Goal: Communication & Community: Share content

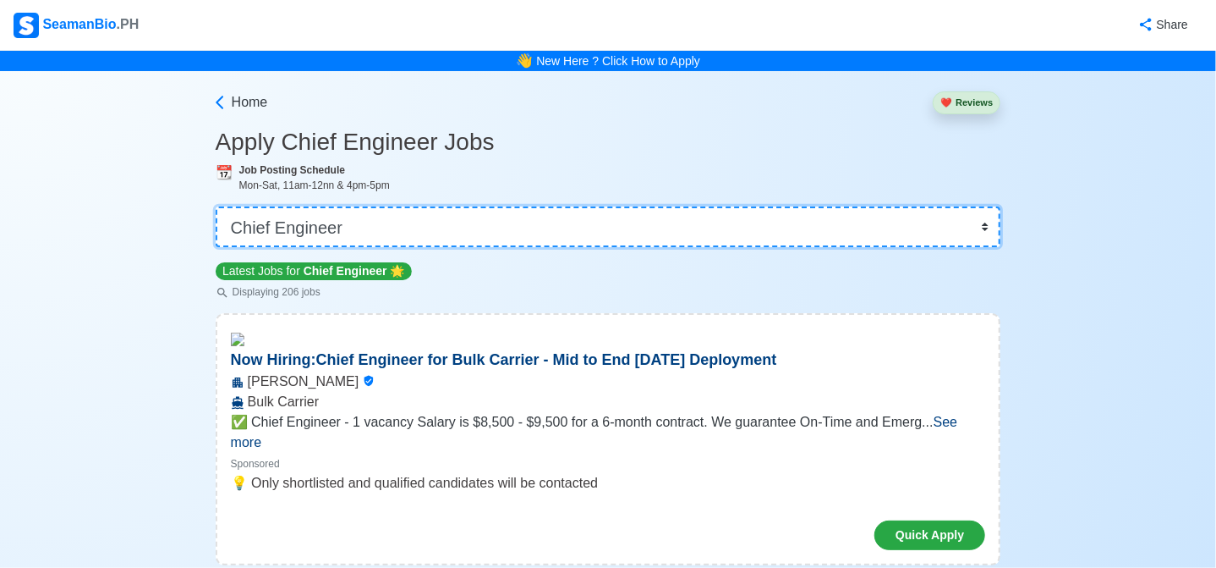
click at [425, 239] on select "👉 Select Rank or Position Master Chief Officer 2nd Officer 3rd Officer Junior O…" at bounding box center [609, 226] width 786 height 41
click at [425, 238] on select "👉 Select Rank or Position Master Chief Officer 2nd Officer 3rd Officer Junior O…" at bounding box center [609, 226] width 786 height 41
click at [217, 206] on select "👉 Select Rank or Position Master Chief Officer 2nd Officer 3rd Officer Junior O…" at bounding box center [609, 226] width 786 height 41
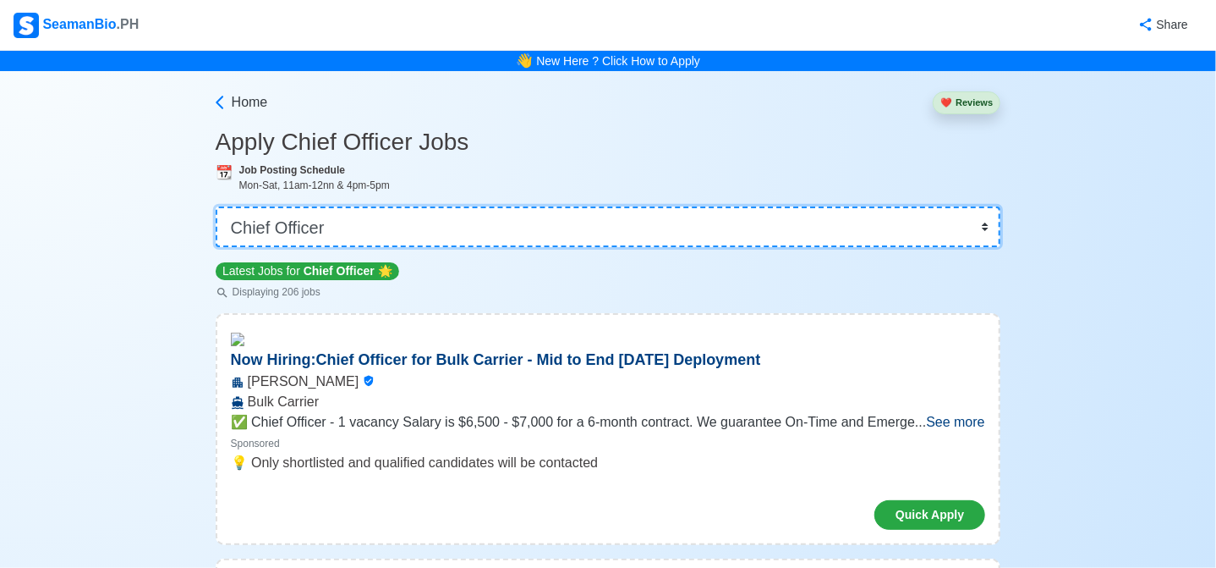
click at [552, 231] on select "👉 Select Rank or Position Master Chief Officer 2nd Officer 3rd Officer Junior O…" at bounding box center [609, 226] width 786 height 41
click at [217, 206] on select "👉 Select Rank or Position Master Chief Officer 2nd Officer 3rd Officer Junior O…" at bounding box center [609, 226] width 786 height 41
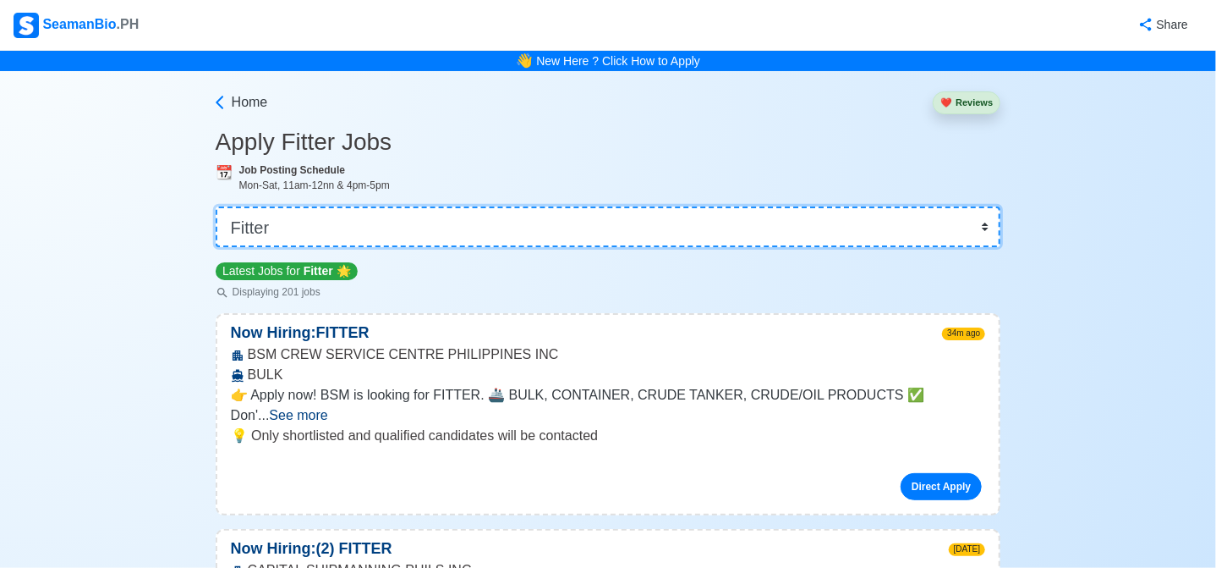
click at [393, 228] on select "👉 Select Rank or Position Master Chief Officer 2nd Officer 3rd Officer Junior O…" at bounding box center [609, 226] width 786 height 41
select select "Master"
click at [217, 206] on select "👉 Select Rank or Position Master Chief Officer 2nd Officer 3rd Officer Junior O…" at bounding box center [609, 226] width 786 height 41
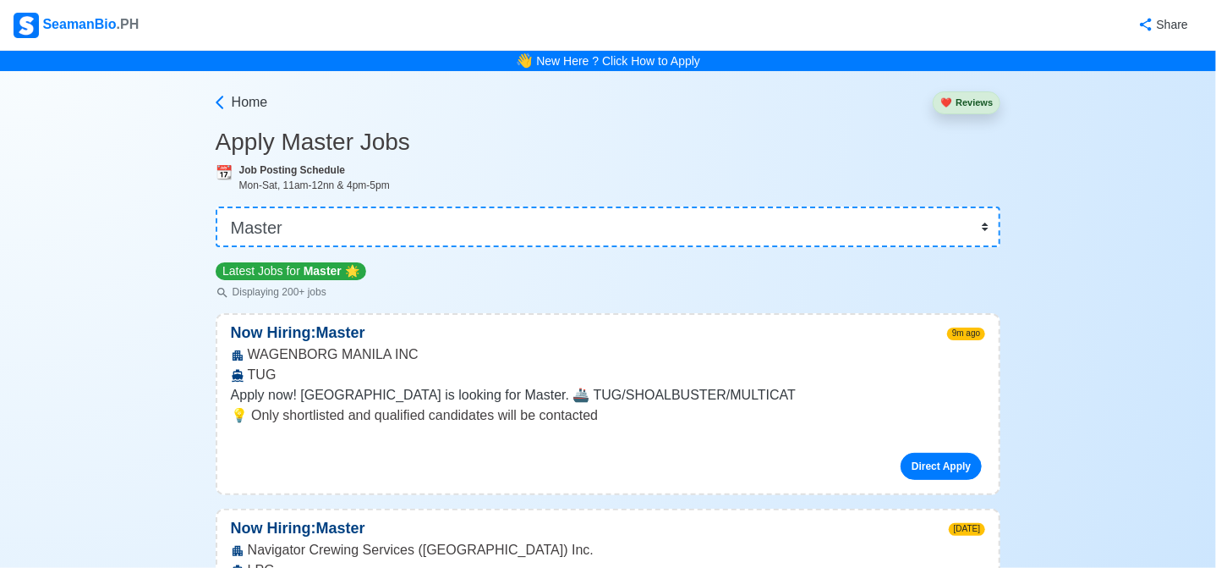
scroll to position [3181, 0]
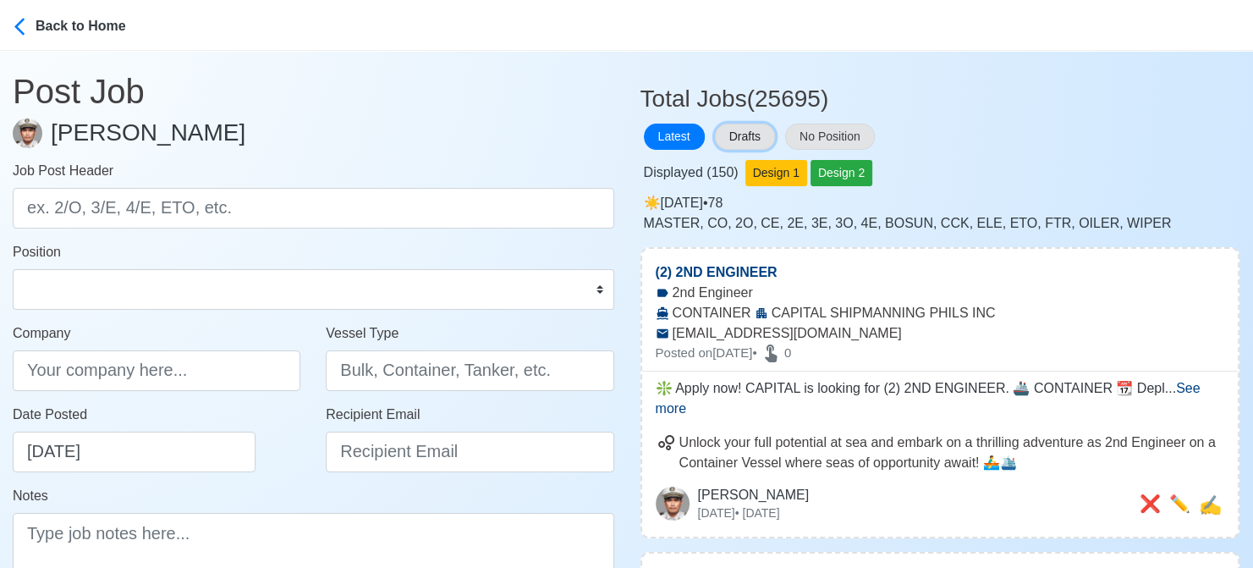
click at [750, 128] on button "Drafts" at bounding box center [745, 137] width 60 height 26
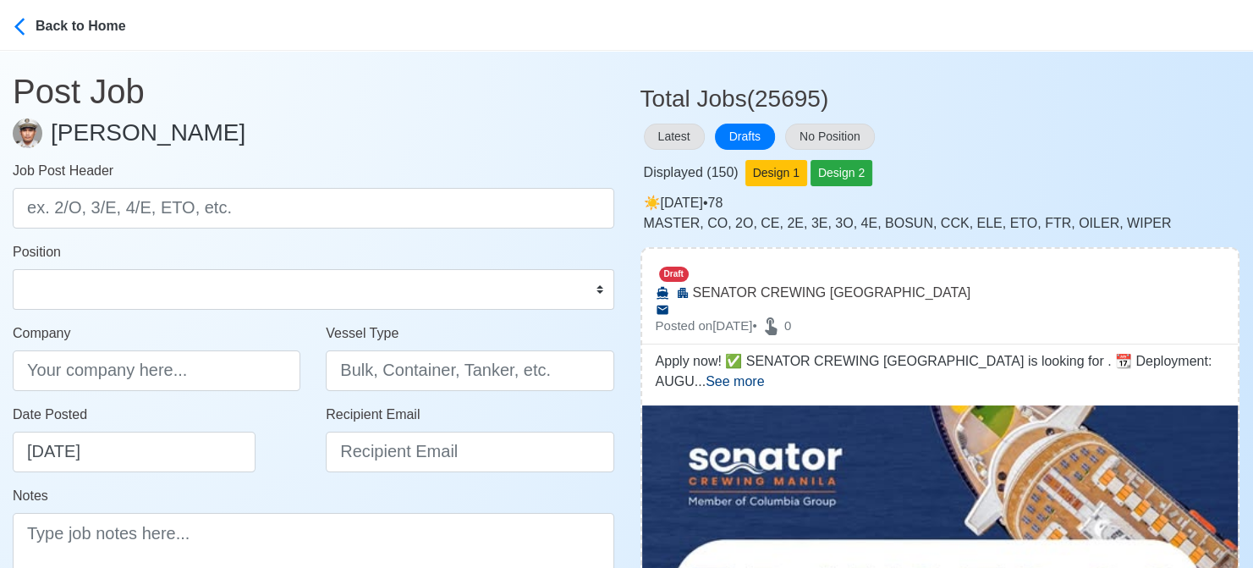
click at [1030, 135] on div "Latest Drafts No Position" at bounding box center [940, 136] width 600 height 33
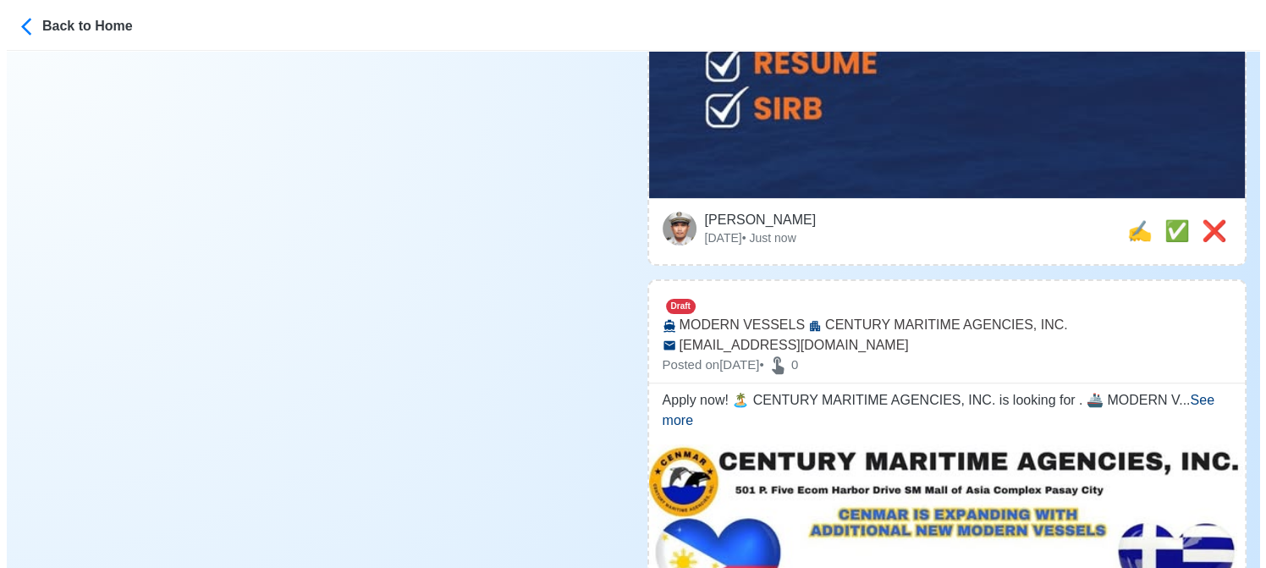
scroll to position [1015, 0]
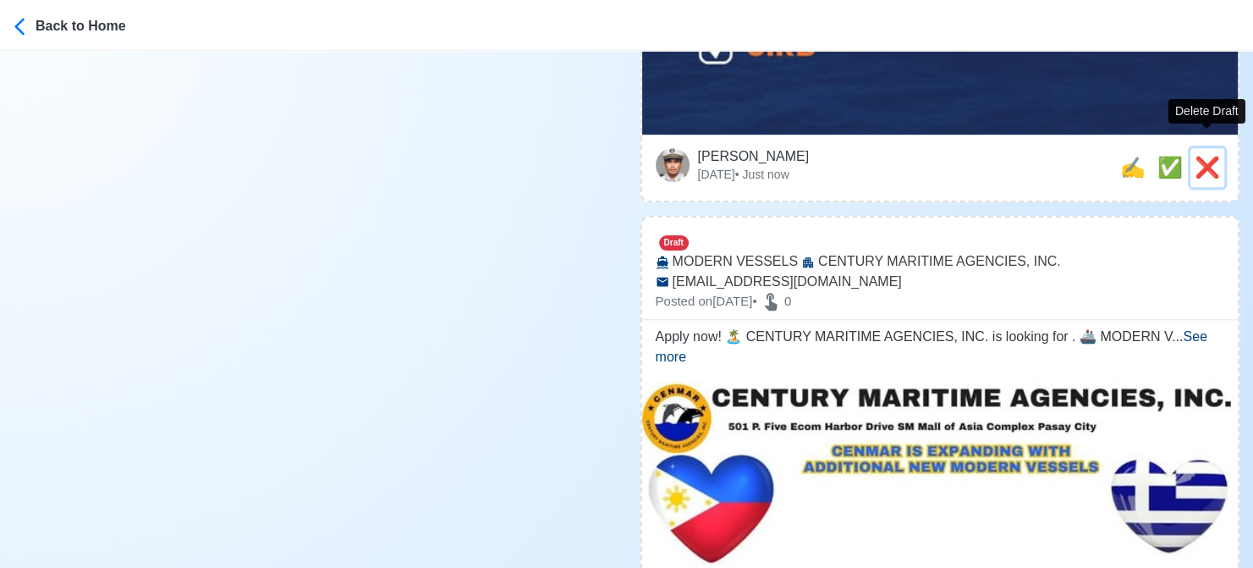
click at [1208, 156] on span "❌" at bounding box center [1206, 167] width 25 height 23
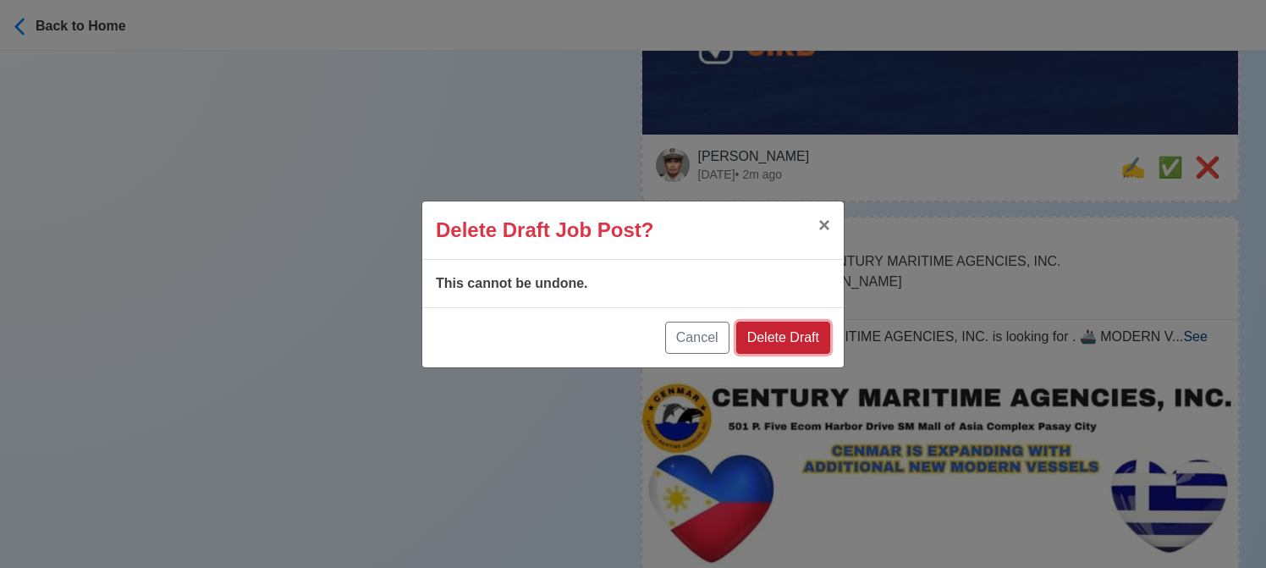
click at [784, 344] on button "Delete Draft" at bounding box center [783, 337] width 94 height 32
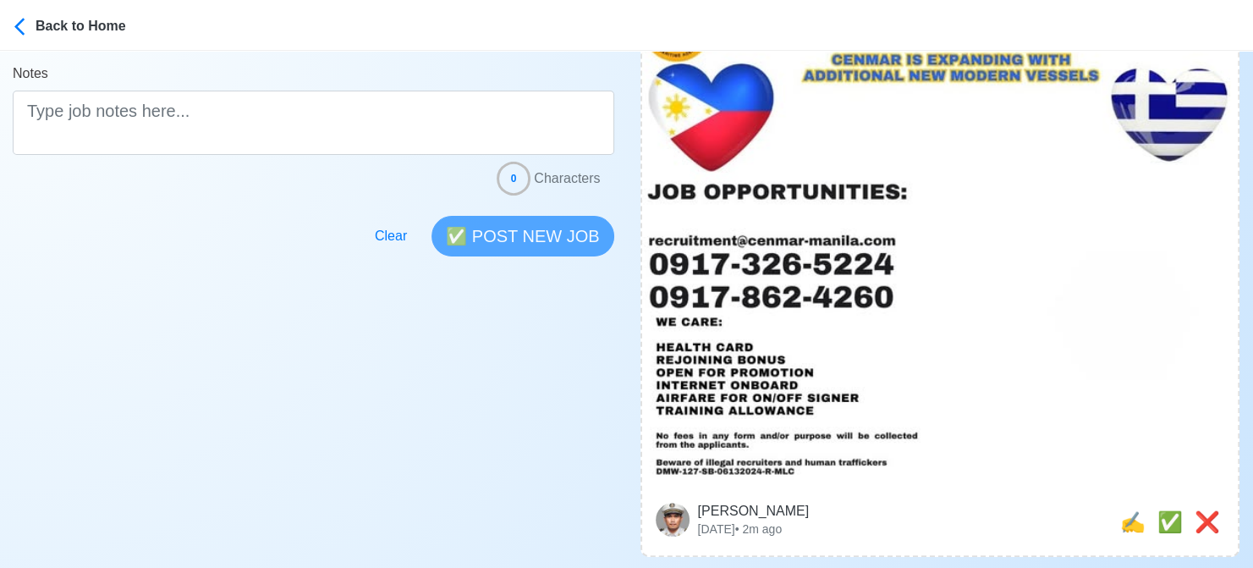
scroll to position [474, 0]
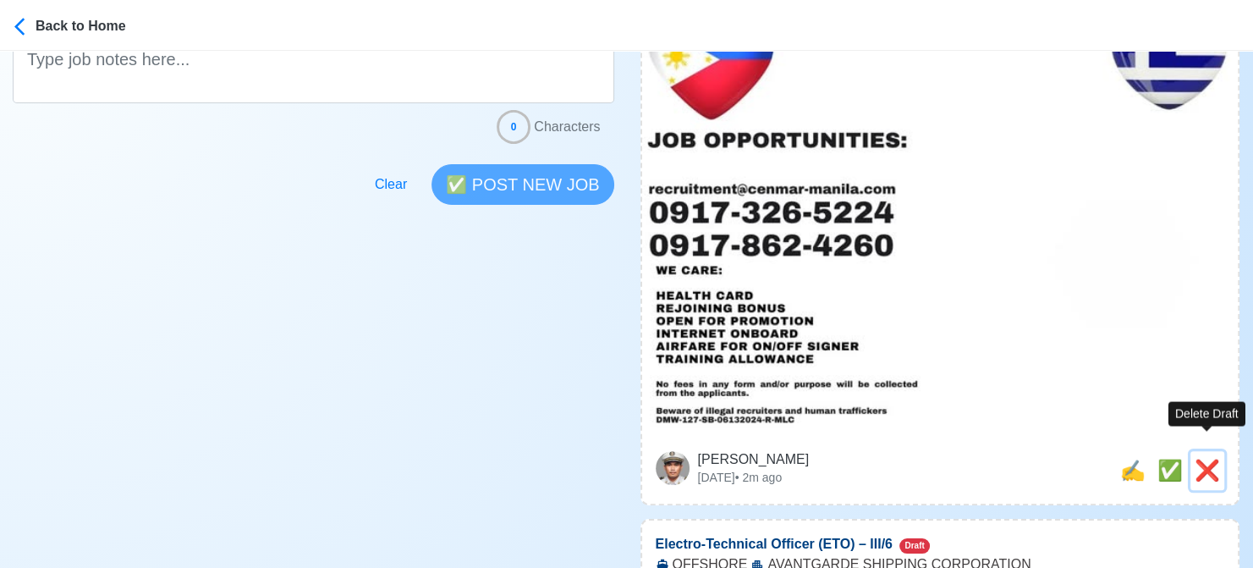
click at [1204, 459] on span "❌" at bounding box center [1206, 470] width 25 height 23
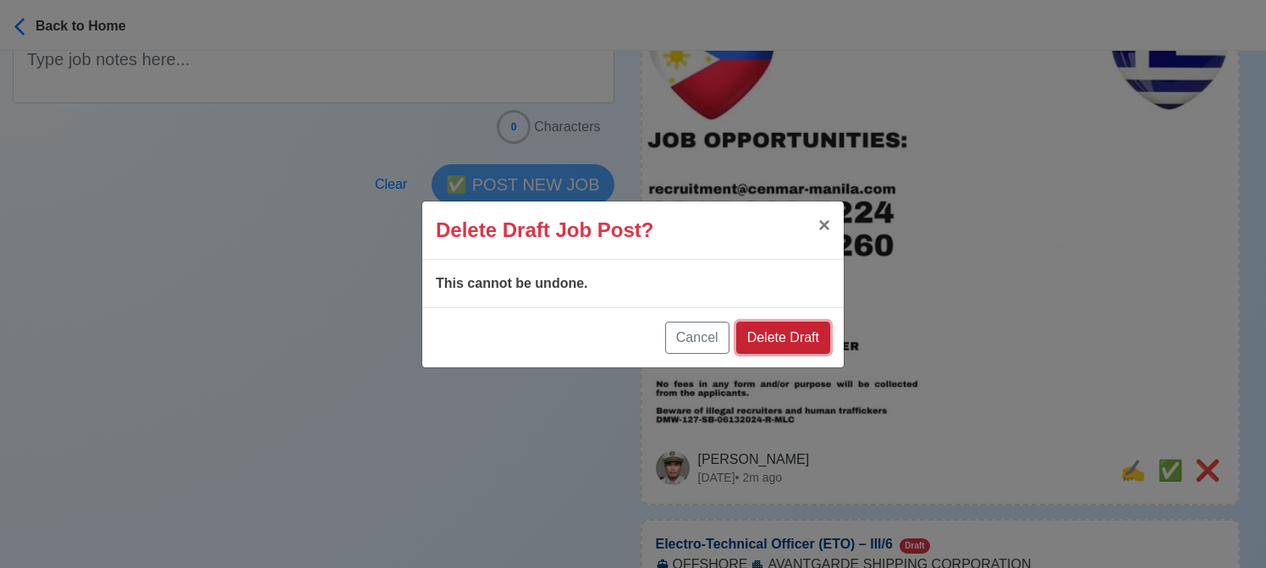
click at [792, 332] on button "Delete Draft" at bounding box center [783, 337] width 94 height 32
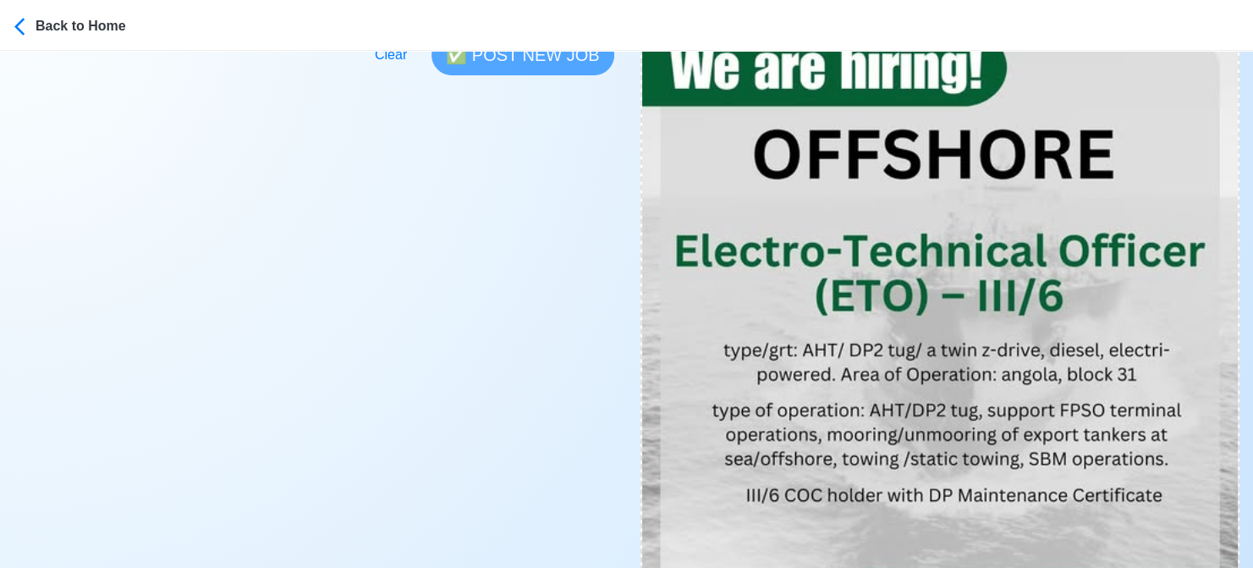
scroll to position [508, 0]
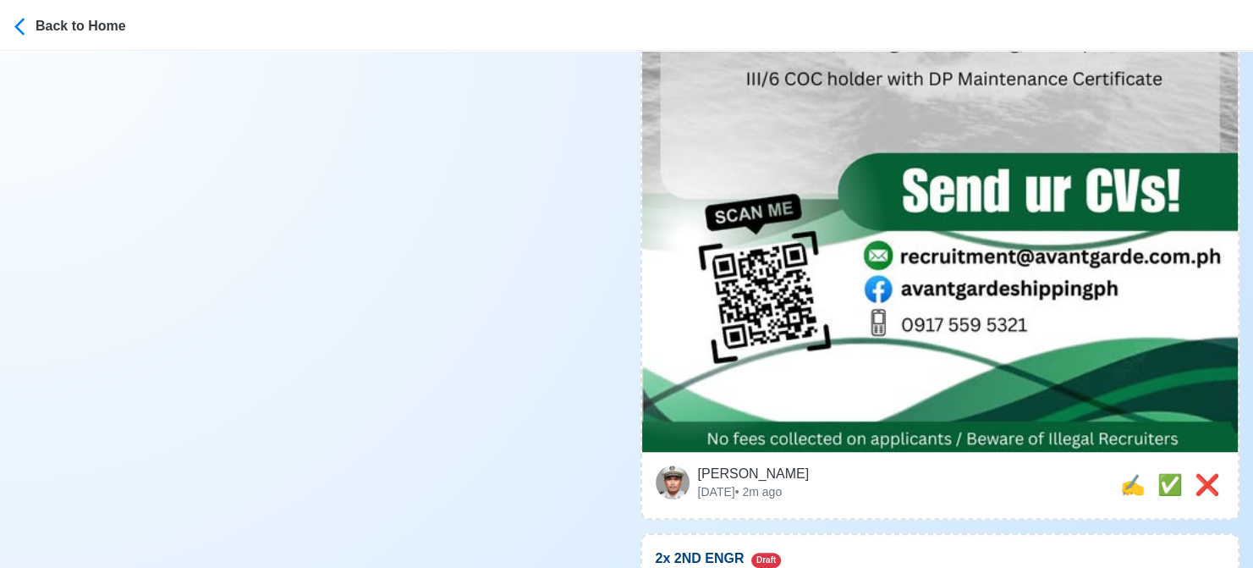
scroll to position [1100, 0]
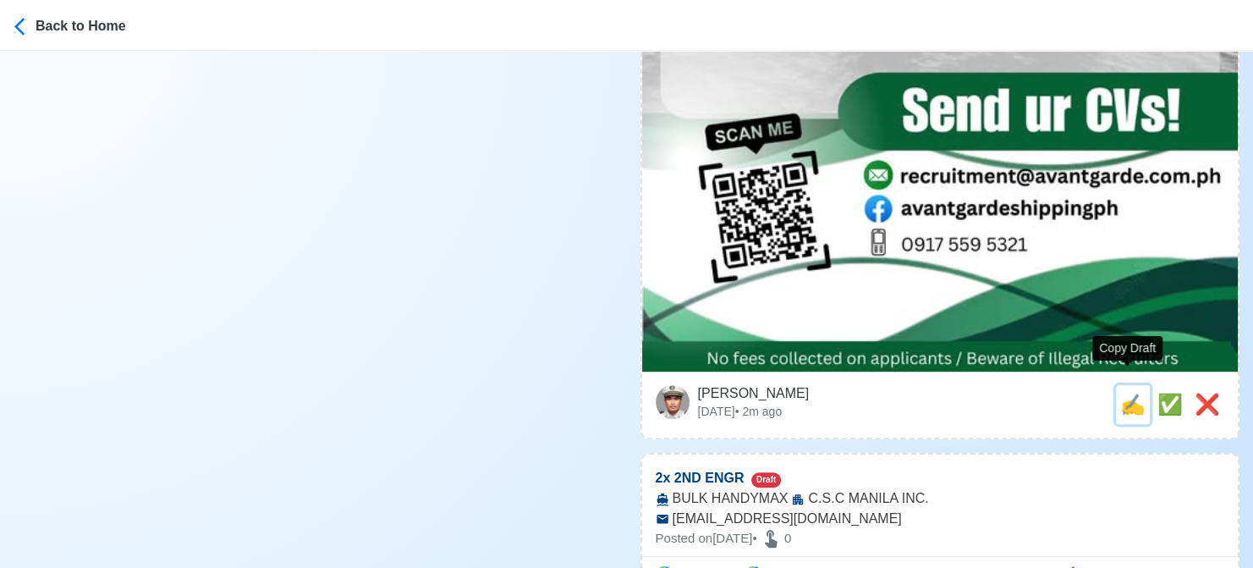
click at [1129, 393] on span "✍️" at bounding box center [1132, 404] width 25 height 23
type input "Electro-Technical Officer (ETO) – III/6"
type input "AVANTGARDE SHIPPING CORPORATION"
type input "OFFSHORE"
type input "recruitment@avantgarde.com.ph"
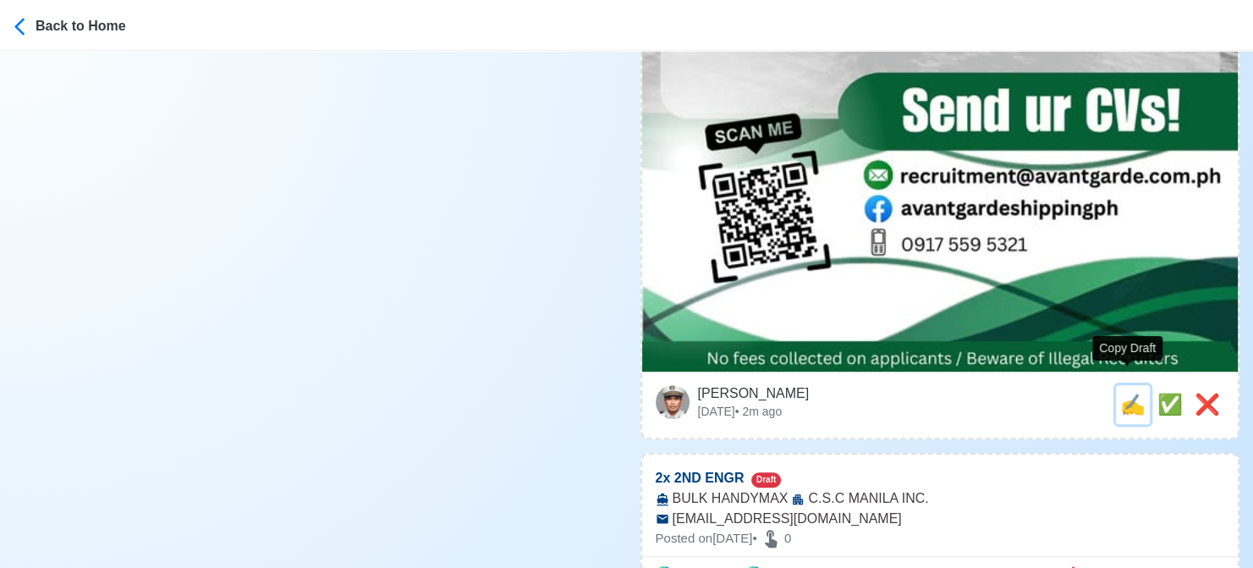
type textarea "🏝️ Apply now! AVANTGARDE SHIPPING CORPORATION is looking for Electro-Technical …"
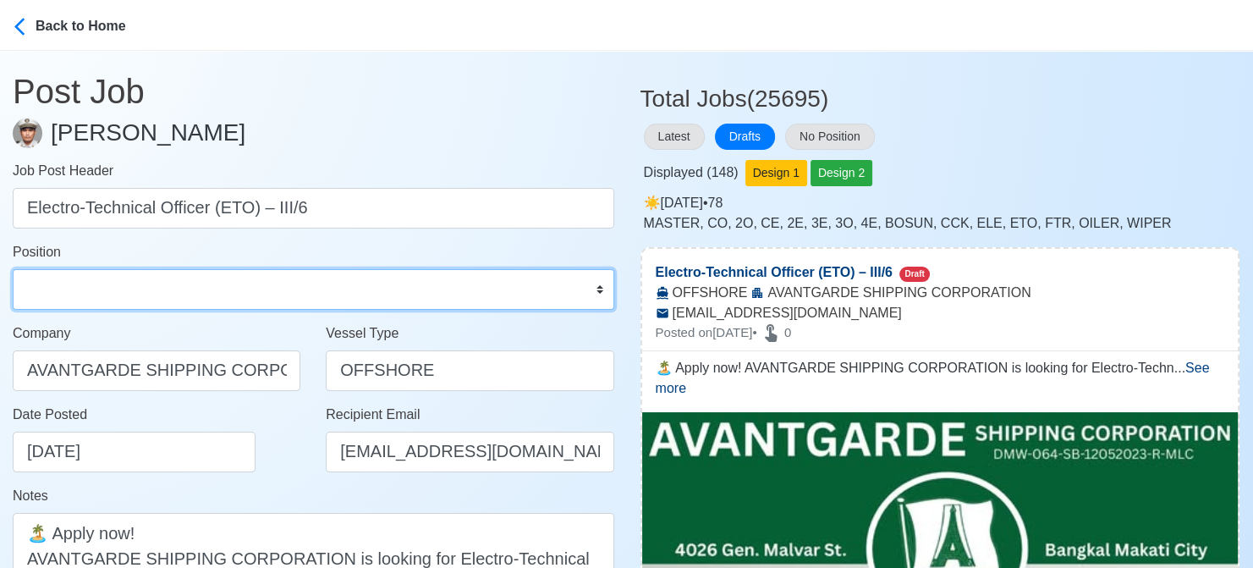
click at [237, 297] on select "Master Chief Officer 2nd Officer 3rd Officer Junior Officer Chief Engineer 2nd …" at bounding box center [313, 289] width 601 height 41
select select "ETO/ETR"
click at [13, 269] on select "Master Chief Officer 2nd Officer 3rd Officer Junior Officer Chief Engineer 2nd …" at bounding box center [313, 289] width 601 height 41
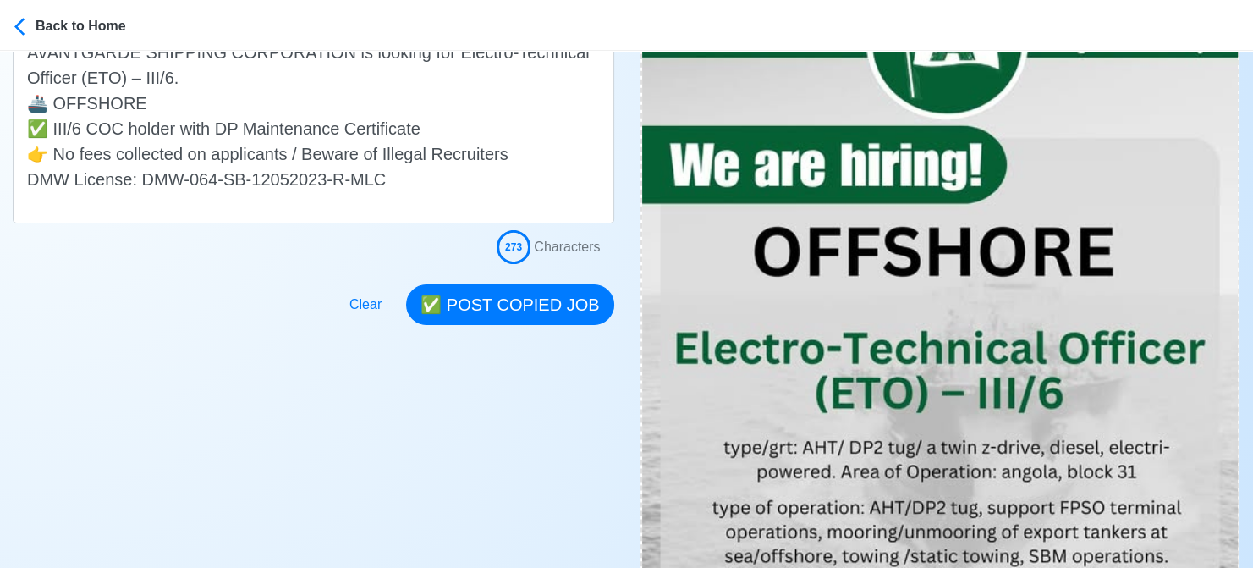
scroll to position [508, 0]
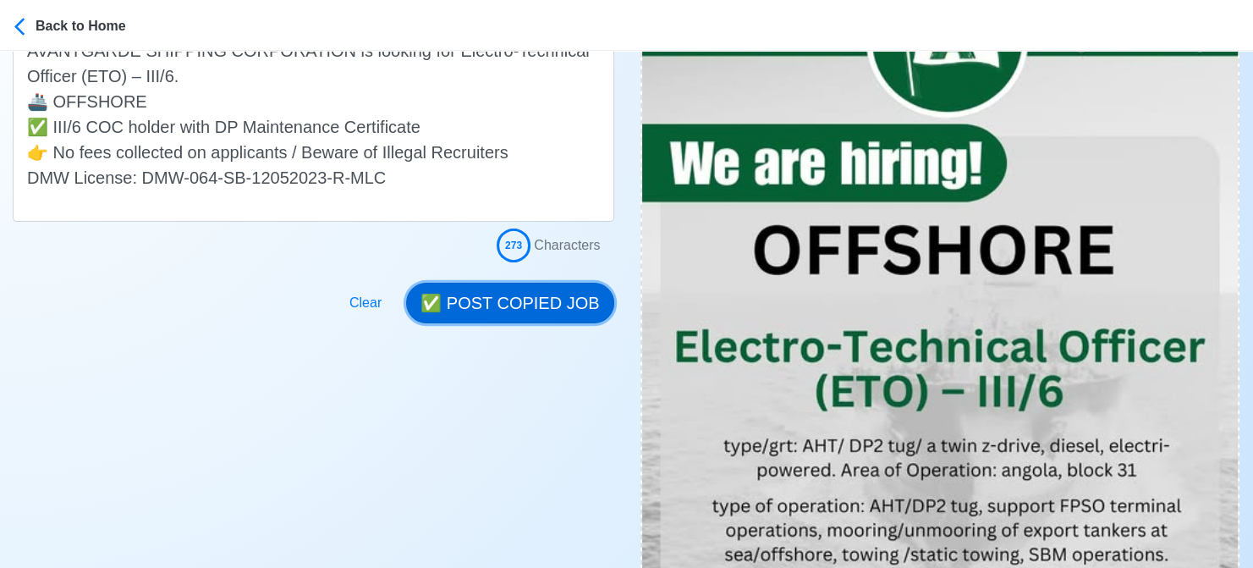
click at [519, 300] on button "✅ POST COPIED JOB" at bounding box center [509, 303] width 207 height 41
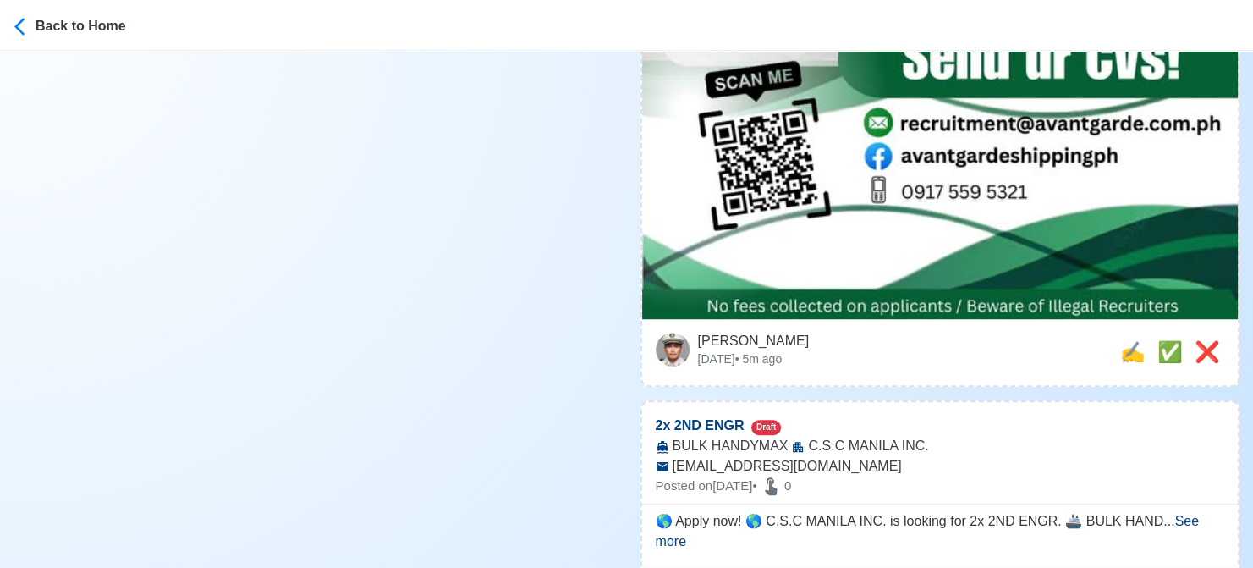
scroll to position [1354, 0]
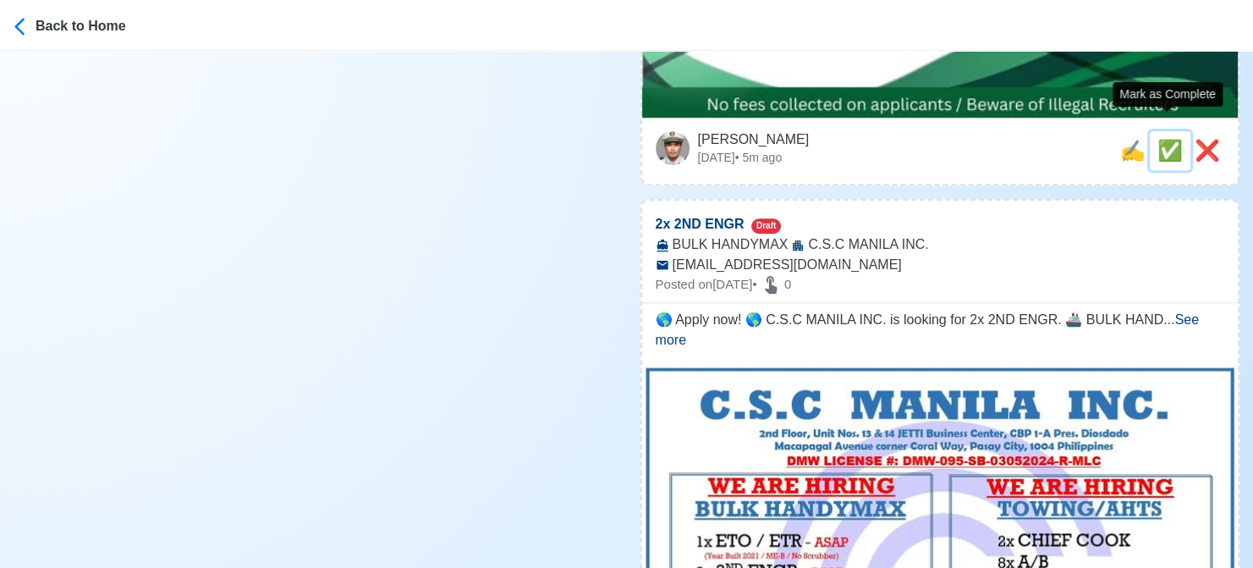
click at [1163, 139] on span "✅" at bounding box center [1169, 150] width 25 height 23
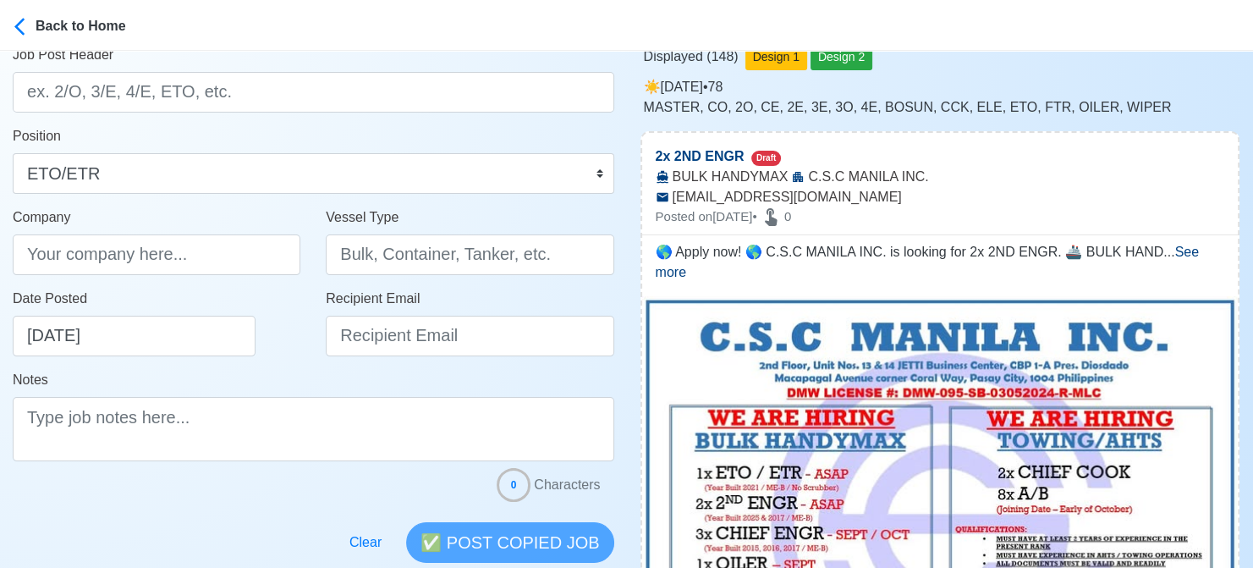
scroll to position [338, 0]
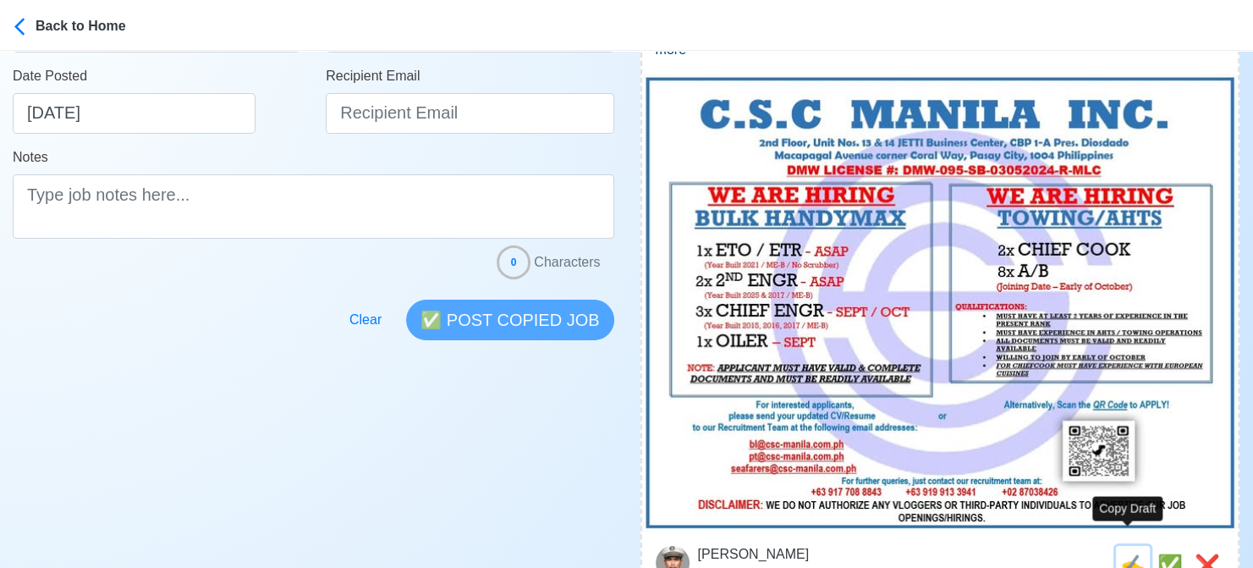
click at [1126, 553] on span "✍️" at bounding box center [1132, 564] width 25 height 23
type input "2x 2ND ENGR"
select select
type input "C.S.C MANILA INC."
type input "BULK HANDYMAX"
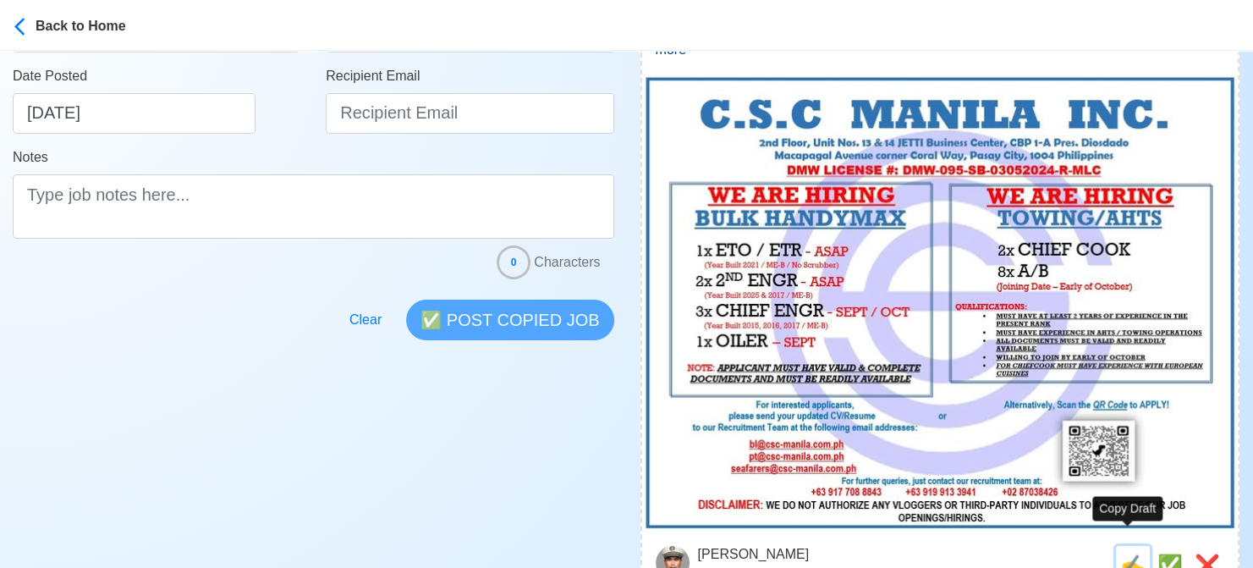
type input "seafarers@csc-manila.com.ph"
type textarea "🌎 Apply now! 🌎 C.S.C MANILA INC. is looking for 2x 2ND ENGR. 🚢 BULK HANDYMAX 📆 …"
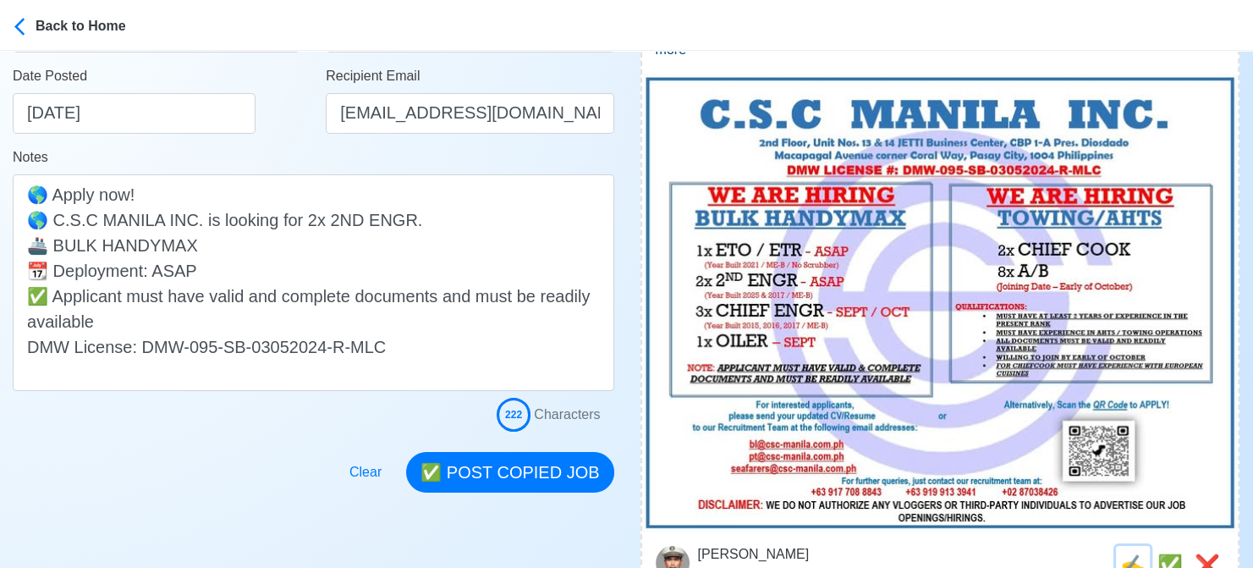
scroll to position [0, 0]
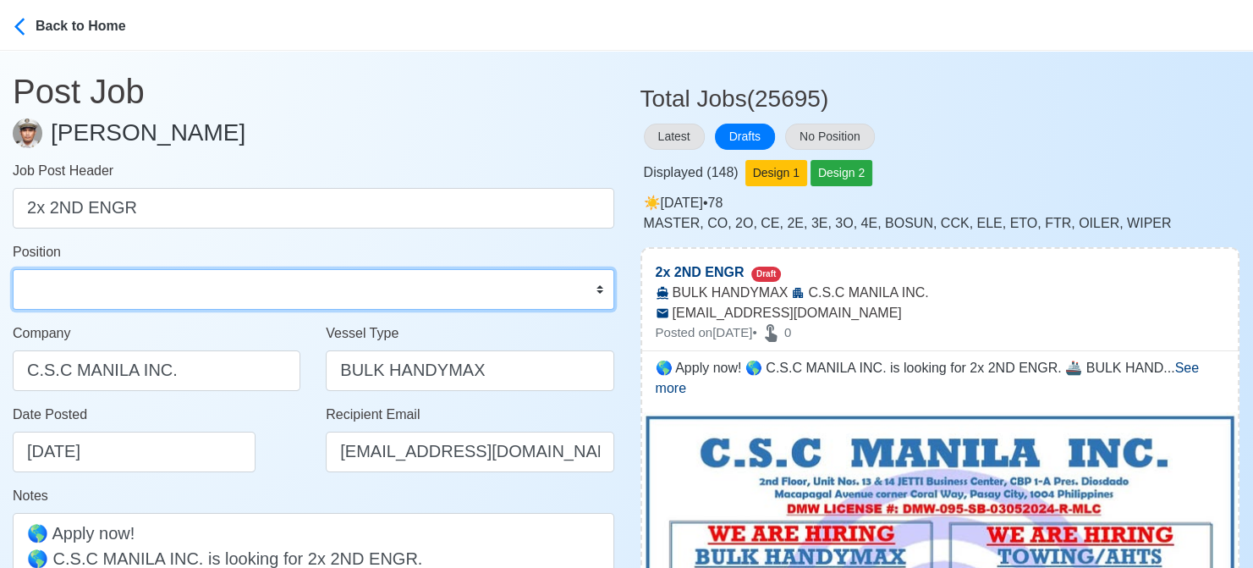
click at [127, 289] on select "Master Chief Officer 2nd Officer 3rd Officer Junior Officer Chief Engineer 2nd …" at bounding box center [313, 289] width 601 height 41
select select "2nd Engineer"
click at [13, 269] on select "Master Chief Officer 2nd Officer 3rd Officer Junior Officer Chief Engineer 2nd …" at bounding box center [313, 289] width 601 height 41
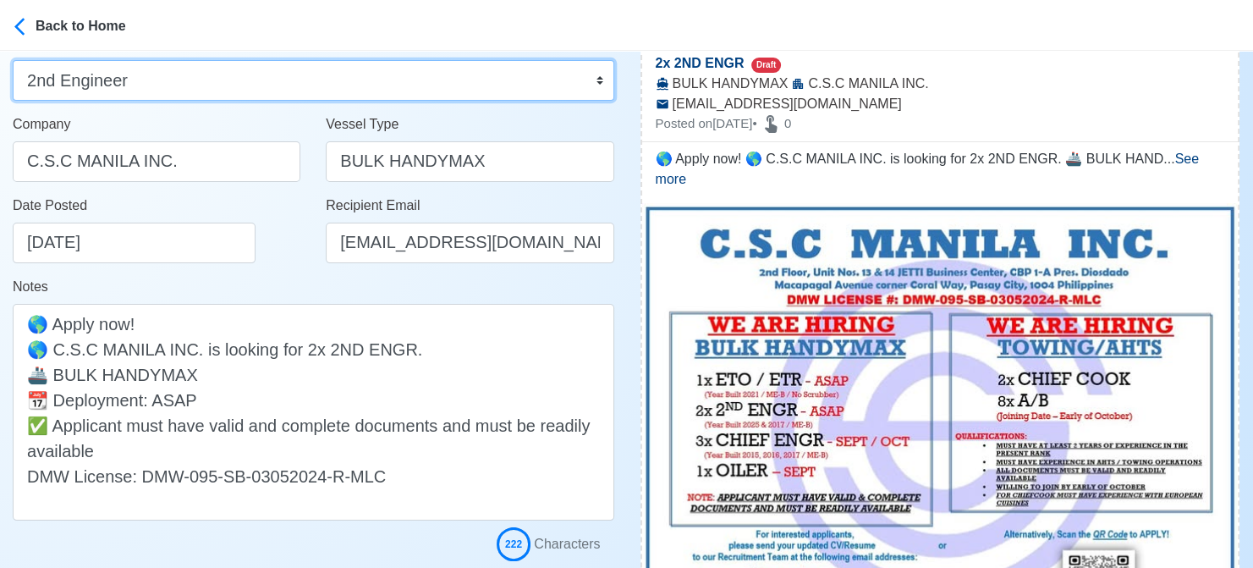
scroll to position [338, 0]
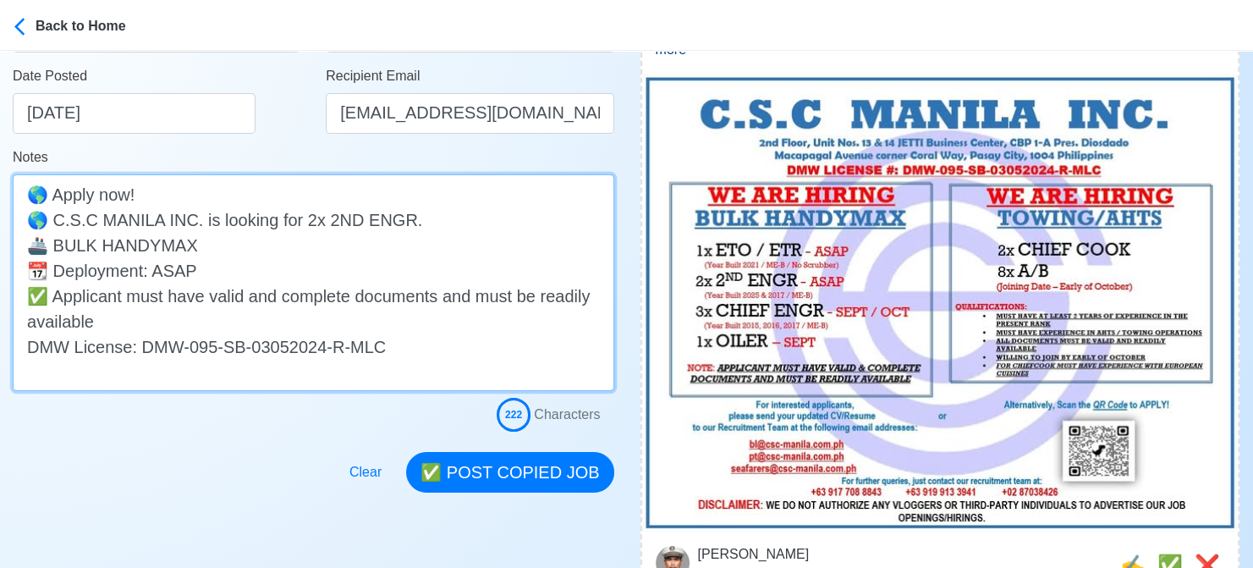
click at [288, 247] on textarea "🌎 Apply now! 🌎 C.S.C MANILA INC. is looking for 2x 2ND ENGR. 🚢 BULK HANDYMAX 📆 …" at bounding box center [313, 282] width 601 height 217
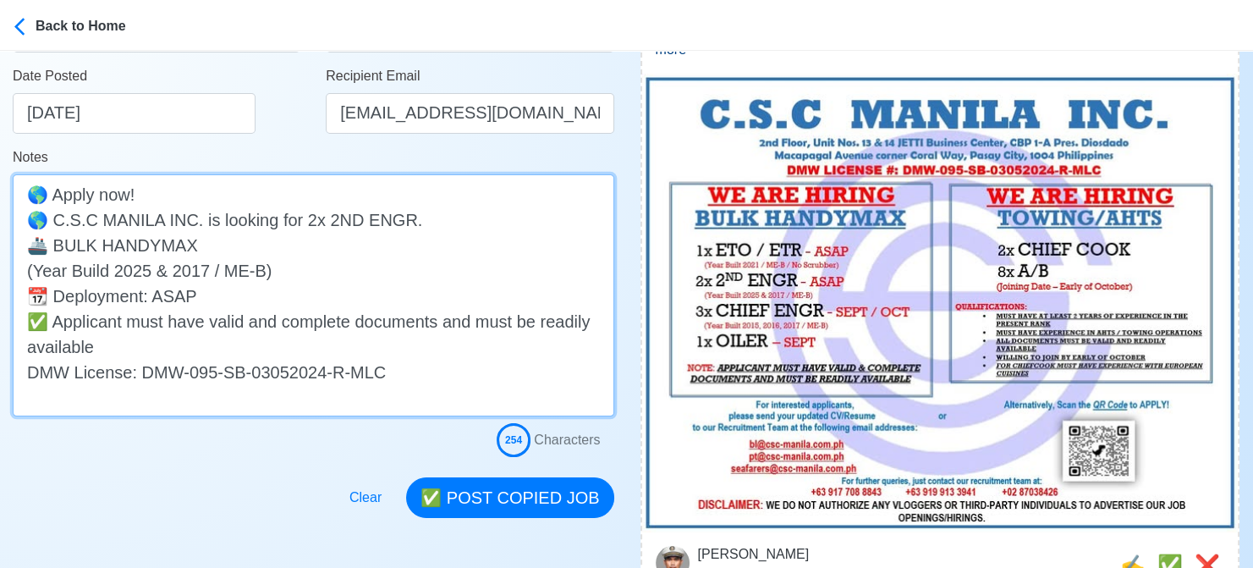
drag, startPoint x: 290, startPoint y: 274, endPoint x: -6, endPoint y: 277, distance: 296.1
type textarea "🌎 Apply now! 🌎 C.S.C MANILA INC. is looking for 2x 2ND ENGR. 🚢 BULK HANDYMAX (Y…"
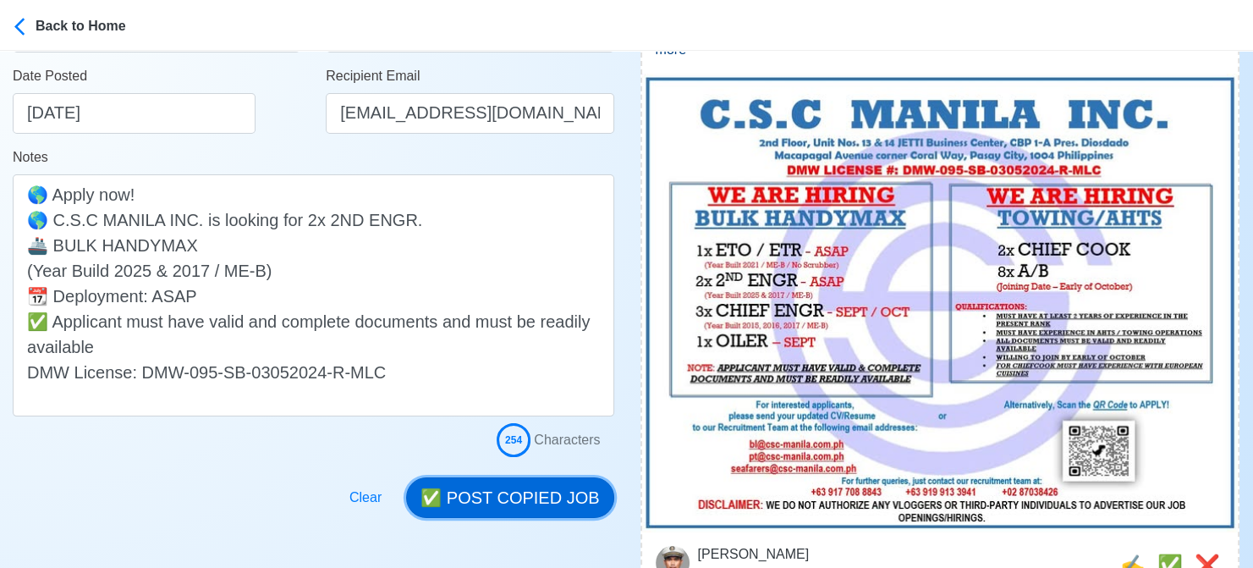
click at [517, 494] on button "✅ POST COPIED JOB" at bounding box center [509, 497] width 207 height 41
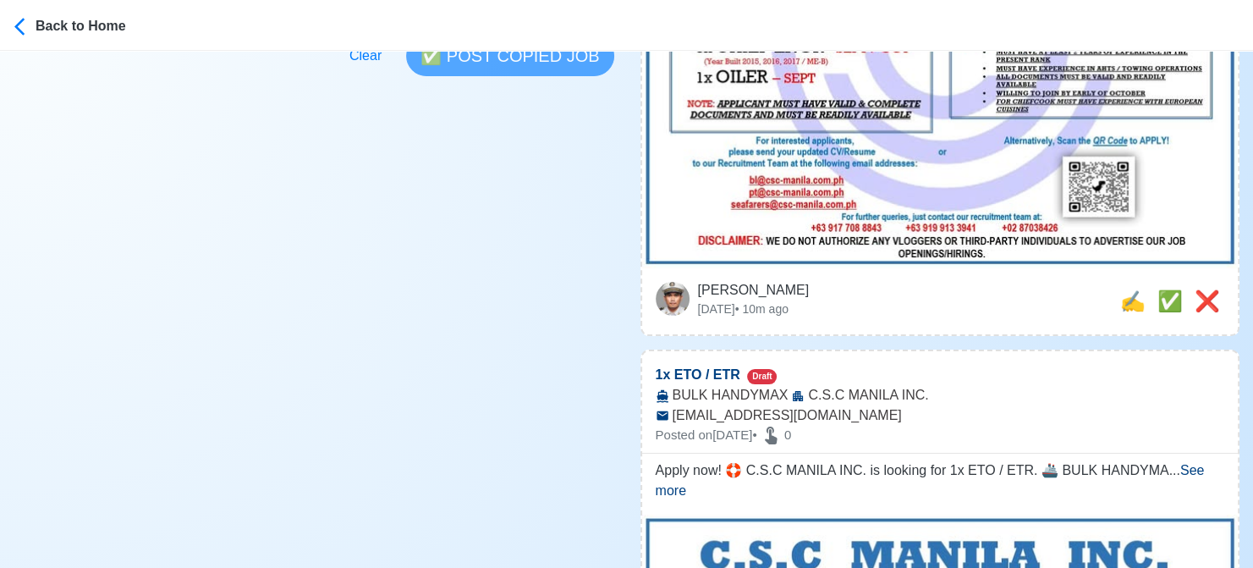
scroll to position [677, 0]
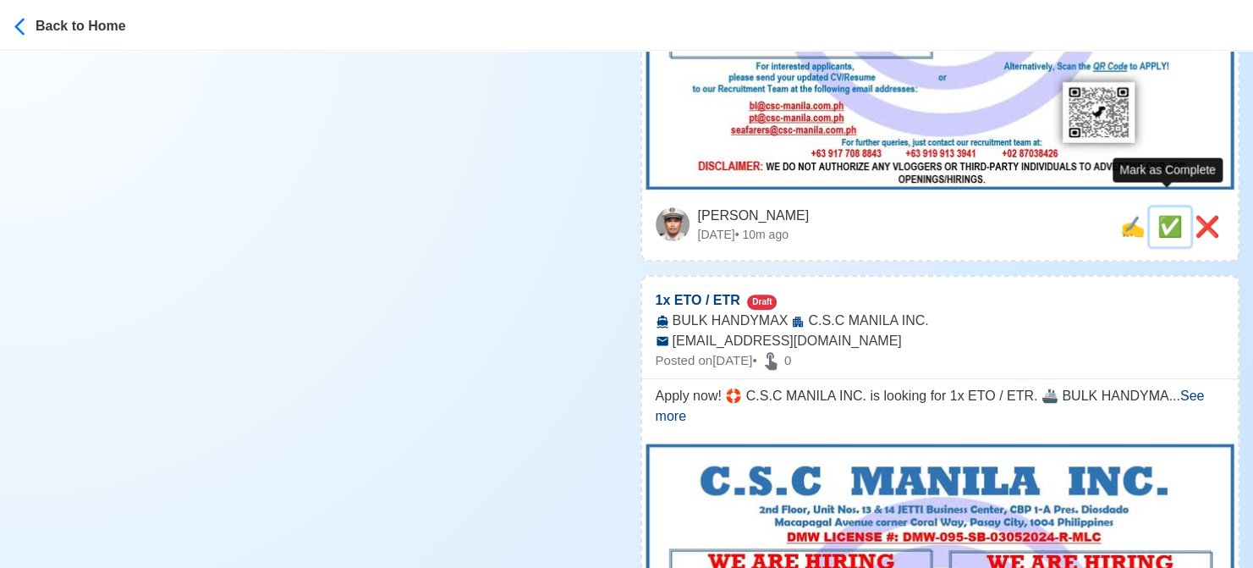
click at [1161, 215] on span "✅" at bounding box center [1169, 226] width 25 height 23
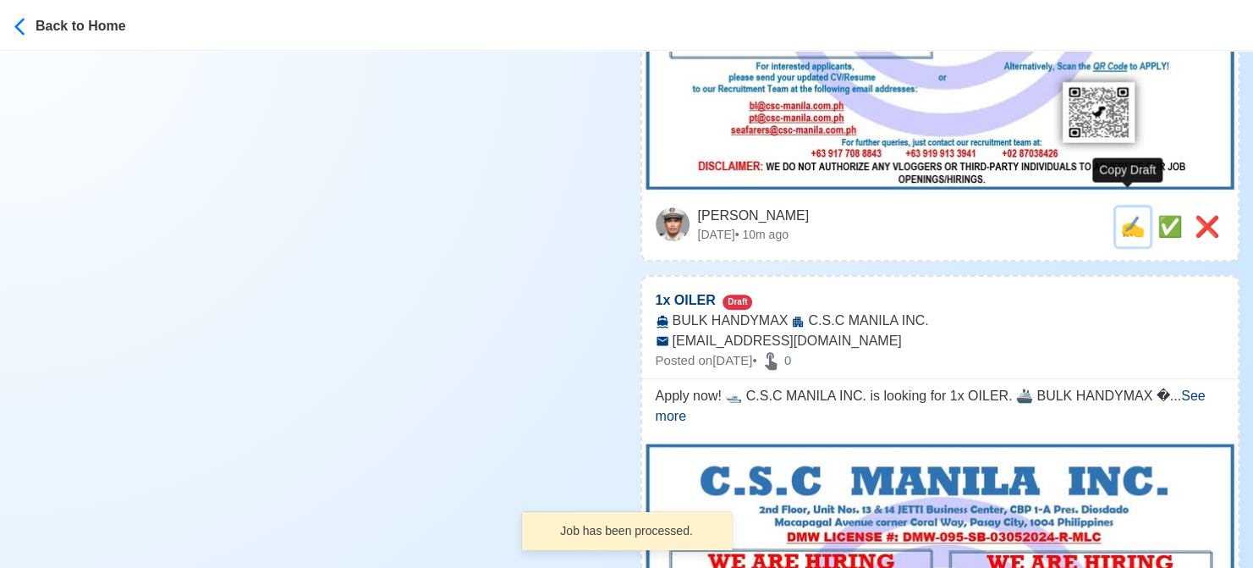
click at [1128, 215] on span "✍️" at bounding box center [1132, 226] width 25 height 23
type input "1x ETO / ETR"
select select
type input "C.S.C MANILA INC."
type input "BULK HANDYMAX"
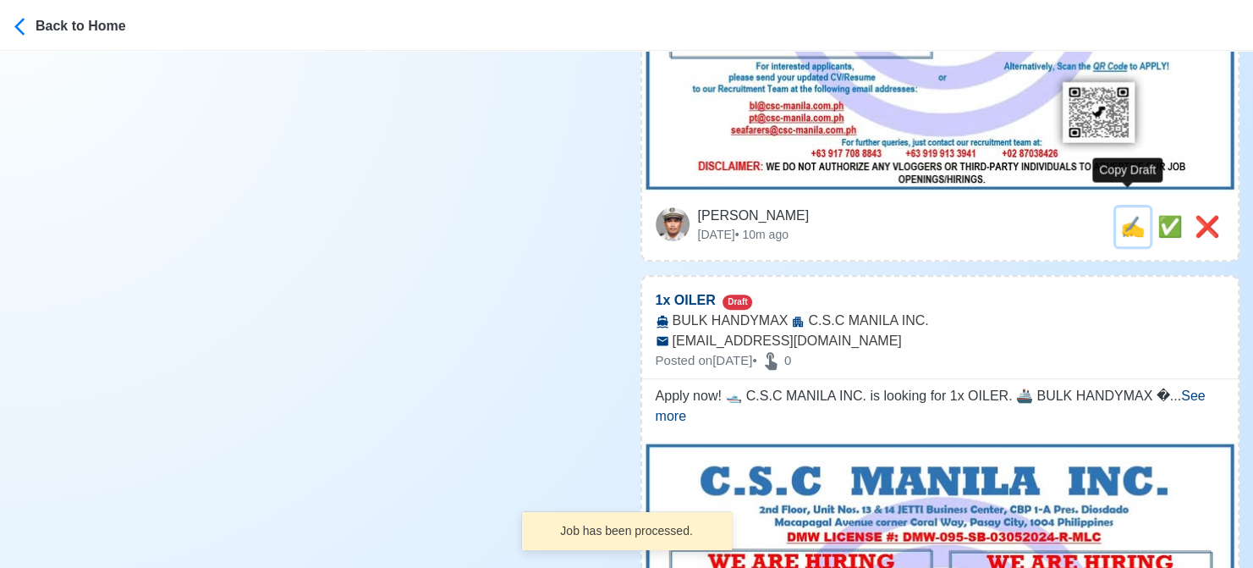
type input "seafarers@csc-manila.com.ph"
type textarea "Apply now! 🛟 C.S.C MANILA INC. is looking for 1x ETO / ETR. 🚢 BULK HANDYMAX 📆 D…"
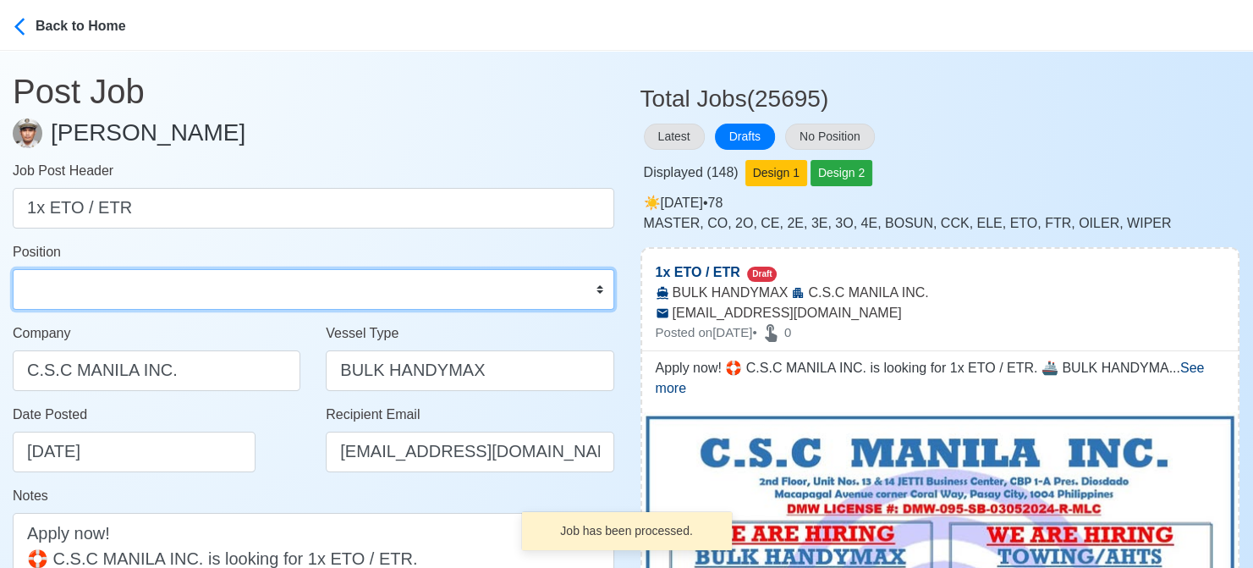
click at [159, 292] on select "Master Chief Officer 2nd Officer 3rd Officer Junior Officer Chief Engineer 2nd …" at bounding box center [313, 289] width 601 height 41
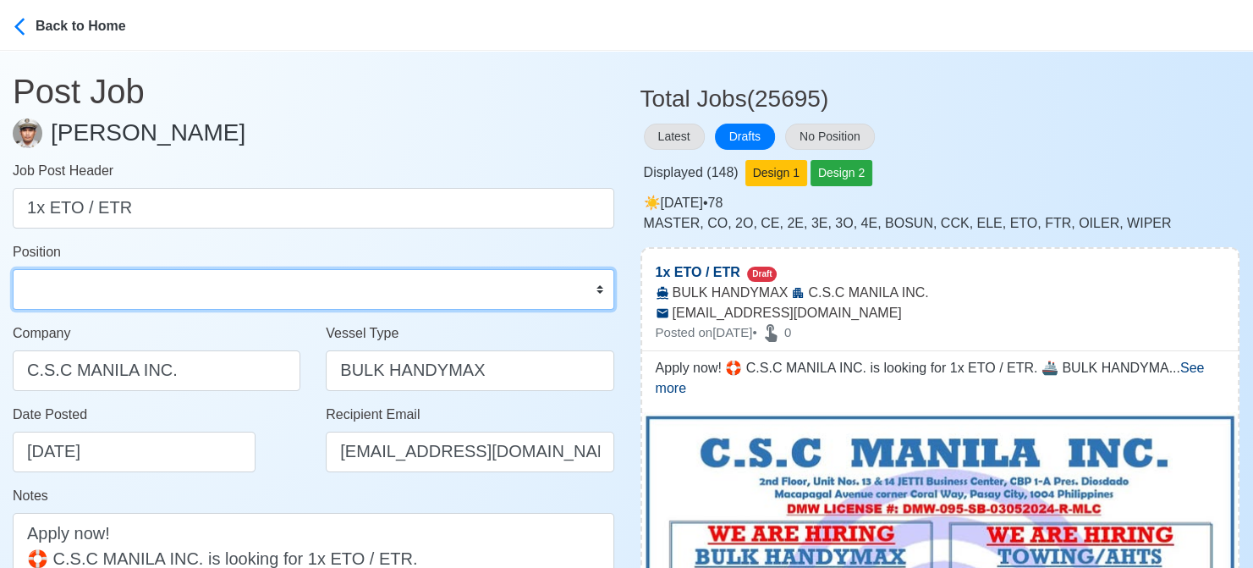
select select "ETO/ETR"
click at [13, 269] on select "Master Chief Officer 2nd Officer 3rd Officer Junior Officer Chief Engineer 2nd …" at bounding box center [313, 289] width 601 height 41
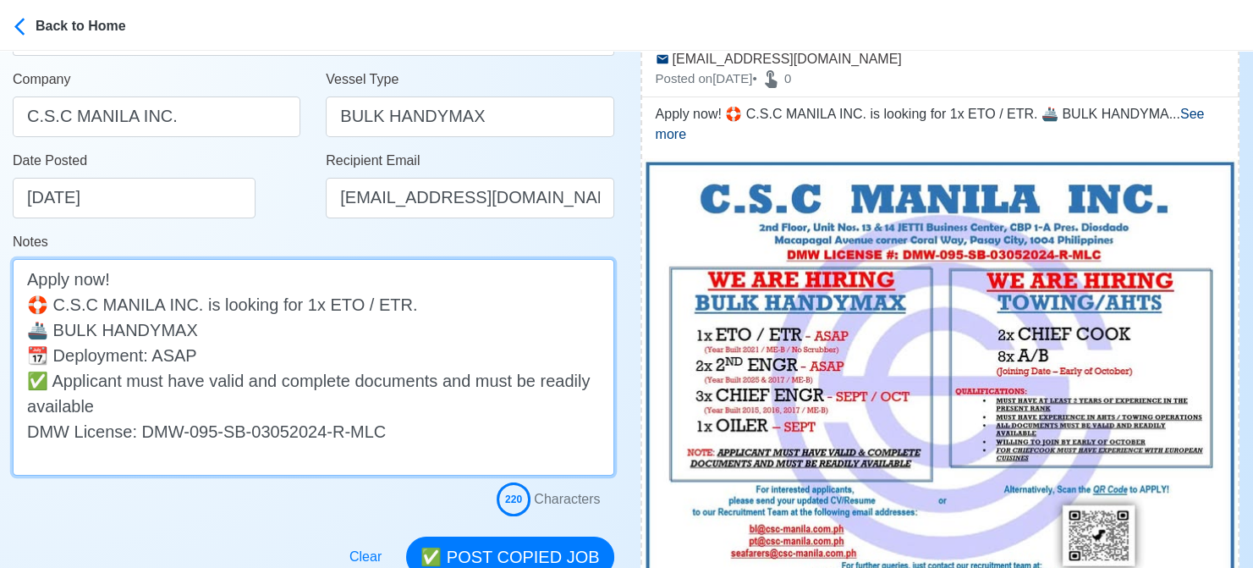
click at [273, 332] on textarea "Apply now! 🛟 C.S.C MANILA INC. is looking for 1x ETO / ETR. 🚢 BULK HANDYMAX 📆 D…" at bounding box center [313, 367] width 601 height 217
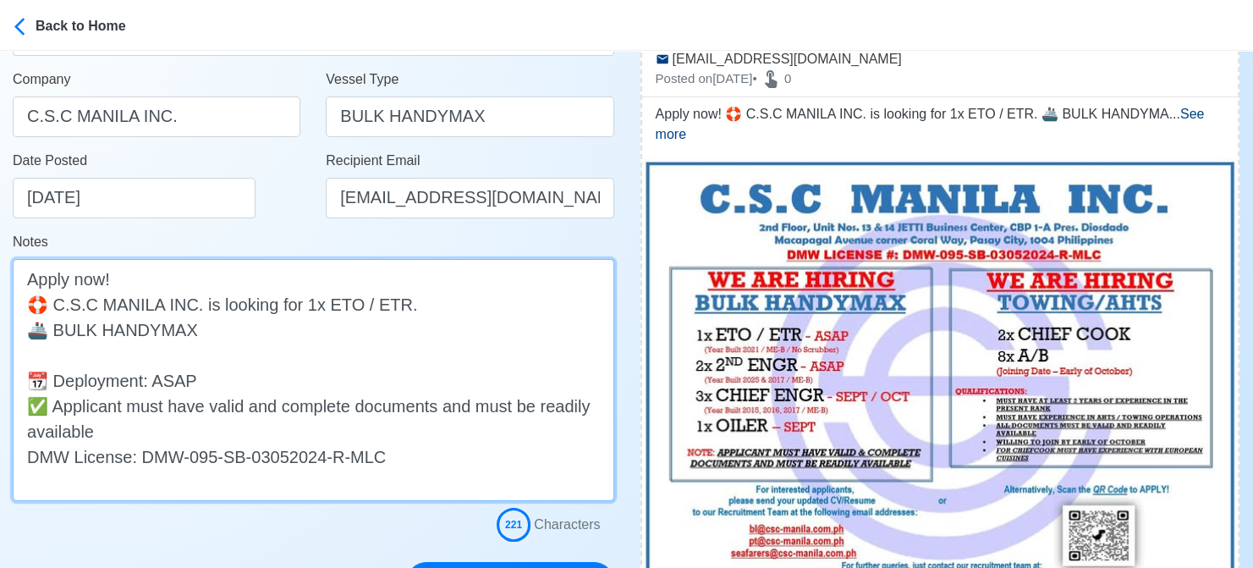
paste textarea "(Year Build 2025 & 2017 / ME-B)"
click at [145, 350] on textarea "Apply now! 🛟 C.S.C MANILA INC. is looking for 1x ETO / ETR. 🚢 BULK HANDYMAX (Ye…" at bounding box center [313, 380] width 601 height 242
drag, startPoint x: 150, startPoint y: 352, endPoint x: 206, endPoint y: 354, distance: 56.7
click at [206, 354] on textarea "Apply now! 🛟 C.S.C MANILA INC. is looking for 1x ETO / ETR. 🚢 BULK HANDYMAX (Ye…" at bounding box center [313, 380] width 601 height 242
click at [202, 357] on textarea "Apply now! 🛟 C.S.C MANILA INC. is looking for 1x ETO / ETR. 🚢 BULK HANDYMAX (Ye…" at bounding box center [313, 380] width 601 height 242
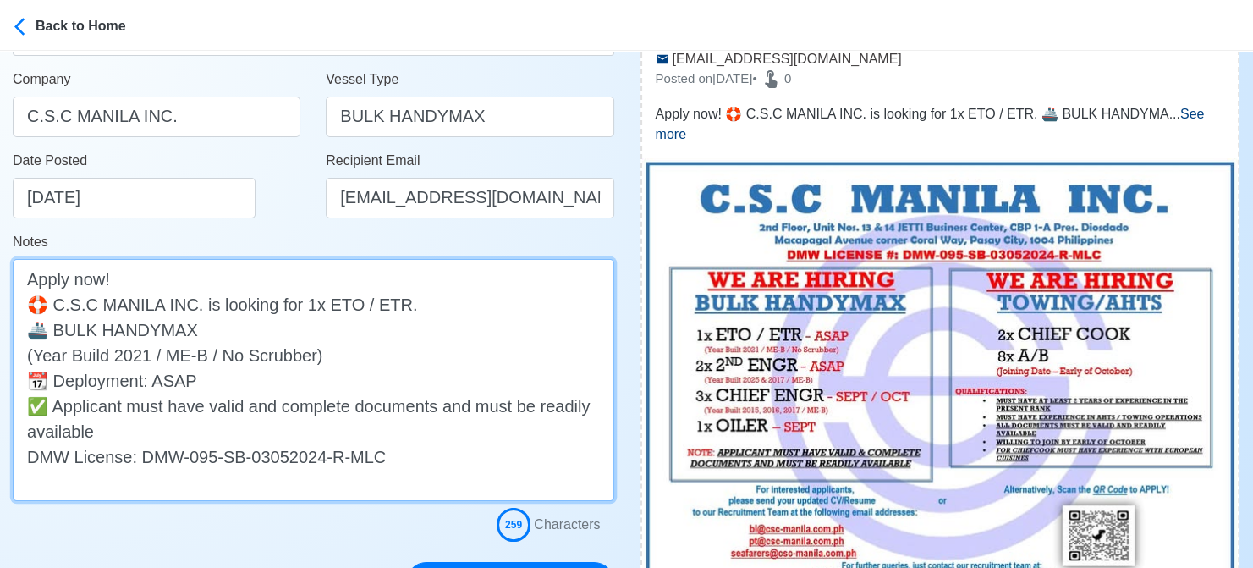
type textarea "Apply now! 🛟 C.S.C MANILA INC. is looking for 1x ETO / ETR. 🚢 BULK HANDYMAX (Ye…"
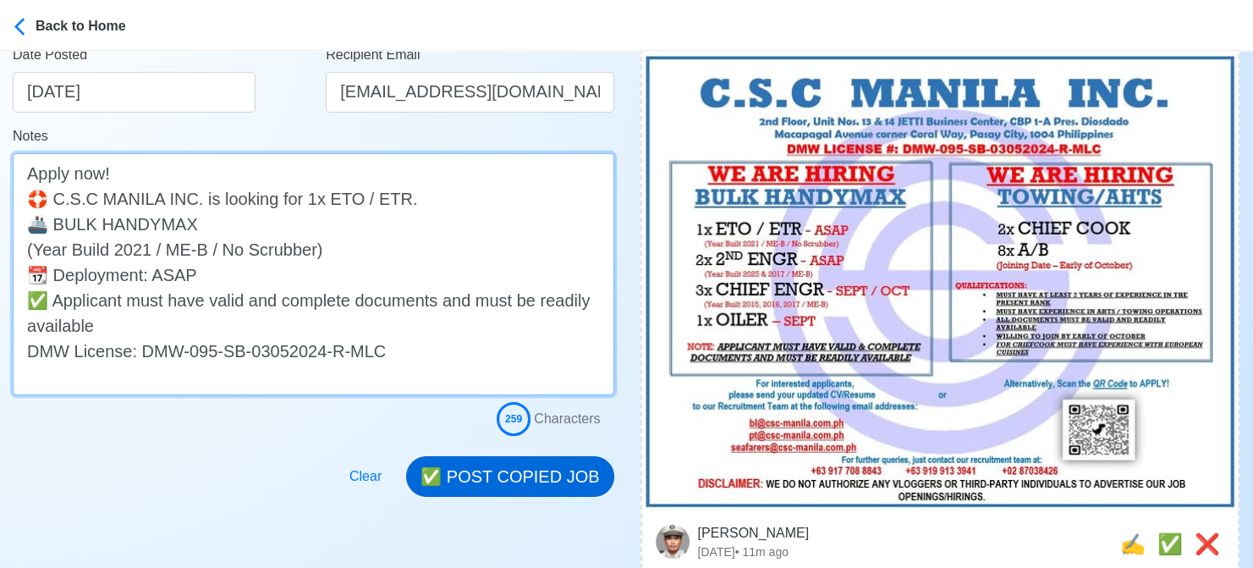
scroll to position [423, 0]
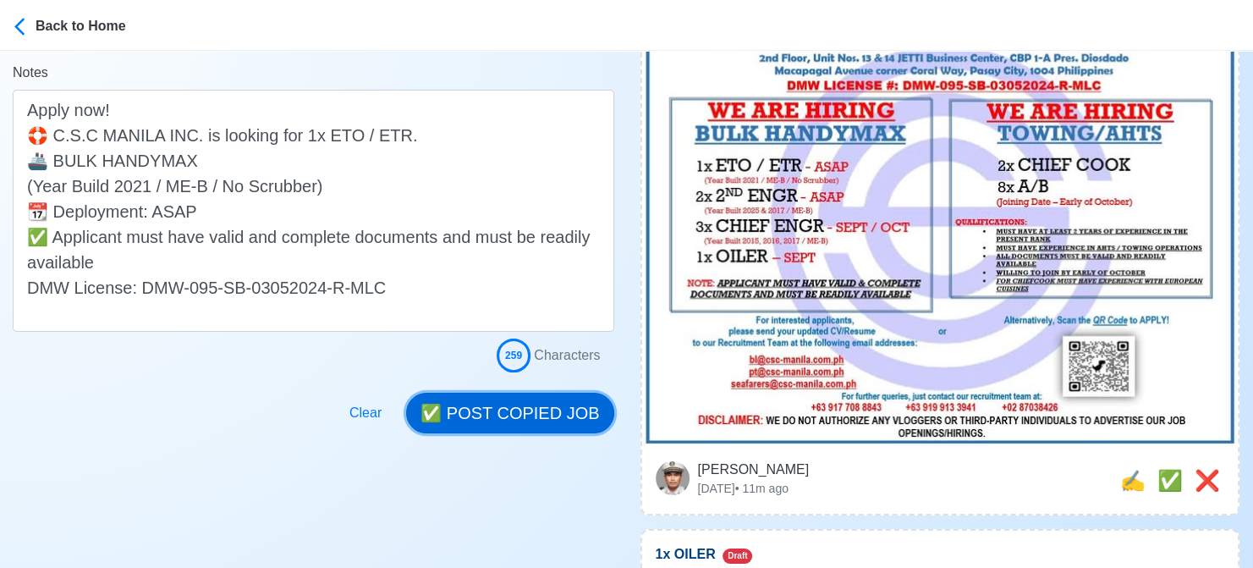
click at [554, 411] on button "✅ POST COPIED JOB" at bounding box center [509, 413] width 207 height 41
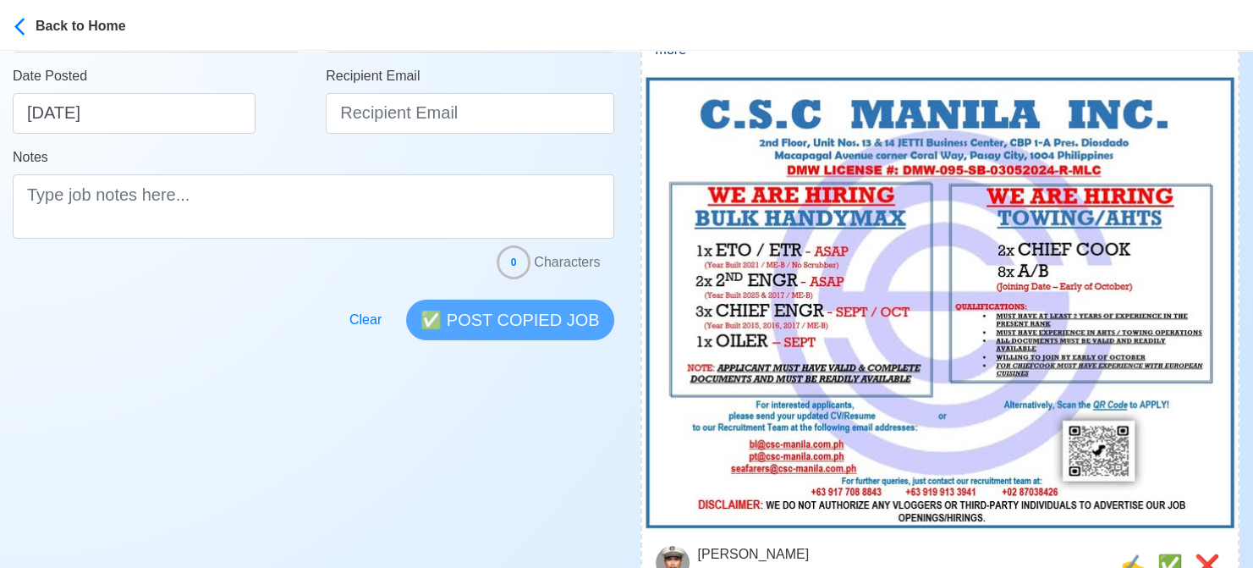
scroll to position [677, 0]
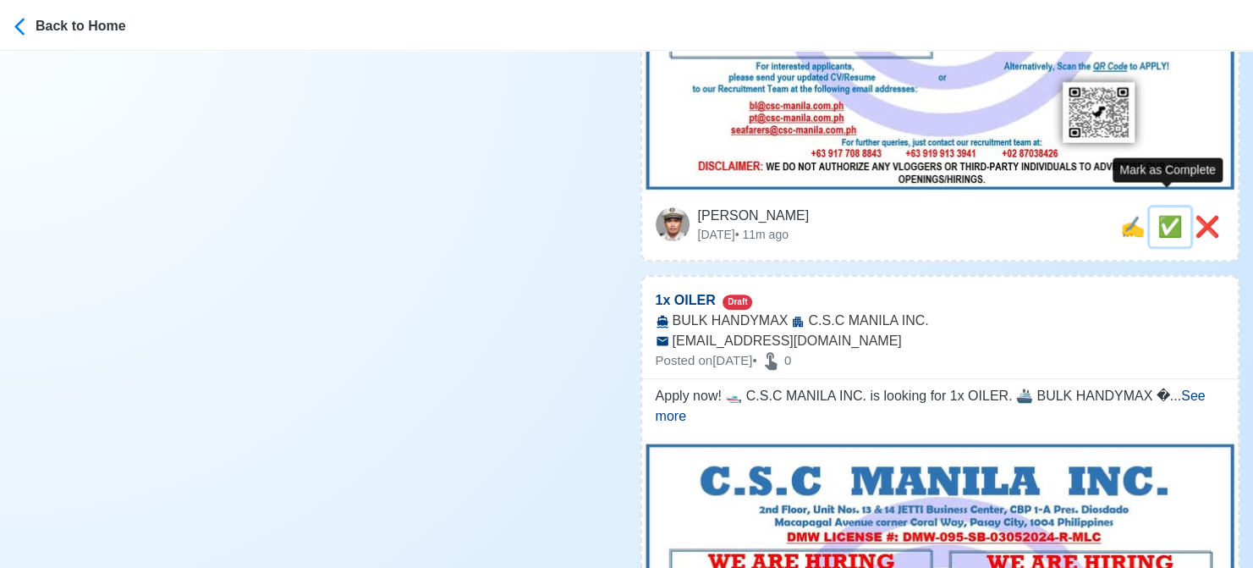
click at [1171, 215] on span "✅" at bounding box center [1169, 226] width 25 height 23
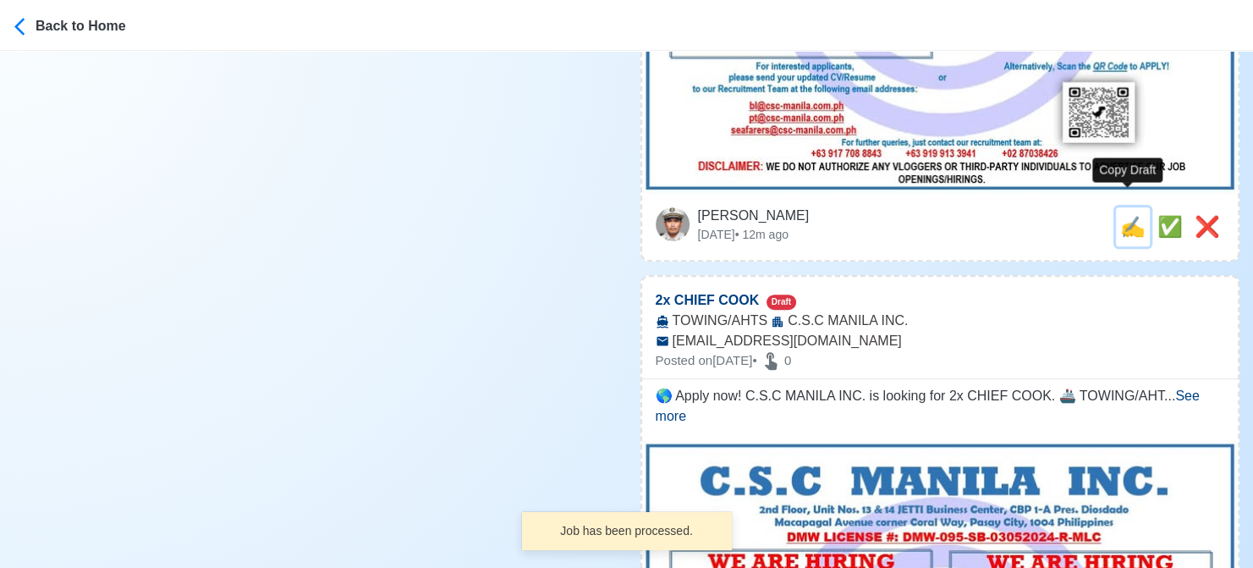
click at [1123, 215] on span "✍️" at bounding box center [1132, 226] width 25 height 23
type input "1x OILER"
select select
type input "C.S.C MANILA INC."
type input "BULK HANDYMAX"
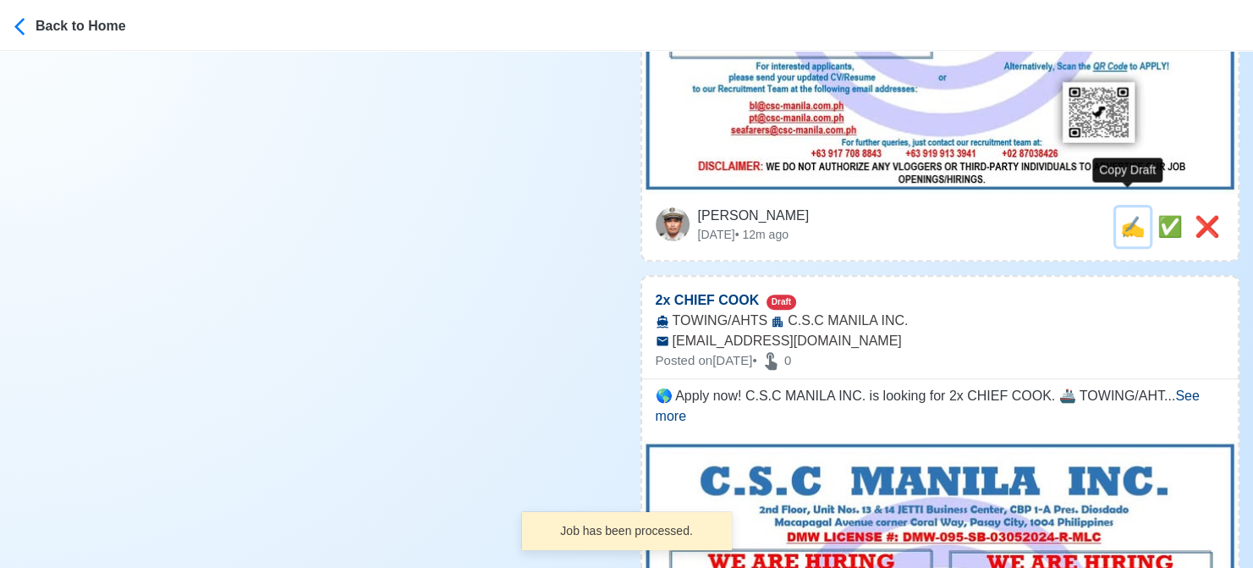
type input "bl@csc-manila.com.ph"
type textarea "Apply now! 🛥️ C.S.C MANILA INC. is looking for 1x OILER. 🚢 BULK HANDYMAX 📆 Depl…"
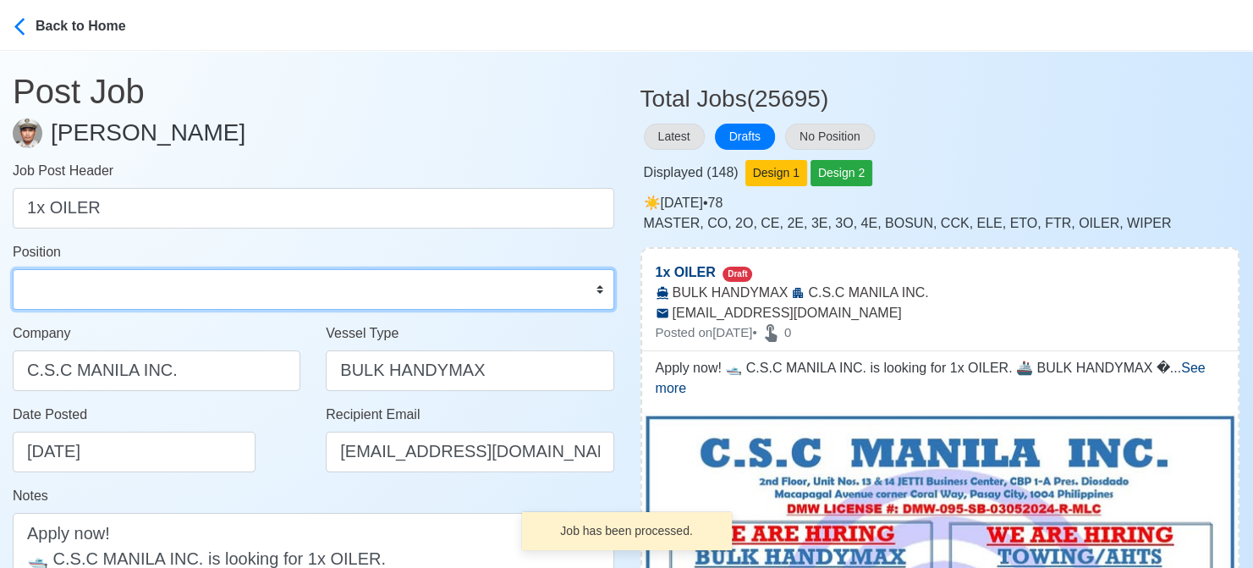
click at [146, 290] on select "Master Chief Officer 2nd Officer 3rd Officer Junior Officer Chief Engineer 2nd …" at bounding box center [313, 289] width 601 height 41
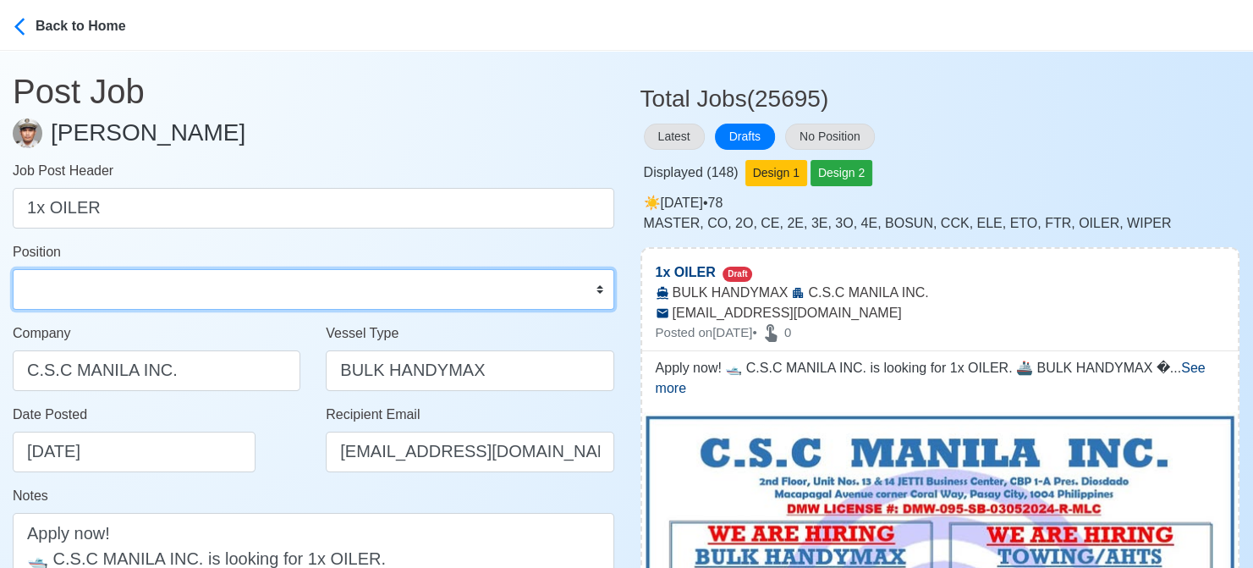
select select "Oiler"
click at [13, 269] on select "Master Chief Officer 2nd Officer 3rd Officer Junior Officer Chief Engineer 2nd …" at bounding box center [313, 289] width 601 height 41
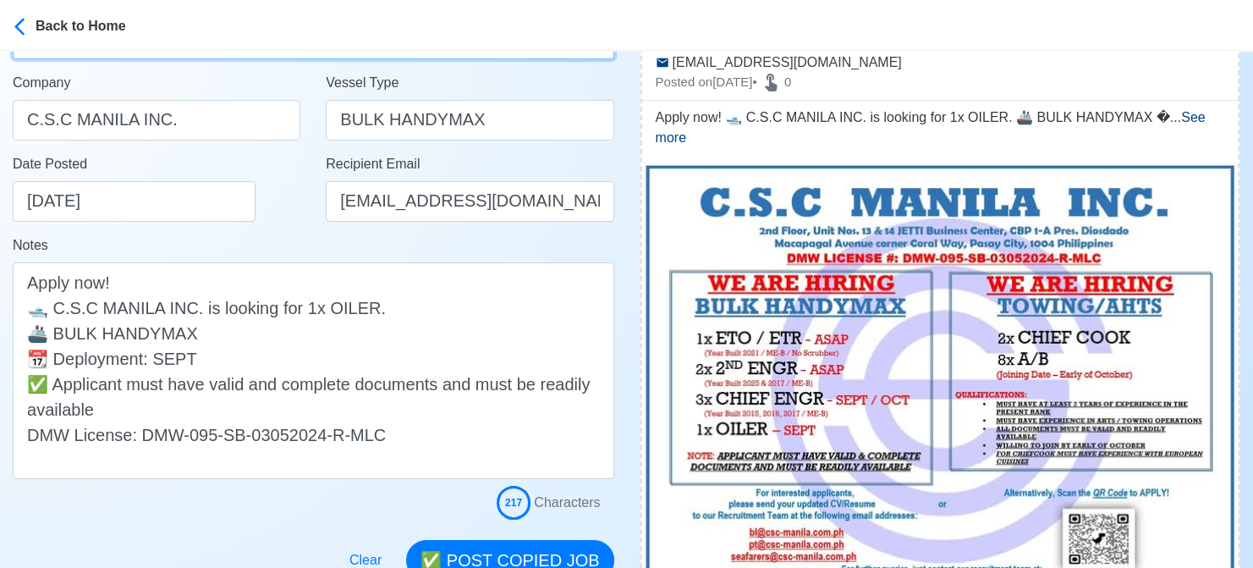
scroll to position [254, 0]
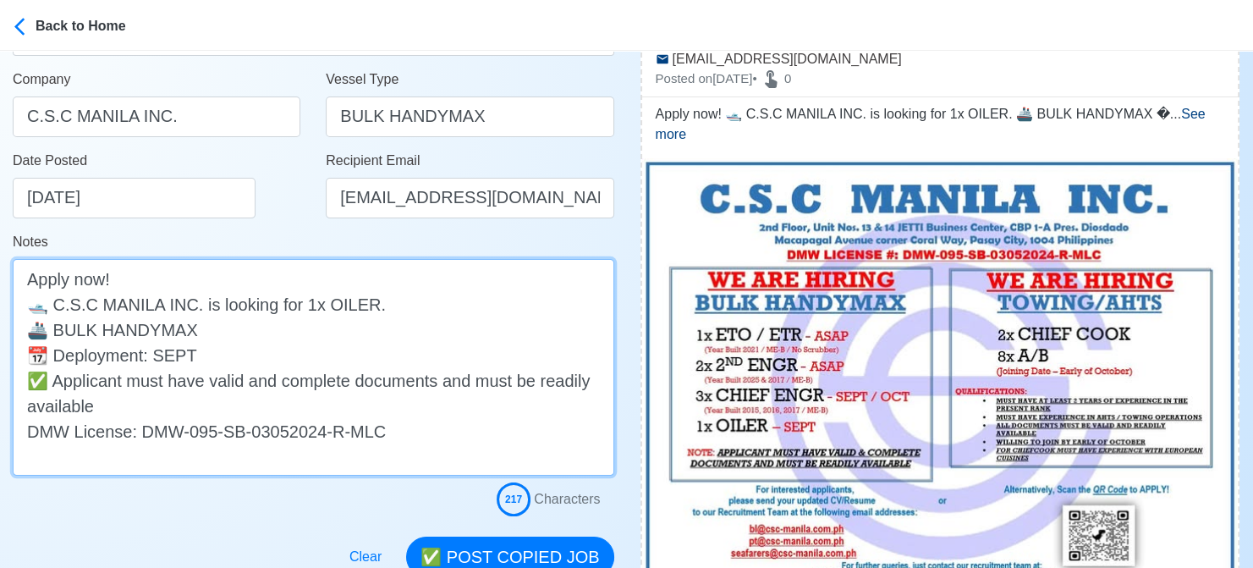
click at [216, 327] on textarea "Apply now! 🛥️ C.S.C MANILA INC. is looking for 1x OILER. 🚢 BULK HANDYMAX 📆 Depl…" at bounding box center [313, 367] width 601 height 217
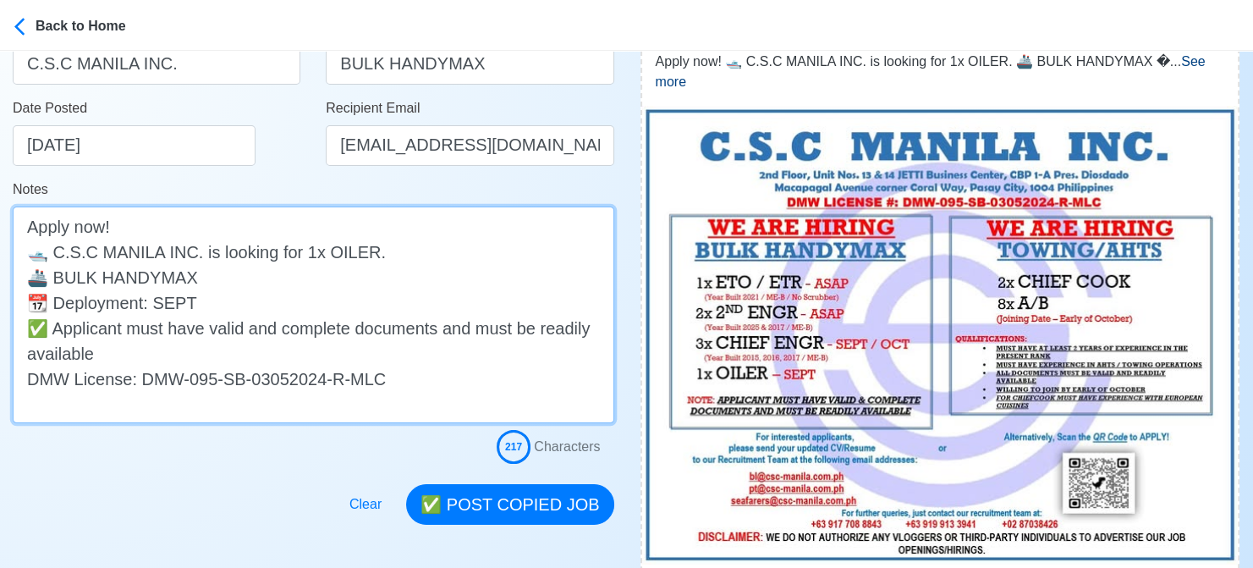
scroll to position [423, 0]
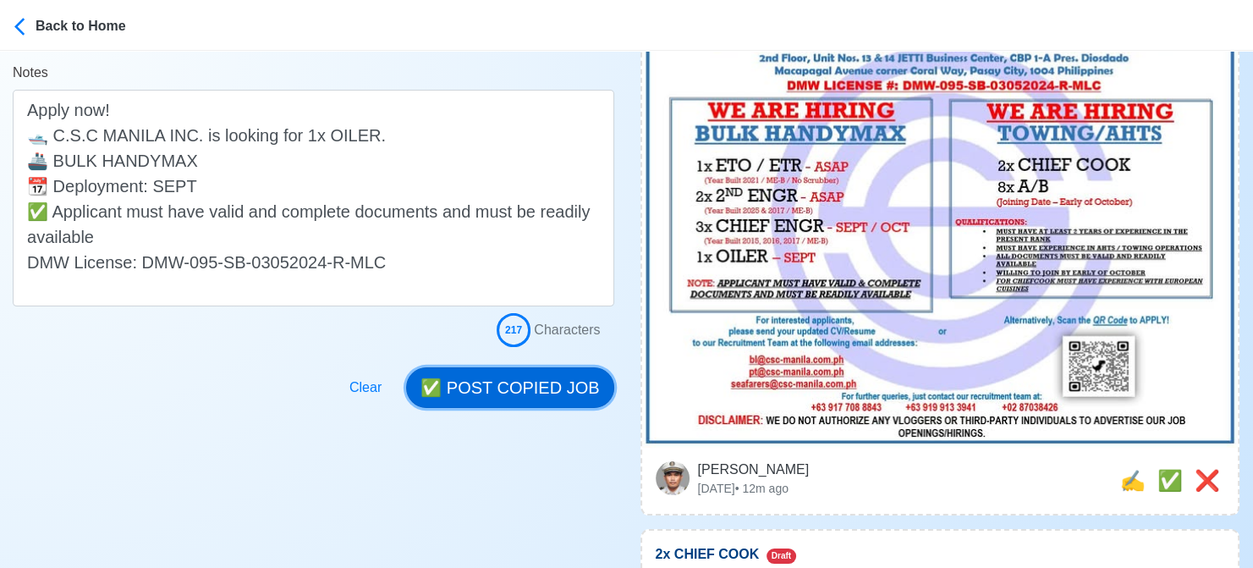
click at [536, 394] on button "✅ POST COPIED JOB" at bounding box center [509, 387] width 207 height 41
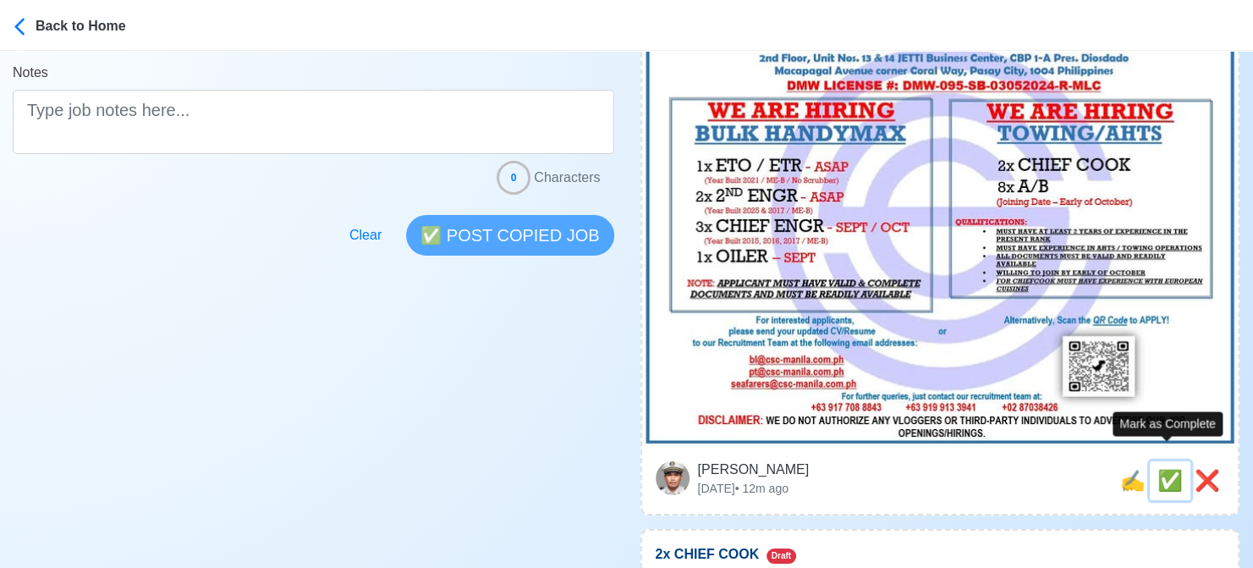
click at [1171, 469] on span "✅" at bounding box center [1169, 480] width 25 height 23
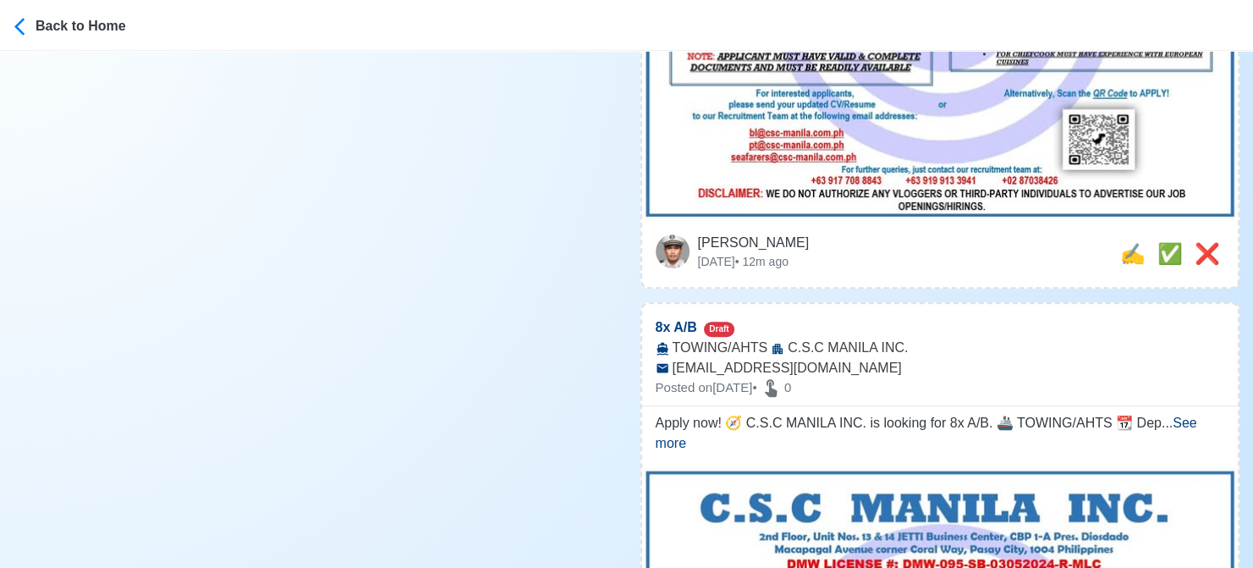
scroll to position [677, 0]
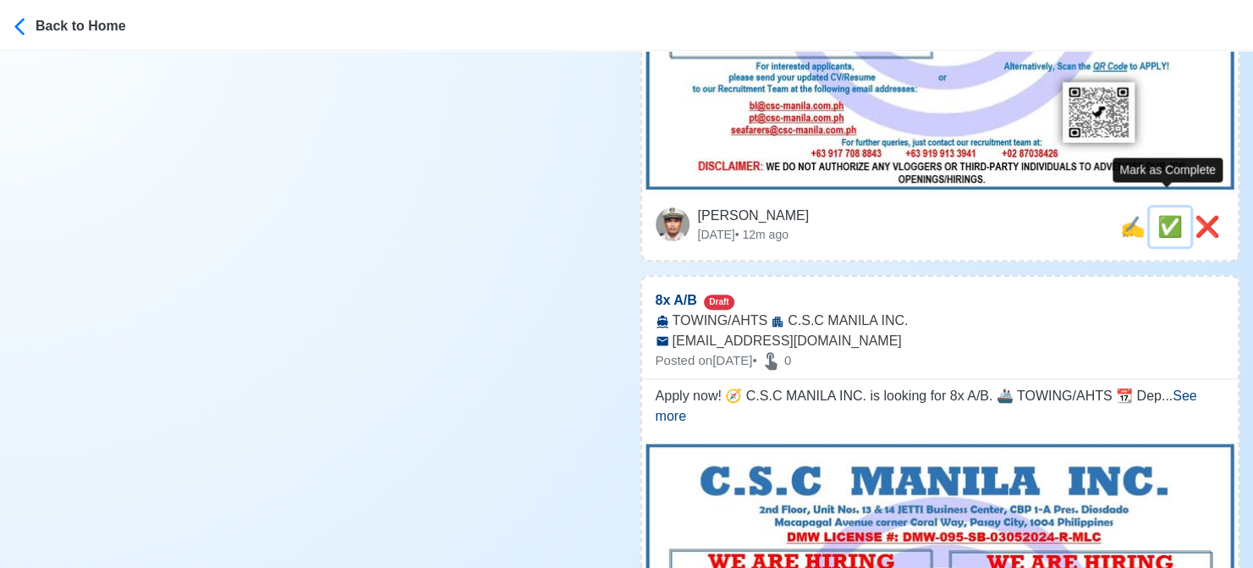
click at [1163, 215] on span "✅" at bounding box center [1169, 226] width 25 height 23
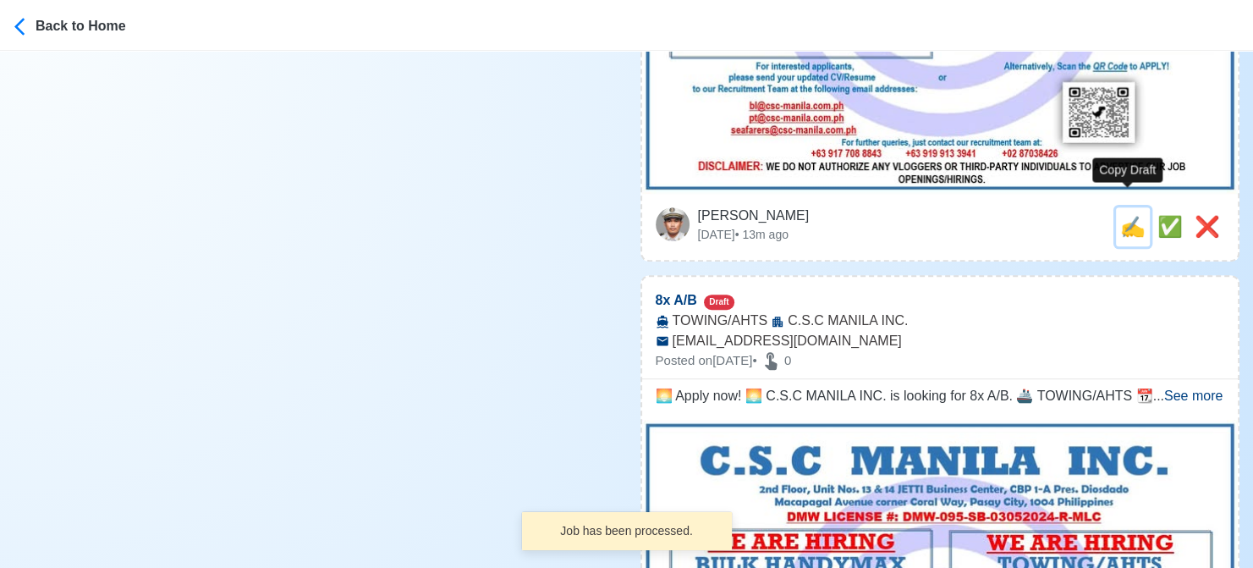
click at [1123, 215] on span "✍️" at bounding box center [1132, 226] width 25 height 23
type input "8x A/B"
select select
type input "C.S.C MANILA INC."
type input "TOWING/AHTS"
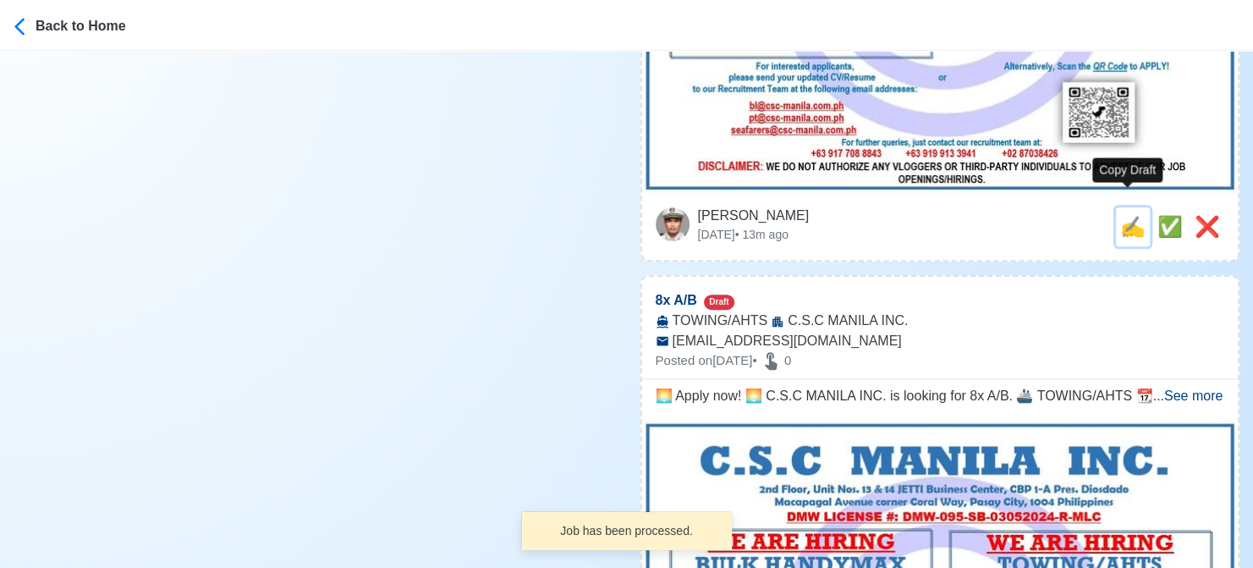
type input "seafarers@csc-manila.com.ph"
type textarea "Apply now! 🧭 C.S.C MANILA INC. is looking for 8x A/B. 🚢 TOWING/AHTS 📆 Deploymen…"
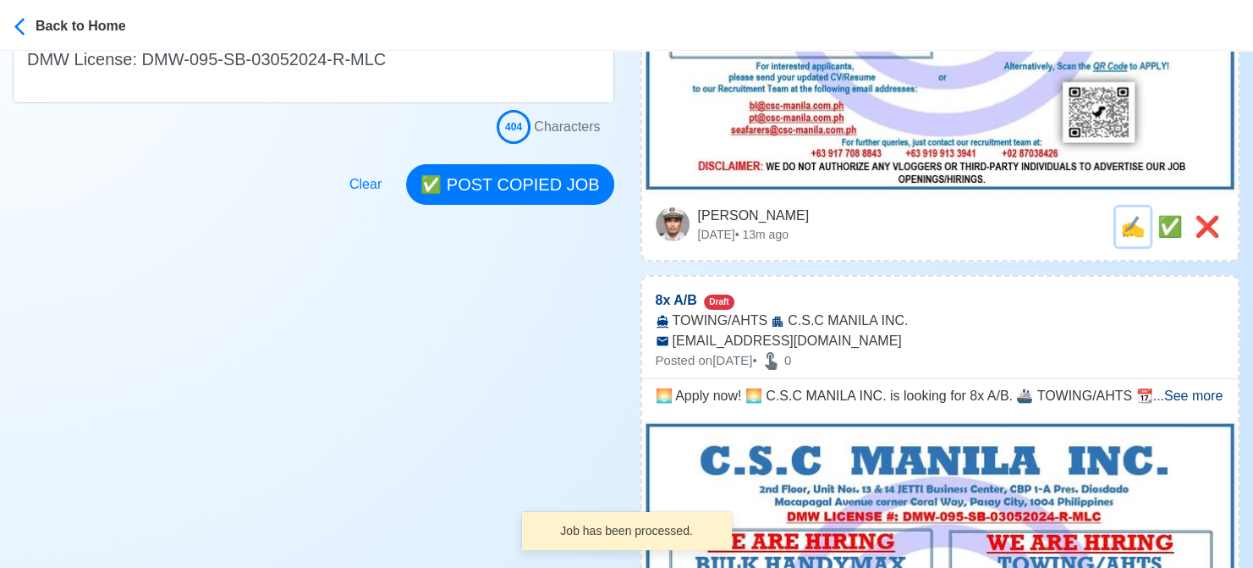
scroll to position [0, 0]
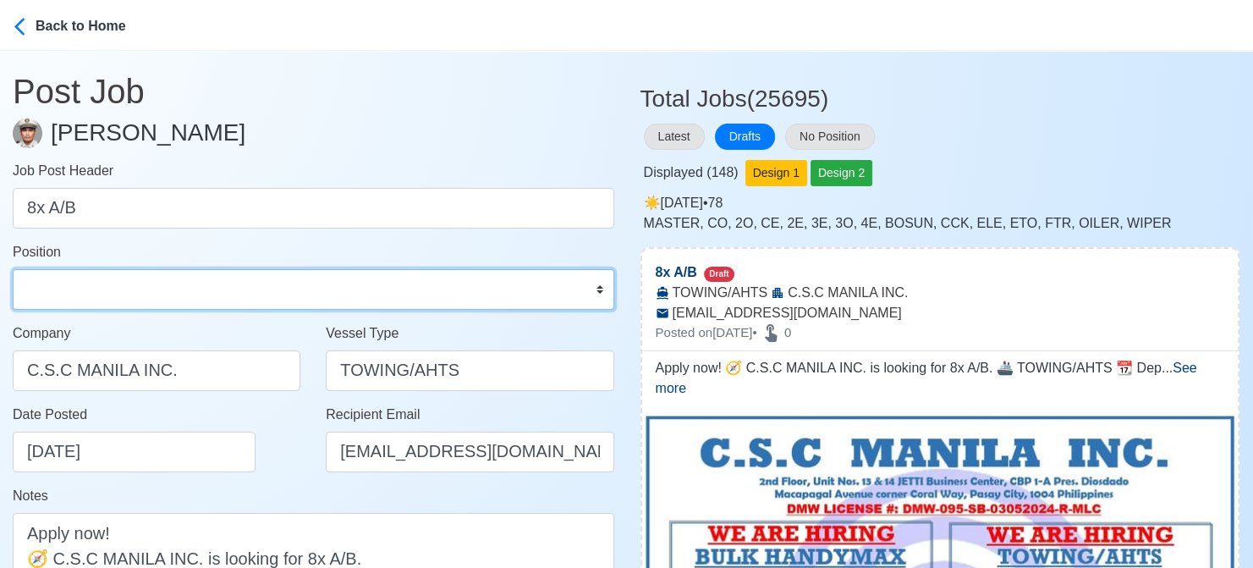
click at [413, 277] on select "Master Chief Officer 2nd Officer 3rd Officer Junior Officer Chief Engineer 2nd …" at bounding box center [313, 289] width 601 height 41
select select "[PERSON_NAME]"
click at [13, 269] on select "Master Chief Officer 2nd Officer 3rd Officer Junior Officer Chief Engineer 2nd …" at bounding box center [313, 289] width 601 height 41
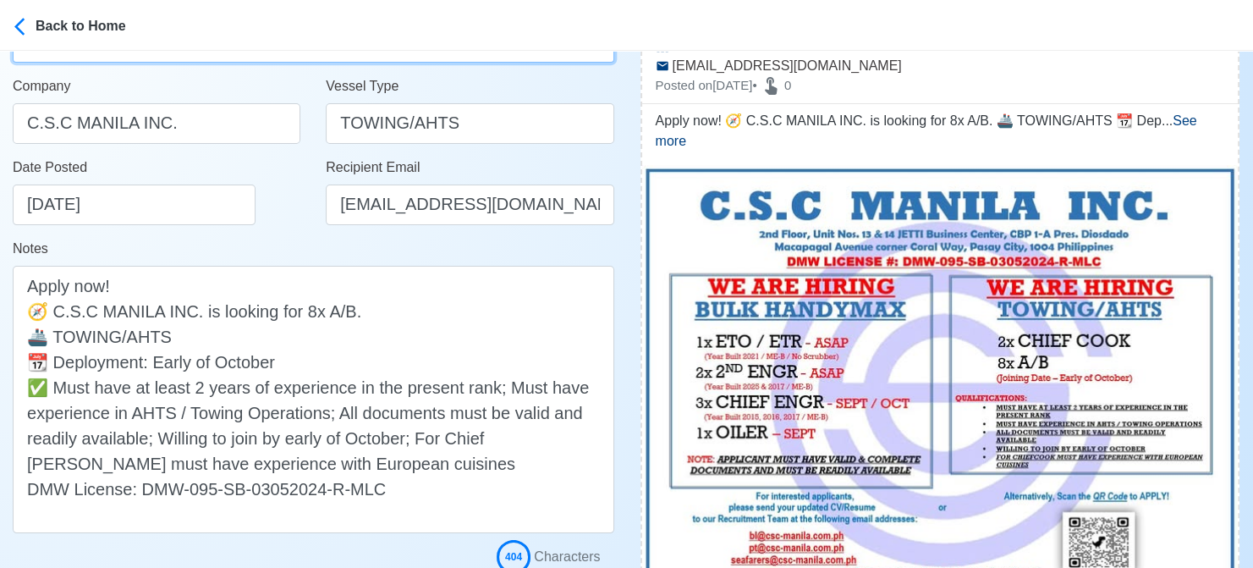
scroll to position [254, 0]
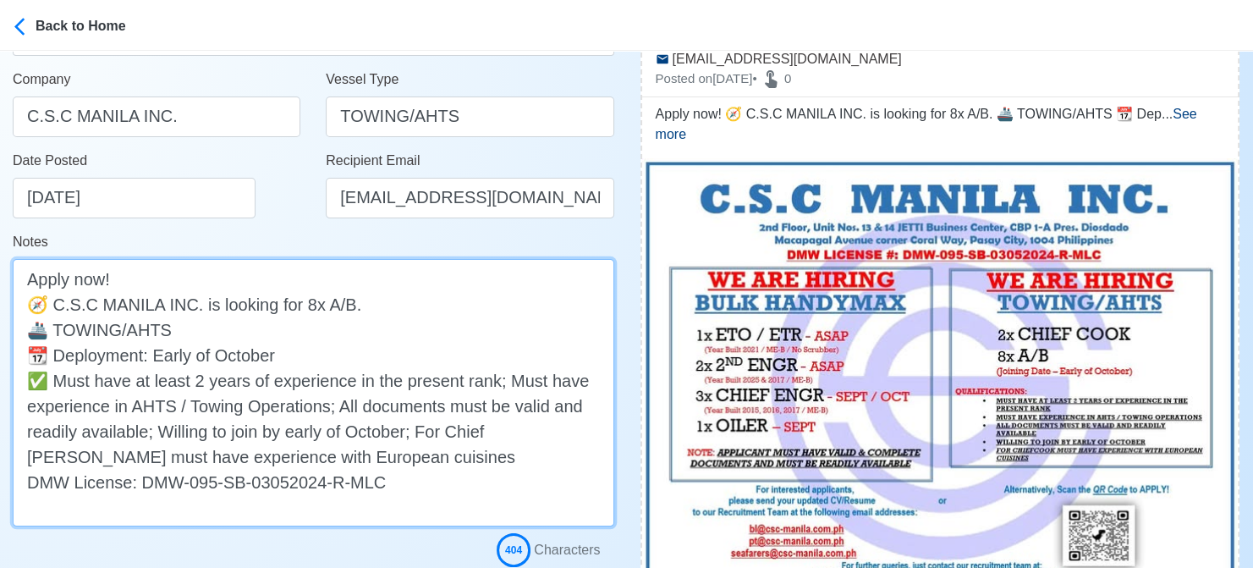
drag, startPoint x: 411, startPoint y: 432, endPoint x: 453, endPoint y: 456, distance: 48.5
click at [453, 456] on textarea "Apply now! 🧭 C.S.C MANILA INC. is looking for 8x A/B. 🚢 TOWING/AHTS 📆 Deploymen…" at bounding box center [313, 392] width 601 height 267
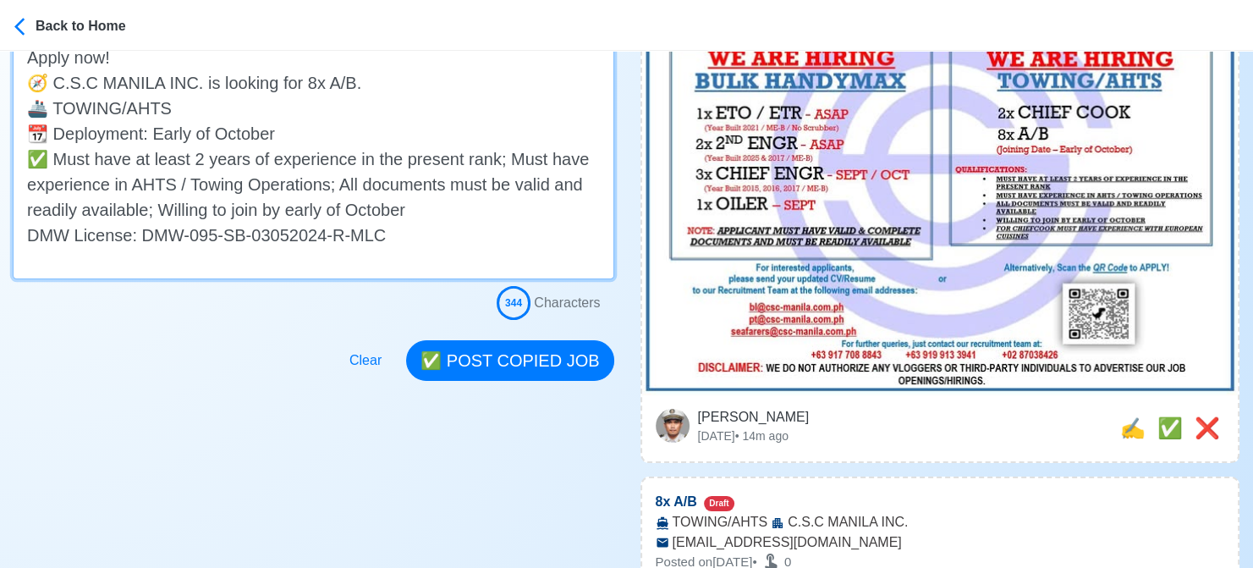
scroll to position [508, 0]
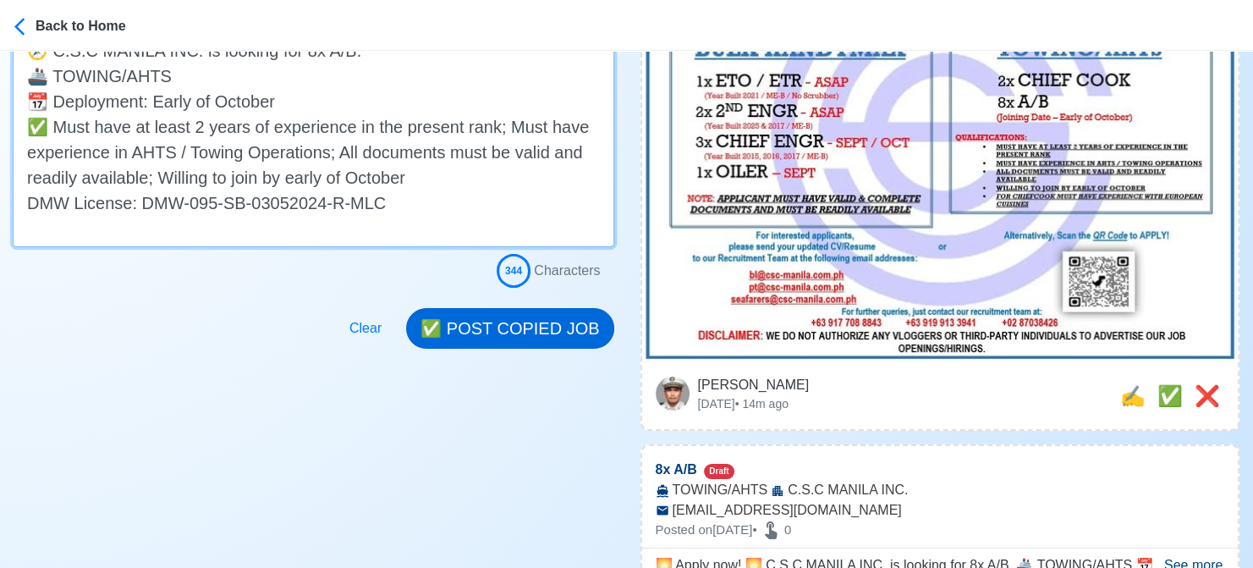
type textarea "Apply now! 🧭 C.S.C MANILA INC. is looking for 8x A/B. 🚢 TOWING/AHTS 📆 Deploymen…"
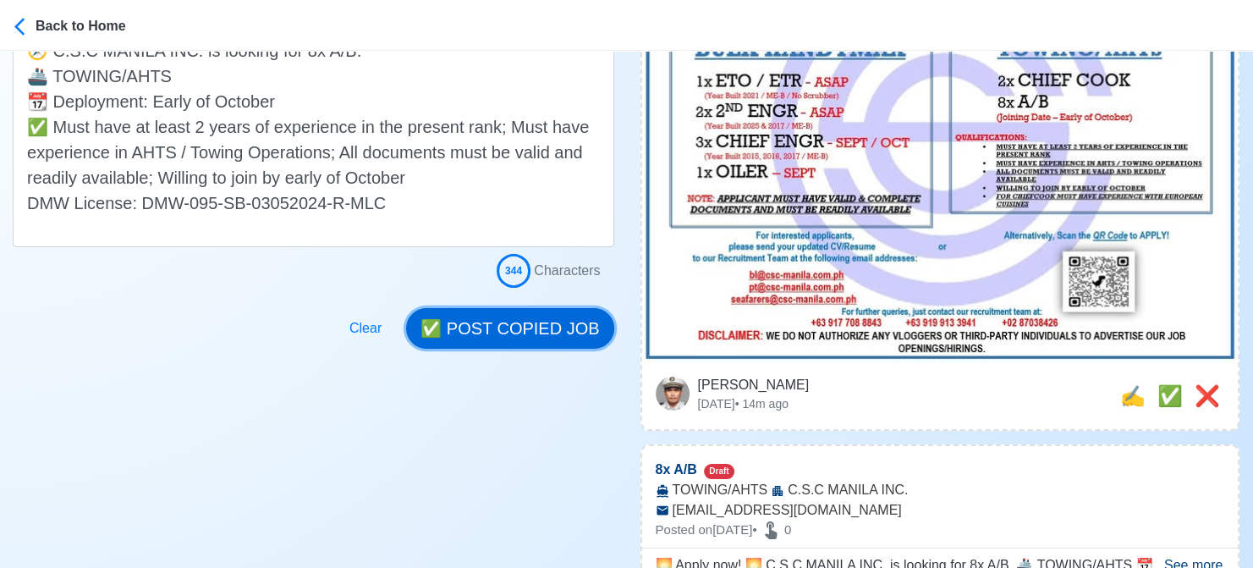
click at [543, 313] on button "✅ POST COPIED JOB" at bounding box center [509, 328] width 207 height 41
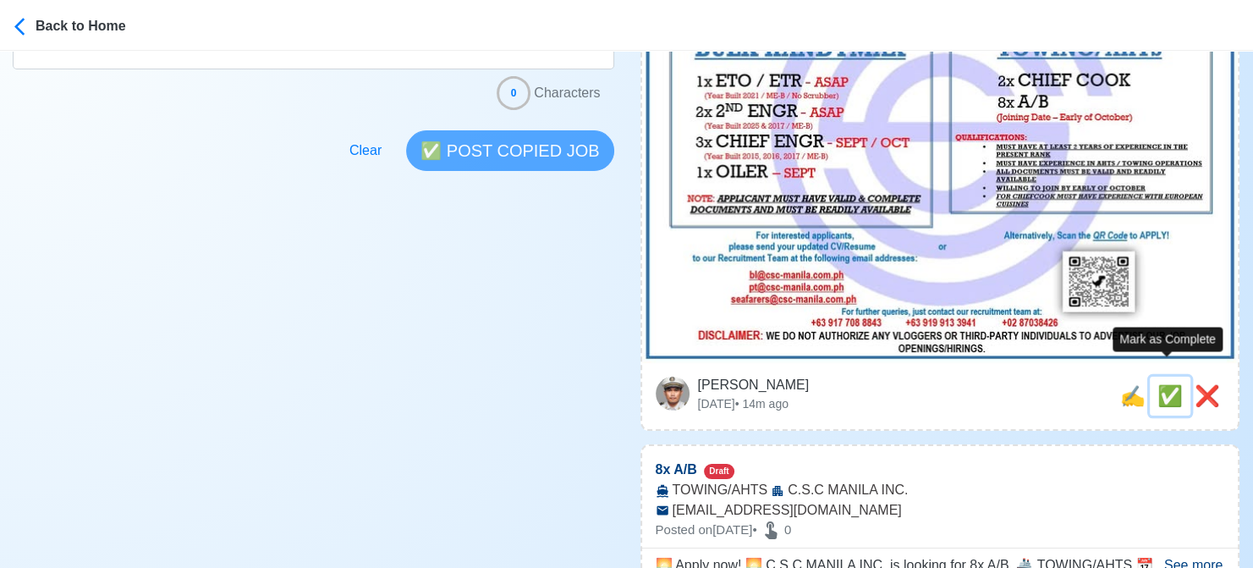
click at [1167, 384] on span "✅" at bounding box center [1169, 395] width 25 height 23
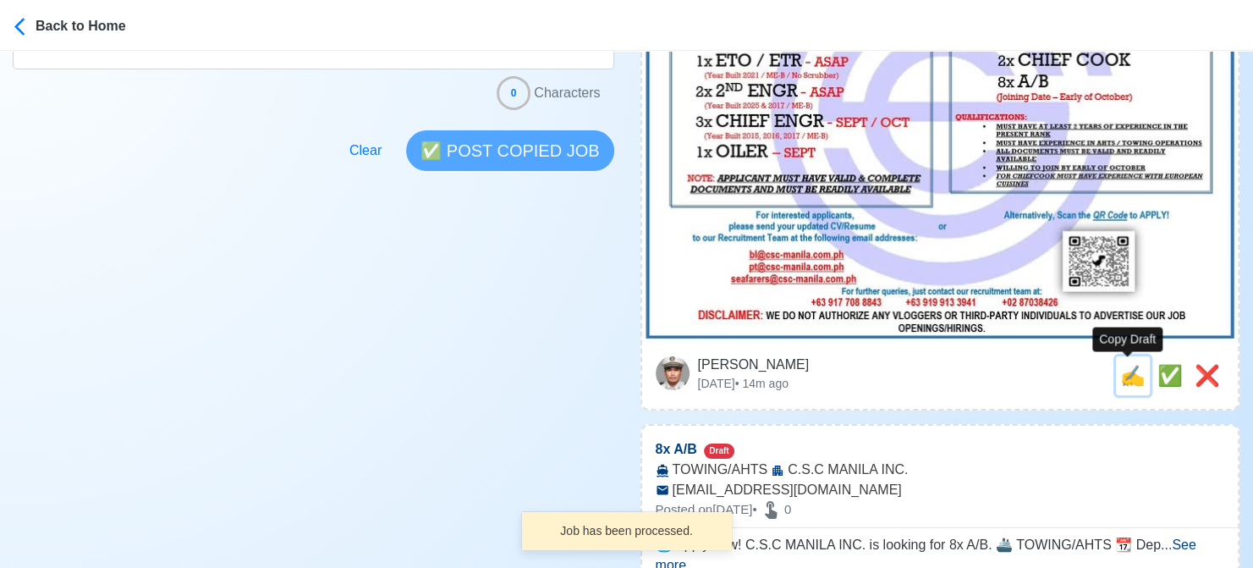
click at [1127, 375] on span "✍️" at bounding box center [1132, 375] width 25 height 23
type input "8x A/B"
select select
type input "C.S.C MANILA INC."
type input "TOWING/AHTS"
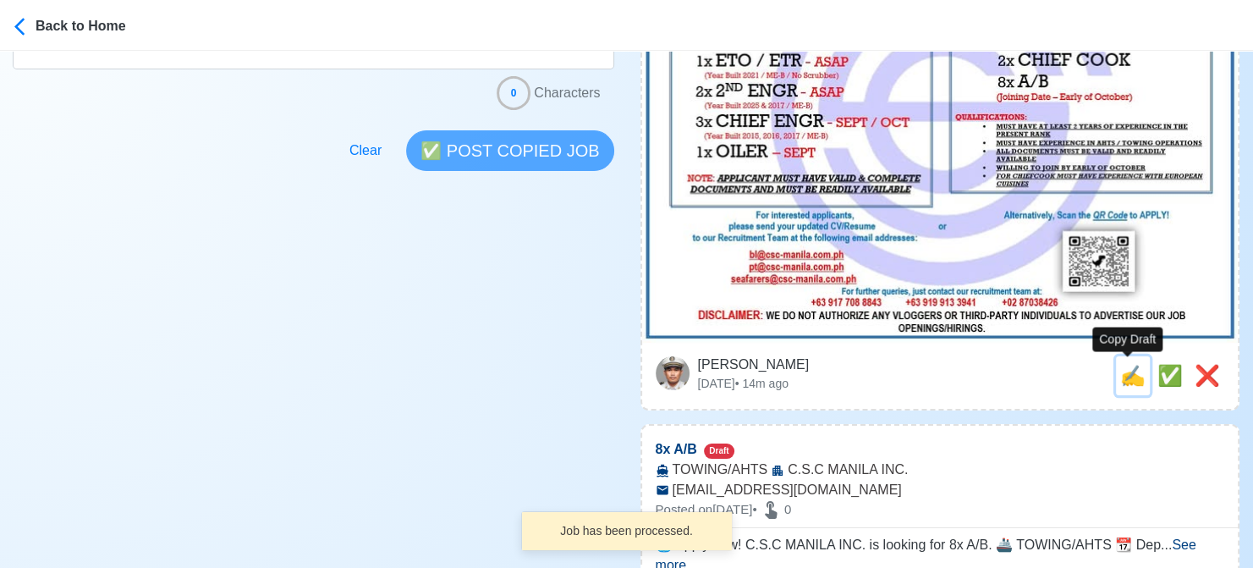
type input "pt@csc-manila.com.ph"
type textarea "🌅 Apply now! 🌅 C.S.C MANILA INC. is looking for 8x A/B. 🚢 TOWING/AHTS 📆 Deploym…"
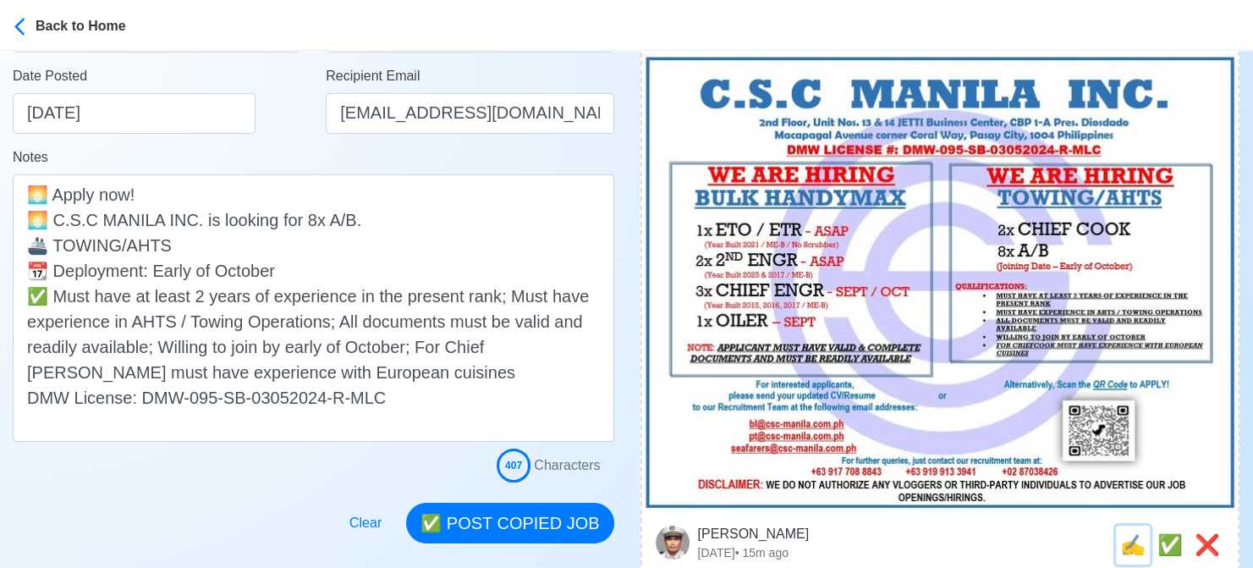
scroll to position [592, 0]
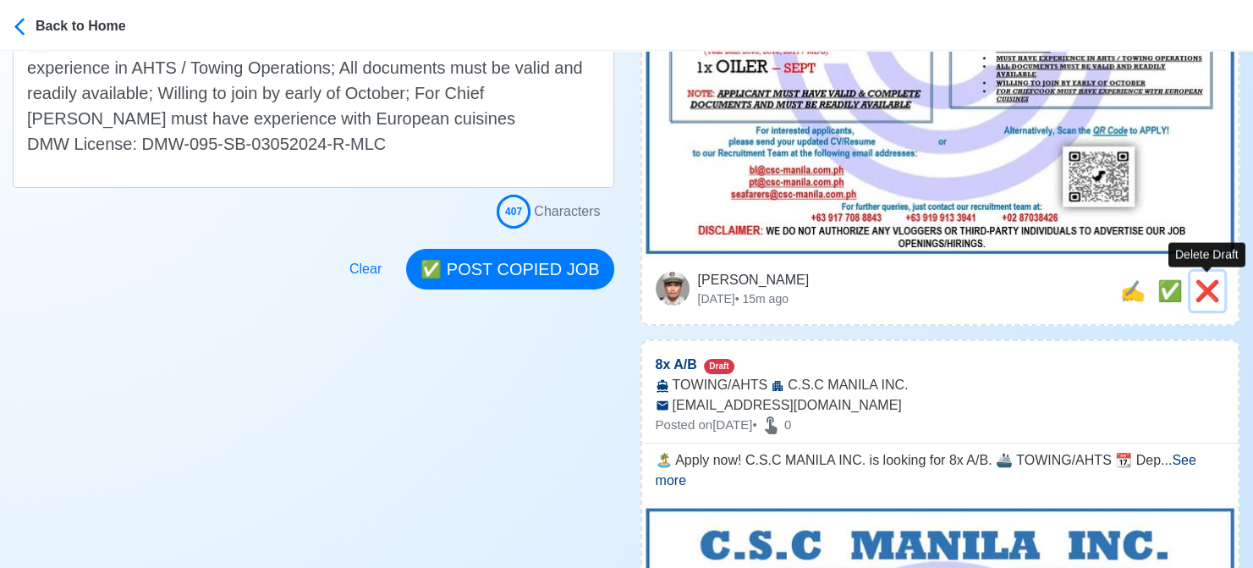
click at [1203, 290] on span "❌" at bounding box center [1206, 290] width 25 height 23
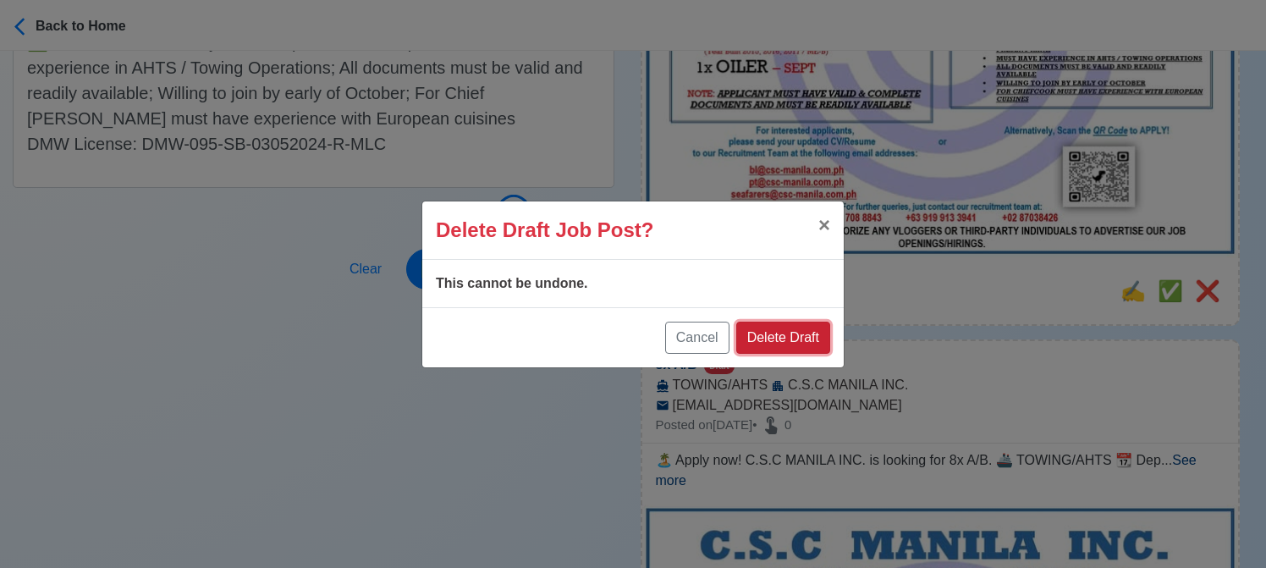
click at [776, 338] on button "Delete Draft" at bounding box center [783, 337] width 94 height 32
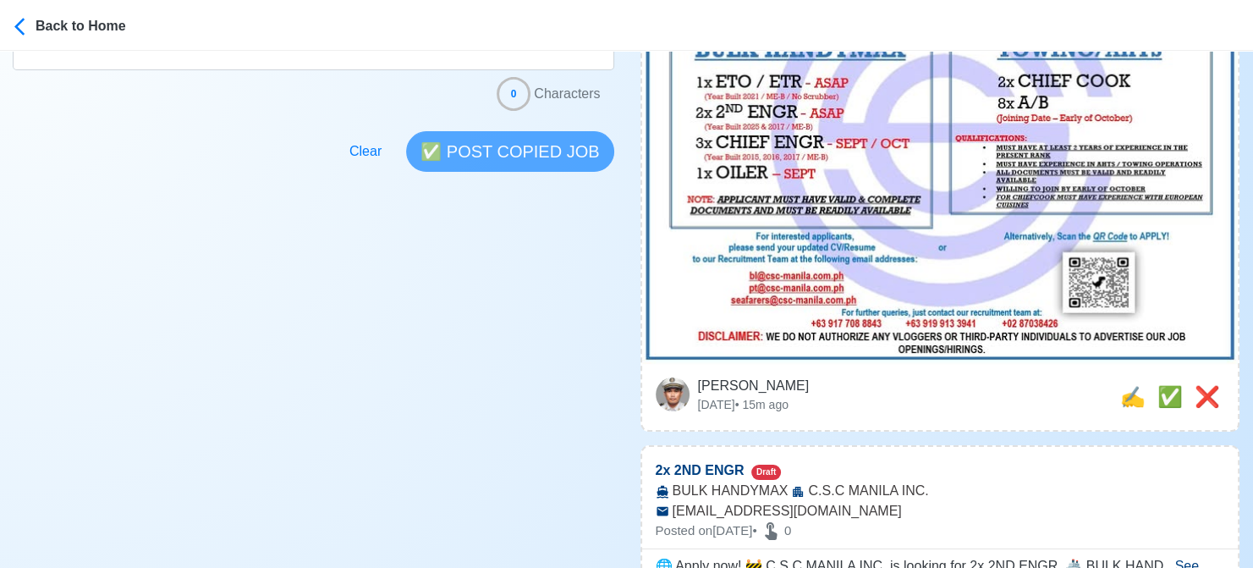
scroll to position [508, 0]
click at [1209, 384] on span "❌" at bounding box center [1206, 395] width 25 height 23
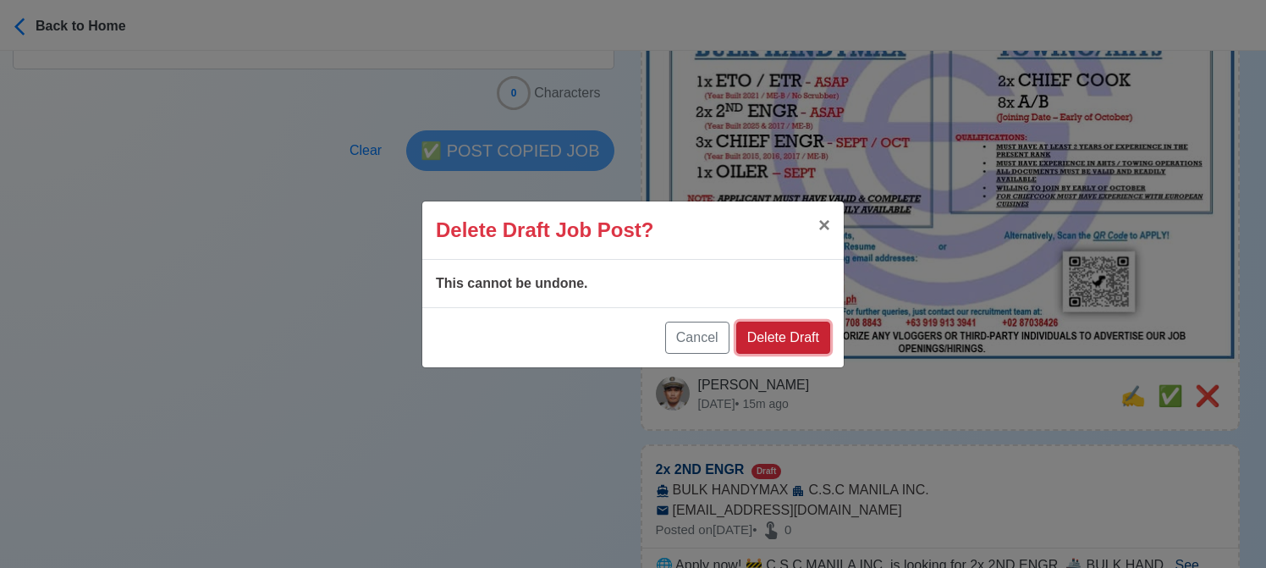
click at [810, 340] on button "Delete Draft" at bounding box center [783, 337] width 94 height 32
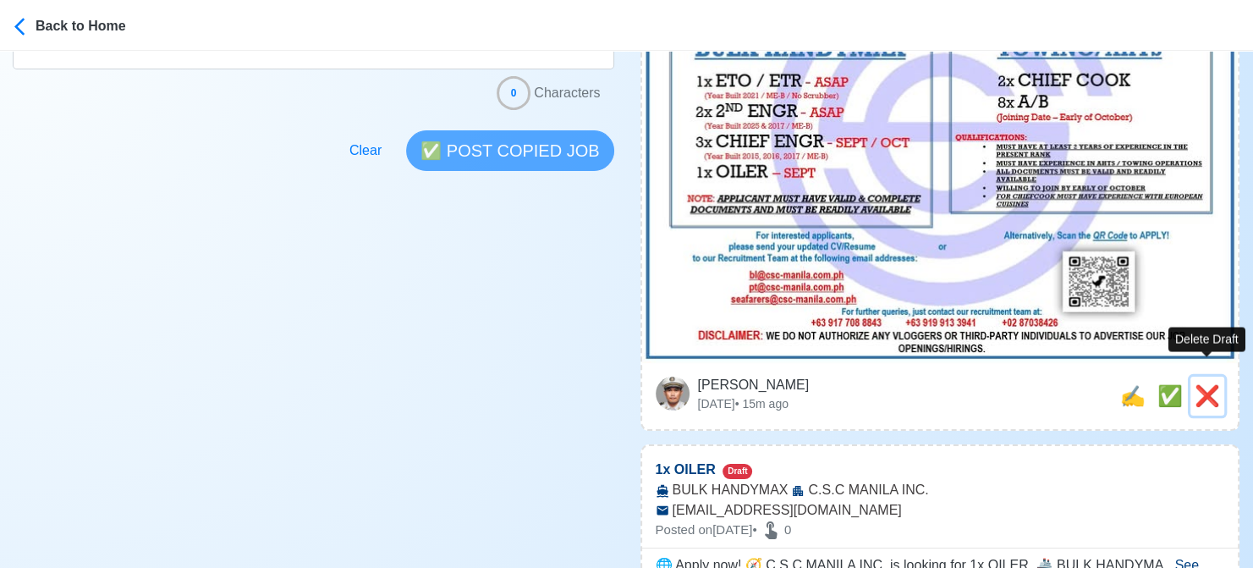
click at [1195, 384] on span "❌" at bounding box center [1206, 395] width 25 height 23
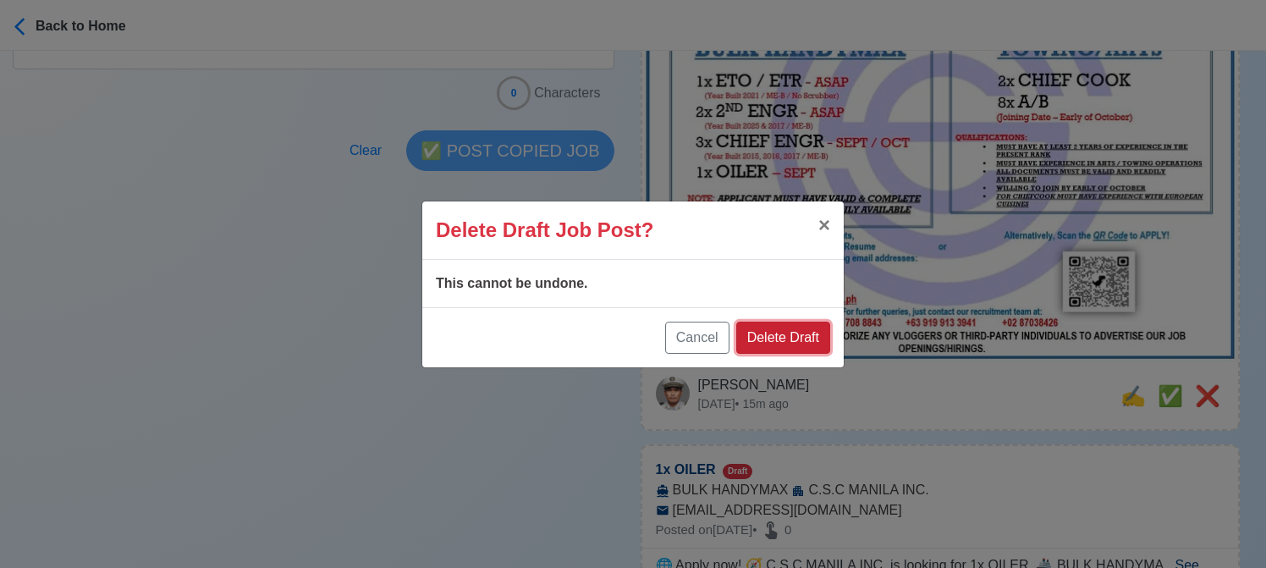
click at [799, 338] on button "Delete Draft" at bounding box center [783, 337] width 94 height 32
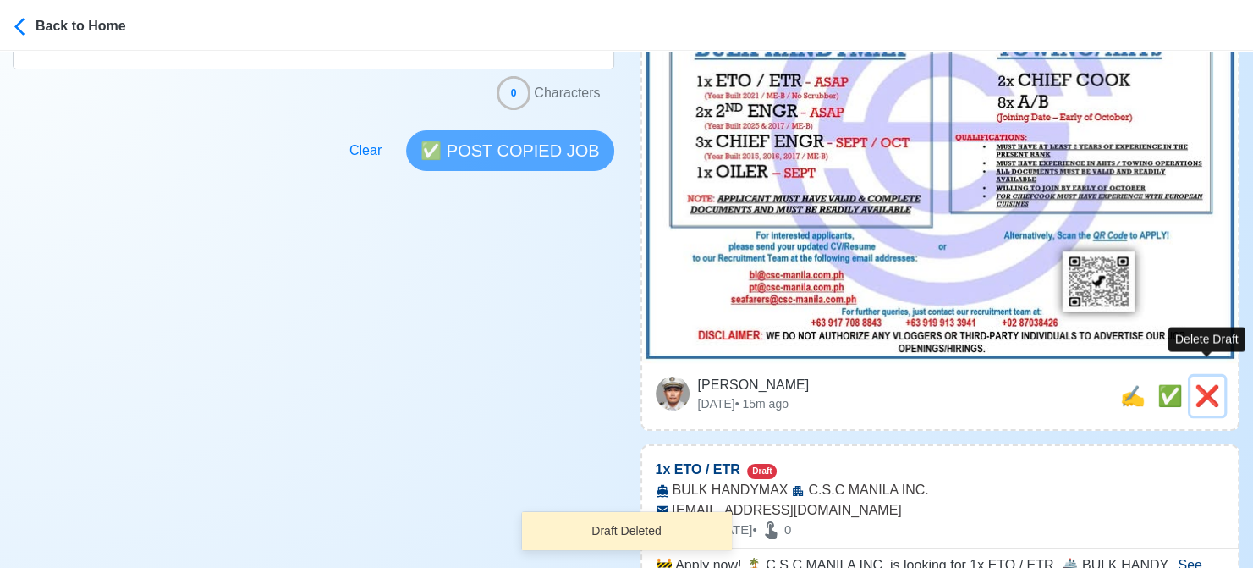
click at [1214, 384] on span "❌" at bounding box center [1206, 395] width 25 height 23
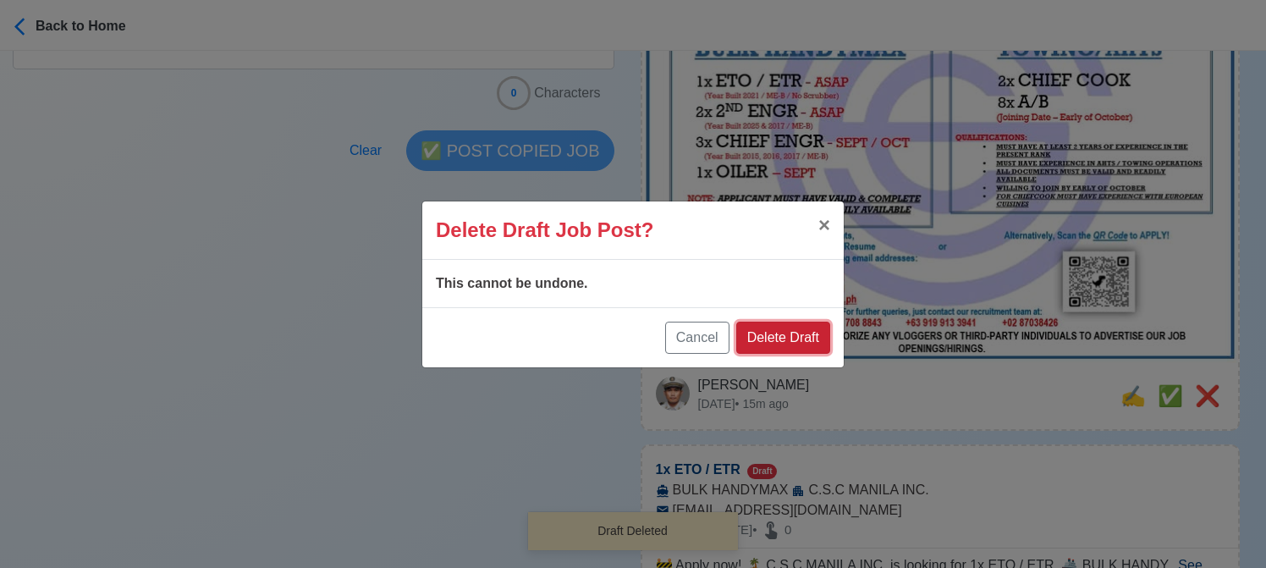
click at [783, 337] on button "Delete Draft" at bounding box center [783, 337] width 94 height 32
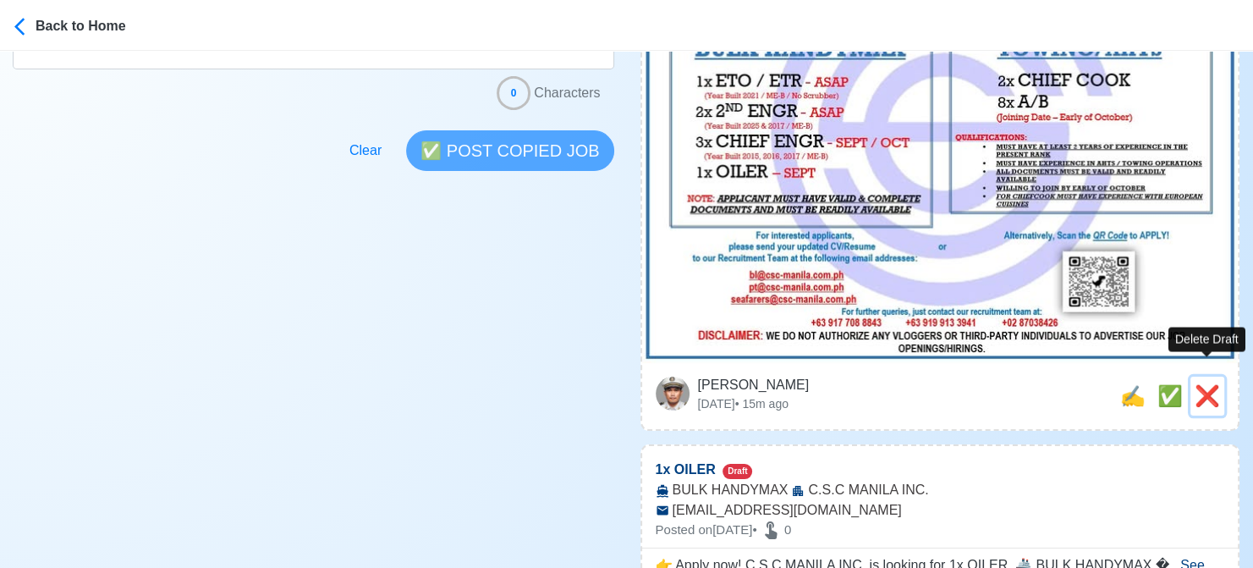
click at [1203, 384] on span "❌" at bounding box center [1206, 395] width 25 height 23
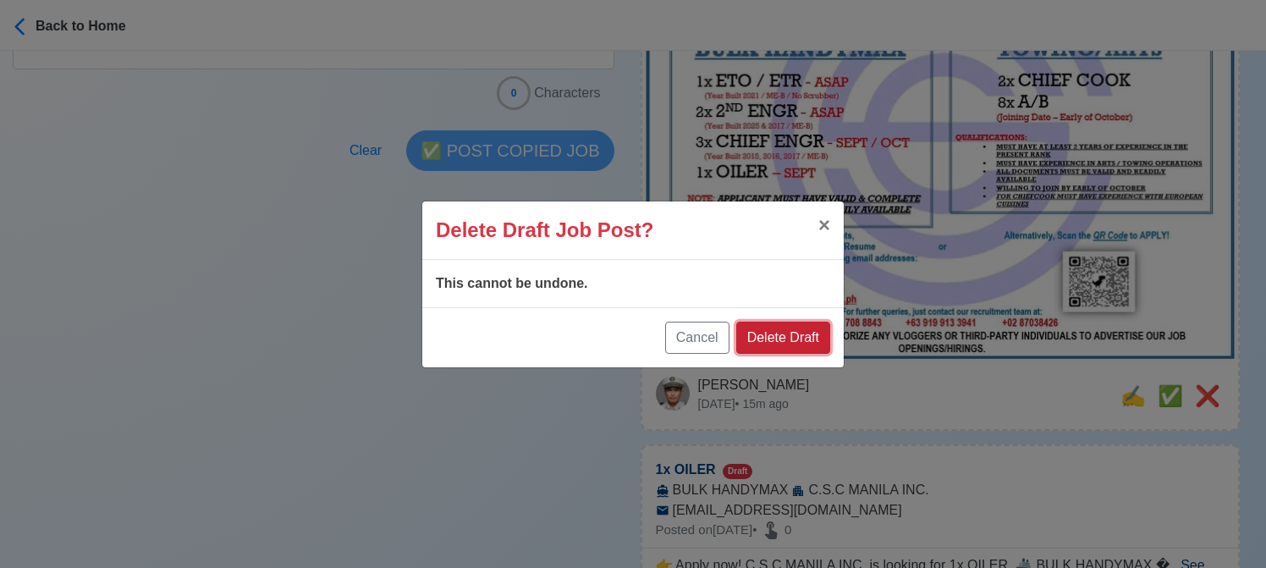
click at [815, 338] on button "Delete Draft" at bounding box center [783, 337] width 94 height 32
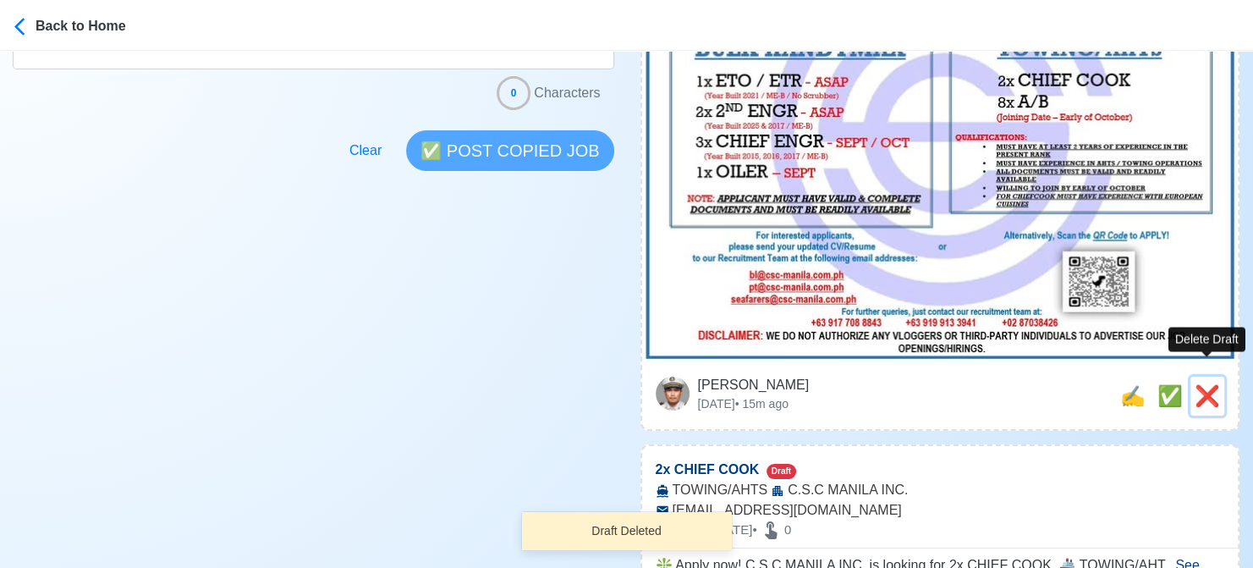
click at [1211, 384] on span "❌" at bounding box center [1206, 395] width 25 height 23
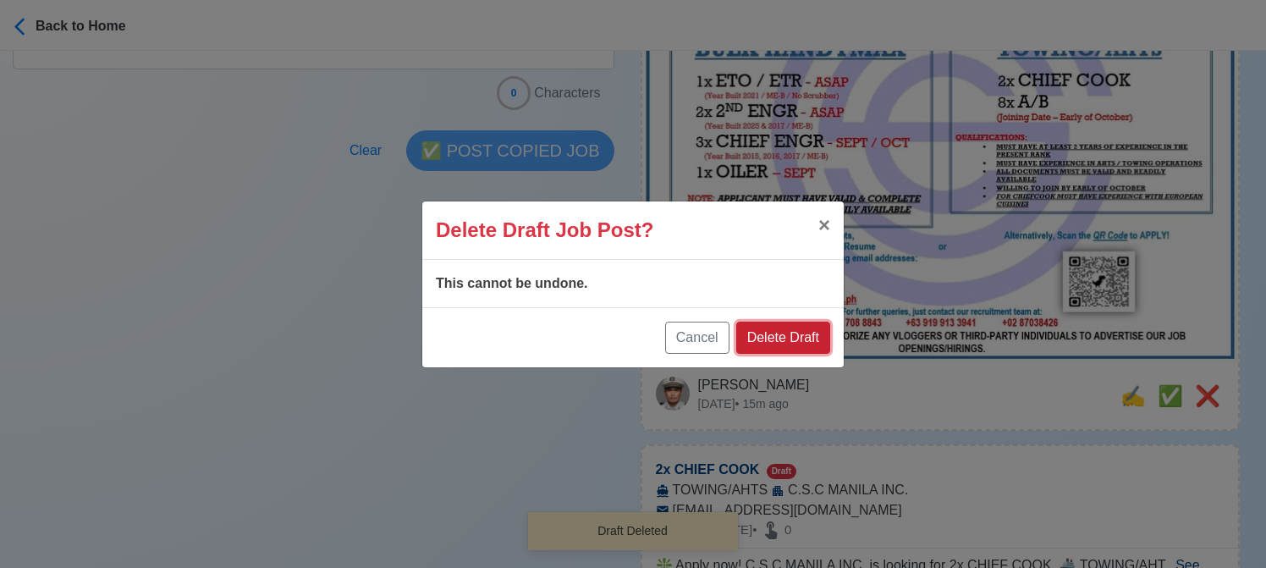
click at [816, 332] on button "Delete Draft" at bounding box center [783, 337] width 94 height 32
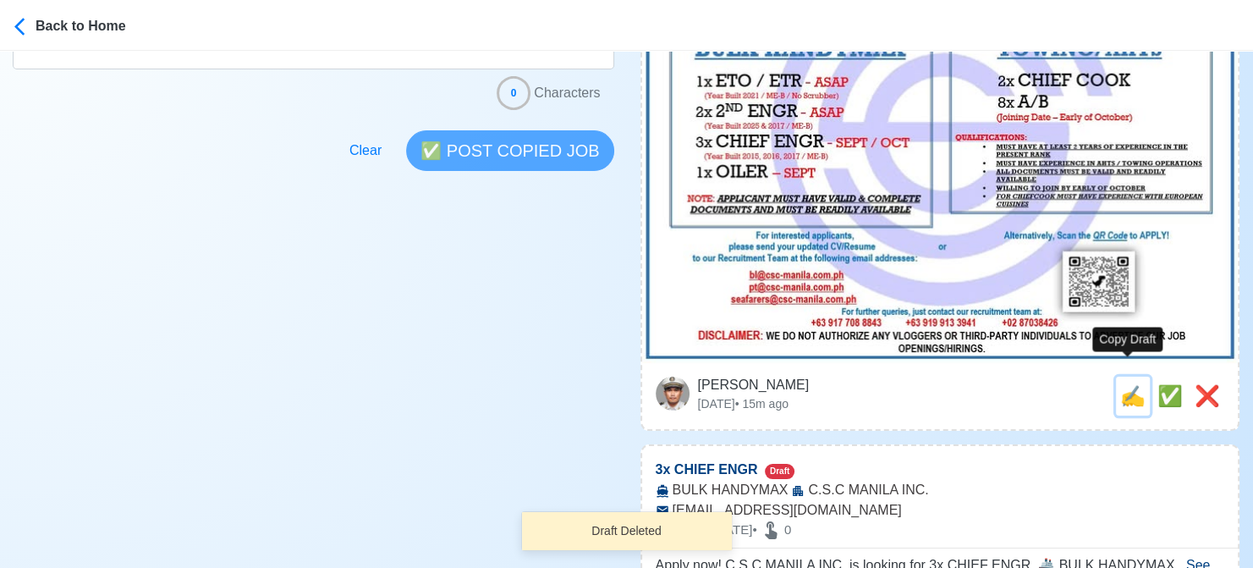
click at [1127, 384] on span "✍️" at bounding box center [1132, 395] width 25 height 23
type input "2x CHIEF COOK"
type input "C.S.C MANILA INC."
type input "TOWING/AHTS"
type input "pt@csc-manila.com.ph"
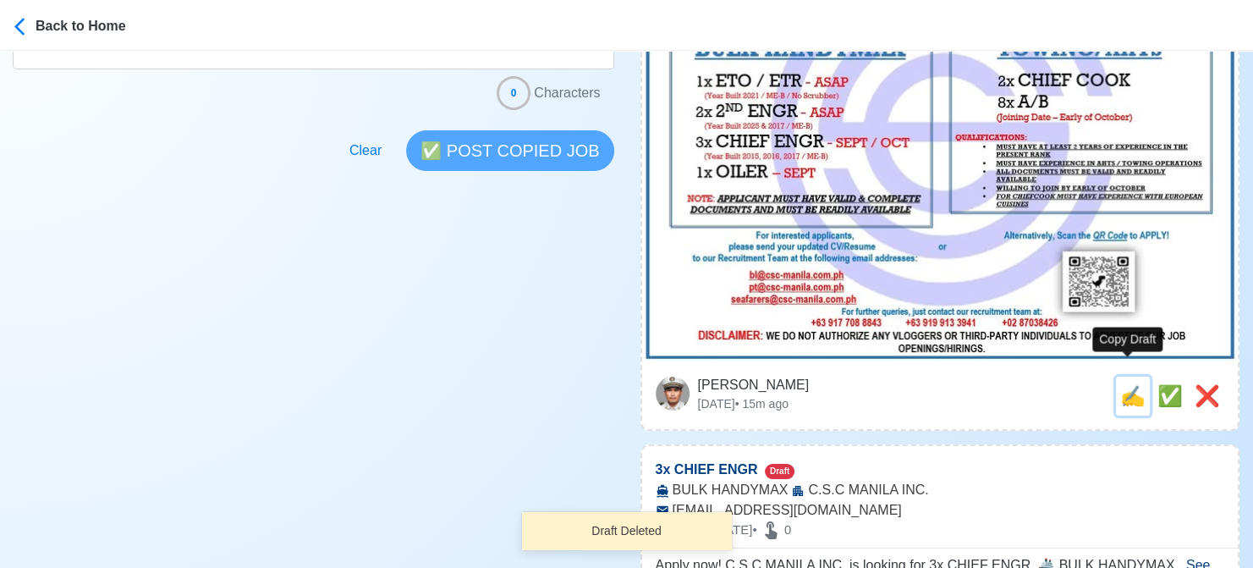
type textarea "❇️ Apply now! C.S.C MANILA INC. is looking for 2x CHIEF COOK. 🚢 TOWING/AHTS 📆 D…"
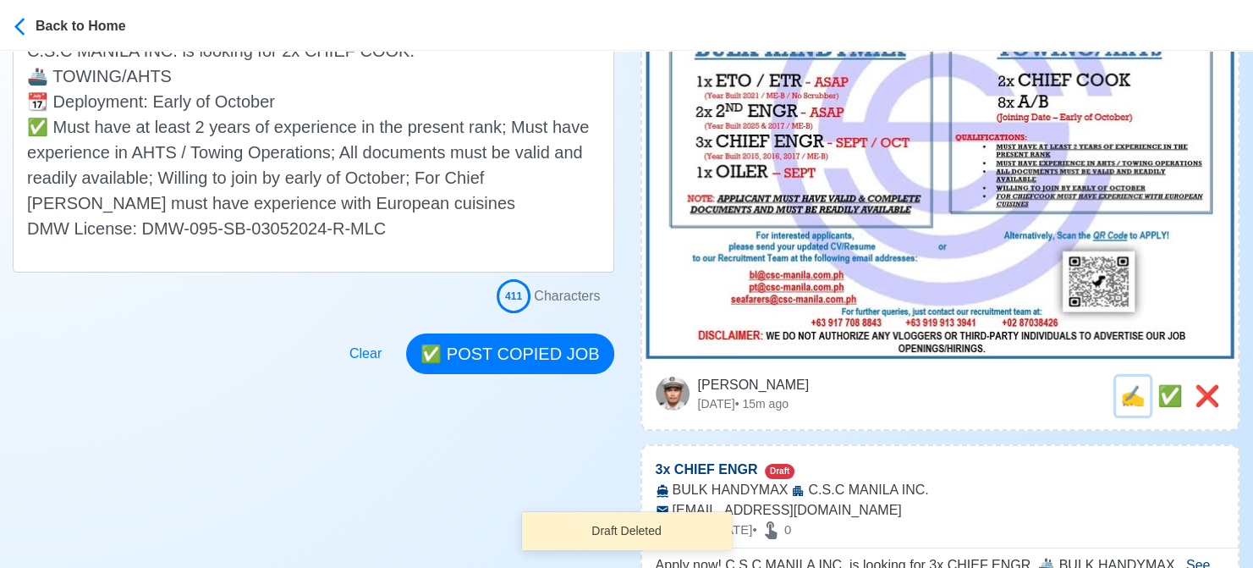
scroll to position [0, 0]
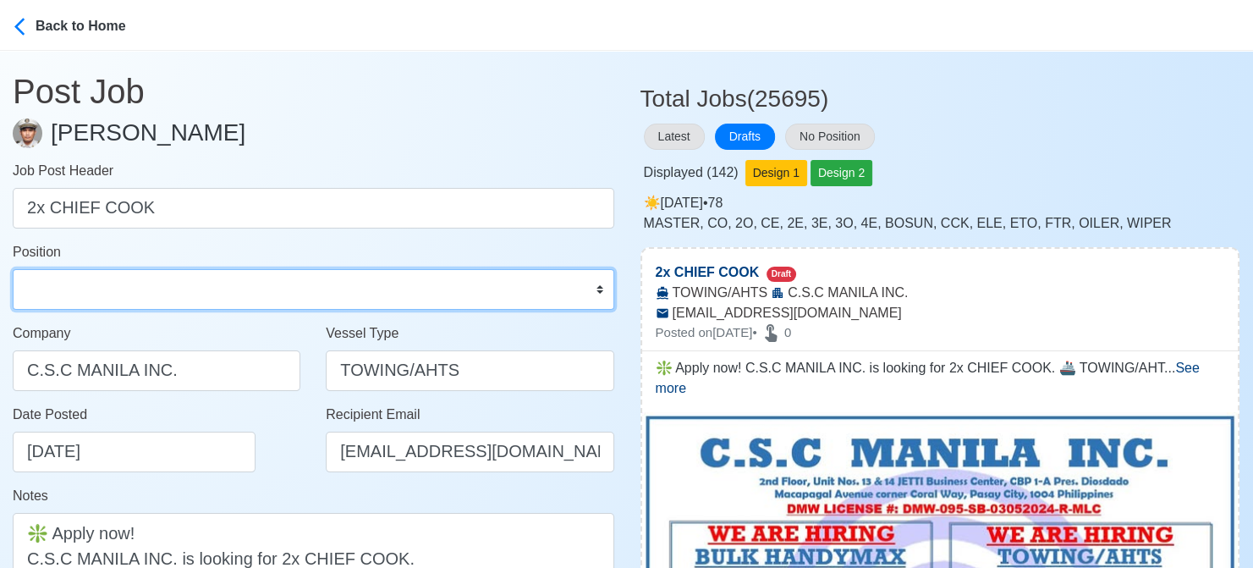
click at [245, 294] on select "Master Chief Officer 2nd Officer 3rd Officer Junior Officer Chief Engineer 2nd …" at bounding box center [313, 289] width 601 height 41
select select "Chief Cook"
click at [13, 269] on select "Master Chief Officer 2nd Officer 3rd Officer Junior Officer Chief Engineer 2nd …" at bounding box center [313, 289] width 601 height 41
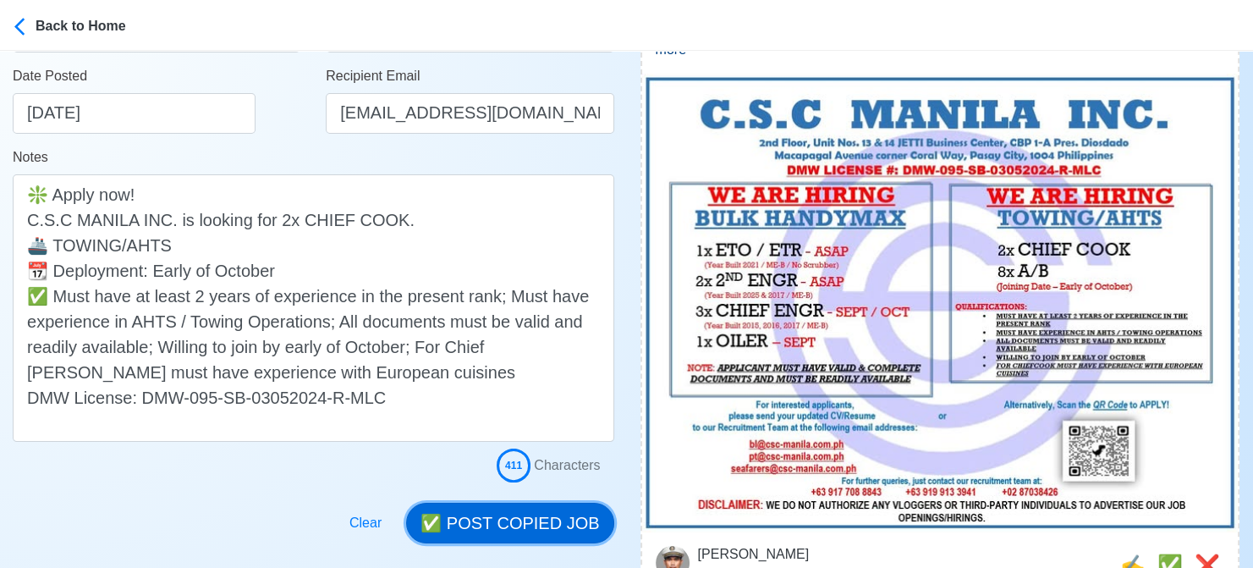
click at [541, 520] on button "✅ POST COPIED JOB" at bounding box center [509, 522] width 207 height 41
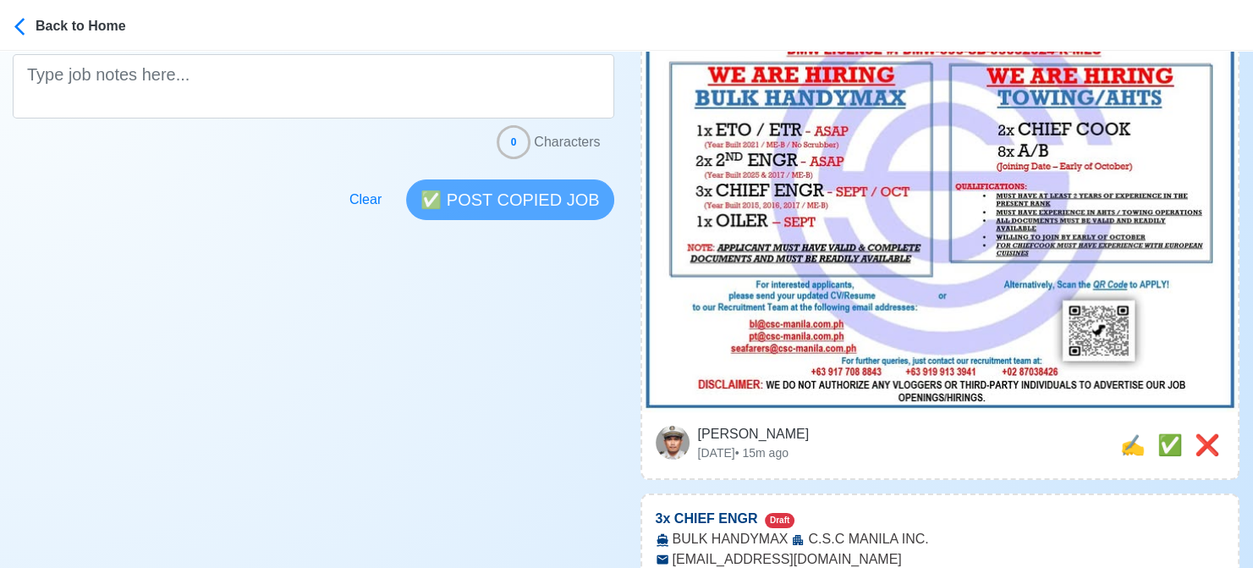
scroll to position [508, 0]
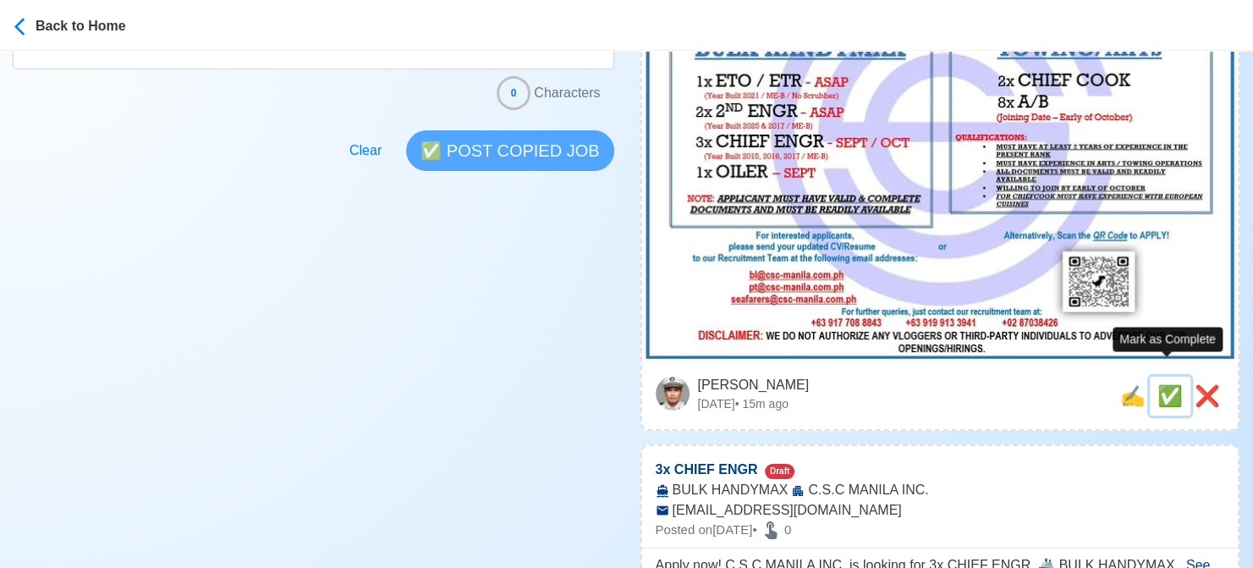
click at [1161, 384] on span "✅" at bounding box center [1169, 395] width 25 height 23
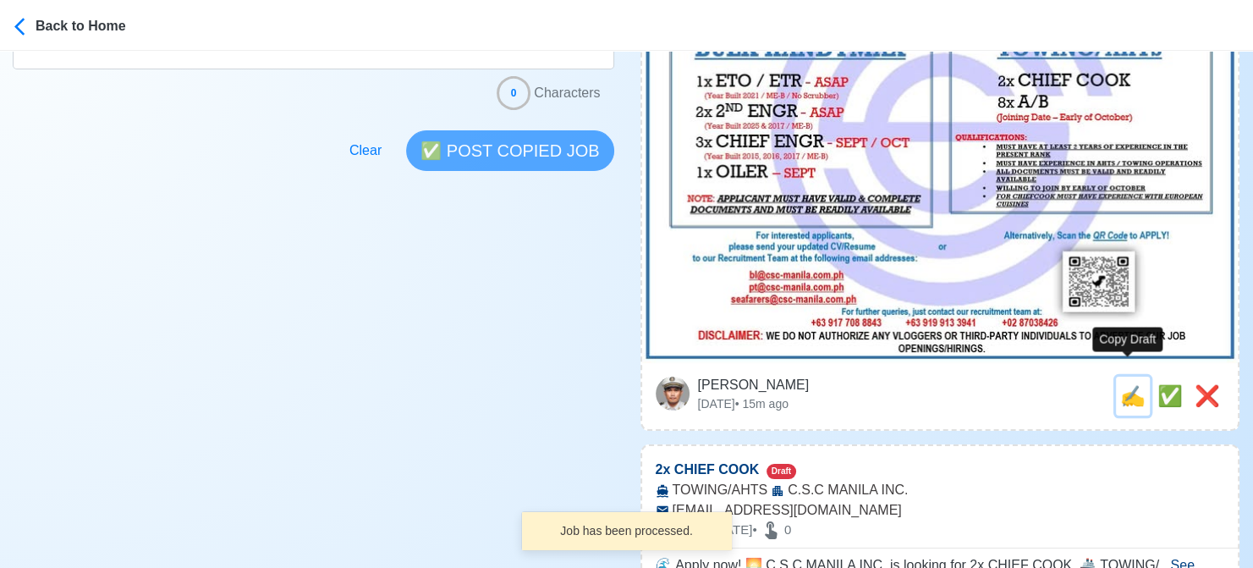
click at [1124, 384] on span "✍️" at bounding box center [1132, 395] width 25 height 23
type input "3x CHIEF ENGR"
select select
type input "C.S.C MANILA INC."
type input "BULK HANDYMAX"
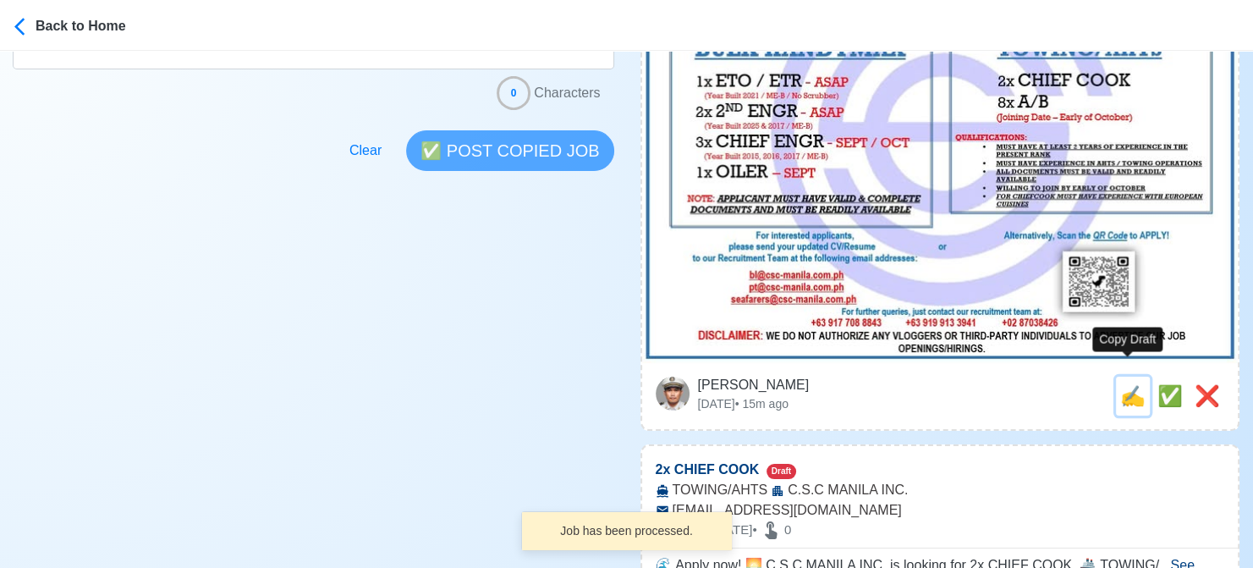
type input "bl@csc-manila.com.ph"
type textarea "Apply now! C.S.C MANILA INC. is looking for 3x CHIEF ENGR. 🚢 BULK HANDYMAX 📆 De…"
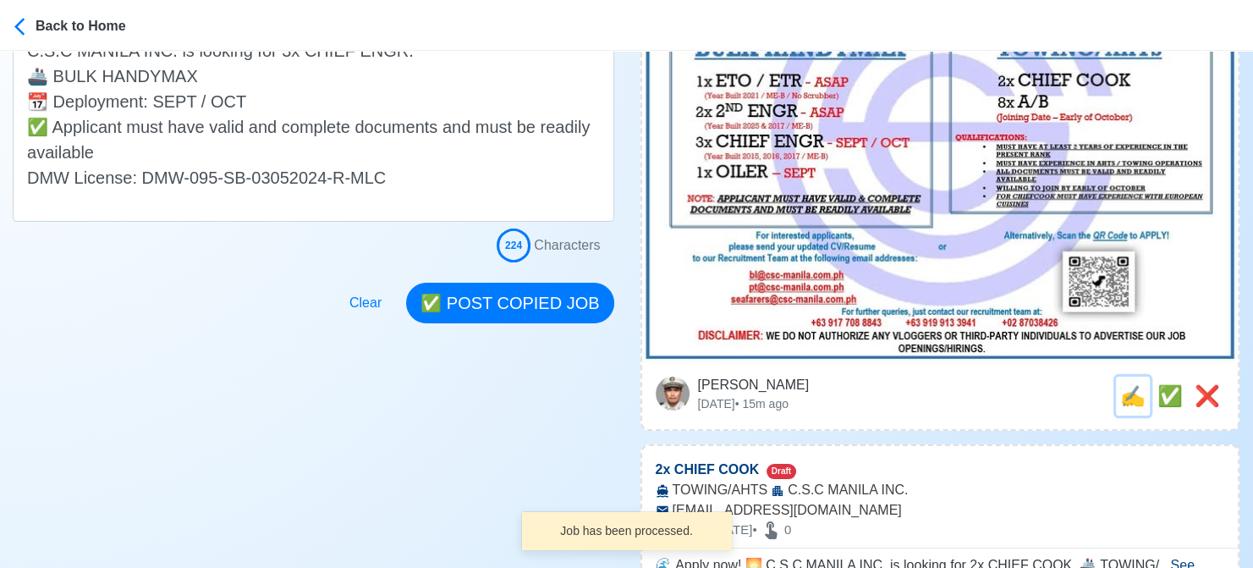
scroll to position [0, 0]
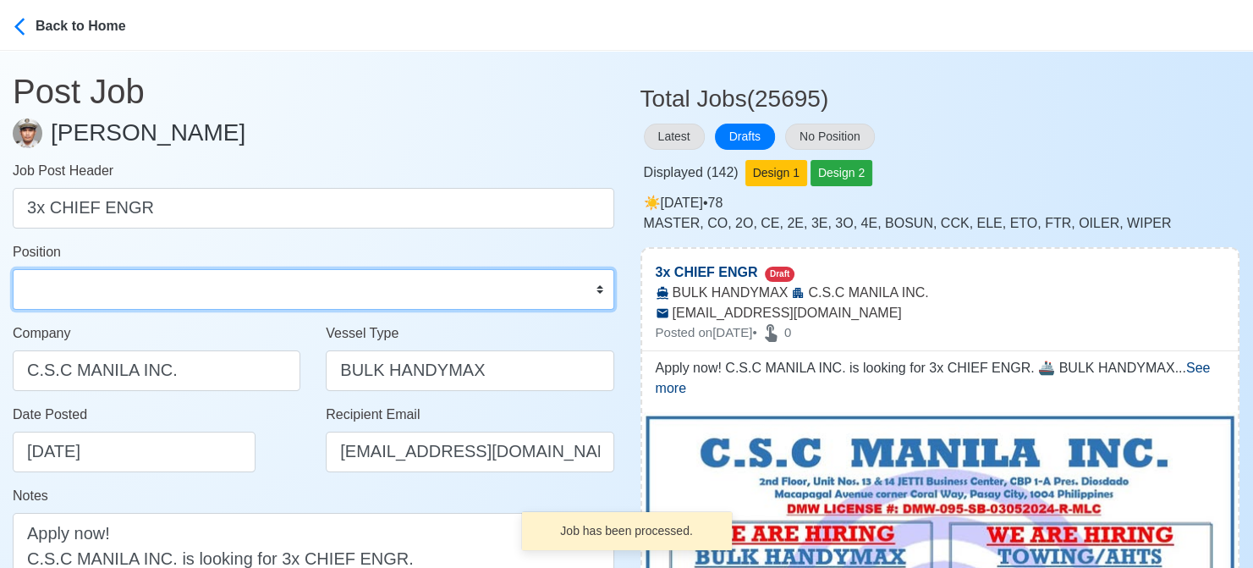
click at [148, 290] on select "Master Chief Officer 2nd Officer 3rd Officer Junior Officer Chief Engineer 2nd …" at bounding box center [313, 289] width 601 height 41
select select "Chief Engineer"
click at [13, 269] on select "Master Chief Officer 2nd Officer 3rd Officer Junior Officer Chief Engineer 2nd …" at bounding box center [313, 289] width 601 height 41
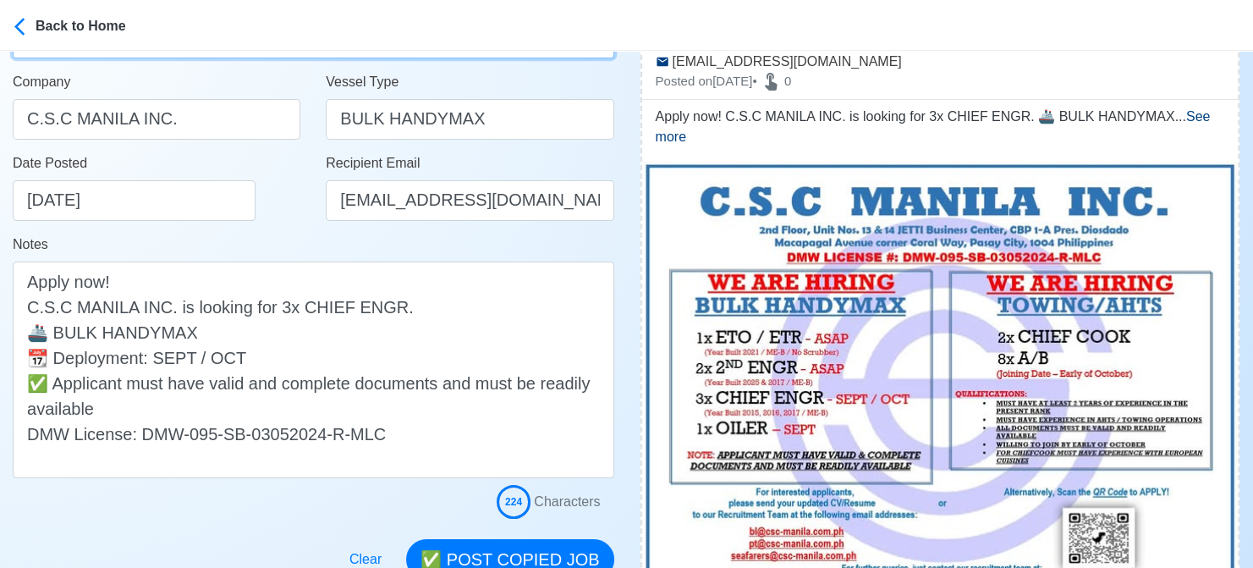
scroll to position [254, 0]
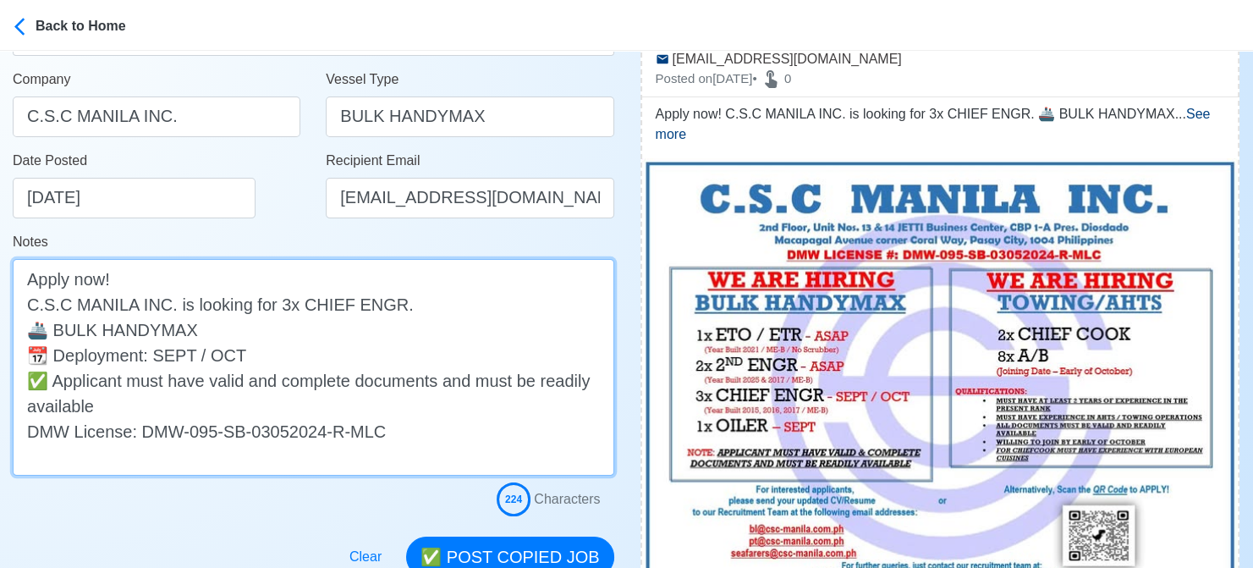
click at [342, 325] on textarea "Apply now! C.S.C MANILA INC. is looking for 3x CHIEF ENGR. 🚢 BULK HANDYMAX 📆 De…" at bounding box center [313, 367] width 601 height 217
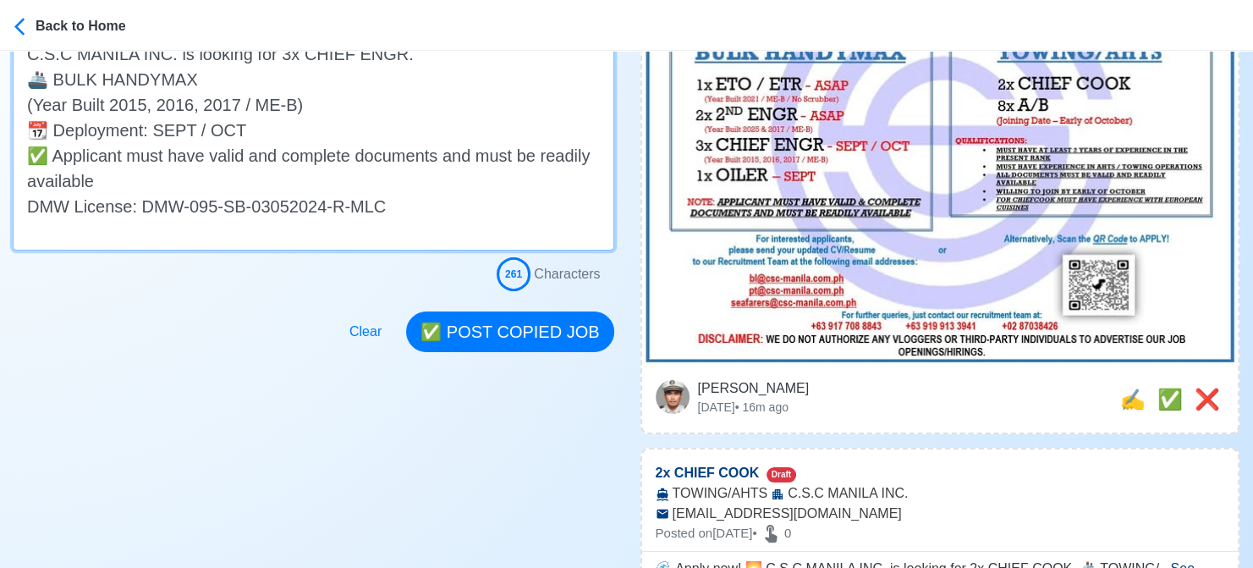
scroll to position [508, 0]
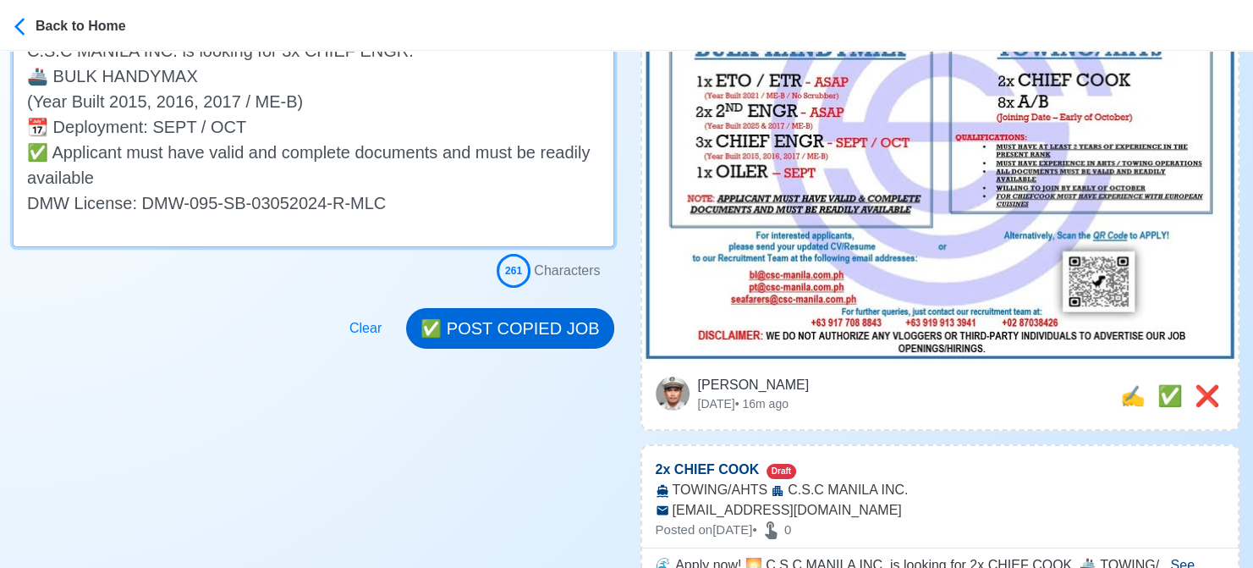
type textarea "Apply now! C.S.C MANILA INC. is looking for 3x CHIEF ENGR. 🚢 BULK HANDYMAX (Yea…"
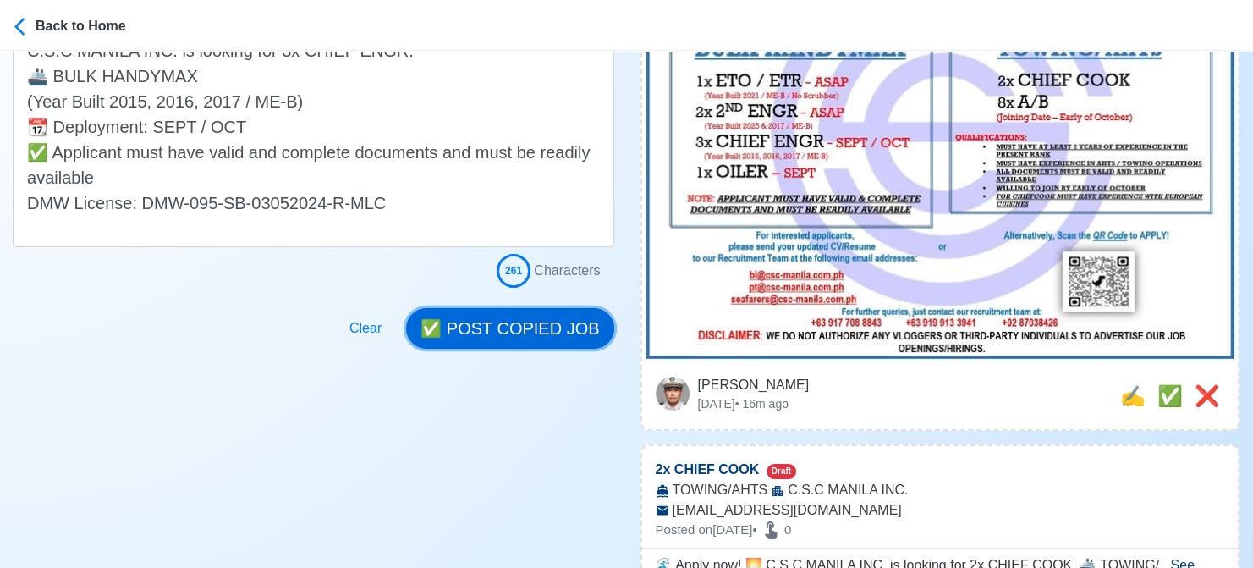
click at [523, 320] on button "✅ POST COPIED JOB" at bounding box center [509, 328] width 207 height 41
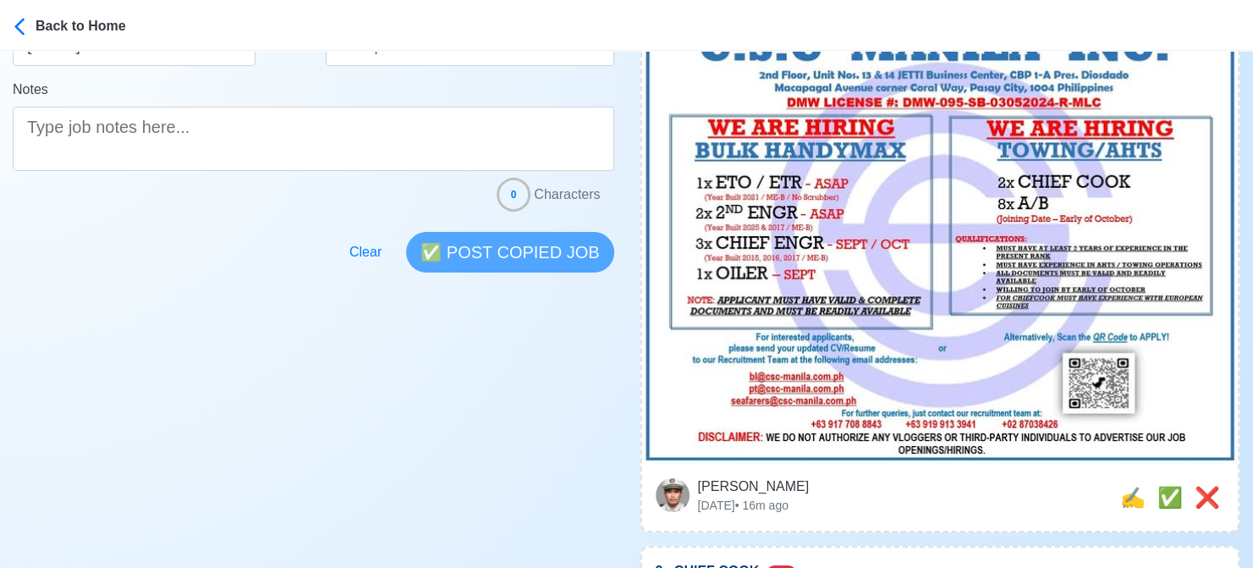
scroll to position [423, 0]
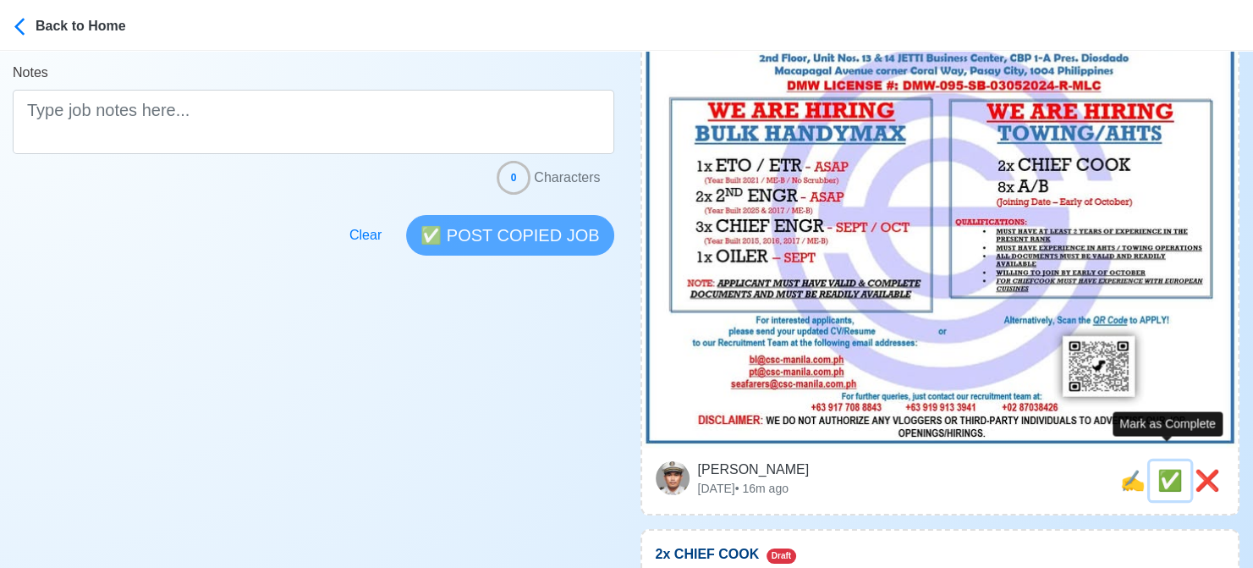
click at [1162, 469] on span "✅" at bounding box center [1169, 480] width 25 height 23
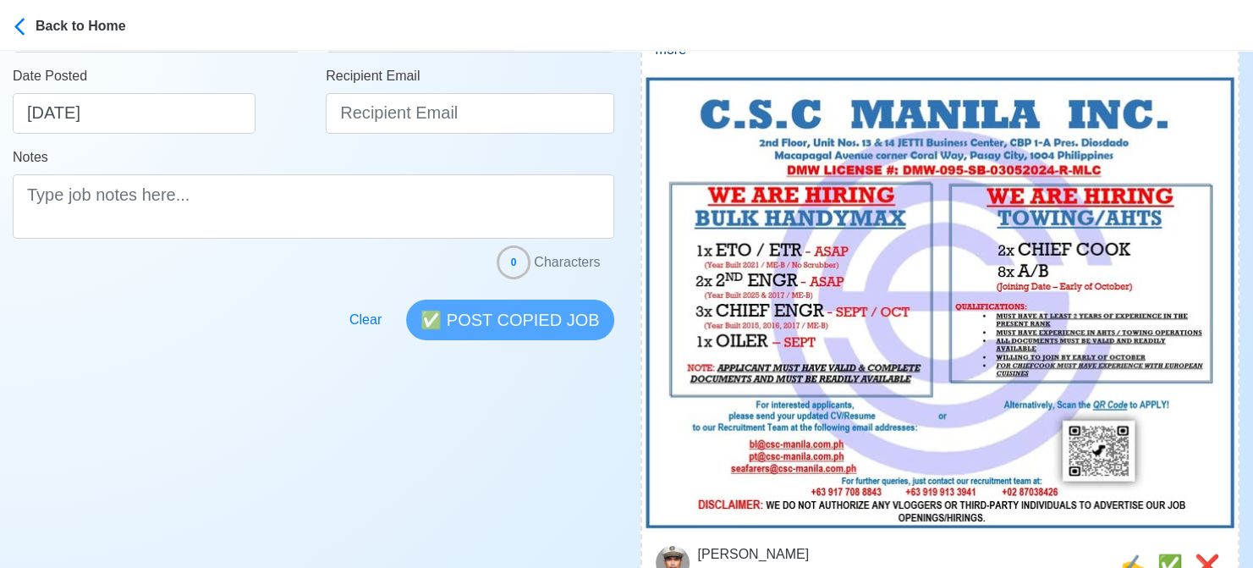
scroll to position [677, 0]
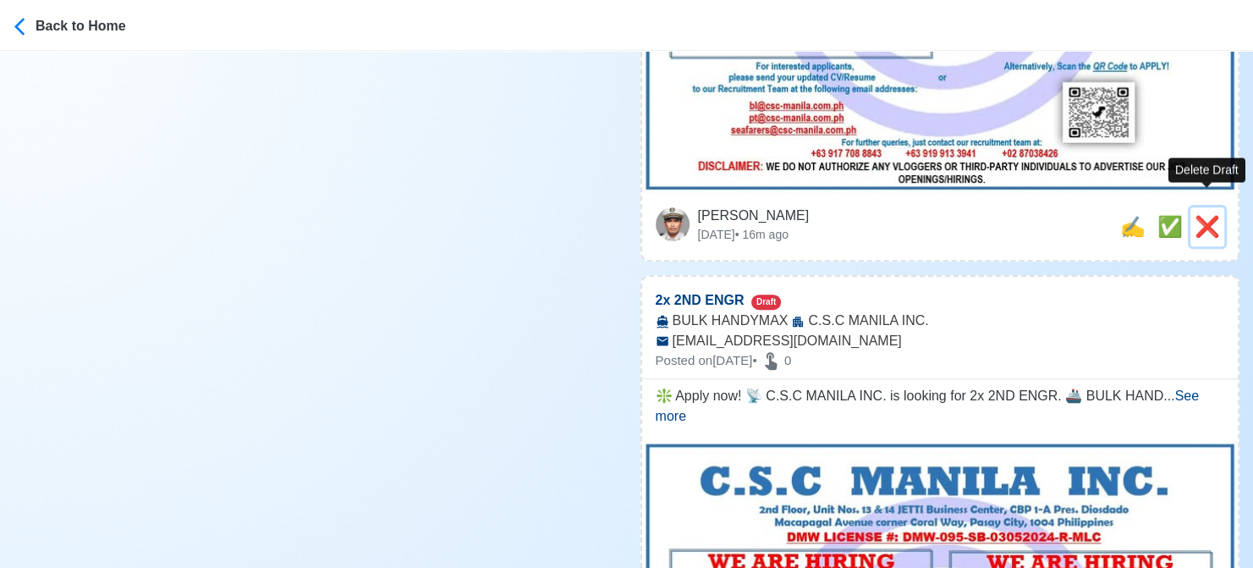
click at [1200, 215] on span "❌" at bounding box center [1206, 226] width 25 height 23
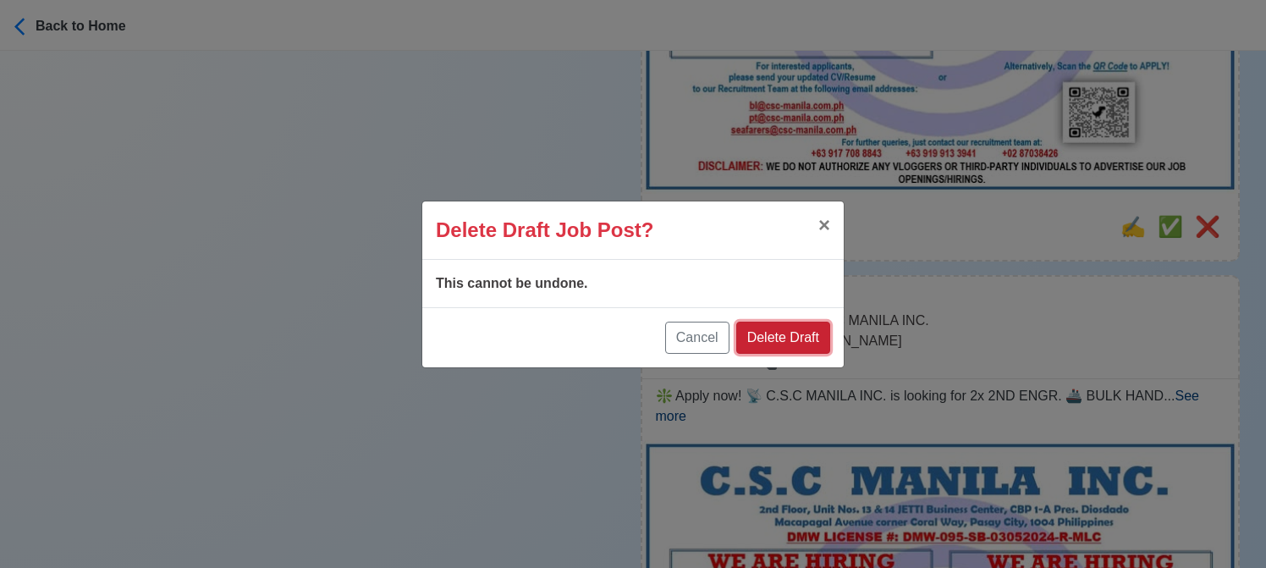
click at [791, 334] on button "Delete Draft" at bounding box center [783, 337] width 94 height 32
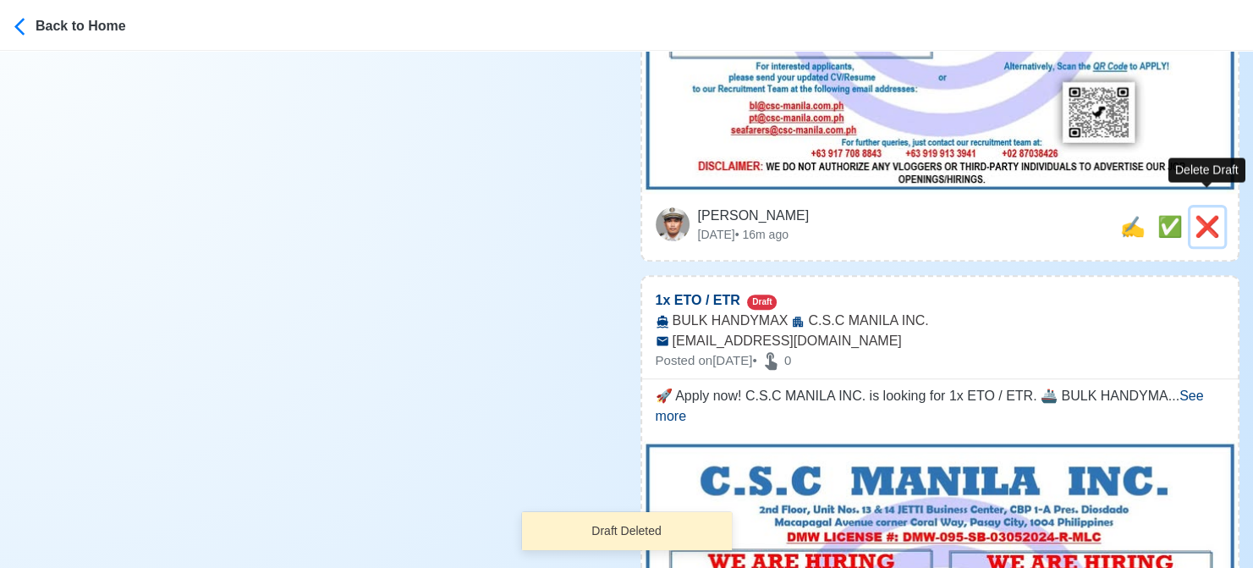
click at [1207, 215] on span "❌" at bounding box center [1206, 226] width 25 height 23
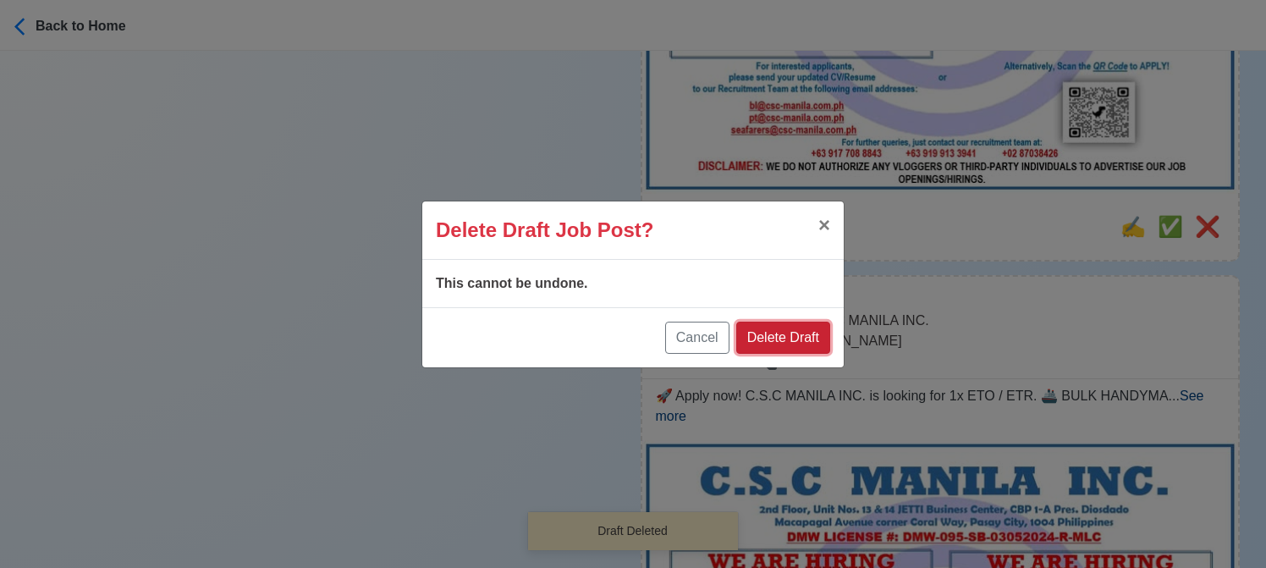
drag, startPoint x: 807, startPoint y: 334, endPoint x: 1151, endPoint y: 225, distance: 360.4
click at [807, 332] on button "Delete Draft" at bounding box center [783, 337] width 94 height 32
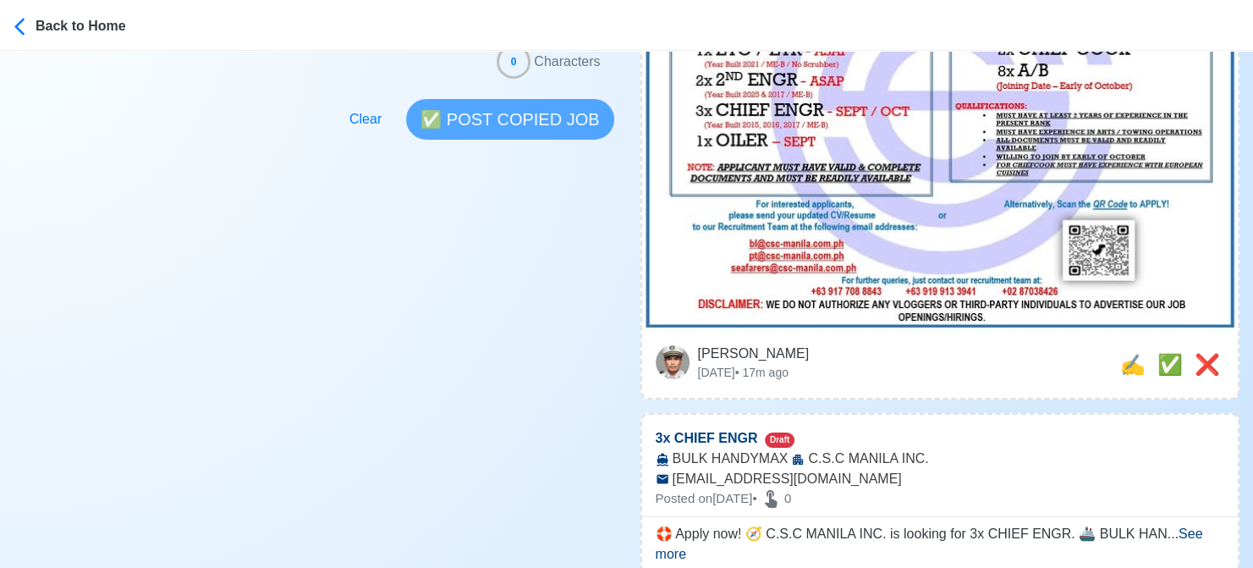
scroll to position [592, 0]
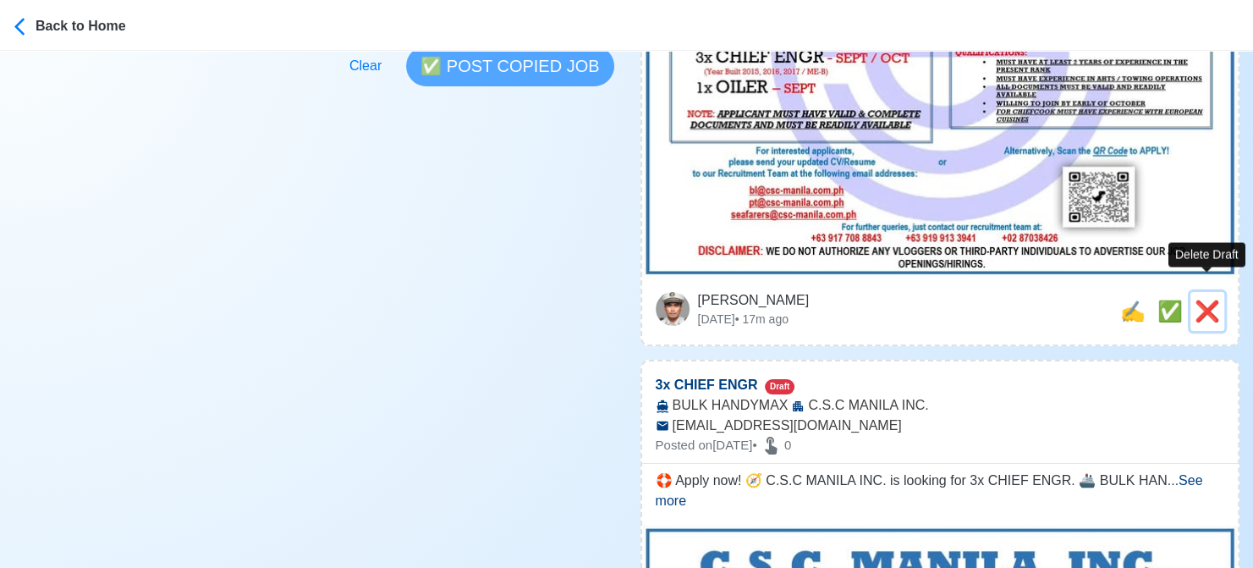
click at [1206, 299] on span "❌" at bounding box center [1206, 310] width 25 height 23
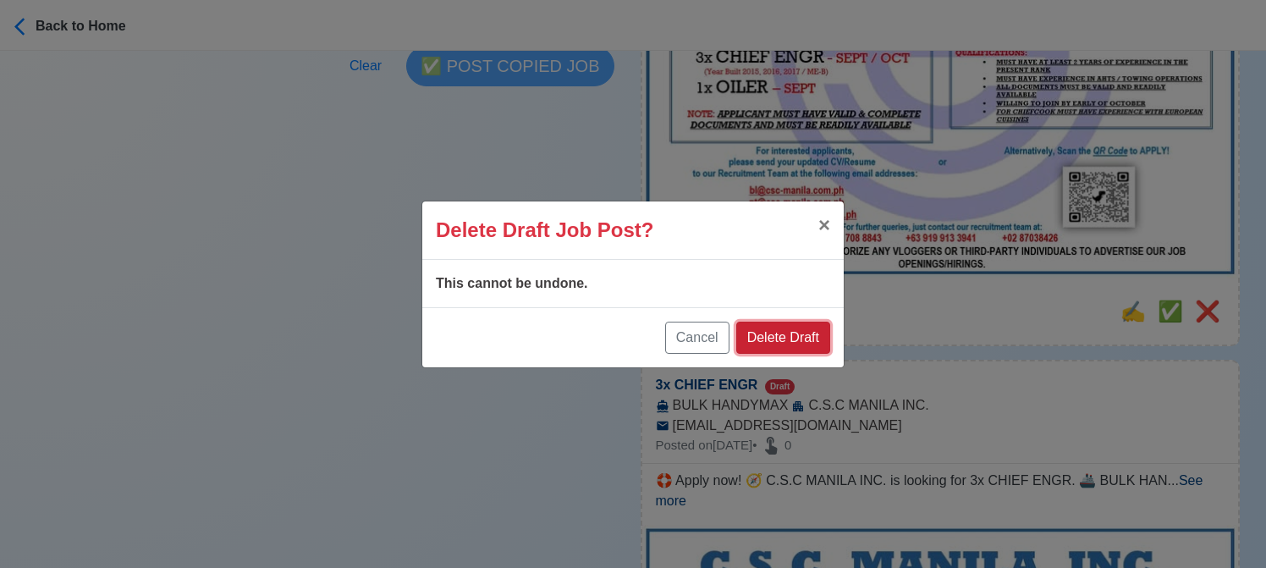
click at [788, 335] on button "Delete Draft" at bounding box center [783, 337] width 94 height 32
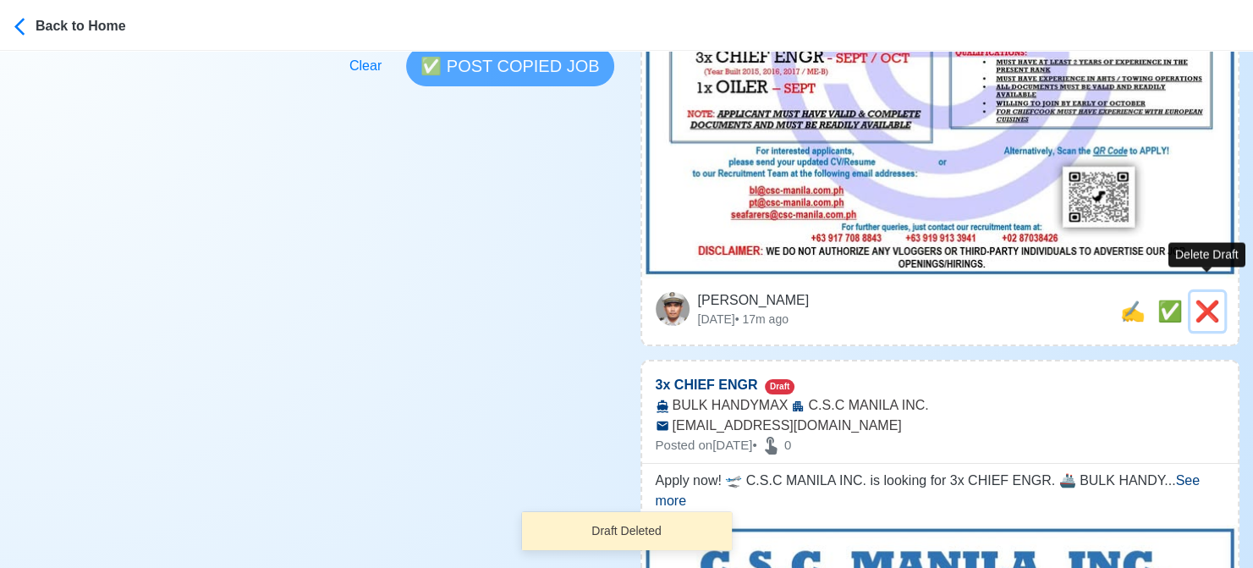
click at [1206, 299] on span "❌" at bounding box center [1206, 310] width 25 height 23
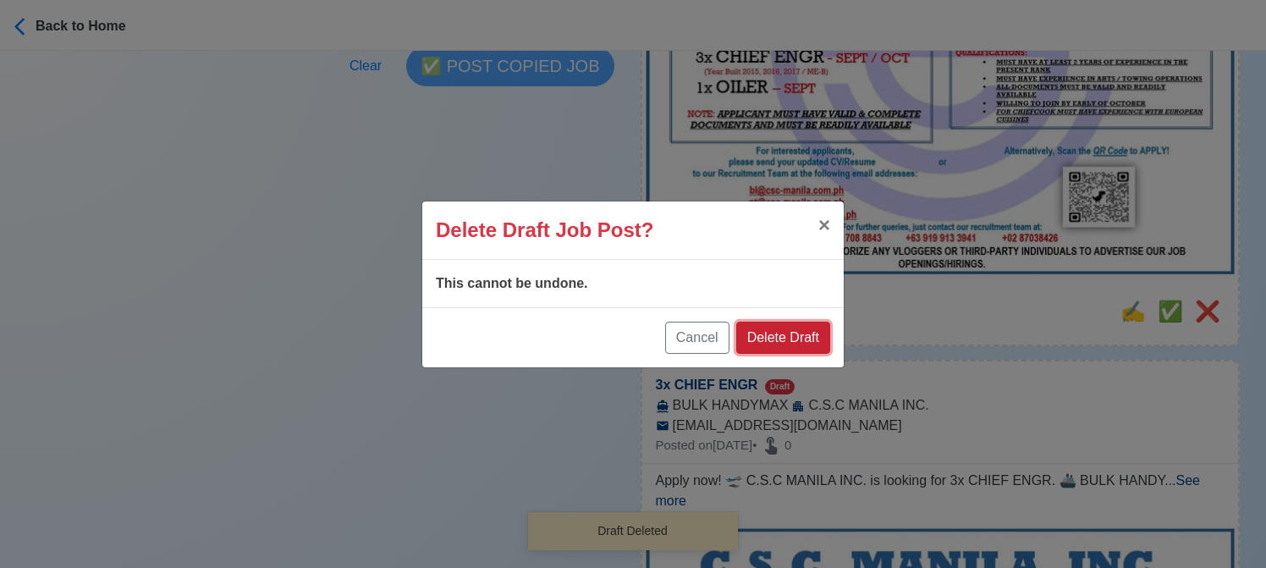
click at [777, 344] on button "Delete Draft" at bounding box center [783, 337] width 94 height 32
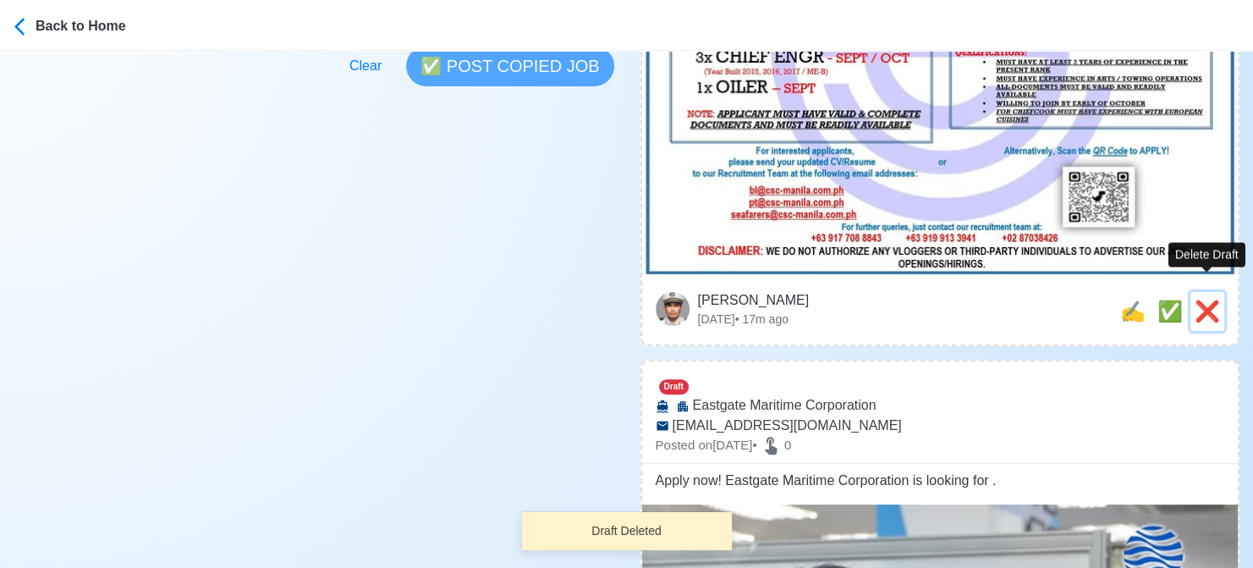
click at [1211, 299] on span "❌" at bounding box center [1206, 310] width 25 height 23
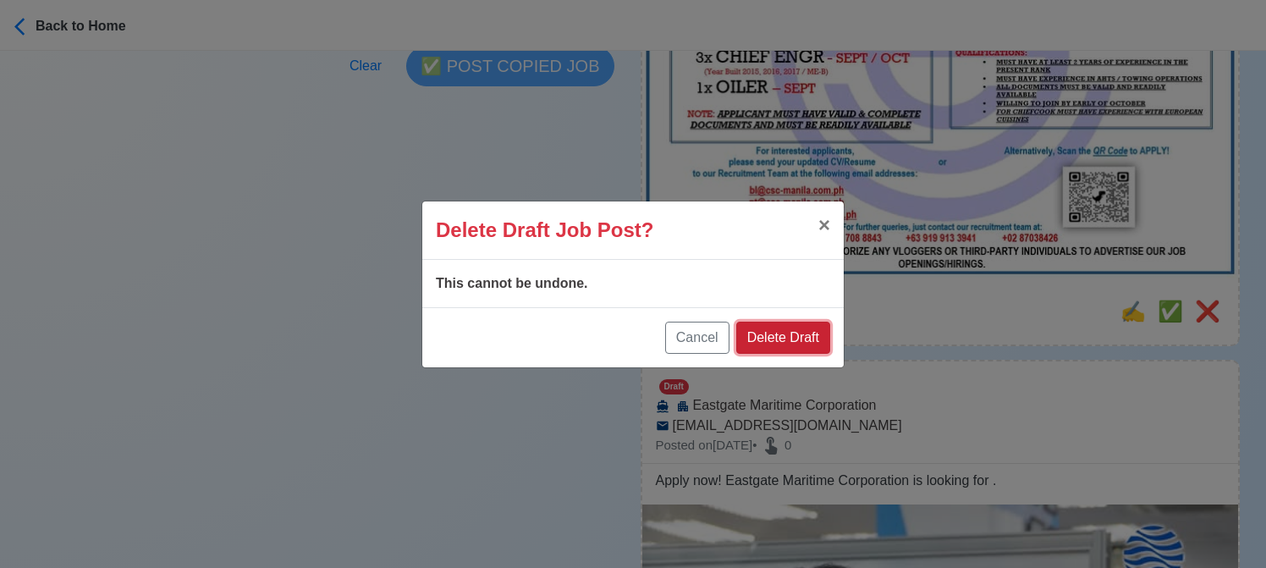
click at [809, 331] on button "Delete Draft" at bounding box center [783, 337] width 94 height 32
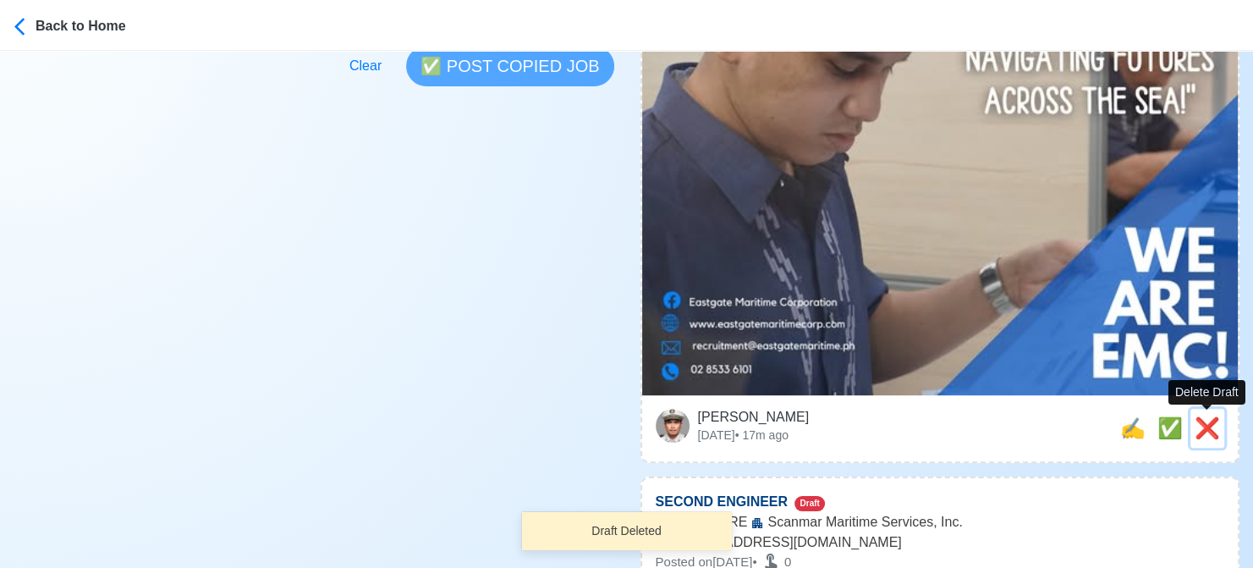
click at [1208, 430] on span "❌" at bounding box center [1206, 427] width 25 height 23
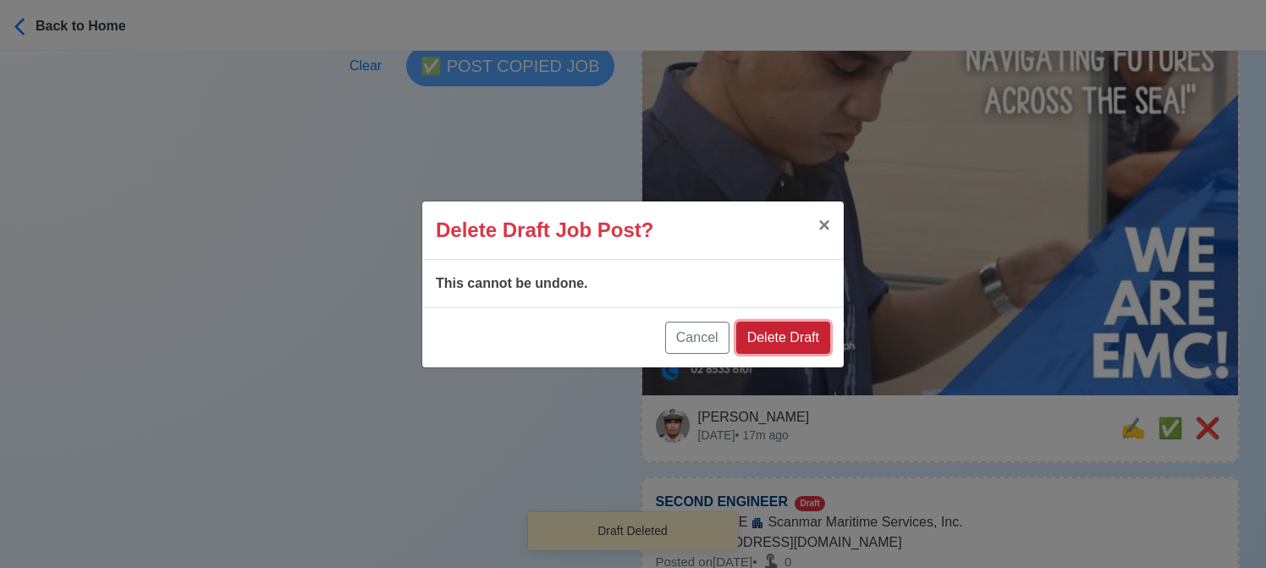
click at [821, 344] on button "Delete Draft" at bounding box center [783, 337] width 94 height 32
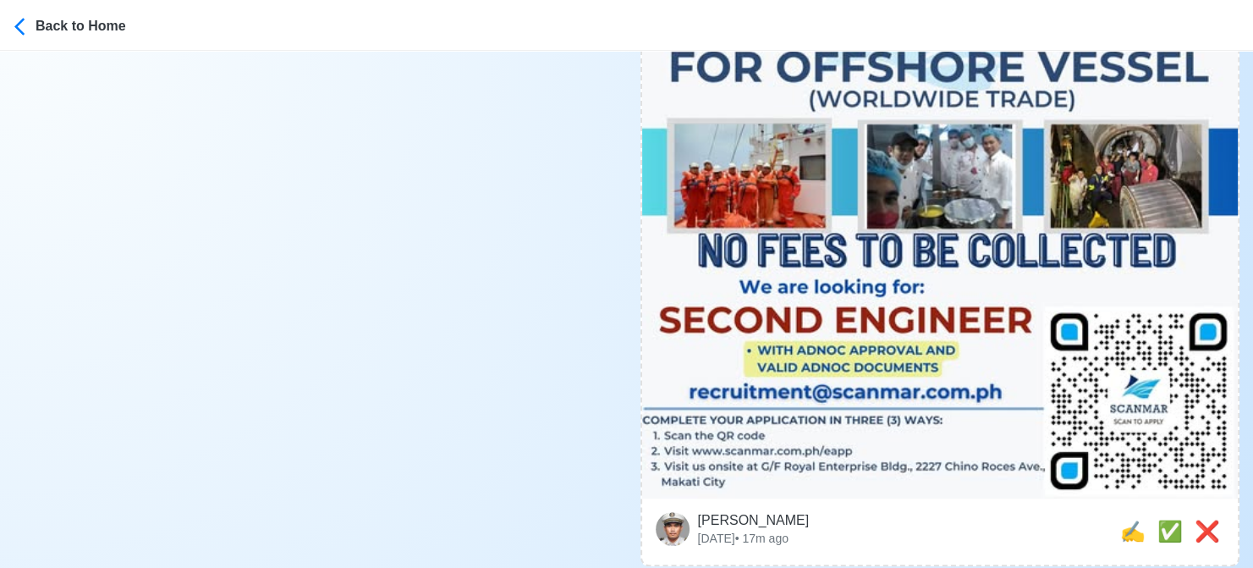
scroll to position [761, 0]
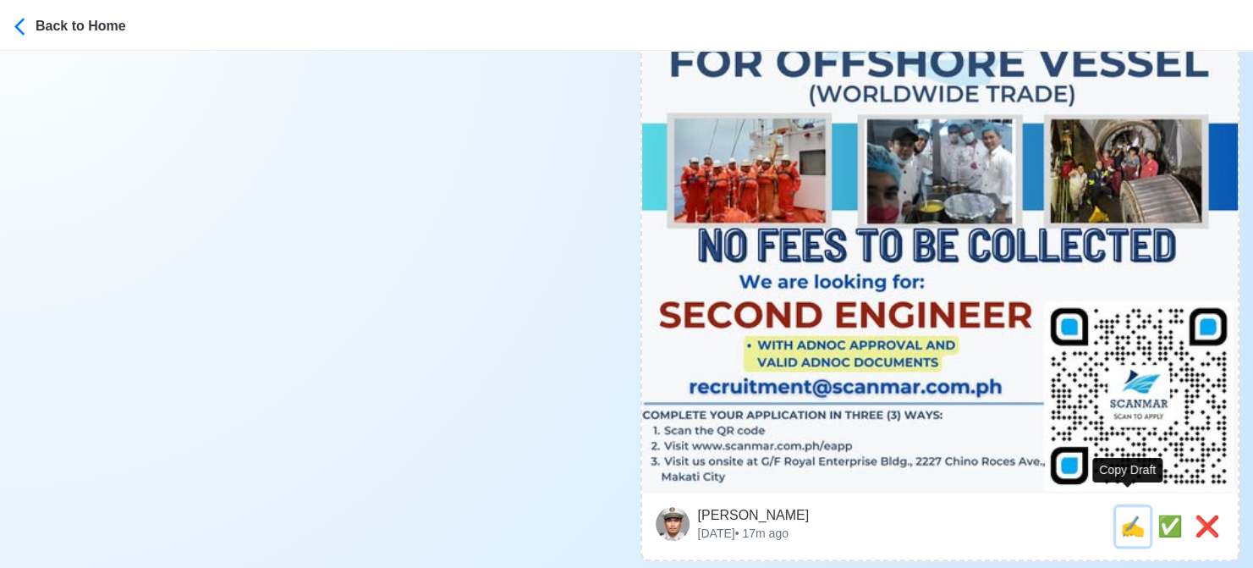
click at [1132, 514] on span "✍️" at bounding box center [1132, 525] width 25 height 23
type input "SECOND ENGINEER"
select select
type input "Scanmar Maritime Services, Inc."
type input "OFFSHORE"
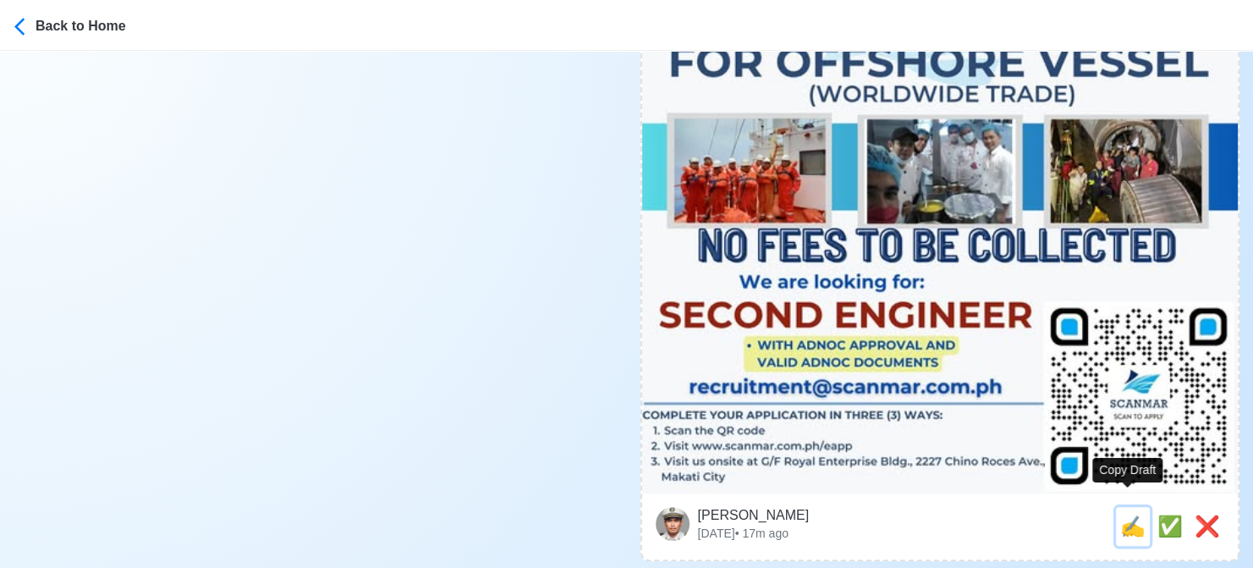
type input "recruitment@scanmar.com.ph"
type textarea "🚤 Apply now! 🛳️ Scanmar Maritime Services, Inc. is looking for SECOND ENGINEER.…"
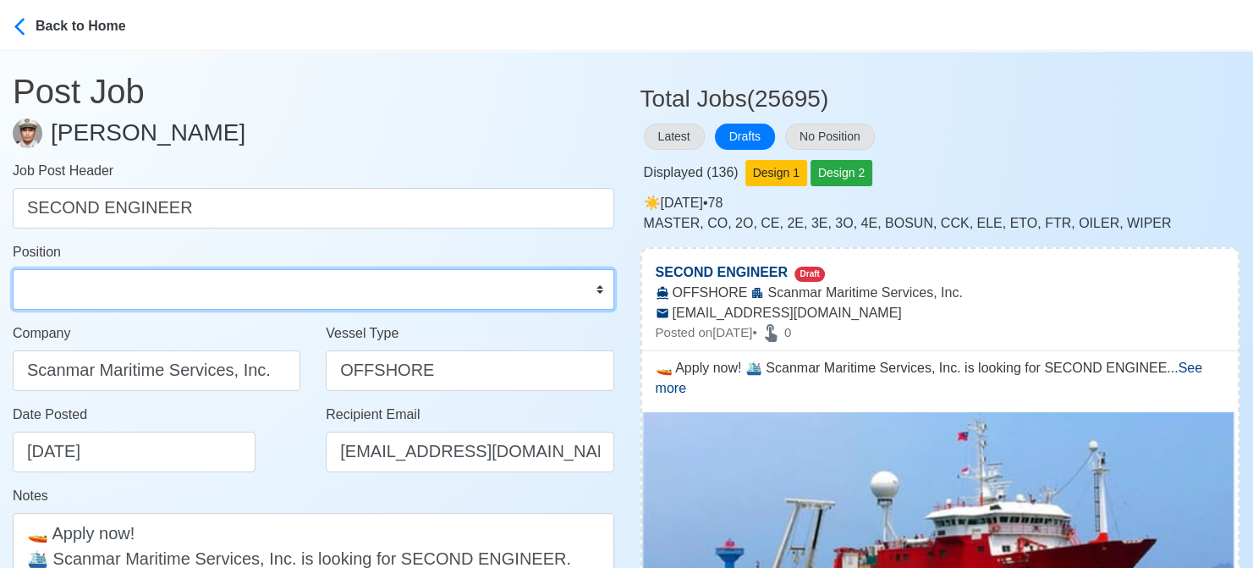
click at [122, 294] on select "Master Chief Officer 2nd Officer 3rd Officer Junior Officer Chief Engineer 2nd …" at bounding box center [313, 289] width 601 height 41
select select "2nd Engineer"
click at [13, 269] on select "Master Chief Officer 2nd Officer 3rd Officer Junior Officer Chief Engineer 2nd …" at bounding box center [313, 289] width 601 height 41
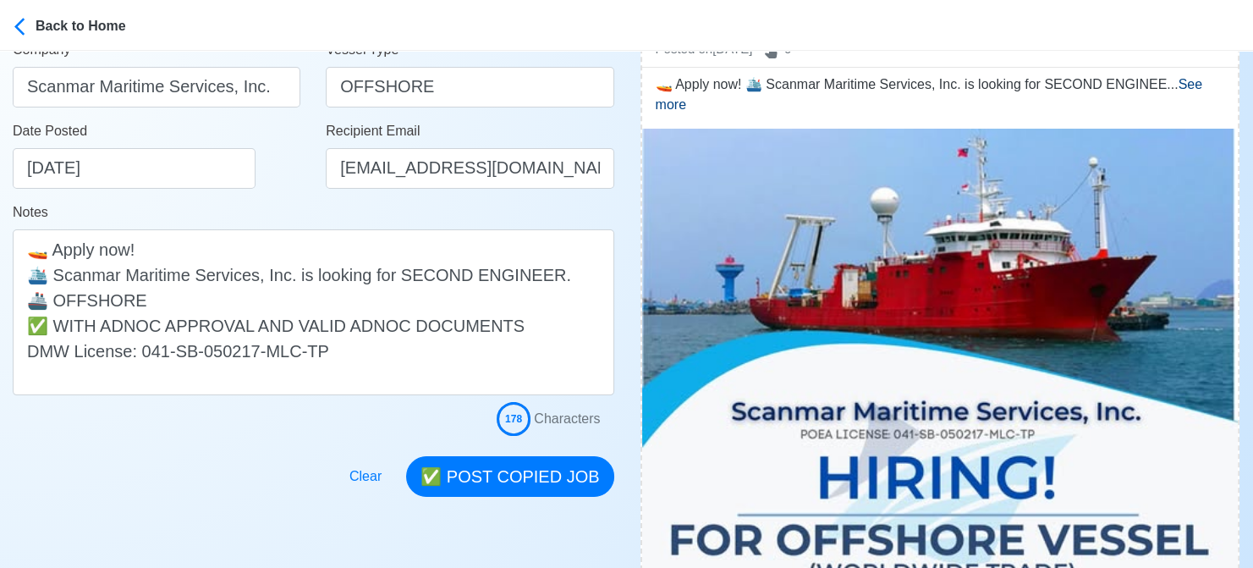
scroll to position [338, 0]
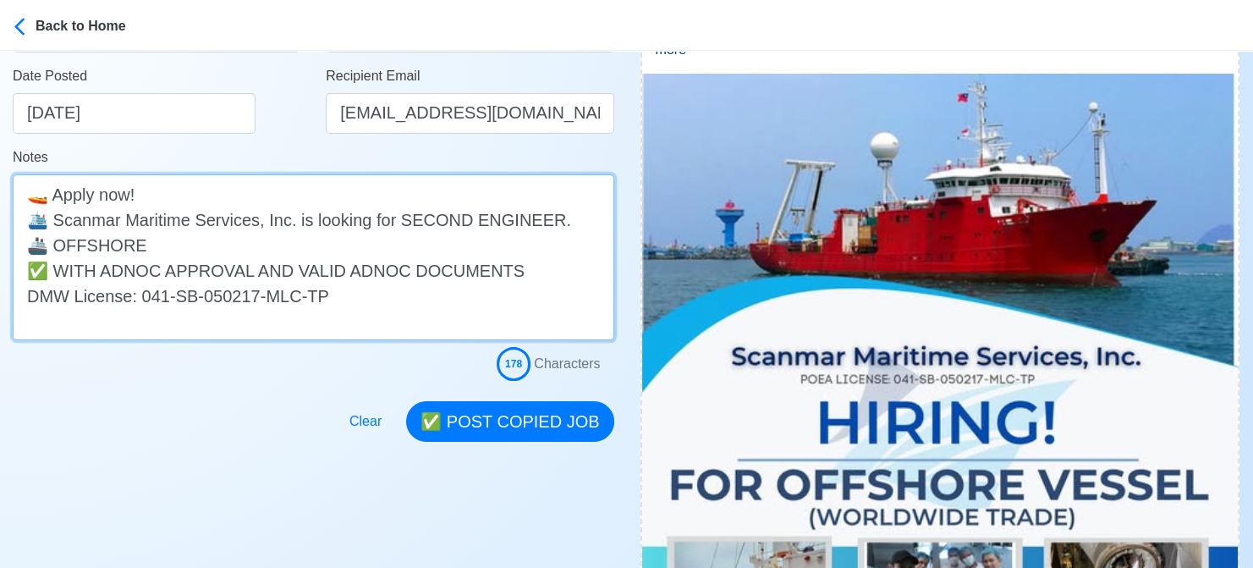
click at [247, 239] on textarea "🚤 Apply now! 🛳️ Scanmar Maritime Services, Inc. is looking for SECOND ENGINEER.…" at bounding box center [313, 257] width 601 height 166
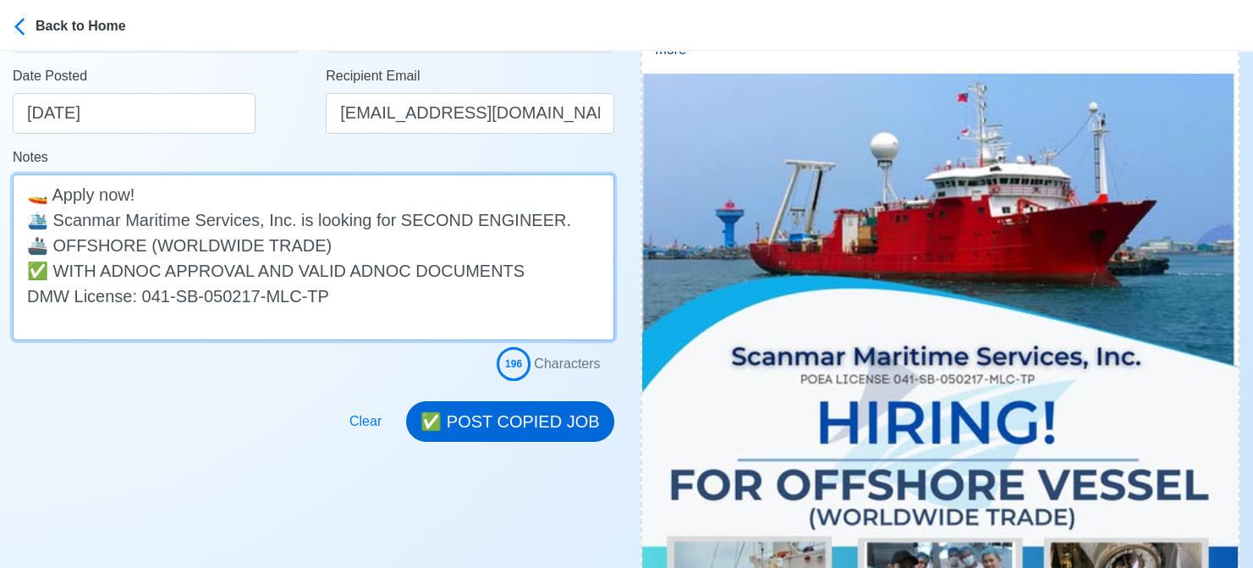
type textarea "🚤 Apply now! 🛳️ Scanmar Maritime Services, Inc. is looking for SECOND ENGINEER.…"
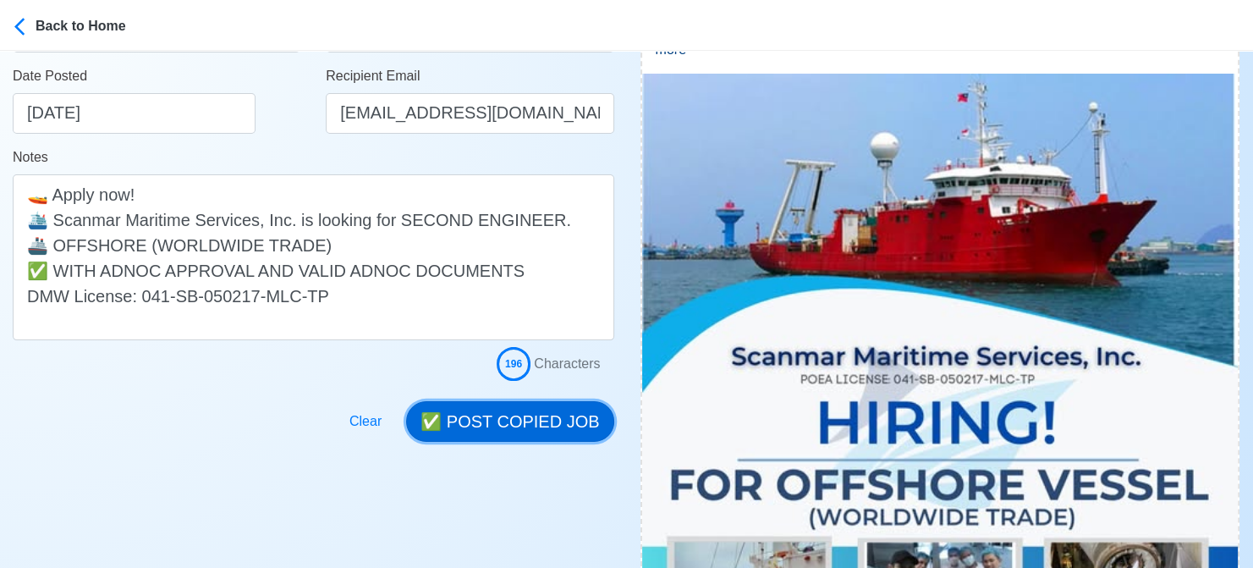
click at [530, 427] on button "✅ POST COPIED JOB" at bounding box center [509, 421] width 207 height 41
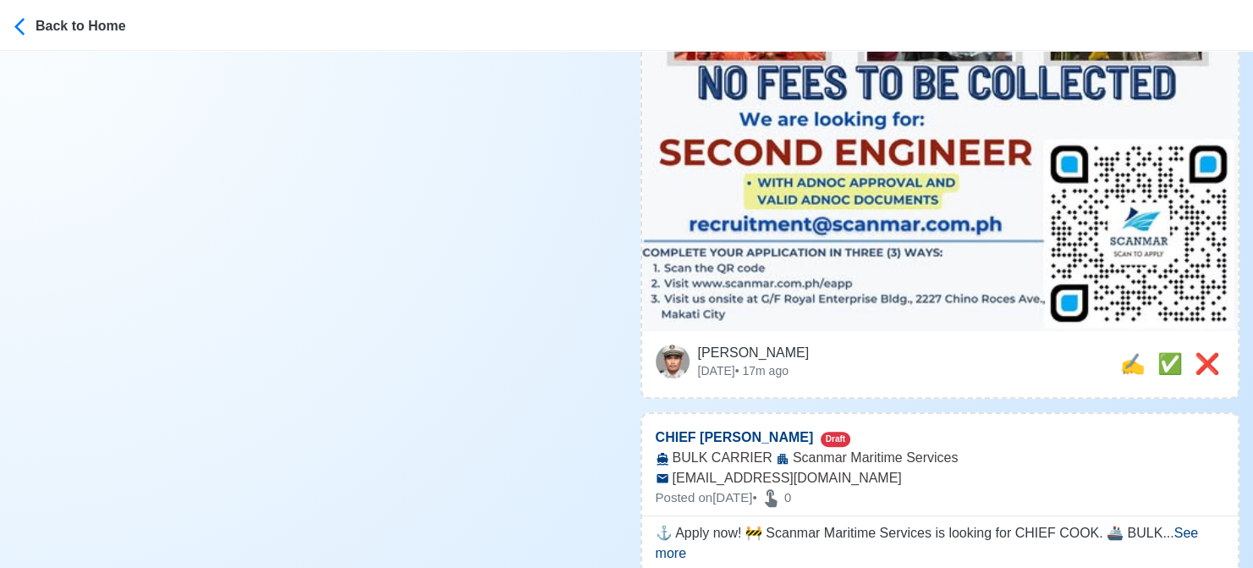
scroll to position [931, 0]
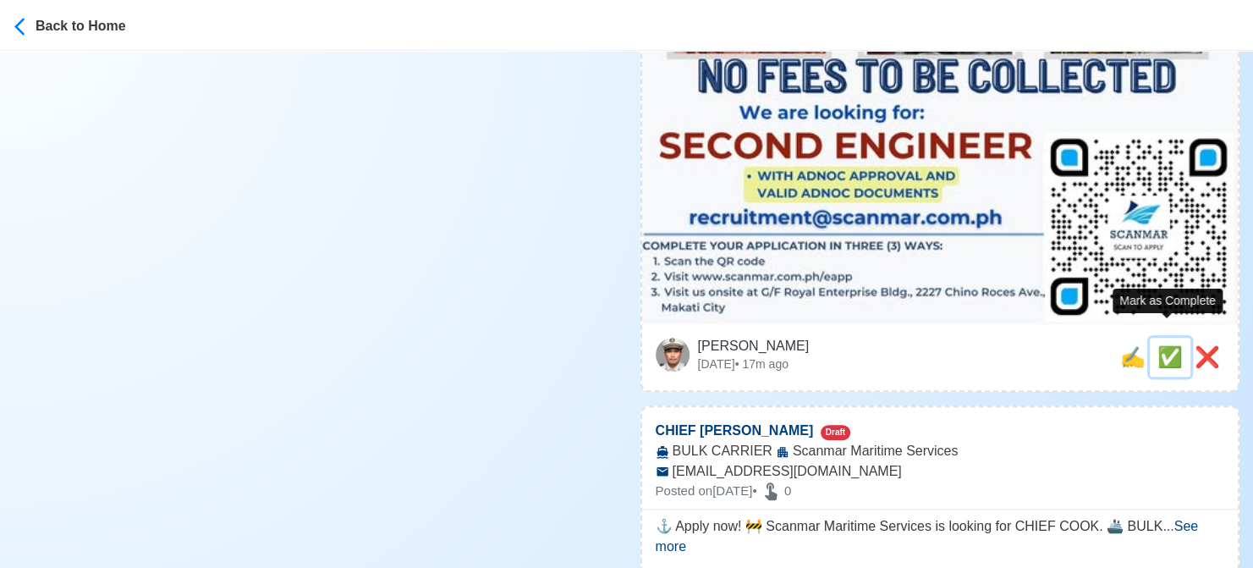
click at [1173, 345] on span "✅" at bounding box center [1169, 356] width 25 height 23
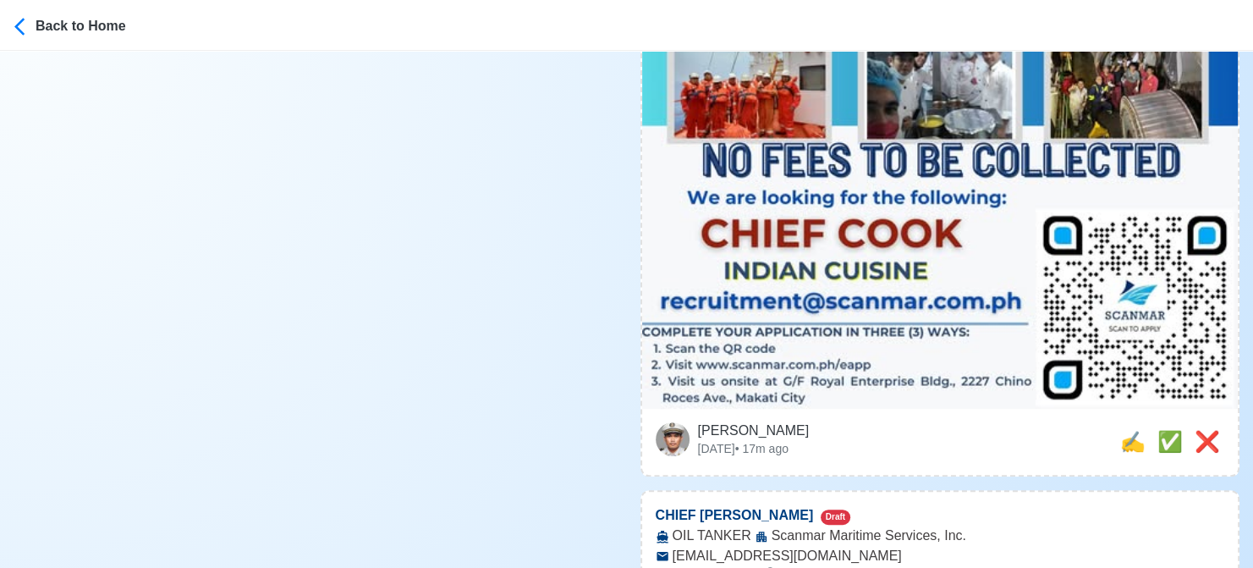
scroll to position [1100, 0]
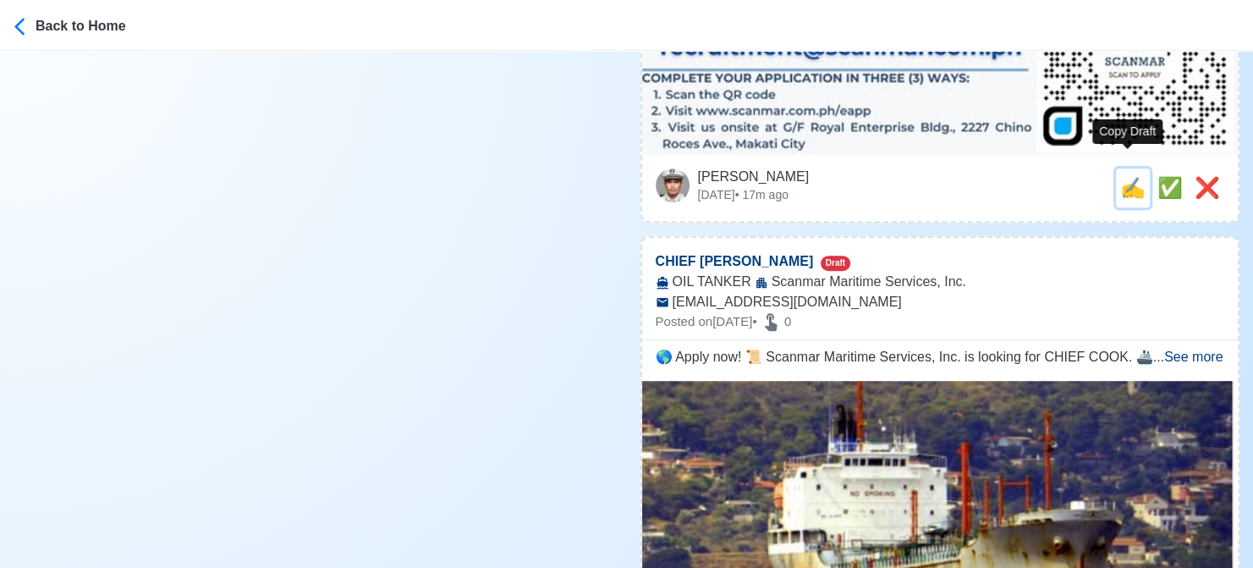
click at [1126, 176] on span "✍️" at bounding box center [1132, 187] width 25 height 23
type input "CHIEF COOK"
select select
type input "Scanmar Maritime Services"
type input "BULK CARRIER"
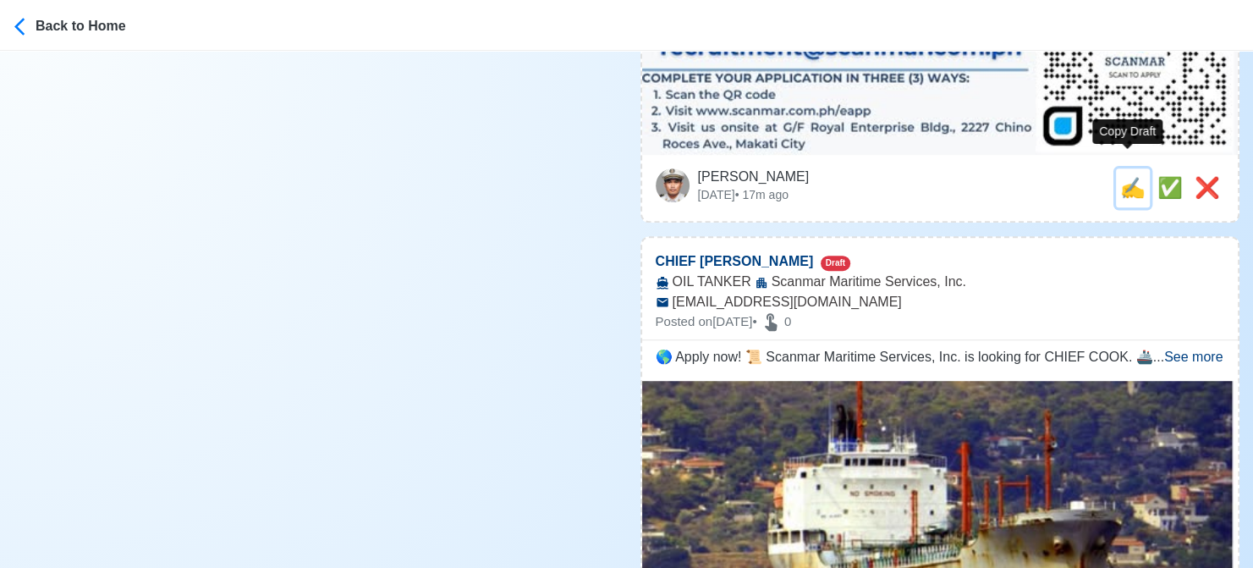
type input "recruitment@scanmar.com.ph"
type textarea "⚓ Apply now! 🚧 Scanmar Maritime Services is looking for CHIEF COOK. 🚢 BULK CARR…"
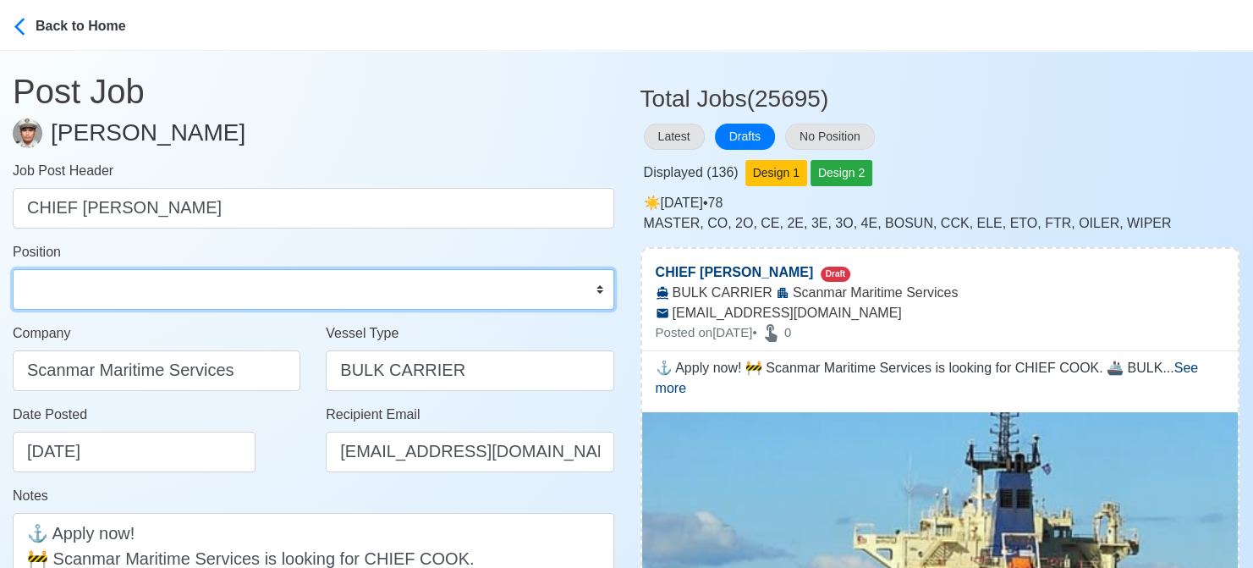
click at [162, 287] on select "Master Chief Officer 2nd Officer 3rd Officer Junior Officer Chief Engineer 2nd …" at bounding box center [313, 289] width 601 height 41
select select "Chief Cook"
click at [13, 269] on select "Master Chief Officer 2nd Officer 3rd Officer Junior Officer Chief Engineer 2nd …" at bounding box center [313, 289] width 601 height 41
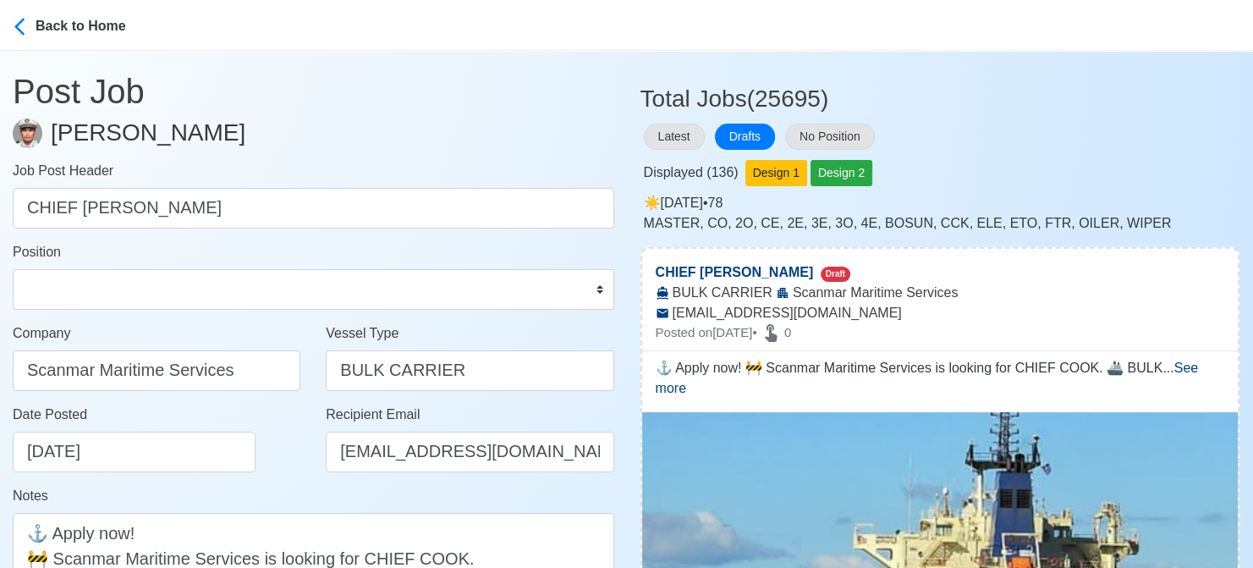
click at [1235, 204] on div "☀️️ Sat Aug 16 2025 • 78 MASTER, CO, 2O, CE, 2E, 3E, 3O, 4E, BOSUN, CCK, ELE, E…" at bounding box center [942, 213] width 596 height 41
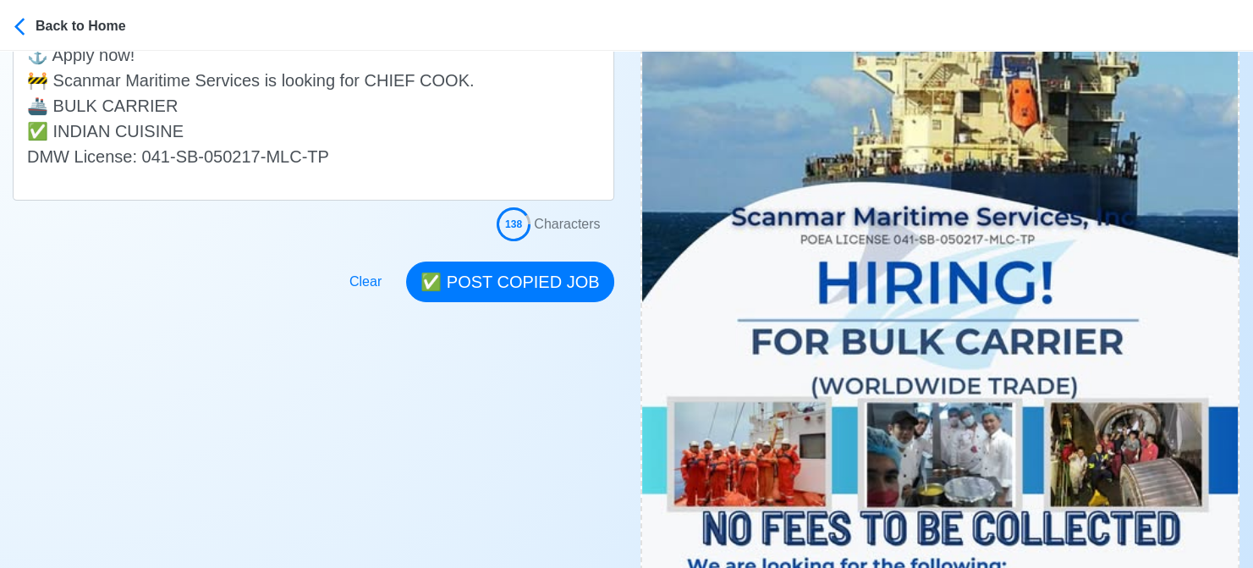
scroll to position [423, 0]
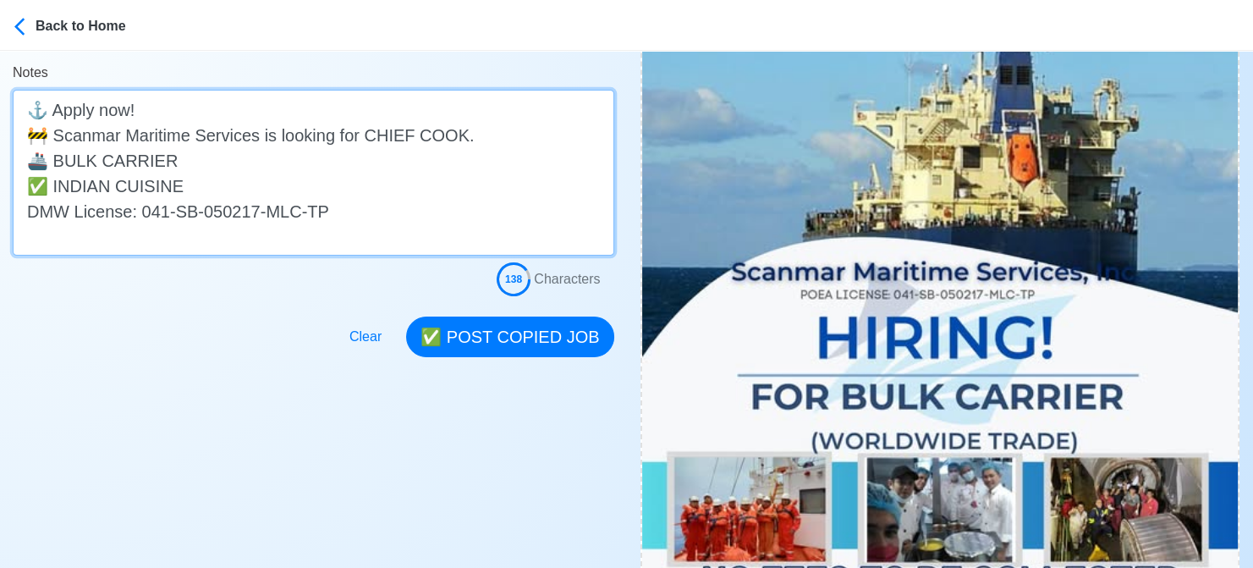
click at [207, 154] on textarea "⚓ Apply now! 🚧 Scanmar Maritime Services is looking for CHIEF COOK. 🚢 BULK CARR…" at bounding box center [313, 173] width 601 height 166
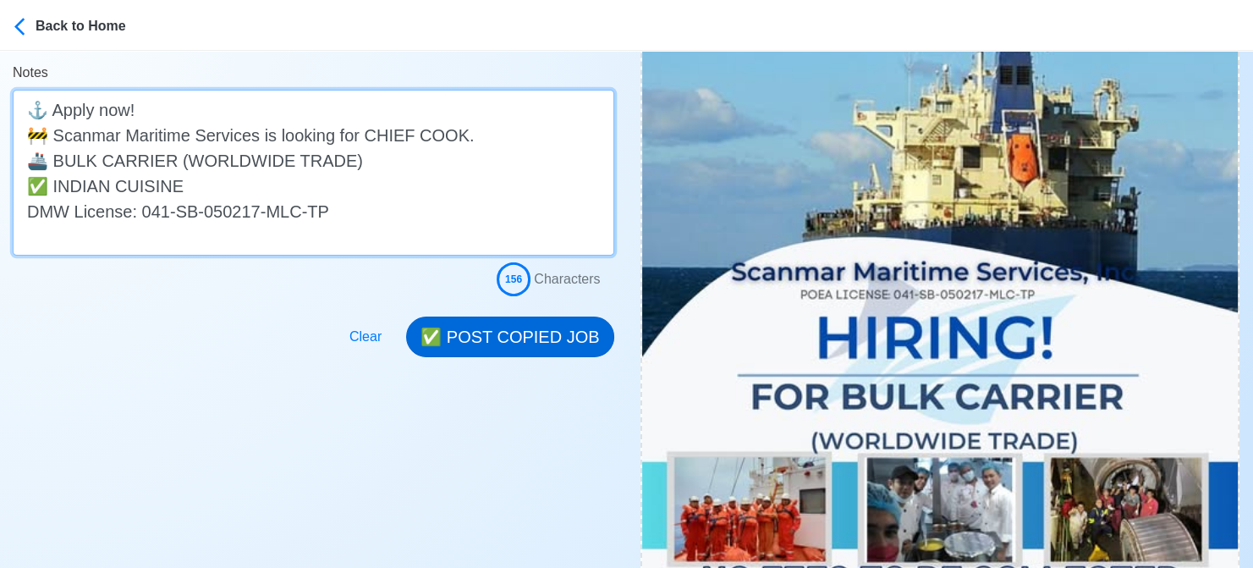
type textarea "⚓ Apply now! 🚧 Scanmar Maritime Services is looking for CHIEF COOK. 🚢 BULK CARR…"
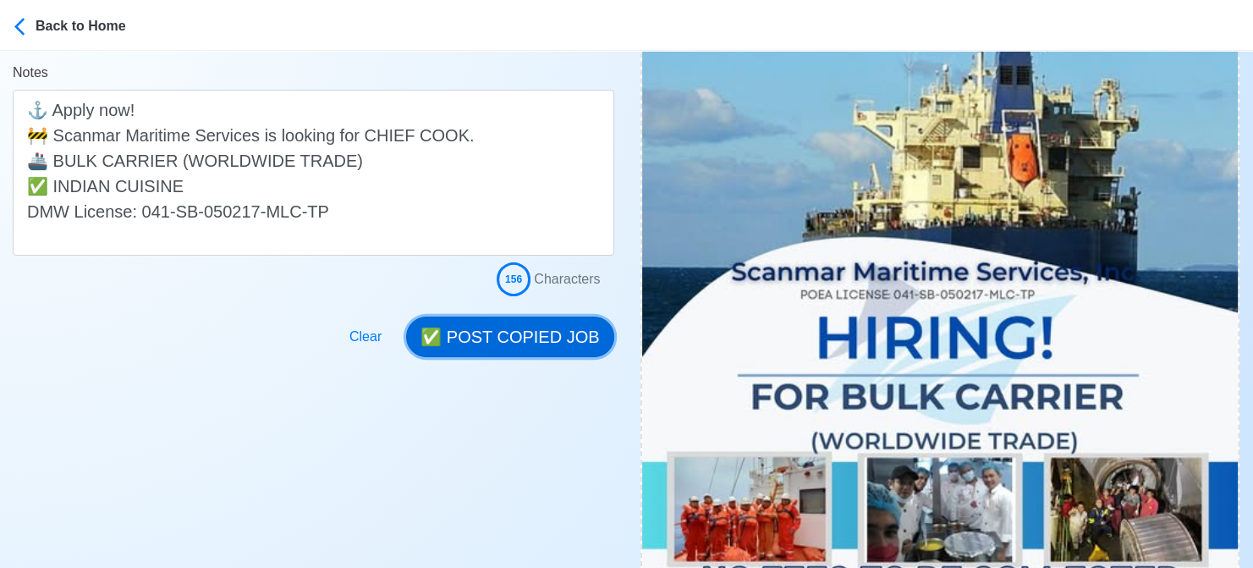
click at [521, 338] on button "✅ POST COPIED JOB" at bounding box center [509, 336] width 207 height 41
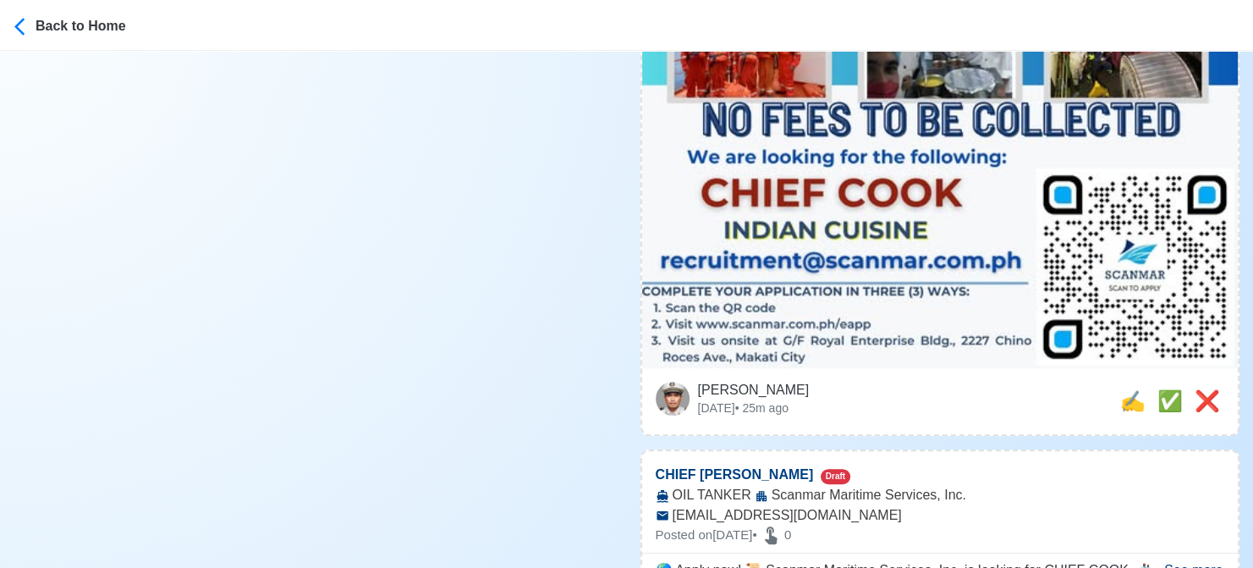
scroll to position [931, 0]
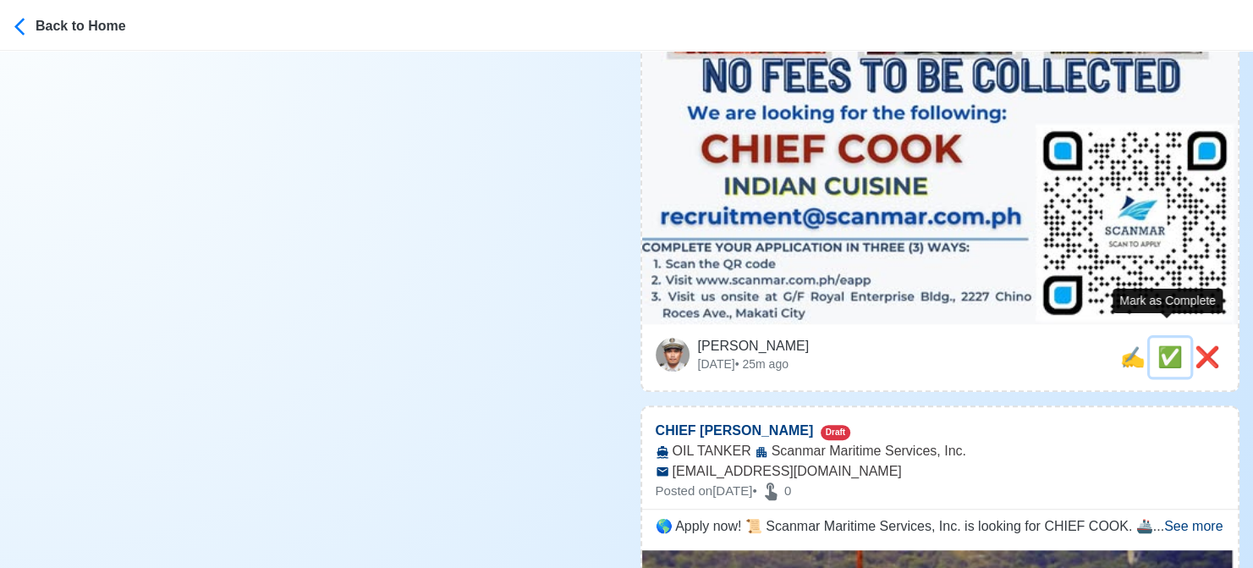
click at [1162, 345] on span "✅" at bounding box center [1169, 356] width 25 height 23
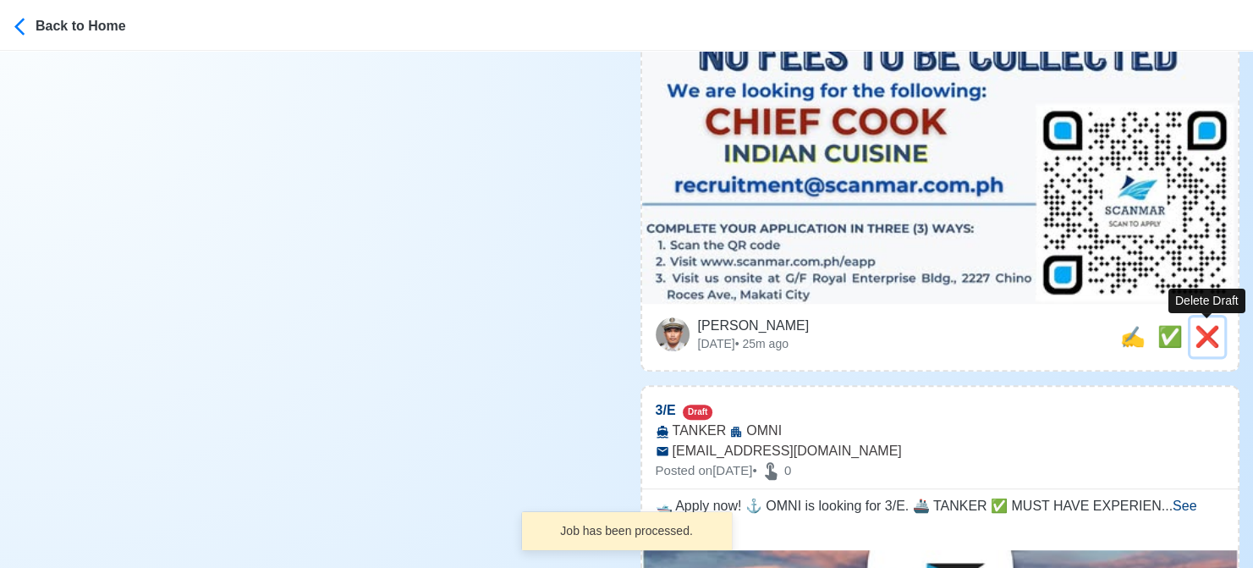
click at [1201, 332] on span "❌" at bounding box center [1206, 336] width 25 height 23
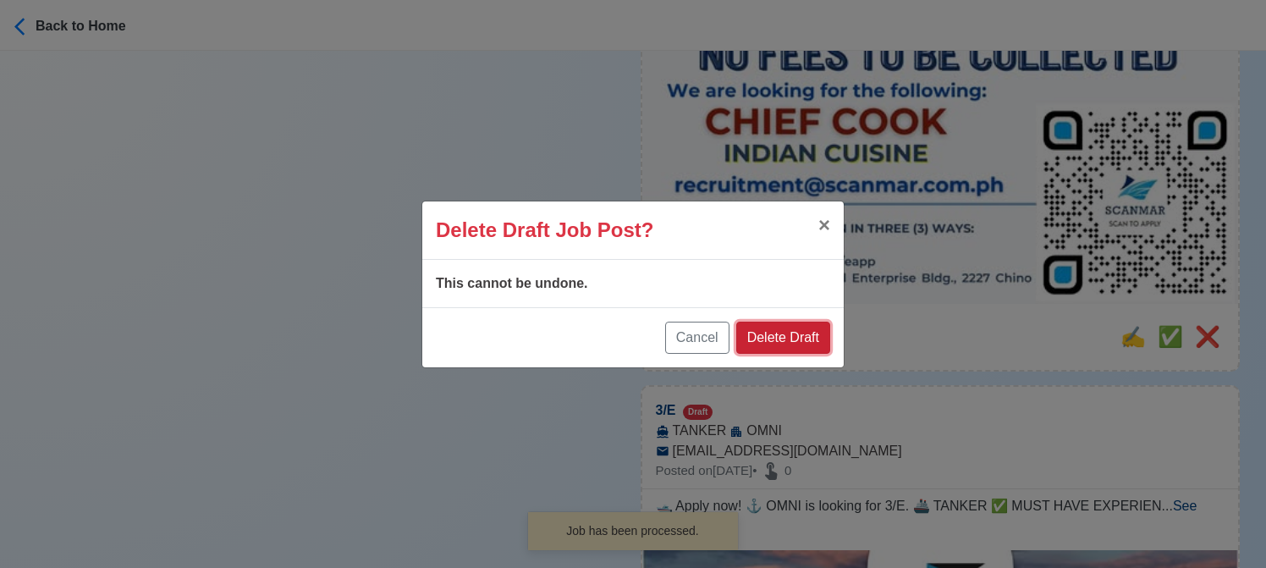
click at [800, 329] on button "Delete Draft" at bounding box center [783, 337] width 94 height 32
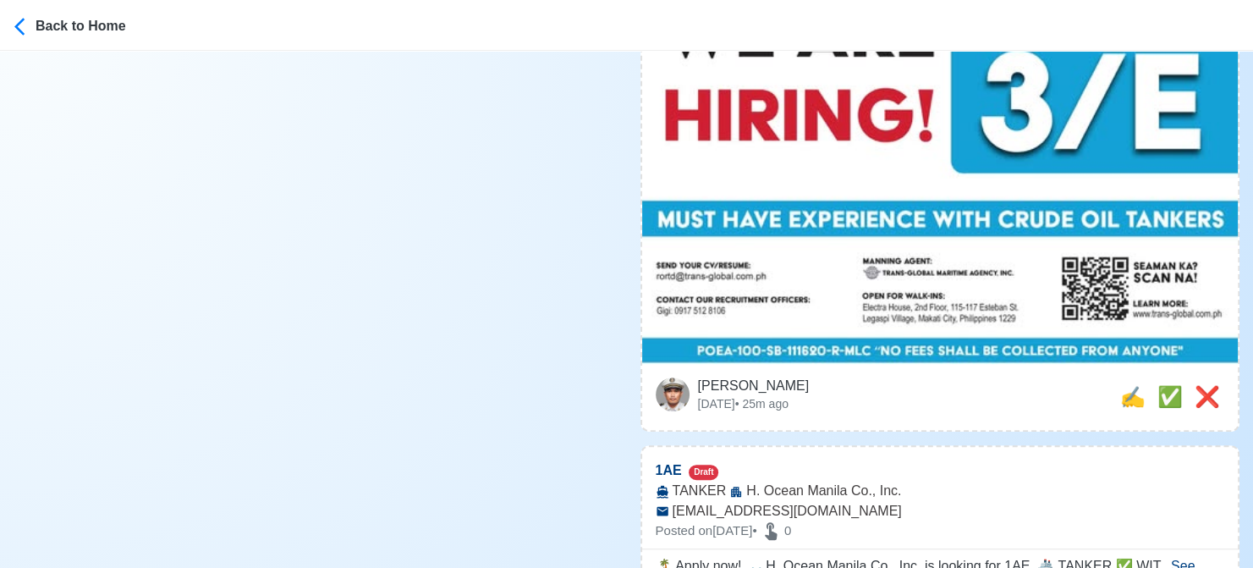
scroll to position [846, 0]
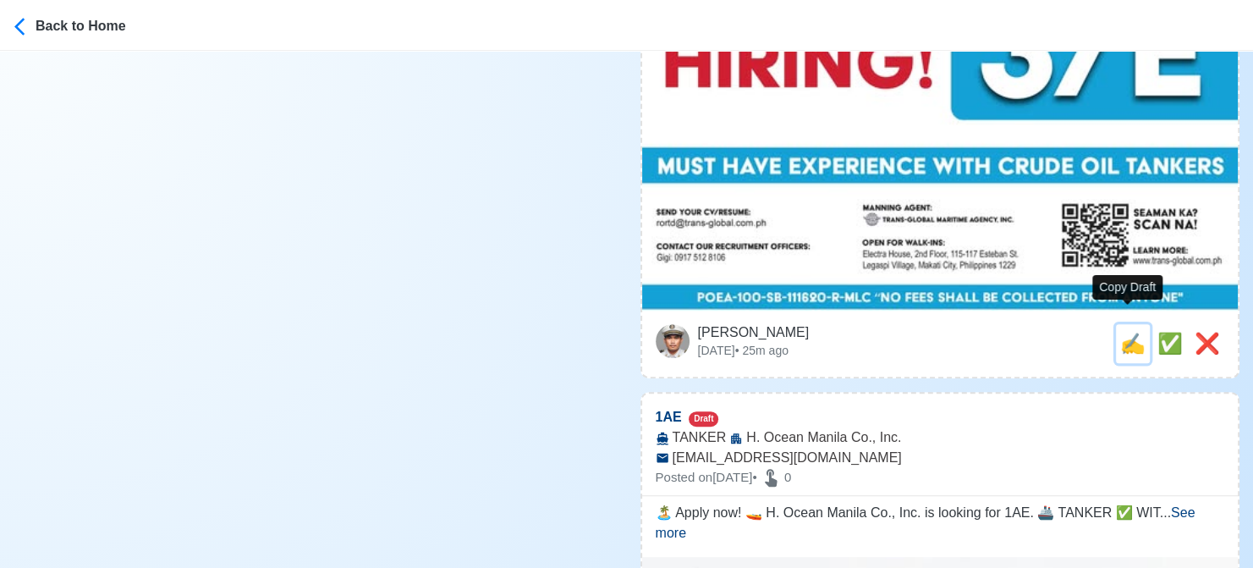
click at [1120, 332] on span "✍️" at bounding box center [1132, 343] width 25 height 23
type input "3/E"
select select
type input "OMNI"
type input "TANKER"
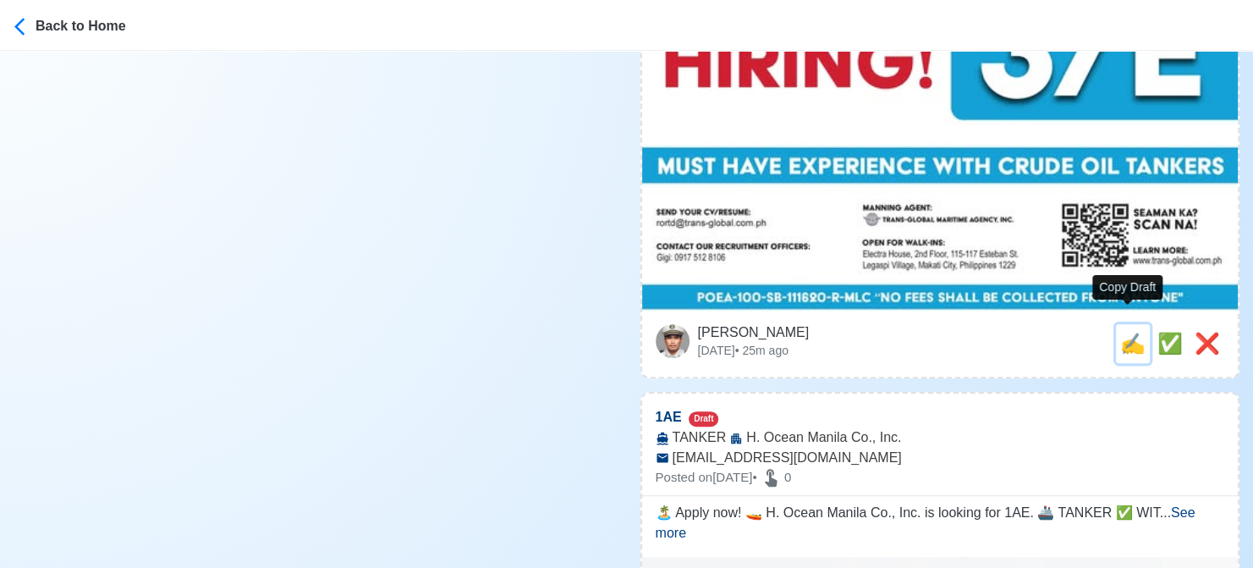
type input "rortd@trans-global.com.ph"
type textarea "🛥️ Apply now! ⚓ OMNI is looking for 3/E. 🚢 TANKER ✅ MUST HAVE EXPERIENCE WITH C…"
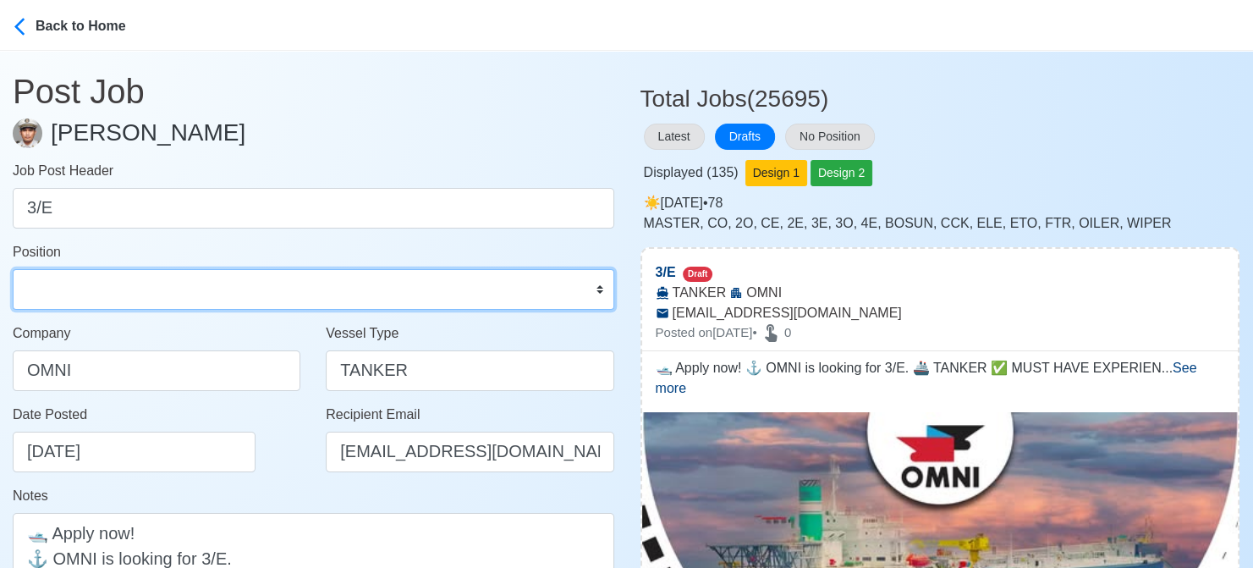
click at [114, 297] on select "Master Chief Officer 2nd Officer 3rd Officer Junior Officer Chief Engineer 2nd …" at bounding box center [313, 289] width 601 height 41
select select "3rd Engineer"
click at [13, 269] on select "Master Chief Officer 2nd Officer 3rd Officer Junior Officer Chief Engineer 2nd …" at bounding box center [313, 289] width 601 height 41
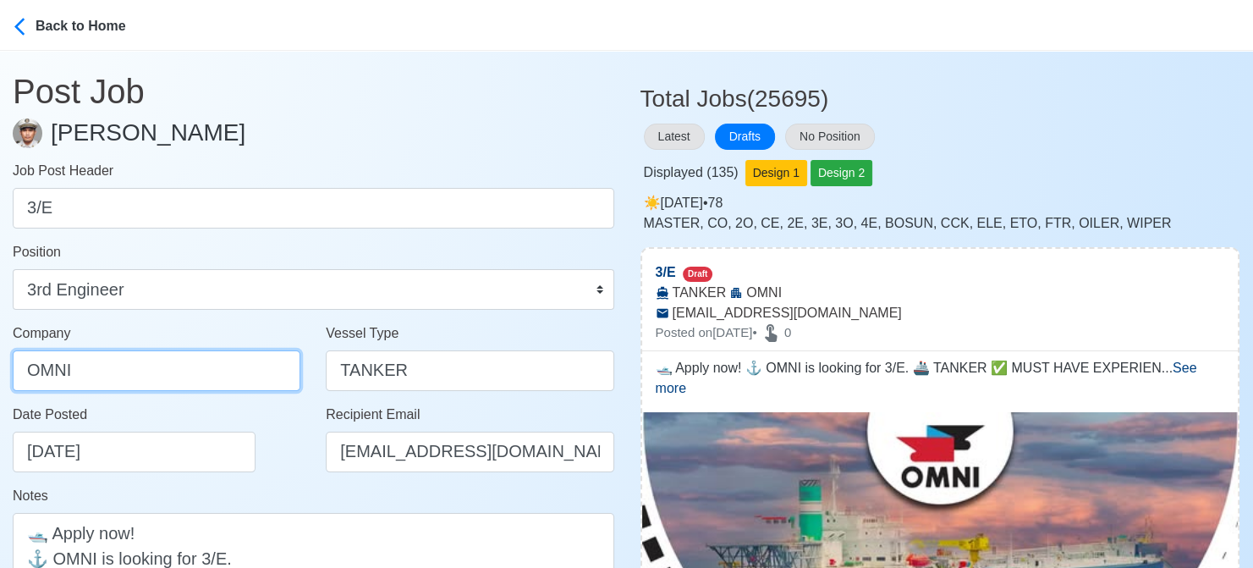
drag, startPoint x: 129, startPoint y: 365, endPoint x: -17, endPoint y: 370, distance: 145.6
click at [0, 370] on html "Back to Home Post Job Jeyner Gil Job Post Header 3/E Position Master Chief Offi…" at bounding box center [626, 284] width 1253 height 568
drag, startPoint x: 156, startPoint y: 375, endPoint x: -17, endPoint y: 375, distance: 172.6
click at [0, 375] on html "Back to Home Post Job Jeyner Gil Job Post Header 3/E Position Master Chief Offi…" at bounding box center [626, 284] width 1253 height 568
paste input "TRANS-GLOBAL MARITIME AGENCY INC"
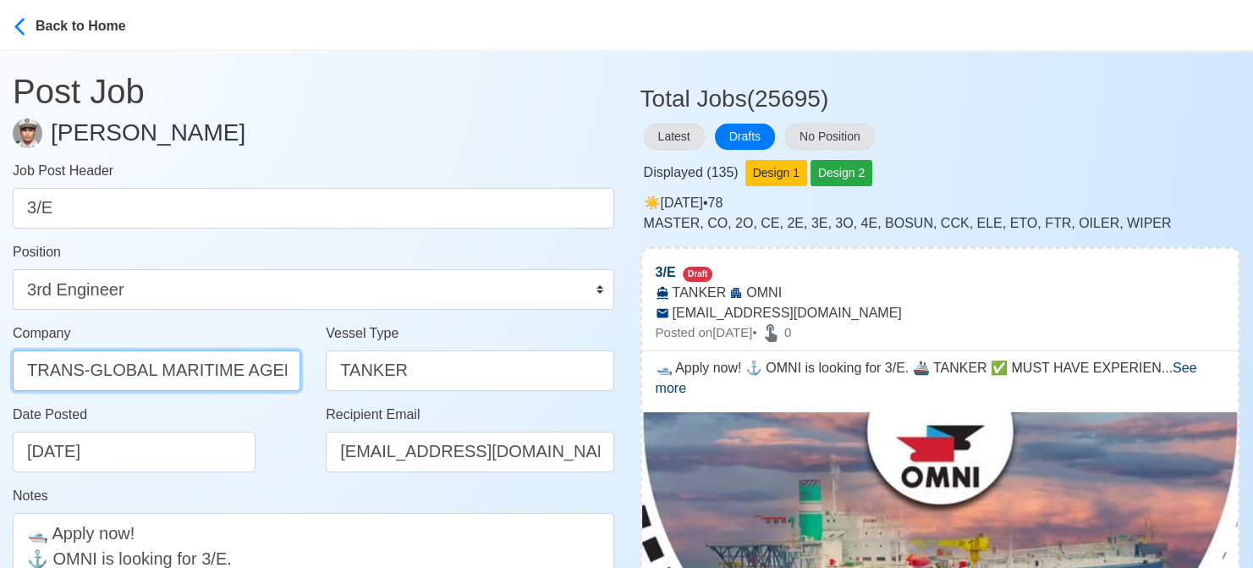
scroll to position [0, 41]
type input "TRANS-GLOBAL MARITIME AGENCY INC"
click at [287, 449] on div "Date Posted 08/18/2025" at bounding box center [161, 438] width 297 height 68
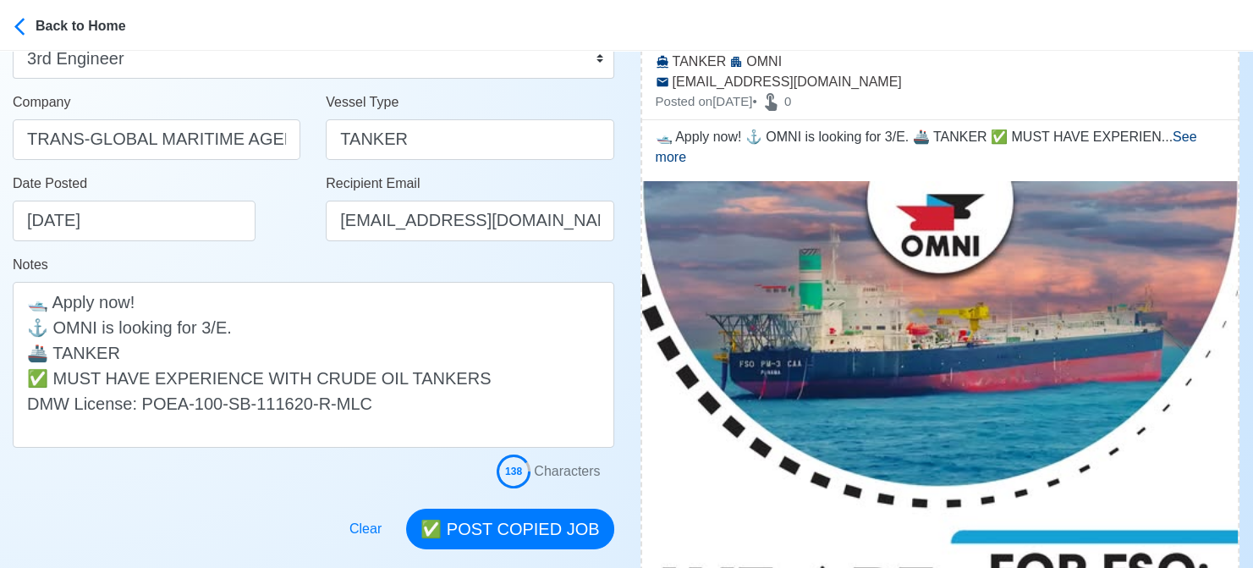
scroll to position [254, 0]
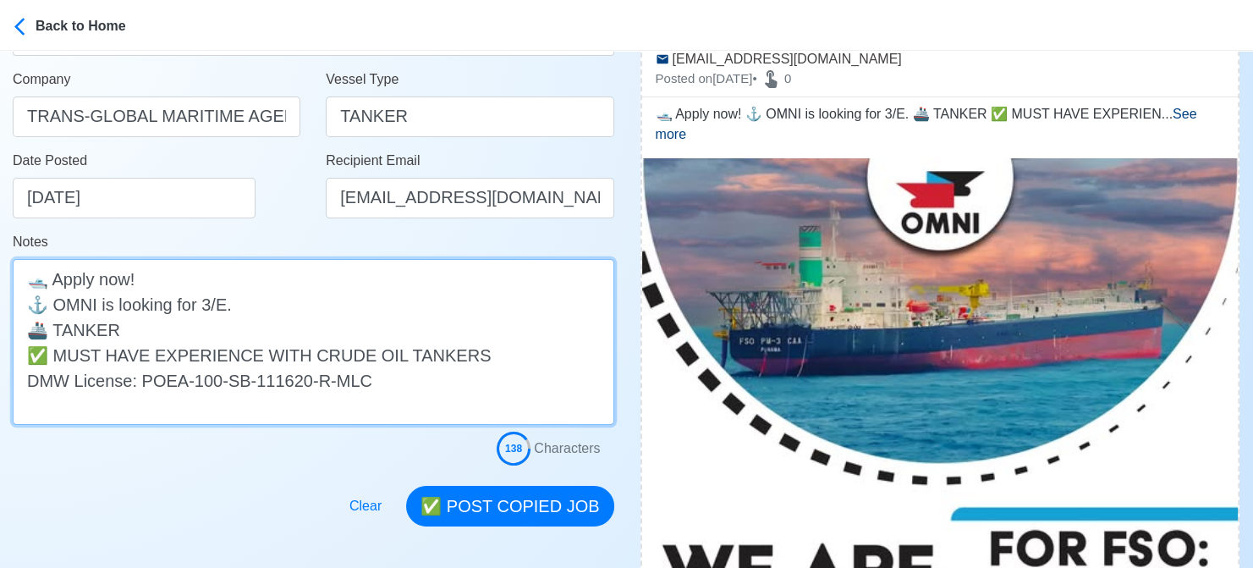
click at [56, 304] on textarea "🛥️ Apply now! ⚓ OMNI is looking for 3/E. 🚢 TANKER ✅ MUST HAVE EXPERIENCE WITH C…" at bounding box center [313, 342] width 601 height 166
type textarea "🛥️ Apply now! ⚓ TRANS-GLOBAL MARITIME - OMNI is looking for 3/E. 🚢 TANKER ✅ MUS…"
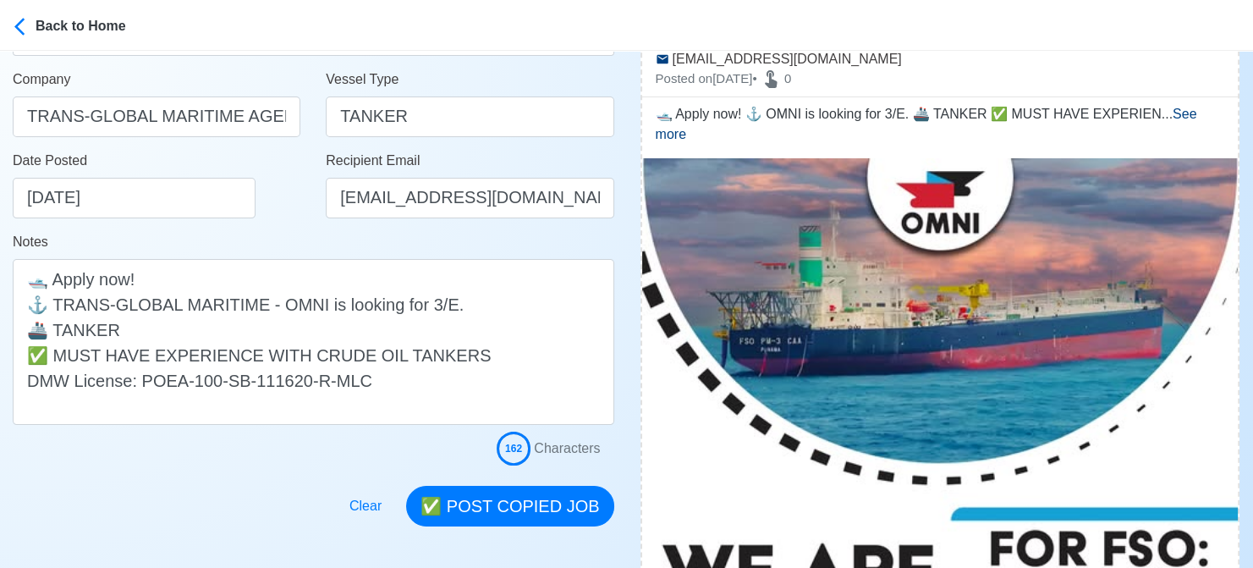
click at [294, 208] on div "Date Posted 08/18/2025" at bounding box center [161, 185] width 297 height 68
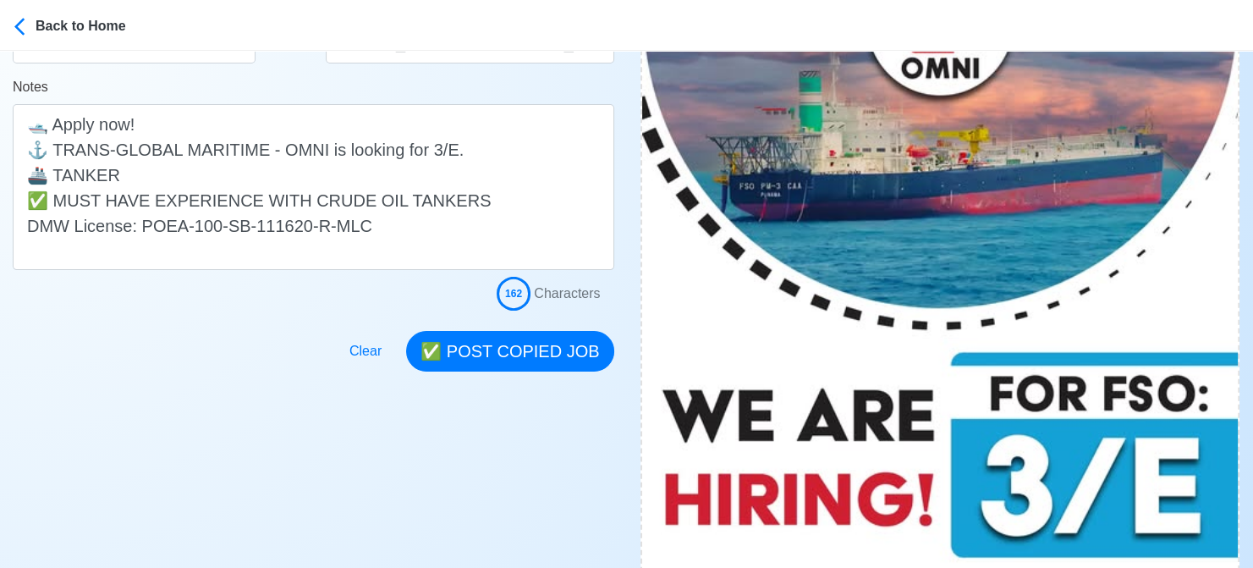
scroll to position [423, 0]
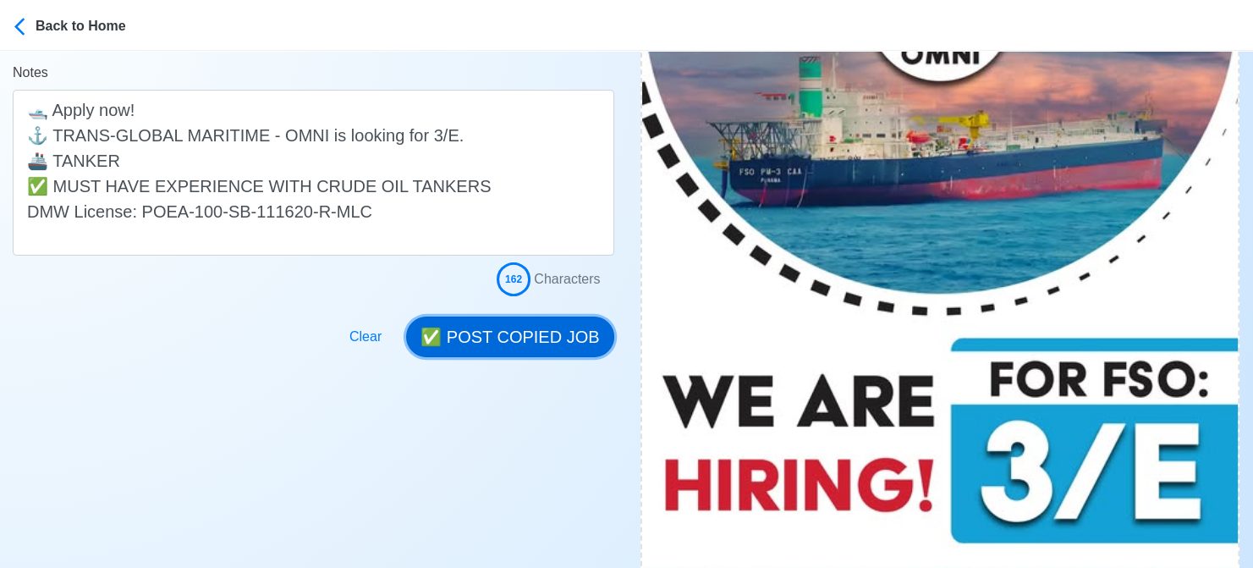
click at [547, 340] on button "✅ POST COPIED JOB" at bounding box center [509, 336] width 207 height 41
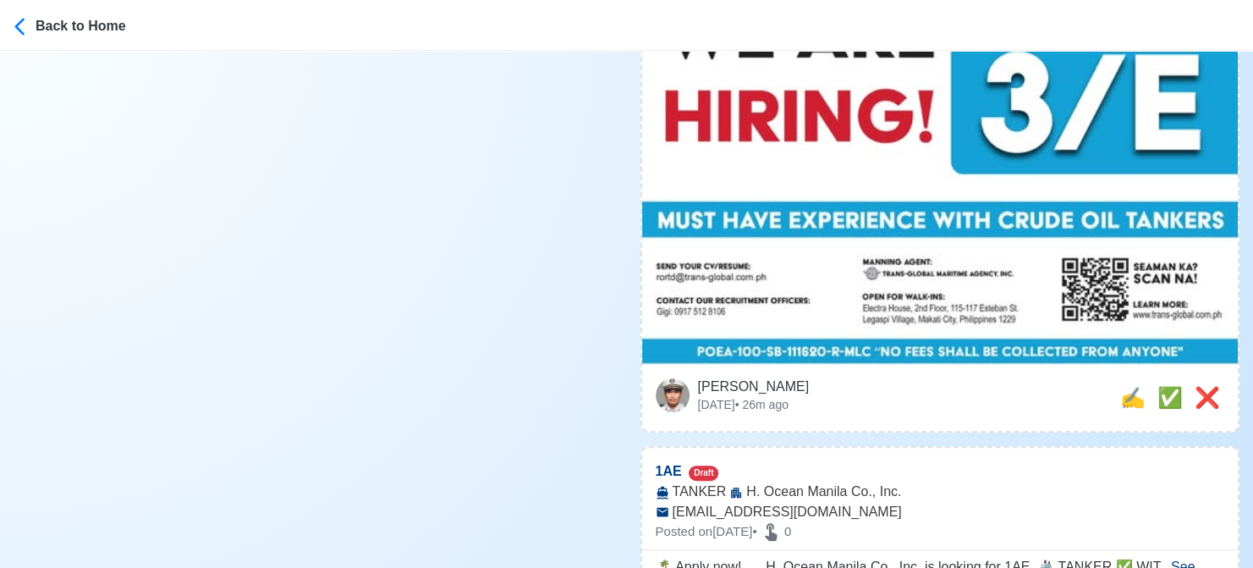
scroll to position [846, 0]
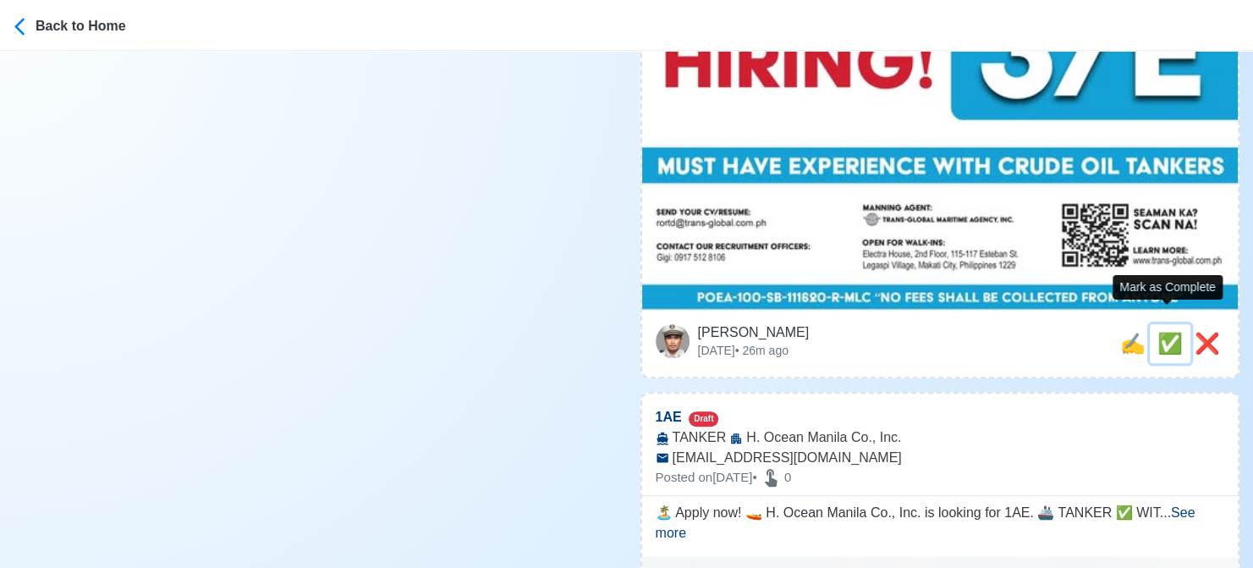
click at [1170, 332] on span "✅" at bounding box center [1169, 343] width 25 height 23
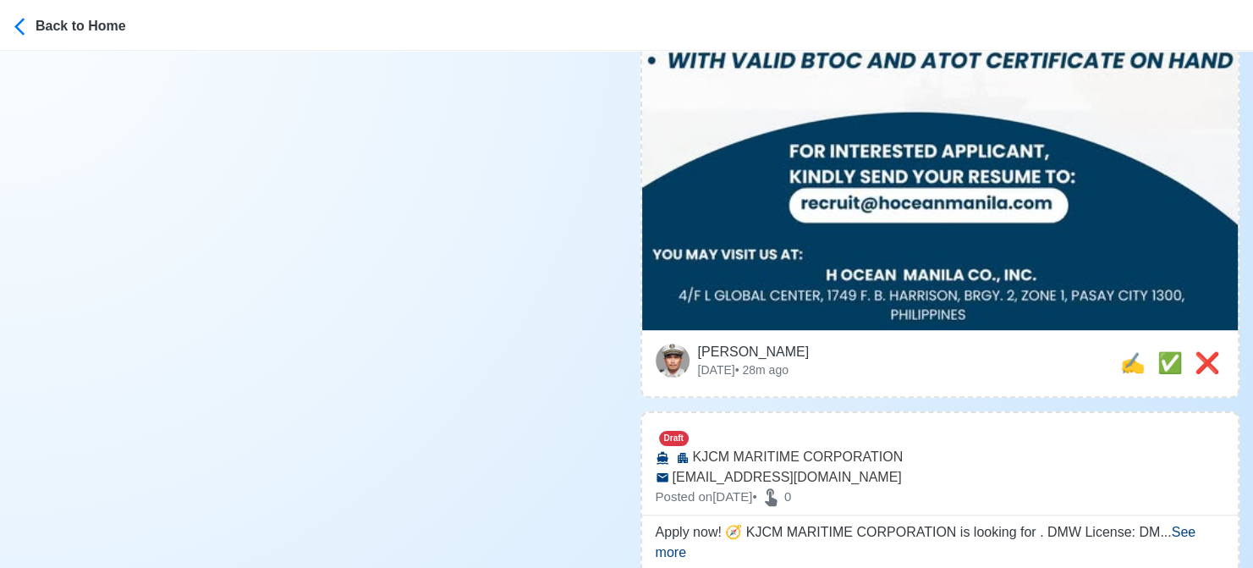
scroll to position [931, 0]
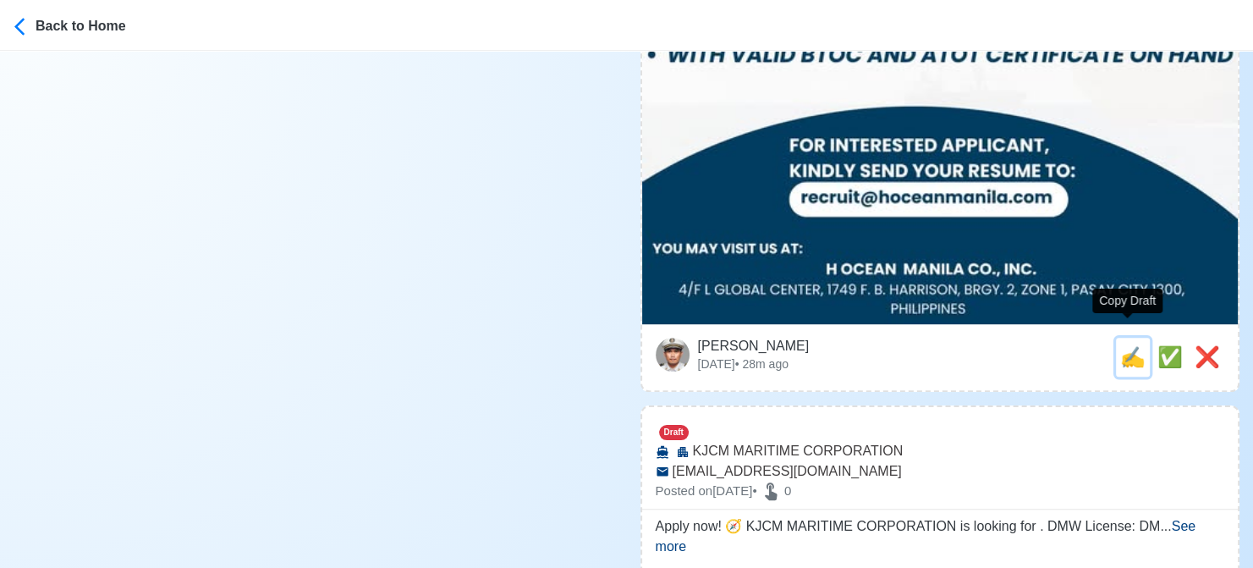
click at [1120, 345] on span "✍️" at bounding box center [1132, 356] width 25 height 23
type input "1AE"
select select
type input "H. Ocean Manila Co., Inc."
type input "TANKER"
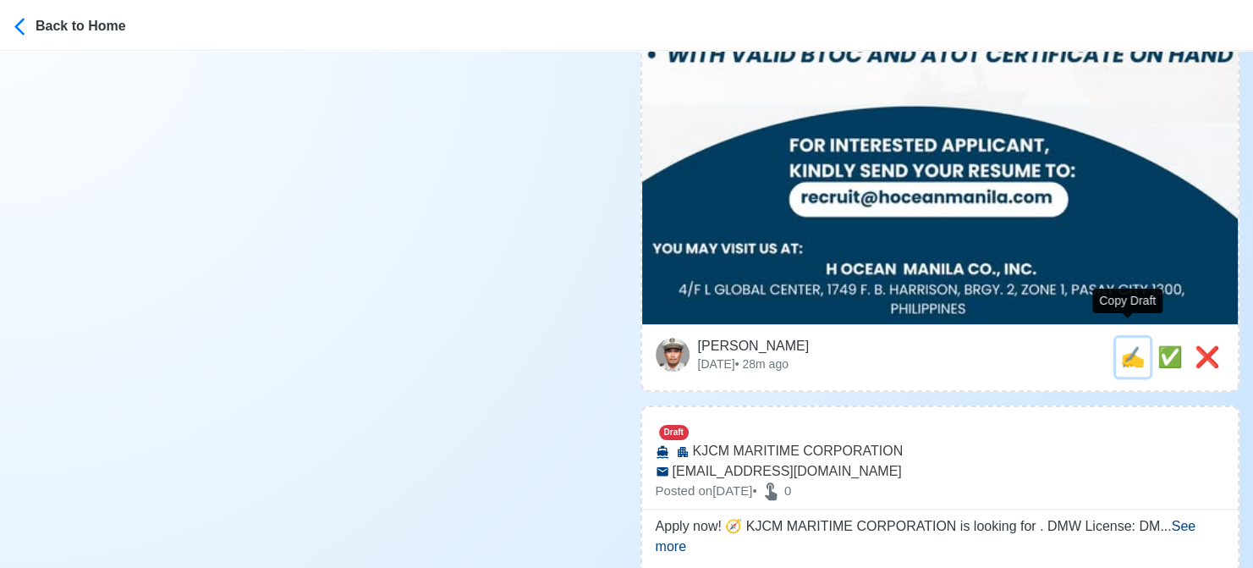
type input "recruit@hoceanmanila.com"
type textarea "🏝️ Apply now! 🚤 H. Ocean Manila Co., Inc. is looking for 1AE. 🚢 TANKER ✅ WITH A…"
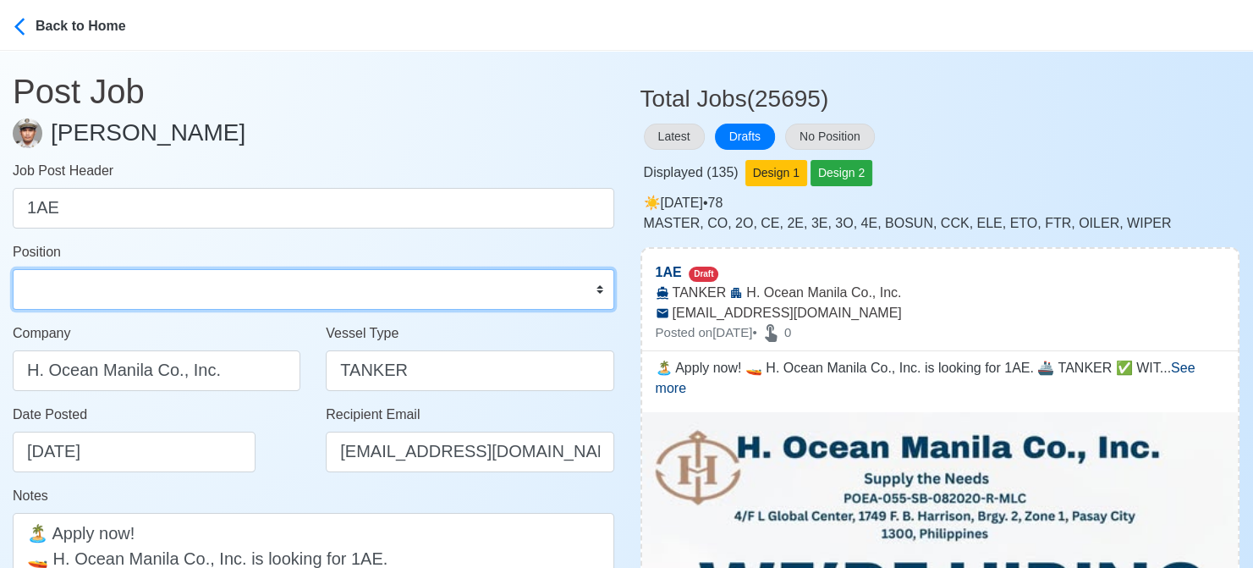
click at [150, 299] on select "Master Chief Officer 2nd Officer 3rd Officer Junior Officer Chief Engineer 2nd …" at bounding box center [313, 289] width 601 height 41
select select "1st Assistant Engineer"
click at [13, 269] on select "Master Chief Officer 2nd Officer 3rd Officer Junior Officer Chief Engineer 2nd …" at bounding box center [313, 289] width 601 height 41
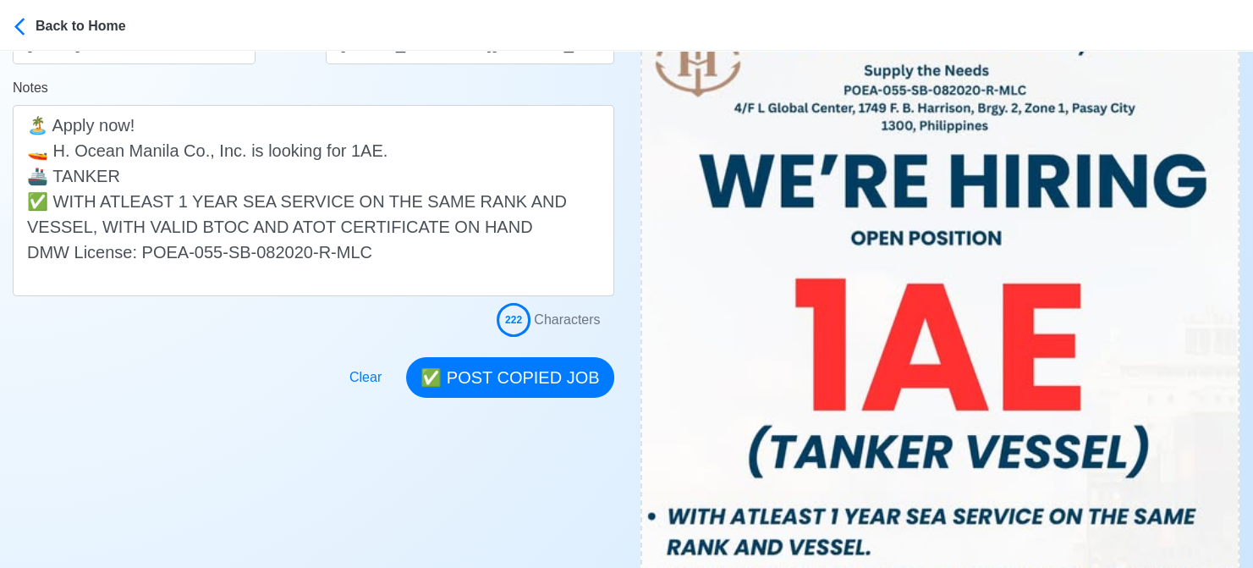
scroll to position [423, 0]
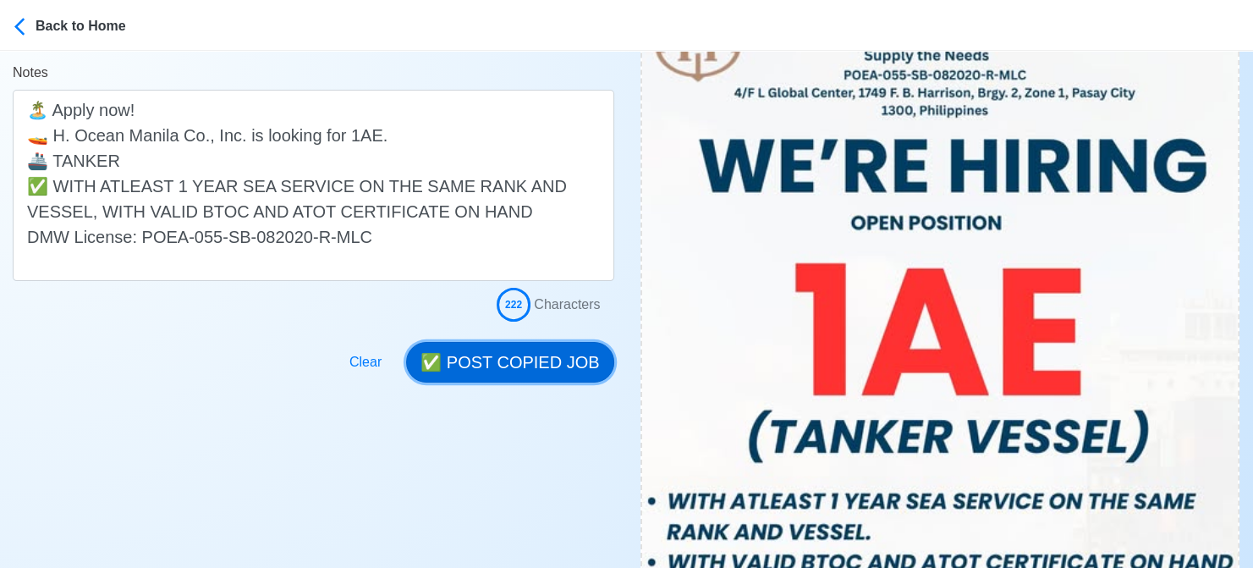
click at [496, 356] on button "✅ POST COPIED JOB" at bounding box center [509, 362] width 207 height 41
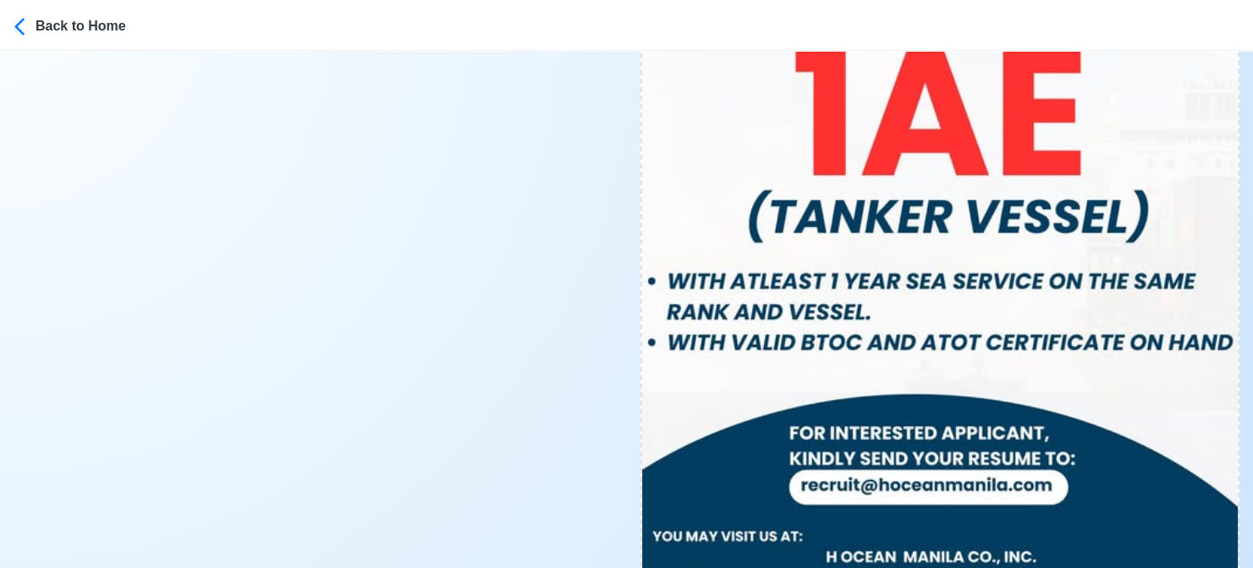
scroll to position [761, 0]
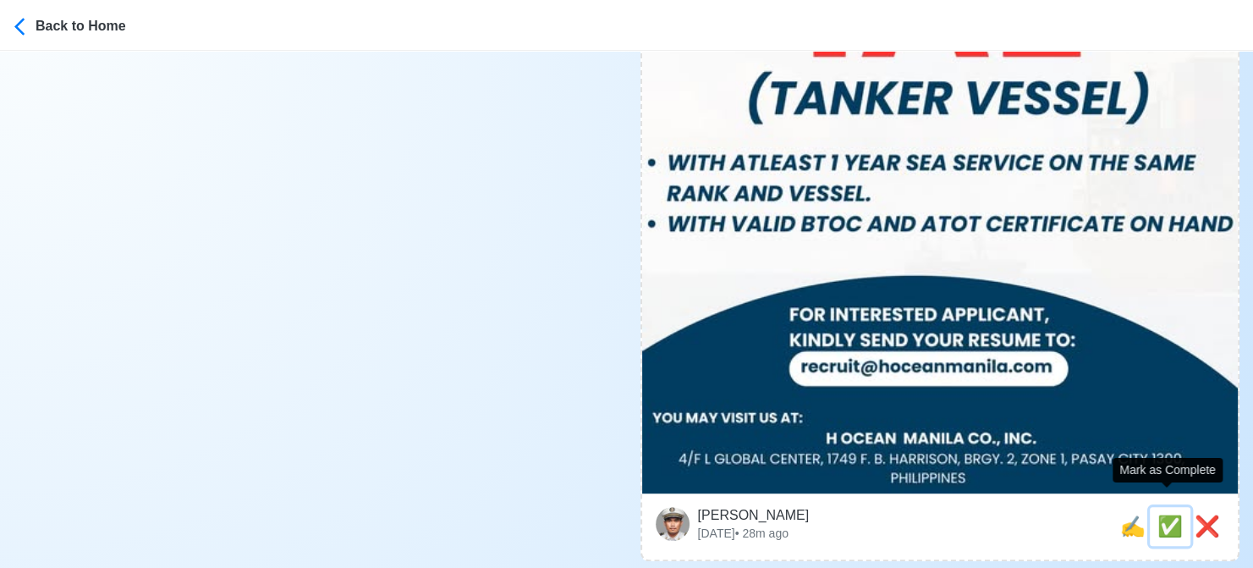
click at [1167, 514] on span "✅" at bounding box center [1169, 525] width 25 height 23
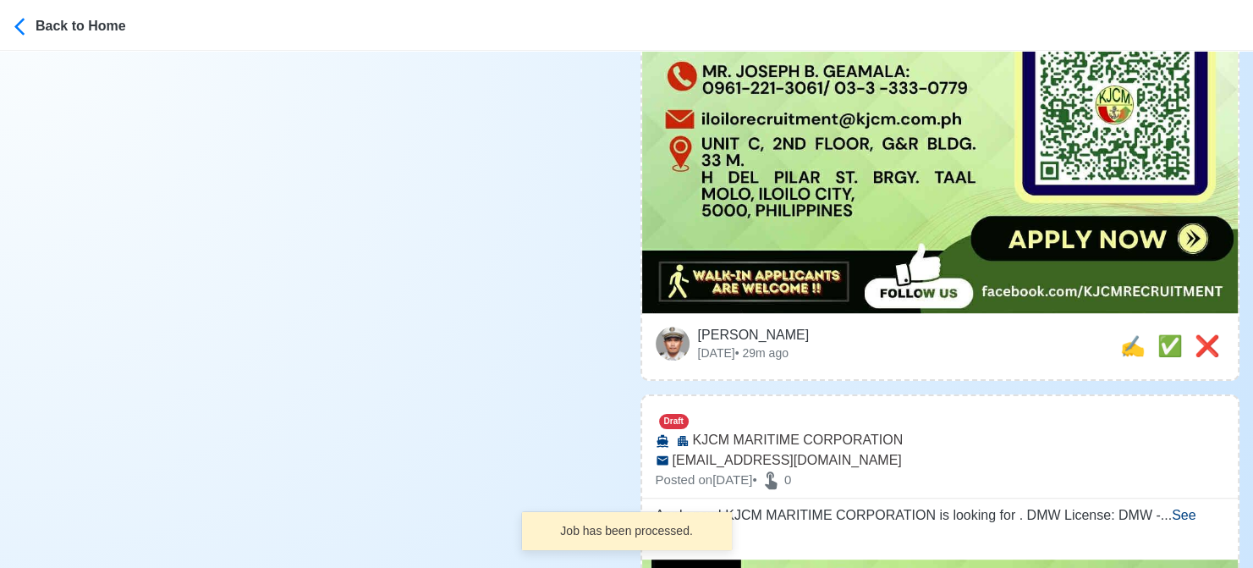
scroll to position [846, 0]
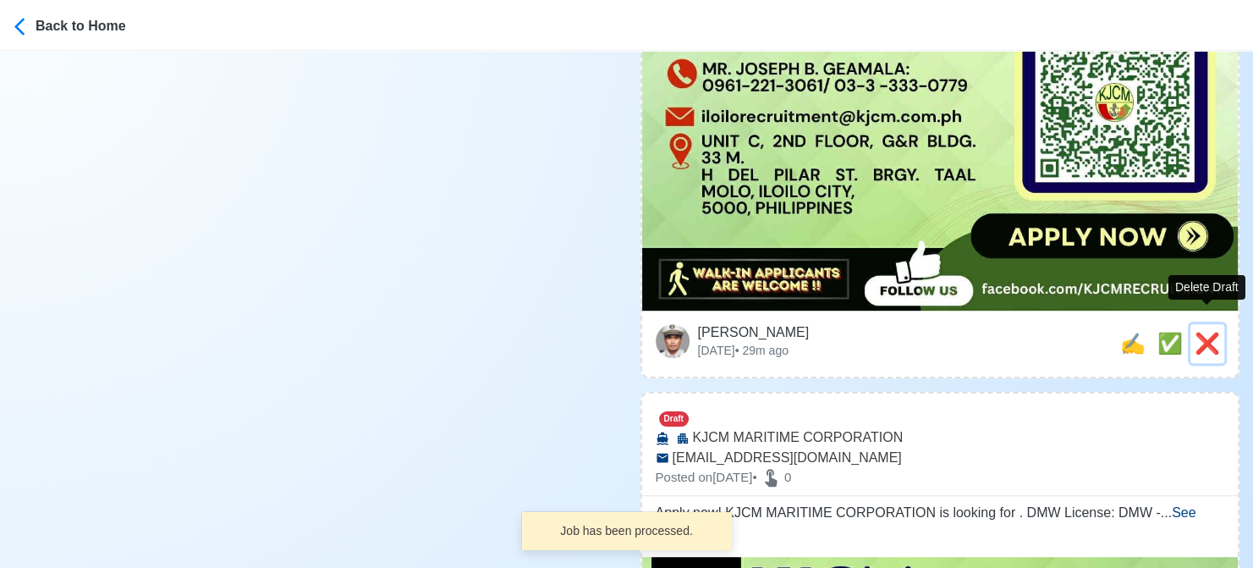
click at [1207, 332] on span "❌" at bounding box center [1206, 343] width 25 height 23
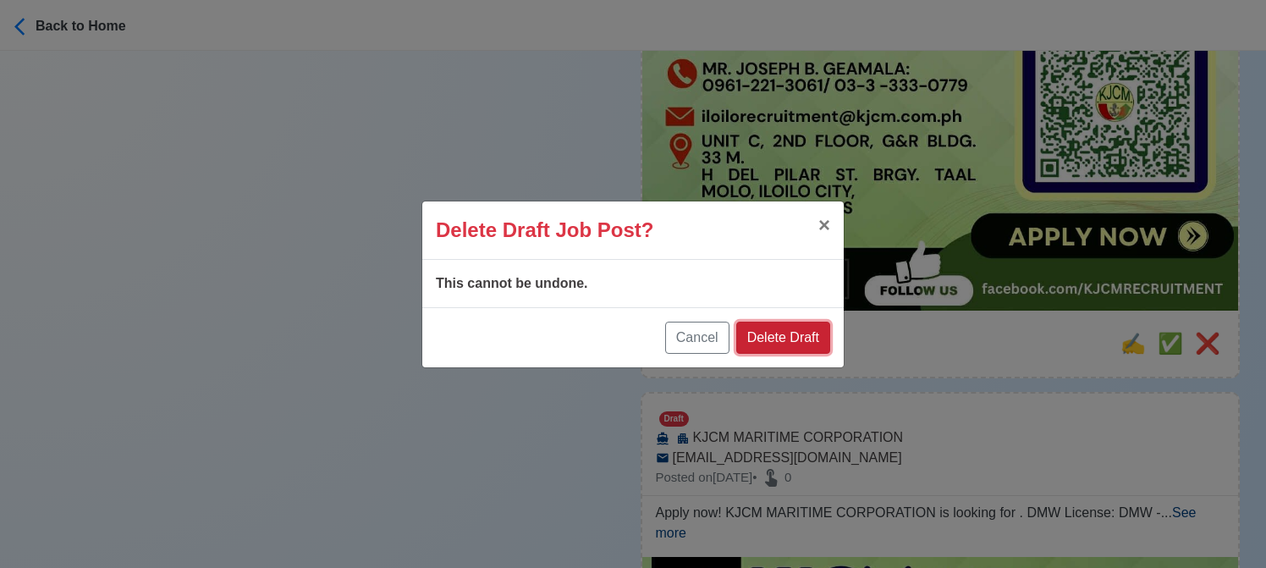
click at [794, 341] on button "Delete Draft" at bounding box center [783, 337] width 94 height 32
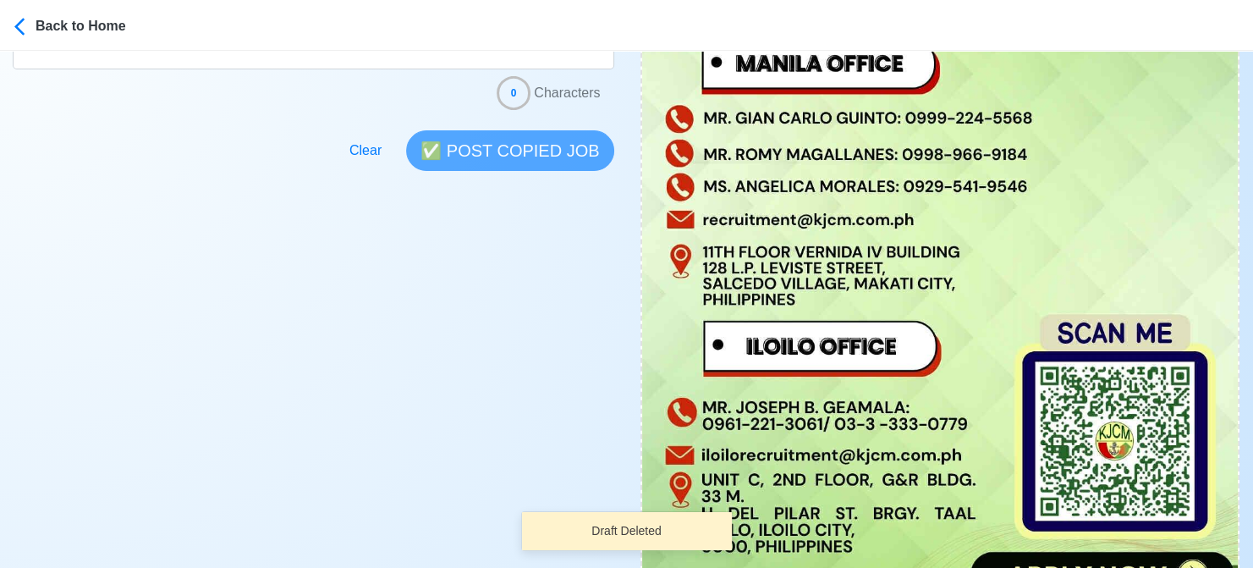
scroll to position [761, 0]
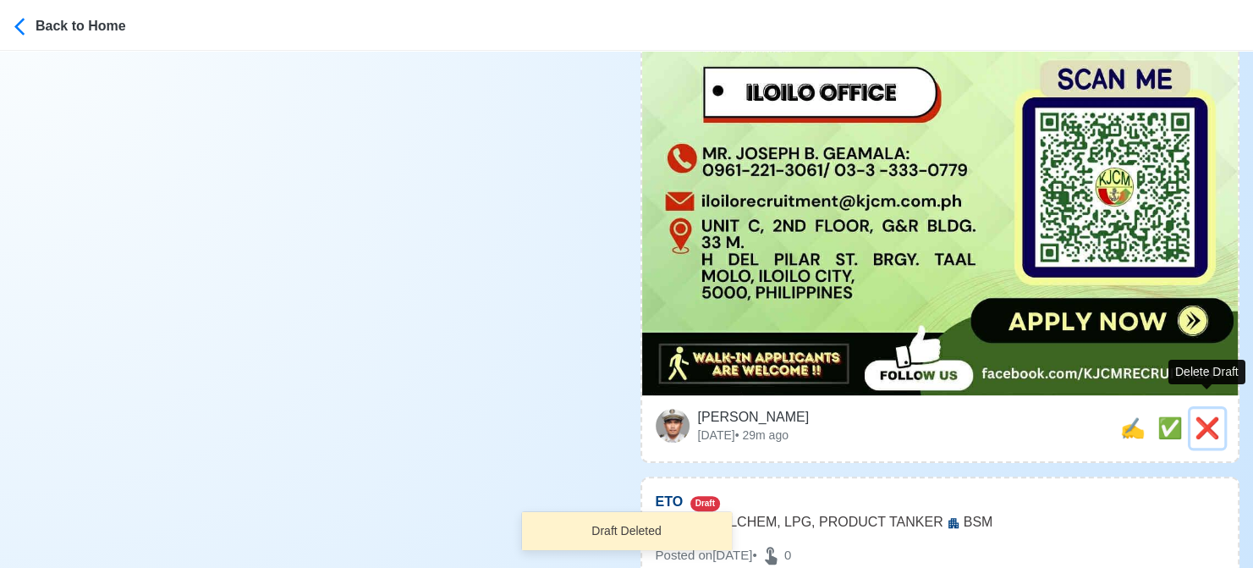
click at [1205, 416] on span "❌" at bounding box center [1206, 427] width 25 height 23
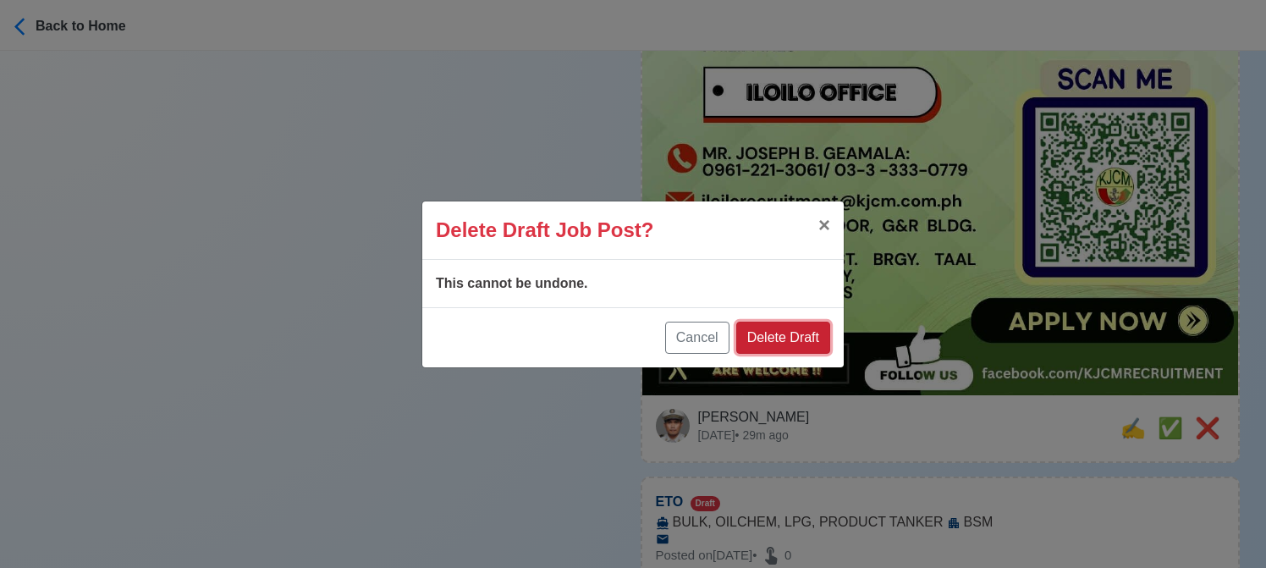
click at [799, 332] on button "Delete Draft" at bounding box center [783, 337] width 94 height 32
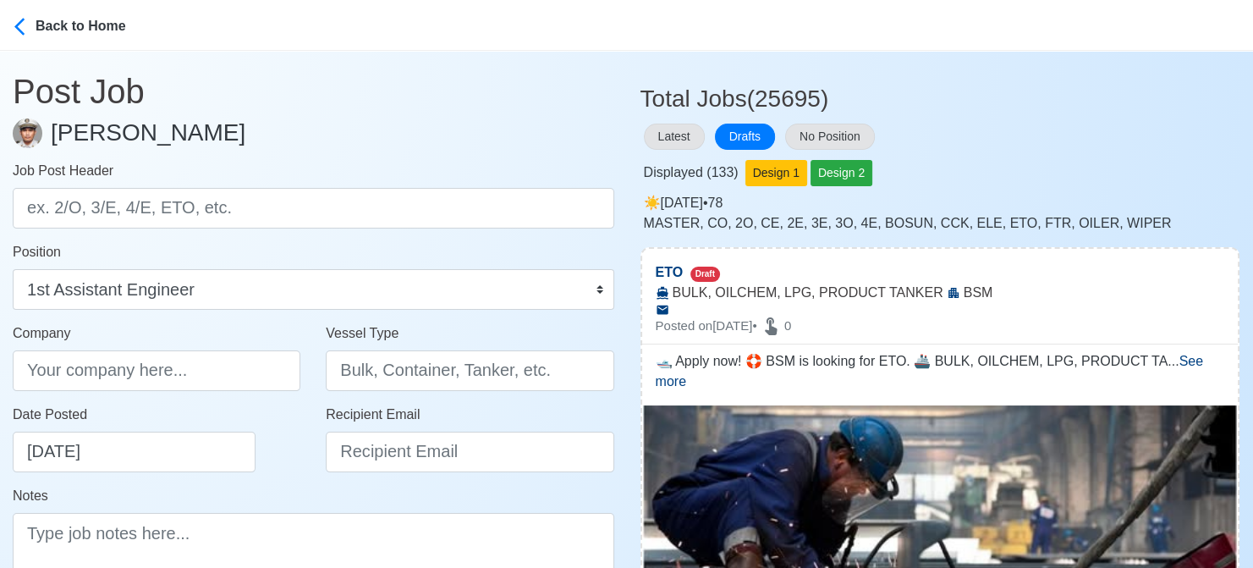
scroll to position [338, 0]
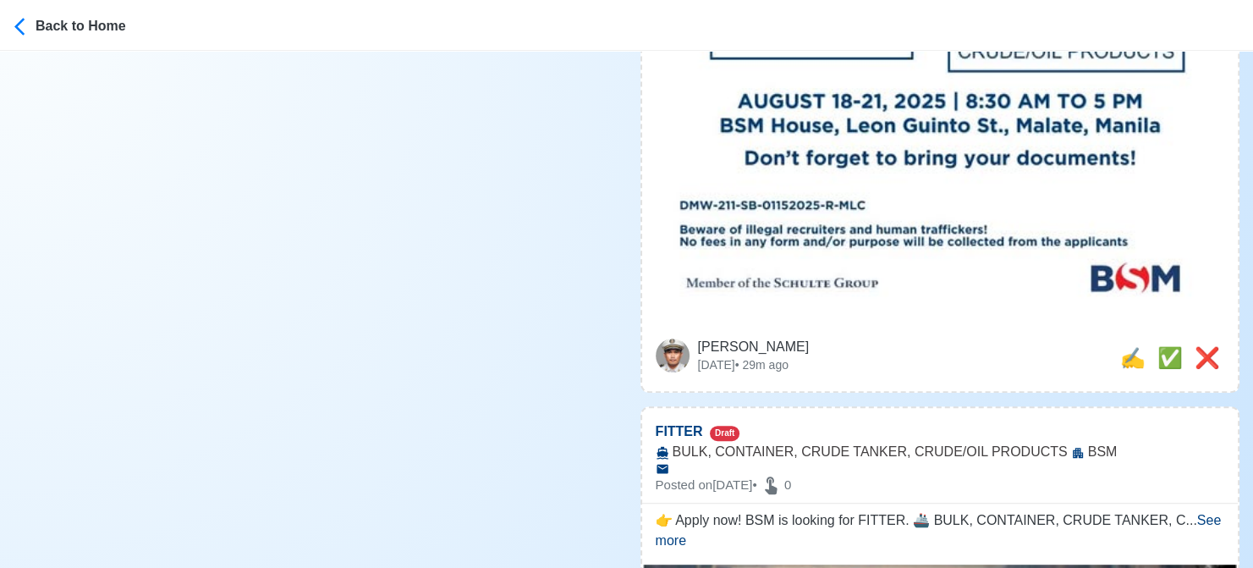
scroll to position [846, 0]
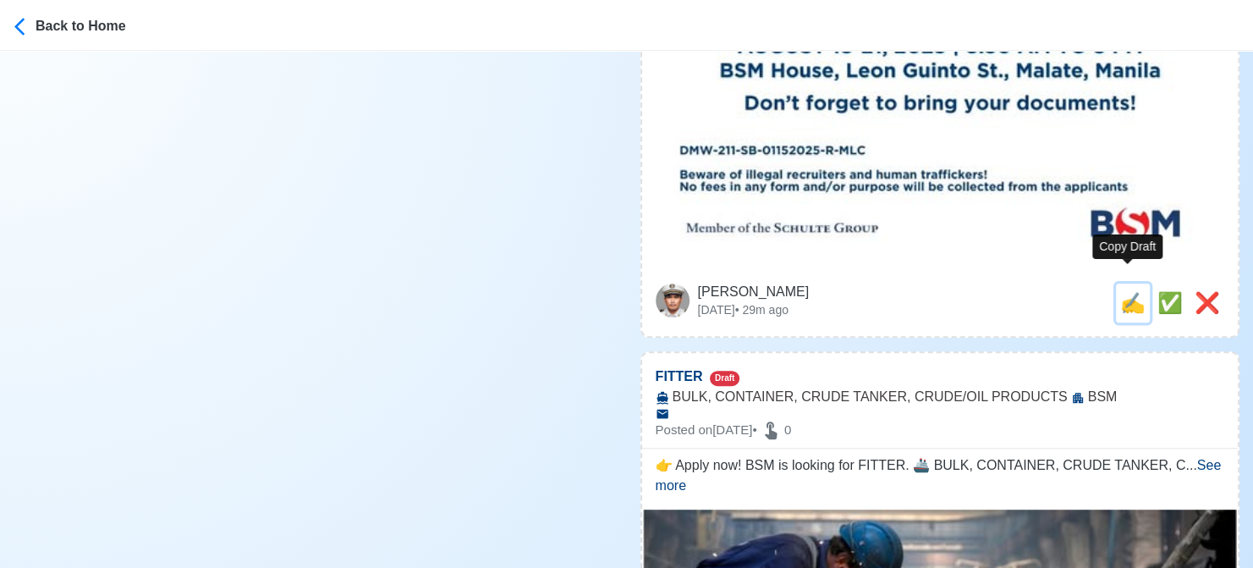
drag, startPoint x: 1130, startPoint y: 283, endPoint x: 261, endPoint y: 232, distance: 870.3
click at [1130, 291] on span "✍️" at bounding box center [1132, 302] width 25 height 23
type input "ETO"
select select
type input "BSM"
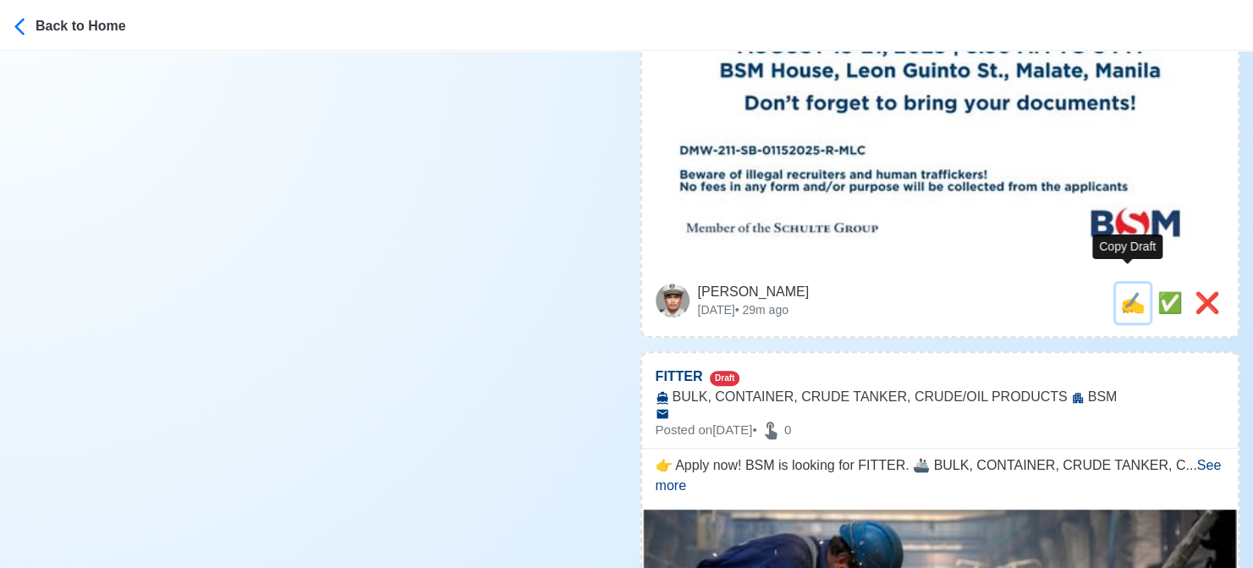
type input "BULK, OILCHEM, LPG, PRODUCT TANKER"
type textarea "🛥️ Apply now! 🛟 BSM is looking for ETO. 🚢 BULK, OILCHEM, LPG, PRODUCT TANKER 📆 …"
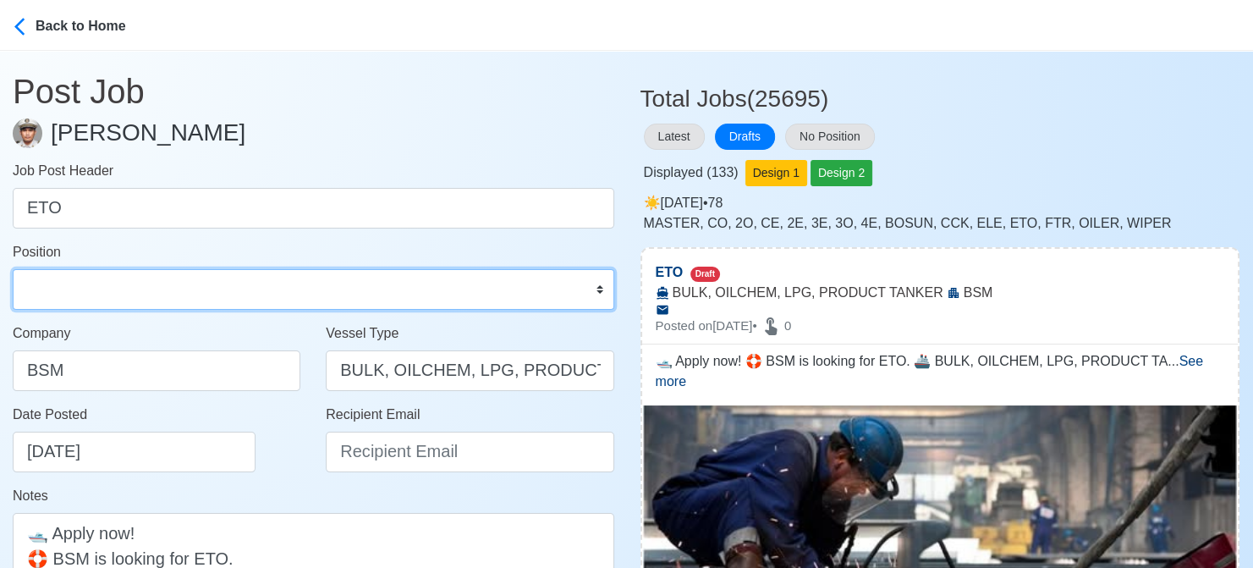
click at [91, 290] on select "Master Chief Officer 2nd Officer 3rd Officer Junior Officer Chief Engineer 2nd …" at bounding box center [313, 289] width 601 height 41
select select "ETO/ETR"
click at [13, 269] on select "Master Chief Officer 2nd Officer 3rd Officer Junior Officer Chief Engineer 2nd …" at bounding box center [313, 289] width 601 height 41
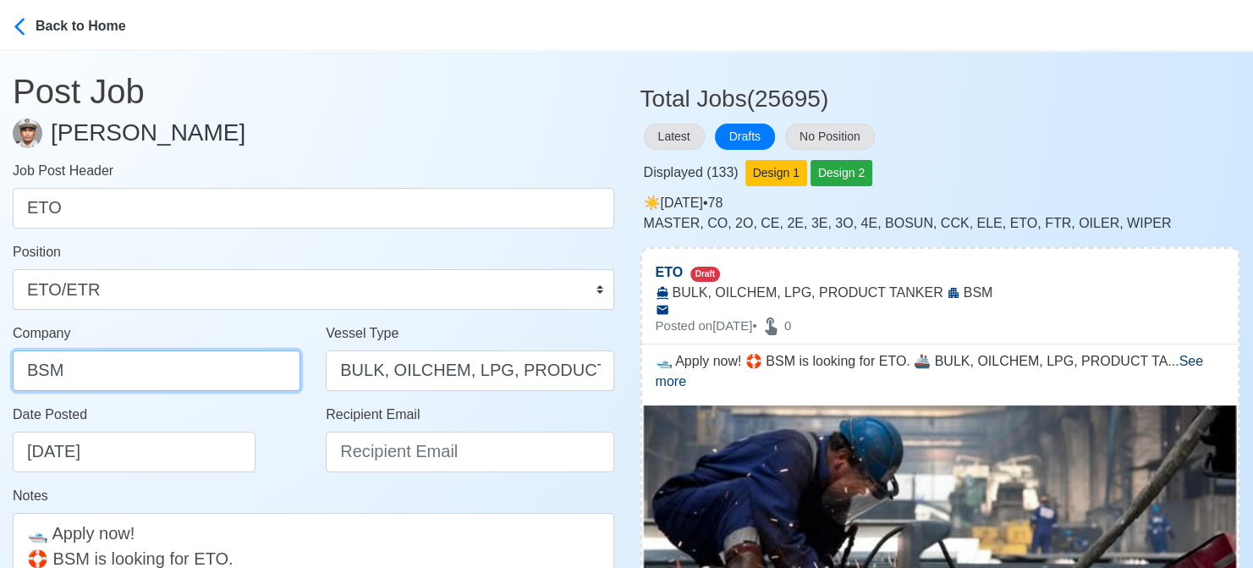
click at [131, 369] on input "BSM" at bounding box center [157, 370] width 288 height 41
drag, startPoint x: 142, startPoint y: 357, endPoint x: -17, endPoint y: 357, distance: 159.0
click at [0, 357] on html "Back to Home Post Job Jeyner Gil Job Post Header ETO Position Master Chief Offi…" at bounding box center [626, 284] width 1253 height 568
paste input "CREW SERVICE CENTRE PHILIPPINES INC"
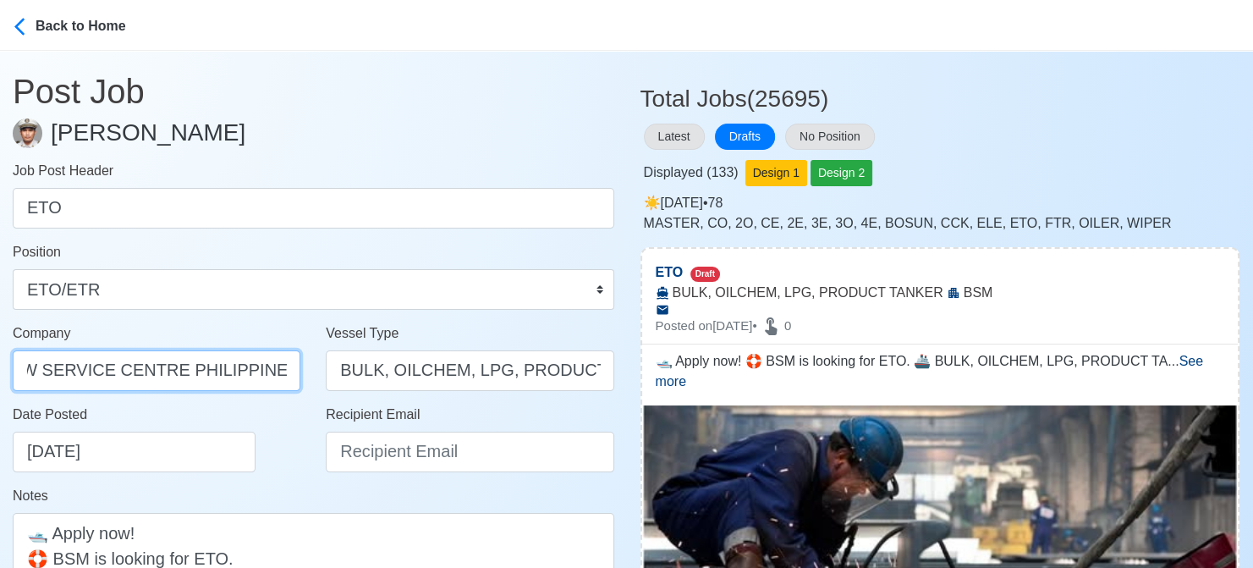
type input "BSM CREW SERVICE CENTRE PHILIPPINES INC"
click at [294, 467] on div "Date Posted 08/18/2025" at bounding box center [161, 438] width 297 height 68
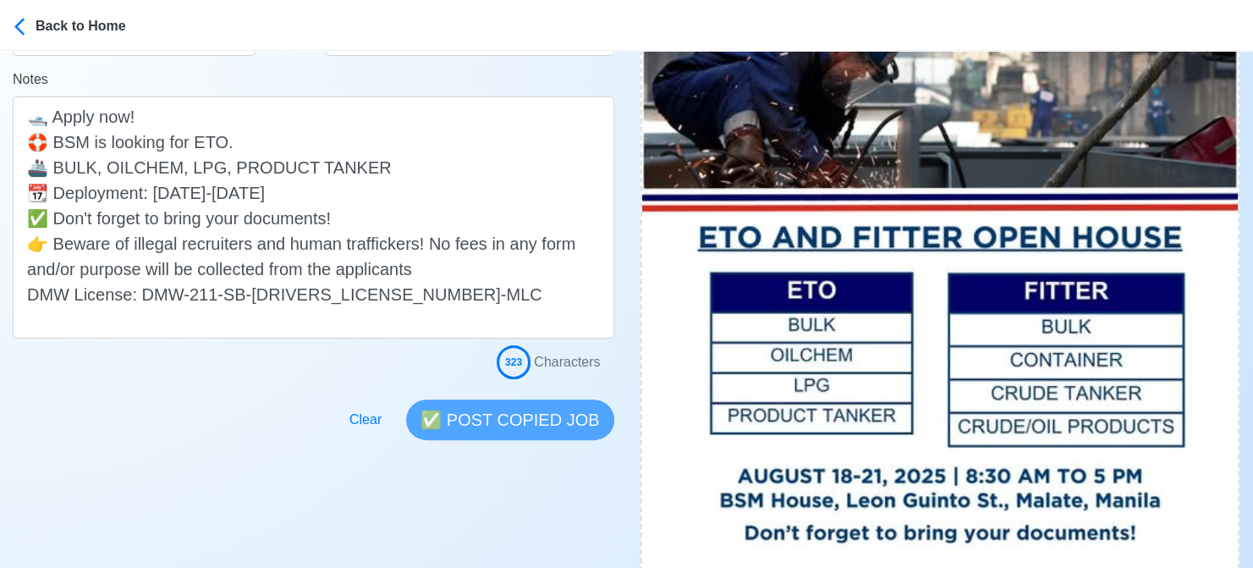
scroll to position [423, 0]
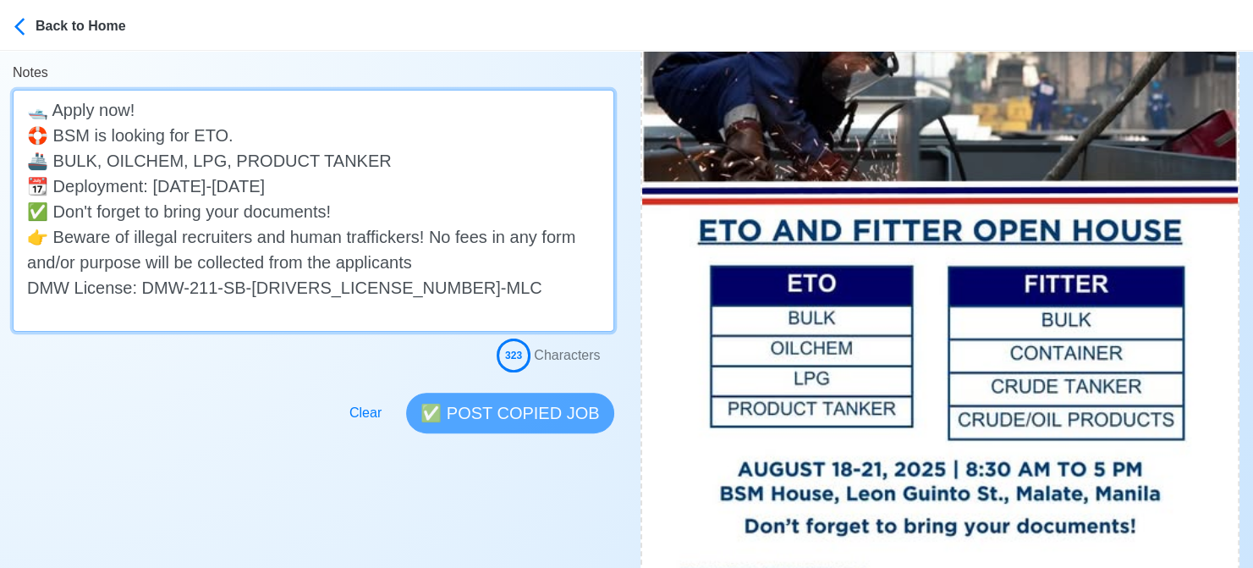
drag, startPoint x: 347, startPoint y: 184, endPoint x: 6, endPoint y: 170, distance: 341.2
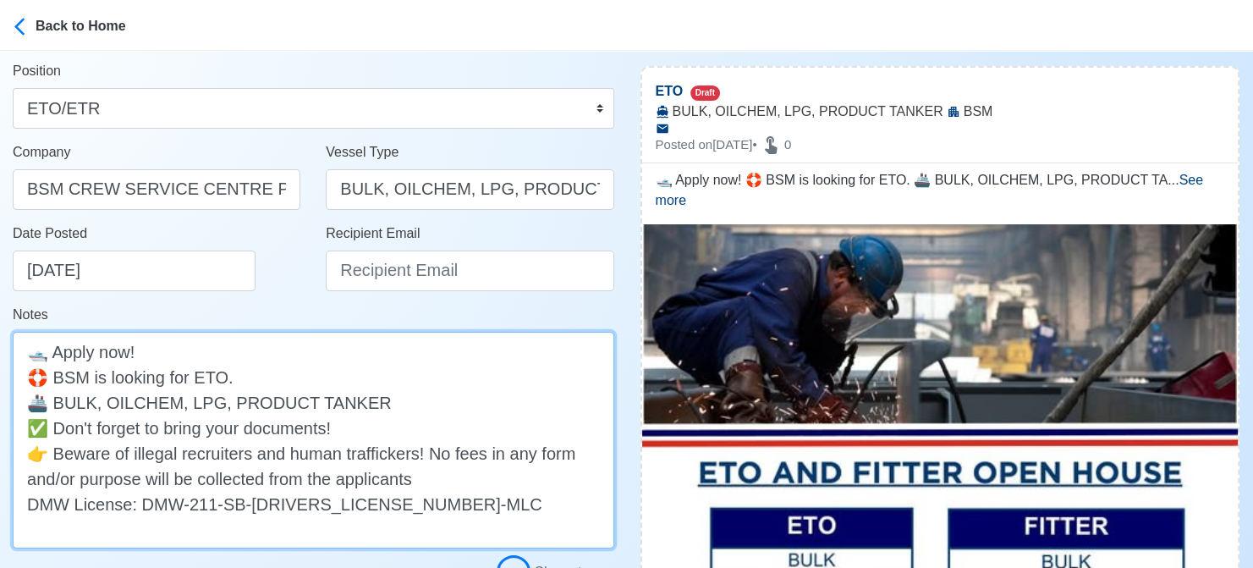
scroll to position [169, 0]
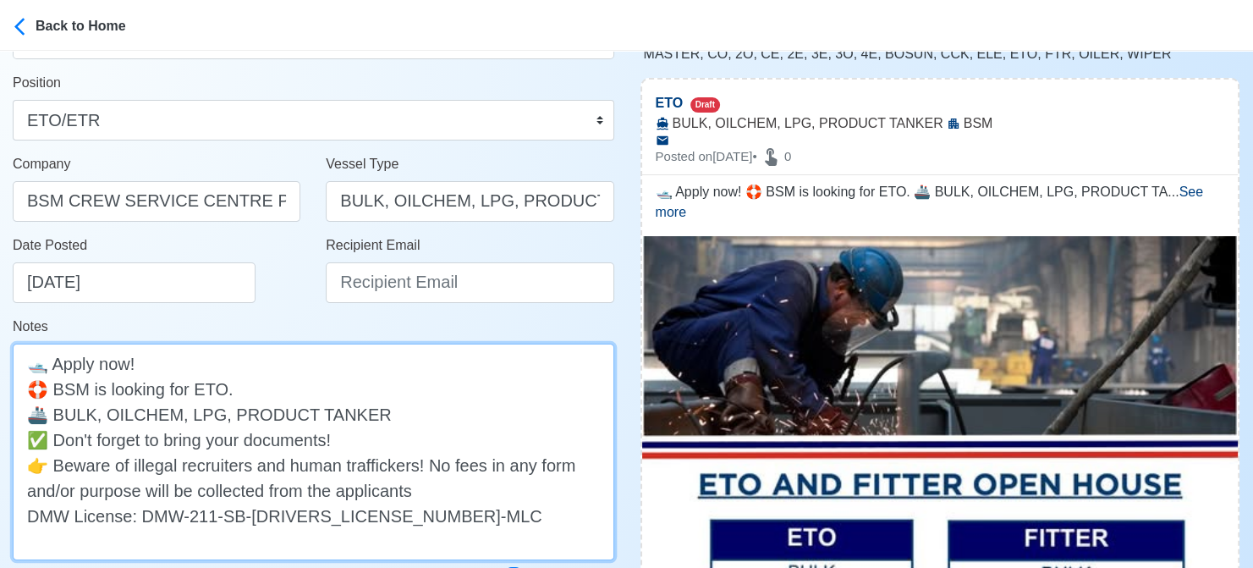
type textarea "🛥️ Apply now! 🛟 BSM is looking for ETO. 🚢 BULK, OILCHEM, LPG, PRODUCT TANKER ✅ …"
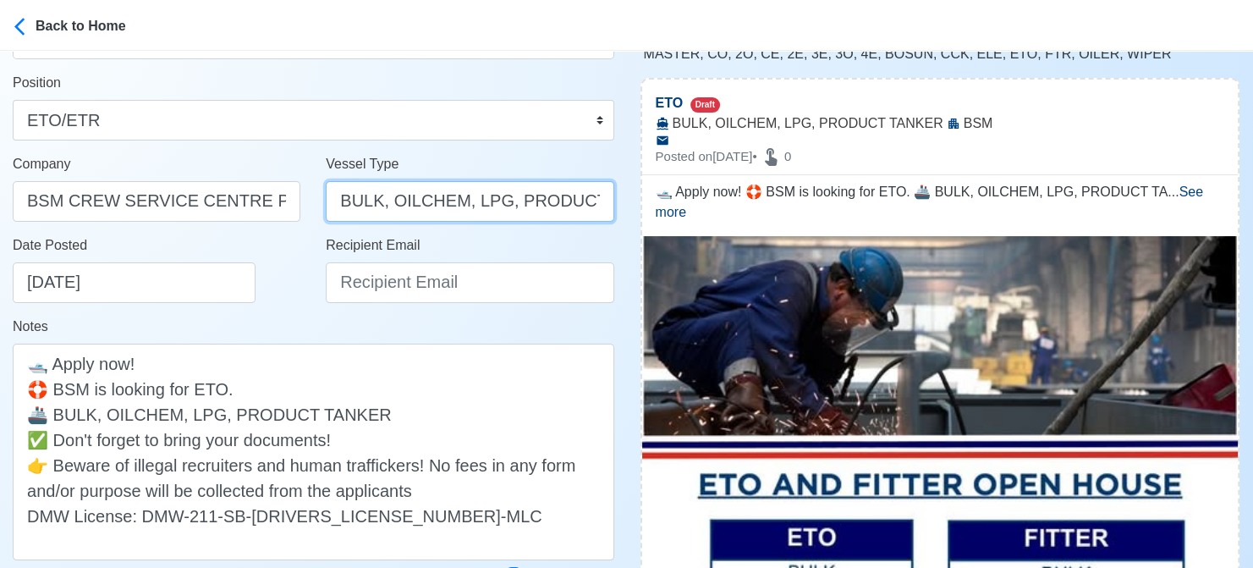
scroll to position [0, 44]
drag, startPoint x: 375, startPoint y: 200, endPoint x: 733, endPoint y: 202, distance: 358.7
type input "BULK"
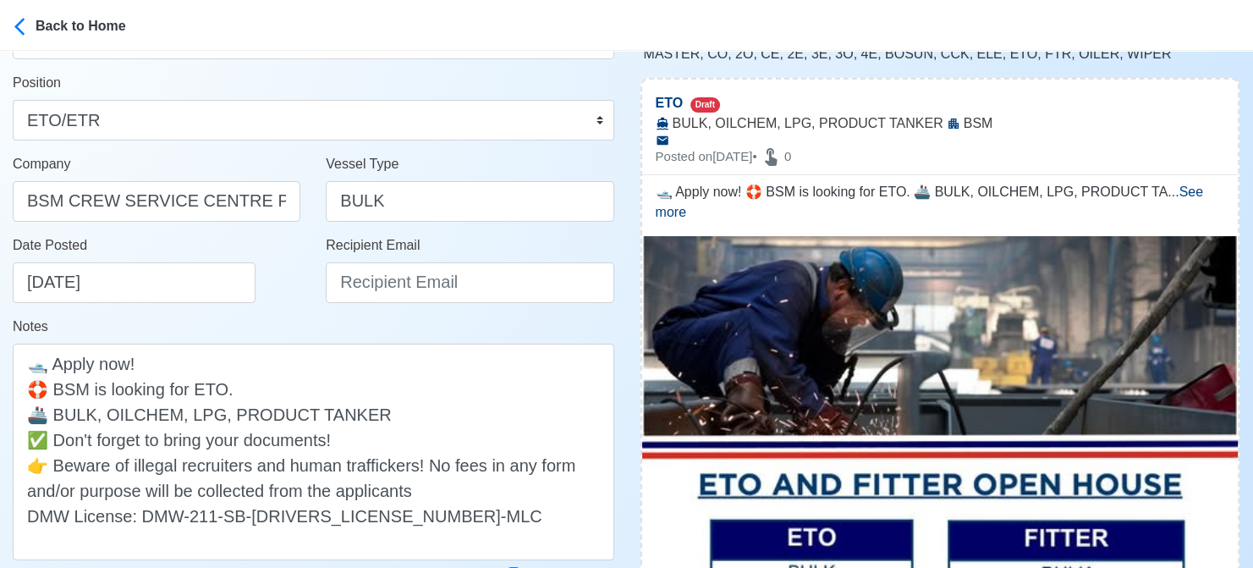
click at [261, 303] on div "Date Posted 08/18/2025" at bounding box center [156, 275] width 313 height 81
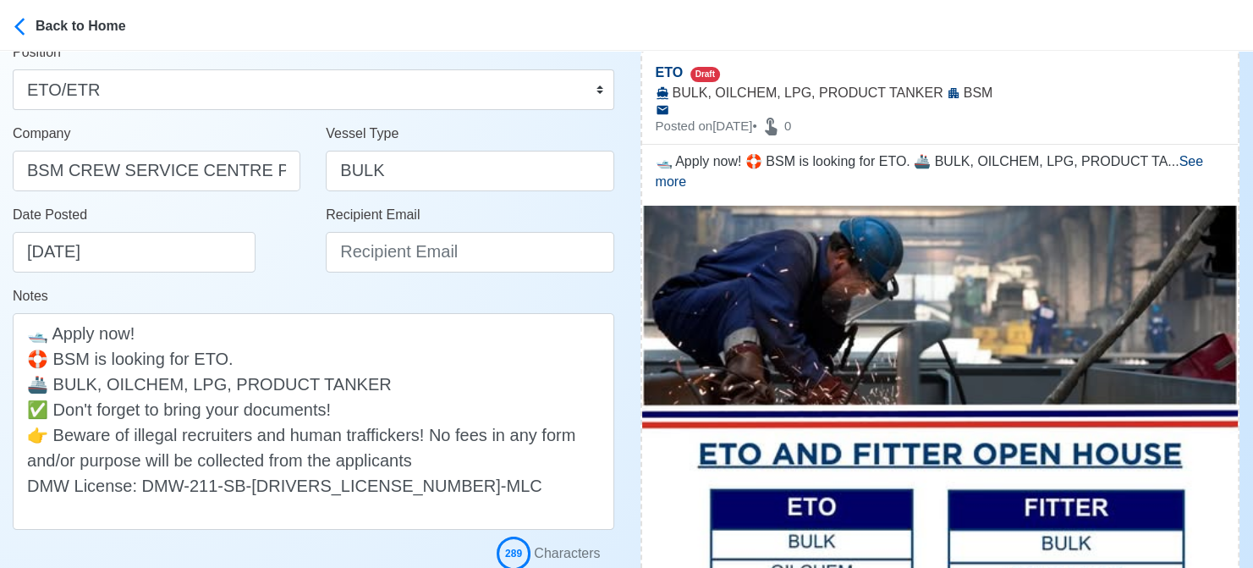
scroll to position [169, 0]
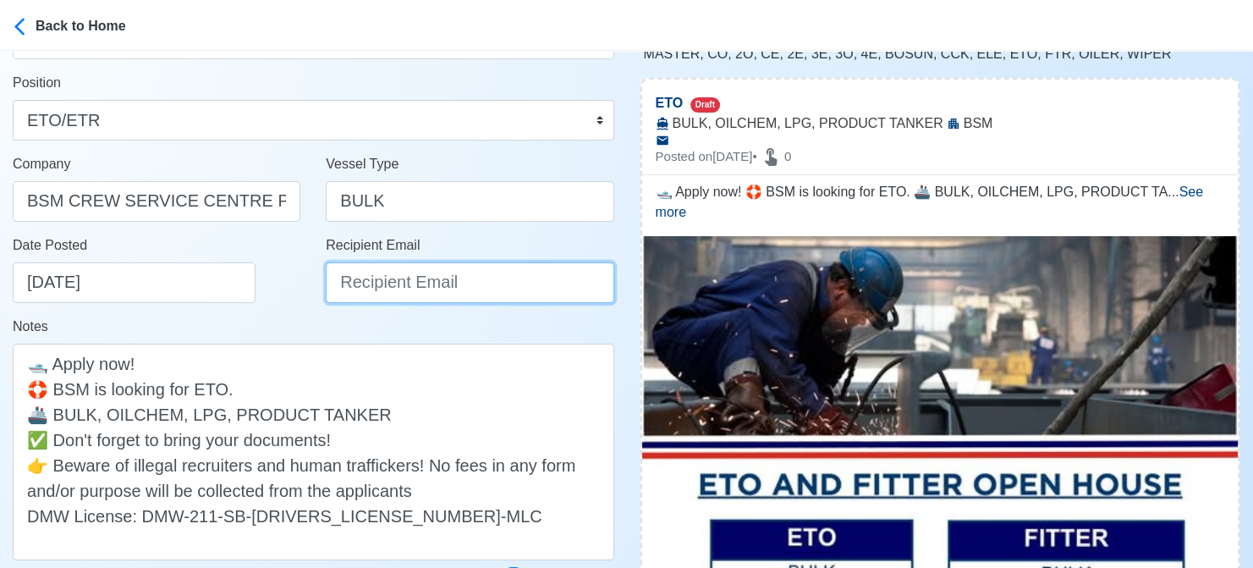
click at [410, 274] on input "Recipient Email" at bounding box center [470, 282] width 288 height 41
paste input "ph-csc-apply@bs-shipmanagement.com"
type input "ph-csc-apply@bs-shipmanagement.com"
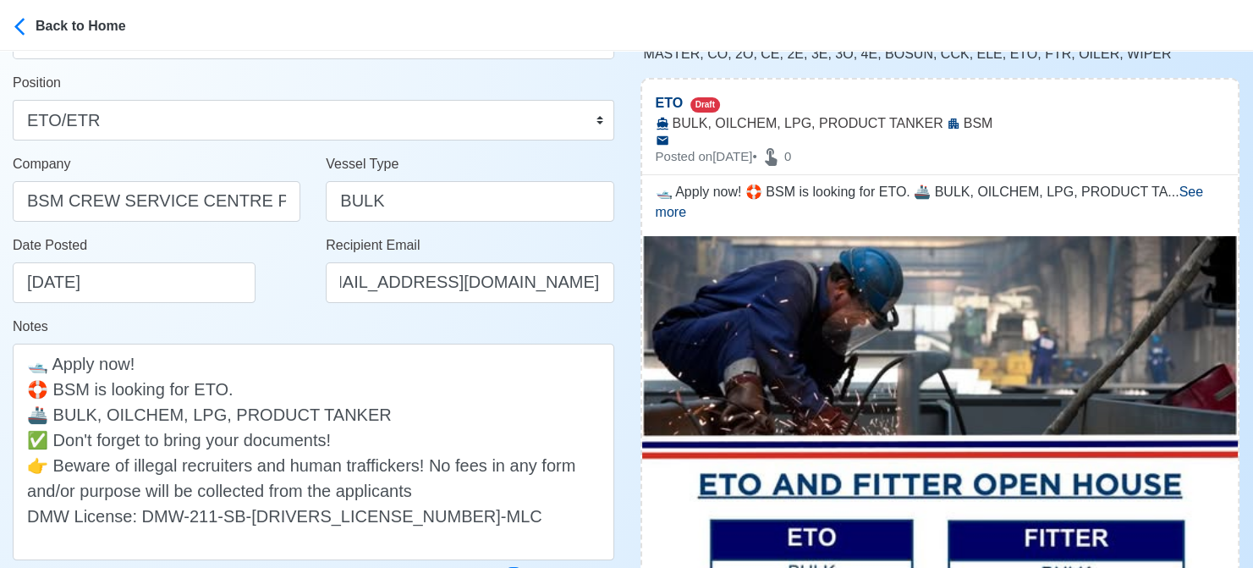
click at [274, 326] on div "Notes 🛥️ Apply now! 🛟 BSM is looking for ETO. 🚢 BULK, OILCHEM, LPG, PRODUCT TAN…" at bounding box center [313, 438] width 601 height 244
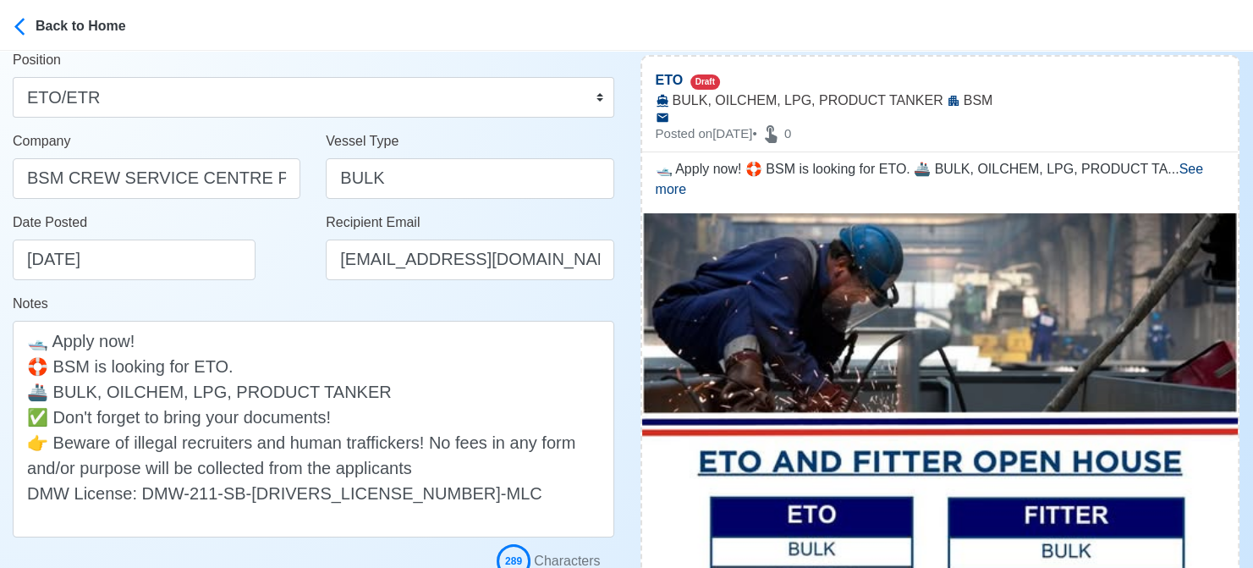
scroll to position [423, 0]
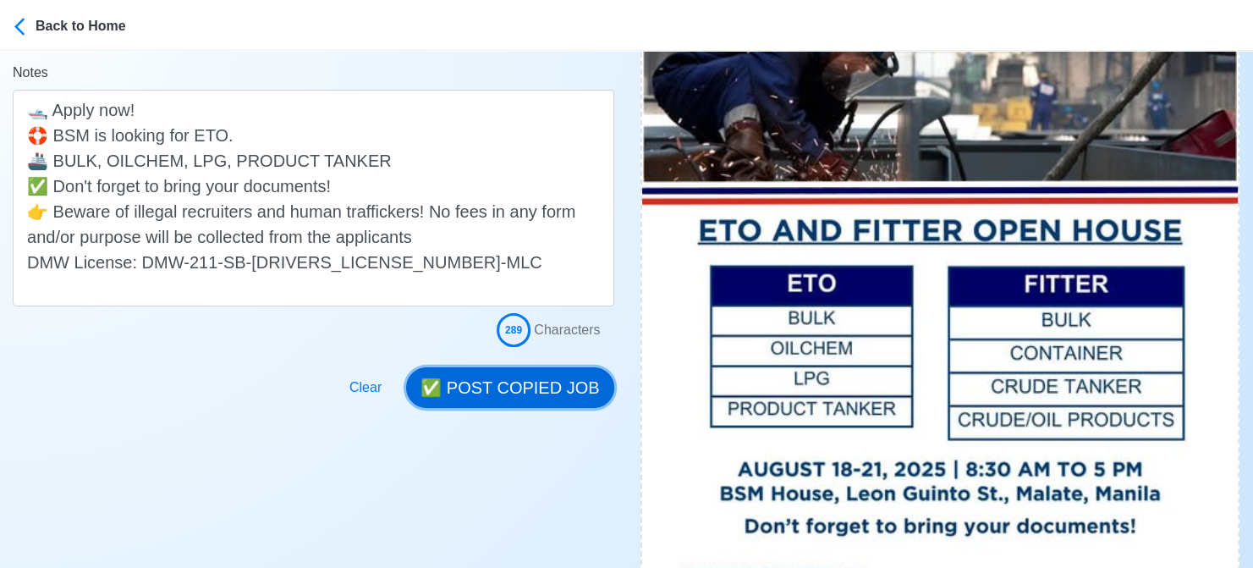
click at [516, 384] on button "✅ POST COPIED JOB" at bounding box center [509, 387] width 207 height 41
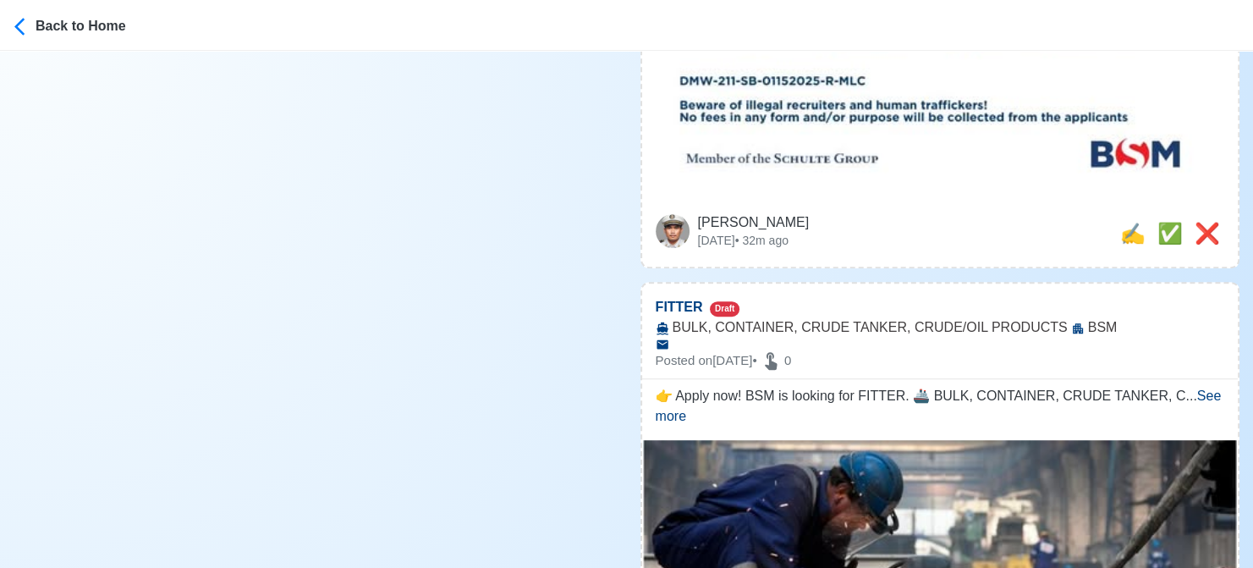
scroll to position [931, 0]
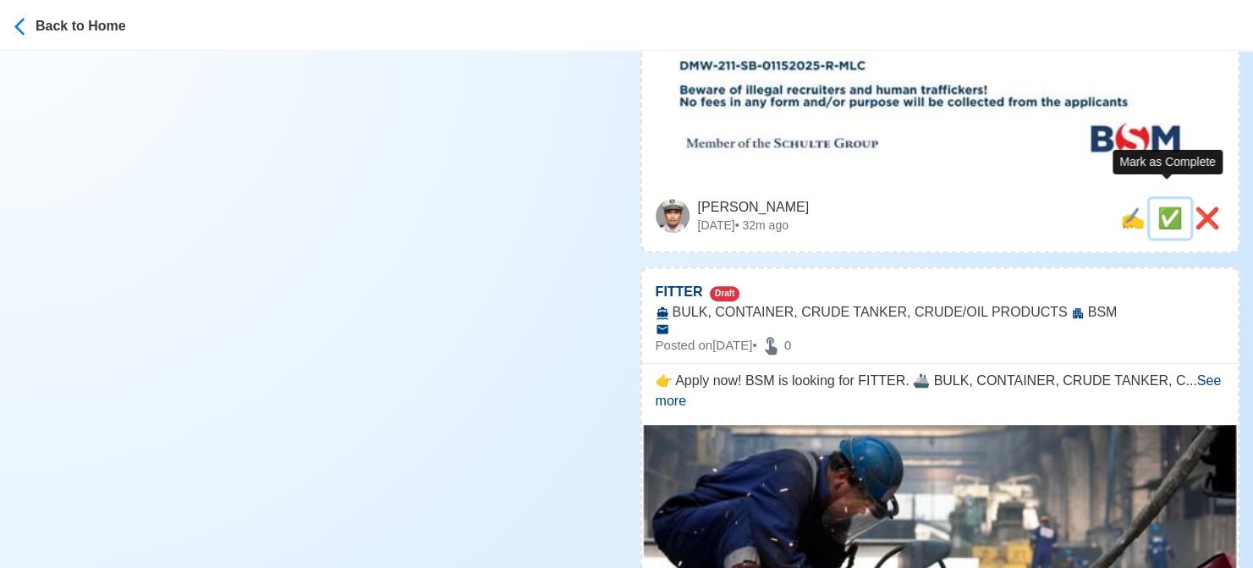
click at [1162, 206] on span "✅" at bounding box center [1169, 217] width 25 height 23
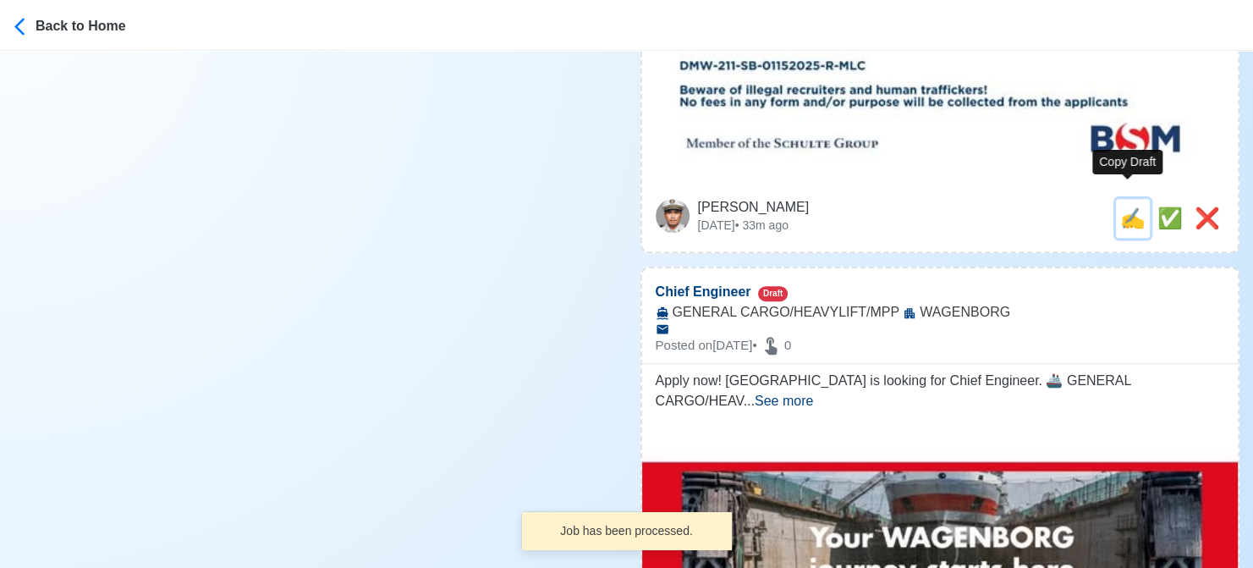
click at [1126, 206] on span "✍️" at bounding box center [1132, 217] width 25 height 23
type input "FITTER"
select select
type input "BSM"
type input "BULK, CONTAINER, CRUDE TANKER, CRUDE/OIL PRODUCTS"
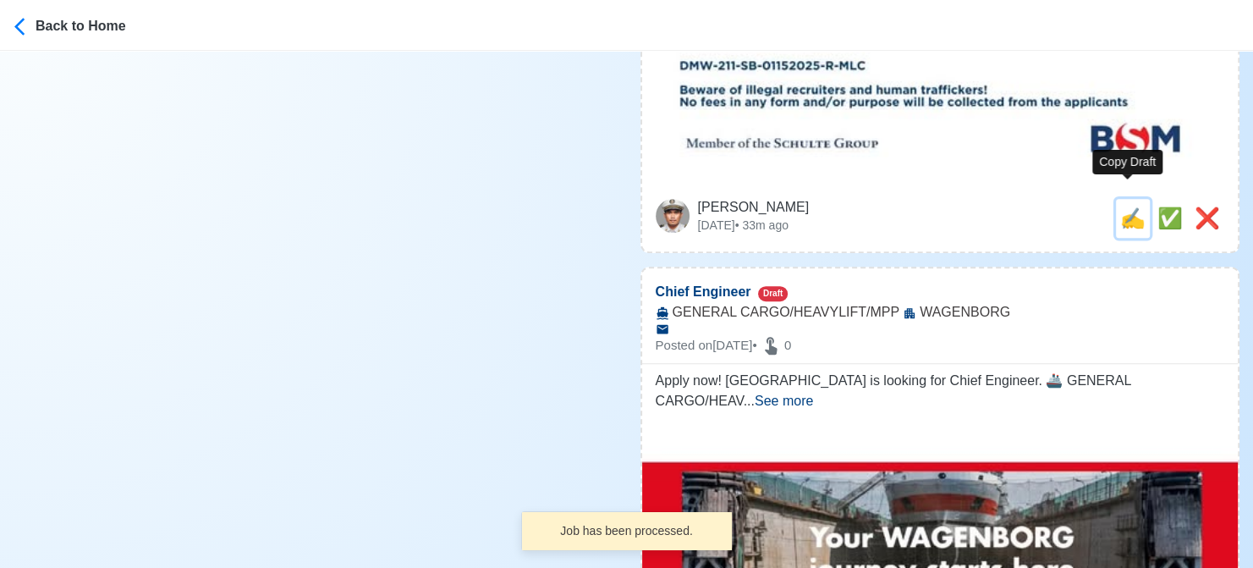
type textarea "👉 Apply now! BSM is looking for FITTER. 🚢 BULK, CONTAINER, CRUDE TANKER, CRUDE/…"
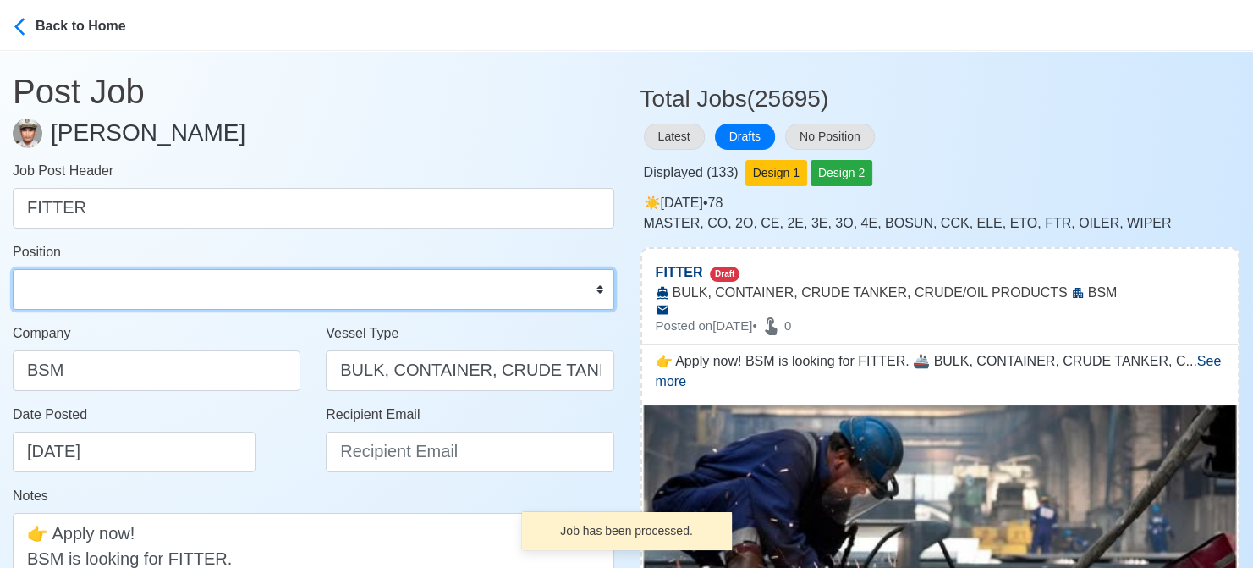
click at [134, 297] on select "Master Chief Officer 2nd Officer 3rd Officer Junior Officer Chief Engineer 2nd …" at bounding box center [313, 289] width 601 height 41
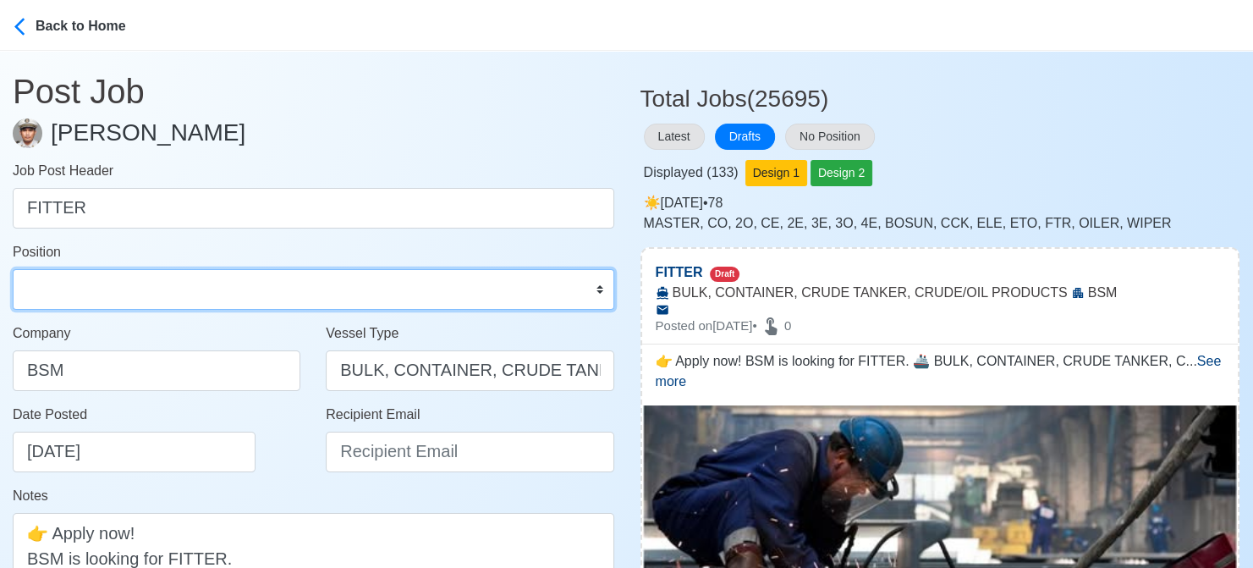
select select "Fitter"
click at [13, 269] on select "Master Chief Officer 2nd Officer 3rd Officer Junior Officer Chief Engineer 2nd …" at bounding box center [313, 289] width 601 height 41
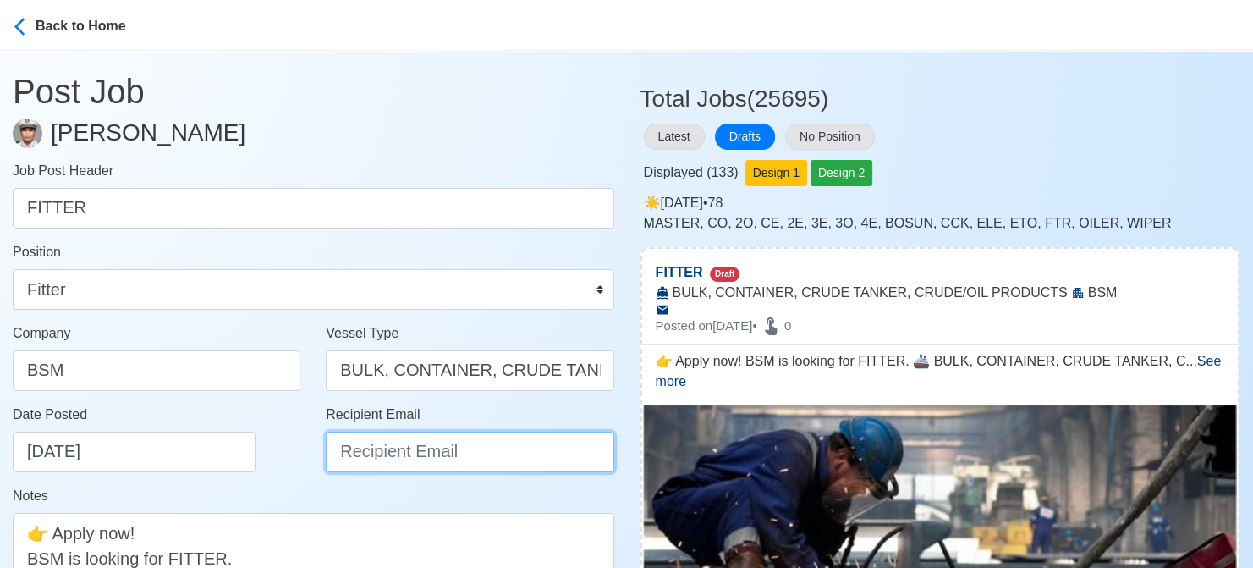
click at [401, 446] on input "Recipient Email" at bounding box center [470, 451] width 288 height 41
paste input "ph-csc-apply@bs-shipmanagement.com"
type input "ph-csc-apply@bs-shipmanagement.com"
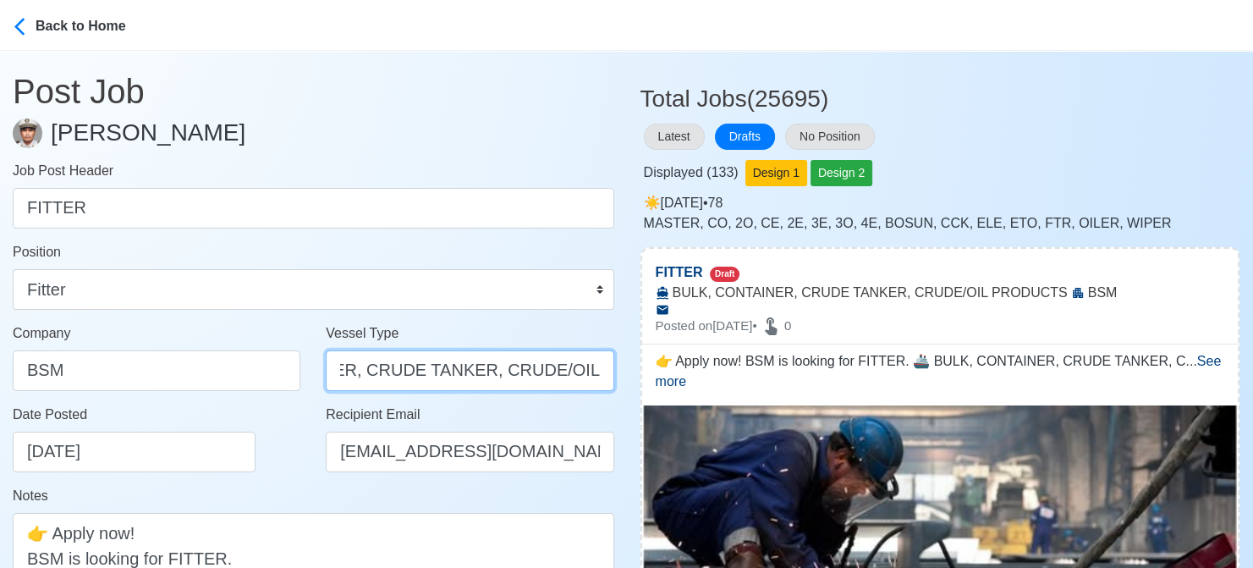
scroll to position [0, 184]
drag, startPoint x: 609, startPoint y: 368, endPoint x: 798, endPoint y: 366, distance: 188.7
type input "BULK"
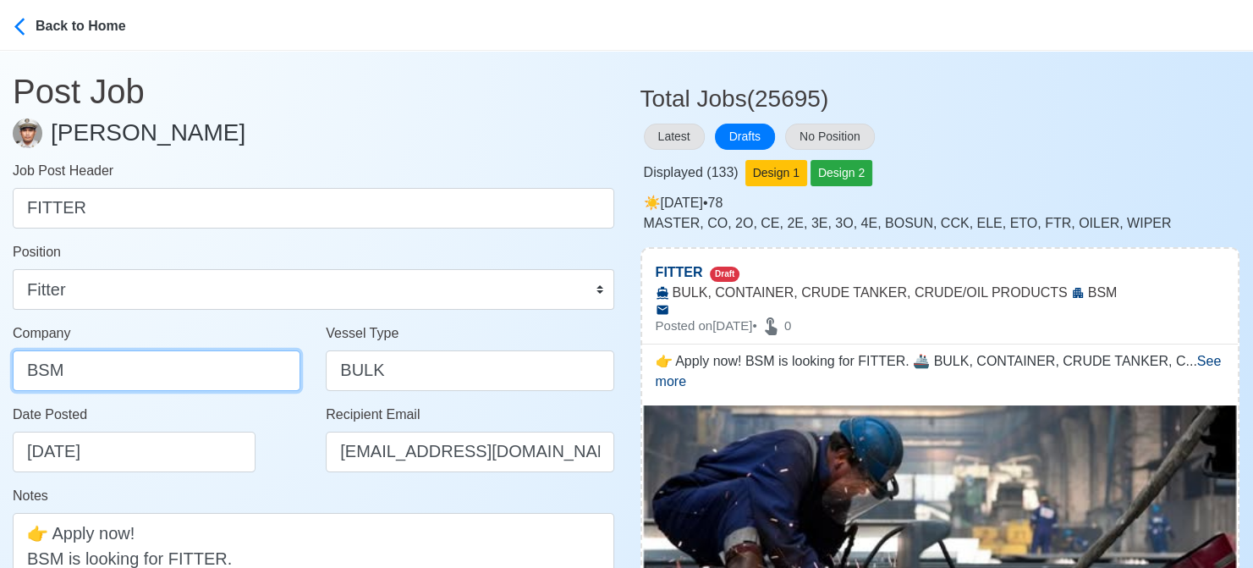
click at [228, 368] on input "BSM" at bounding box center [157, 370] width 288 height 41
drag, startPoint x: 148, startPoint y: 361, endPoint x: -17, endPoint y: 352, distance: 165.2
click at [0, 352] on html "Back to Home Post Job Jeyner Gil Job Post Header FITTER Position Master Chief O…" at bounding box center [626, 284] width 1253 height 568
paste input "CREW SERVICE CENTRE PHILIPPINES INC"
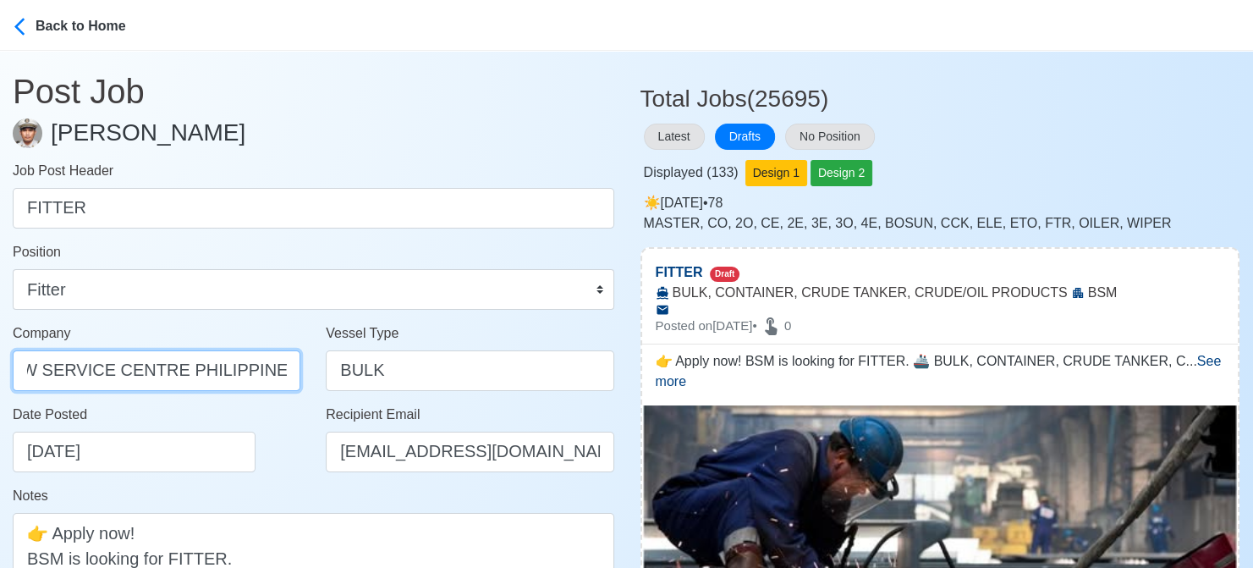
type input "BSM CREW SERVICE CENTRE PHILIPPINES INC"
click at [256, 470] on div "Date Posted 08/18/2025" at bounding box center [161, 438] width 297 height 68
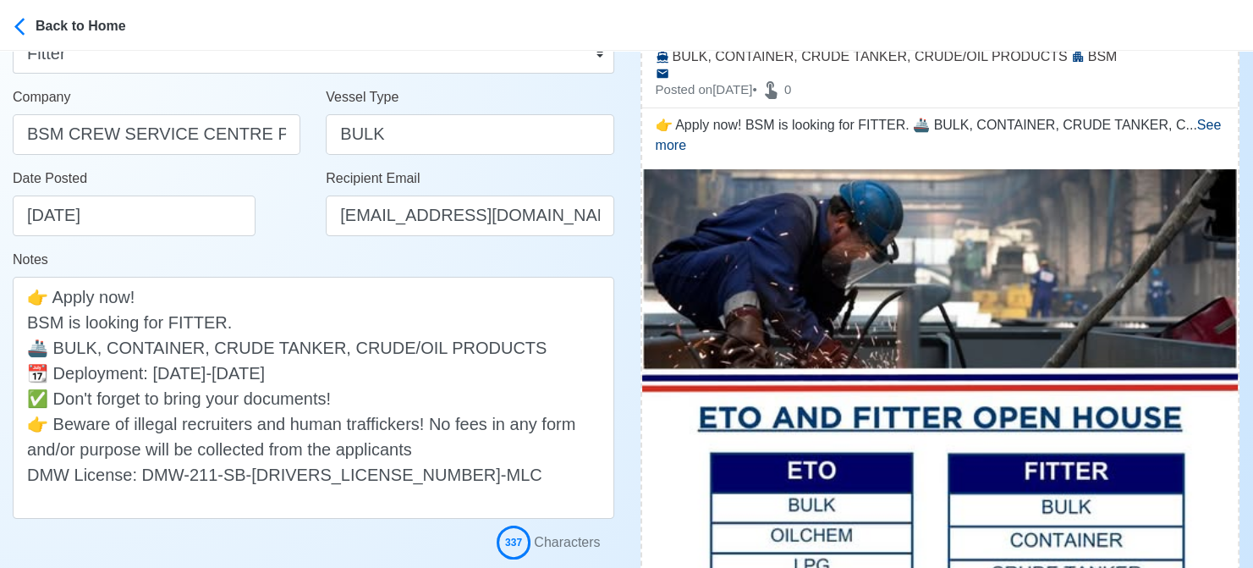
scroll to position [254, 0]
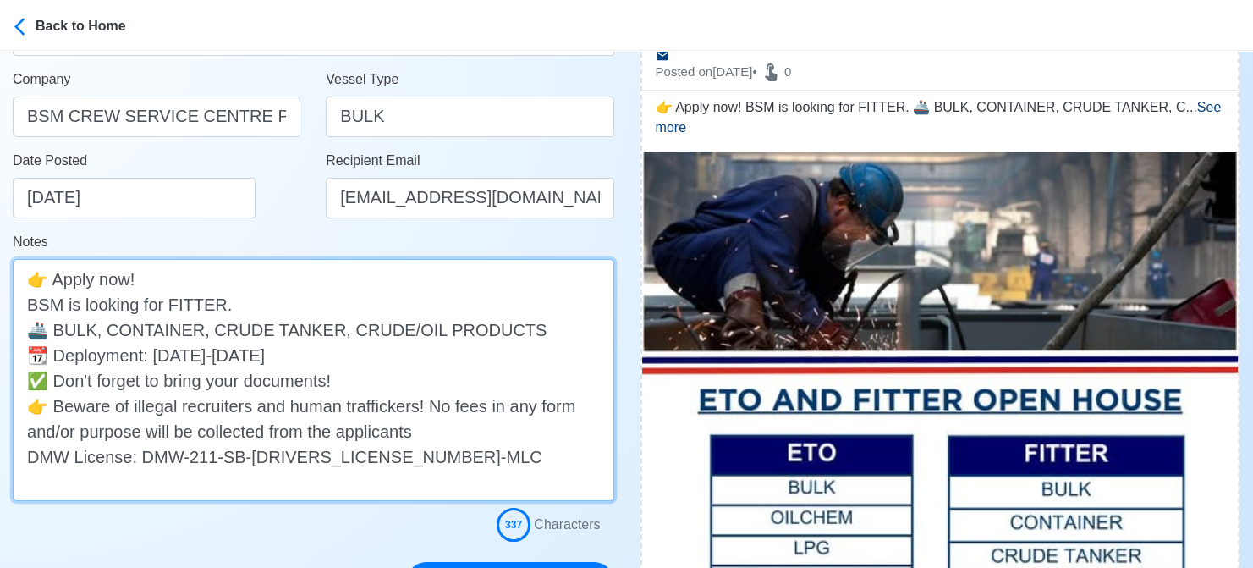
drag, startPoint x: 315, startPoint y: 350, endPoint x: -17, endPoint y: 348, distance: 331.6
click at [0, 314] on html "Back to Home Post Job Jeyner Gil Job Post Header FITTER Position Master Chief O…" at bounding box center [626, 30] width 1253 height 568
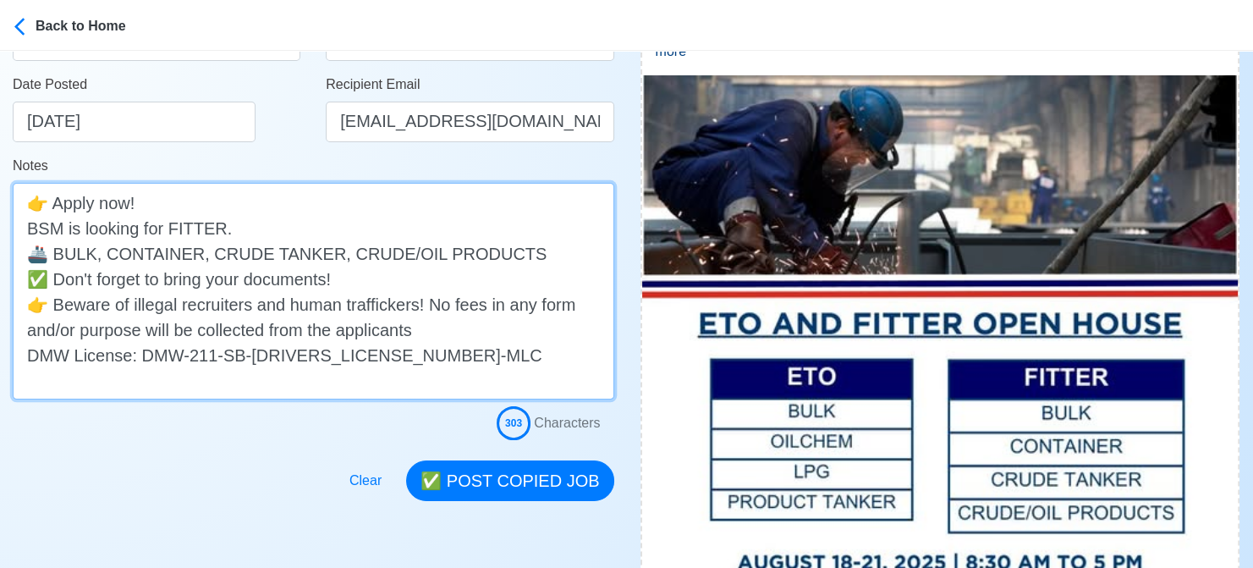
scroll to position [423, 0]
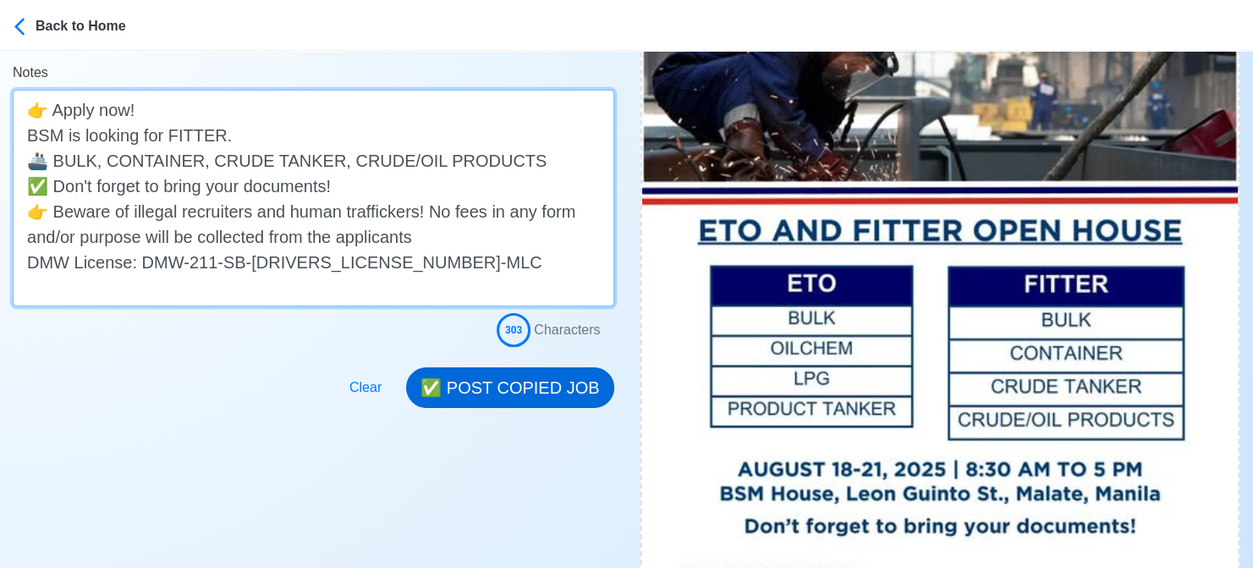
type textarea "👉 Apply now! BSM is looking for FITTER. 🚢 BULK, CONTAINER, CRUDE TANKER, CRUDE/…"
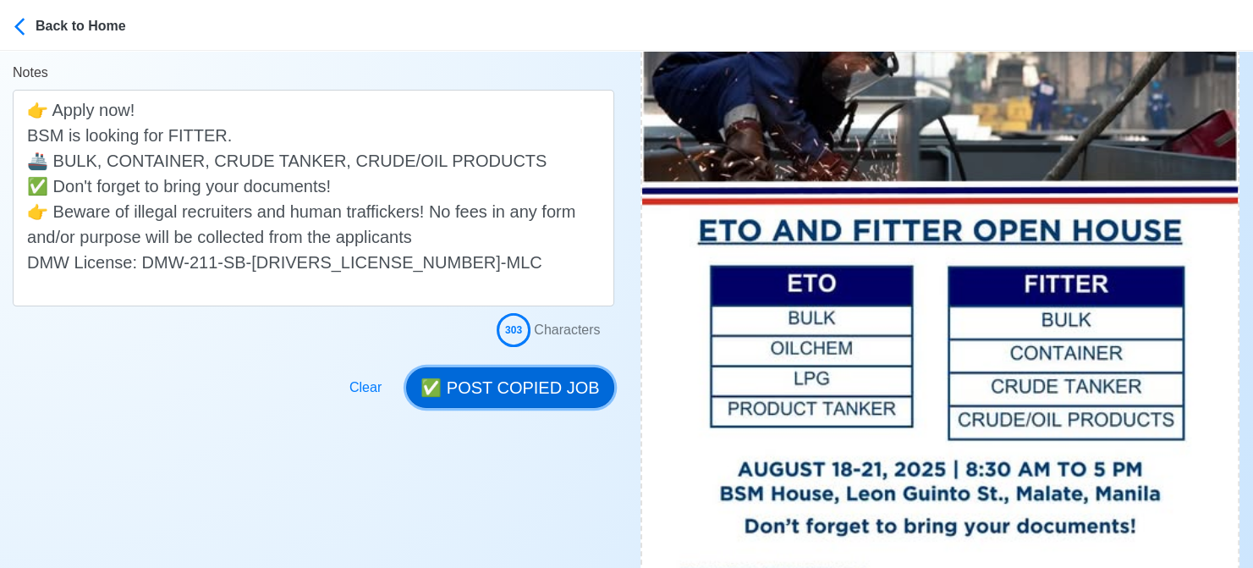
click at [551, 387] on button "✅ POST COPIED JOB" at bounding box center [509, 387] width 207 height 41
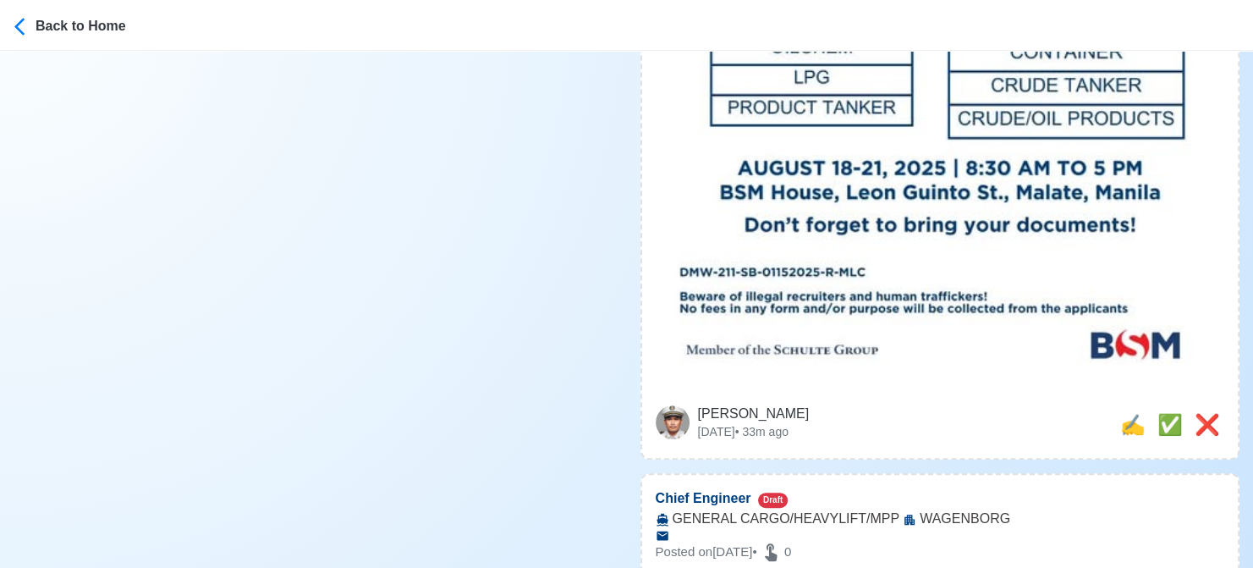
scroll to position [761, 0]
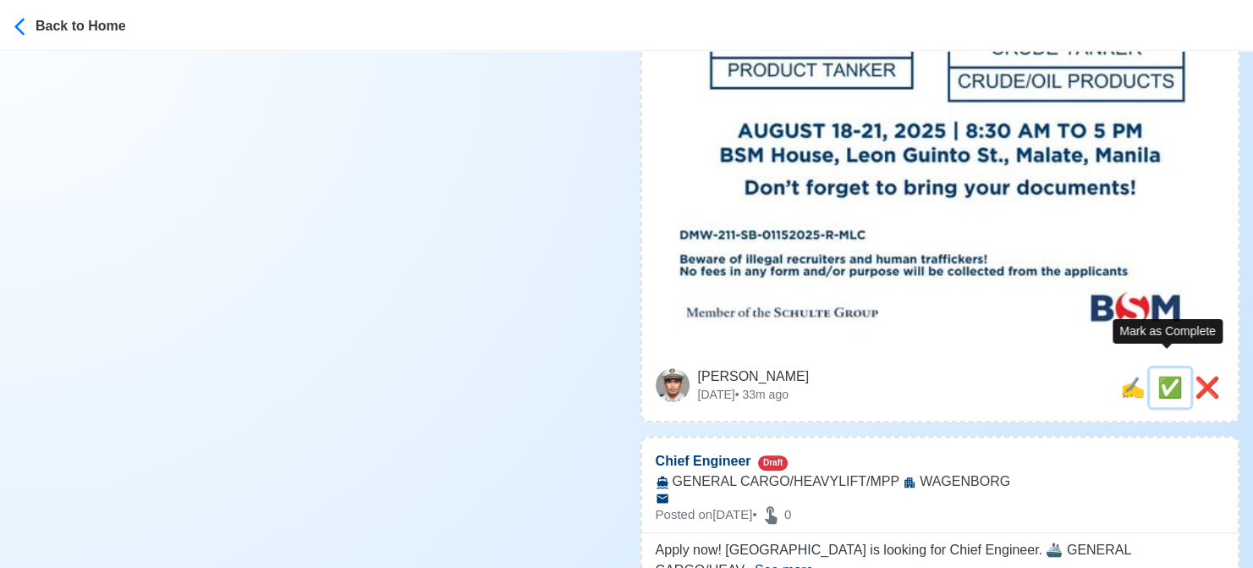
click at [1167, 376] on span "✅" at bounding box center [1169, 387] width 25 height 23
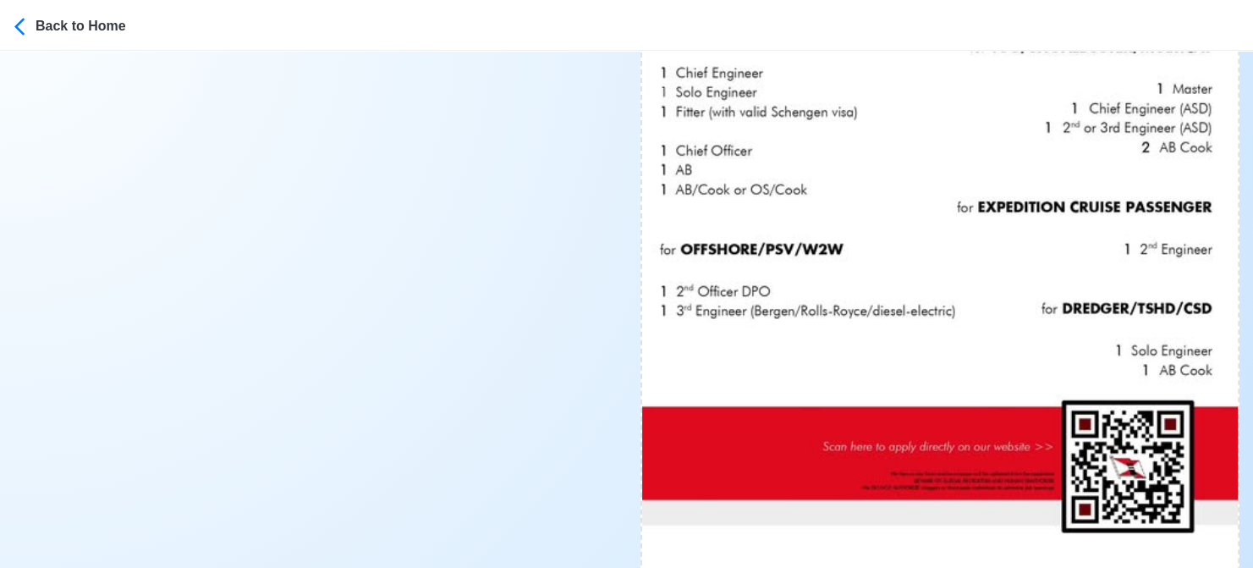
scroll to position [846, 0]
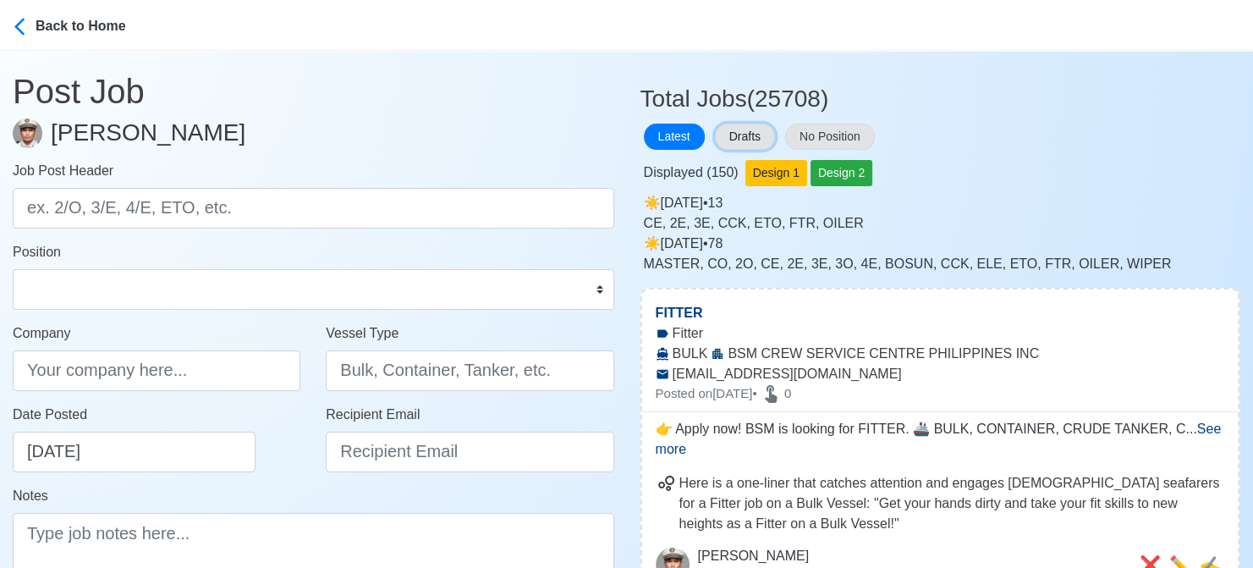
click at [753, 125] on button "Drafts" at bounding box center [745, 137] width 60 height 26
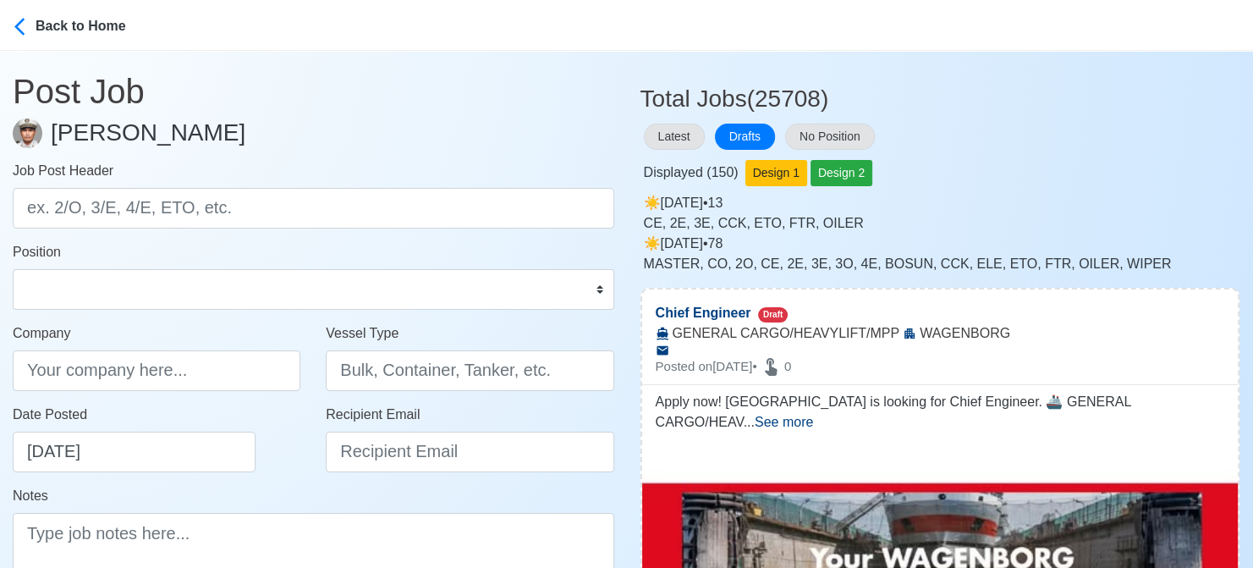
click at [1032, 157] on div "Displayed ( 150 ) Design 1 Design 2" at bounding box center [940, 169] width 600 height 33
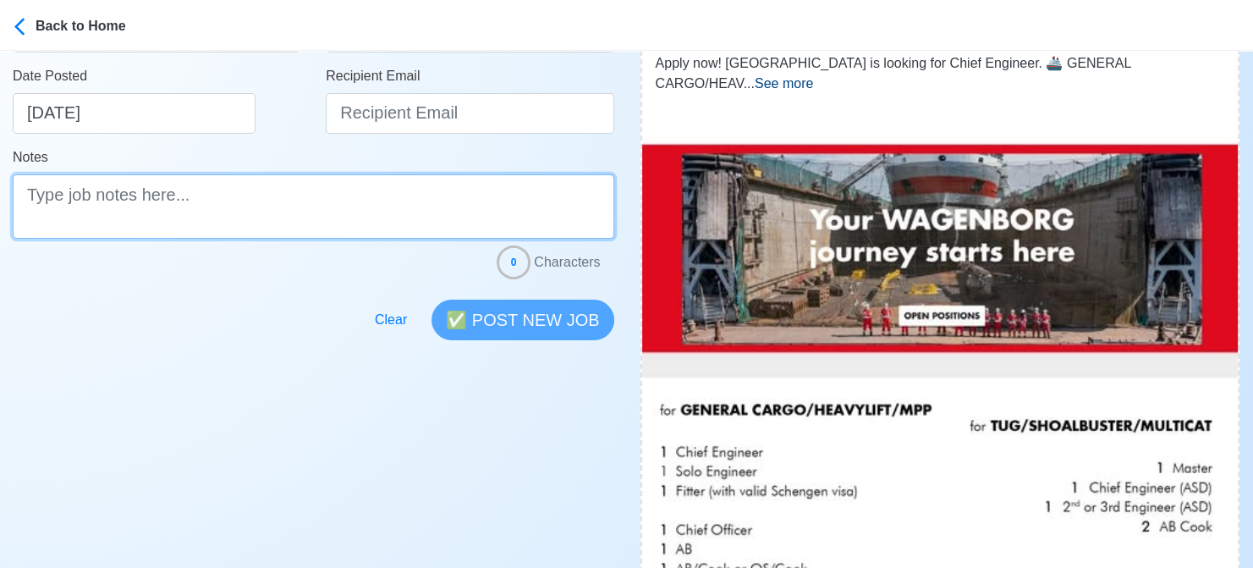
click at [448, 180] on textarea "Notes" at bounding box center [313, 206] width 601 height 64
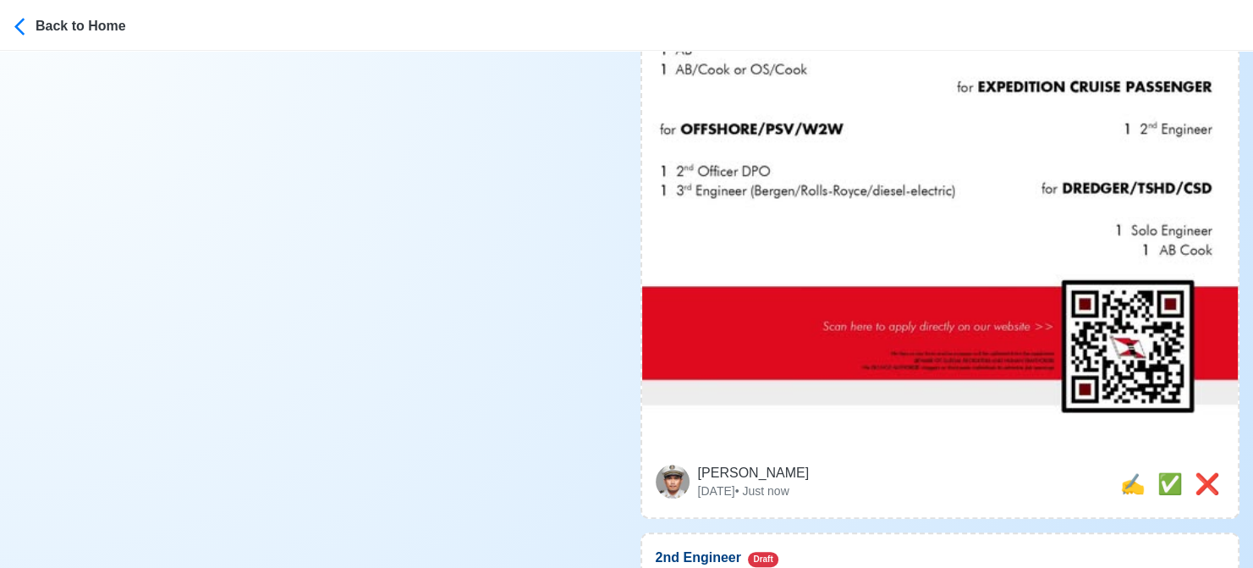
scroll to position [846, 0]
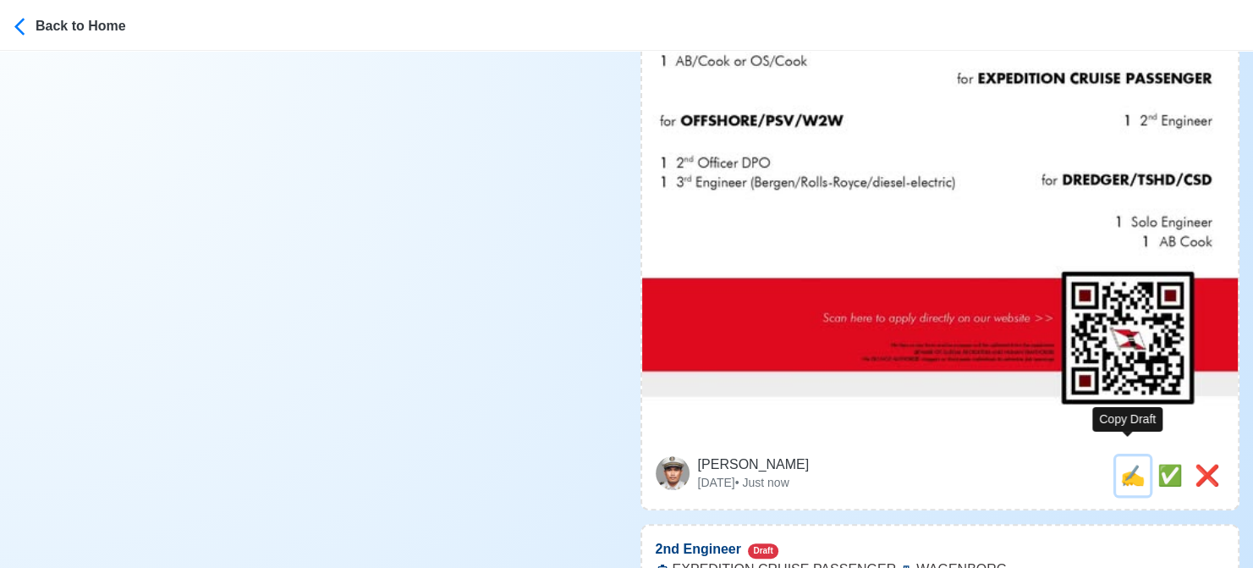
click at [1122, 464] on span "✍️" at bounding box center [1132, 475] width 25 height 23
type input "Chief Engineer"
select select "Chief Engineer"
type input "WAGENBORG"
type input "GENERAL CARGO/HEAVYLIFT/MPP"
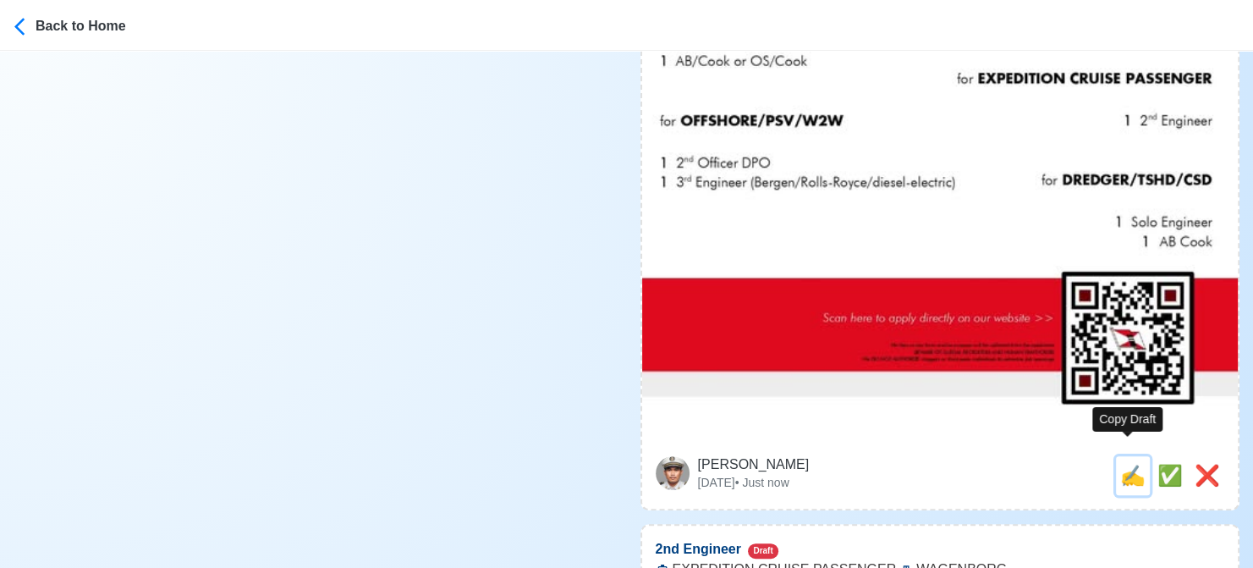
type textarea "Apply now! WAGENBORG is looking for Chief Engineer. 🚢 GENERAL CARGO/HEAVYLIFT/M…"
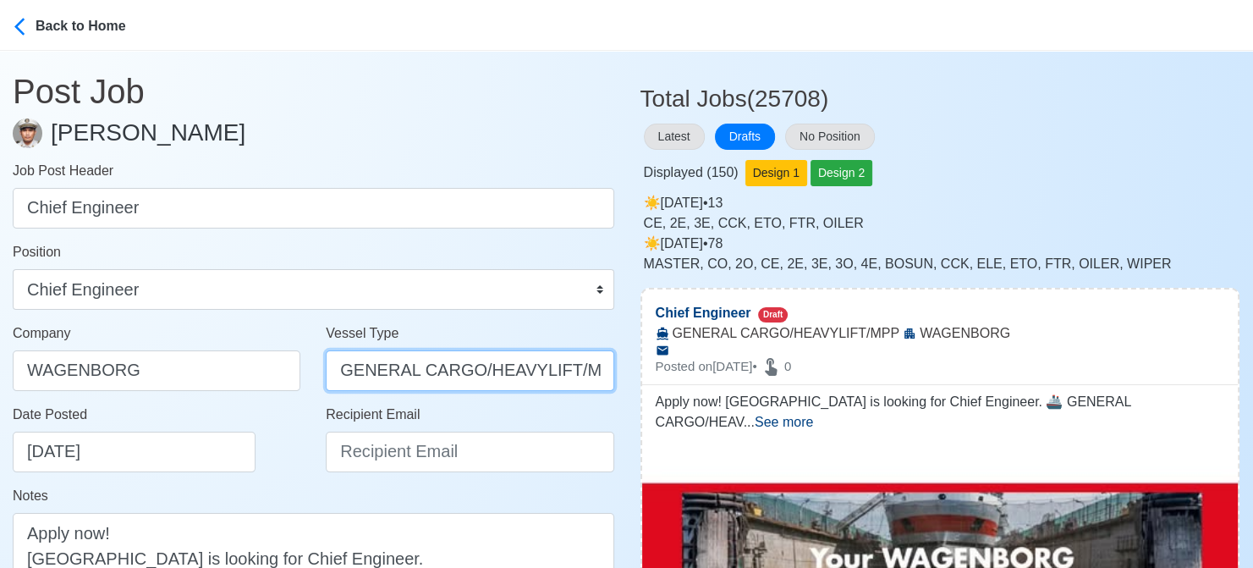
drag, startPoint x: 468, startPoint y: 368, endPoint x: 741, endPoint y: 371, distance: 273.3
type input "GENERAL CARGO"
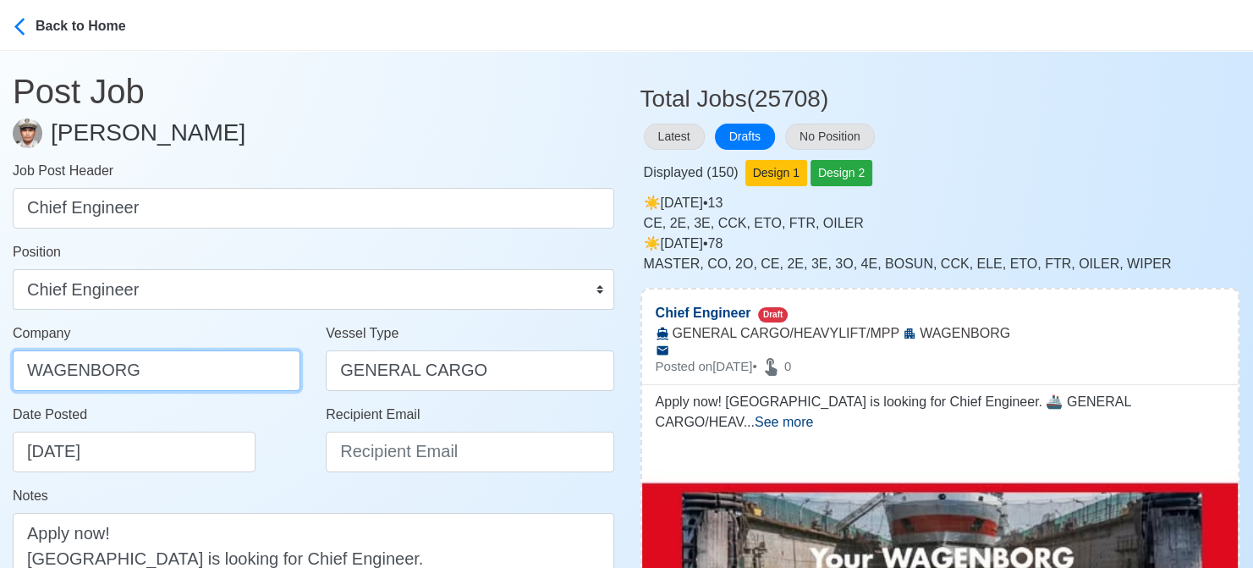
drag, startPoint x: 162, startPoint y: 375, endPoint x: -17, endPoint y: 360, distance: 180.0
click at [0, 360] on html "Back to Home Post Job Jeyner Gil Job Post Header Chief Engineer Position Master…" at bounding box center [626, 284] width 1253 height 568
paste input "MANILA INC"
type input "WAGENBORG MANILA INC"
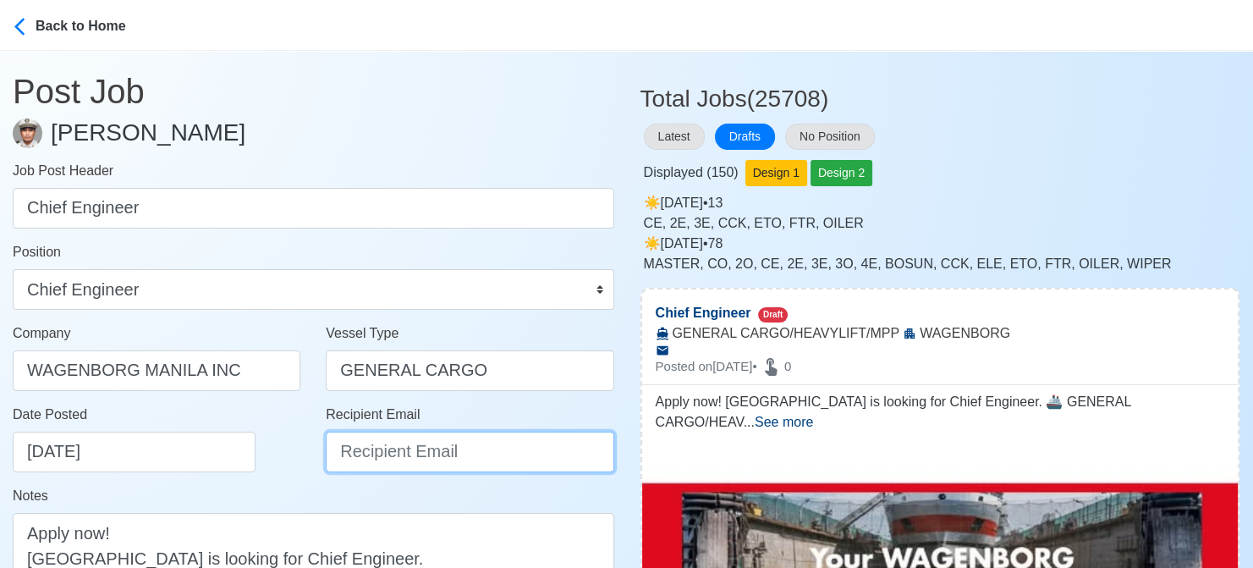
click at [423, 456] on input "Recipient Email" at bounding box center [470, 451] width 288 height 41
paste input "recruitment.manila@wagenborg.com"
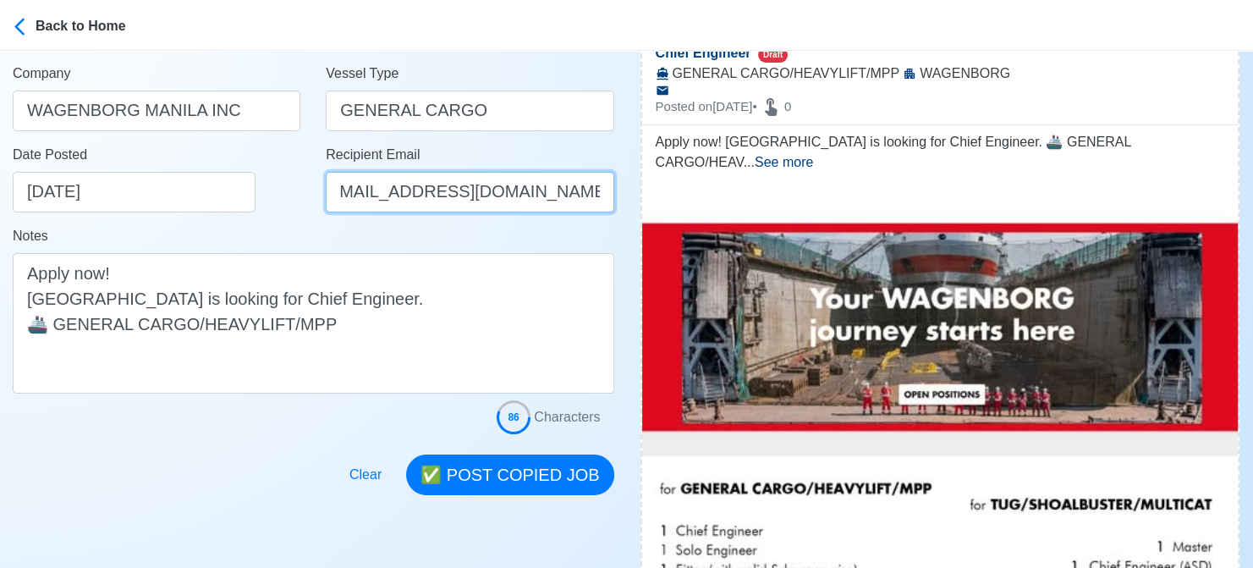
scroll to position [338, 0]
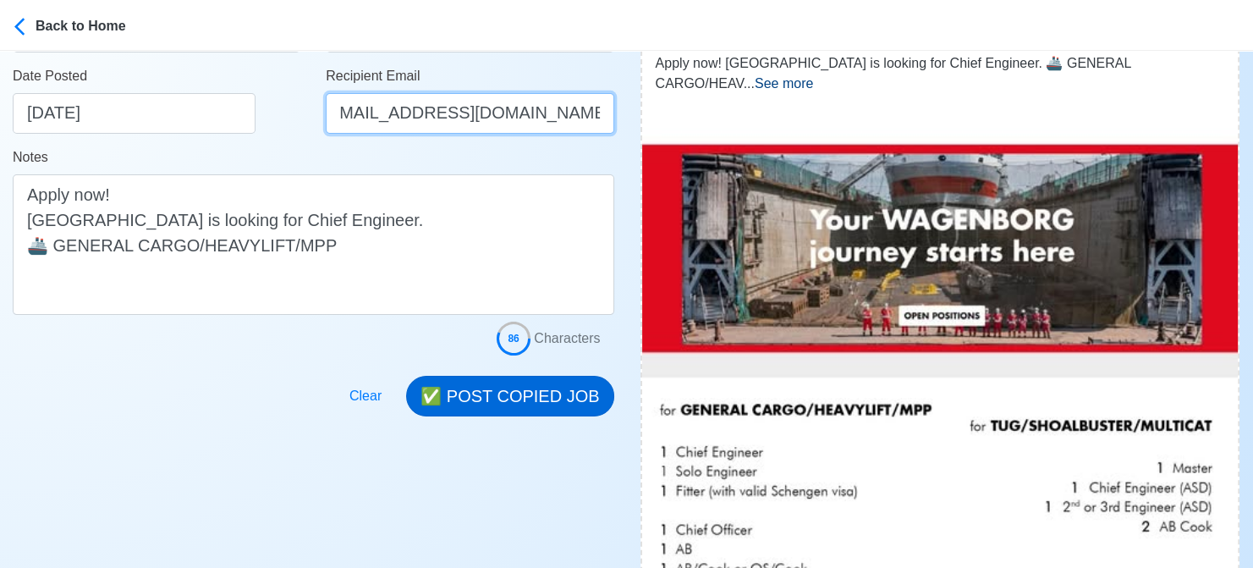
type input "recruitment.manila@wagenborg.com"
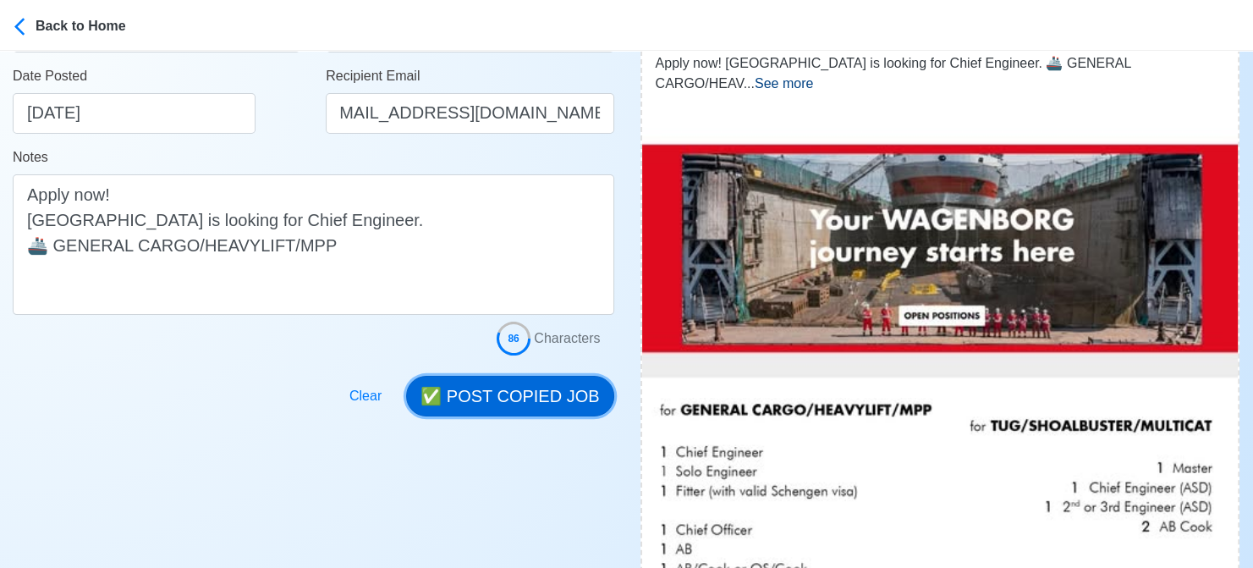
scroll to position [0, 0]
click at [494, 394] on button "✅ POST COPIED JOB" at bounding box center [509, 396] width 207 height 41
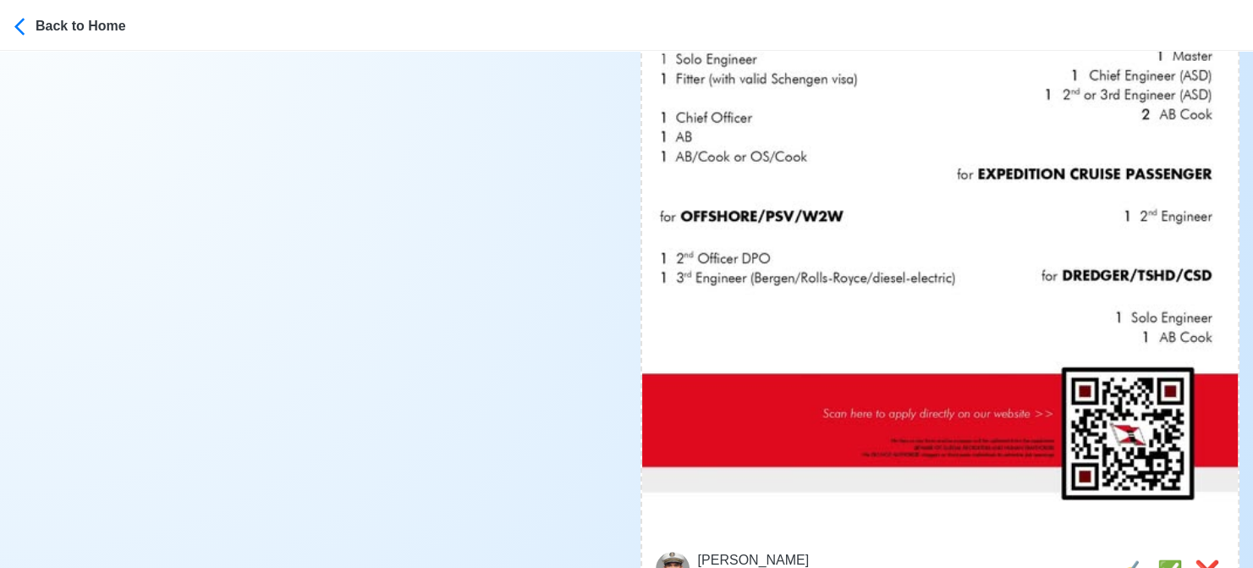
scroll to position [931, 0]
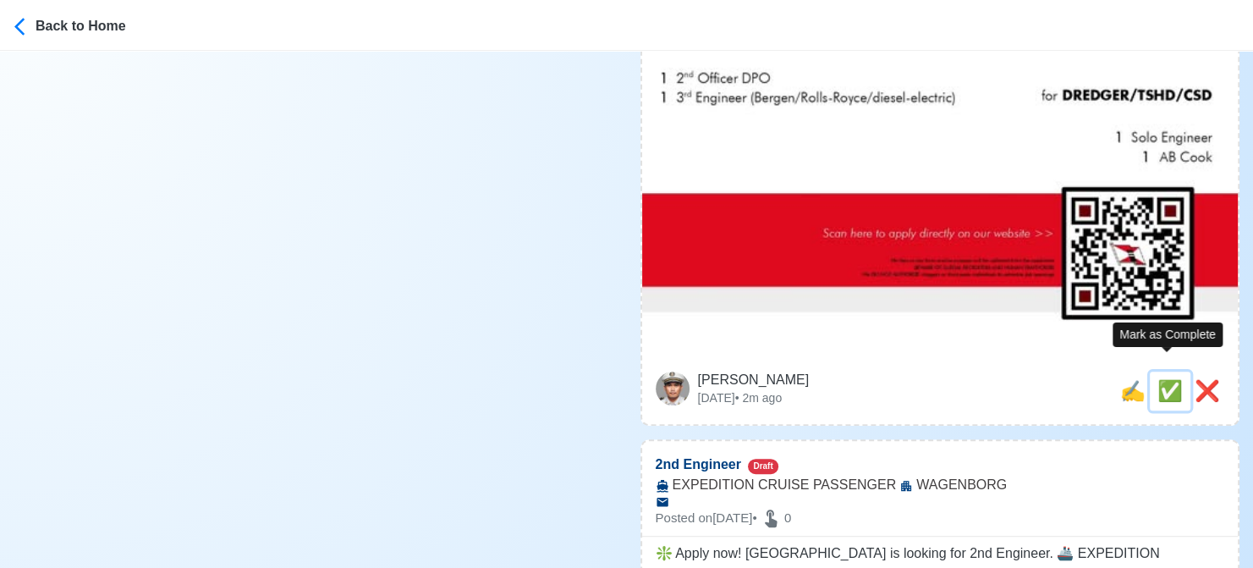
click at [1171, 379] on span "✅" at bounding box center [1169, 390] width 25 height 23
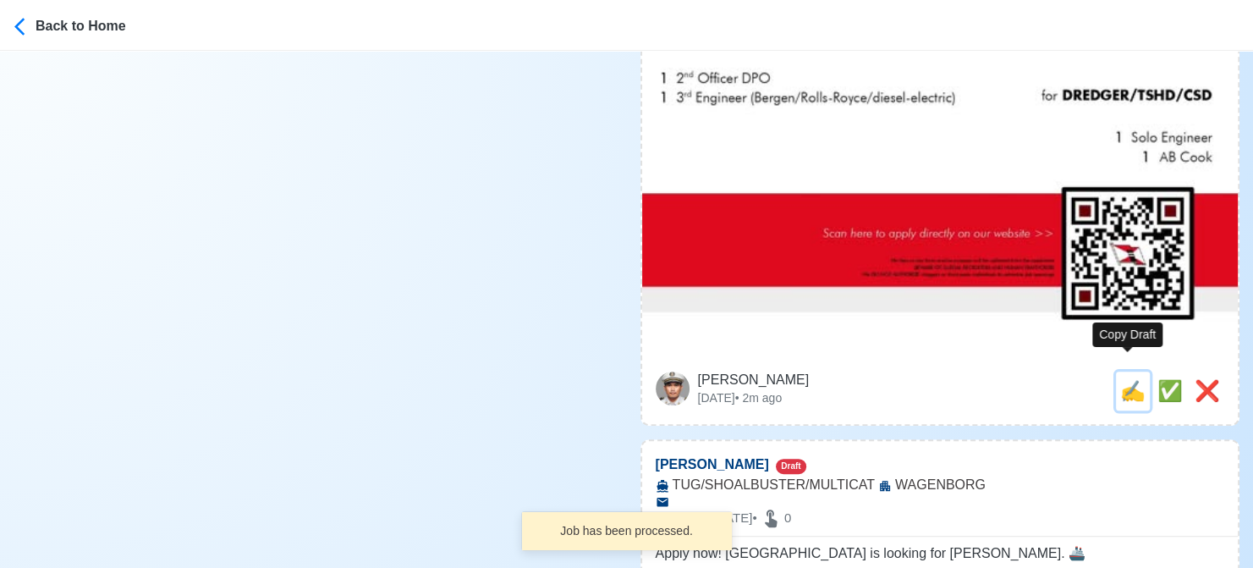
click at [1134, 379] on span "✍️" at bounding box center [1132, 390] width 25 height 23
type input "2nd Engineer"
select select "2nd Engineer"
type input "WAGENBORG"
type input "EXPEDITION CRUISE PASSENGER"
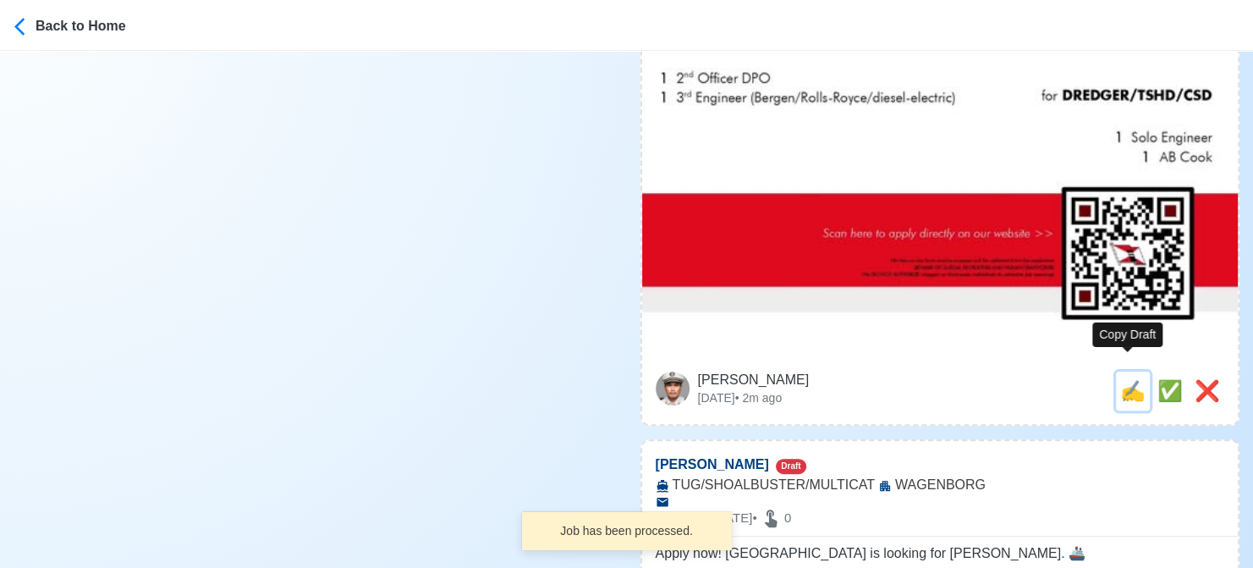
type textarea "❇️ Apply now! WAGENBORG is looking for 2nd Engineer. 🚢 EXPEDITION CRUISE PASSEN…"
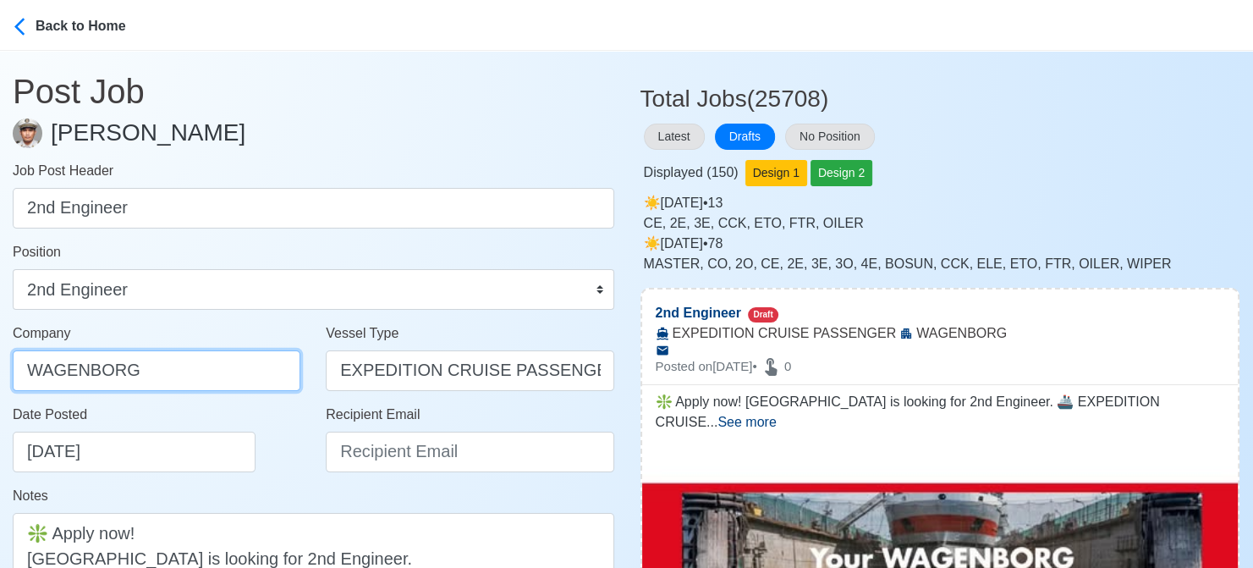
click at [253, 365] on input "WAGENBORG" at bounding box center [157, 370] width 288 height 41
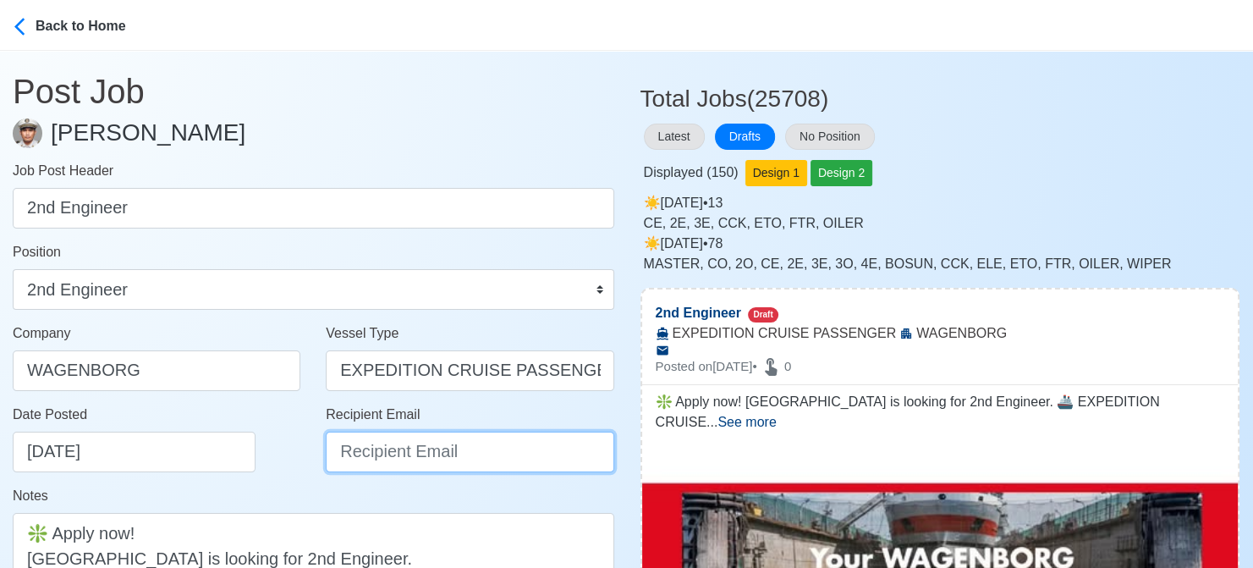
click at [379, 453] on input "Recipient Email" at bounding box center [470, 451] width 288 height 41
paste input "recruitment.manila@wagenborg.com"
type input "recruitment.manila@wagenborg.com"
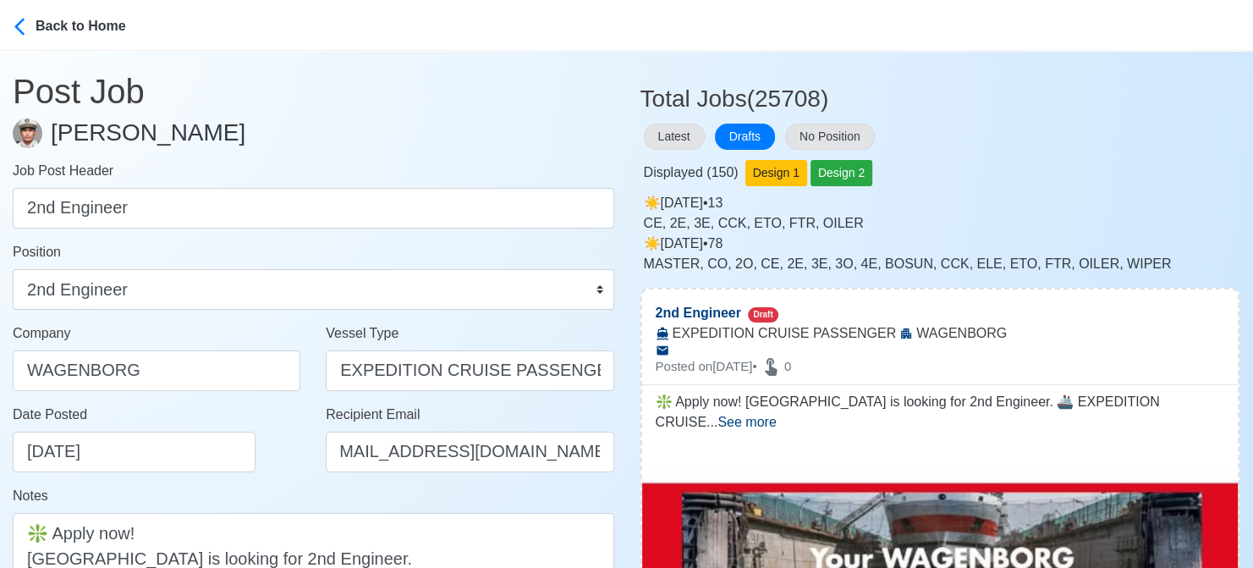
scroll to position [0, 0]
click at [220, 380] on input "WAGENBORG" at bounding box center [157, 370] width 288 height 41
type input "WAGENBORG MANILA INC"
click at [272, 473] on div "Date Posted 08/18/2025" at bounding box center [156, 444] width 313 height 81
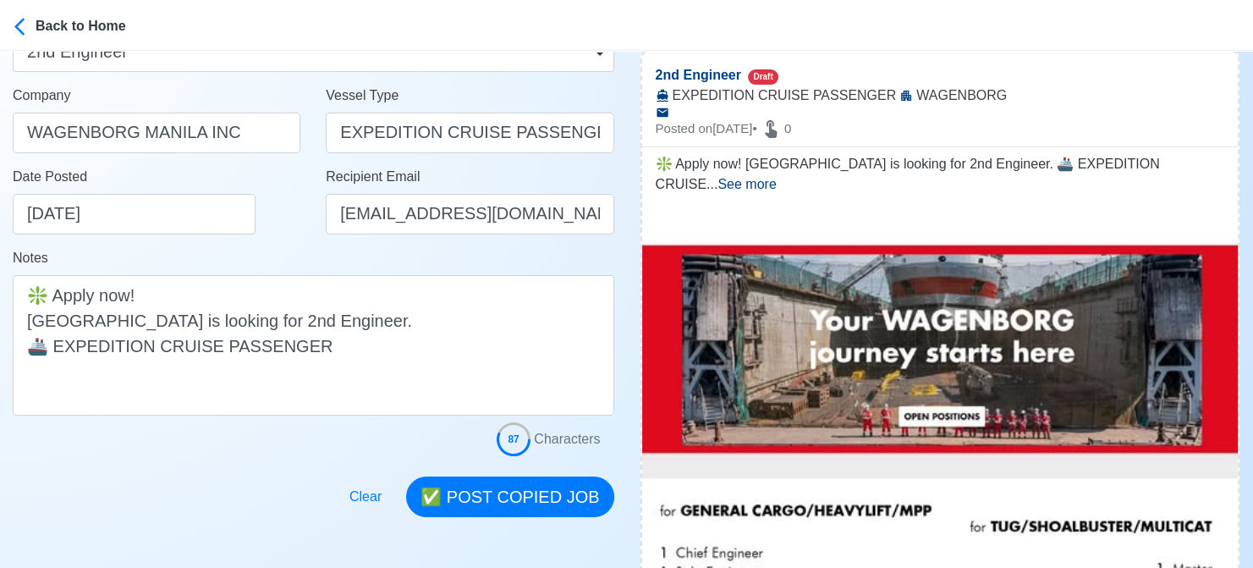
scroll to position [254, 0]
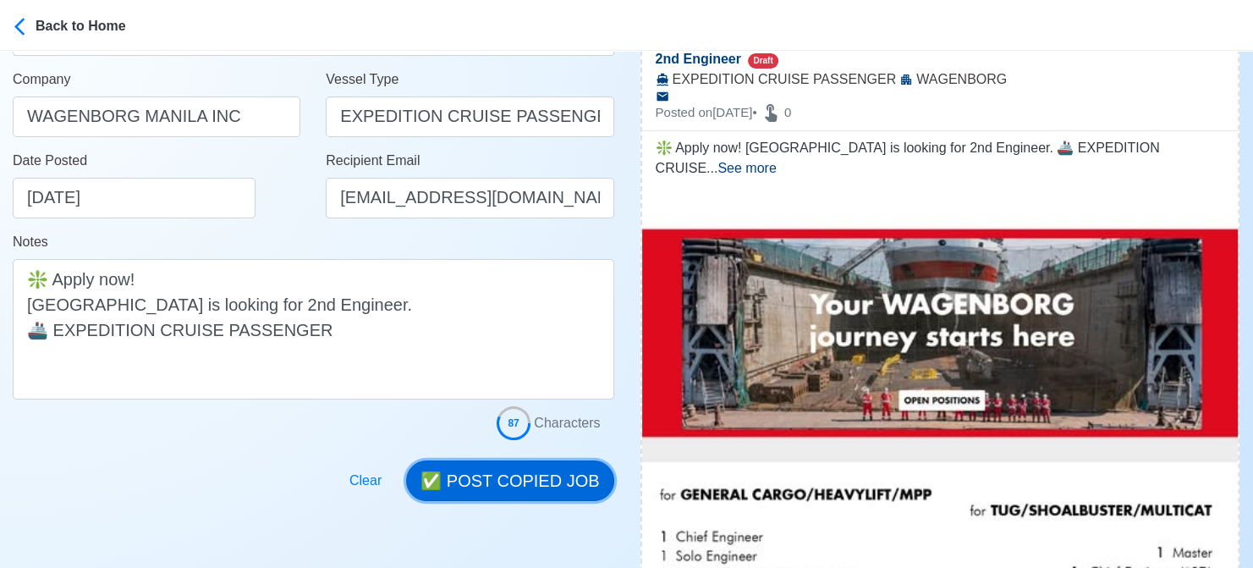
click at [504, 475] on button "✅ POST COPIED JOB" at bounding box center [509, 480] width 207 height 41
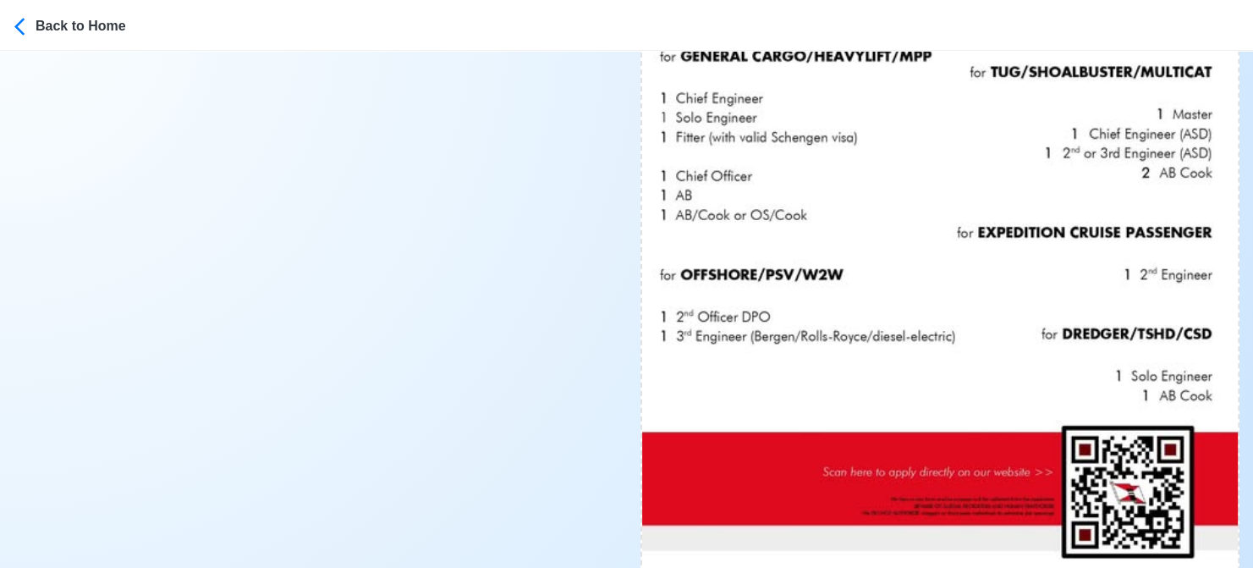
scroll to position [761, 0]
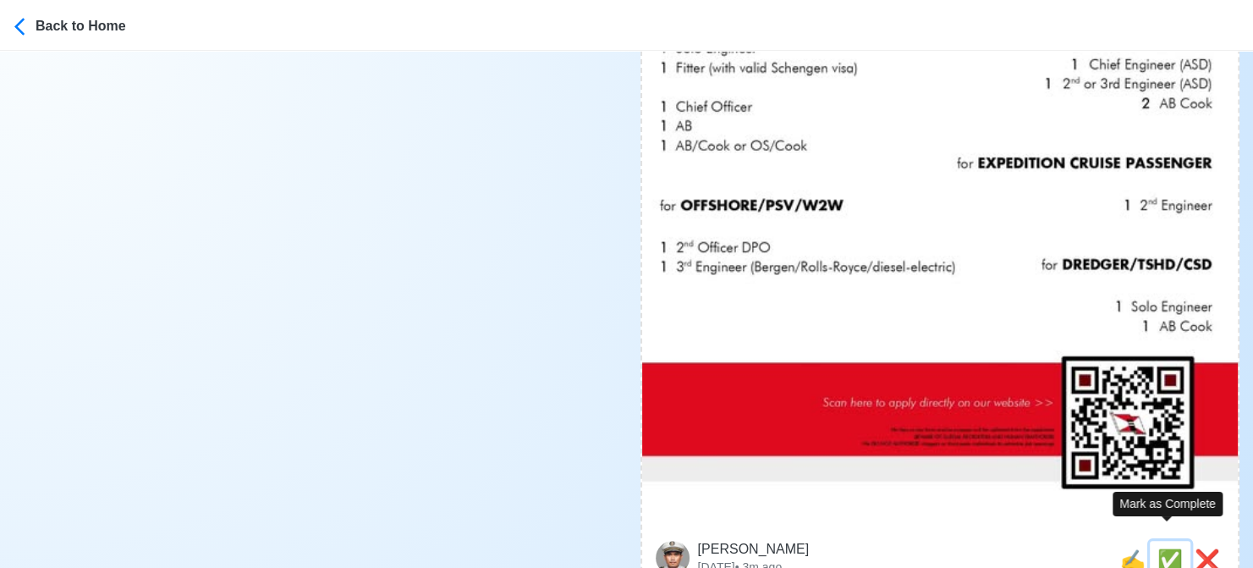
click at [1165, 548] on span "✅" at bounding box center [1169, 559] width 25 height 23
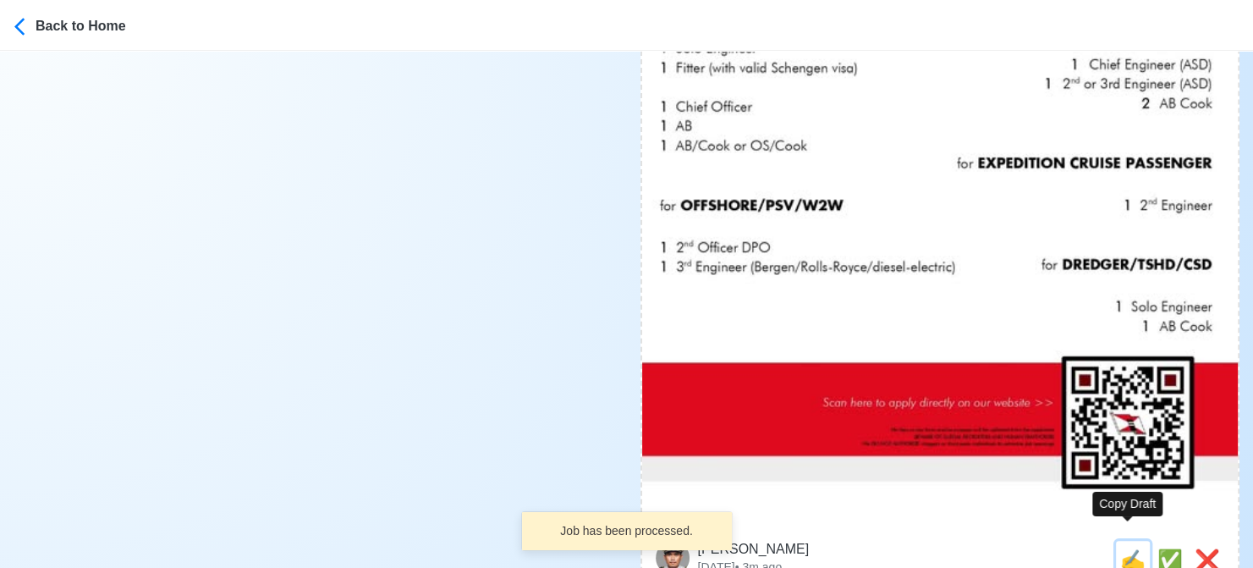
click at [1130, 548] on span "✍️" at bounding box center [1132, 559] width 25 height 23
type input "AB Cook"
select select
type input "WAGENBORG"
type input "TUG/SHOALBUSTER/MULTICAT"
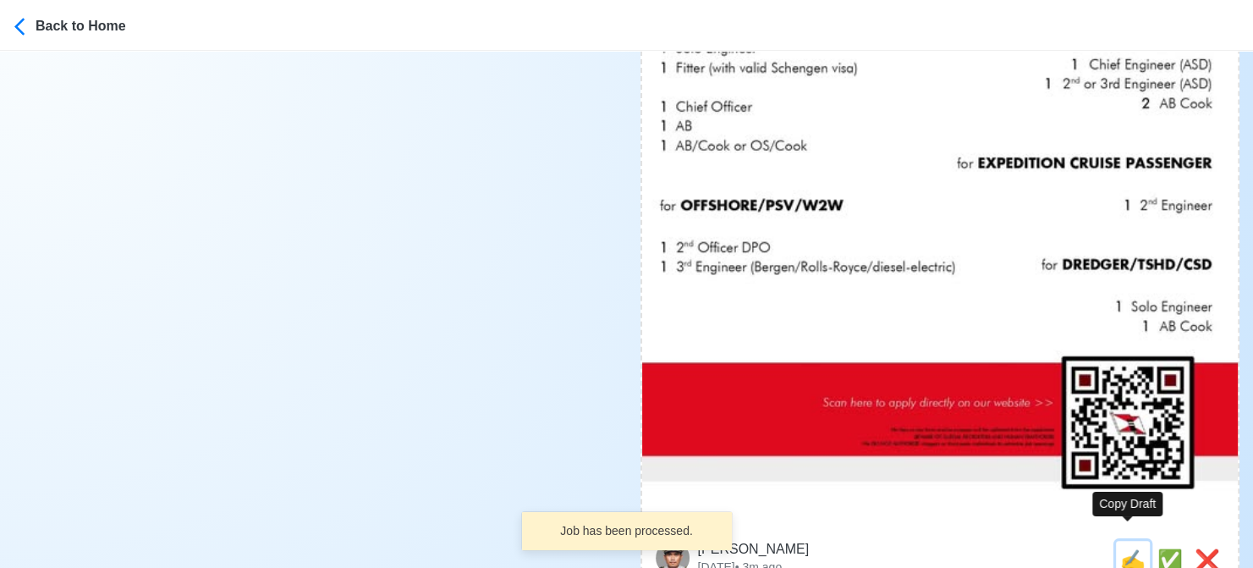
type textarea "Apply now! WAGENBORG is looking for AB Cook. 🚢 TUG/SHOALBUSTER/MULTICAT"
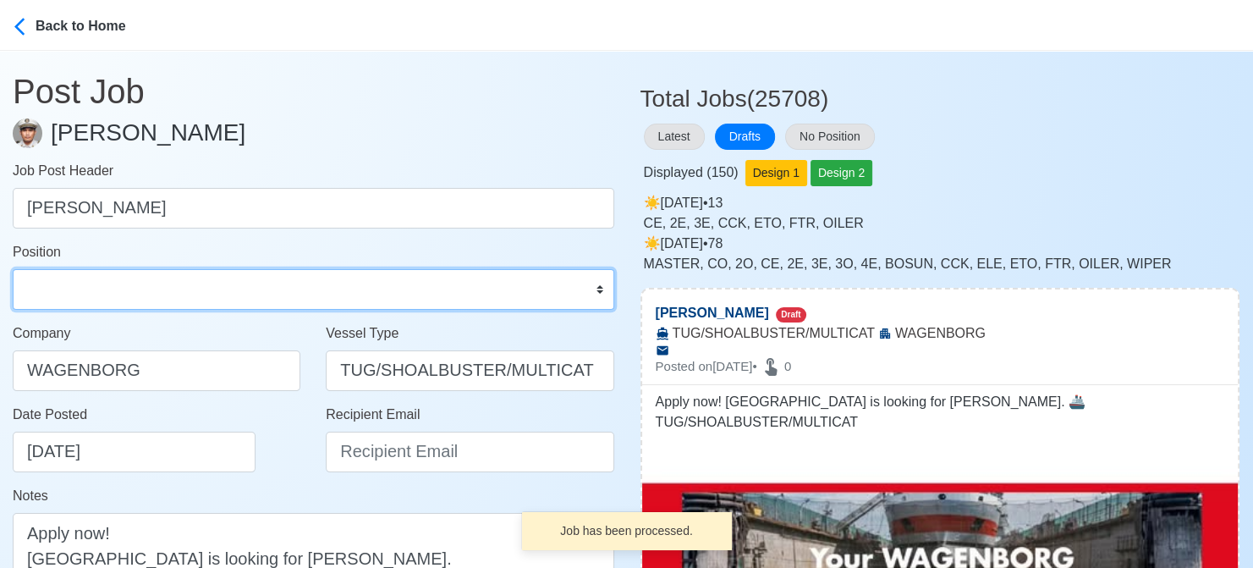
click at [220, 304] on select "Master Chief Officer 2nd Officer 3rd Officer Junior Officer Chief Engineer 2nd …" at bounding box center [313, 289] width 601 height 41
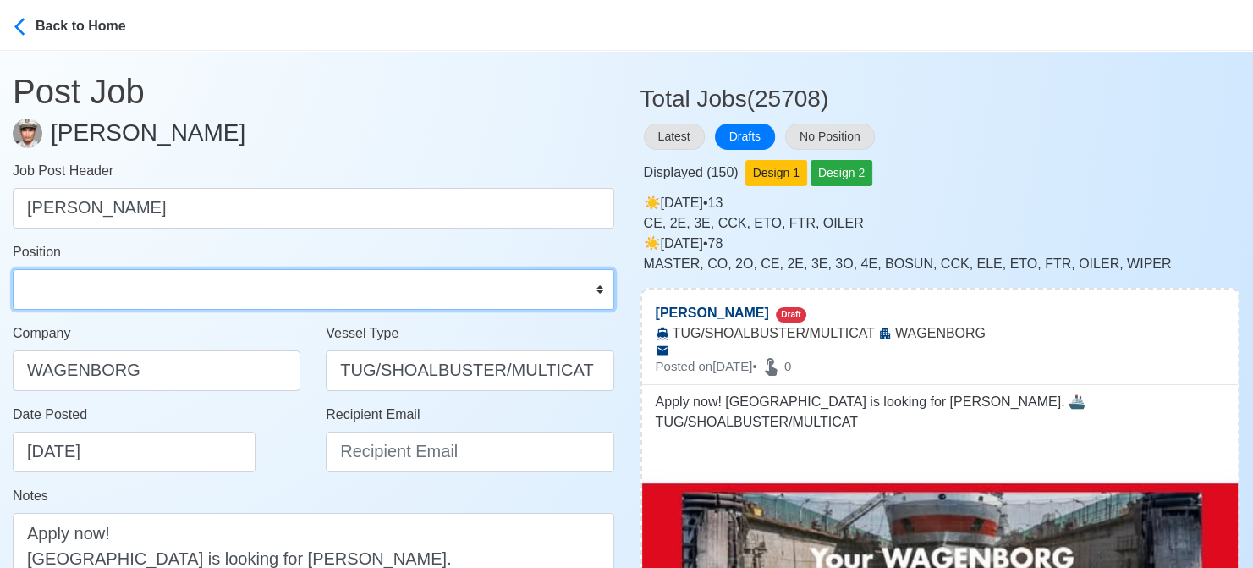
select select "[PERSON_NAME]"
click at [13, 269] on select "Master Chief Officer 2nd Officer 3rd Officer Junior Officer Chief Engineer 2nd …" at bounding box center [313, 289] width 601 height 41
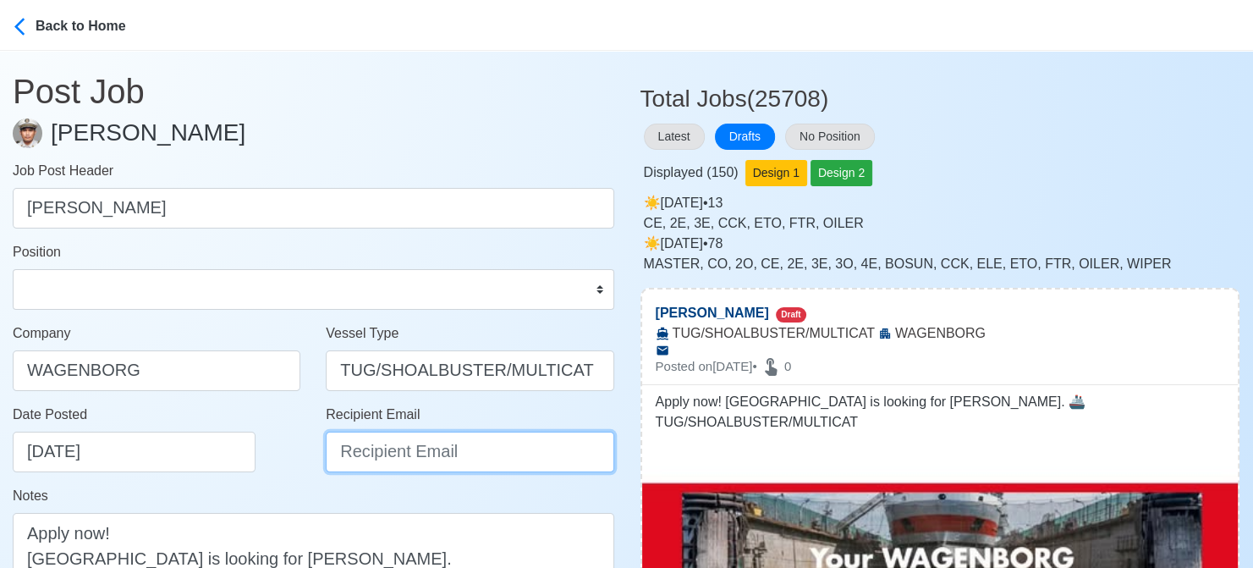
drag, startPoint x: 386, startPoint y: 448, endPoint x: 374, endPoint y: 432, distance: 19.3
click at [386, 448] on input "Recipient Email" at bounding box center [470, 451] width 288 height 41
paste input "recruitment.manila@wagenborg.com"
type input "recruitment.manila@wagenborg.com"
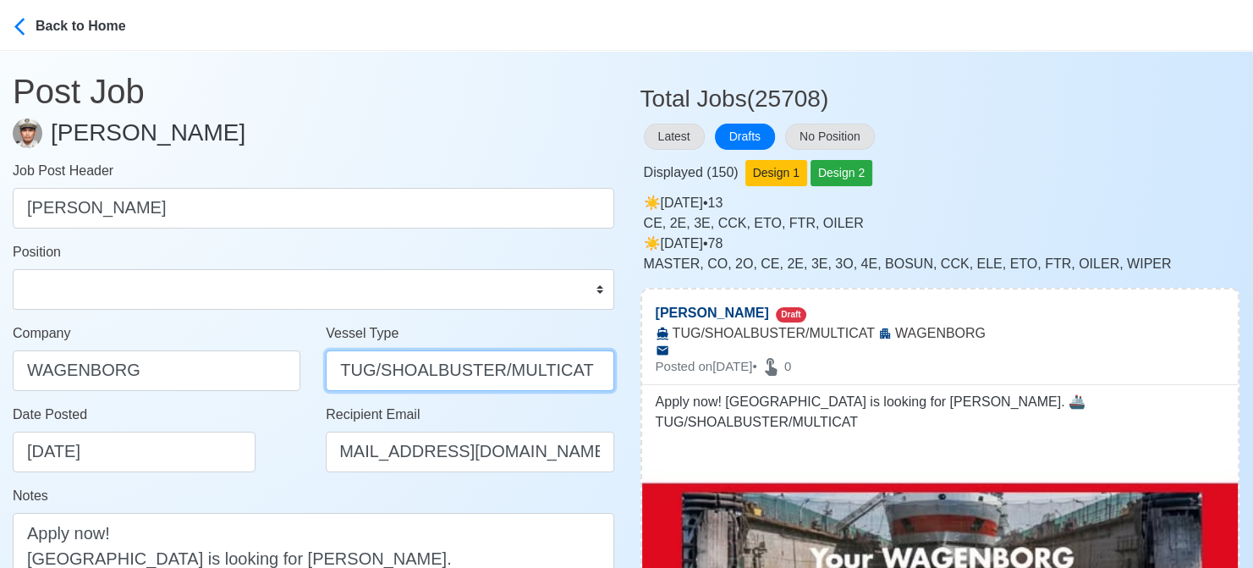
scroll to position [0, 0]
drag, startPoint x: 364, startPoint y: 373, endPoint x: 656, endPoint y: 380, distance: 292.8
type input "TUG"
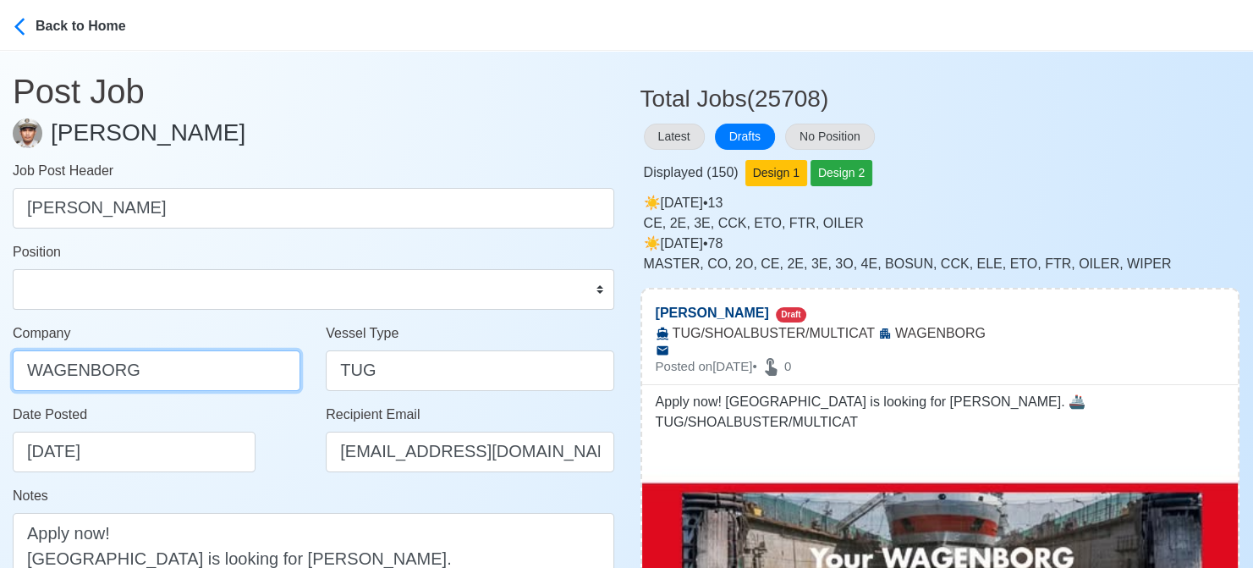
click at [264, 376] on input "WAGENBORG" at bounding box center [157, 370] width 288 height 41
type input "WAGENBORG MANILA INC"
click at [283, 463] on div "Date Posted 08/18/2025" at bounding box center [161, 438] width 297 height 68
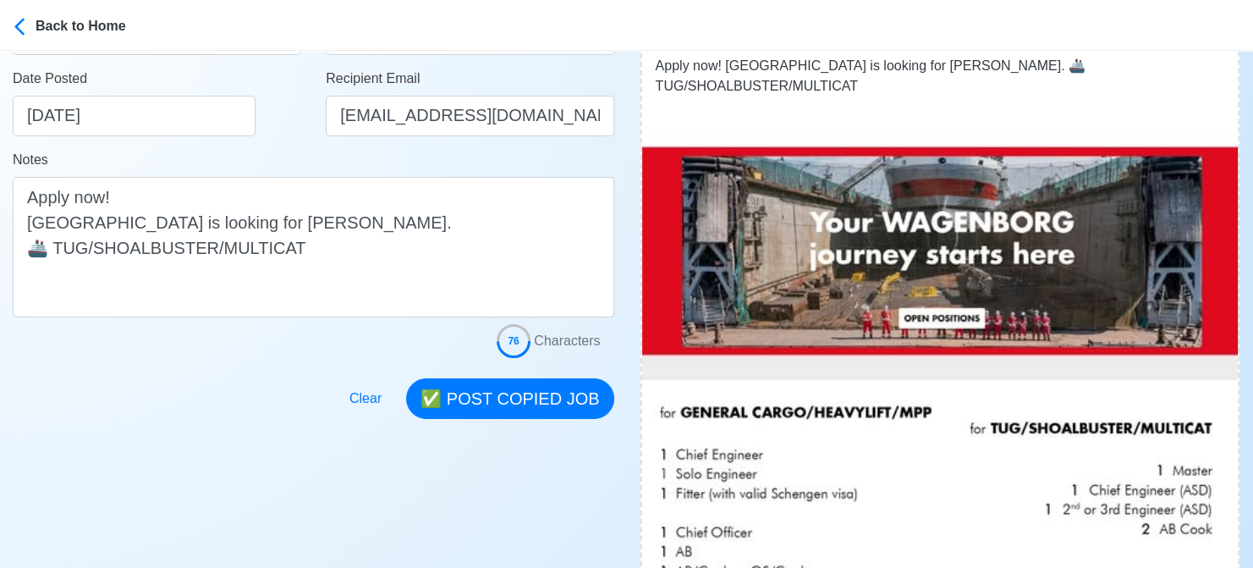
scroll to position [338, 0]
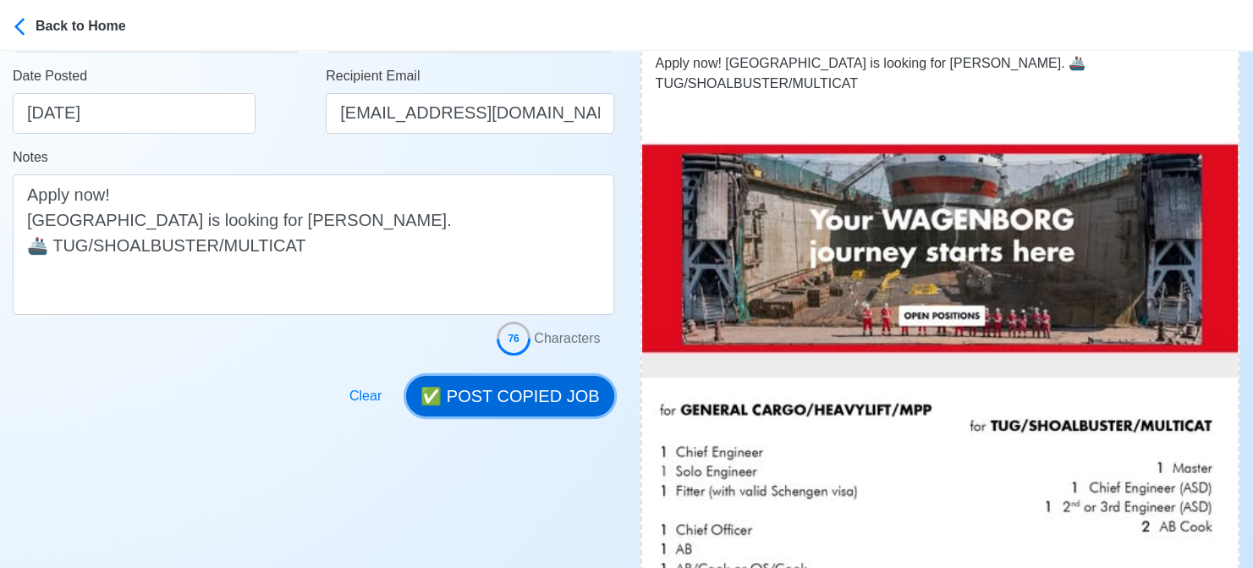
click at [528, 394] on button "✅ POST COPIED JOB" at bounding box center [509, 396] width 207 height 41
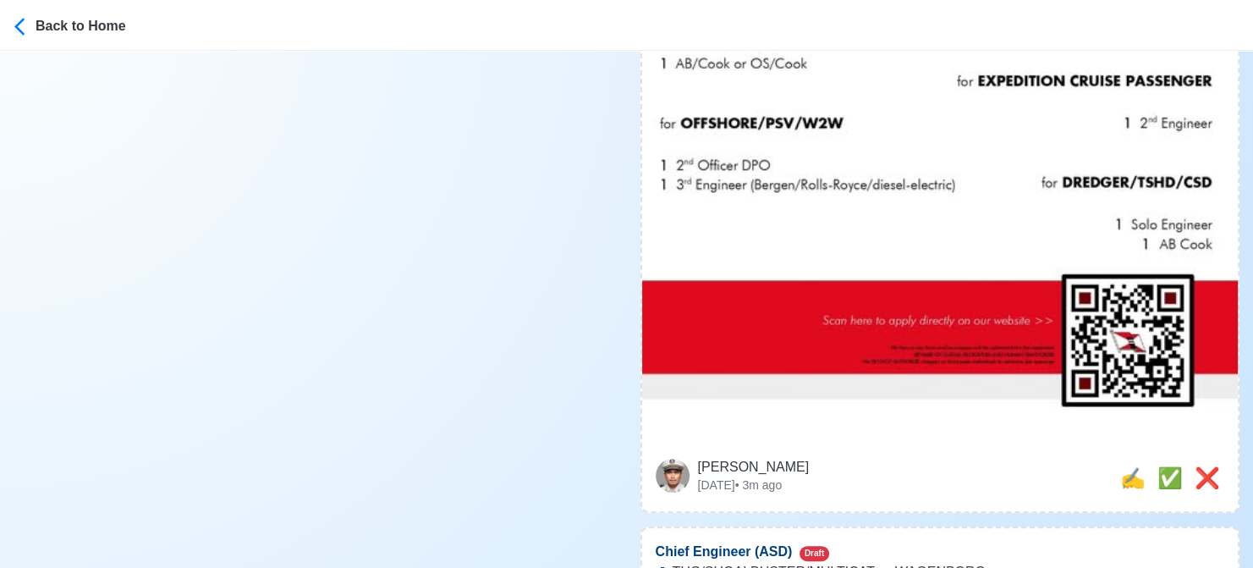
scroll to position [846, 0]
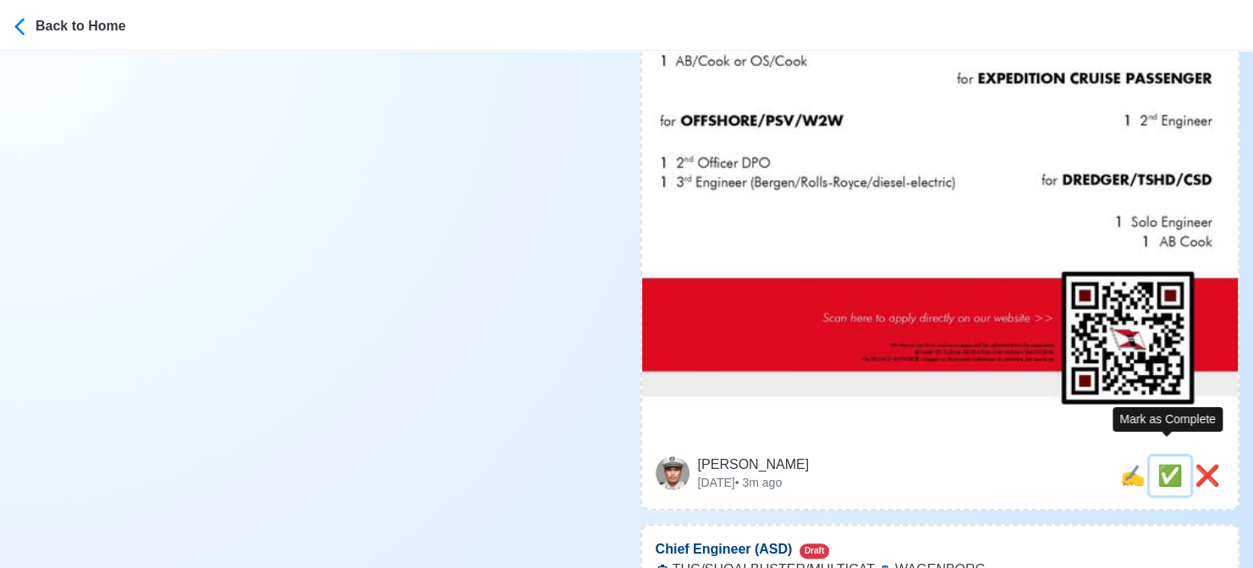
click at [1167, 464] on span "✅" at bounding box center [1169, 475] width 25 height 23
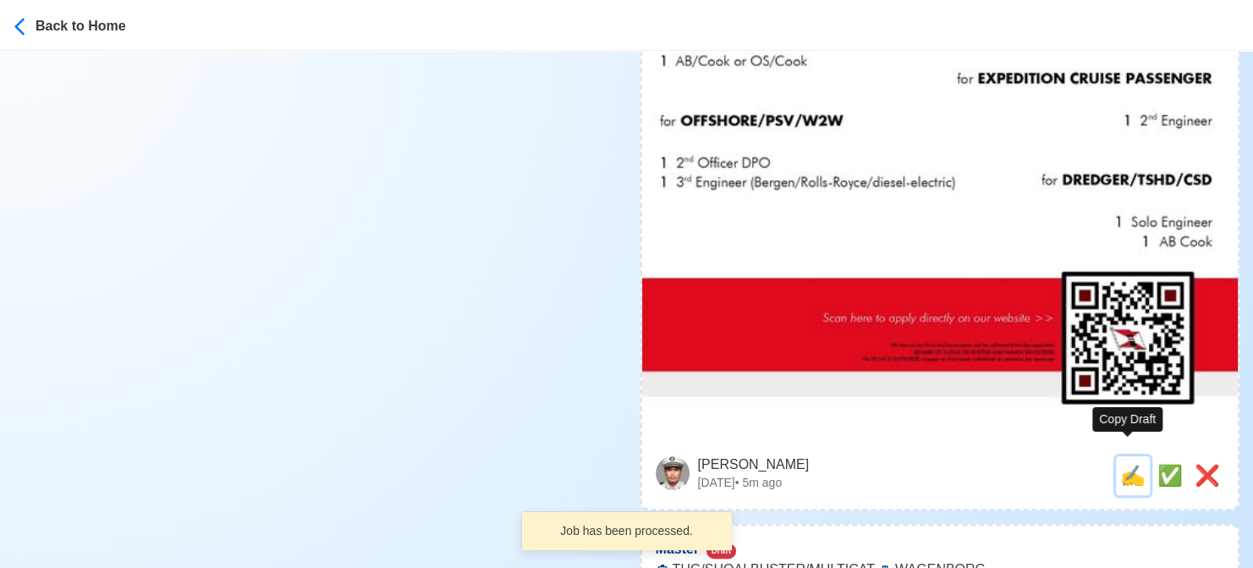
click at [1122, 464] on span "✍️" at bounding box center [1132, 475] width 25 height 23
type input "Chief Engineer (ASD)"
select select
type input "WAGENBORG"
type input "TUG/SHOALBUSTER/MULTICAT"
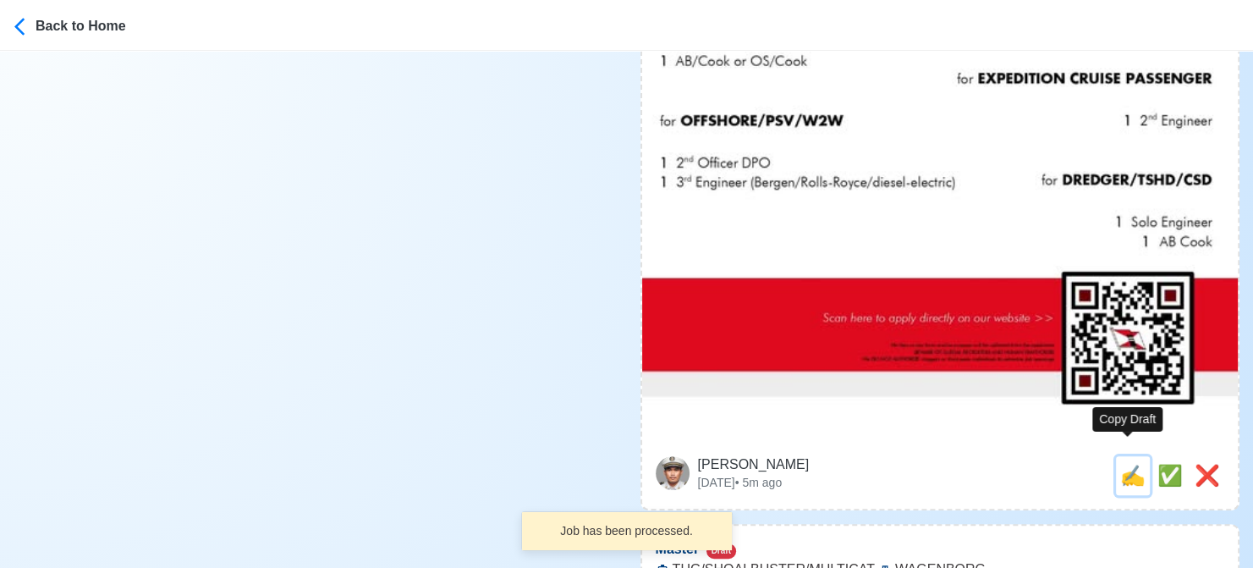
type textarea "Apply now! 🏝️ WAGENBORG is looking for Chief Engineer (ASD). 🚢 TUG/SHOALBUSTER/…"
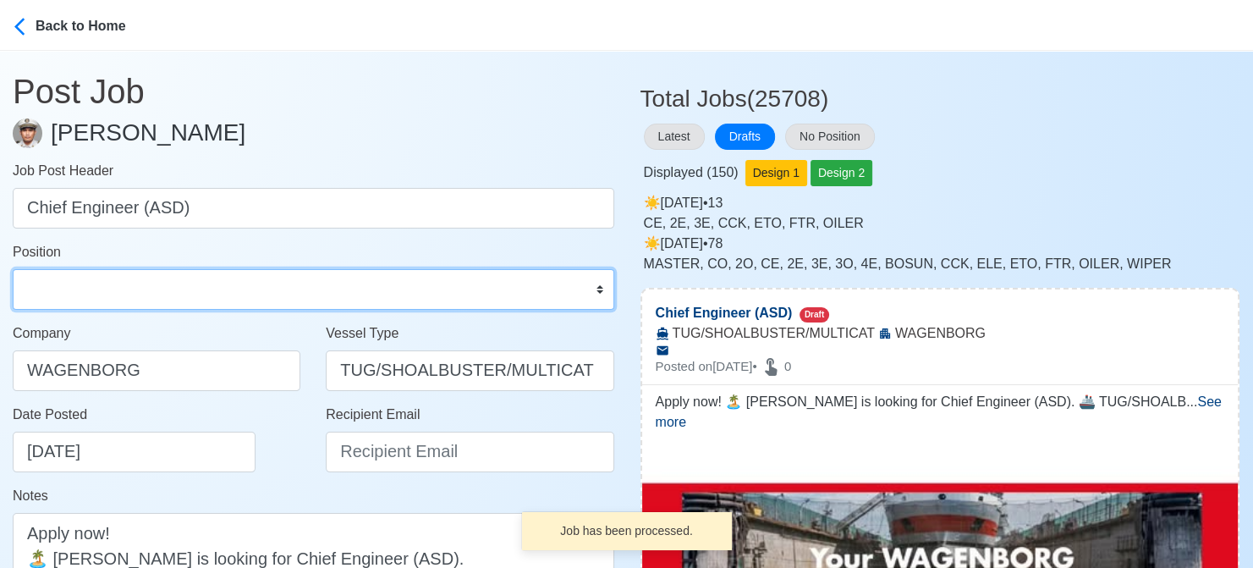
click at [129, 285] on select "Master Chief Officer 2nd Officer 3rd Officer Junior Officer Chief Engineer 2nd …" at bounding box center [313, 289] width 601 height 41
select select "Chief Engineer"
click at [13, 269] on select "Master Chief Officer 2nd Officer 3rd Officer Junior Officer Chief Engineer 2nd …" at bounding box center [313, 289] width 601 height 41
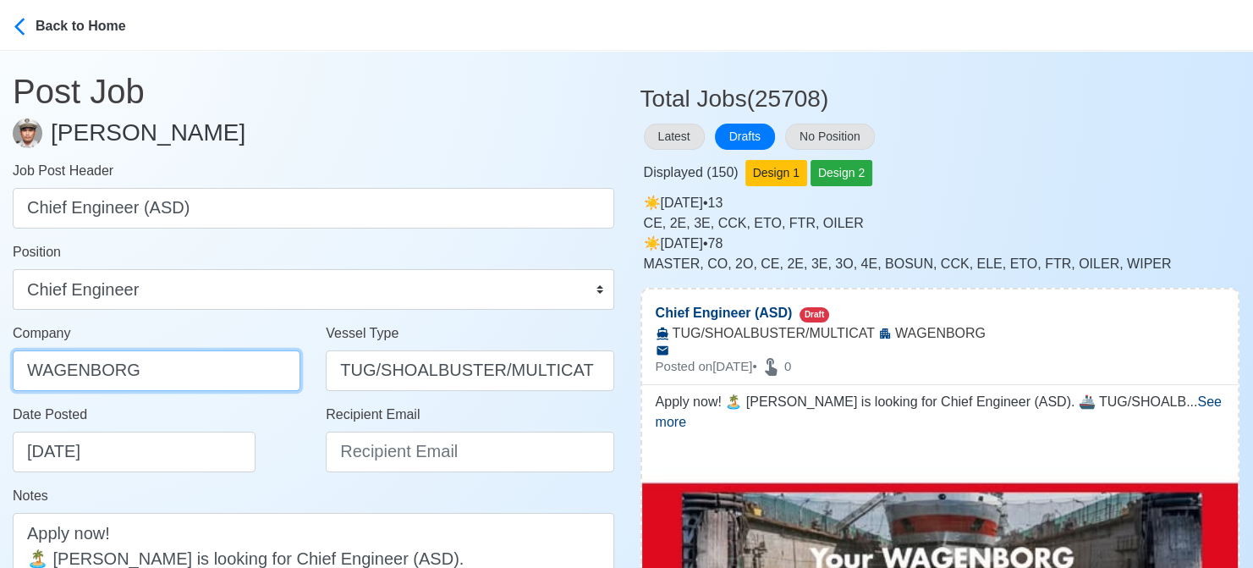
click at [223, 373] on input "WAGENBORG" at bounding box center [157, 370] width 288 height 41
type input "WAGENBORG MANILA INC"
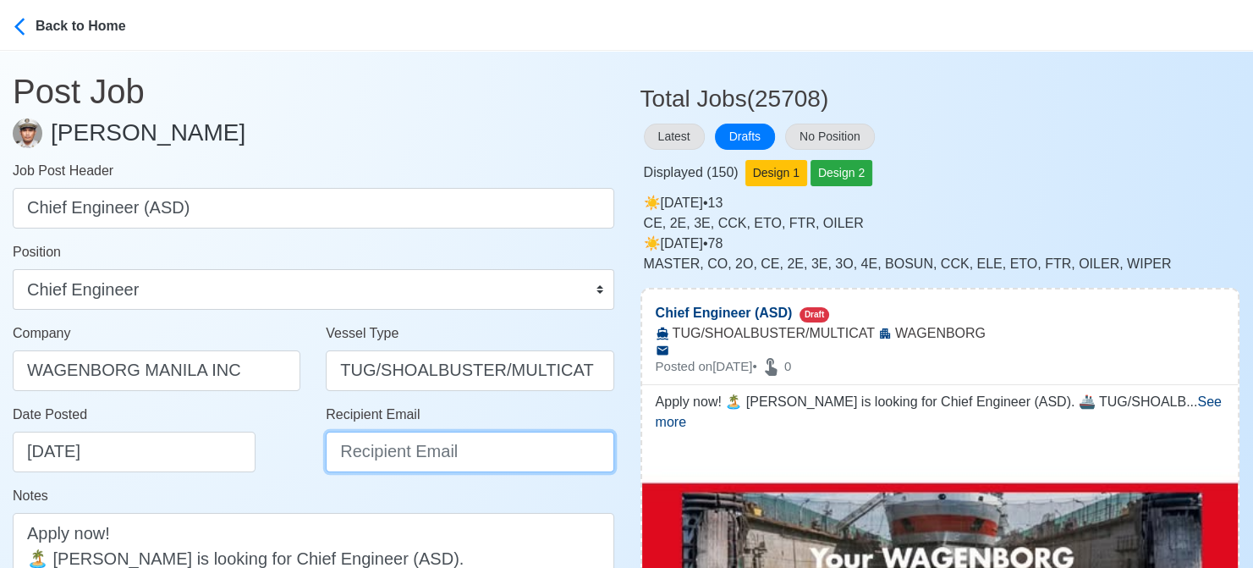
click at [399, 463] on input "Recipient Email" at bounding box center [470, 451] width 288 height 41
paste input "recruitment.manila@wagenborg.com"
type input "recruitment.manila@wagenborg.com"
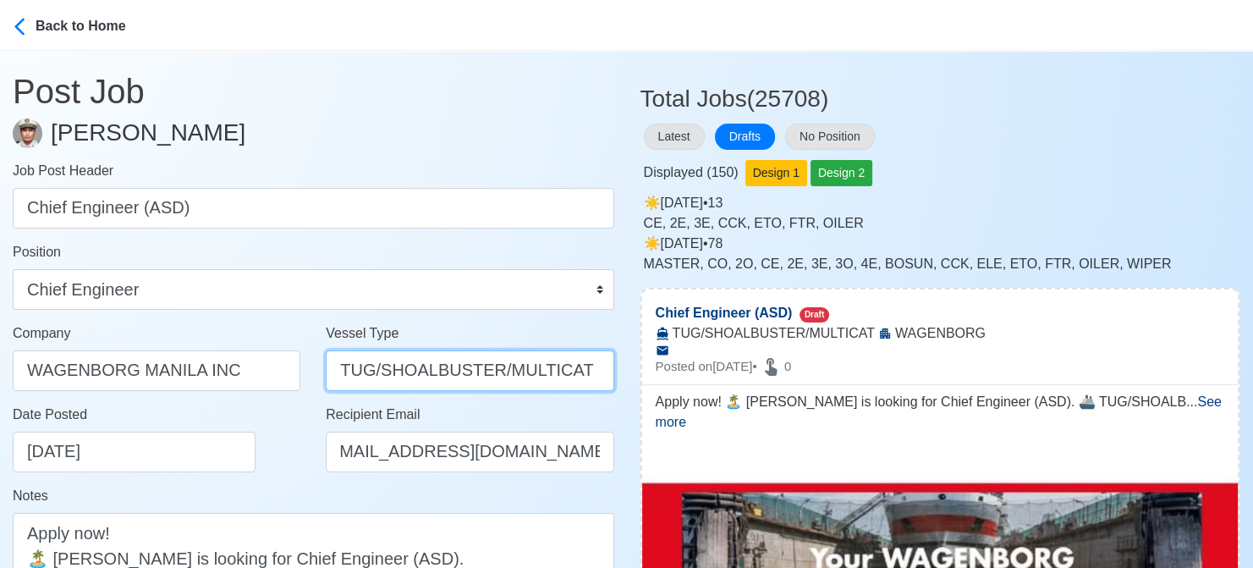
scroll to position [0, 0]
drag, startPoint x: 372, startPoint y: 370, endPoint x: 616, endPoint y: 375, distance: 243.7
click at [616, 375] on div "Vessel Type TUG/SHOALBUSTER/MULTICAT" at bounding box center [469, 363] width 313 height 81
type input "TUG"
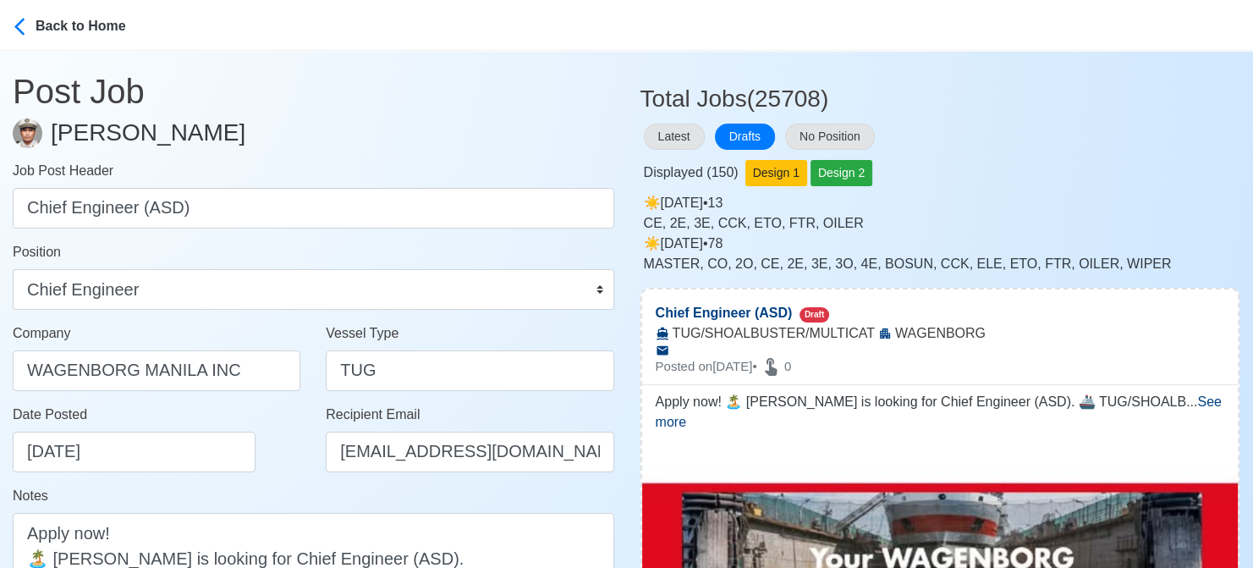
click at [283, 479] on div "Date Posted 08/18/2025" at bounding box center [156, 444] width 313 height 81
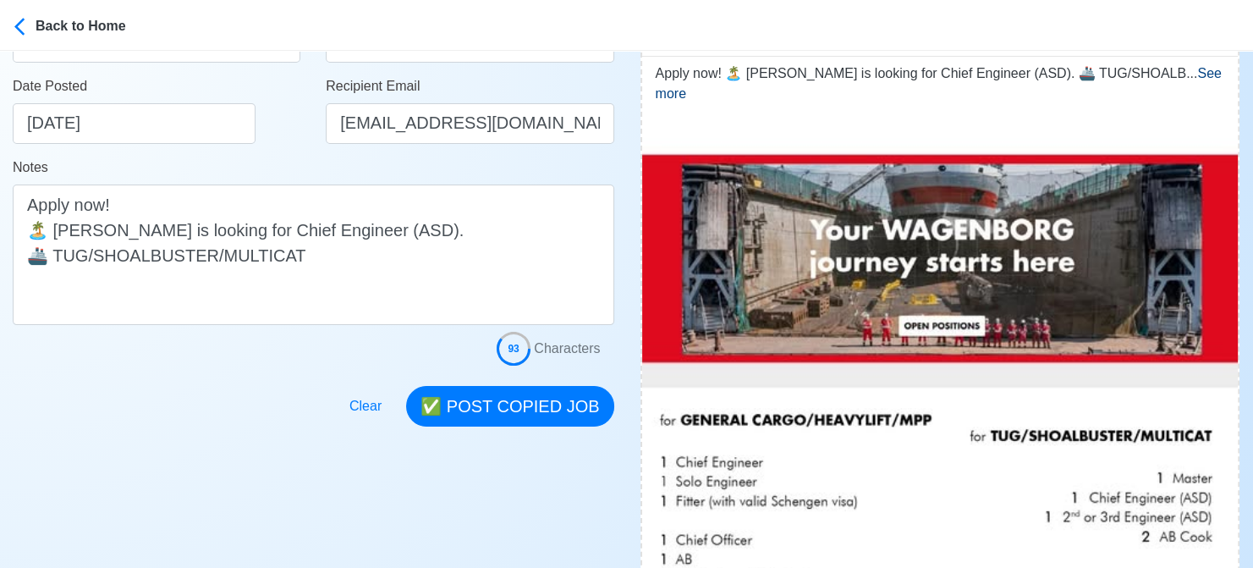
scroll to position [338, 0]
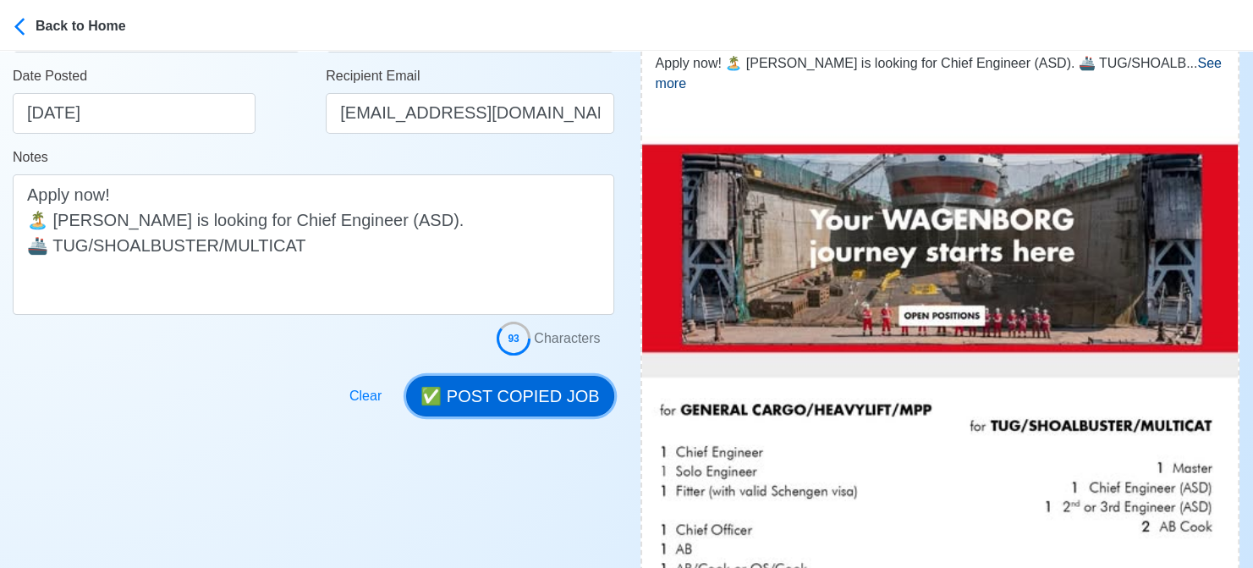
click at [574, 392] on button "✅ POST COPIED JOB" at bounding box center [509, 396] width 207 height 41
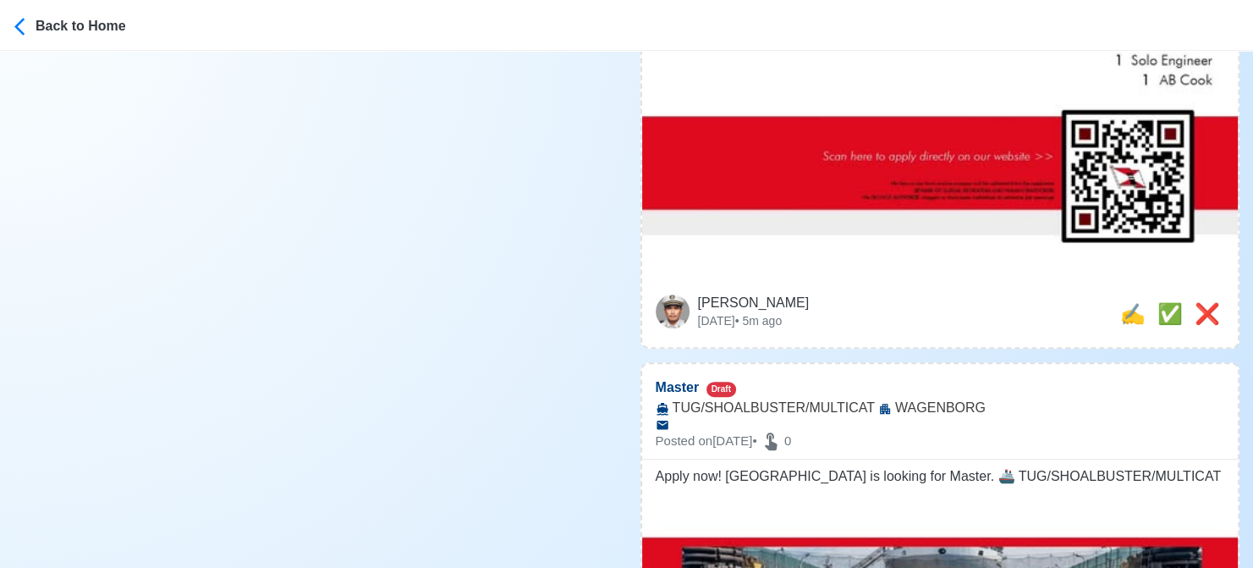
scroll to position [1015, 0]
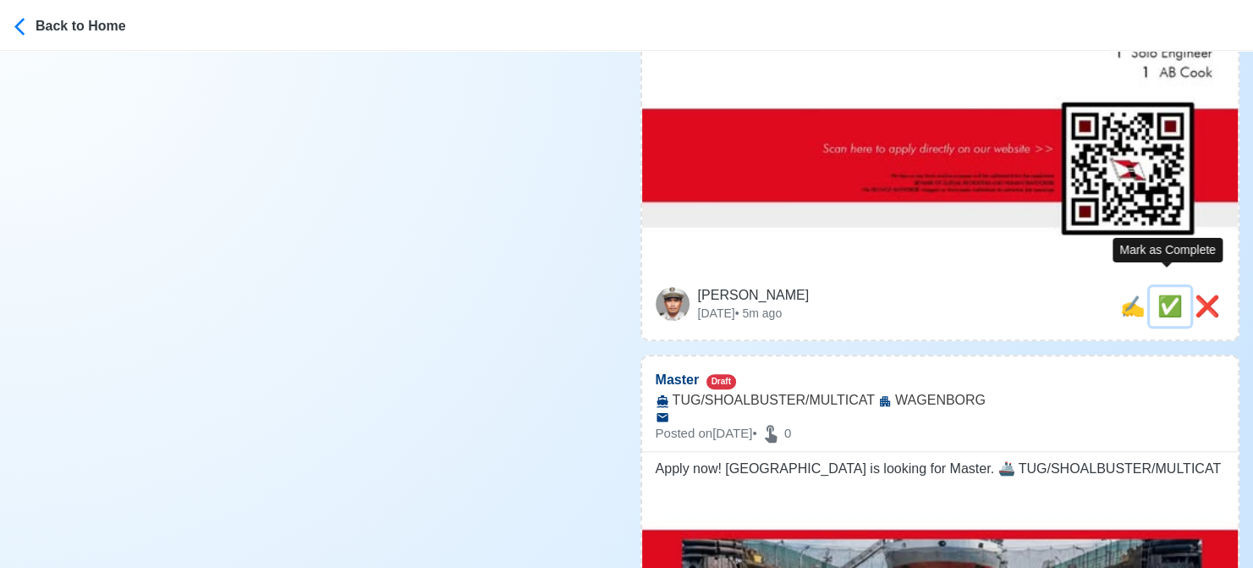
click at [1162, 294] on span "✅" at bounding box center [1169, 305] width 25 height 23
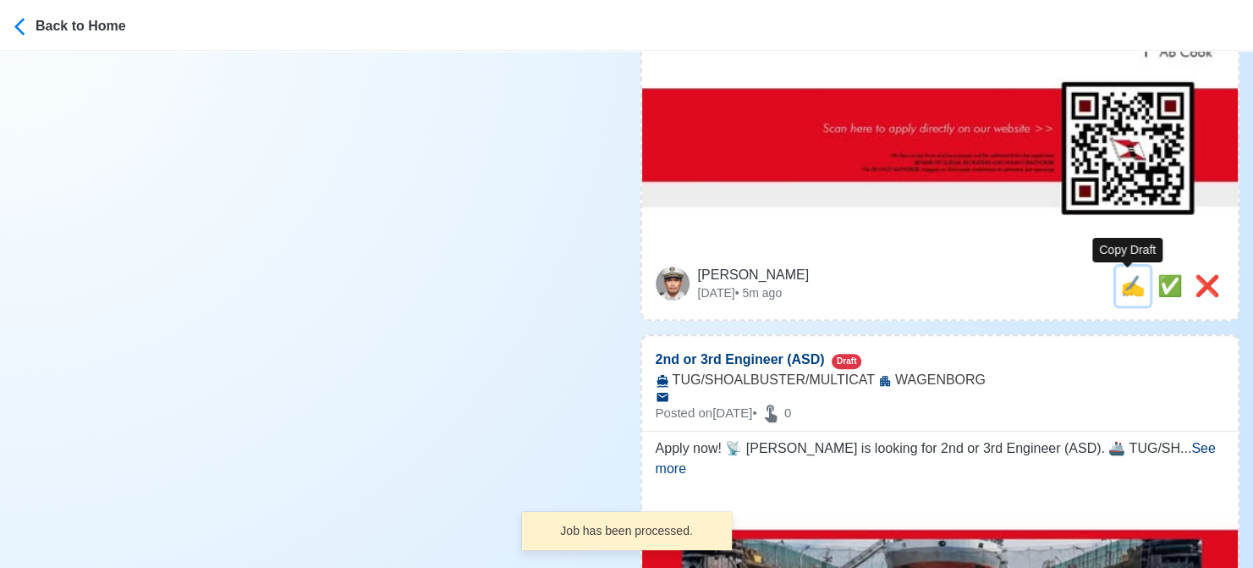
drag, startPoint x: 1129, startPoint y: 297, endPoint x: 1063, endPoint y: 300, distance: 66.9
click at [1120, 297] on span "✍️" at bounding box center [1132, 285] width 25 height 23
type input "Master"
select select "Master"
type input "WAGENBORG"
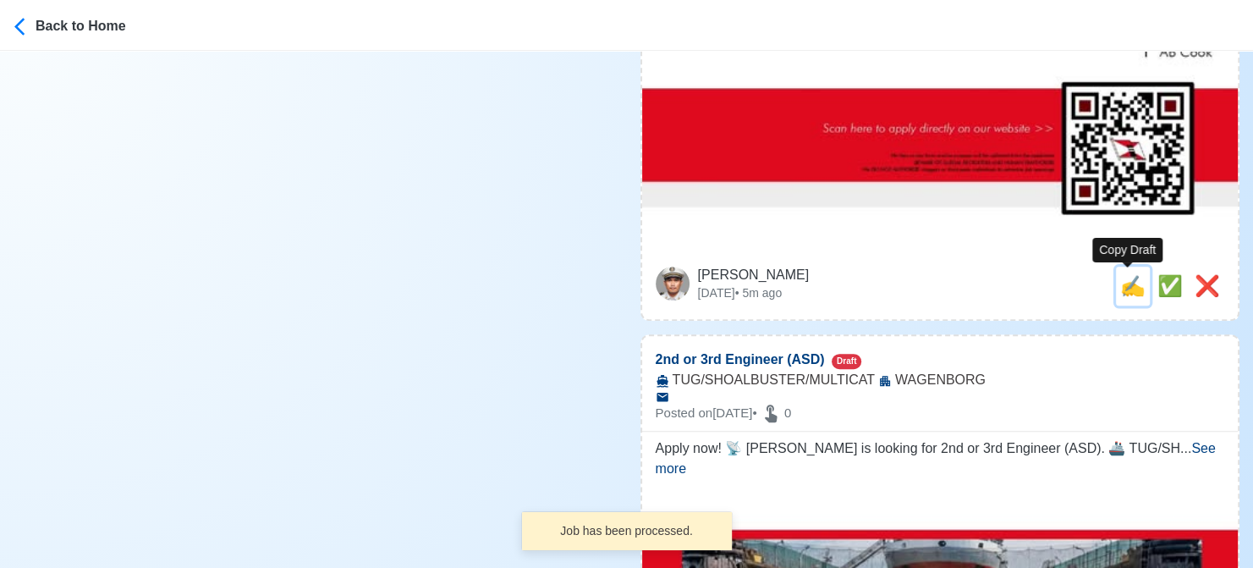
type input "TUG/SHOALBUSTER/MULTICAT"
type textarea "Apply now! WAGENBORG is looking for Master. 🚢 TUG/SHOALBUSTER/MULTICAT"
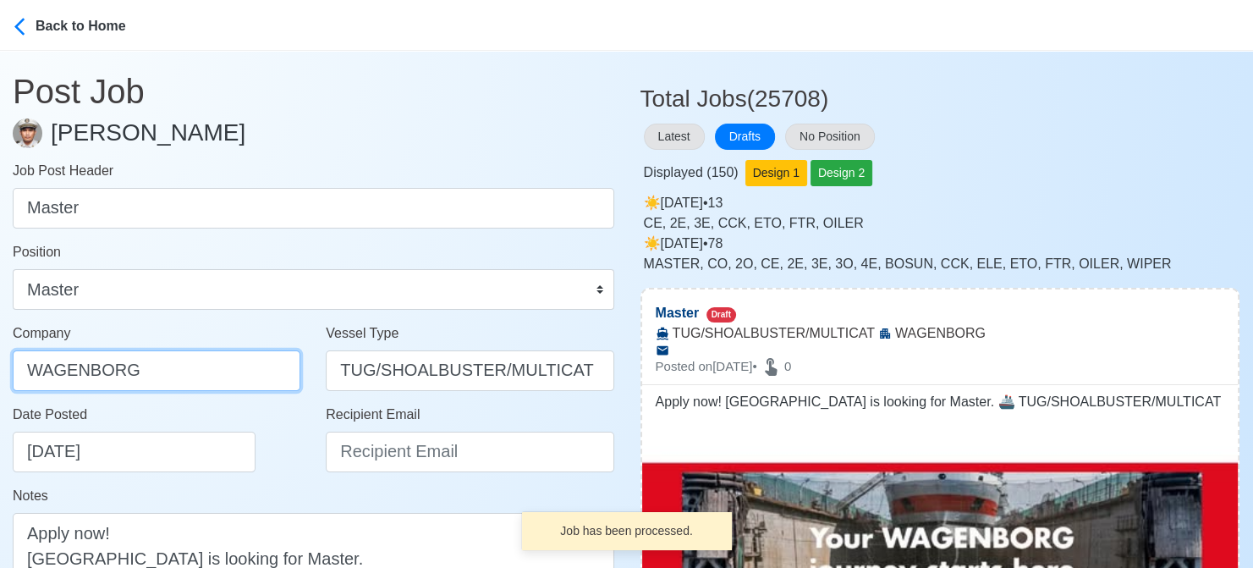
click at [175, 355] on input "WAGENBORG" at bounding box center [157, 370] width 288 height 41
type input "WAGENBORG MANILA INC"
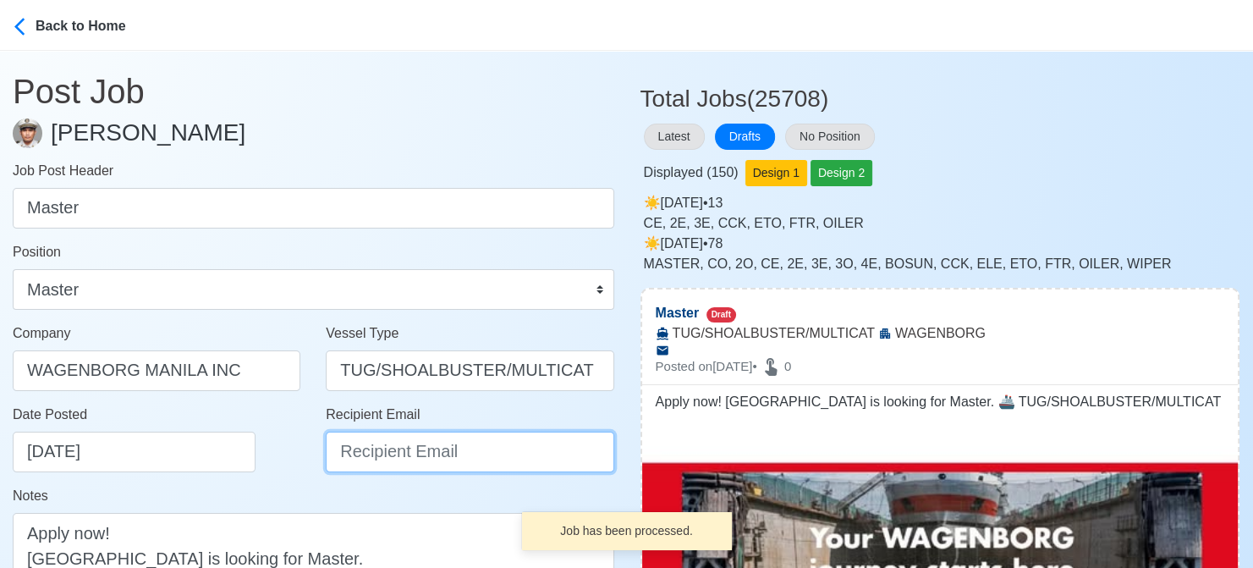
click at [408, 451] on input "Recipient Email" at bounding box center [470, 451] width 288 height 41
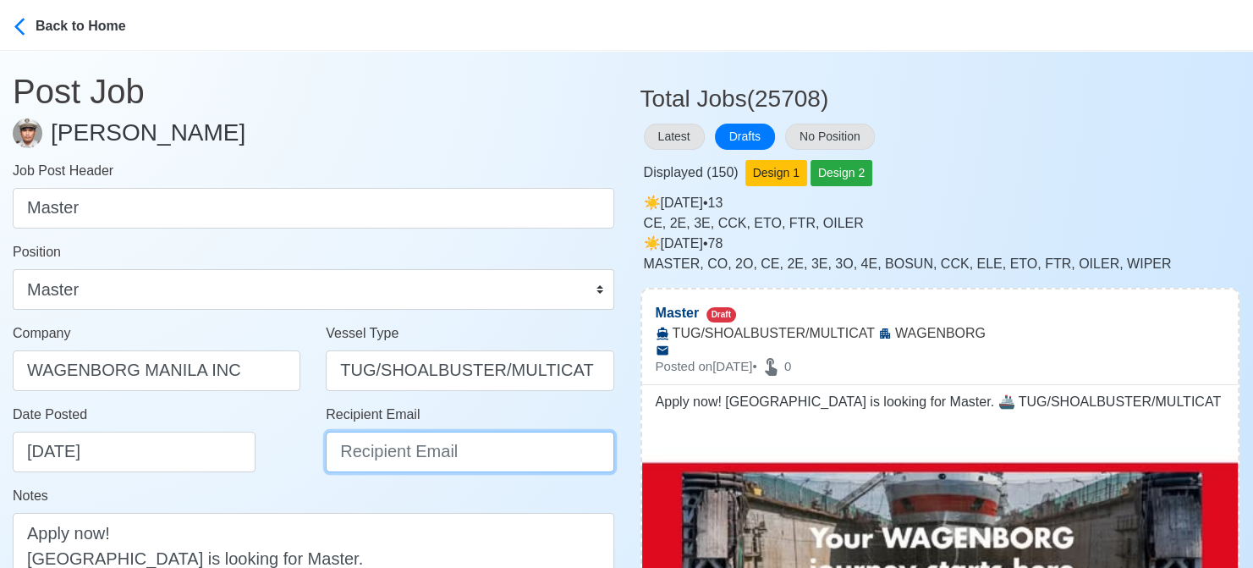
paste input "recruitment.manila@wagenborg.com"
type input "recruitment.manila@wagenborg.com"
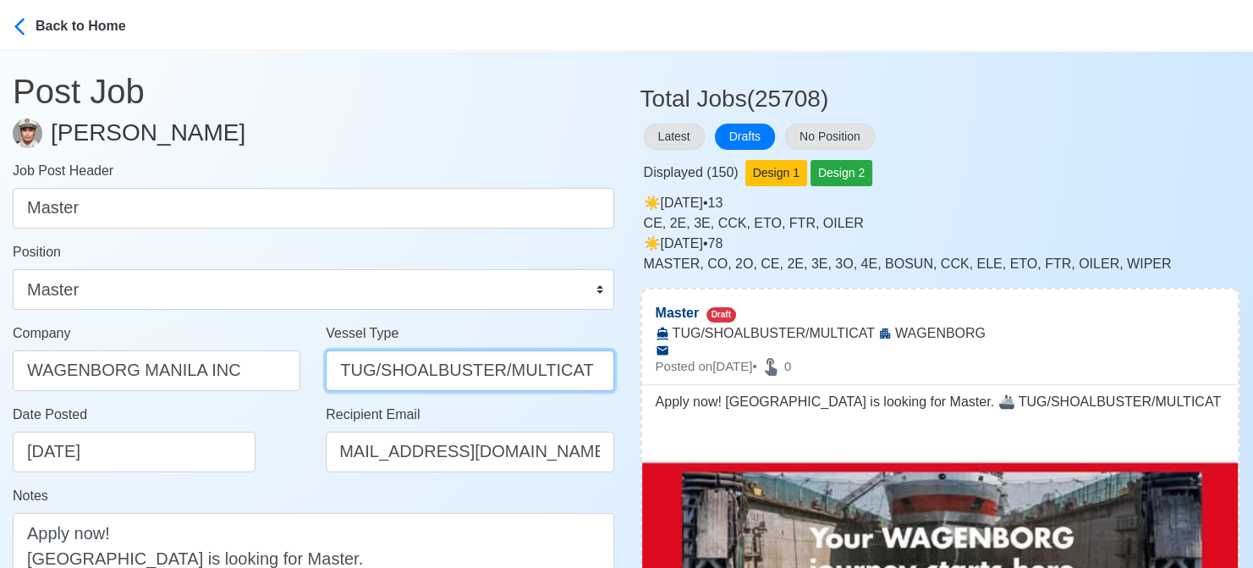
scroll to position [0, 0]
drag, startPoint x: 371, startPoint y: 365, endPoint x: 646, endPoint y: 366, distance: 275.8
type input "TUG"
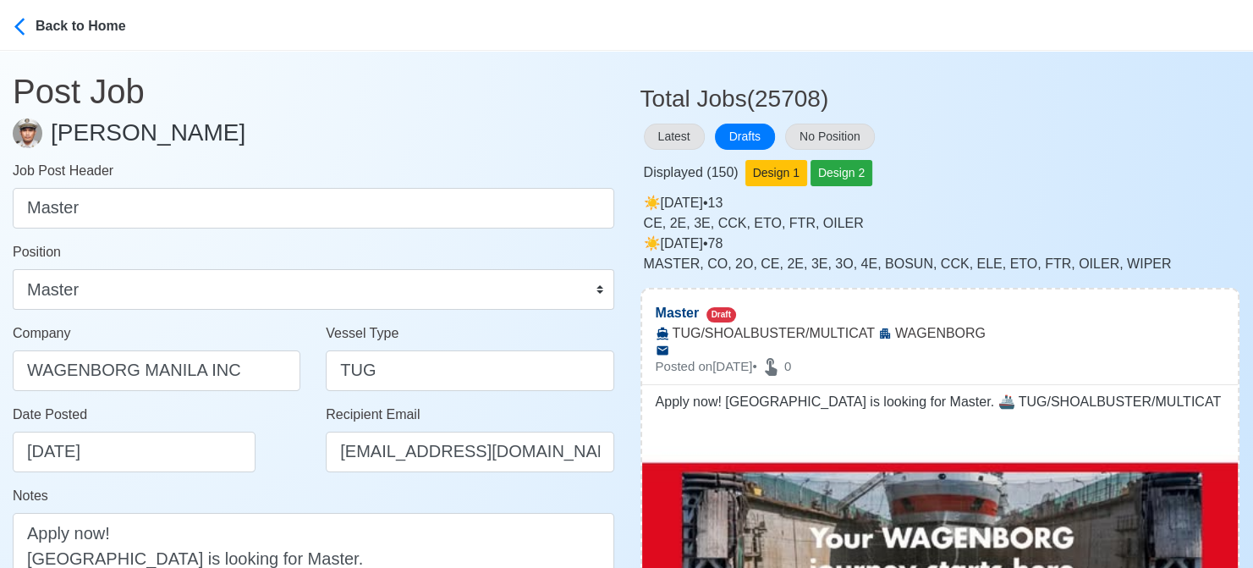
click at [283, 496] on div "Notes Apply now! WAGENBORG is looking for Master. 🚢 TUG/SHOALBUSTER/MULTICAT" at bounding box center [313, 569] width 601 height 167
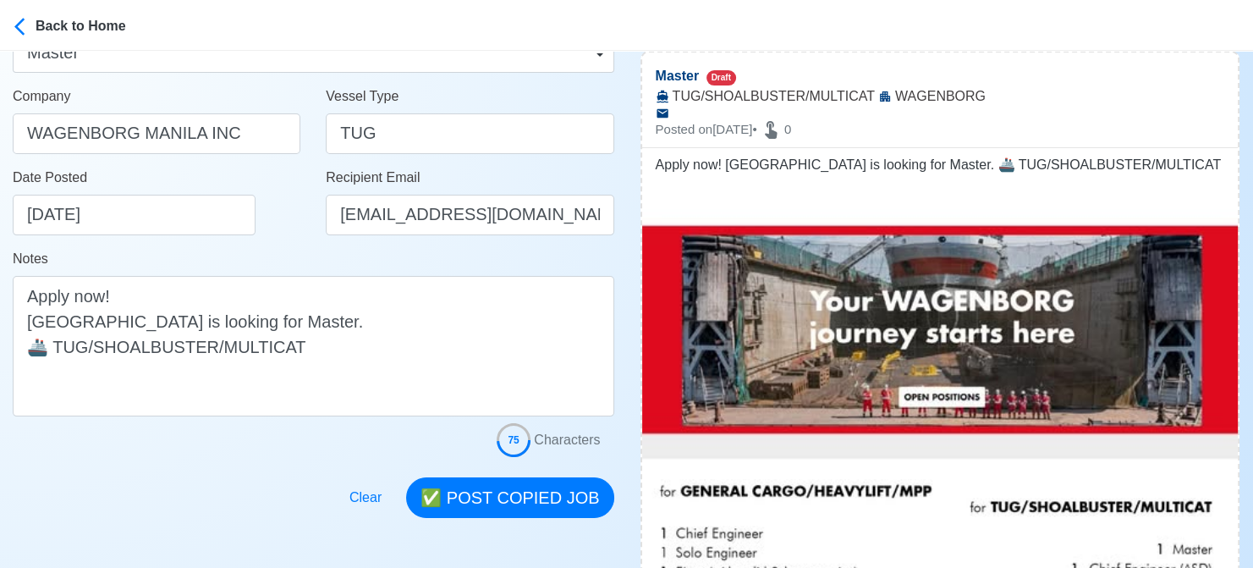
scroll to position [254, 0]
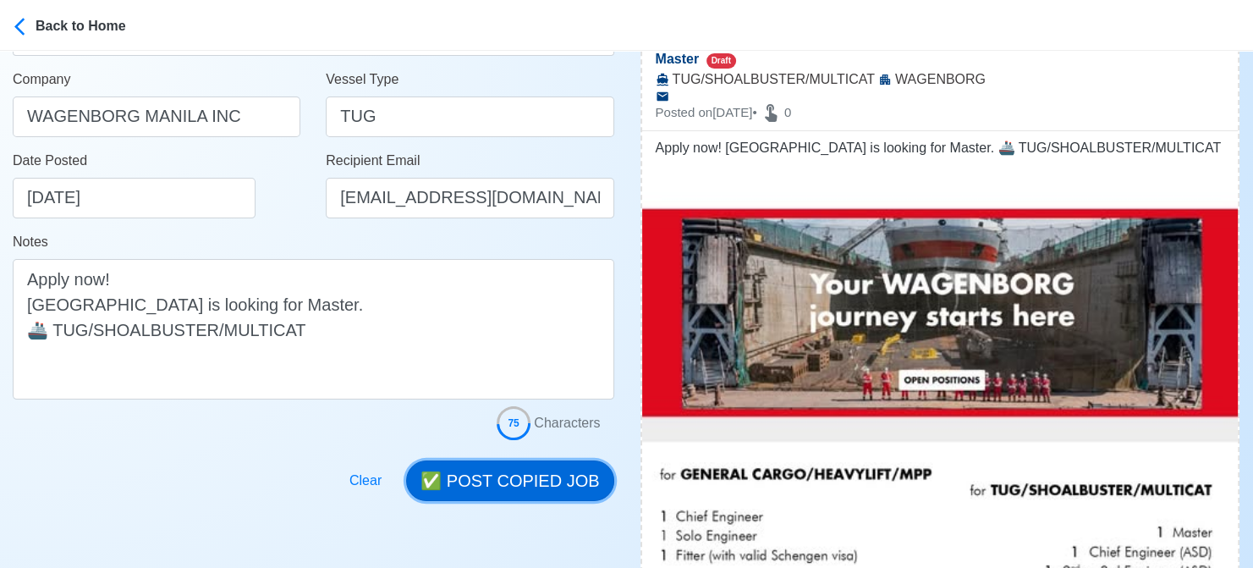
click at [533, 471] on button "✅ POST COPIED JOB" at bounding box center [509, 480] width 207 height 41
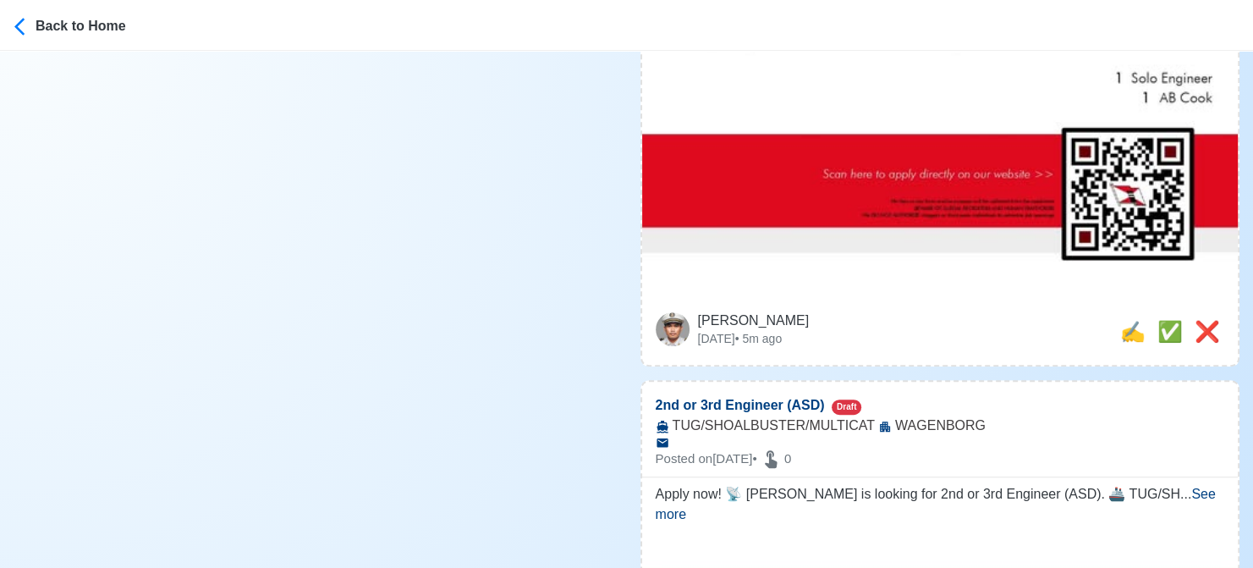
scroll to position [1015, 0]
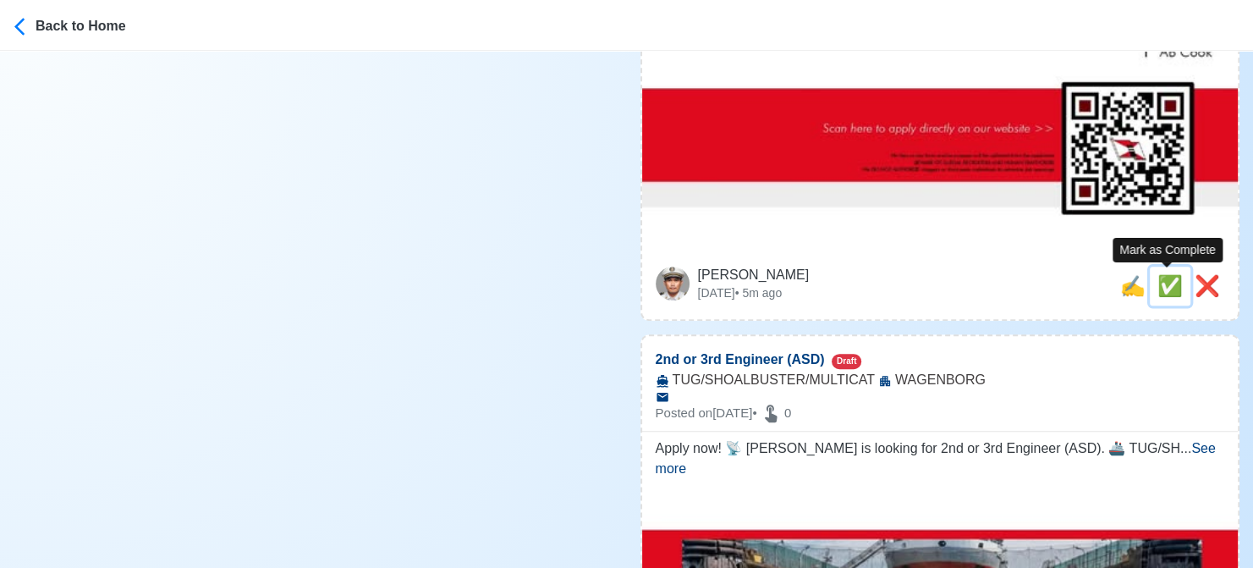
click at [1161, 284] on span "✅" at bounding box center [1169, 285] width 25 height 23
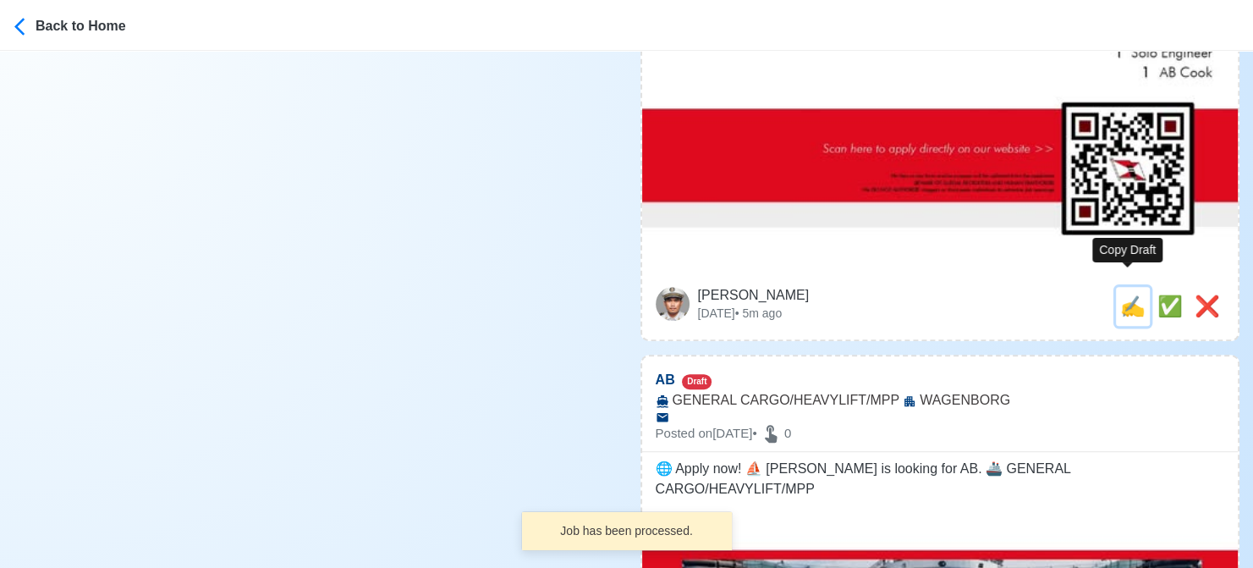
click at [1130, 296] on span "✍️" at bounding box center [1132, 305] width 25 height 23
type input "2nd or 3rd Engineer (ASD)"
select select
type input "WAGENBORG"
type input "TUG/SHOALBUSTER/MULTICAT"
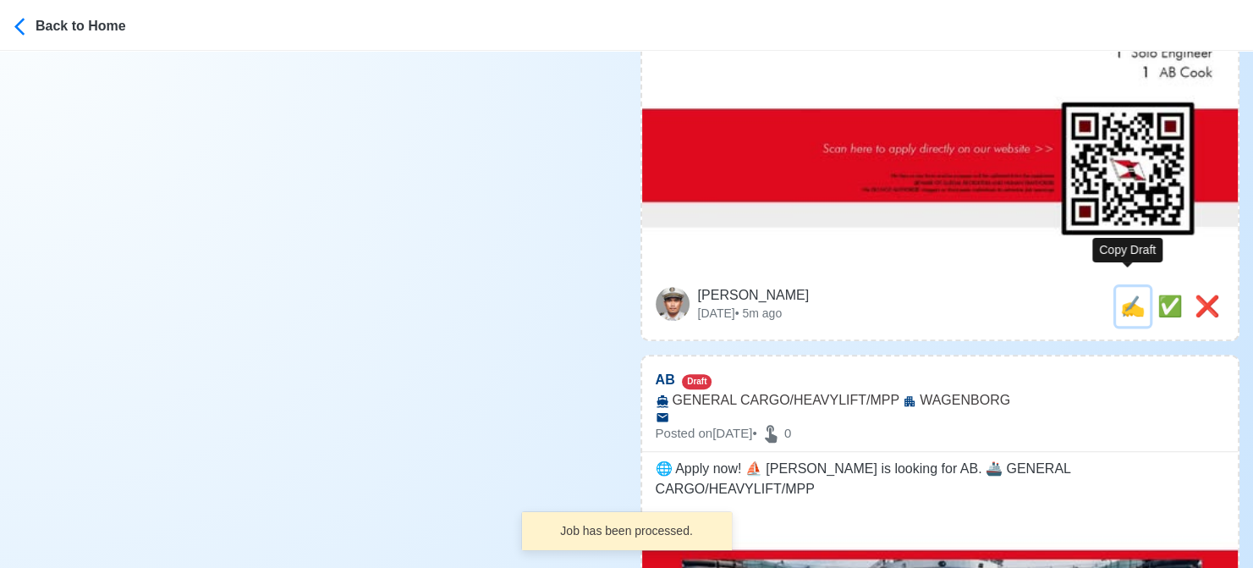
type textarea "Apply now! 📡 WAGENBORG is looking for 2nd or 3rd Engineer (ASD). 🚢 TUG/SHOALBUS…"
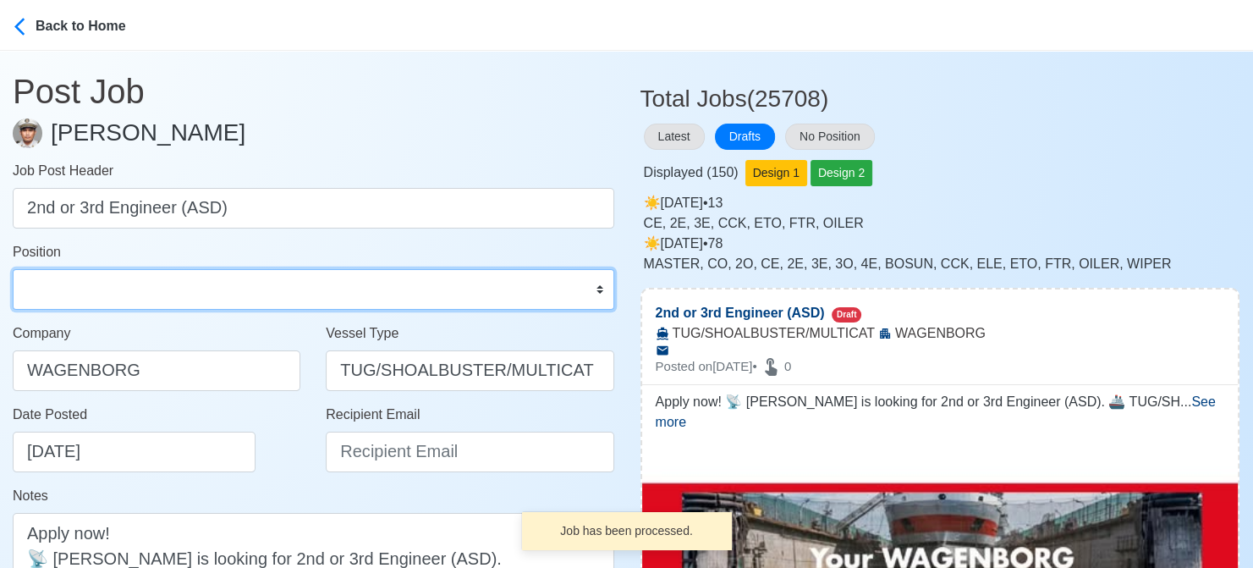
click at [85, 304] on select "Master Chief Officer 2nd Officer 3rd Officer Junior Officer Chief Engineer 2nd …" at bounding box center [313, 289] width 601 height 41
select select "2nd Engineer"
click at [13, 269] on select "Master Chief Officer 2nd Officer 3rd Officer Junior Officer Chief Engineer 2nd …" at bounding box center [313, 289] width 601 height 41
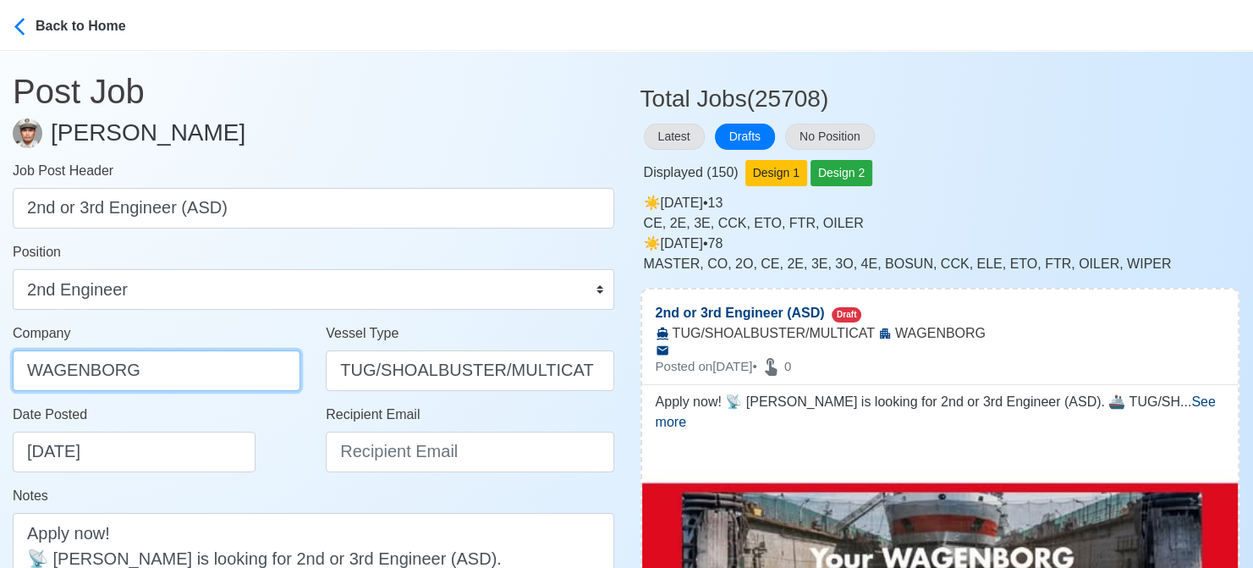
click at [206, 366] on input "WAGENBORG" at bounding box center [157, 370] width 288 height 41
type input "WAGENBORG MANILA INC"
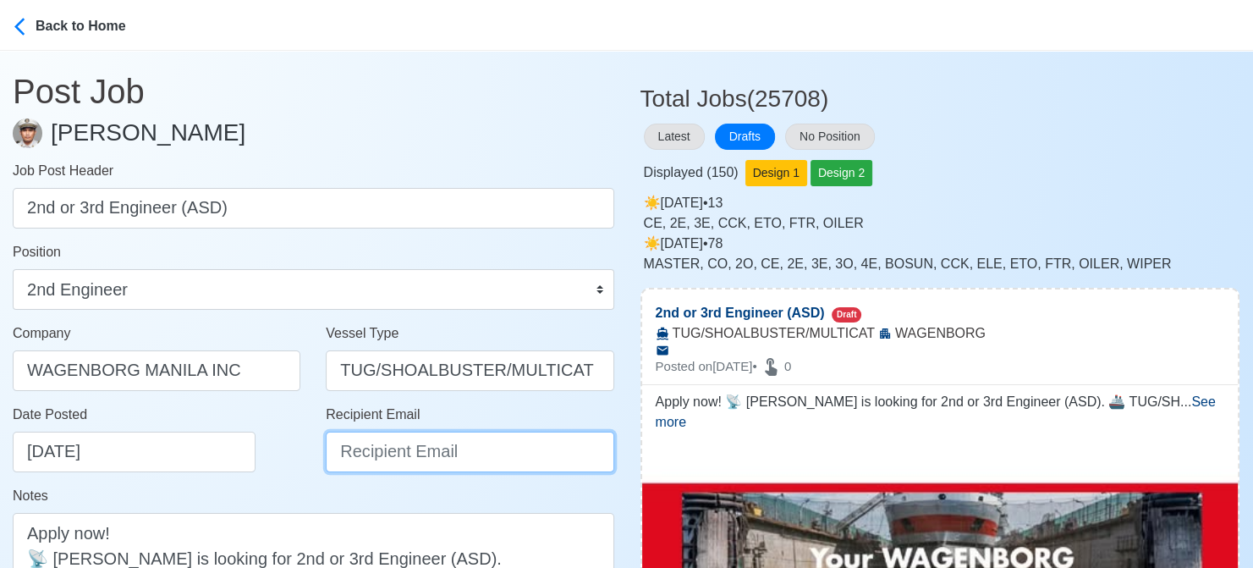
click at [401, 453] on input "Recipient Email" at bounding box center [470, 451] width 288 height 41
paste input "recruitment.manila@wagenborg.com"
type input "recruitment.manila@wagenborg.com"
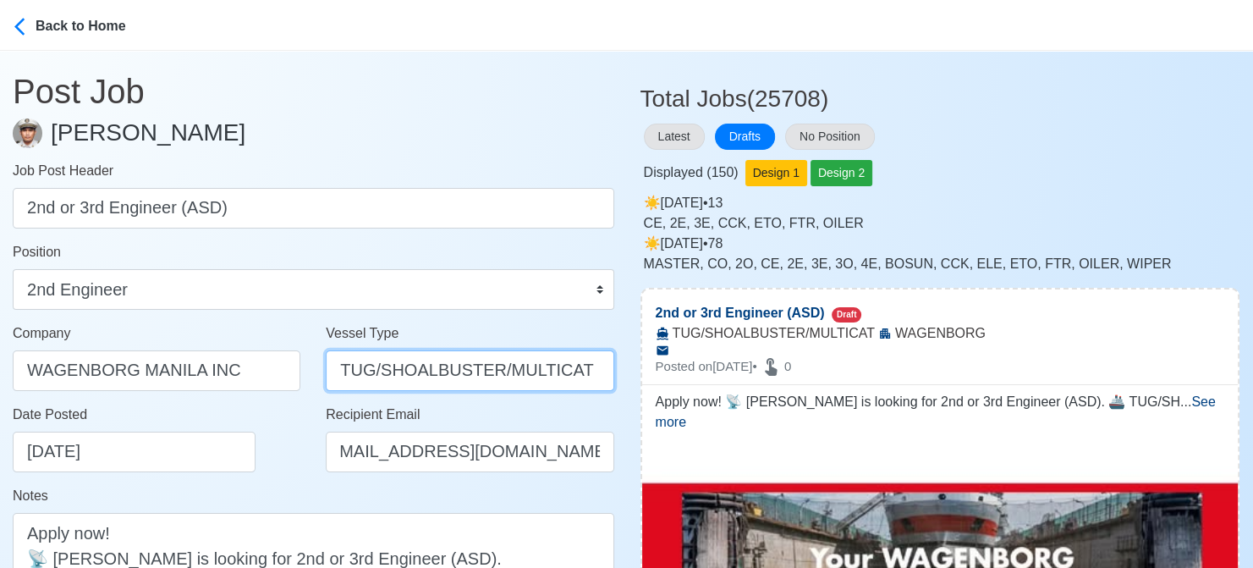
scroll to position [0, 0]
drag, startPoint x: 372, startPoint y: 369, endPoint x: 634, endPoint y: 368, distance: 261.4
type input "TUG"
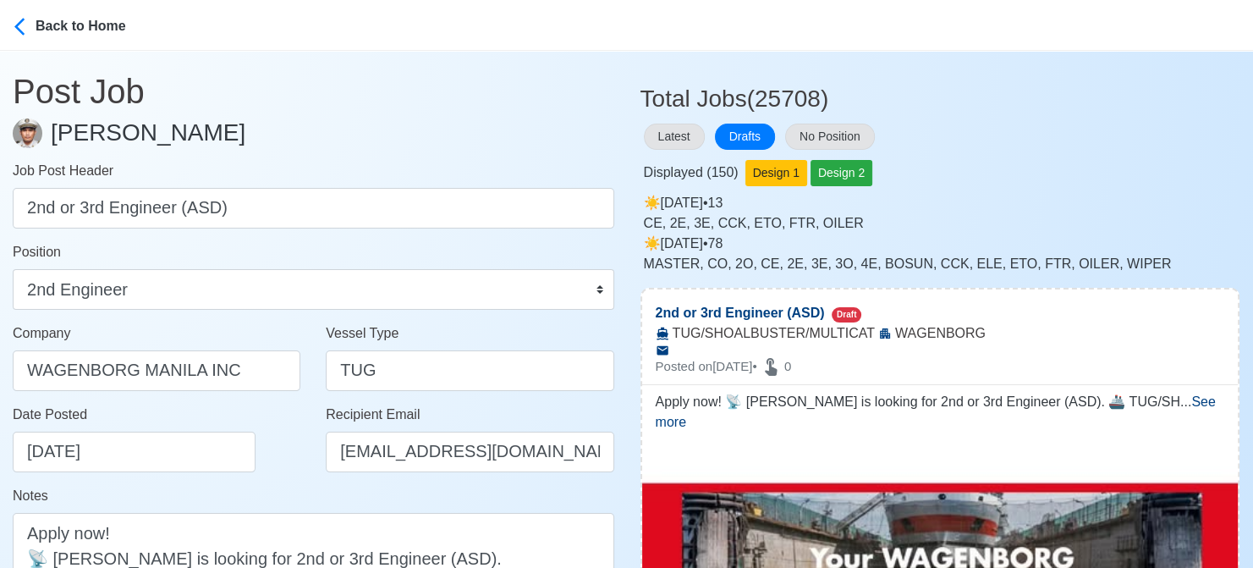
click at [283, 471] on div "Date Posted 08/18/2025" at bounding box center [161, 438] width 297 height 68
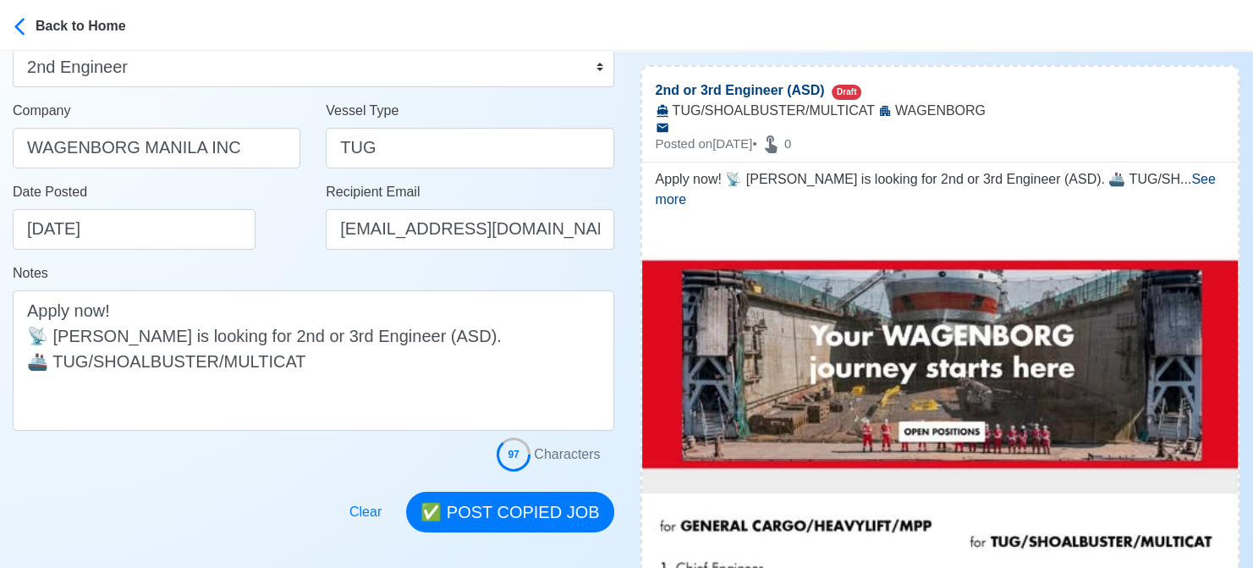
scroll to position [254, 0]
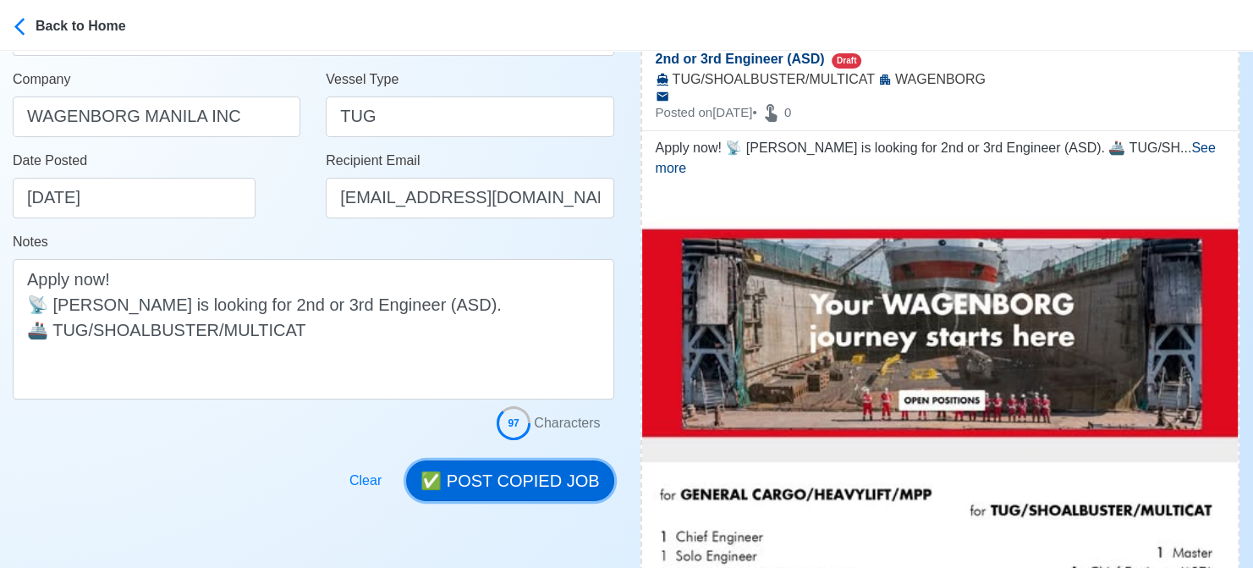
click at [522, 487] on button "✅ POST COPIED JOB" at bounding box center [509, 480] width 207 height 41
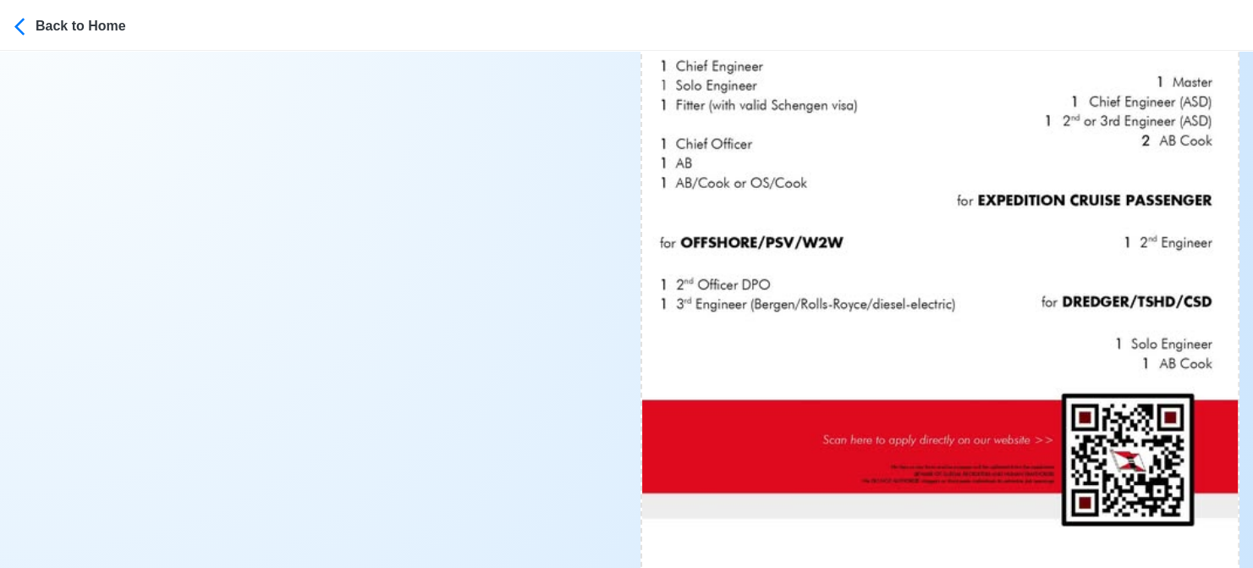
scroll to position [931, 0]
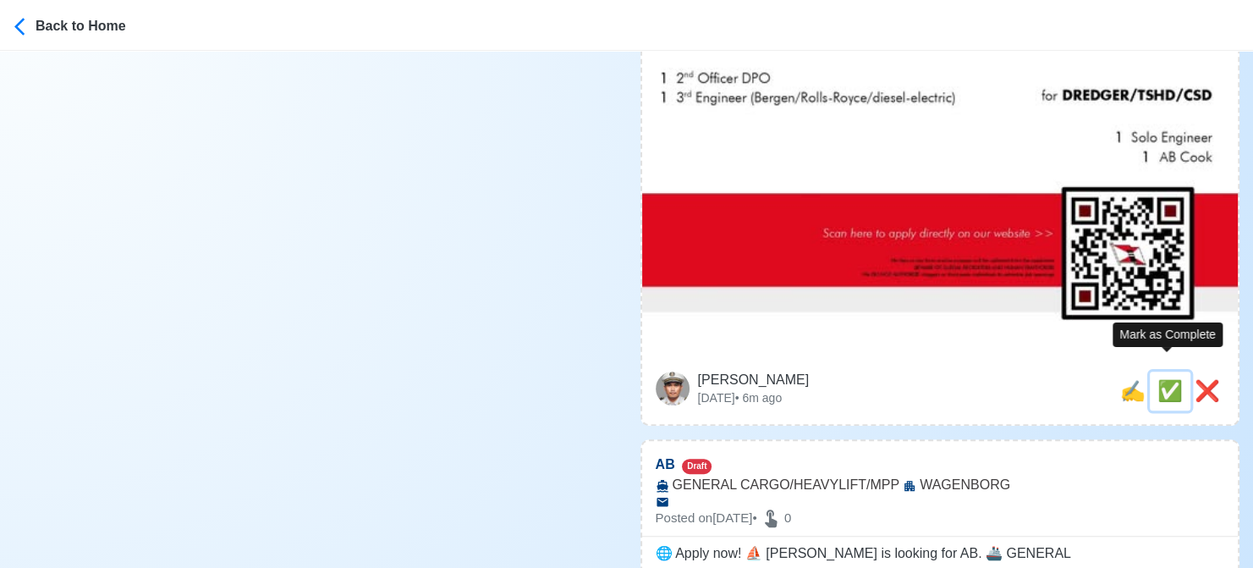
click at [1169, 379] on span "✅" at bounding box center [1169, 390] width 25 height 23
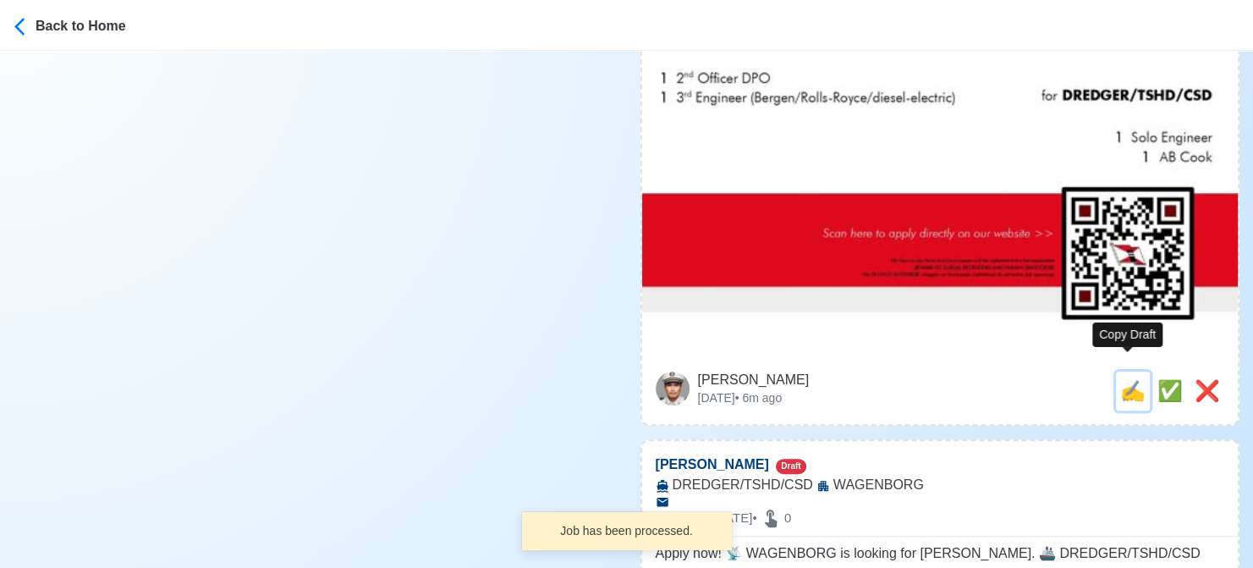
click at [1129, 379] on span "✍️" at bounding box center [1132, 390] width 25 height 23
type input "AB"
select select
type input "WAGENBORG"
type input "GENERAL CARGO/HEAVYLIFT/MPP"
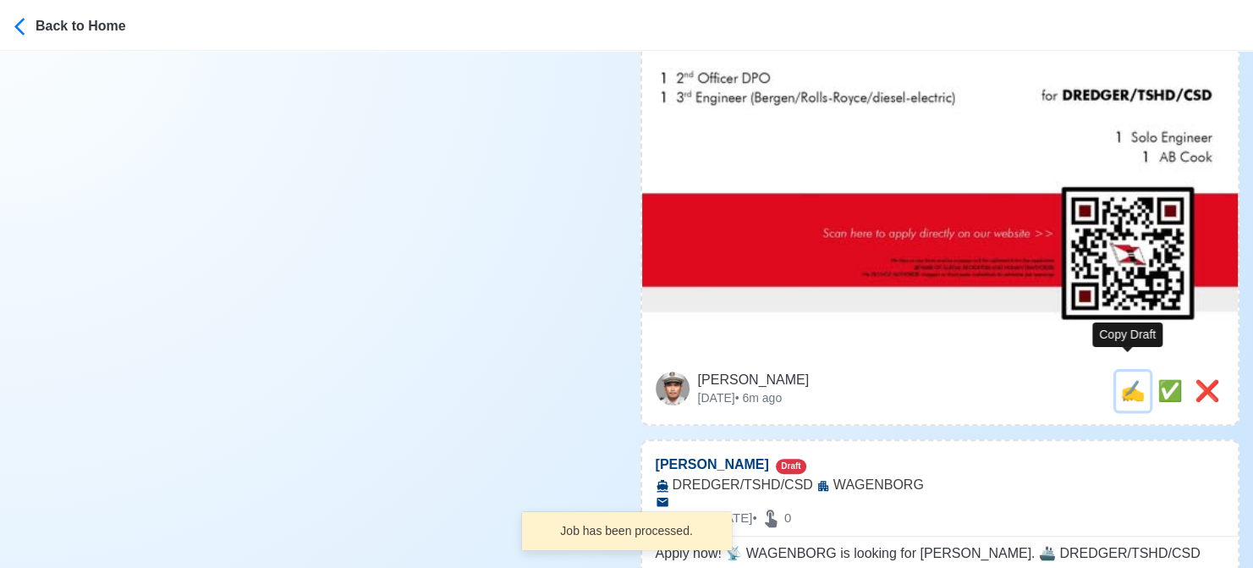
type textarea "🌐 Apply now! ⛵ WAGENBORG is looking for AB. 🚢 GENERAL CARGO/HEAVYLIFT/MPP"
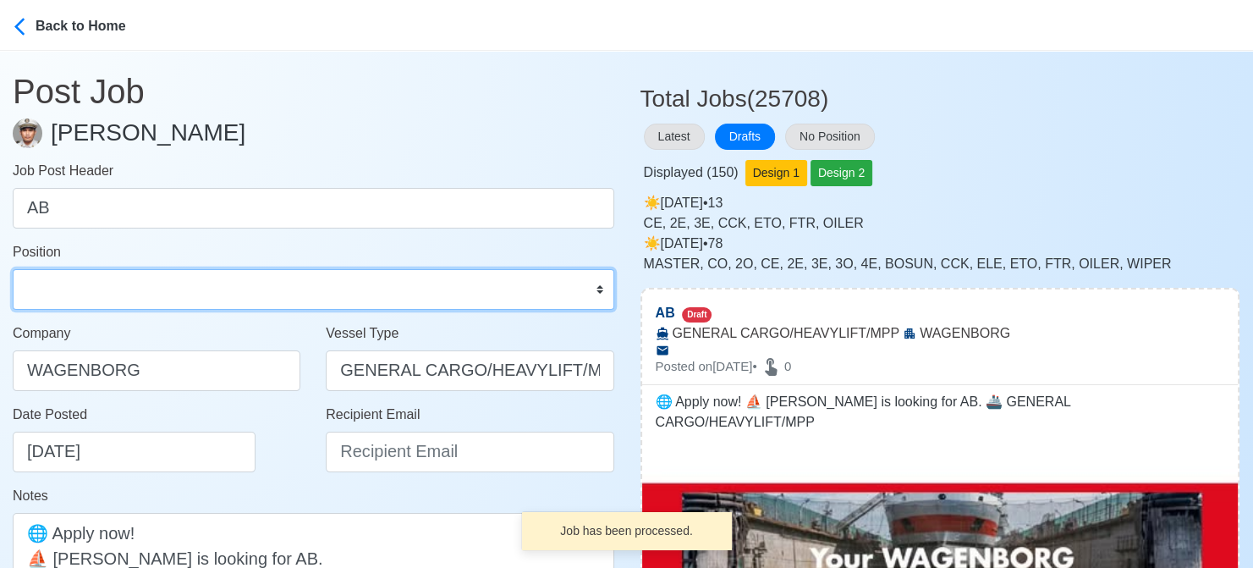
click at [190, 300] on select "Master Chief Officer 2nd Officer 3rd Officer Junior Officer Chief Engineer 2nd …" at bounding box center [313, 289] width 601 height 41
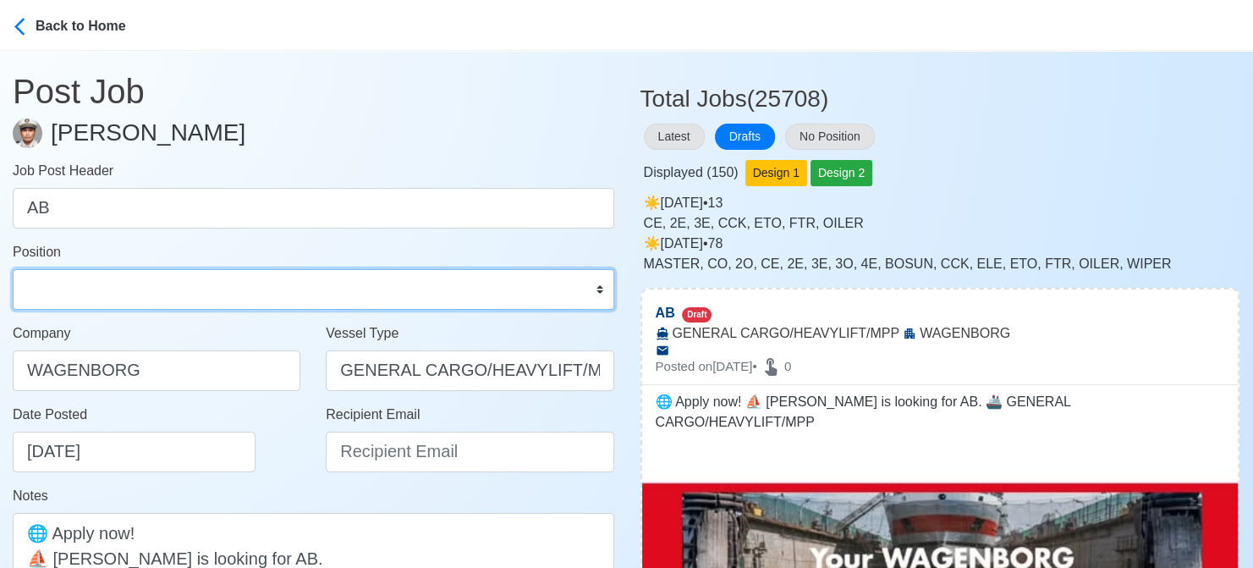
select select "[PERSON_NAME]"
click at [13, 269] on select "Master Chief Officer 2nd Officer 3rd Officer Junior Officer Chief Engineer 2nd …" at bounding box center [313, 289] width 601 height 41
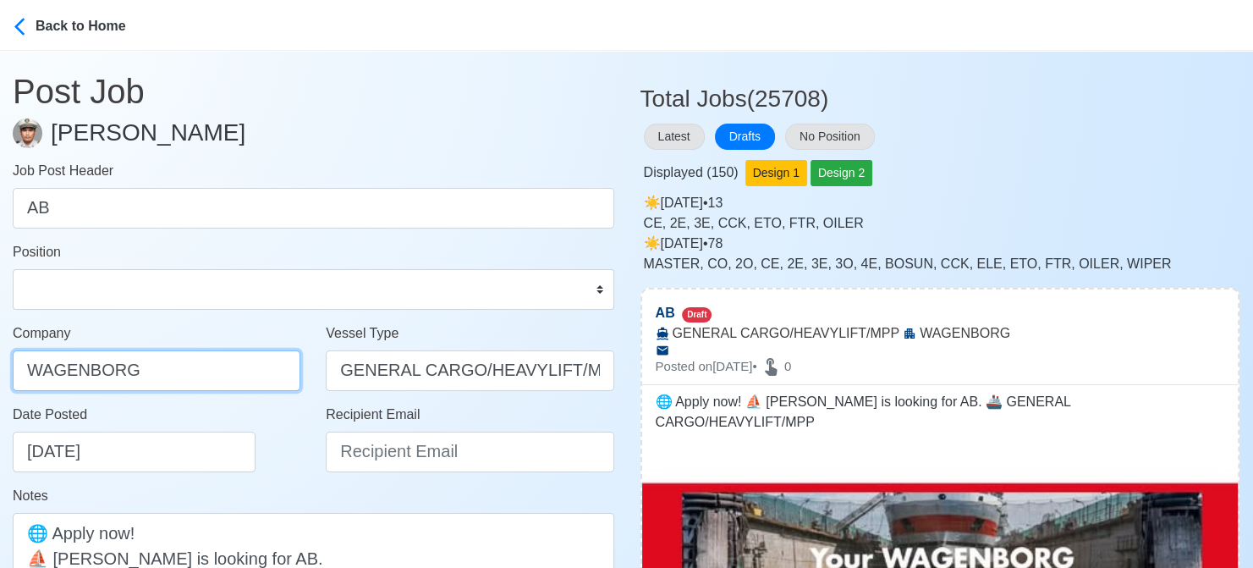
click at [172, 377] on input "WAGENBORG" at bounding box center [157, 370] width 288 height 41
type input "WAGENBORG MANILA INC"
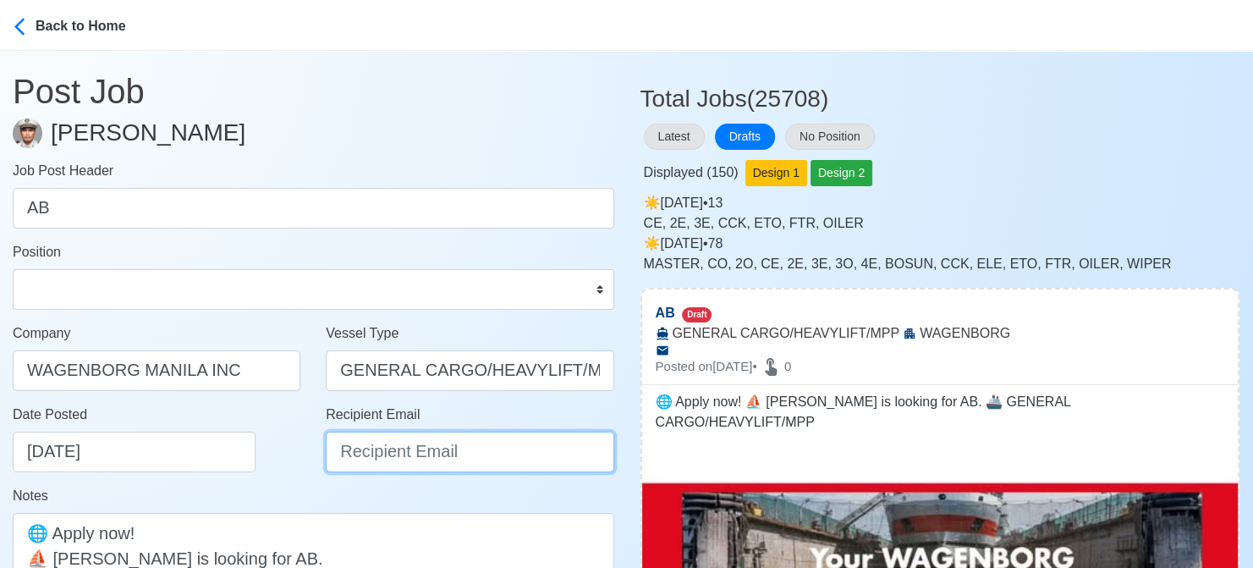
click at [366, 459] on input "Recipient Email" at bounding box center [470, 451] width 288 height 41
paste input "recruitment.manila@wagenborg.com"
type input "recruitment.manila@wagenborg.com"
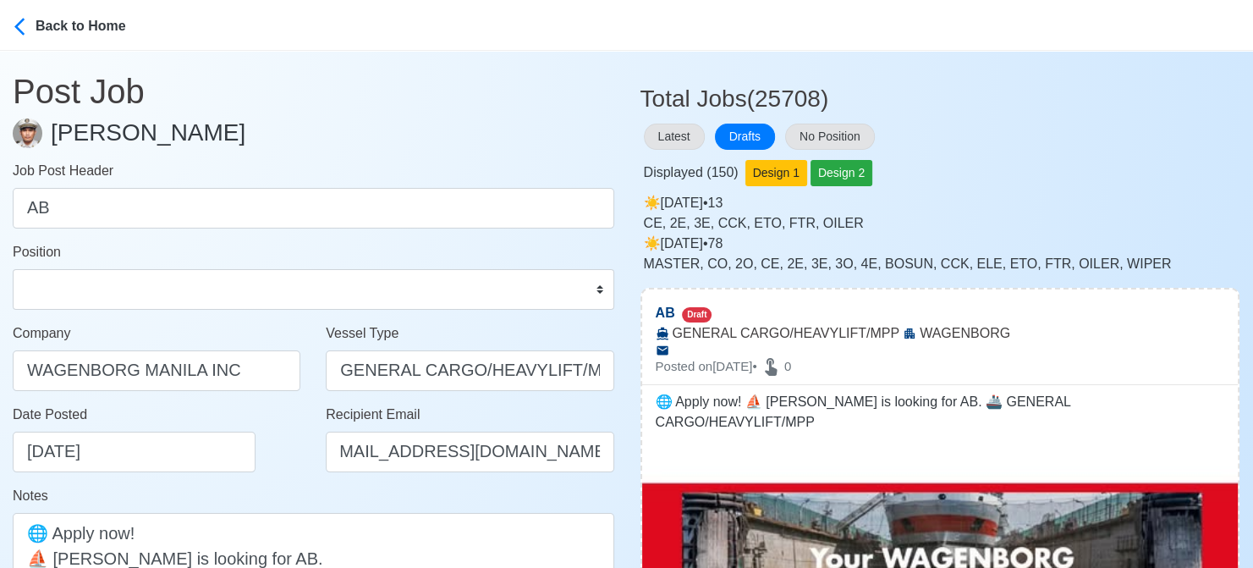
click at [254, 493] on div "Notes 🌐 Apply now! ⛵ WAGENBORG is looking for AB. 🚢 GENERAL CARGO/HEAVYLIFT/MPP" at bounding box center [313, 569] width 601 height 167
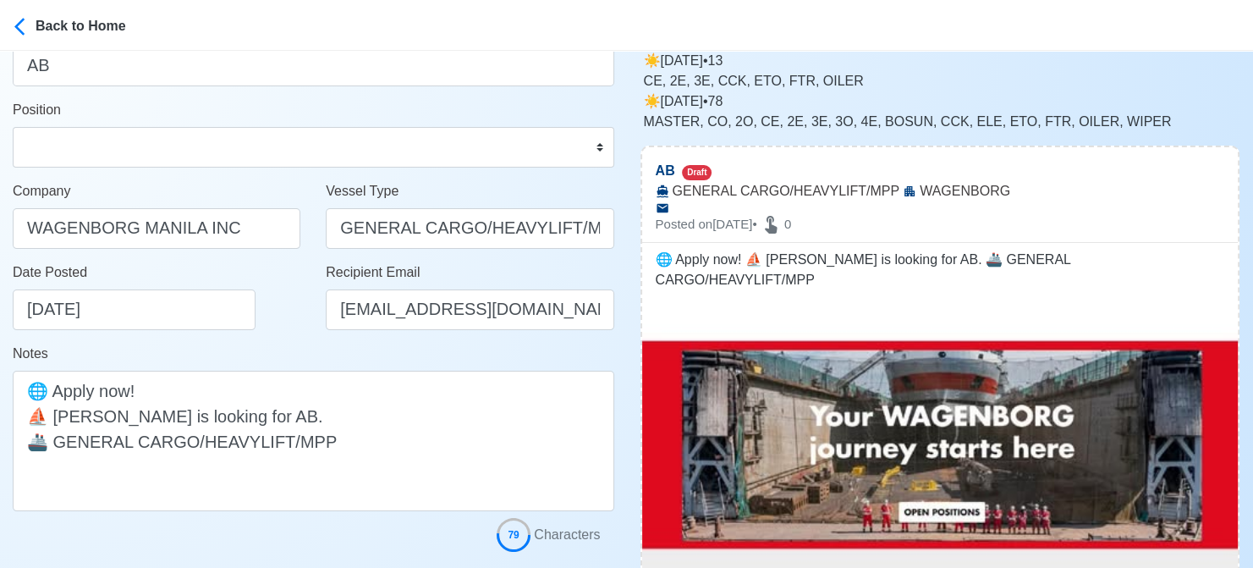
scroll to position [85, 0]
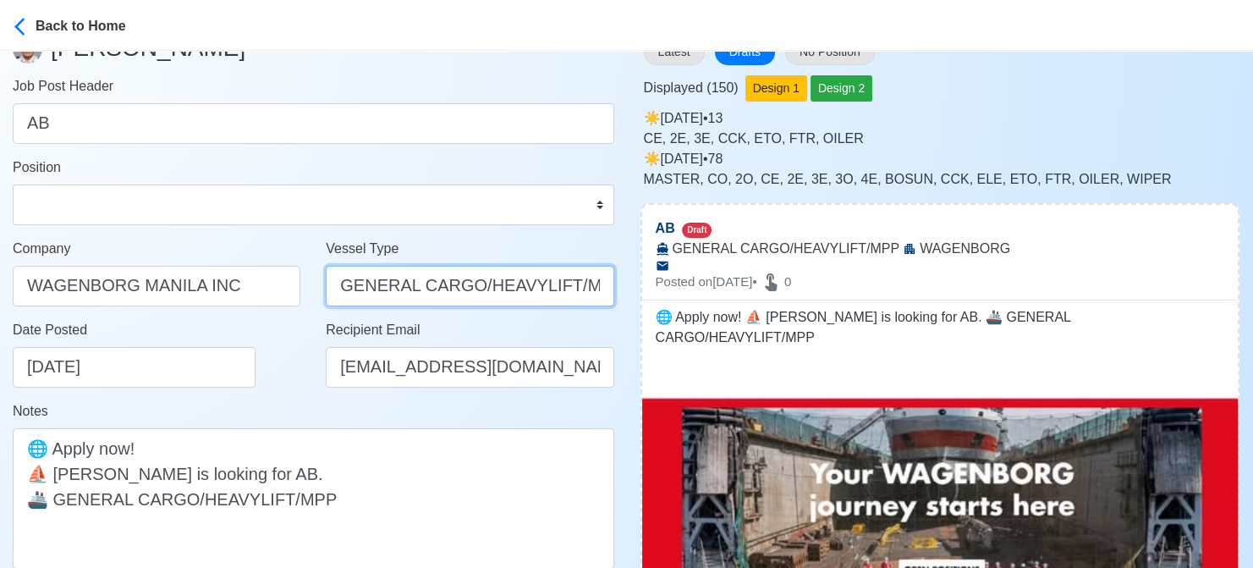
drag, startPoint x: 470, startPoint y: 288, endPoint x: 655, endPoint y: 293, distance: 184.5
type input "GENERAL CARGO"
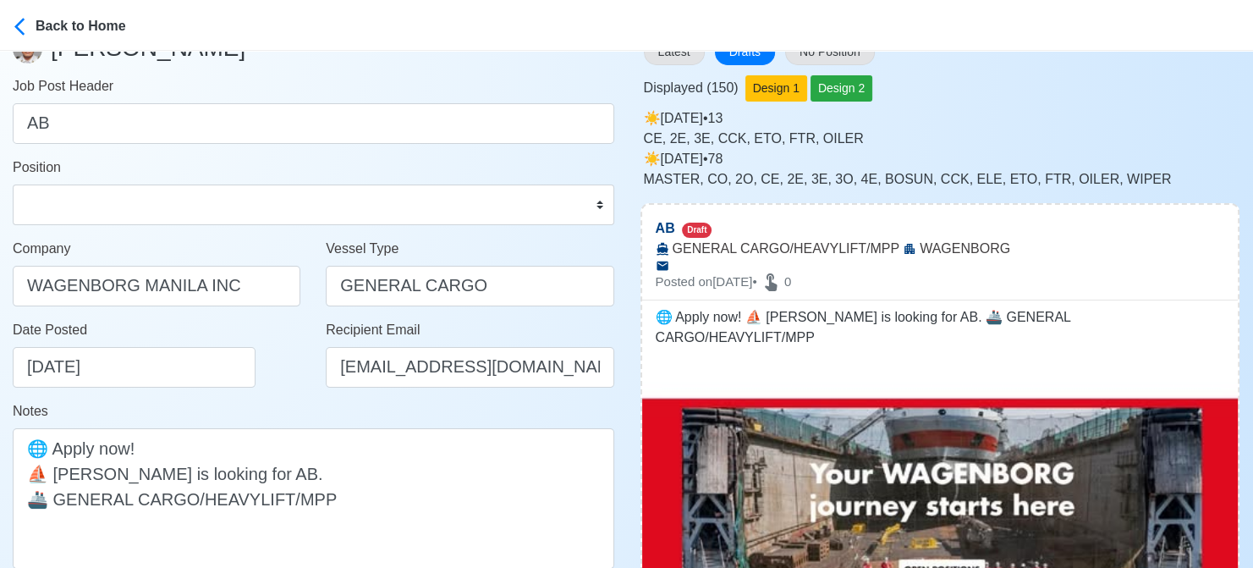
click at [276, 371] on div "Date Posted 08/18/2025" at bounding box center [161, 354] width 297 height 68
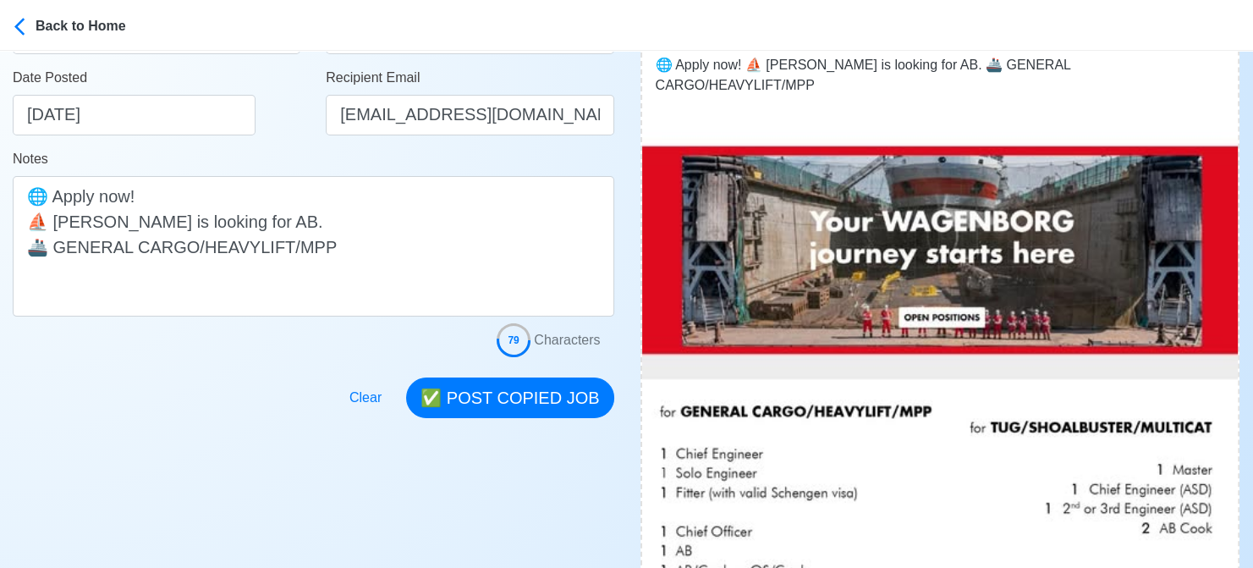
scroll to position [338, 0]
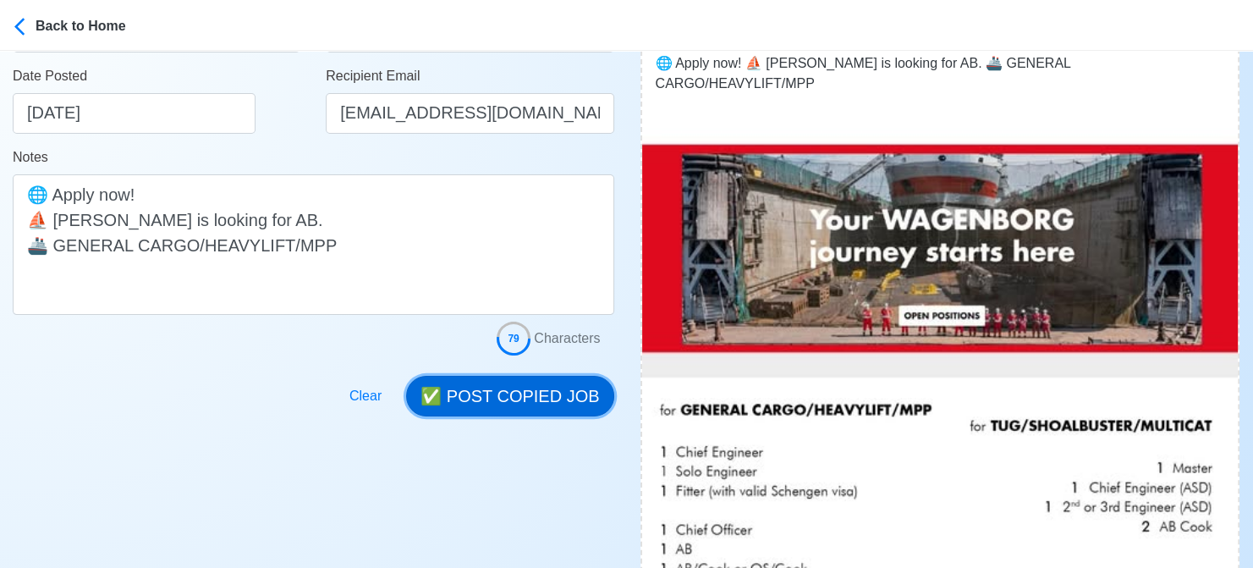
click at [530, 389] on button "✅ POST COPIED JOB" at bounding box center [509, 396] width 207 height 41
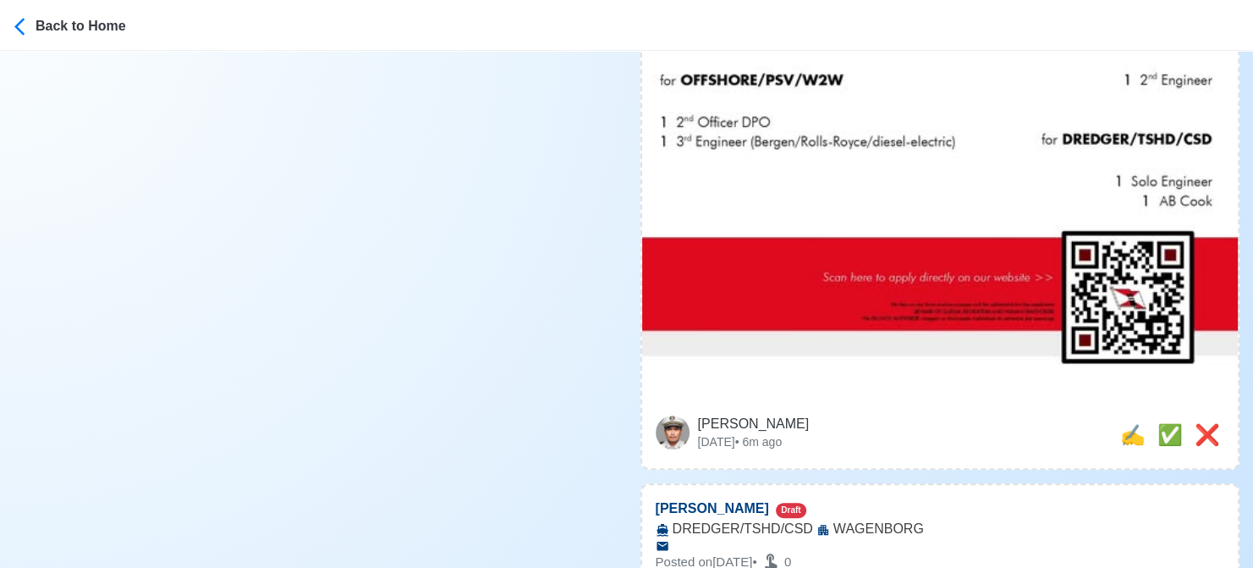
scroll to position [931, 0]
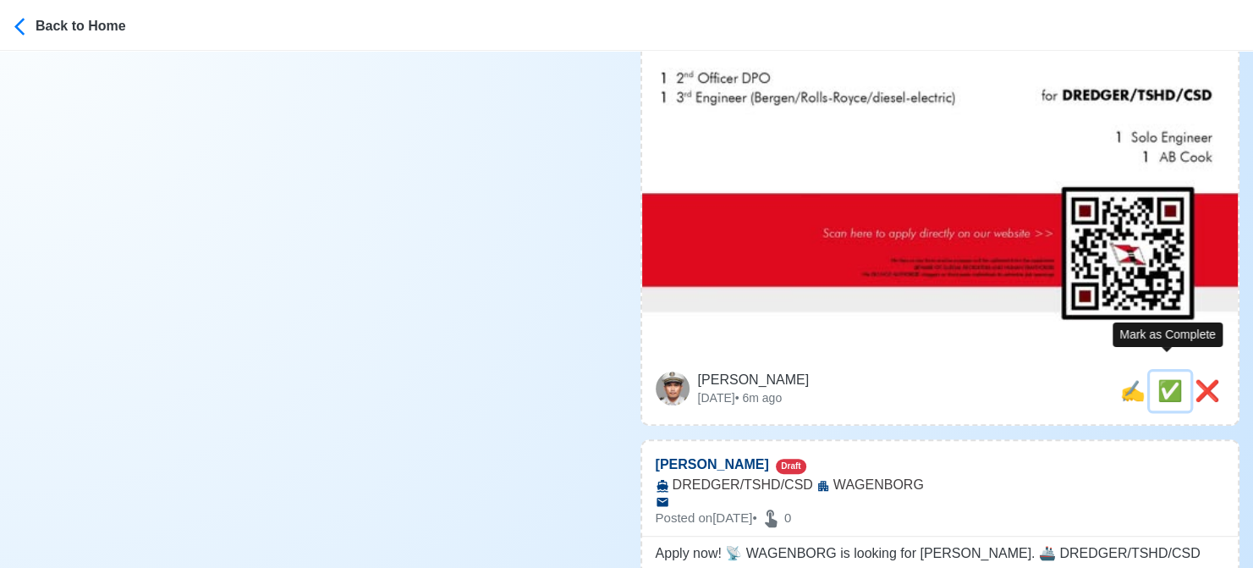
click at [1157, 379] on span "✅" at bounding box center [1169, 390] width 25 height 23
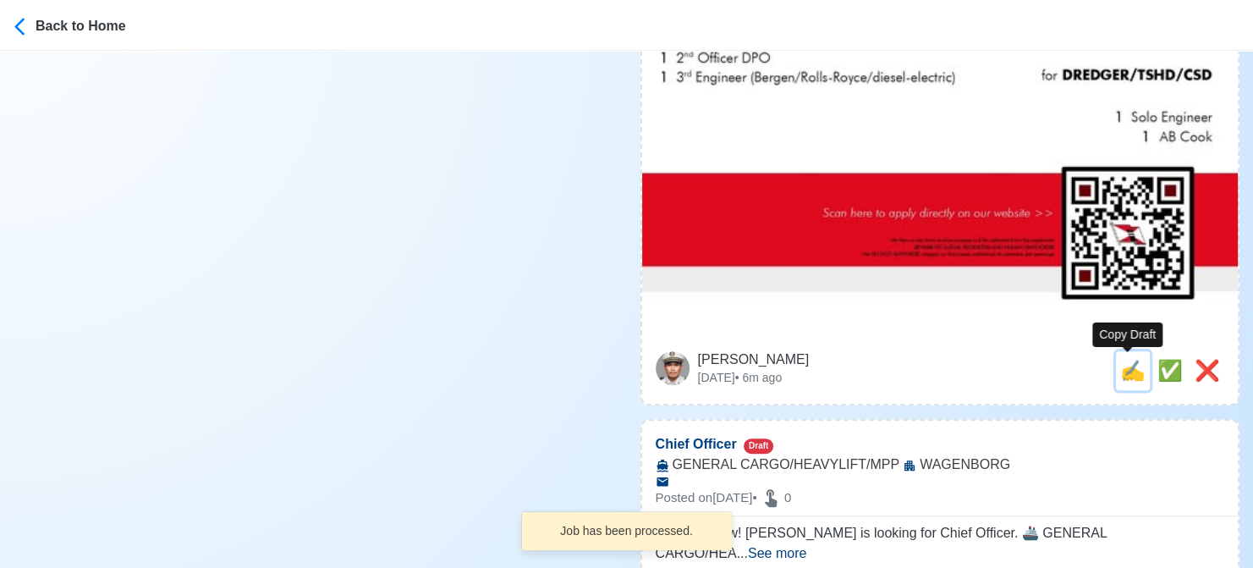
click at [1123, 378] on span "✍️" at bounding box center [1132, 370] width 25 height 23
type input "AB Cook"
select select
type input "WAGENBORG"
type input "DREDGER/TSHD/CSD"
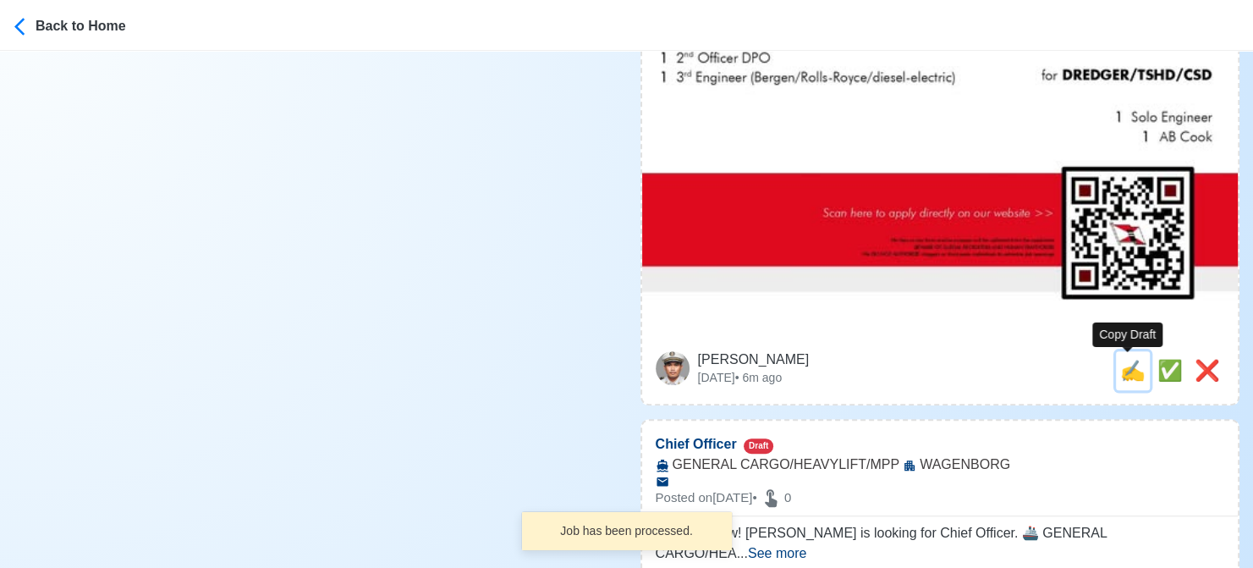
type textarea "Apply now! 📡 WAGENBORG is looking for AB Cook. 🚢 DREDGER/TSHD/CSD"
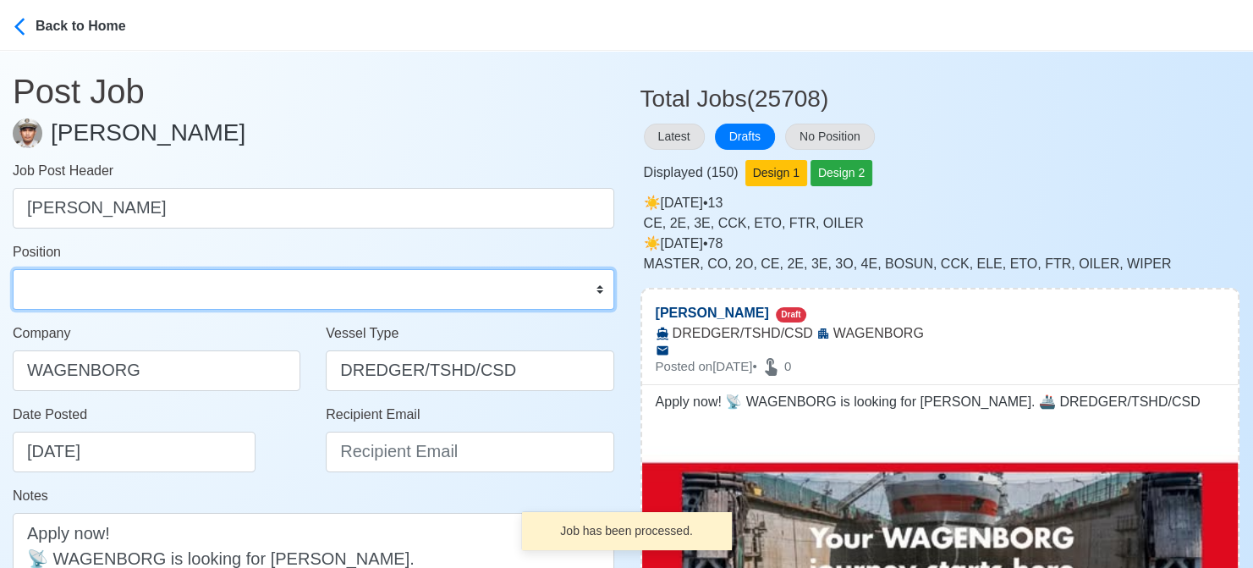
click at [88, 288] on select "Master Chief Officer 2nd Officer 3rd Officer Junior Officer Chief Engineer 2nd …" at bounding box center [313, 289] width 601 height 41
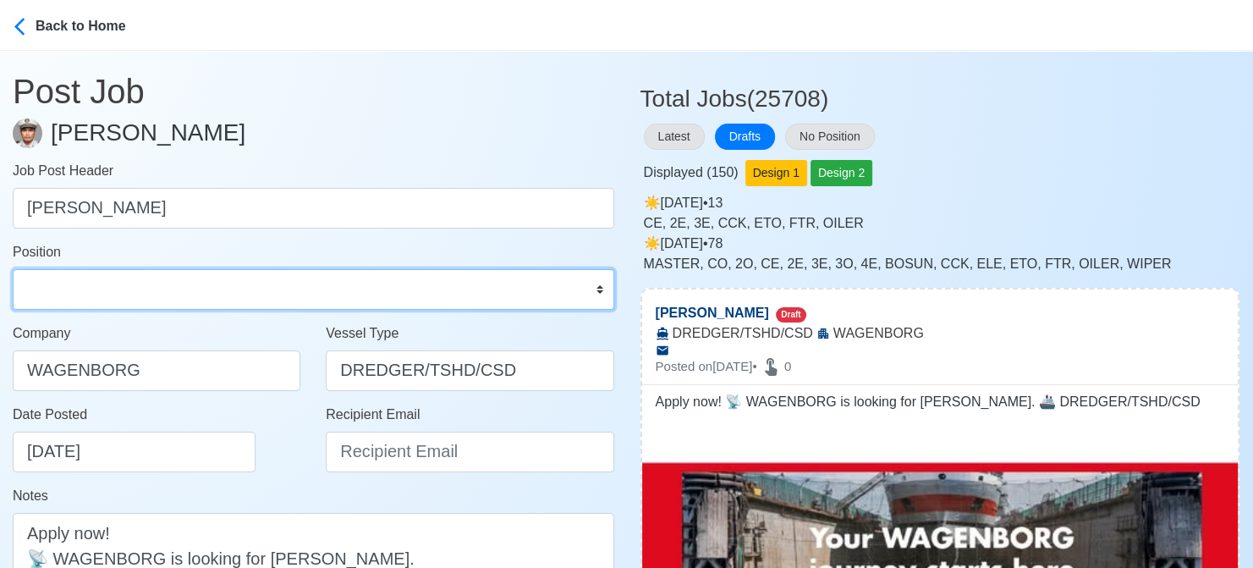
select select "[PERSON_NAME]"
click at [13, 269] on select "Master Chief Officer 2nd Officer 3rd Officer Junior Officer Chief Engineer 2nd …" at bounding box center [313, 289] width 601 height 41
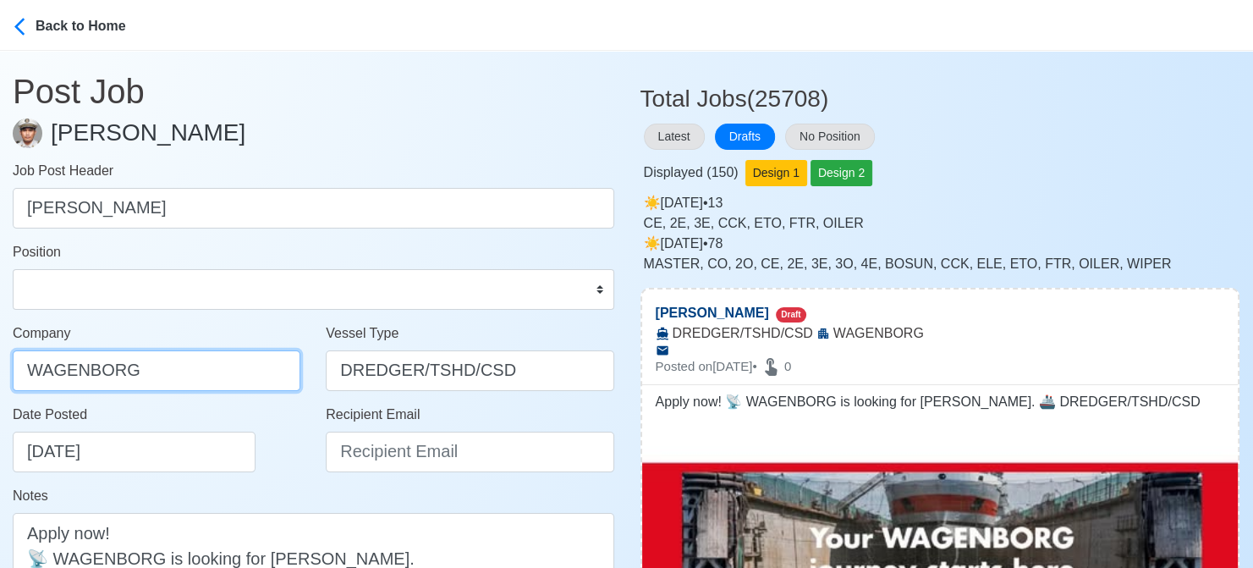
click at [167, 360] on input "WAGENBORG" at bounding box center [157, 370] width 288 height 41
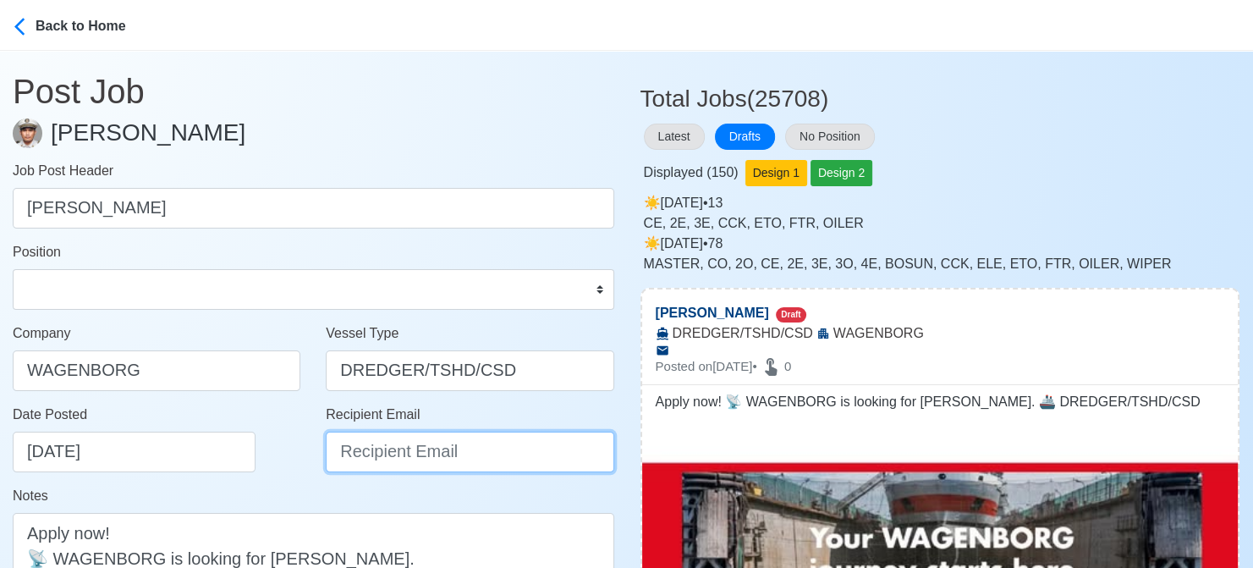
click at [352, 458] on input "Recipient Email" at bounding box center [470, 451] width 288 height 41
paste input "recruitment.manila@wagenborg.com"
type input "recruitment.manila@wagenborg.com"
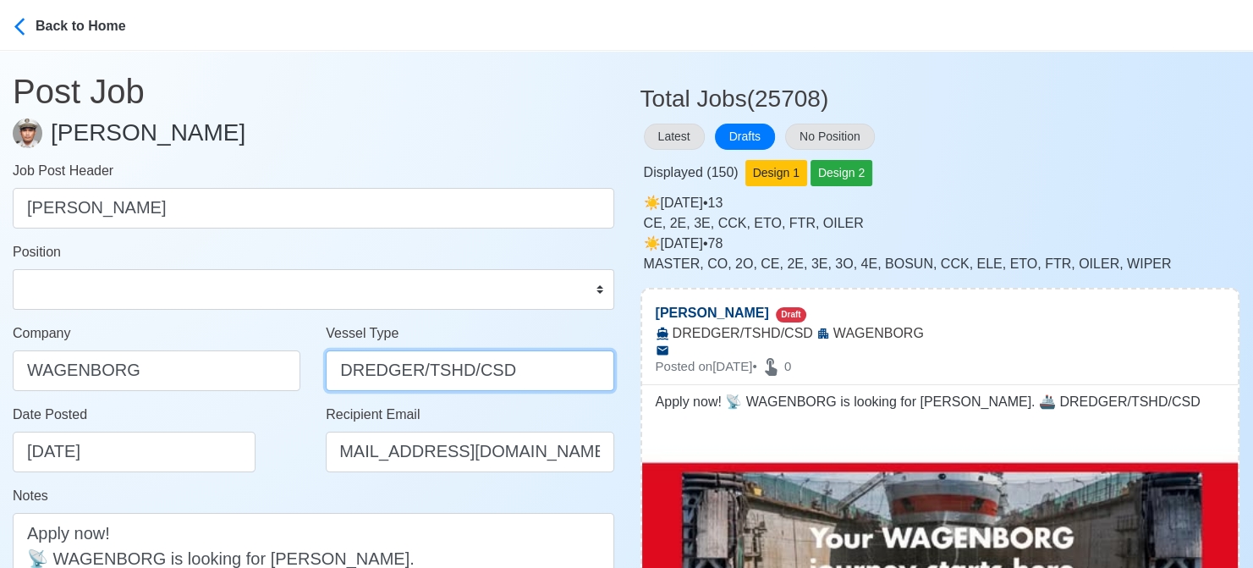
scroll to position [0, 0]
drag, startPoint x: 413, startPoint y: 369, endPoint x: 683, endPoint y: 377, distance: 270.0
type input "DREDGER"
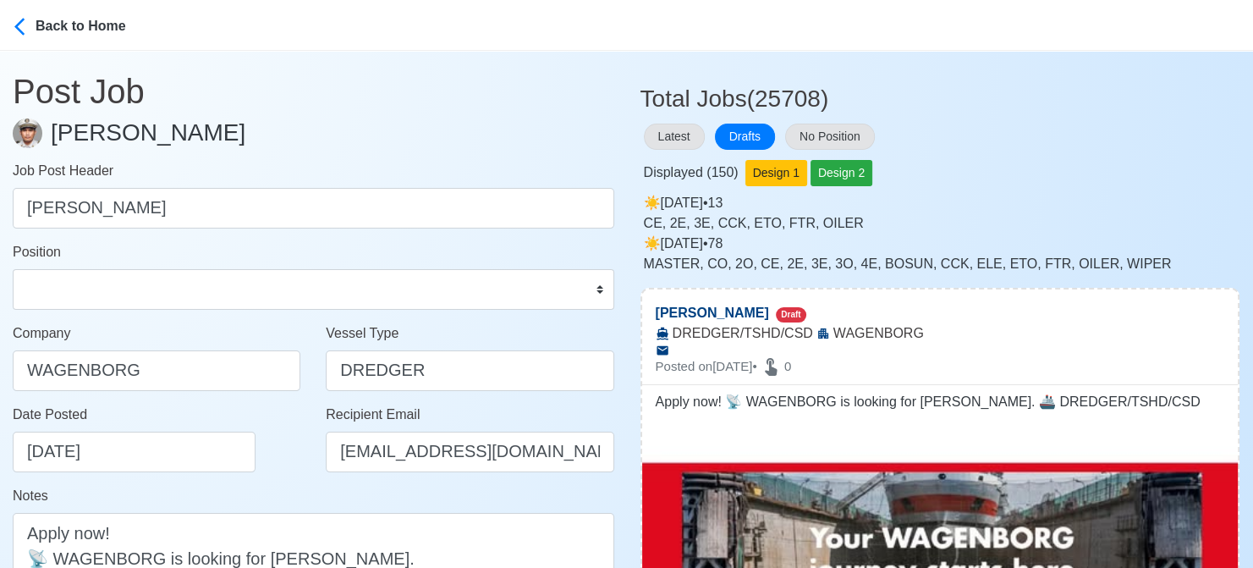
click at [280, 462] on div "Date Posted 08/18/2025" at bounding box center [161, 438] width 297 height 68
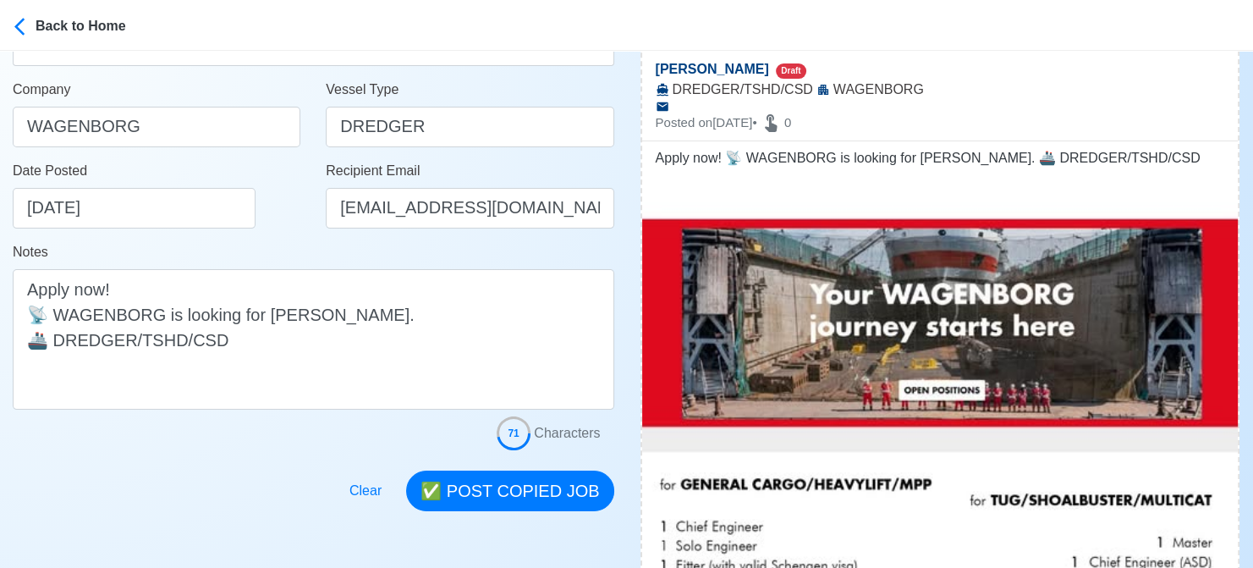
scroll to position [254, 0]
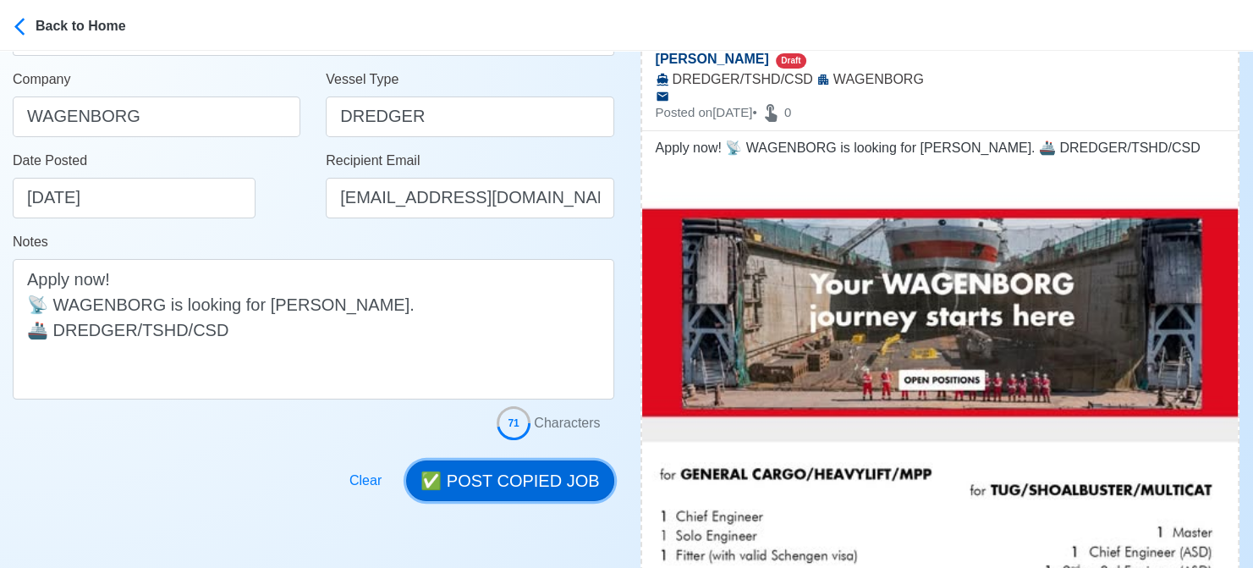
click at [521, 490] on button "✅ POST COPIED JOB" at bounding box center [509, 480] width 207 height 41
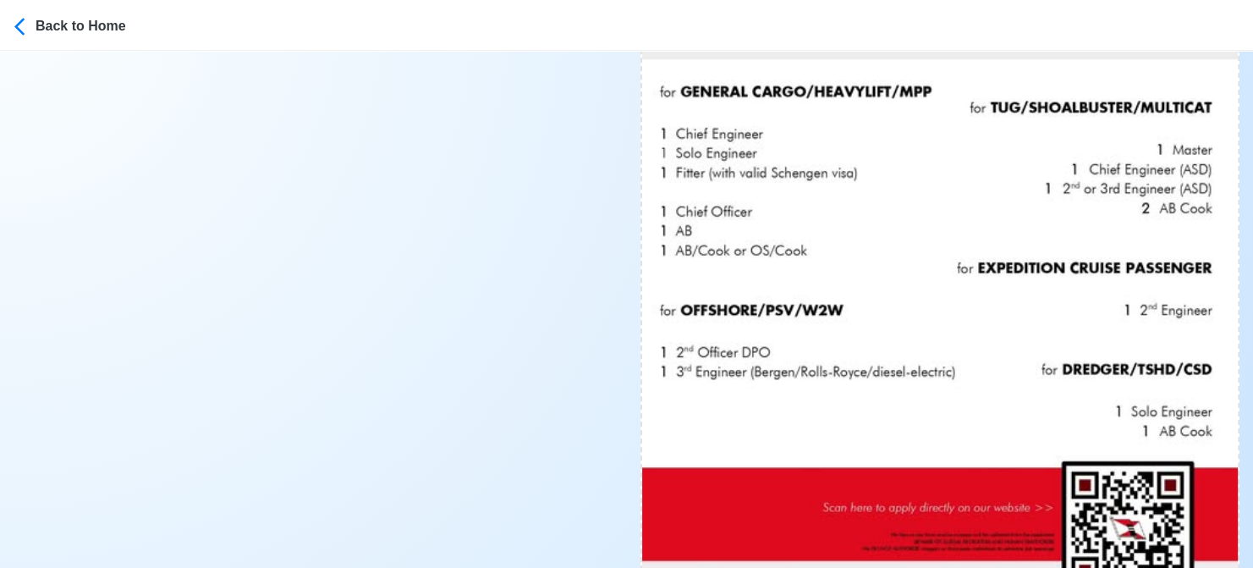
scroll to position [761, 0]
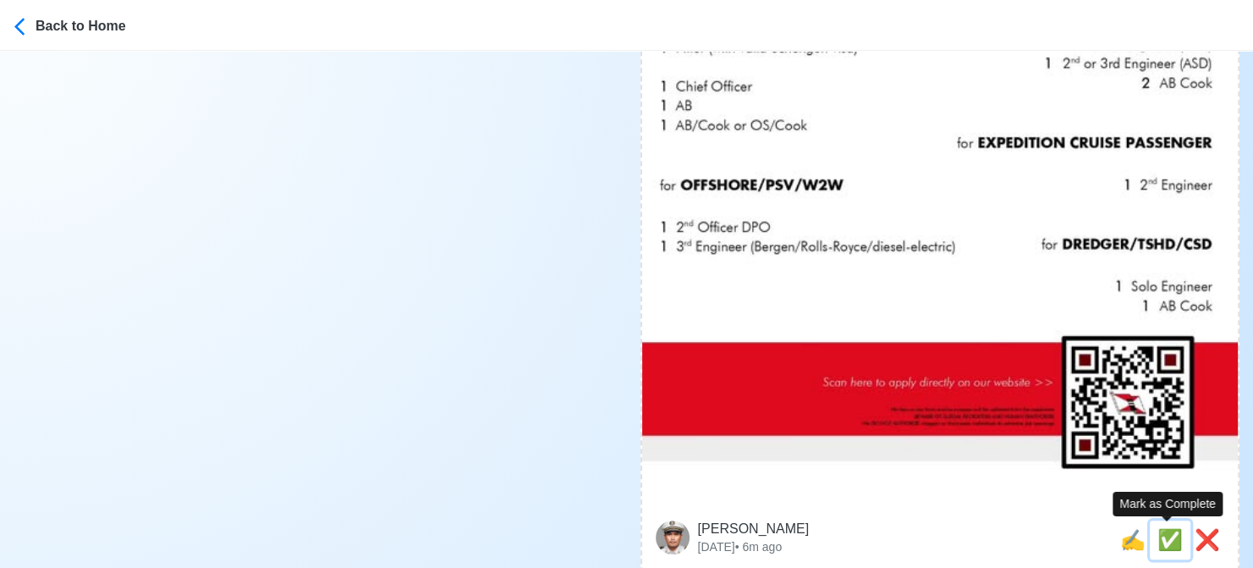
click at [1175, 542] on span "✅" at bounding box center [1169, 539] width 25 height 23
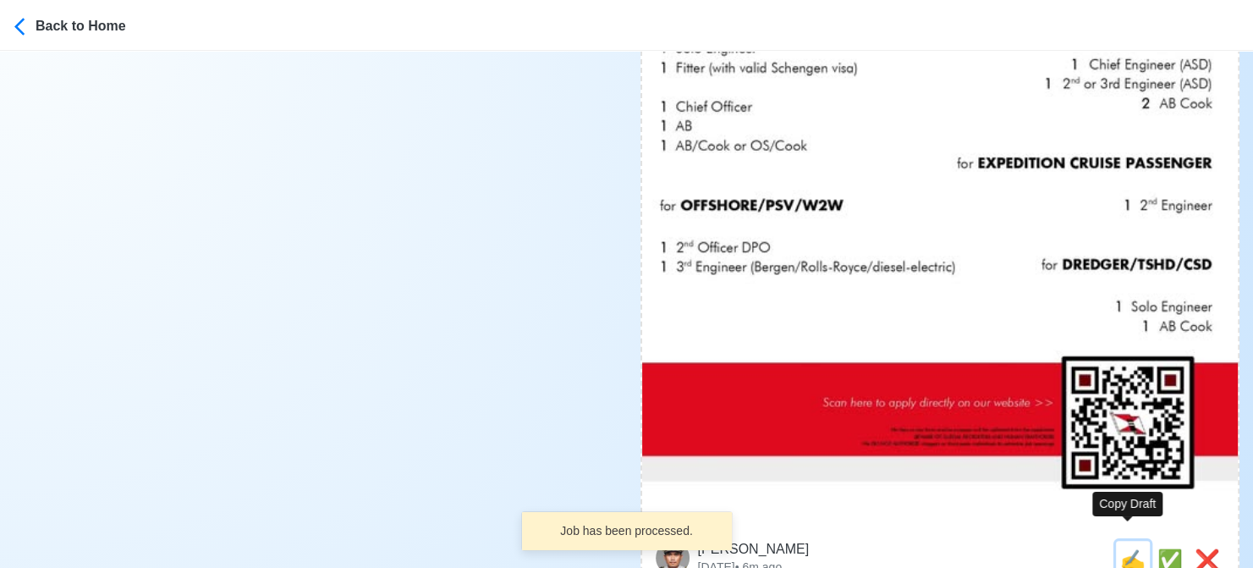
click at [1124, 548] on span "✍️" at bounding box center [1132, 559] width 25 height 23
type input "Chief Officer"
select select "Chief Officer"
type input "WAGENBORG"
type input "GENERAL CARGO/HEAVYLIFT/MPP"
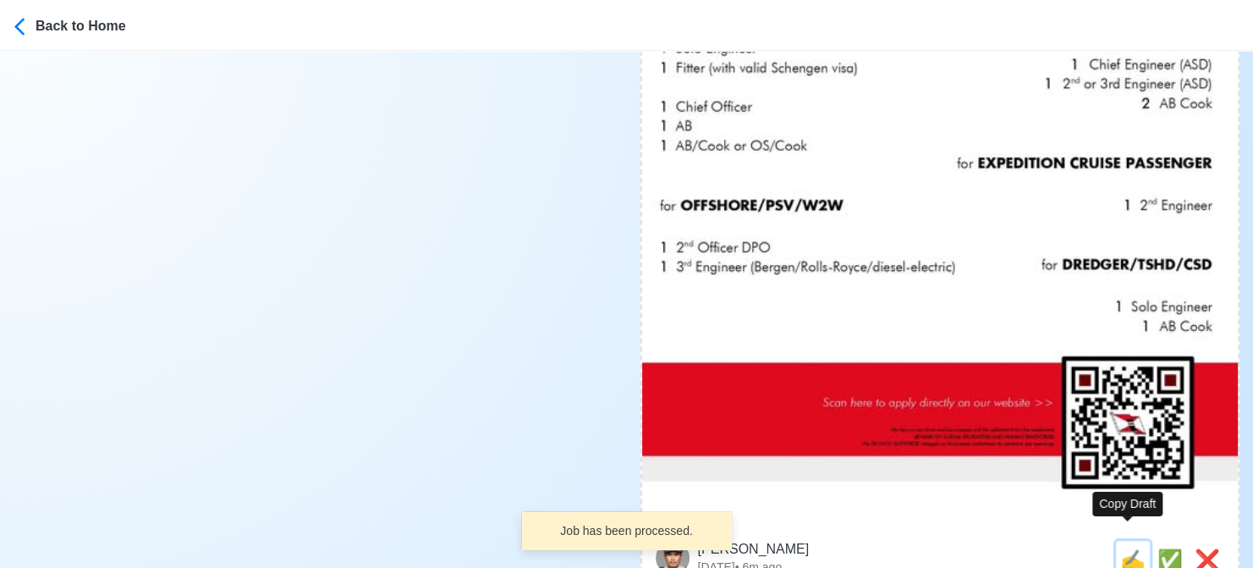
type textarea "❇️ Apply now! WAGENBORG is looking for Chief Officer. 🚢 GENERAL CARGO/HEAVYLIFT…"
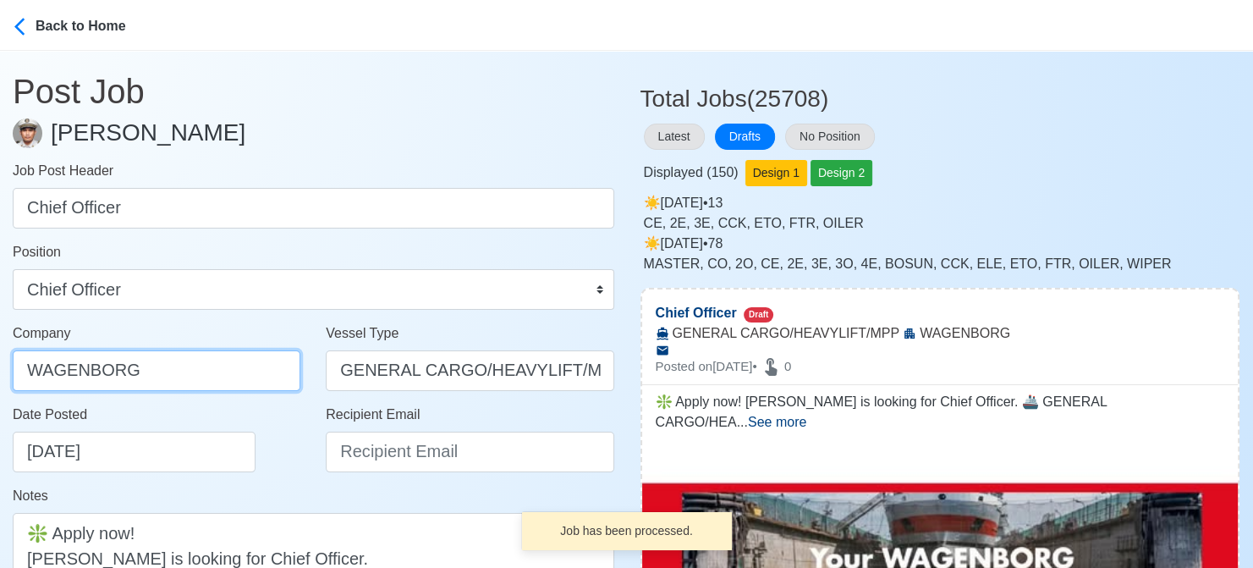
drag, startPoint x: 178, startPoint y: 359, endPoint x: 189, endPoint y: 371, distance: 17.4
click at [178, 359] on input "WAGENBORG" at bounding box center [157, 370] width 288 height 41
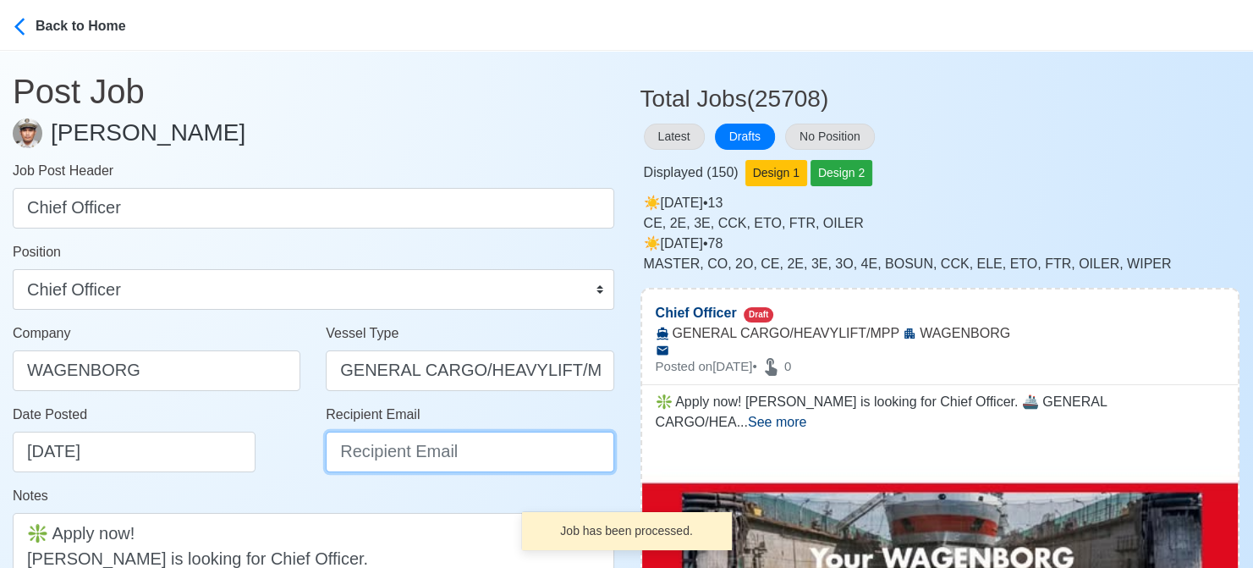
click at [419, 459] on input "Recipient Email" at bounding box center [470, 451] width 288 height 41
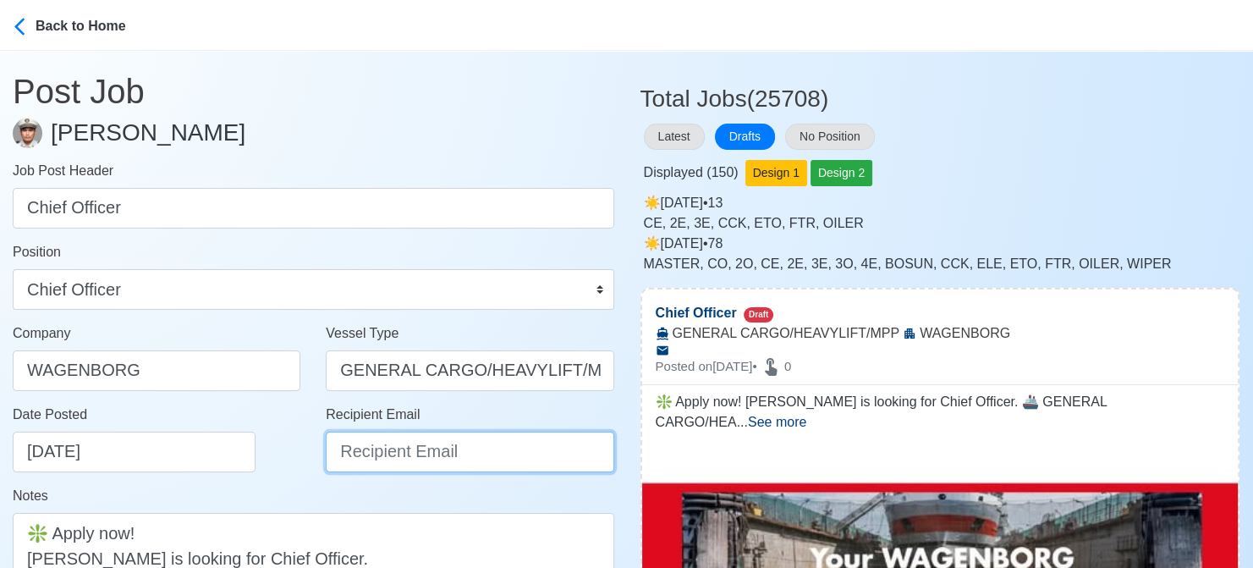
paste input "recruitment.manila@wagenborg.com"
type input "recruitment.manila@wagenborg.com"
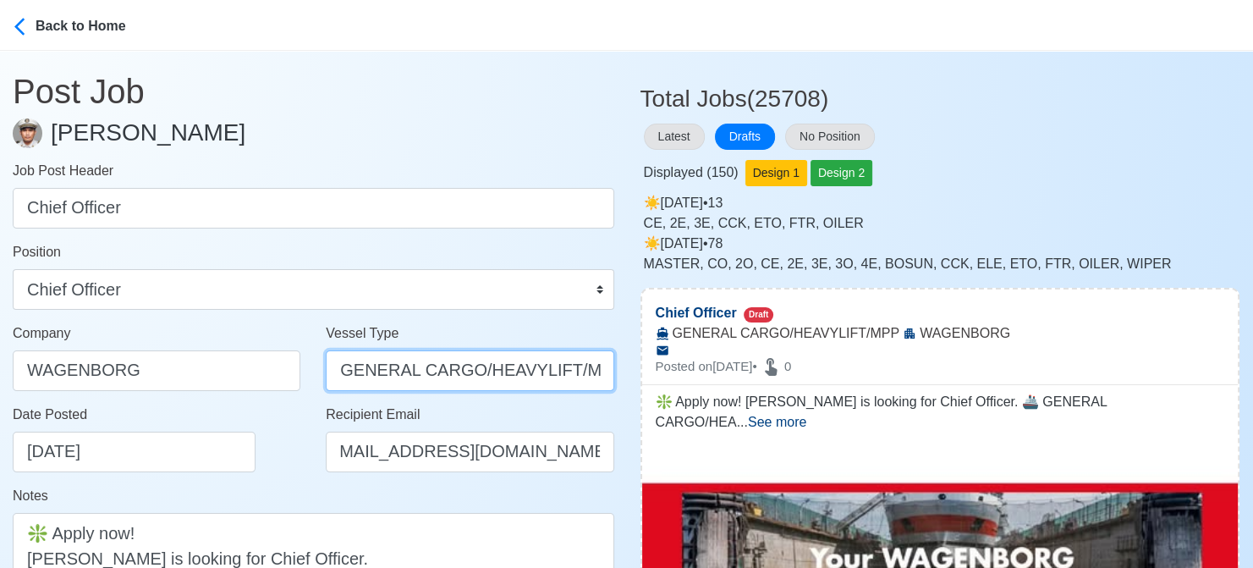
scroll to position [0, 0]
drag, startPoint x: 468, startPoint y: 372, endPoint x: 846, endPoint y: 382, distance: 378.3
type input "GENERAL CARGO"
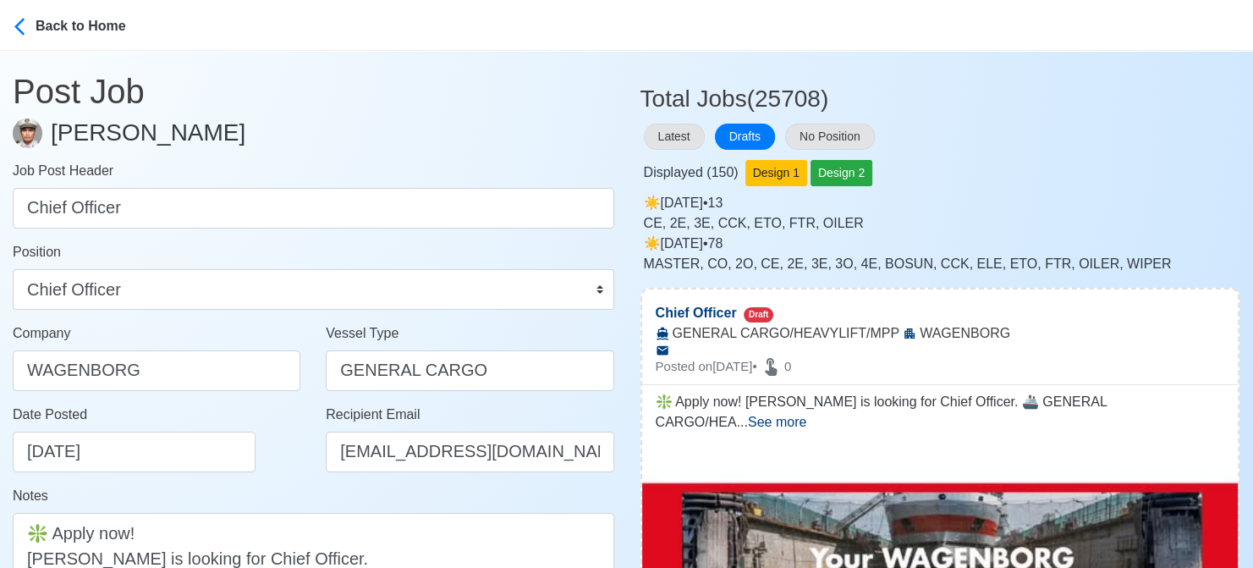
click at [288, 446] on div "Date Posted 08/18/2025" at bounding box center [161, 438] width 297 height 68
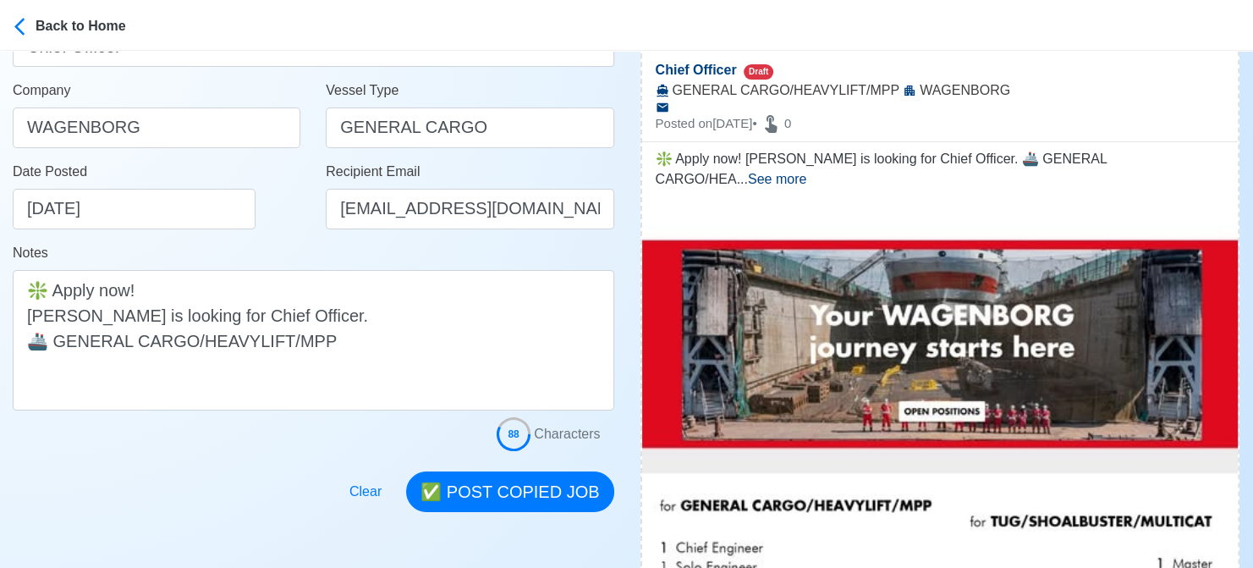
scroll to position [254, 0]
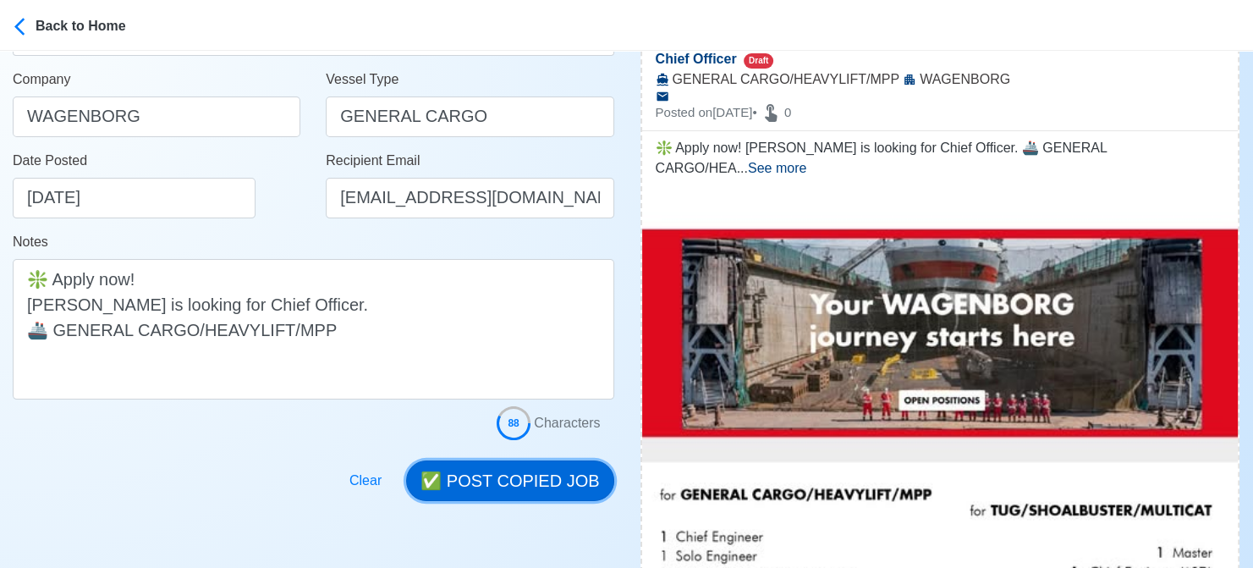
click at [534, 470] on button "✅ POST COPIED JOB" at bounding box center [509, 480] width 207 height 41
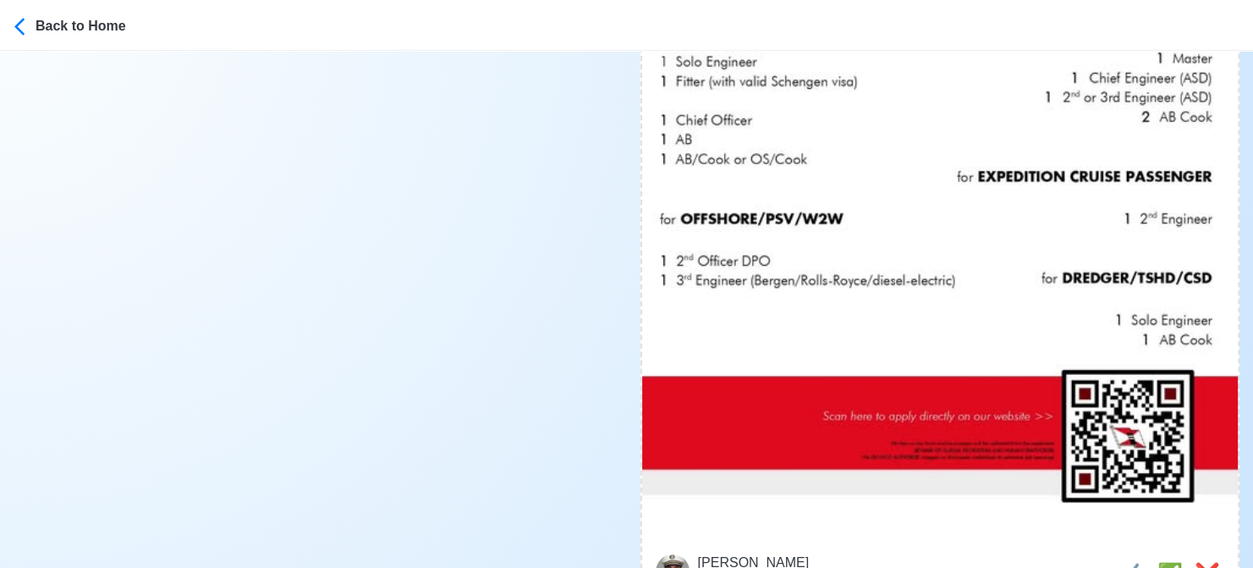
scroll to position [761, 0]
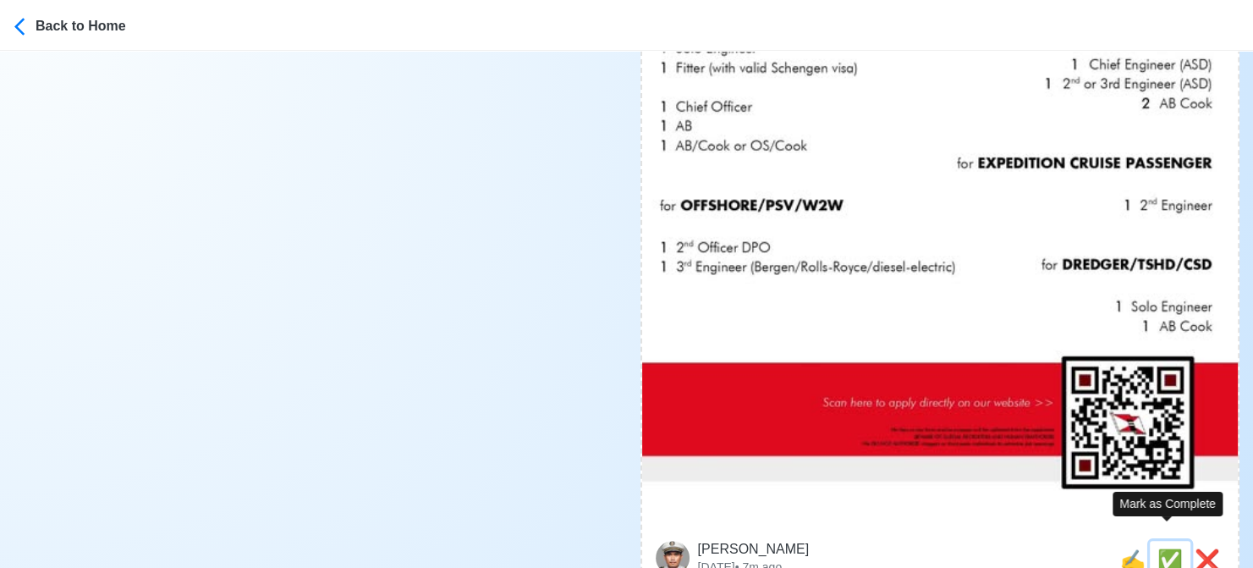
click at [1164, 548] on span "✅" at bounding box center [1169, 559] width 25 height 23
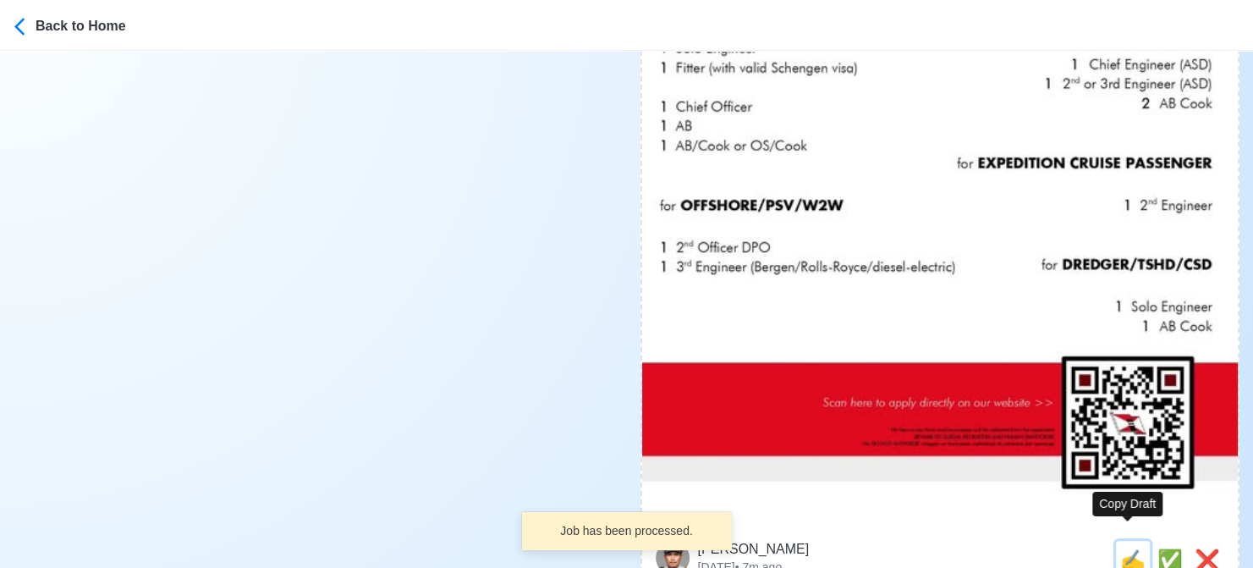
click at [1123, 548] on span "✍️" at bounding box center [1132, 559] width 25 height 23
type input "3rd Engineer"
select select "3rd Engineer"
type input "WAGENBORG"
type input "OFFSHORE/PSV/W2W"
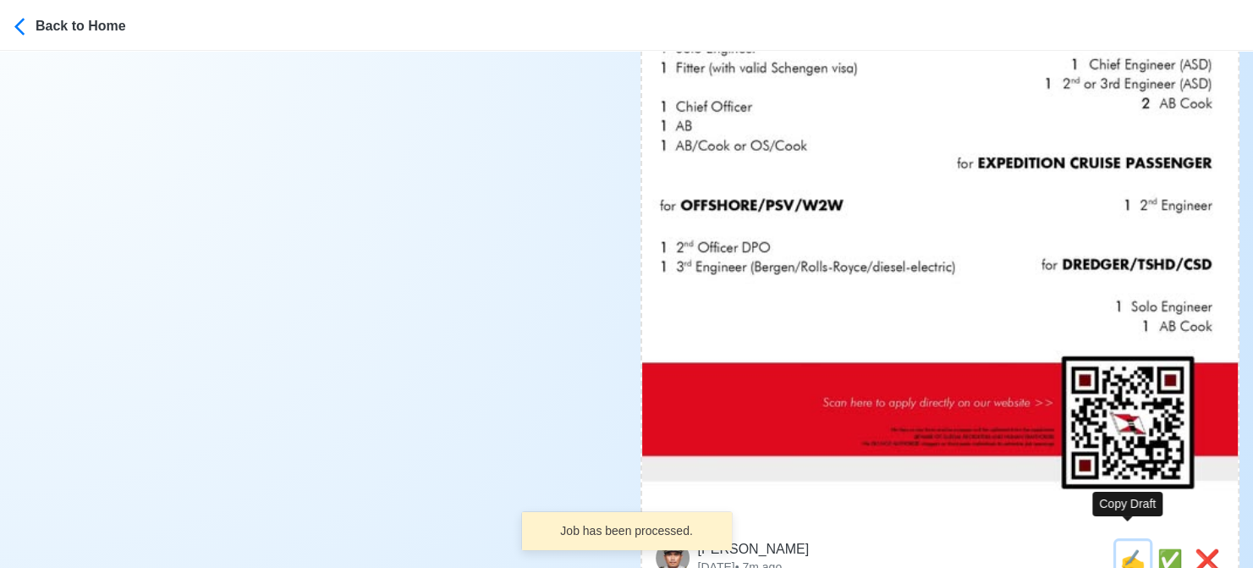
type textarea "🌐 Apply now! WAGENBORG is looking for 3rd Engineer. 🚢 OFFSHORE/PSV/W2W ✅ Bergen…"
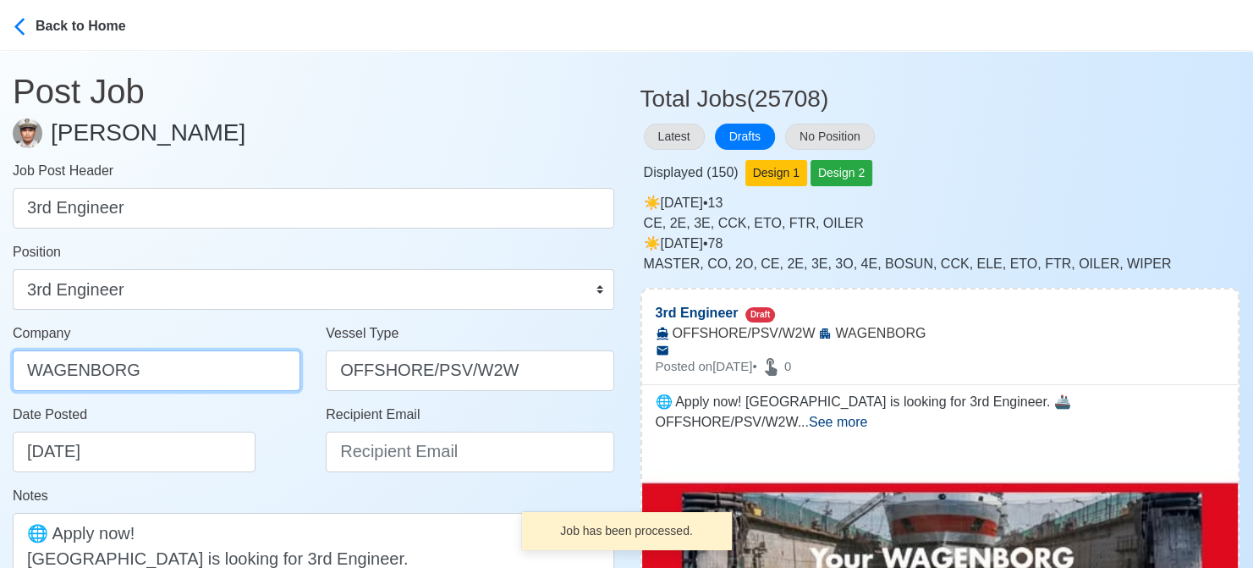
click at [173, 358] on input "WAGENBORG" at bounding box center [157, 370] width 288 height 41
type input "WAGENBORG MANILA INC"
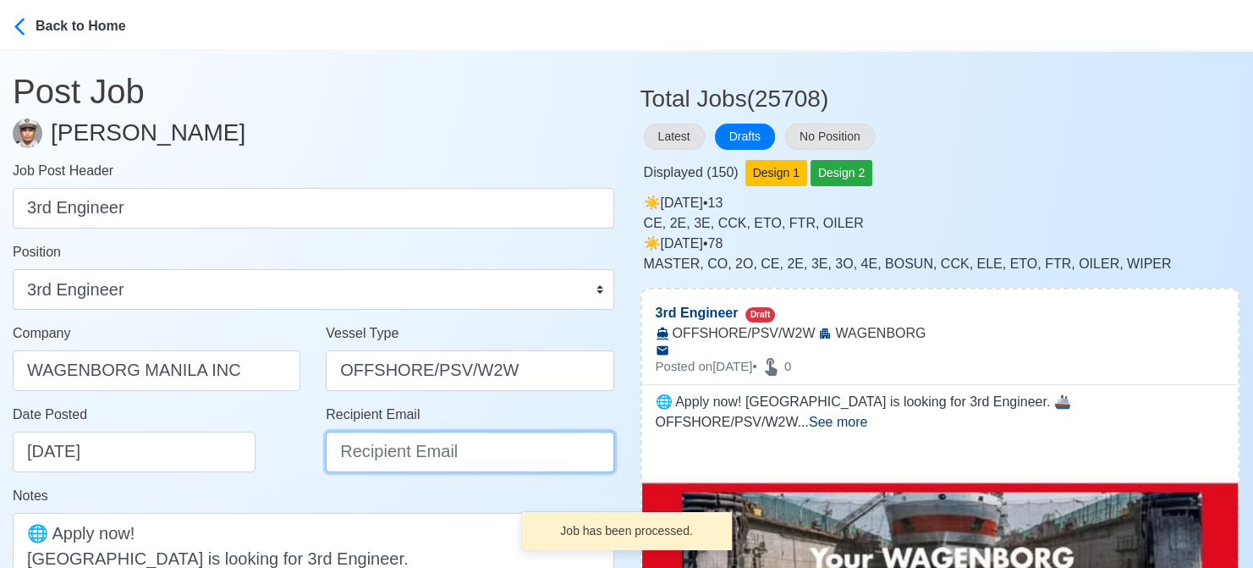
click at [450, 463] on input "Recipient Email" at bounding box center [470, 451] width 288 height 41
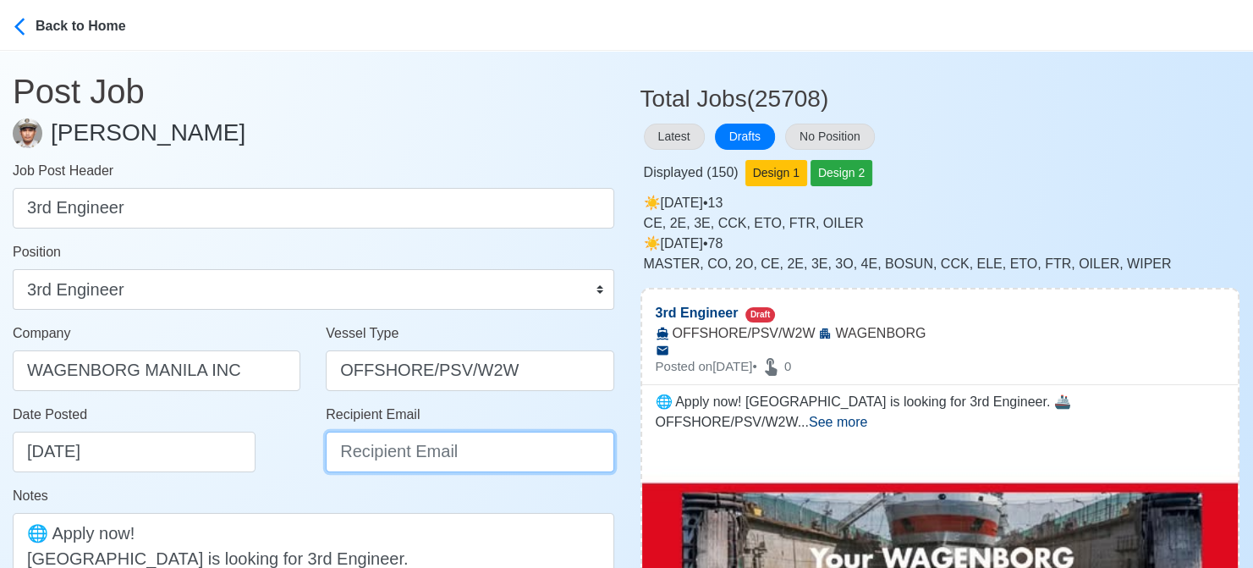
paste input "recruitment.manila@wagenborg.com"
type input "recruitment.manila@wagenborg.com"
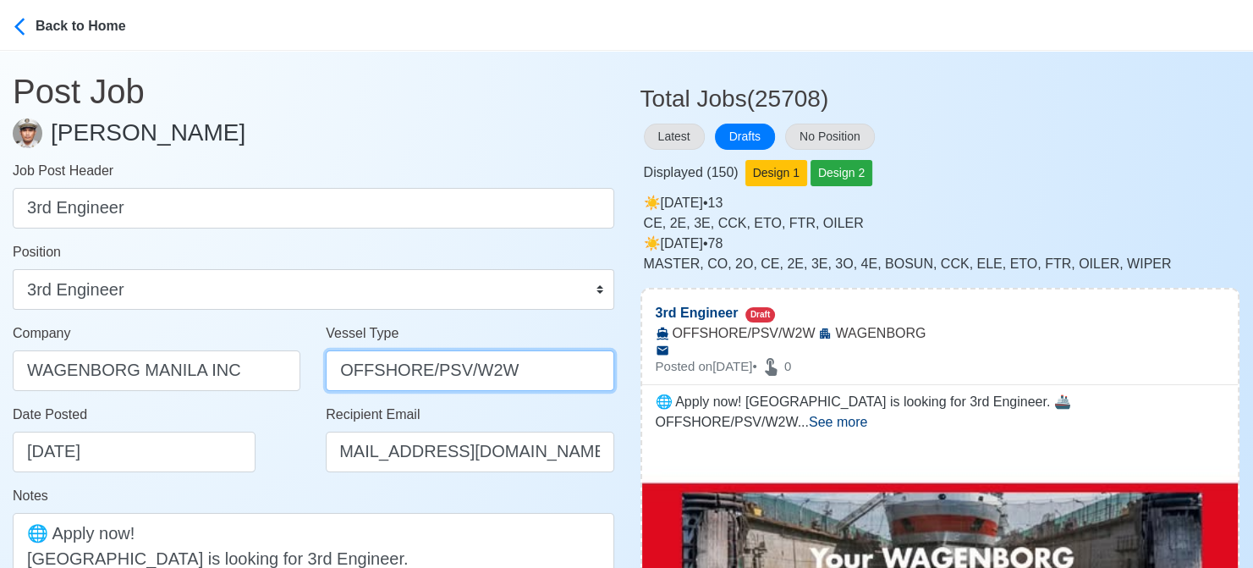
scroll to position [0, 0]
drag, startPoint x: 421, startPoint y: 371, endPoint x: 680, endPoint y: 387, distance: 259.4
type input "OFFSHORE"
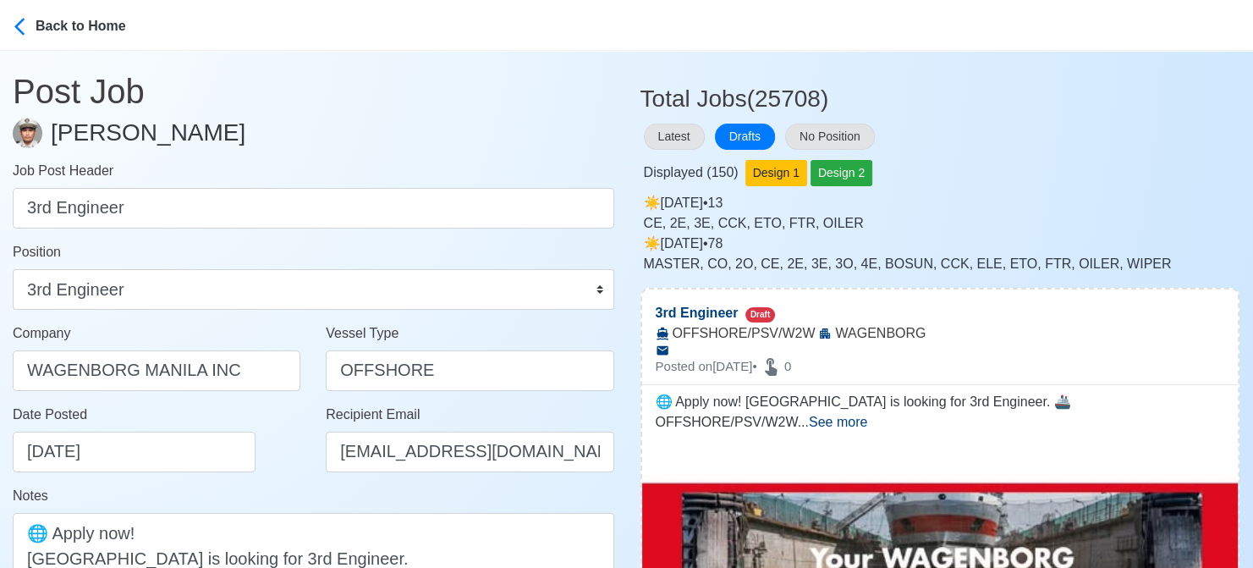
click at [281, 444] on div "Date Posted 08/18/2025" at bounding box center [161, 438] width 297 height 68
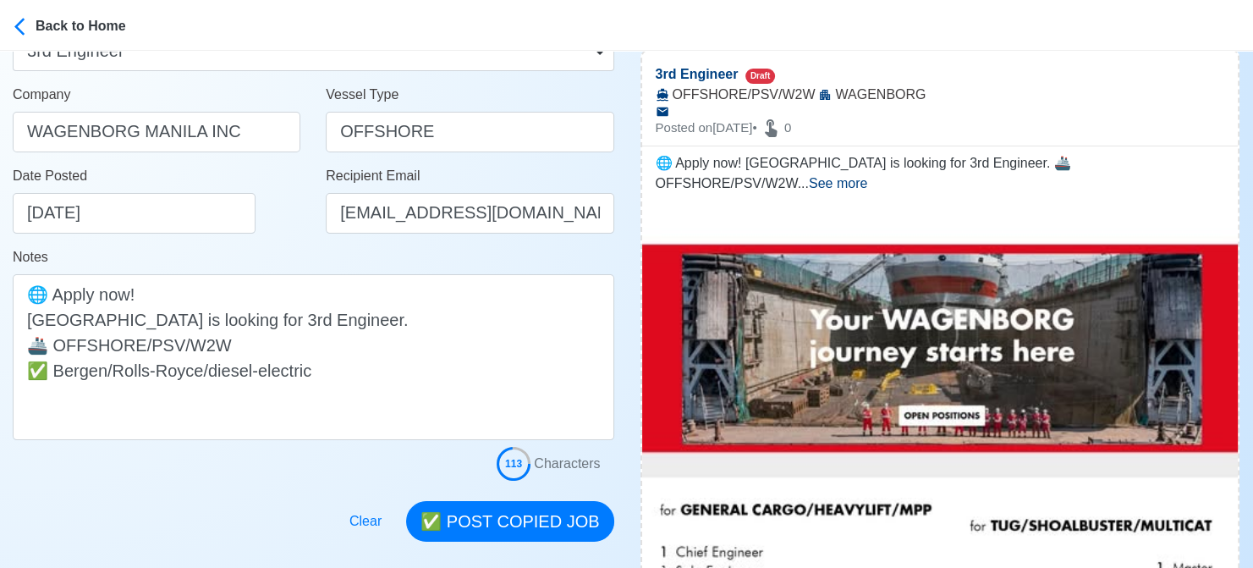
scroll to position [254, 0]
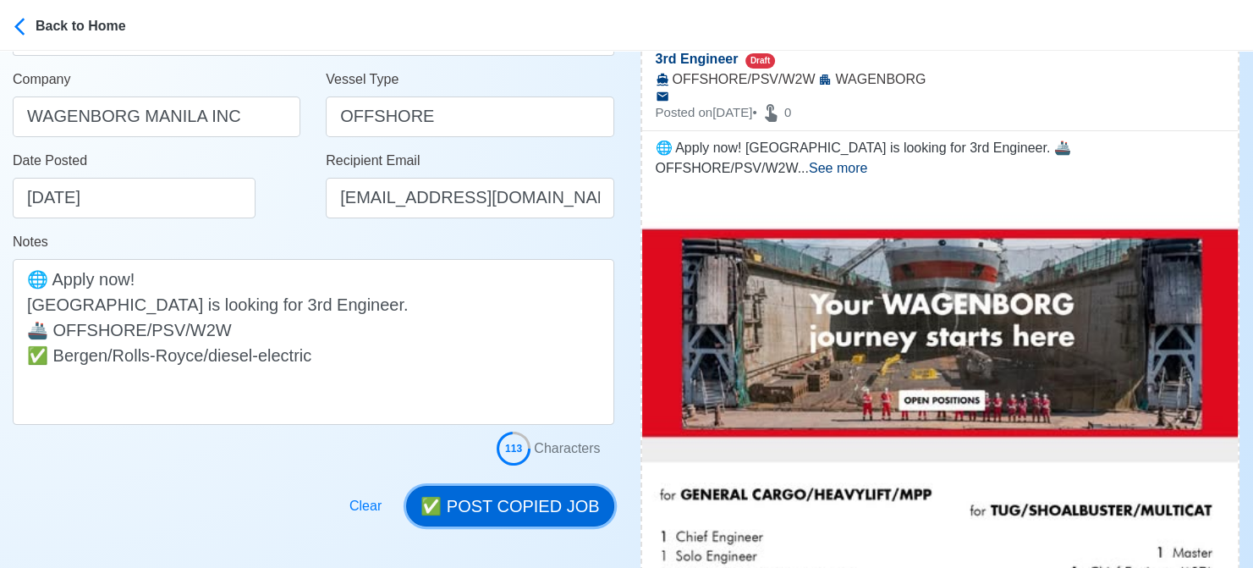
click at [569, 504] on button "✅ POST COPIED JOB" at bounding box center [509, 506] width 207 height 41
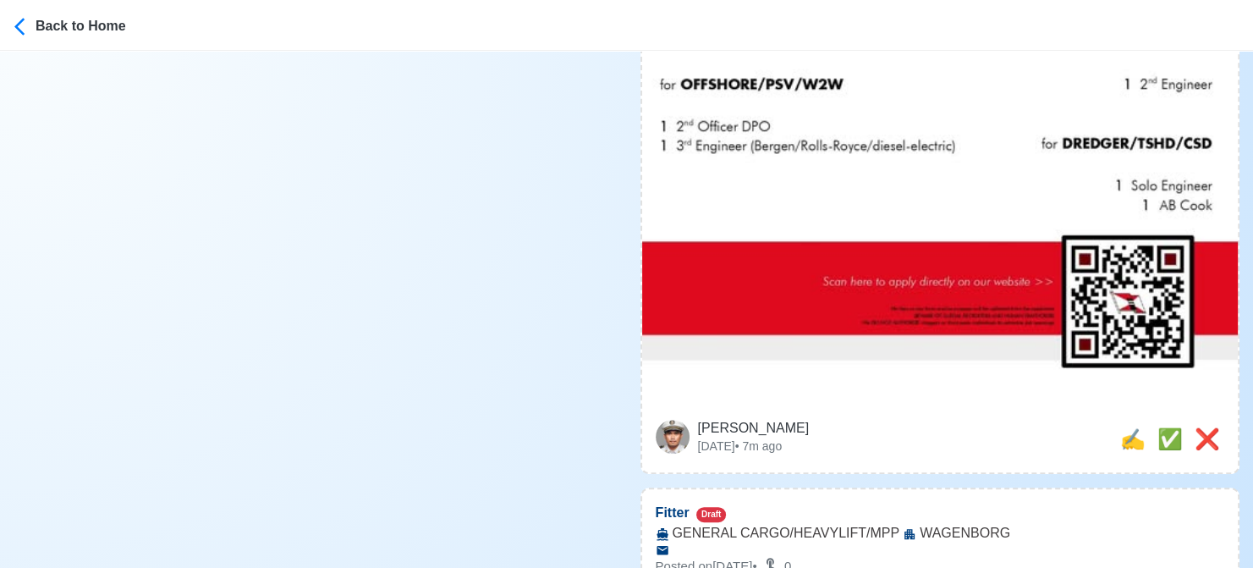
scroll to position [931, 0]
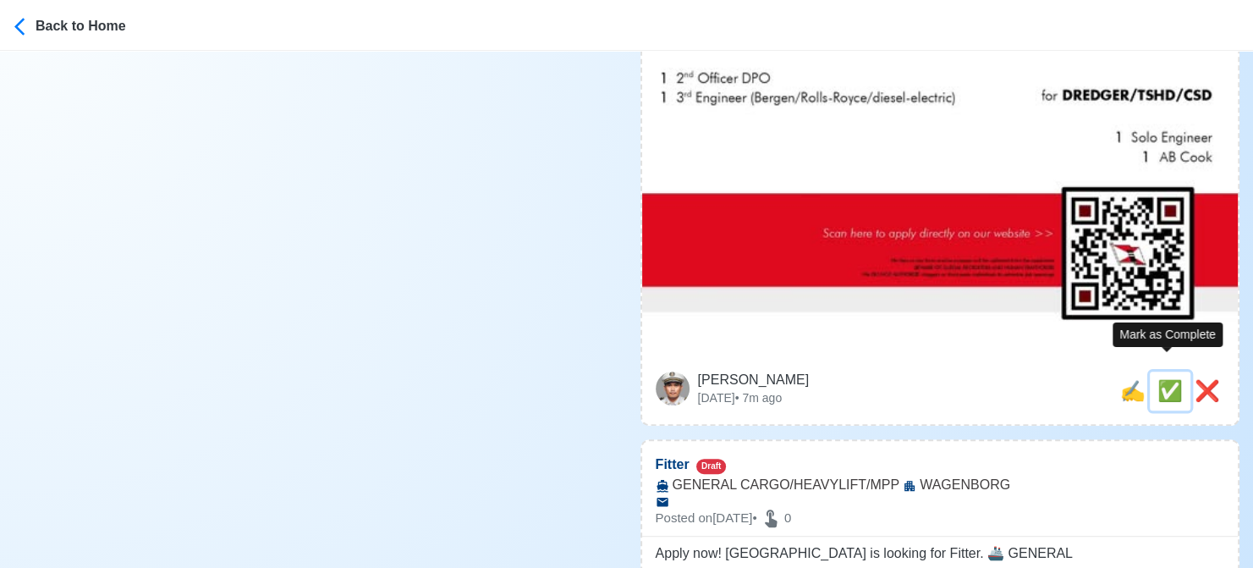
click at [1159, 379] on span "✅" at bounding box center [1169, 390] width 25 height 23
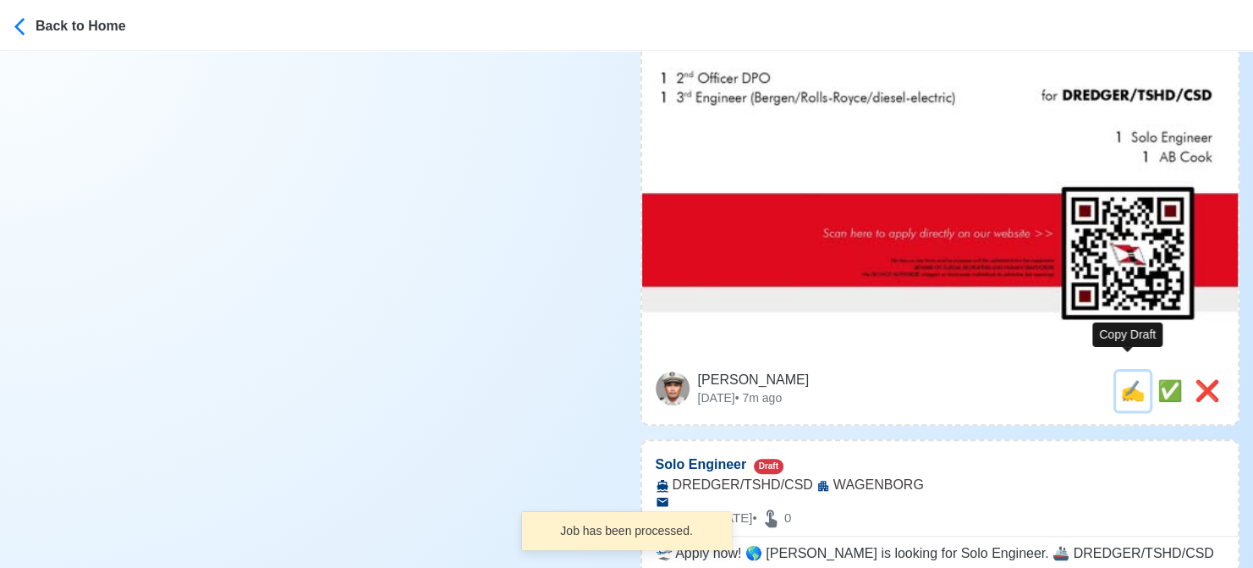
click at [1121, 379] on span "✍️" at bounding box center [1132, 390] width 25 height 23
type input "Fitter"
select select "Fitter"
type input "WAGENBORG"
type input "GENERAL CARGO/HEAVYLIFT/MPP"
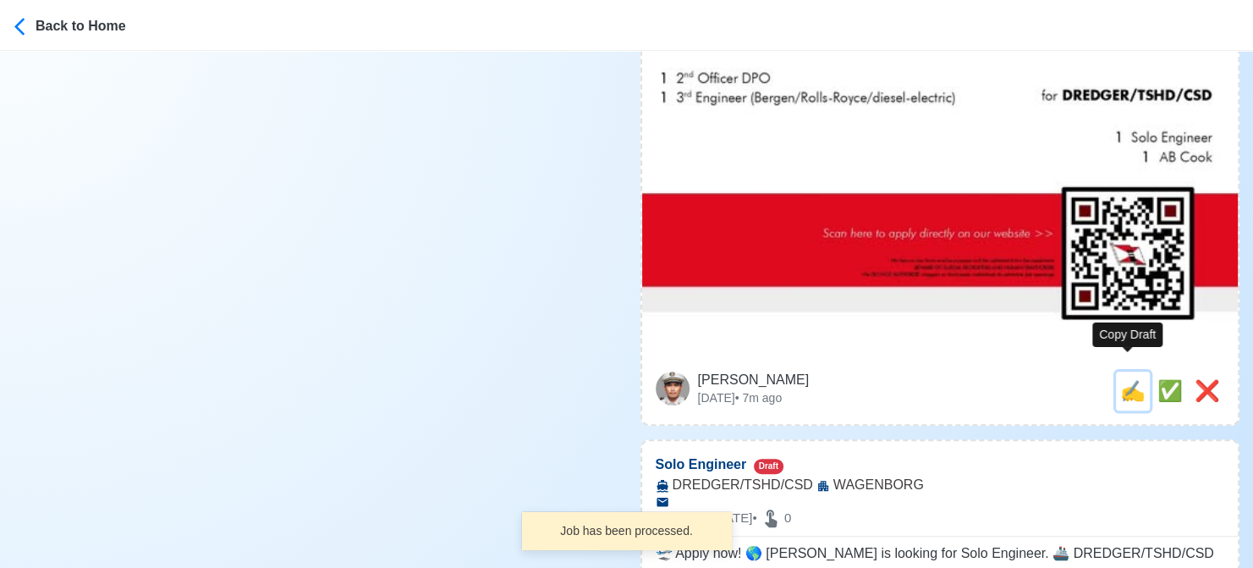
type textarea "Apply now! WAGENBORG is looking for Fitter. 🚢 GENERAL CARGO/HEAVYLIFT/MPP ✅ wit…"
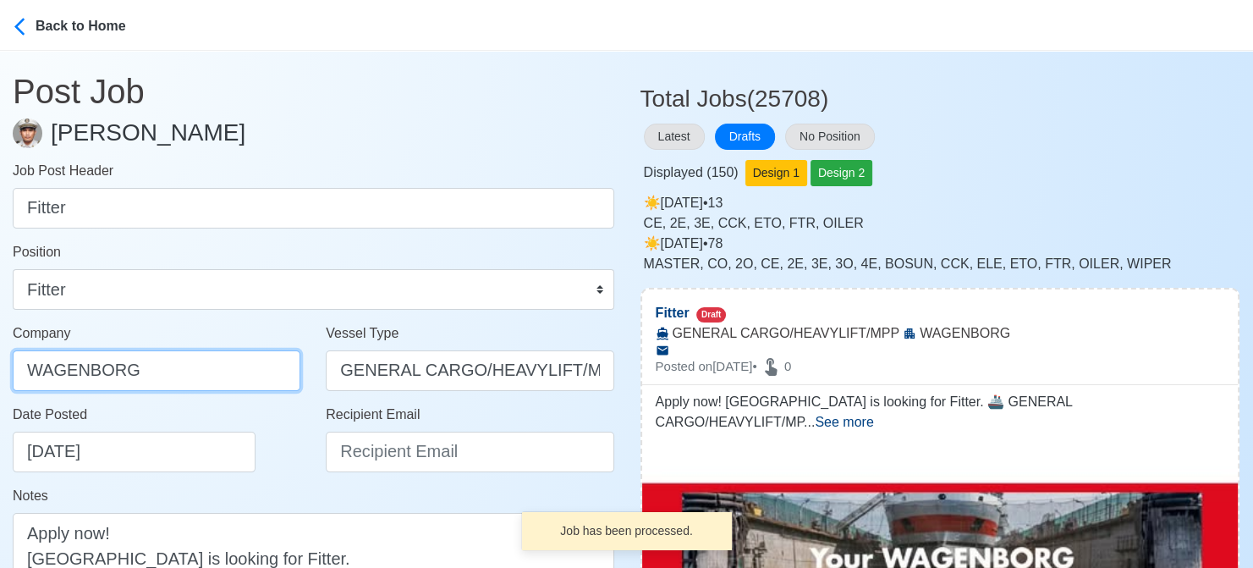
drag, startPoint x: 184, startPoint y: 368, endPoint x: 213, endPoint y: 387, distance: 35.4
click at [184, 368] on input "WAGENBORG" at bounding box center [157, 370] width 288 height 41
type input "WAGENBORG MANILA INC"
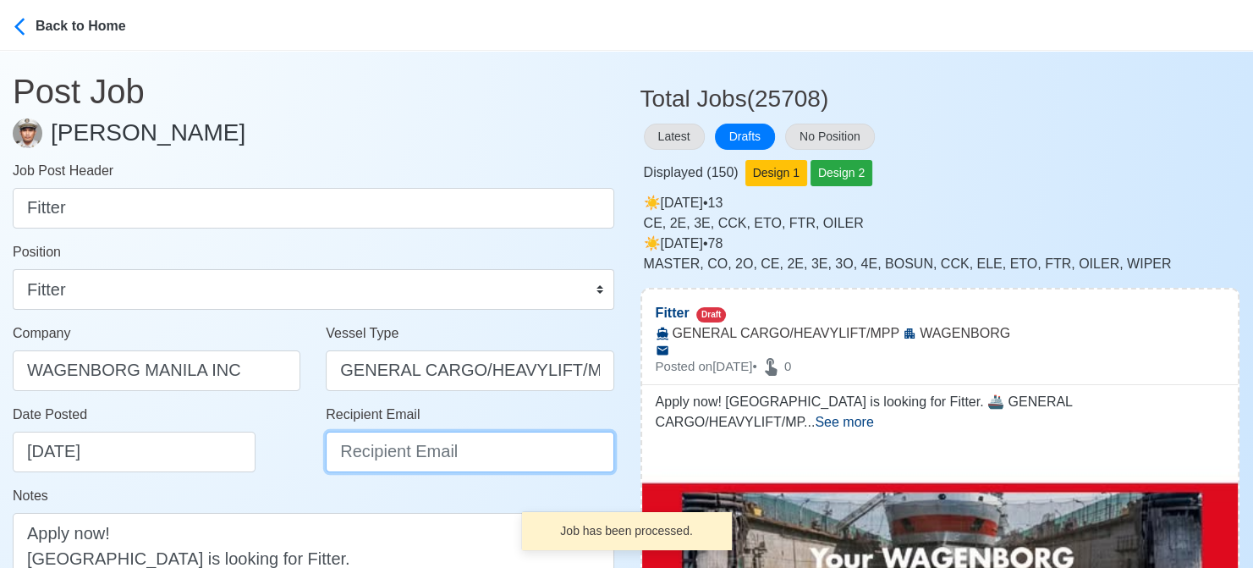
click at [410, 453] on input "Recipient Email" at bounding box center [470, 451] width 288 height 41
paste input "recruitment.manila@wagenborg.com"
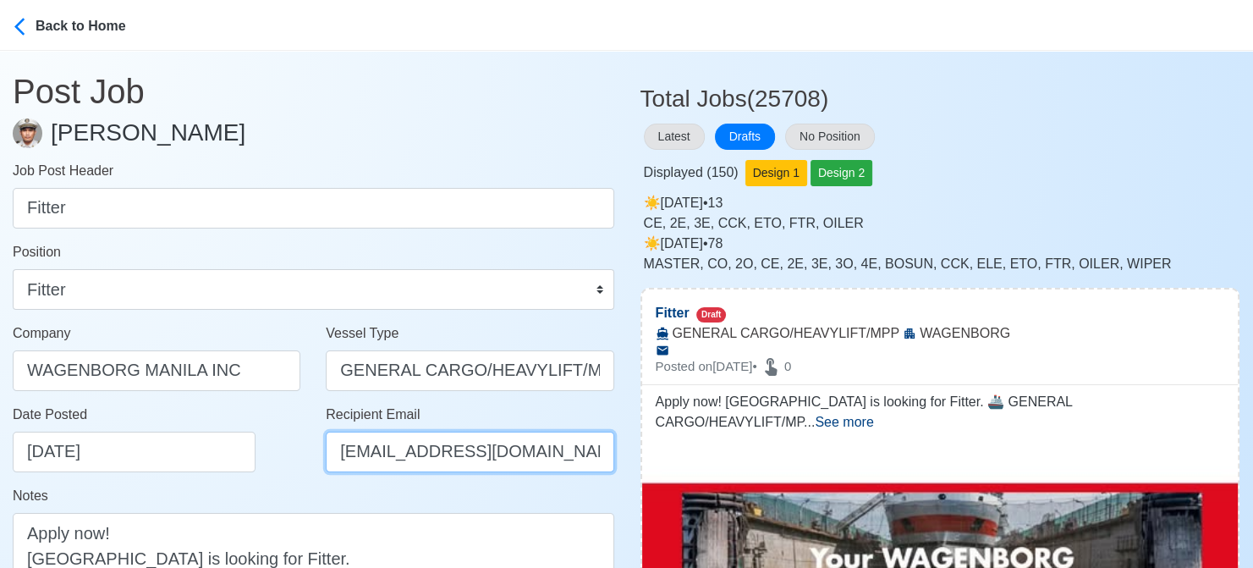
scroll to position [0, 17]
type input "recruitment.manila@wagenborg.com"
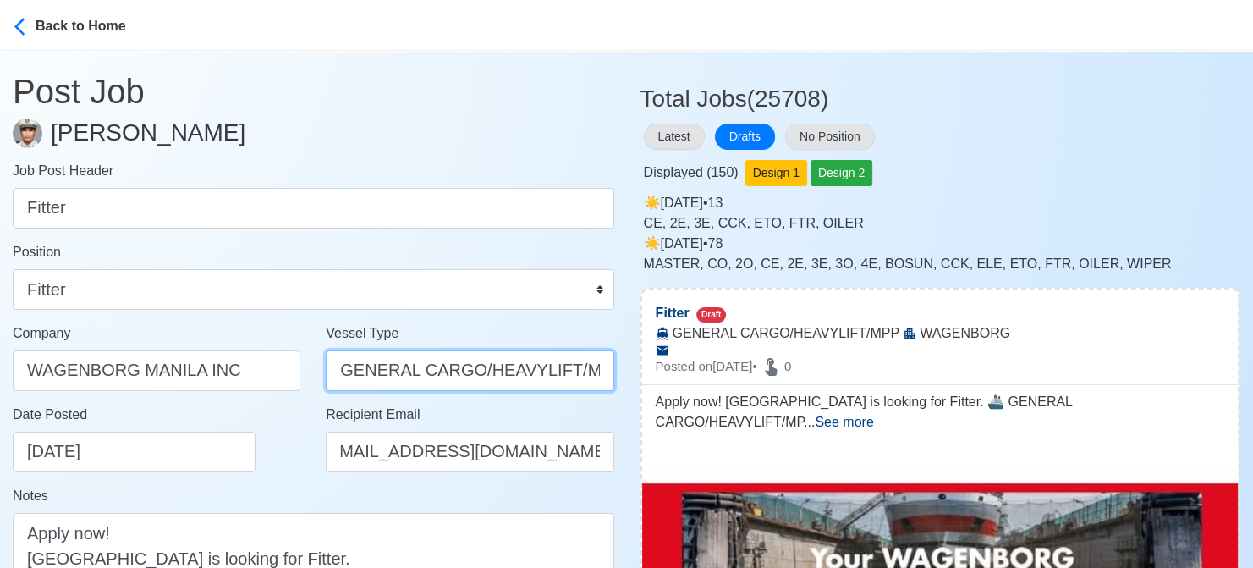
scroll to position [0, 0]
drag, startPoint x: 470, startPoint y: 370, endPoint x: 740, endPoint y: 369, distance: 269.9
type input "GENERAL CARGO"
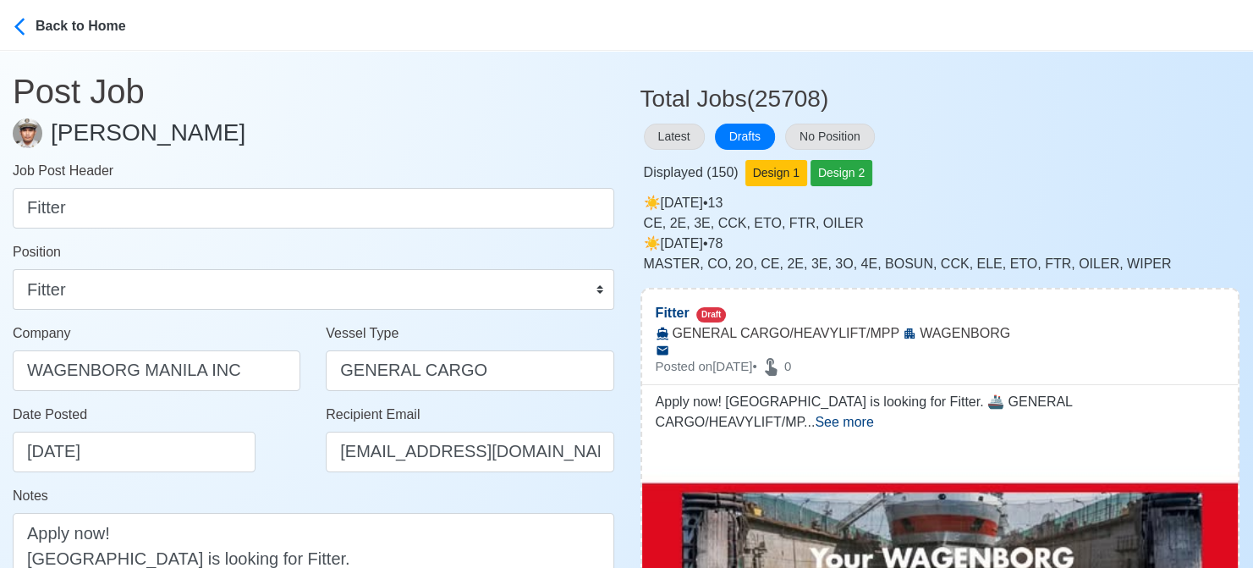
click at [266, 455] on div "Date Posted 08/18/2025" at bounding box center [161, 438] width 297 height 68
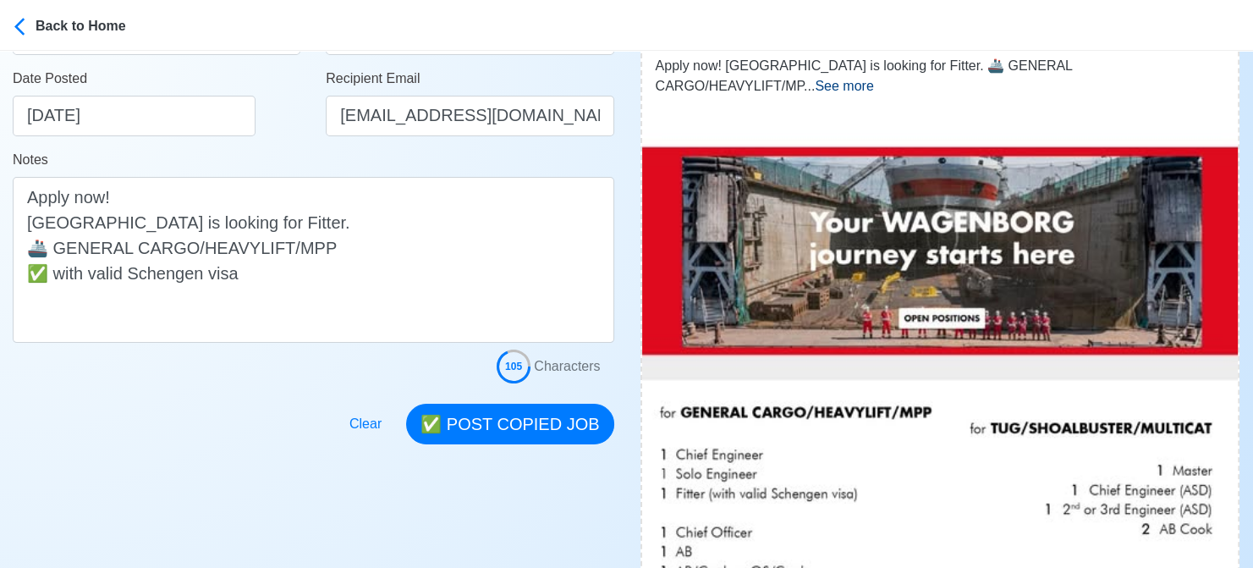
scroll to position [338, 0]
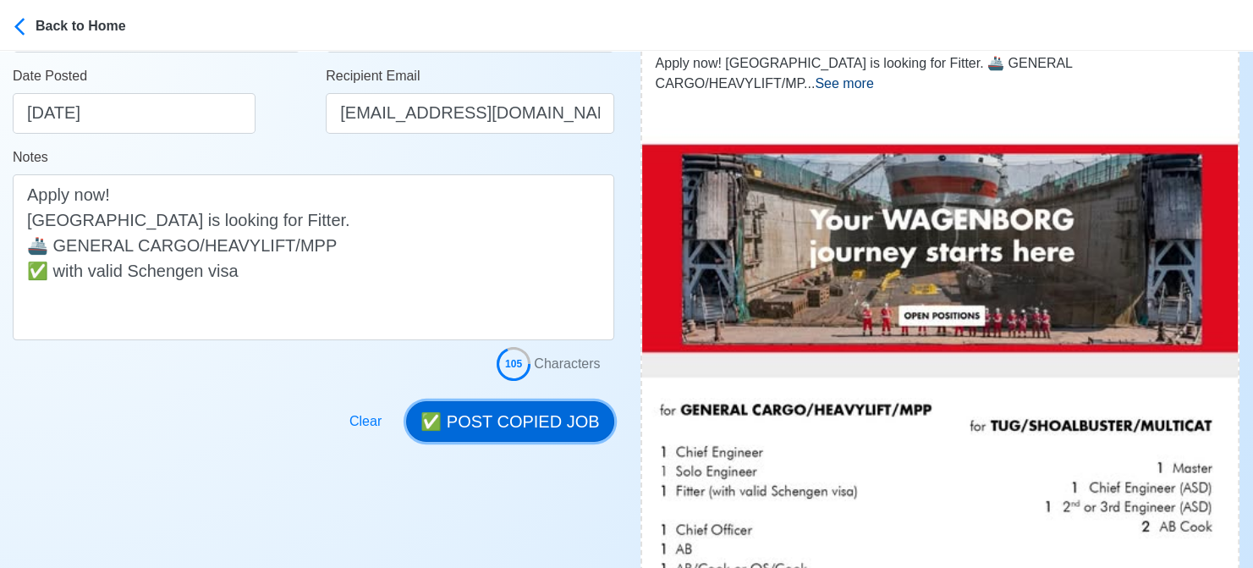
click at [553, 424] on button "✅ POST COPIED JOB" at bounding box center [509, 421] width 207 height 41
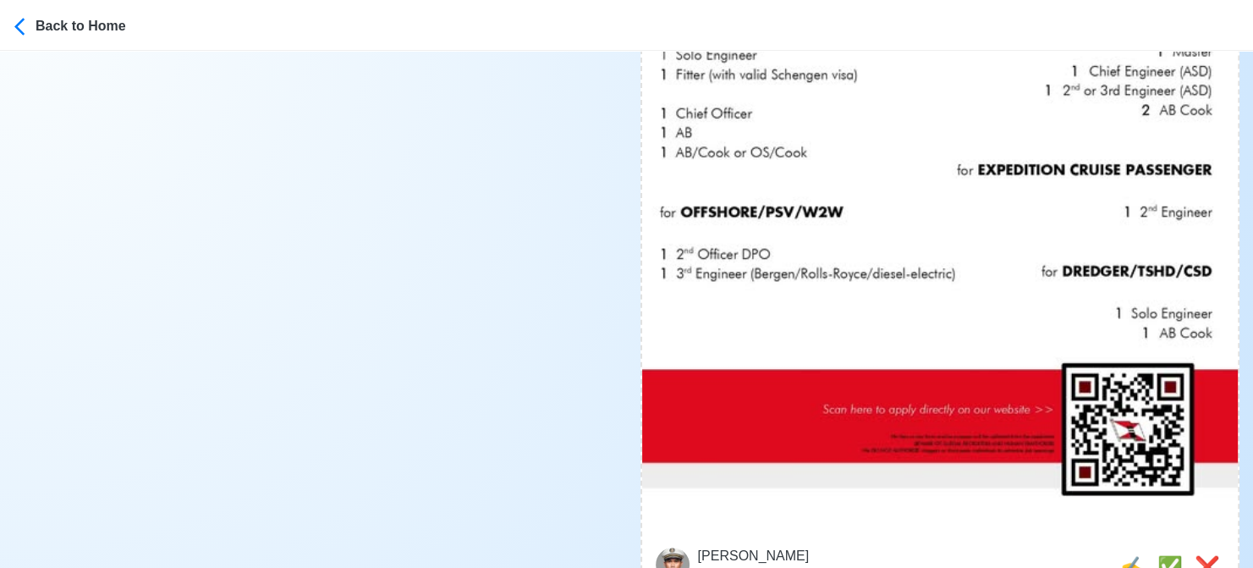
scroll to position [761, 0]
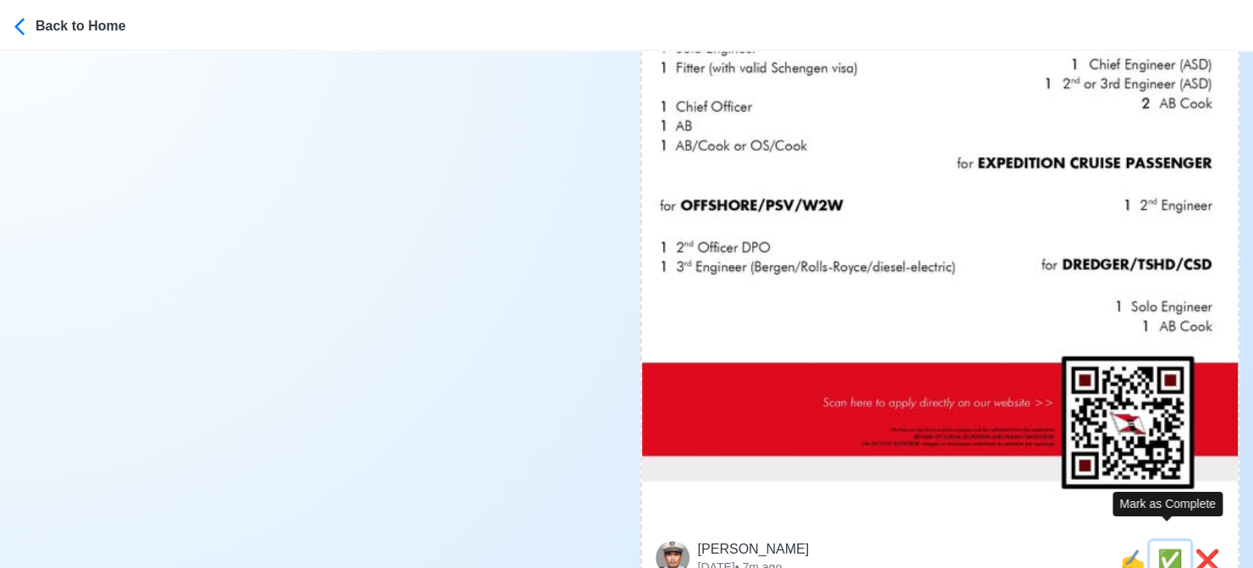
click at [1157, 548] on span "✅" at bounding box center [1169, 559] width 25 height 23
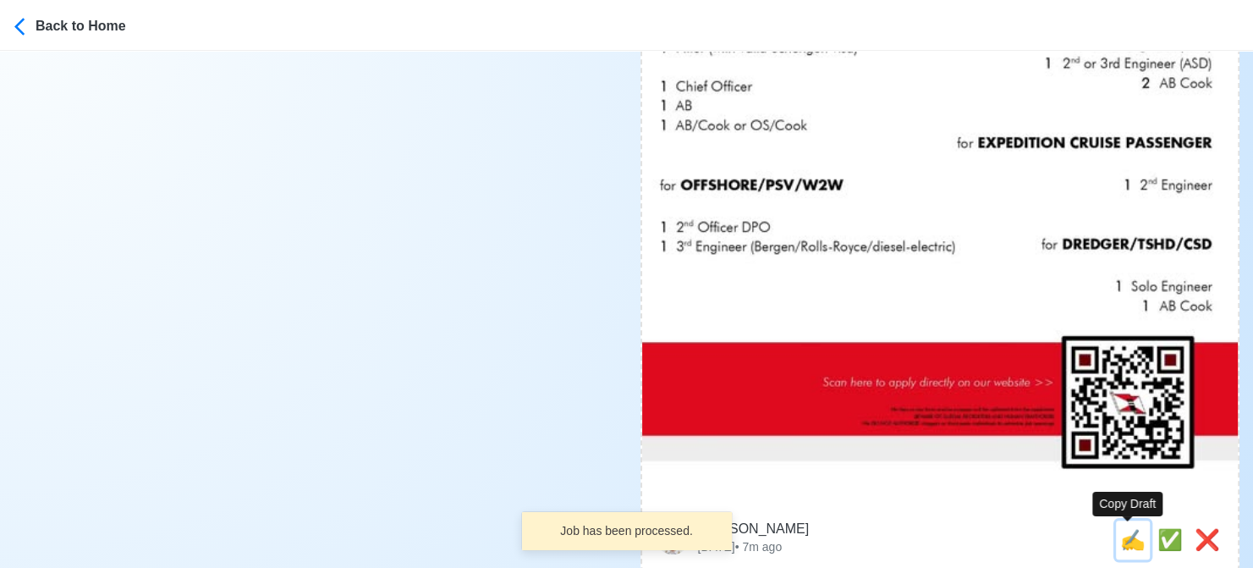
click at [1131, 543] on span "✍️" at bounding box center [1132, 539] width 25 height 23
type input "Solo Engineer"
select select
type input "WAGENBORG"
type input "DREDGER/TSHD/CSD"
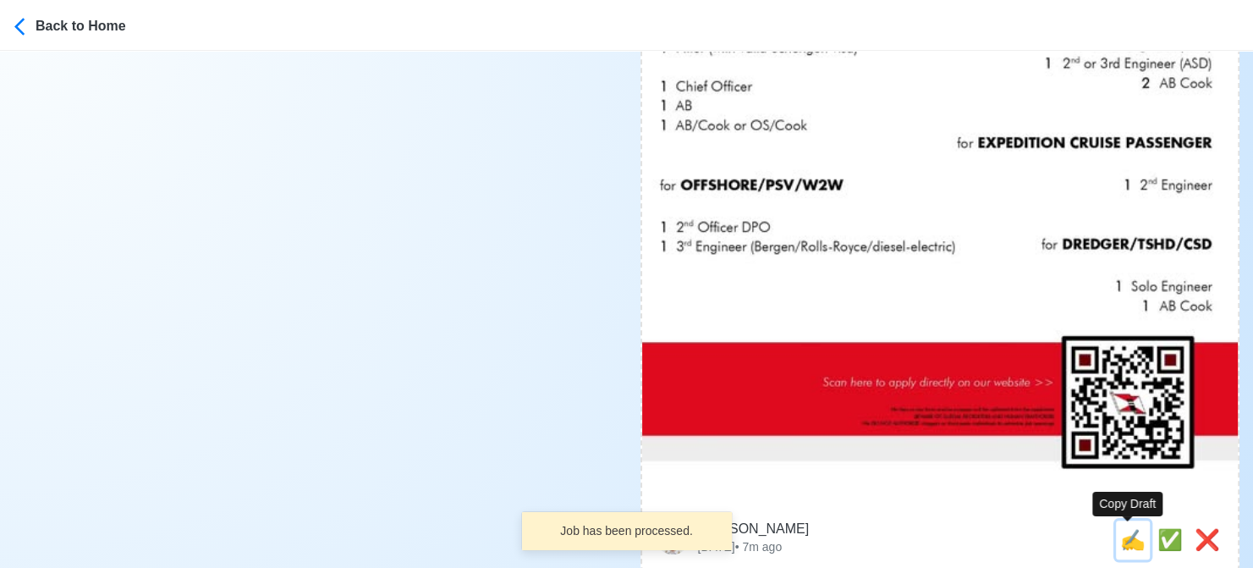
type textarea "🛫 Apply now! 🌎 WAGENBORG is looking for Solo Engineer. 🚢 DREDGER/TSHD/CSD"
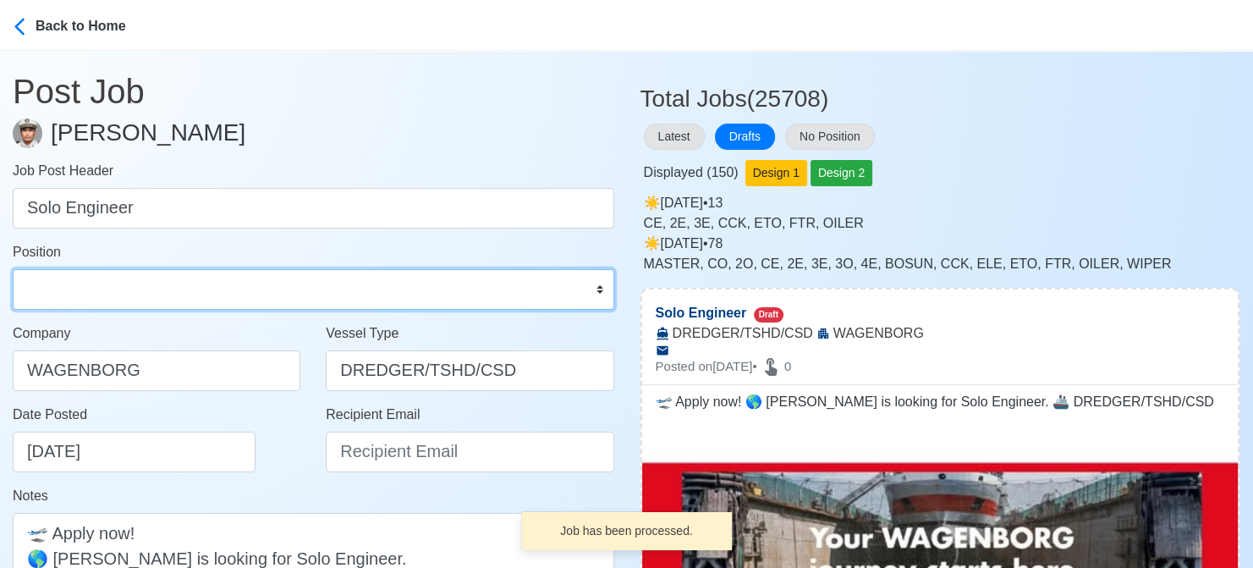
drag, startPoint x: 75, startPoint y: 295, endPoint x: 112, endPoint y: 272, distance: 43.0
click at [75, 295] on select "Master Chief Officer 2nd Officer 3rd Officer Junior Officer Chief Engineer 2nd …" at bounding box center [313, 289] width 601 height 41
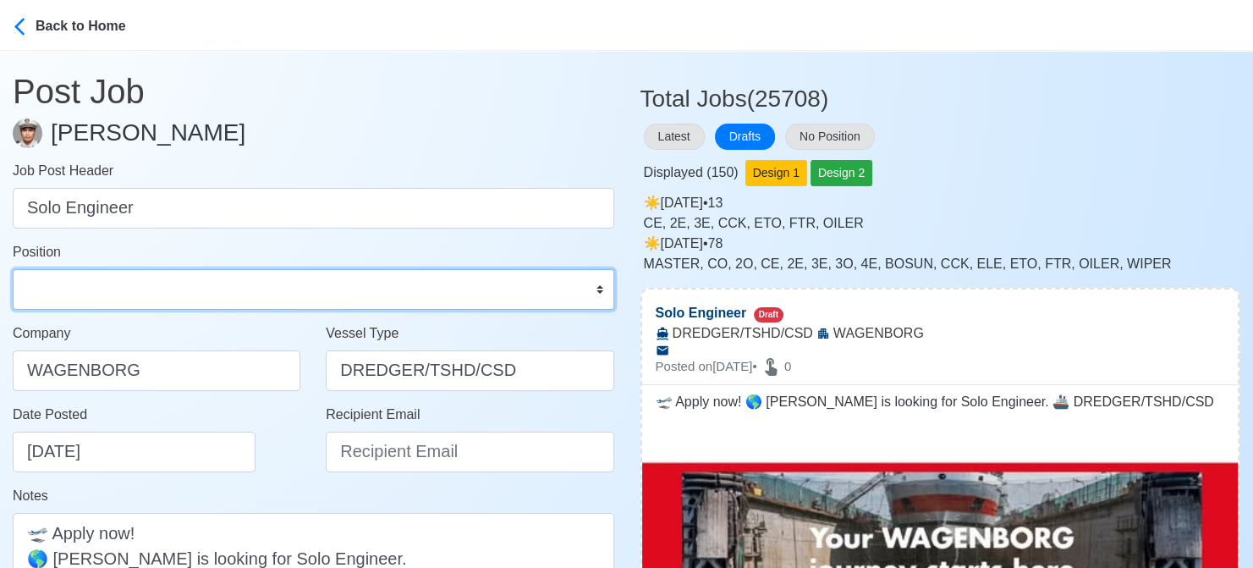
select select "Others"
click at [13, 269] on select "Master Chief Officer 2nd Officer 3rd Officer Junior Officer Chief Engineer 2nd …" at bounding box center [313, 289] width 601 height 41
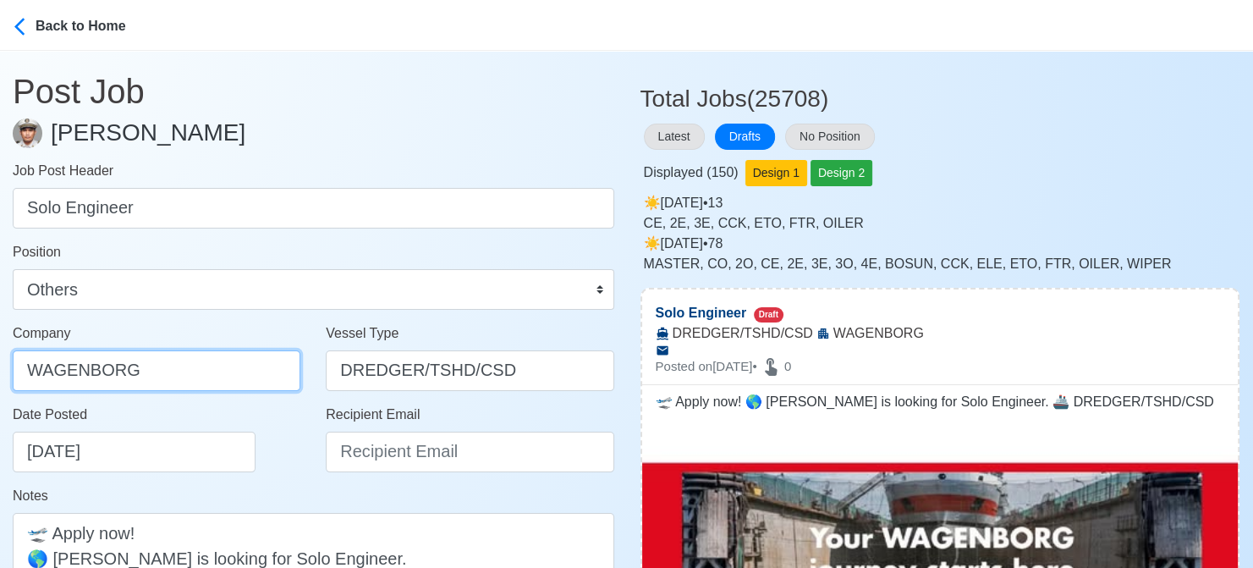
click at [197, 359] on input "WAGENBORG" at bounding box center [157, 370] width 288 height 41
type input "WAGENBORG MANILA INC"
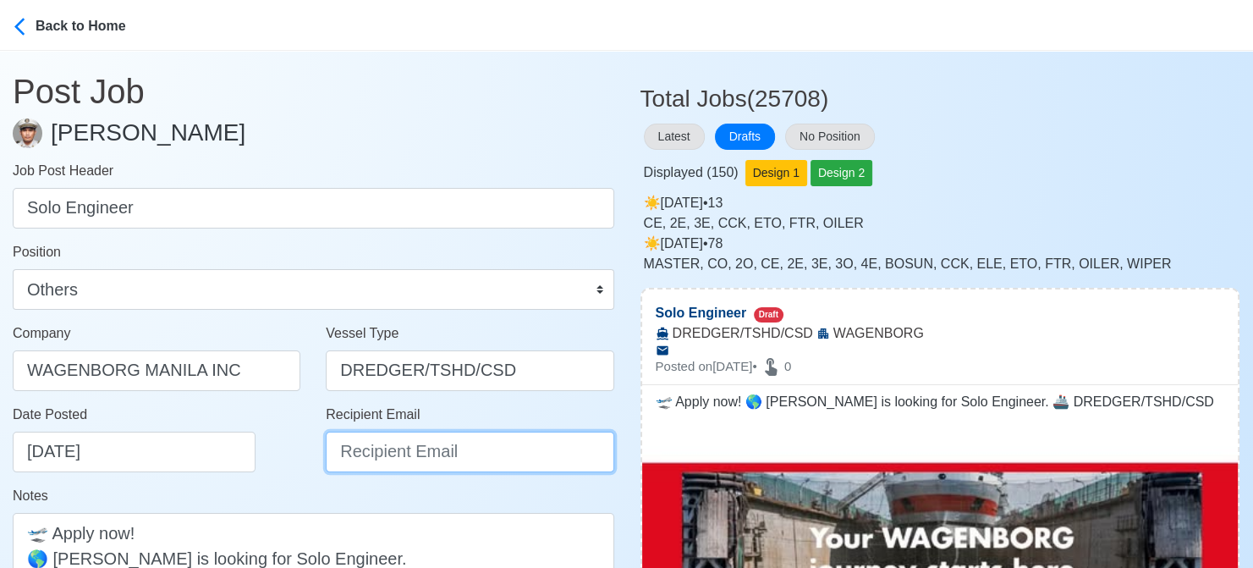
click at [396, 449] on input "Recipient Email" at bounding box center [470, 451] width 288 height 41
paste input "recruitment.manila@wagenborg.com"
type input "recruitment.manila@wagenborg.com"
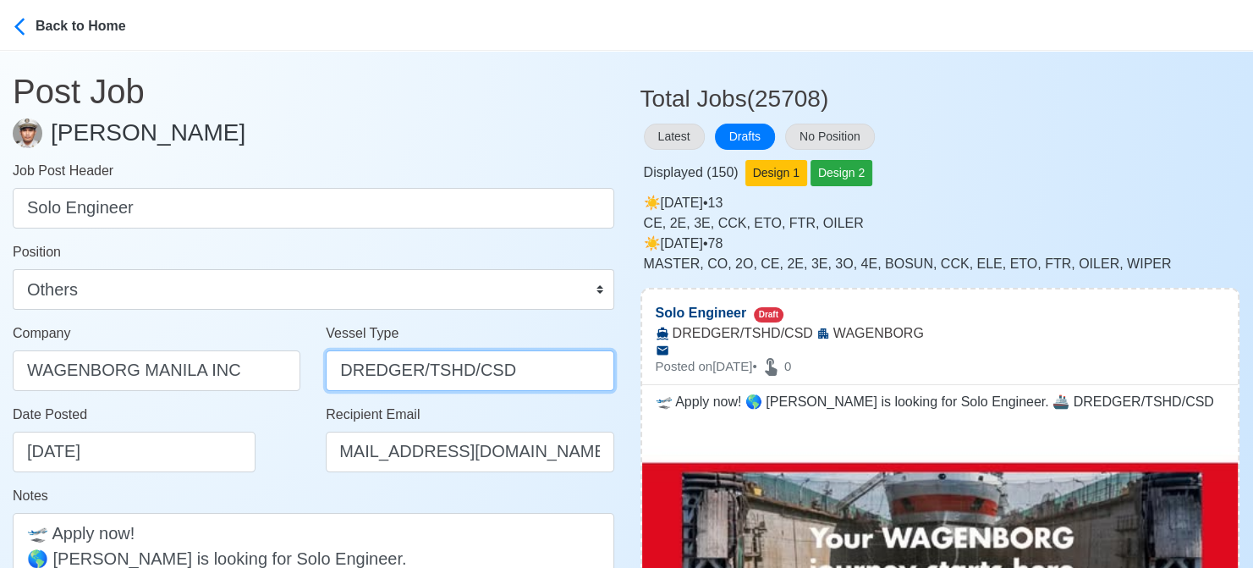
scroll to position [0, 0]
drag, startPoint x: 414, startPoint y: 372, endPoint x: 642, endPoint y: 387, distance: 228.9
type input "DREDGER"
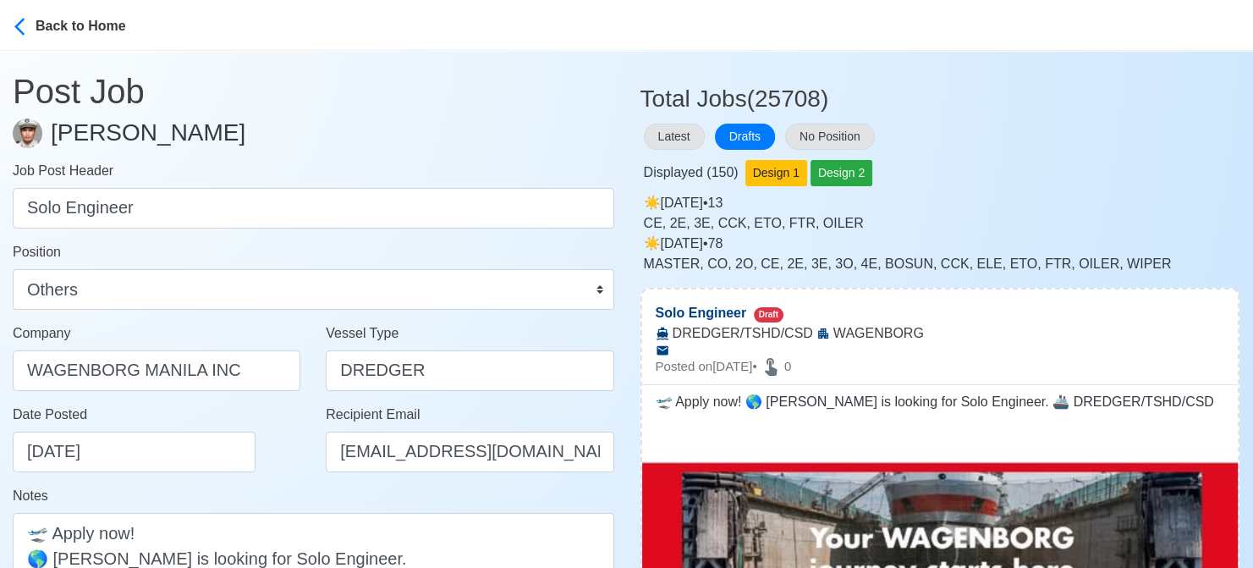
click at [284, 443] on div "Date Posted 08/18/2025" at bounding box center [161, 438] width 297 height 68
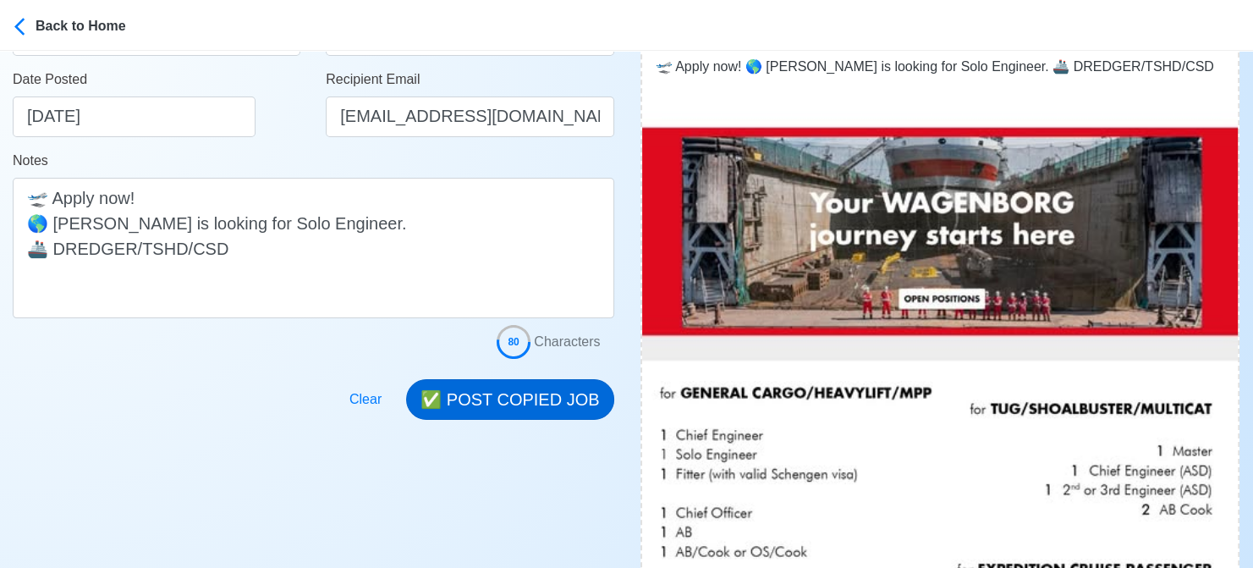
scroll to position [338, 0]
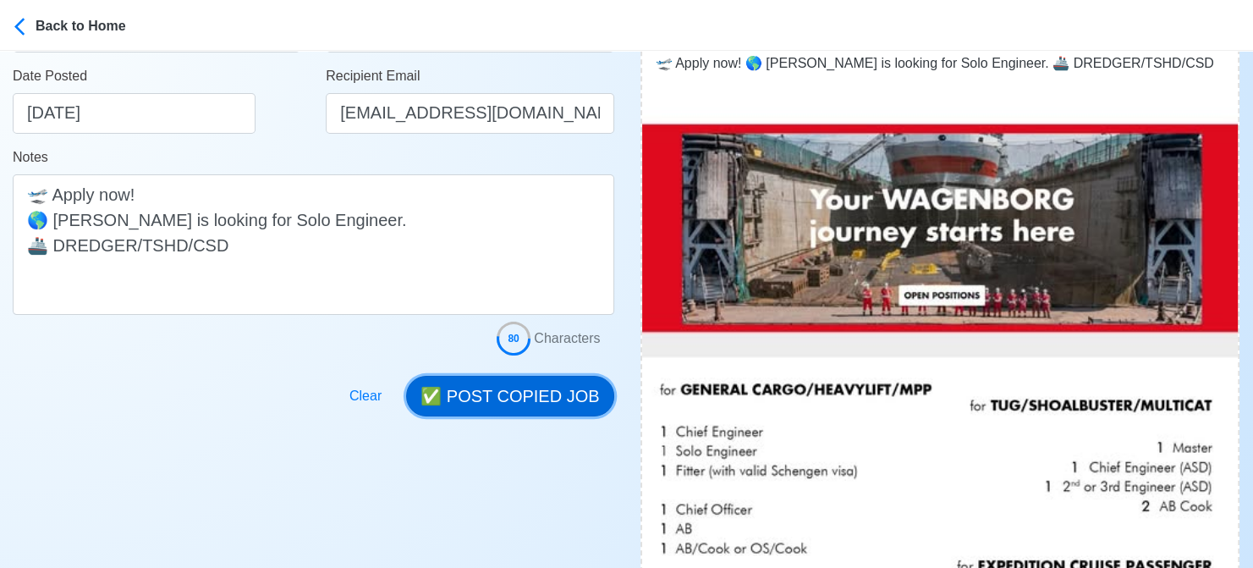
click at [514, 393] on button "✅ POST COPIED JOB" at bounding box center [509, 396] width 207 height 41
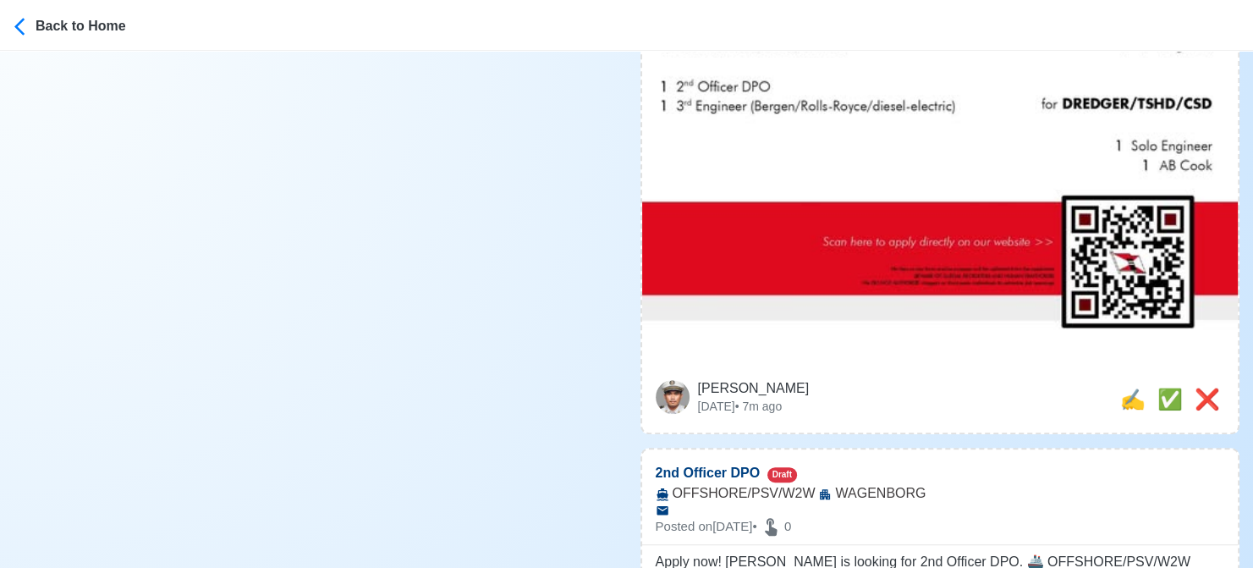
scroll to position [931, 0]
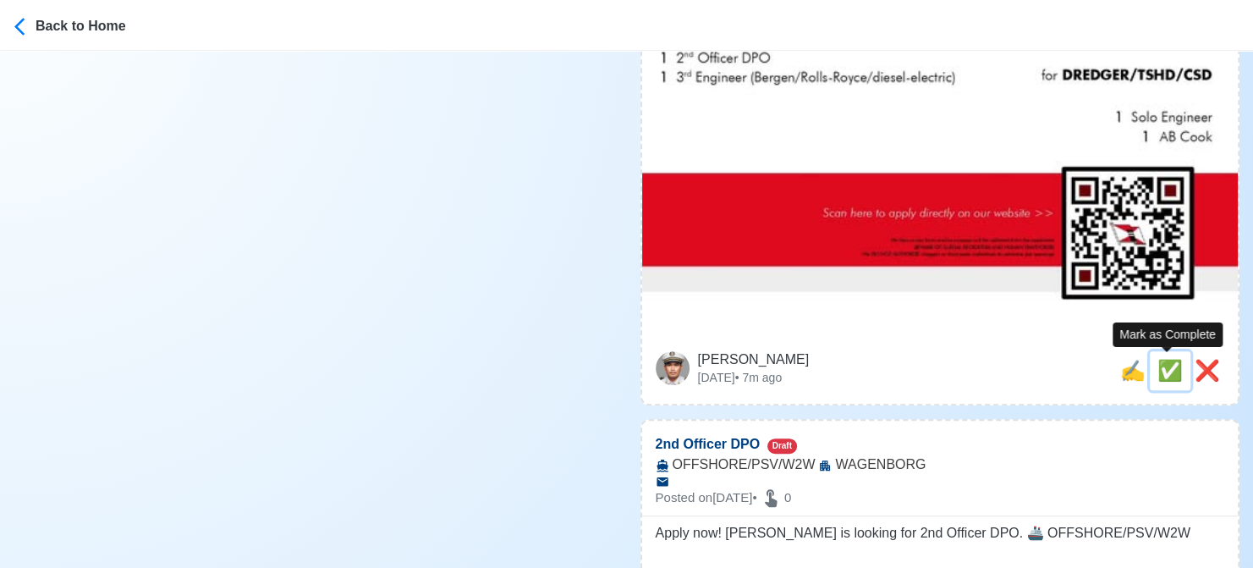
click at [1164, 376] on span "✅" at bounding box center [1169, 370] width 25 height 23
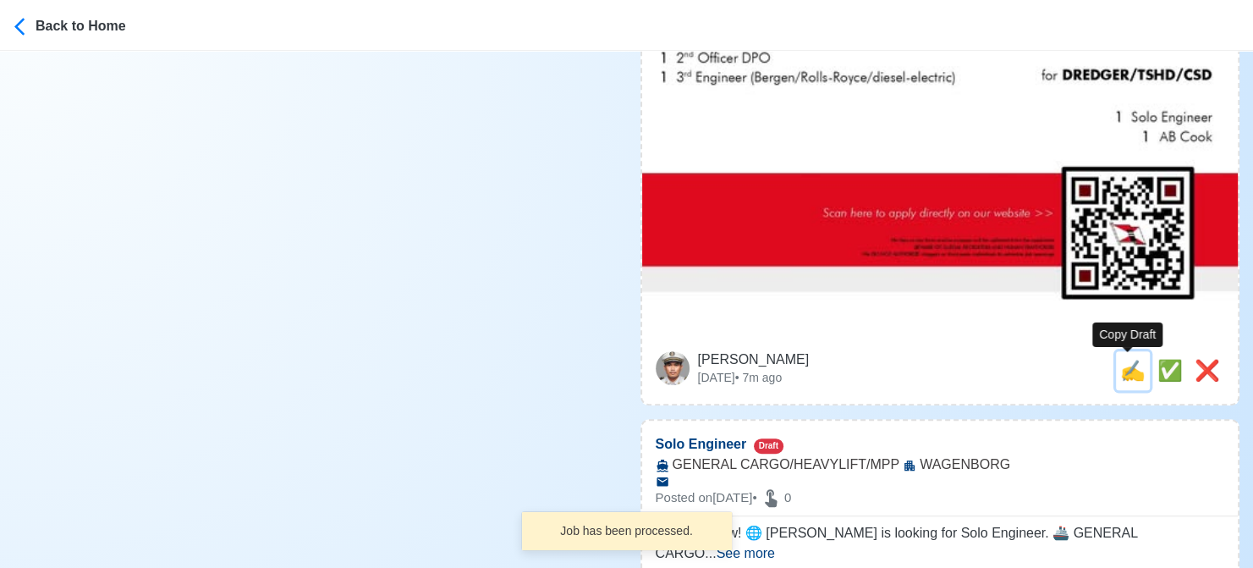
click at [1131, 377] on span "✍️" at bounding box center [1132, 370] width 25 height 23
type input "2nd Officer DPO"
select select
type input "WAGENBORG"
type input "OFFSHORE/PSV/W2W"
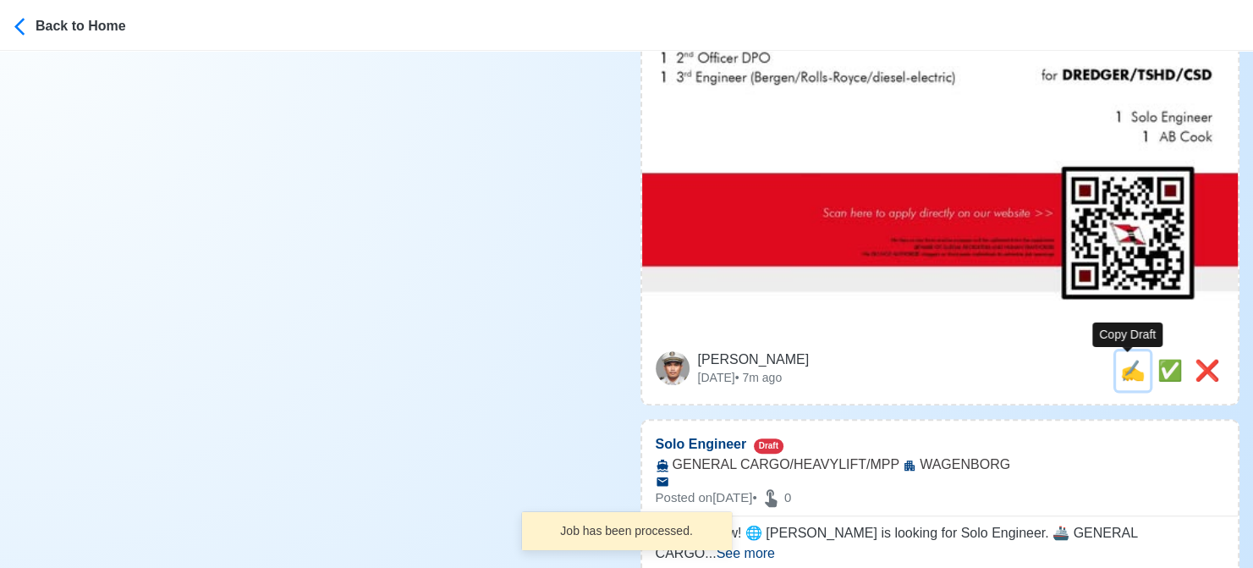
type textarea "Apply now! WAGENBORG is looking for 2nd Officer DPO. 🚢 OFFSHORE/PSV/W2W"
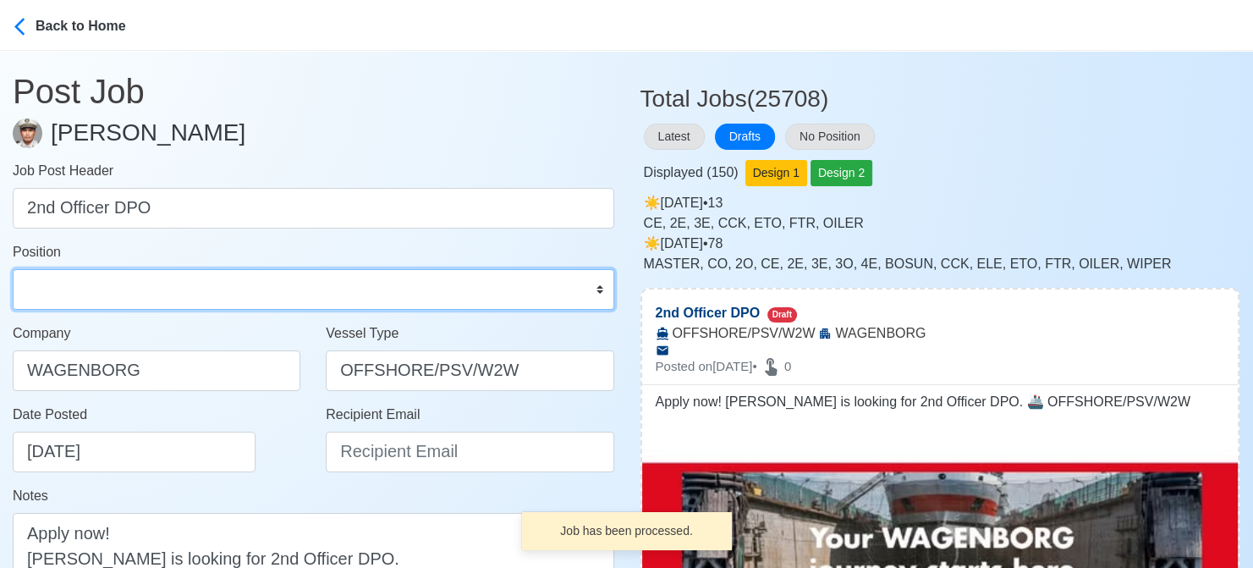
click at [98, 294] on select "Master Chief Officer 2nd Officer 3rd Officer Junior Officer Chief Engineer 2nd …" at bounding box center [313, 289] width 601 height 41
select select "2nd Officer"
click at [13, 269] on select "Master Chief Officer 2nd Officer 3rd Officer Junior Officer Chief Engineer 2nd …" at bounding box center [313, 289] width 601 height 41
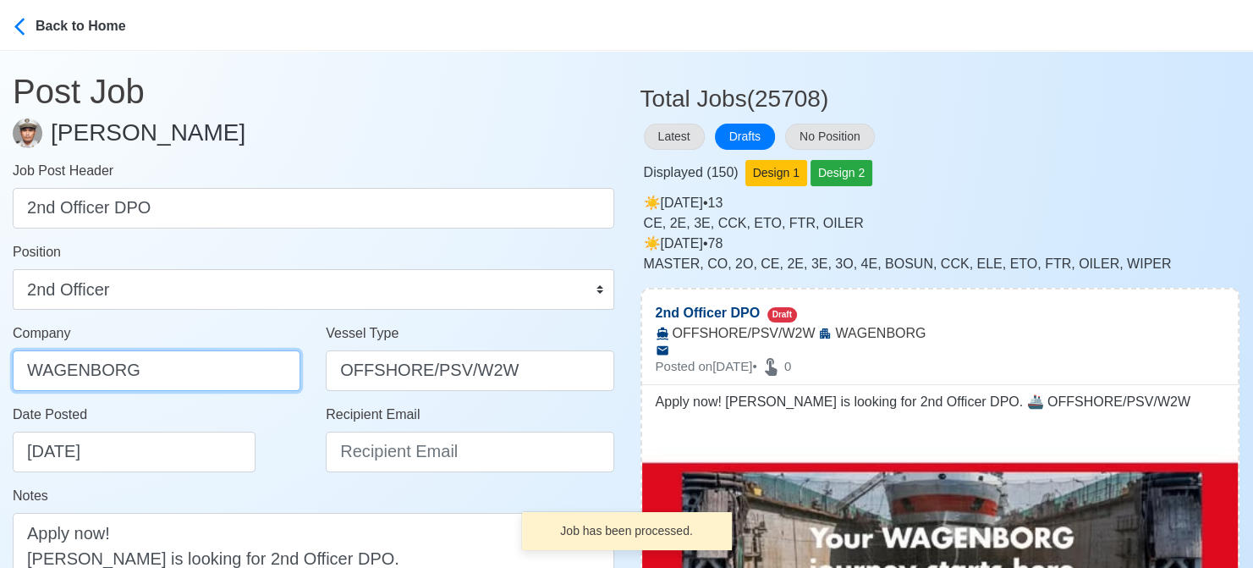
drag, startPoint x: 228, startPoint y: 368, endPoint x: 215, endPoint y: 387, distance: 22.5
click at [228, 368] on input "WAGENBORG" at bounding box center [157, 370] width 288 height 41
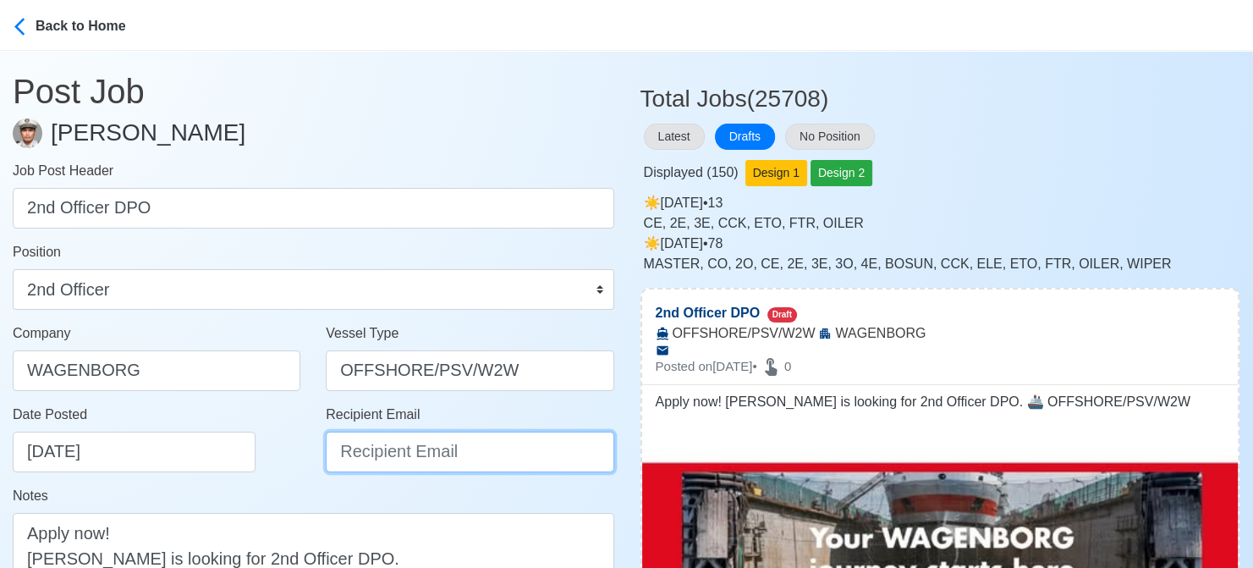
click at [422, 450] on input "Recipient Email" at bounding box center [470, 451] width 288 height 41
paste input "recruitment.manila@wagenborg.com"
type input "recruitment.manila@wagenborg.com"
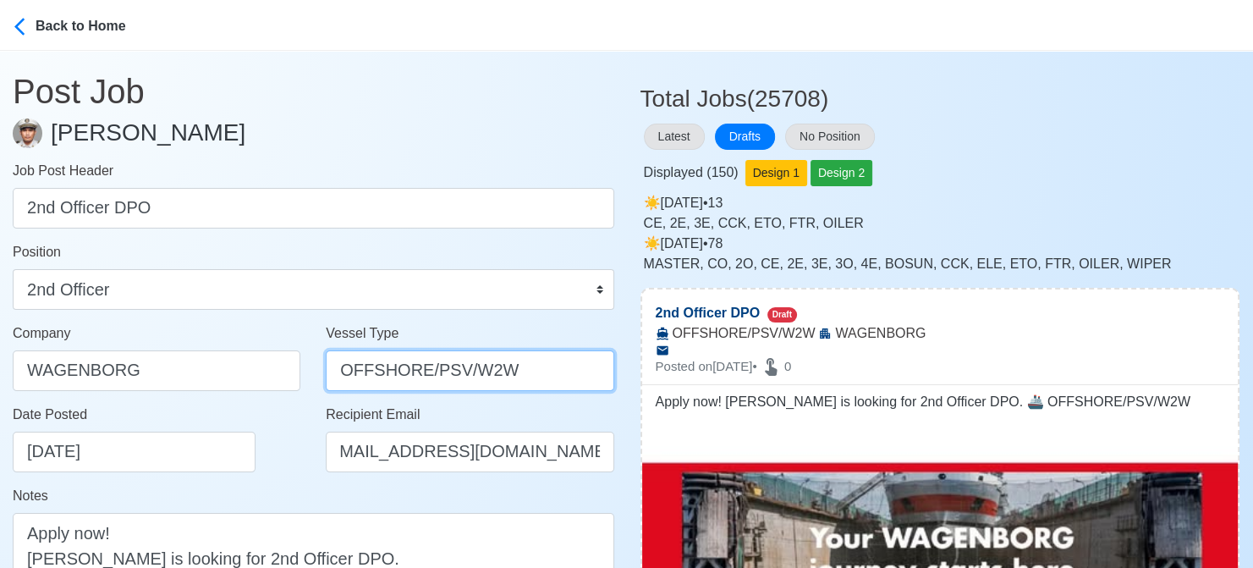
scroll to position [0, 0]
drag, startPoint x: 424, startPoint y: 367, endPoint x: 701, endPoint y: 365, distance: 277.5
type input "OFFSHORE"
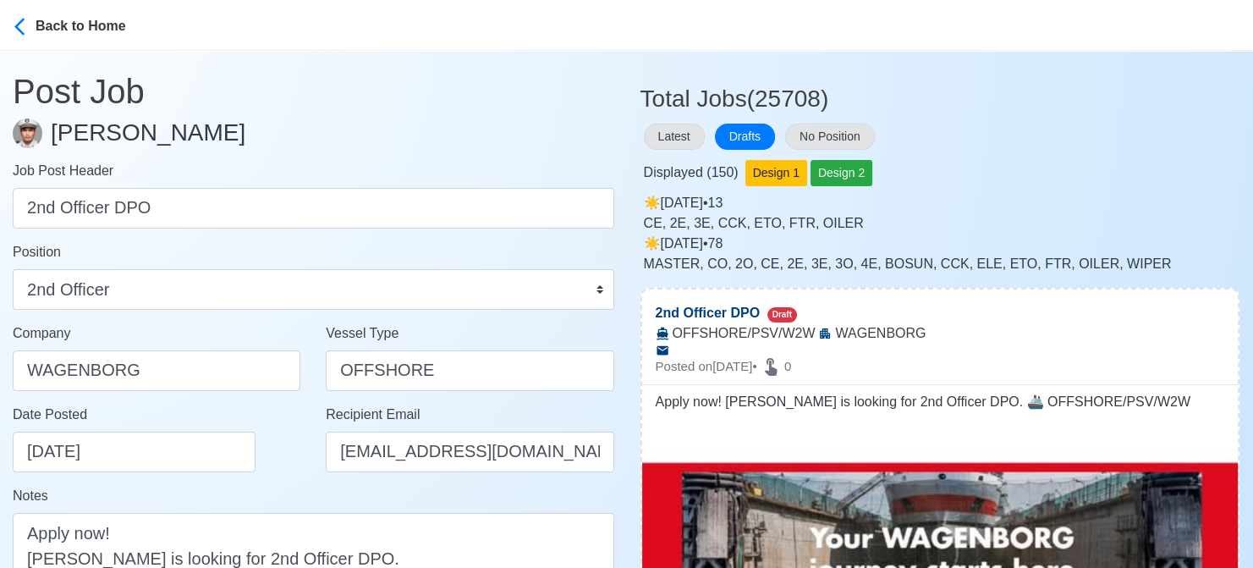
click at [261, 432] on div "Date Posted 08/18/2025" at bounding box center [161, 438] width 297 height 68
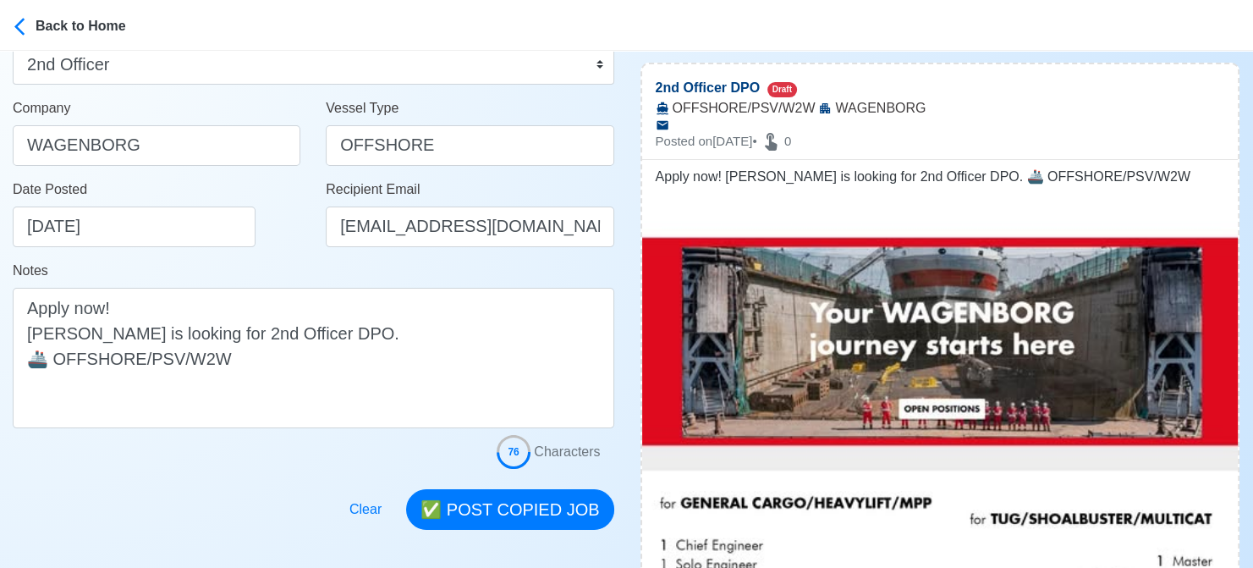
scroll to position [254, 0]
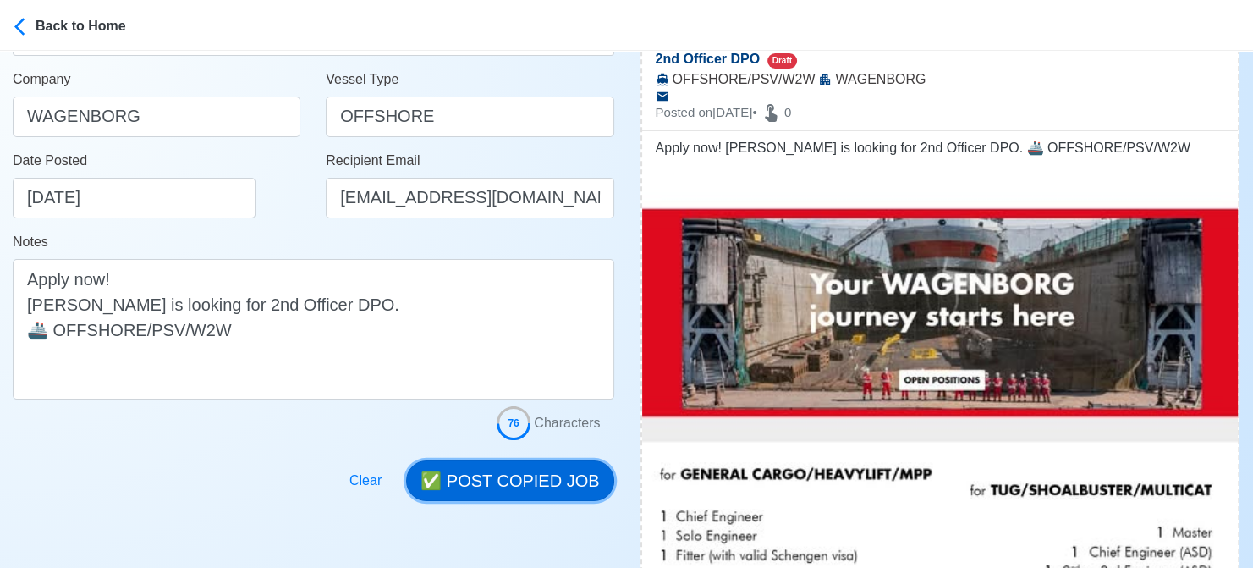
click at [534, 474] on button "✅ POST COPIED JOB" at bounding box center [509, 480] width 207 height 41
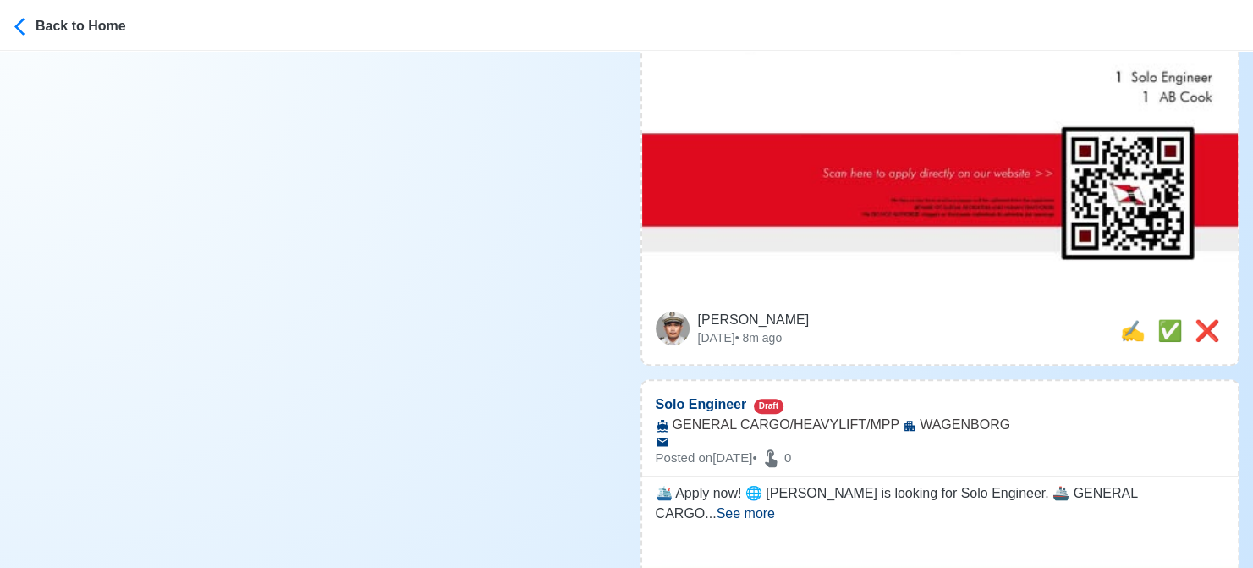
scroll to position [1015, 0]
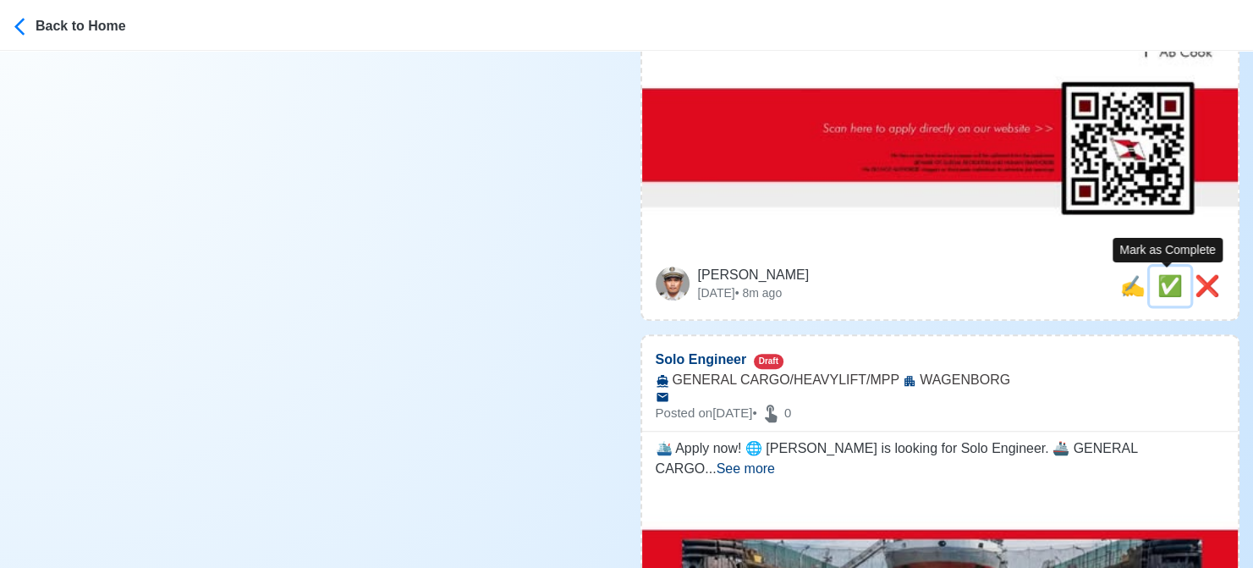
click at [1162, 280] on span "✅" at bounding box center [1169, 285] width 25 height 23
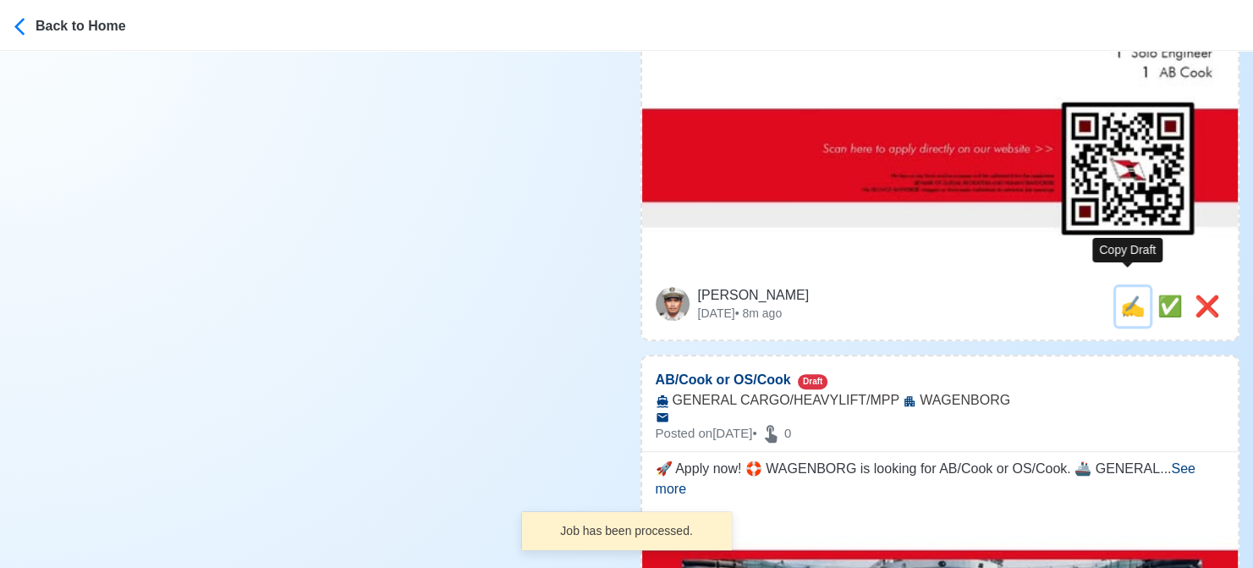
click at [1124, 294] on span "✍️" at bounding box center [1132, 305] width 25 height 23
type input "Solo Engineer"
select select
type input "WAGENBORG"
type input "GENERAL CARGO/HEAVYLIFT/MPP"
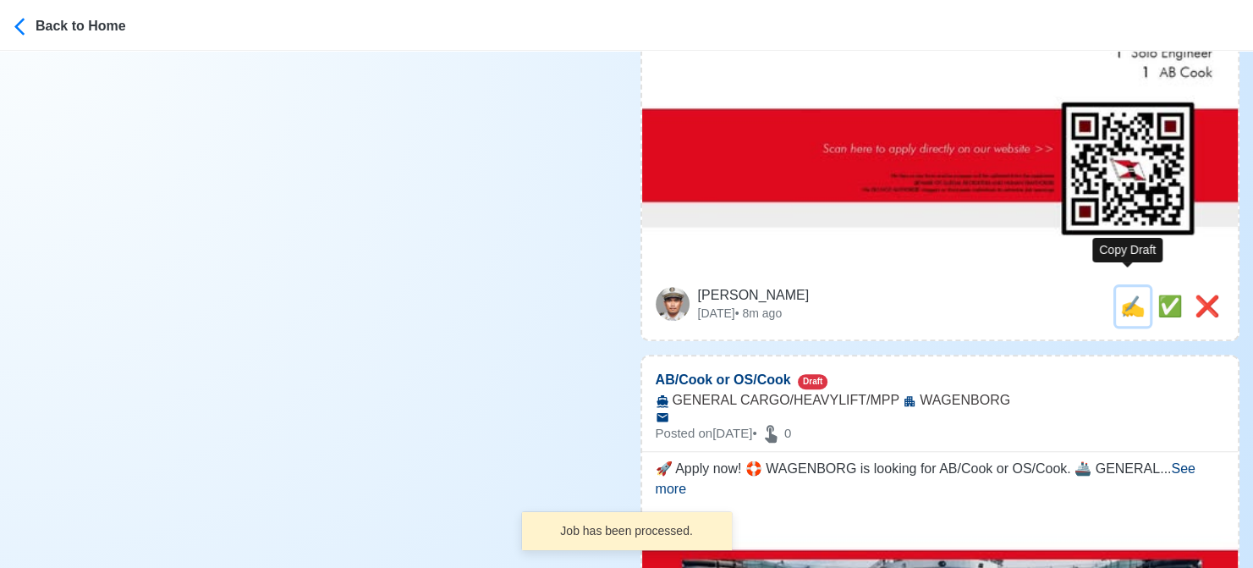
type textarea "🛳️ Apply now! 🌐 WAGENBORG is looking for Solo Engineer. 🚢 GENERAL CARGO/HEAVYLI…"
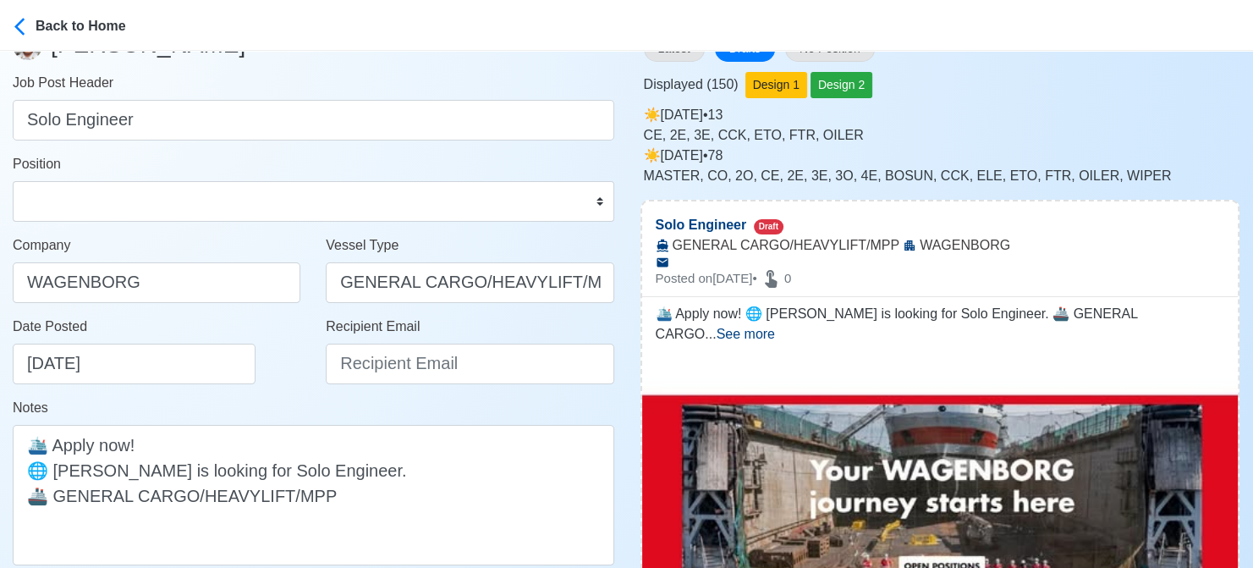
scroll to position [85, 0]
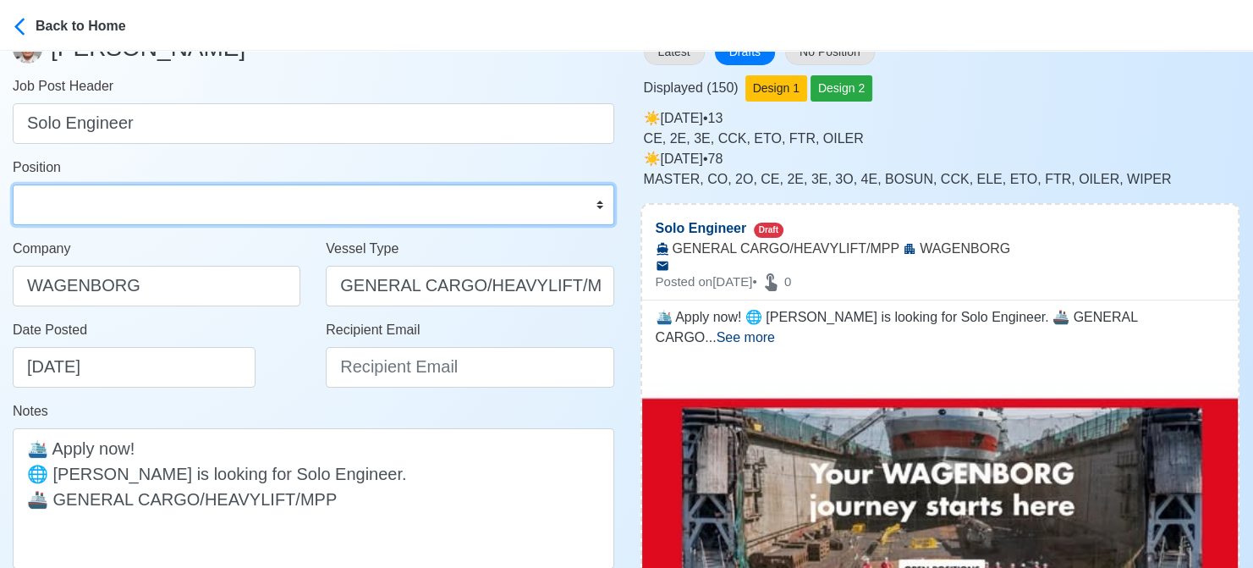
click at [168, 196] on select "Master Chief Officer 2nd Officer 3rd Officer Junior Officer Chief Engineer 2nd …" at bounding box center [313, 204] width 601 height 41
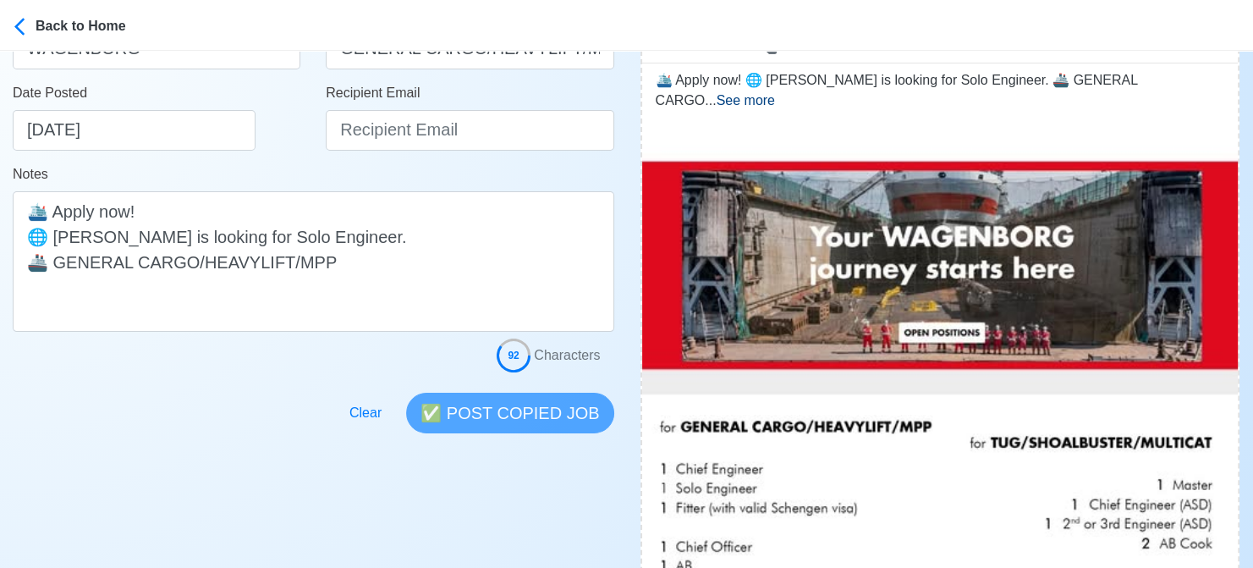
scroll to position [0, 0]
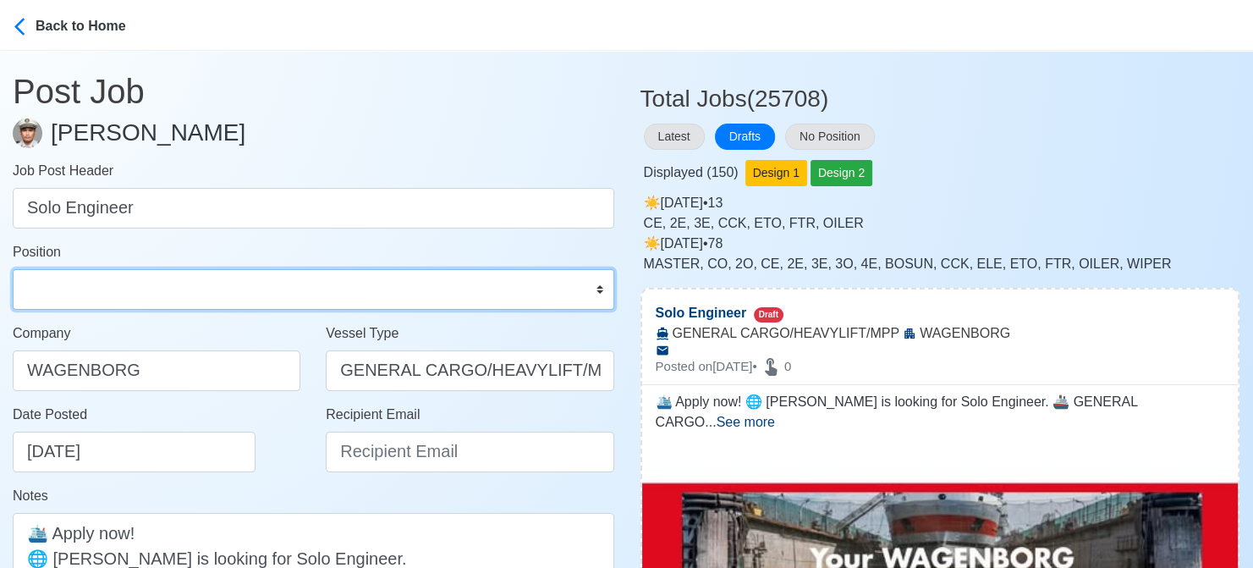
click at [217, 288] on select "Master Chief Officer 2nd Officer 3rd Officer Junior Officer Chief Engineer 2nd …" at bounding box center [313, 289] width 601 height 41
select select "Others"
click at [13, 269] on select "Master Chief Officer 2nd Officer 3rd Officer Junior Officer Chief Engineer 2nd …" at bounding box center [313, 289] width 601 height 41
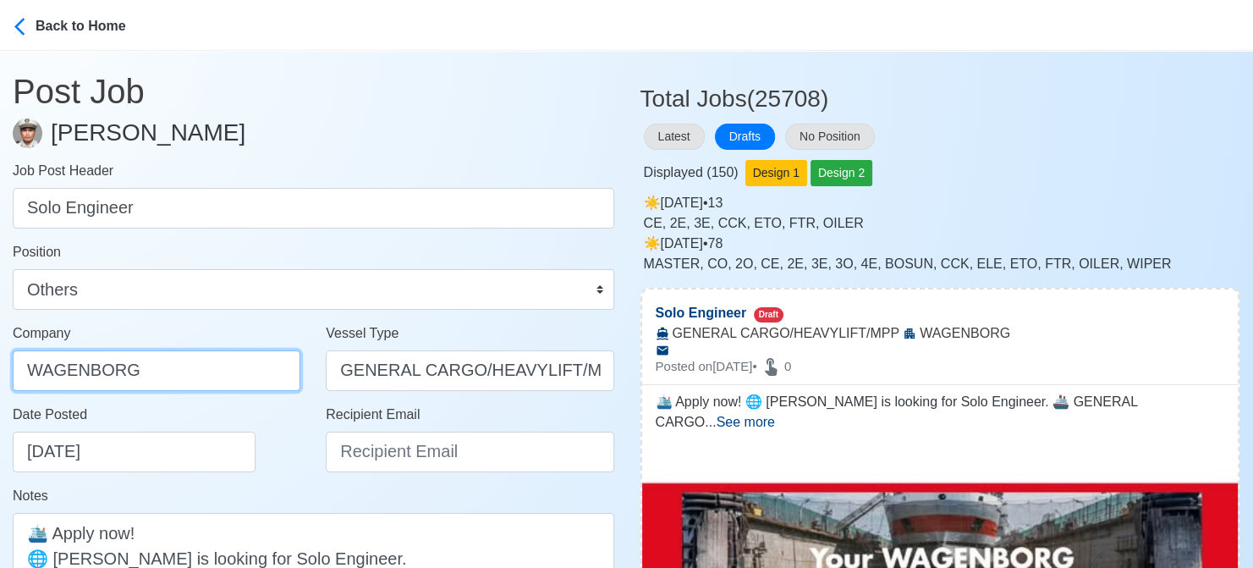
click at [183, 365] on input "WAGENBORG" at bounding box center [157, 370] width 288 height 41
type input "WAGENBORG MANILA INC"
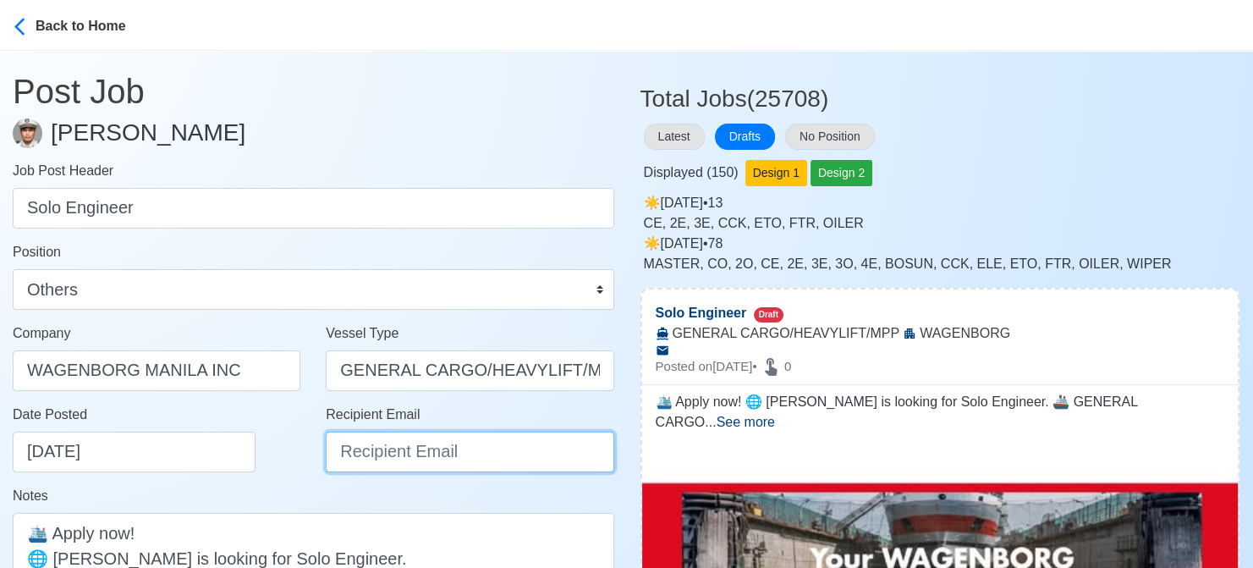
click at [392, 448] on input "Recipient Email" at bounding box center [470, 451] width 288 height 41
paste input "recruitment.manila@wagenborg.com"
type input "recruitment.manila@wagenborg.com"
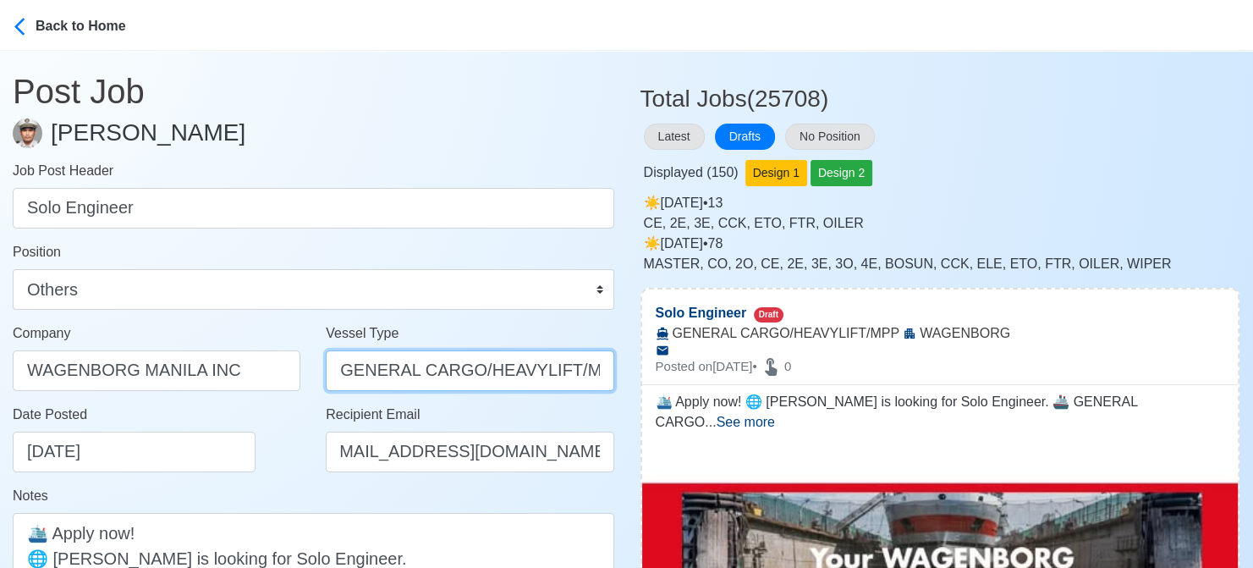
scroll to position [0, 0]
drag, startPoint x: 467, startPoint y: 369, endPoint x: 805, endPoint y: 369, distance: 337.5
type input "GENERAL CARGO"
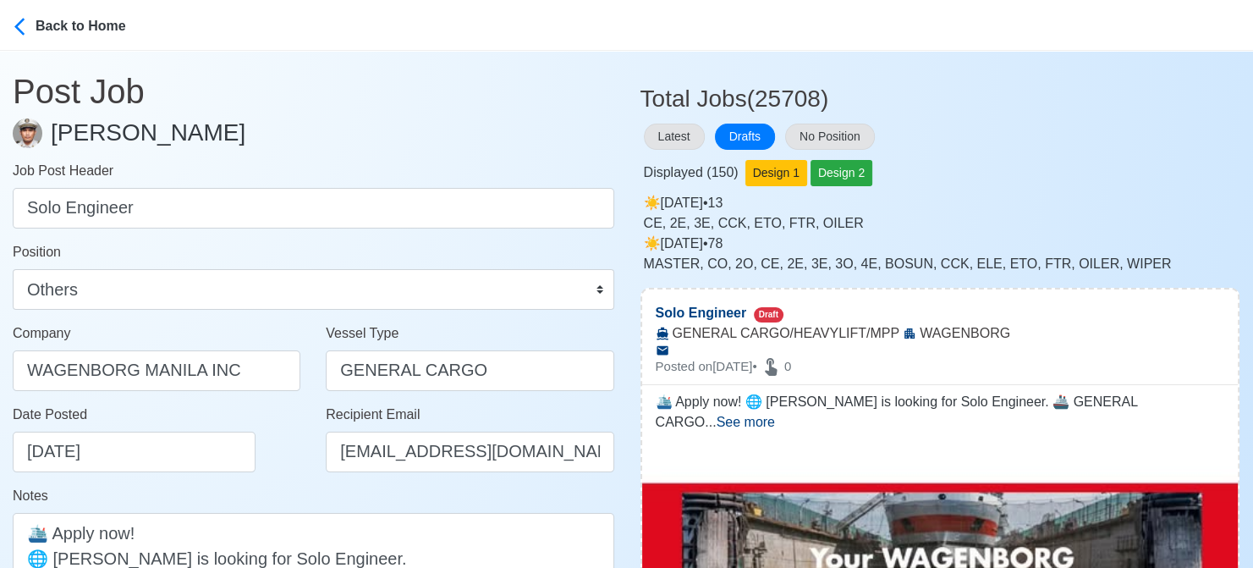
click at [277, 489] on div "Notes 🛳️ Apply now! 🌐 WAGENBORG is looking for Solo Engineer. 🚢 GENERAL CARGO/H…" at bounding box center [313, 569] width 601 height 167
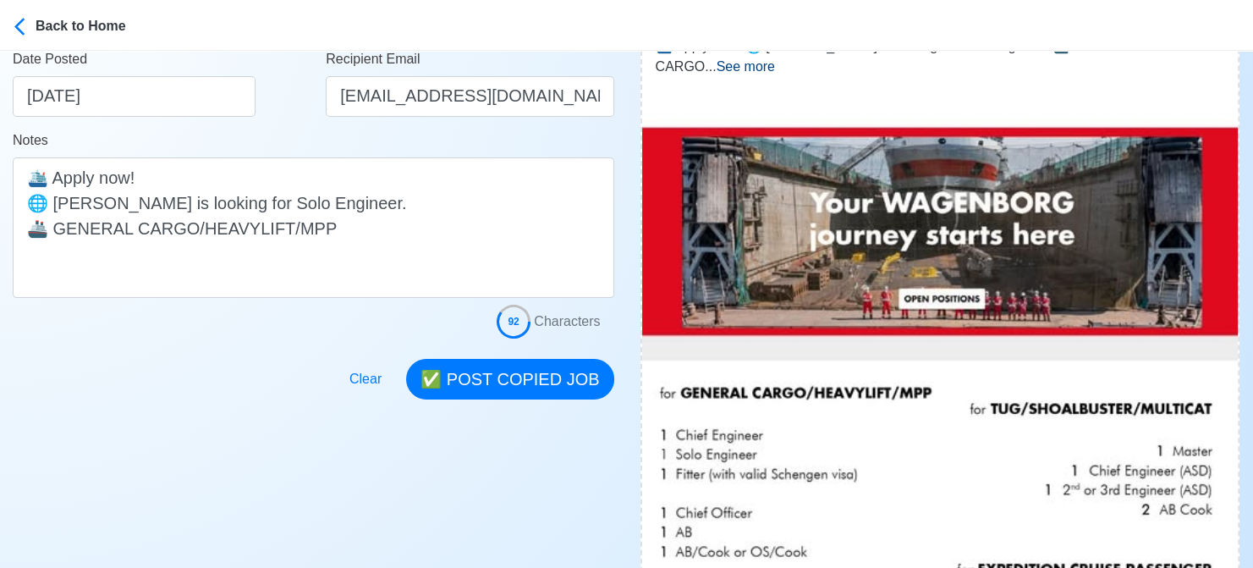
scroll to position [423, 0]
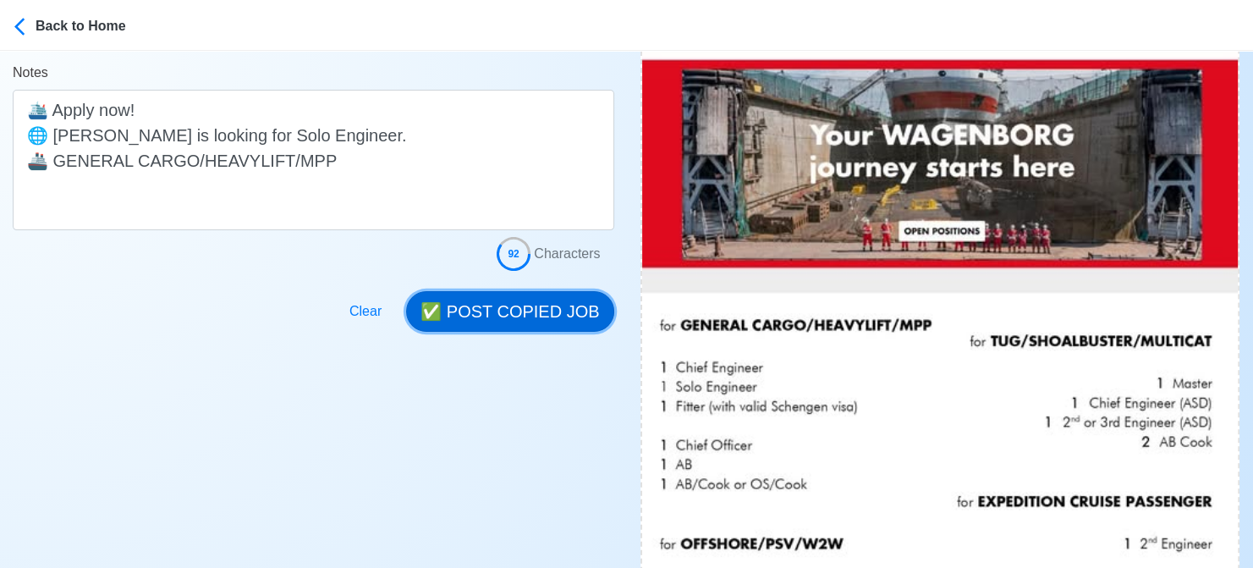
click at [558, 324] on button "✅ POST COPIED JOB" at bounding box center [509, 311] width 207 height 41
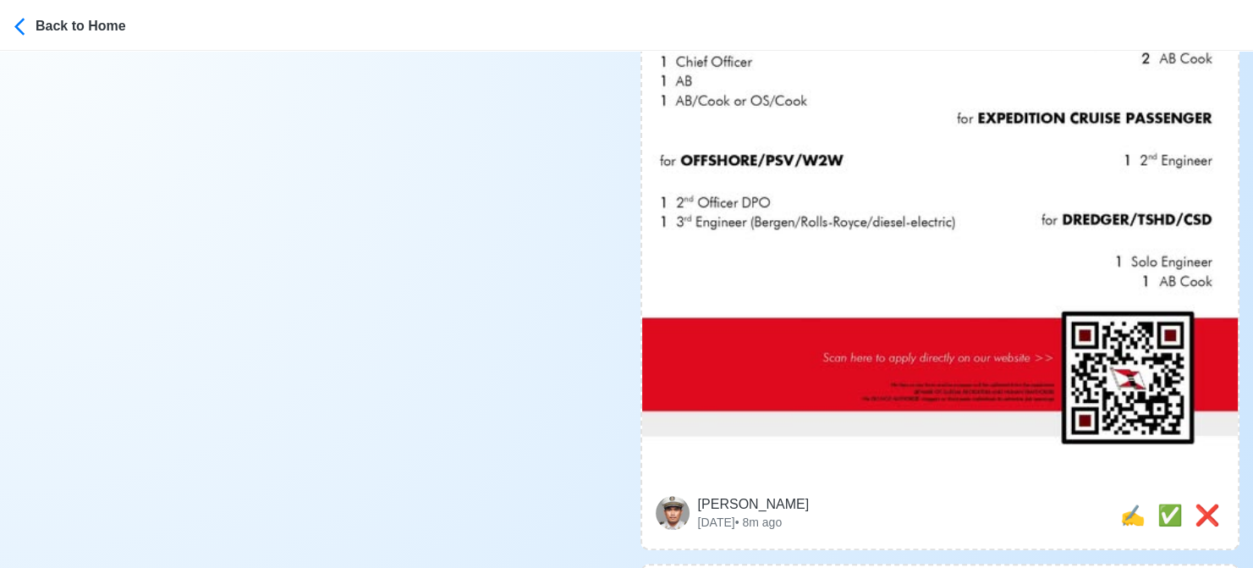
scroll to position [931, 0]
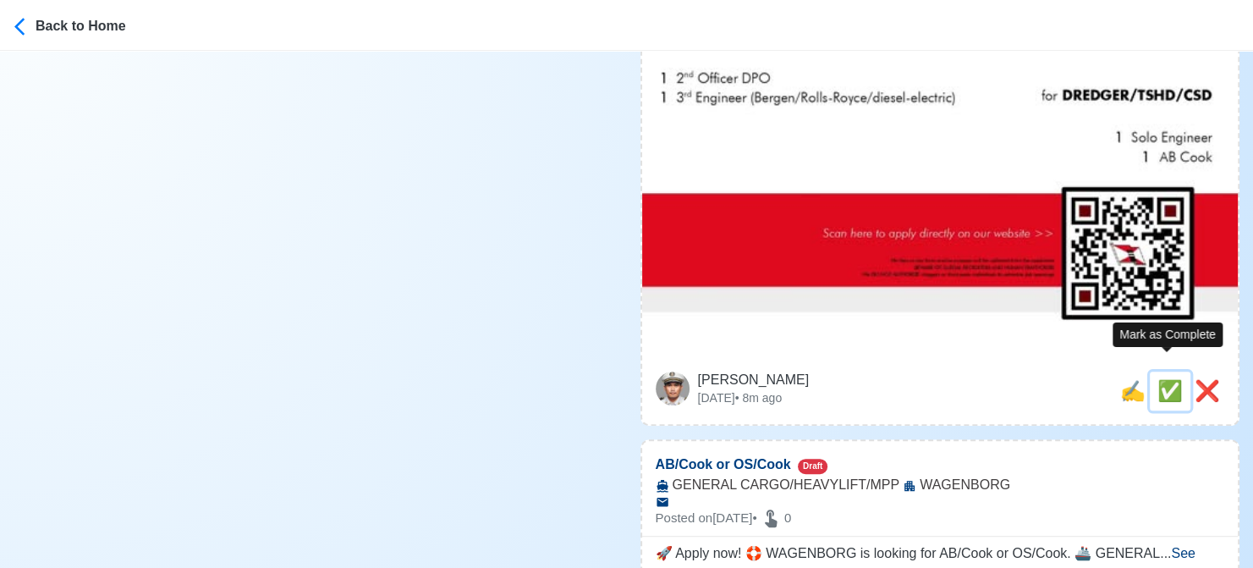
click at [1170, 379] on span "✅" at bounding box center [1169, 390] width 25 height 23
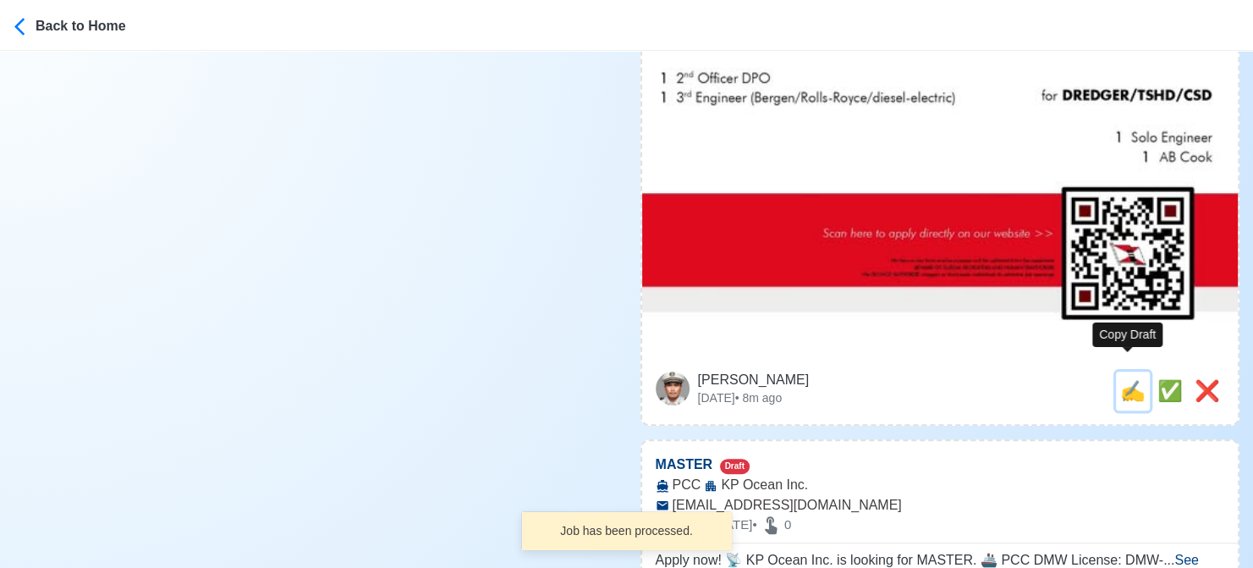
click at [1127, 379] on span "✍️" at bounding box center [1132, 390] width 25 height 23
type input "AB/Cook or OS/Cook"
select select
type input "WAGENBORG"
type input "GENERAL CARGO/HEAVYLIFT/MPP"
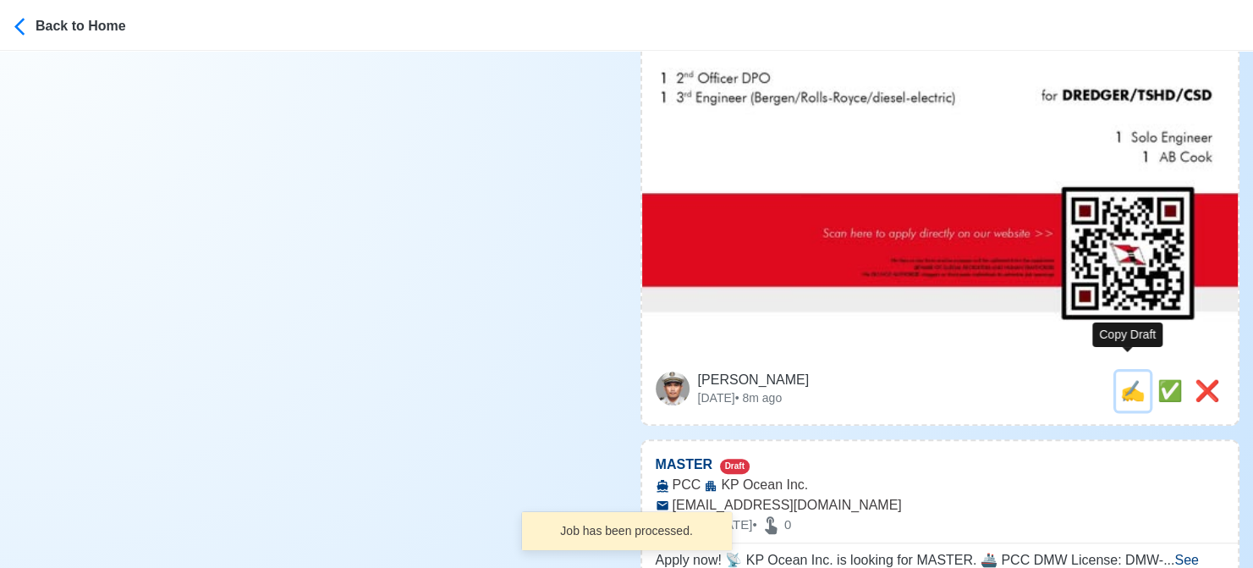
type textarea "🚀 Apply now! 🛟 WAGENBORG is looking for AB/Cook or OS/Cook. 🚢 GENERAL CARGO/HEA…"
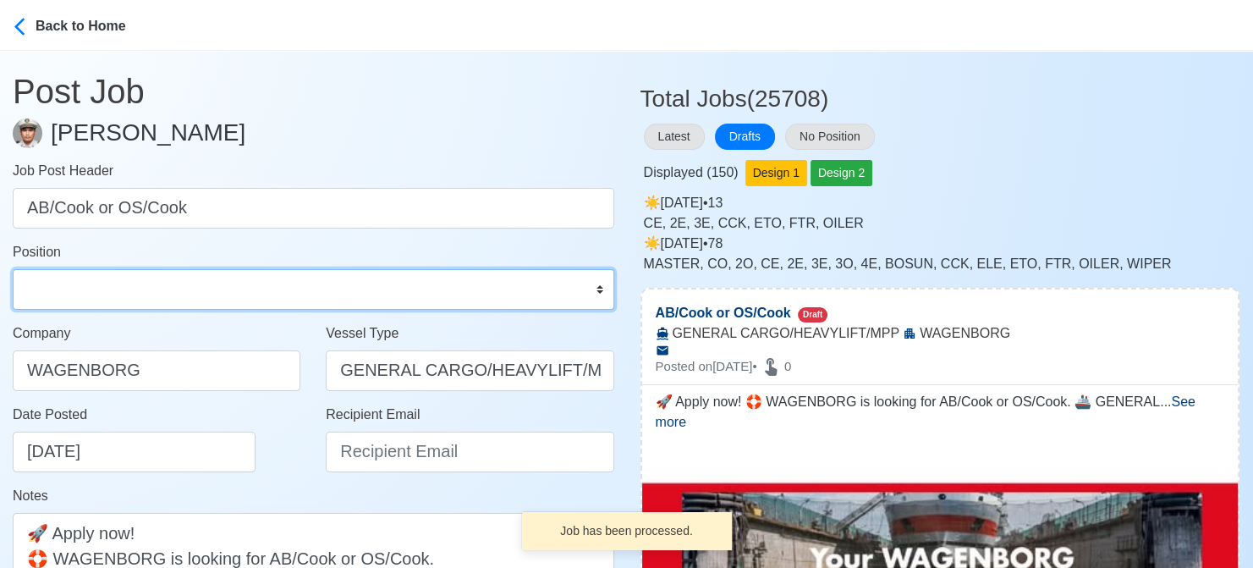
click at [184, 283] on select "Master Chief Officer 2nd Officer 3rd Officer Junior Officer Chief Engineer 2nd …" at bounding box center [313, 289] width 601 height 41
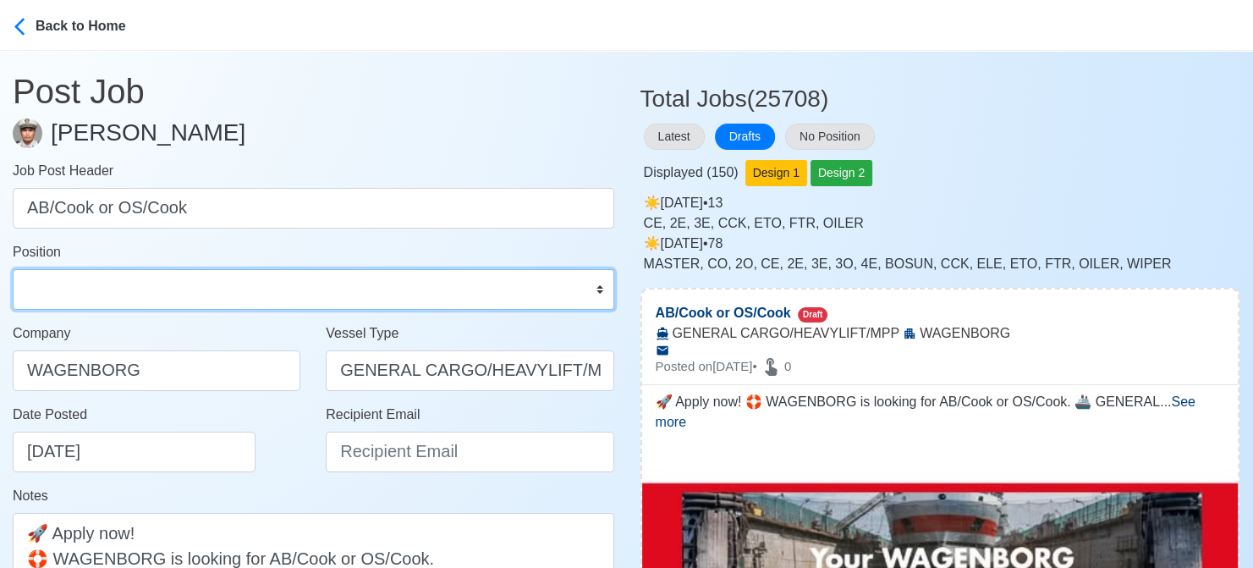
select select "[PERSON_NAME]"
click at [13, 269] on select "Master Chief Officer 2nd Officer 3rd Officer Junior Officer Chief Engineer 2nd …" at bounding box center [313, 289] width 601 height 41
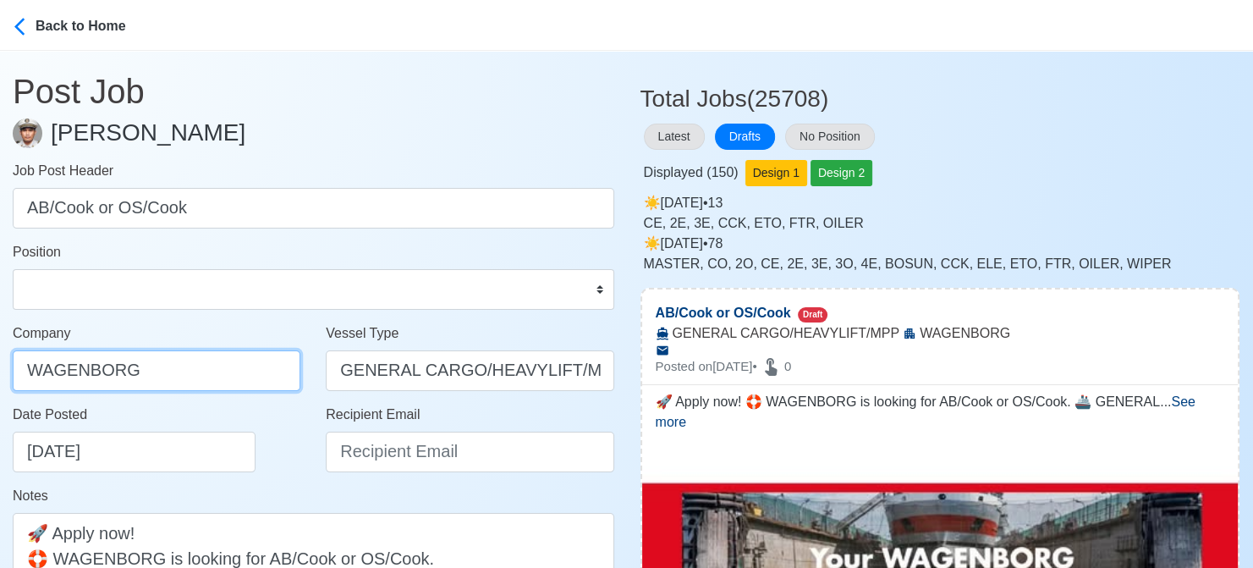
drag, startPoint x: 197, startPoint y: 365, endPoint x: 200, endPoint y: 380, distance: 15.6
click at [197, 365] on input "WAGENBORG" at bounding box center [157, 370] width 288 height 41
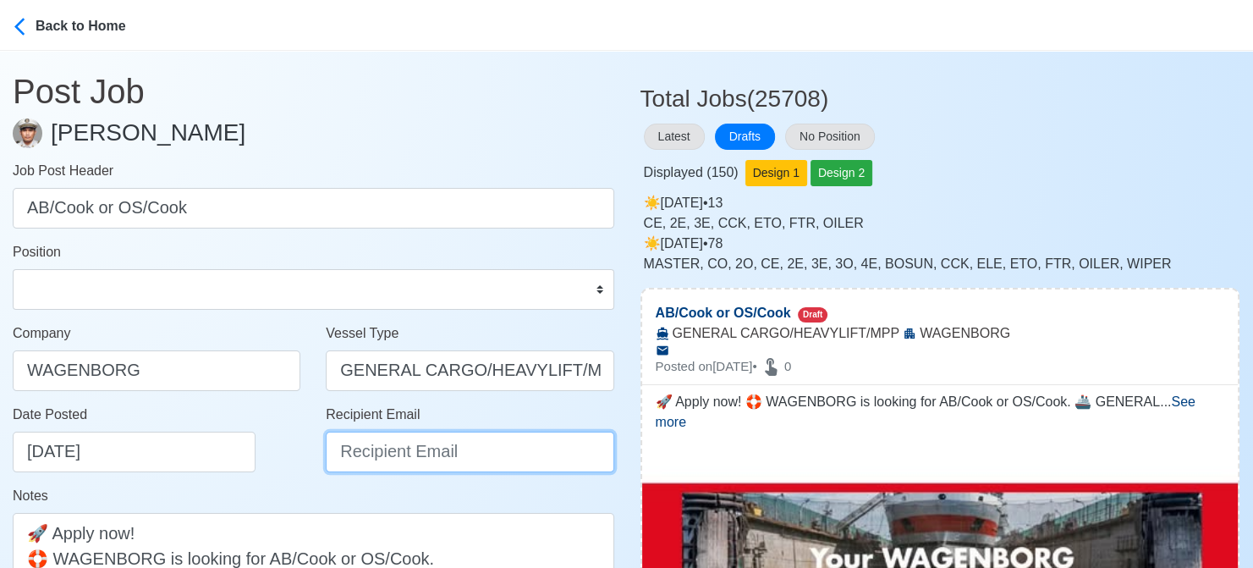
click at [405, 452] on input "Recipient Email" at bounding box center [470, 451] width 288 height 41
paste input "recruitment.manila@wagenborg.com"
type input "recruitment.manila@wagenborg.com"
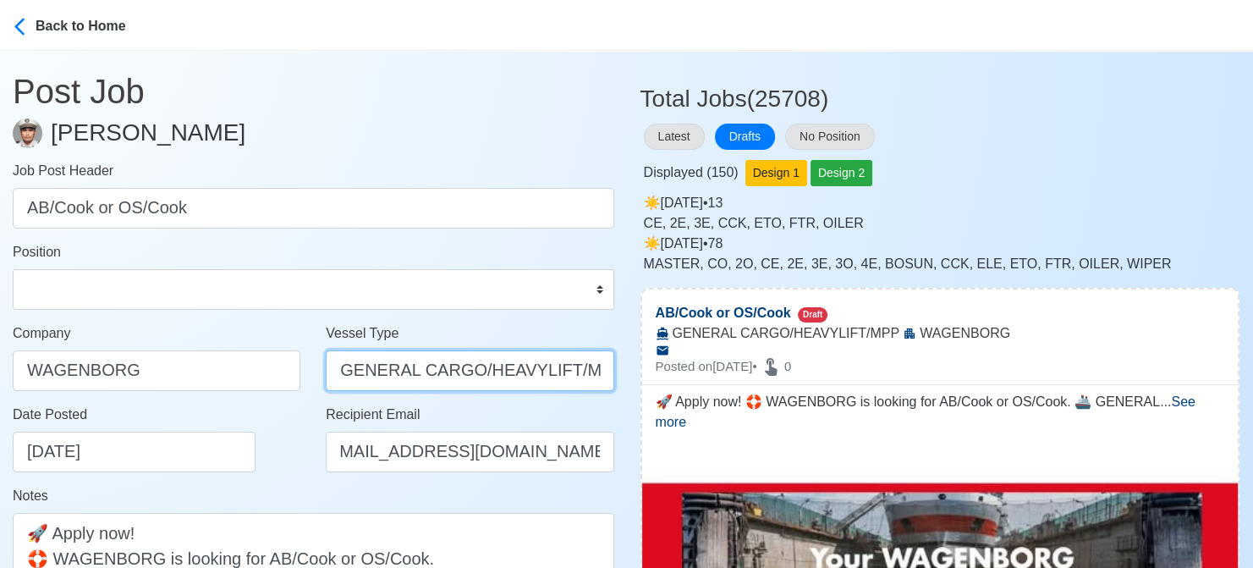
scroll to position [0, 0]
click at [476, 365] on input "GENERAL CARGO/HEAVYLIFT/MPP" at bounding box center [470, 370] width 288 height 41
drag, startPoint x: 472, startPoint y: 368, endPoint x: 772, endPoint y: 368, distance: 299.5
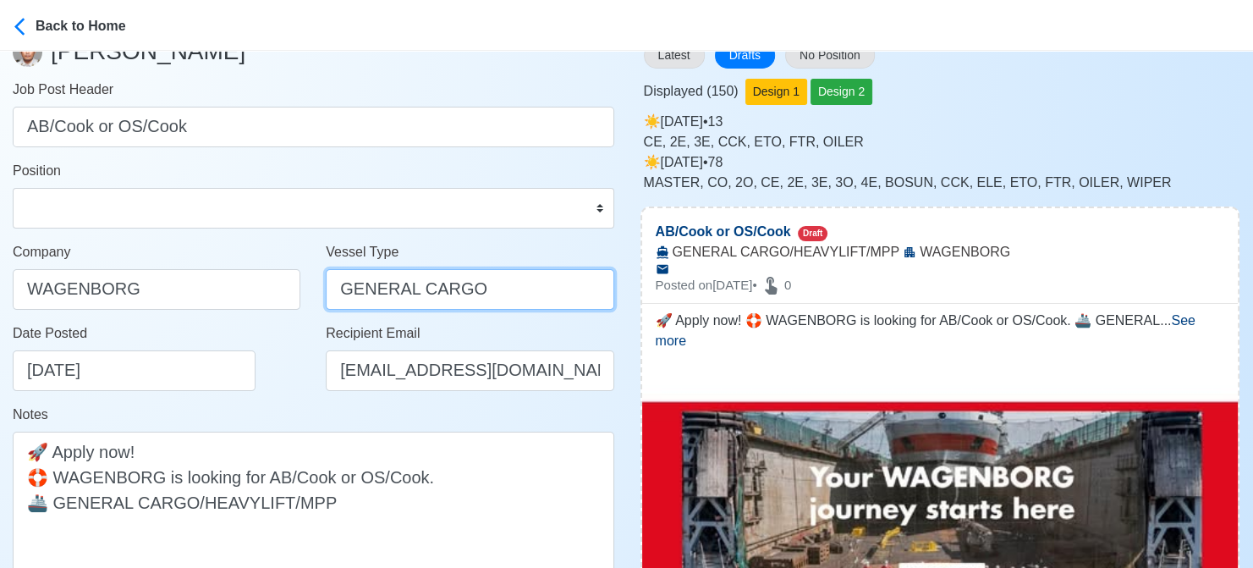
scroll to position [423, 0]
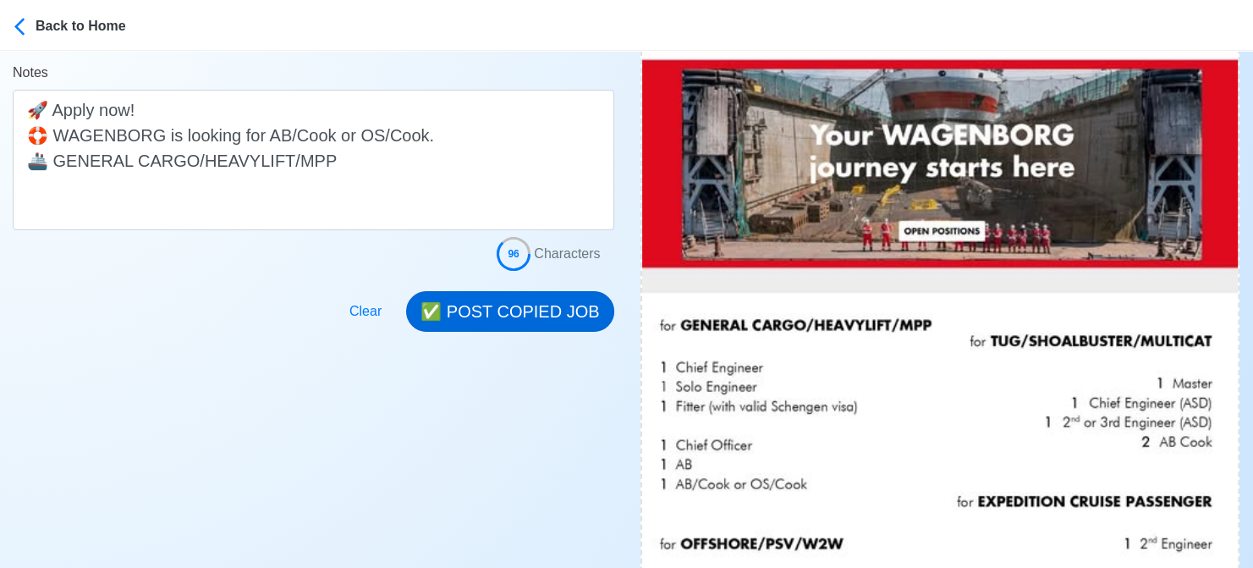
type input "GENERAL CARGO"
click at [534, 313] on button "✅ POST COPIED JOB" at bounding box center [509, 311] width 207 height 41
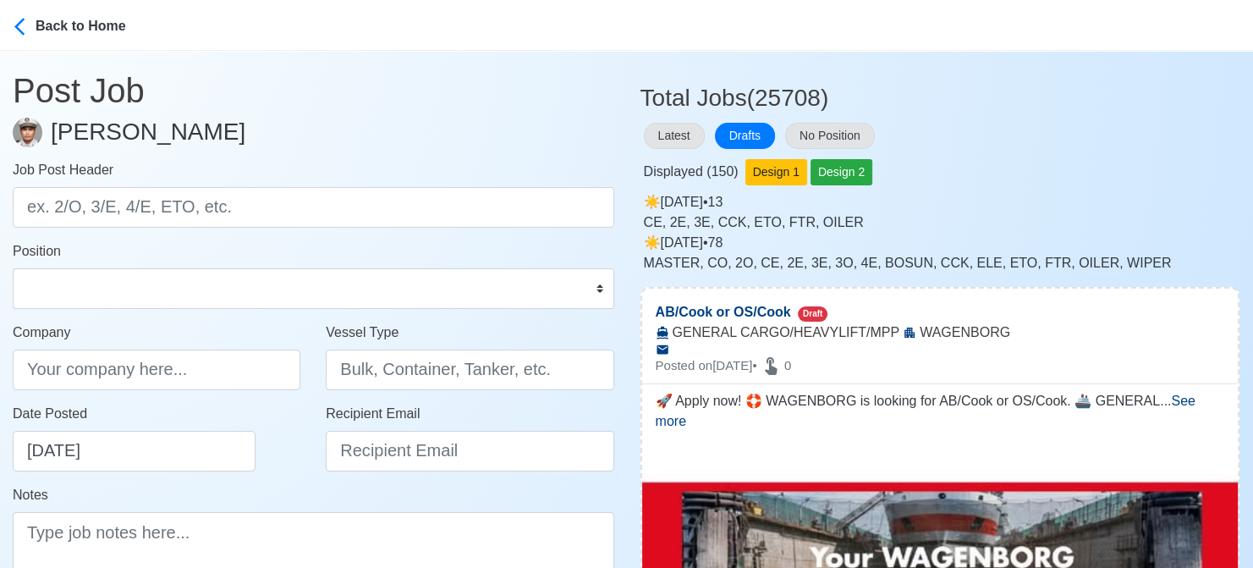
scroll to position [0, 0]
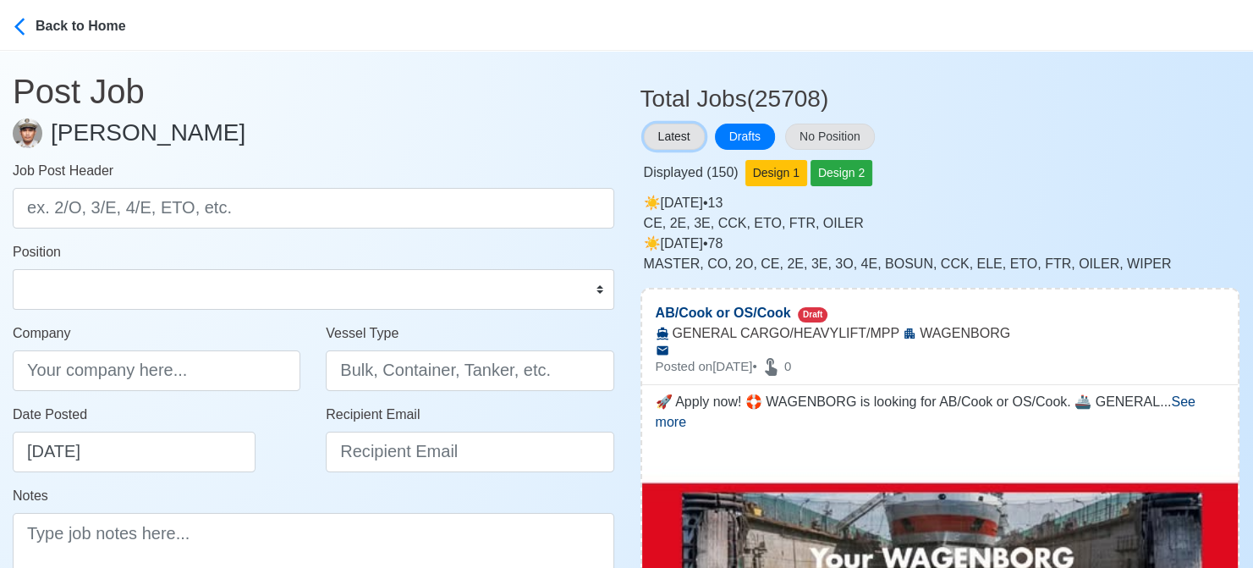
click at [674, 145] on button "Latest" at bounding box center [674, 137] width 61 height 26
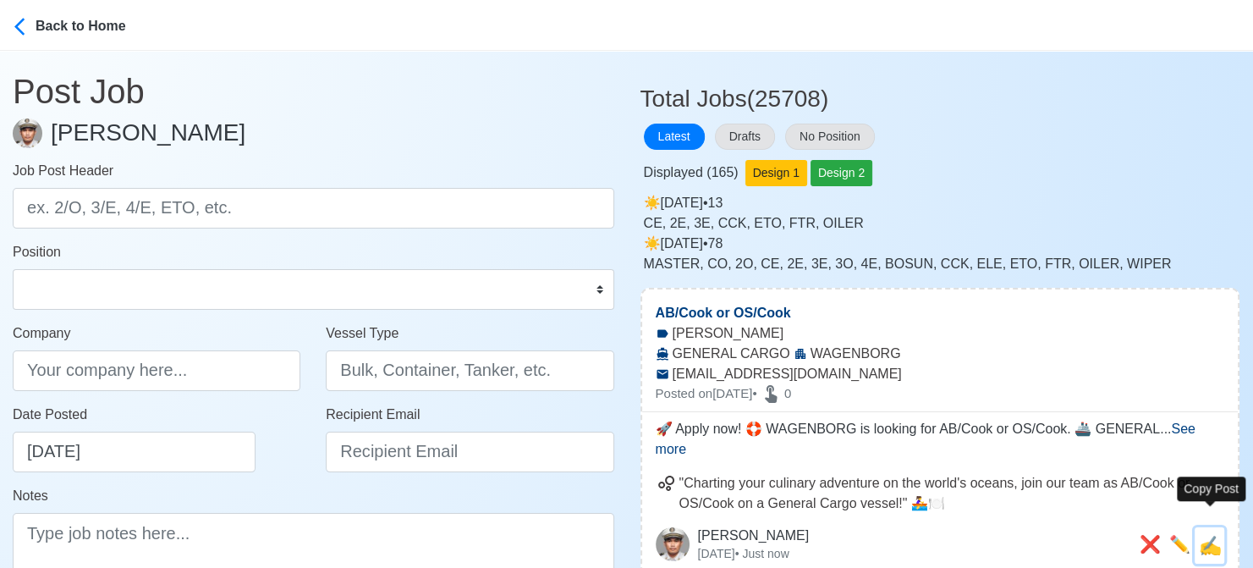
click at [1214, 535] on span "✍️" at bounding box center [1210, 545] width 23 height 21
type input "AB/Cook or OS/Cook"
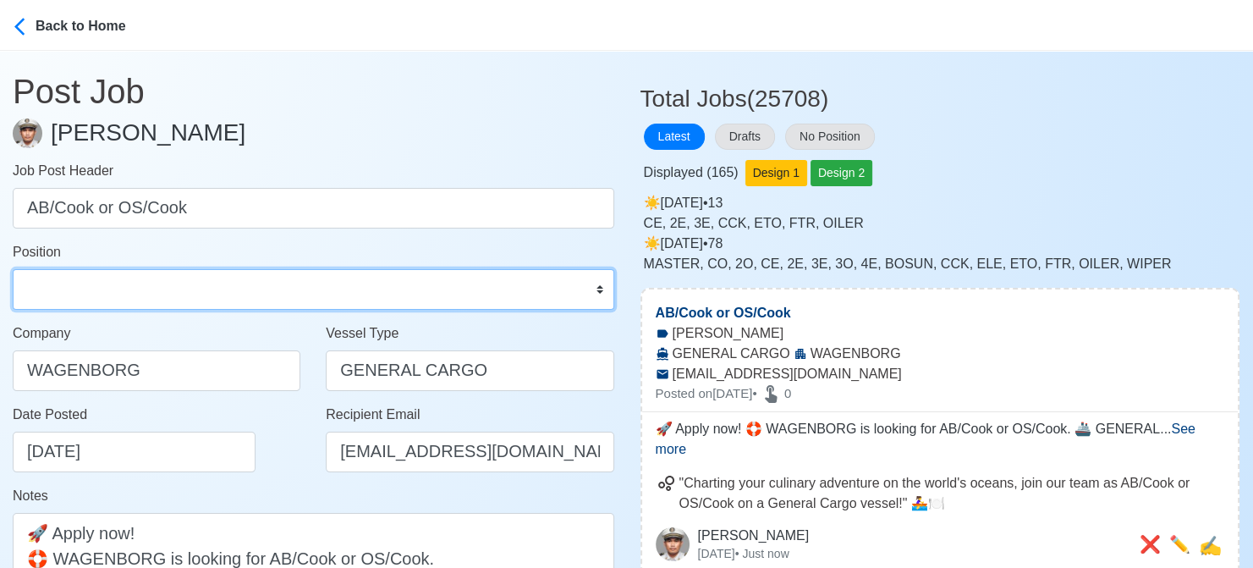
click at [210, 299] on select "Master Chief Officer 2nd Officer 3rd Officer Junior Officer Chief Engineer 2nd …" at bounding box center [313, 289] width 601 height 41
click at [13, 269] on select "Master Chief Officer 2nd Officer 3rd Officer Junior Officer Chief Engineer 2nd …" at bounding box center [313, 289] width 601 height 41
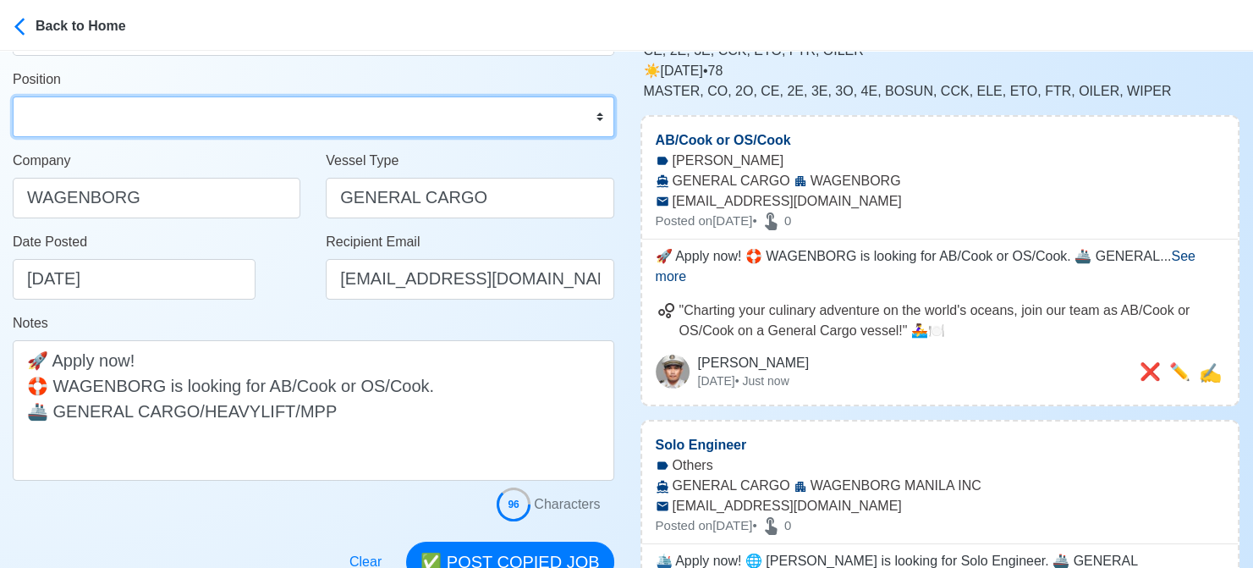
scroll to position [254, 0]
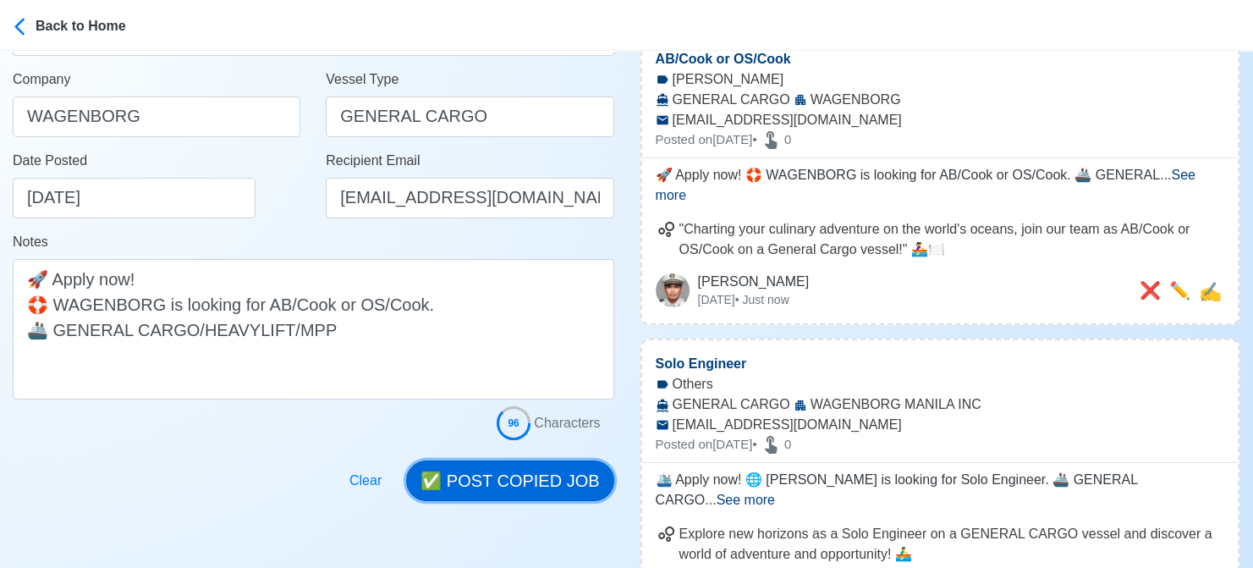
click at [552, 474] on button "✅ POST COPIED JOB" at bounding box center [509, 480] width 207 height 41
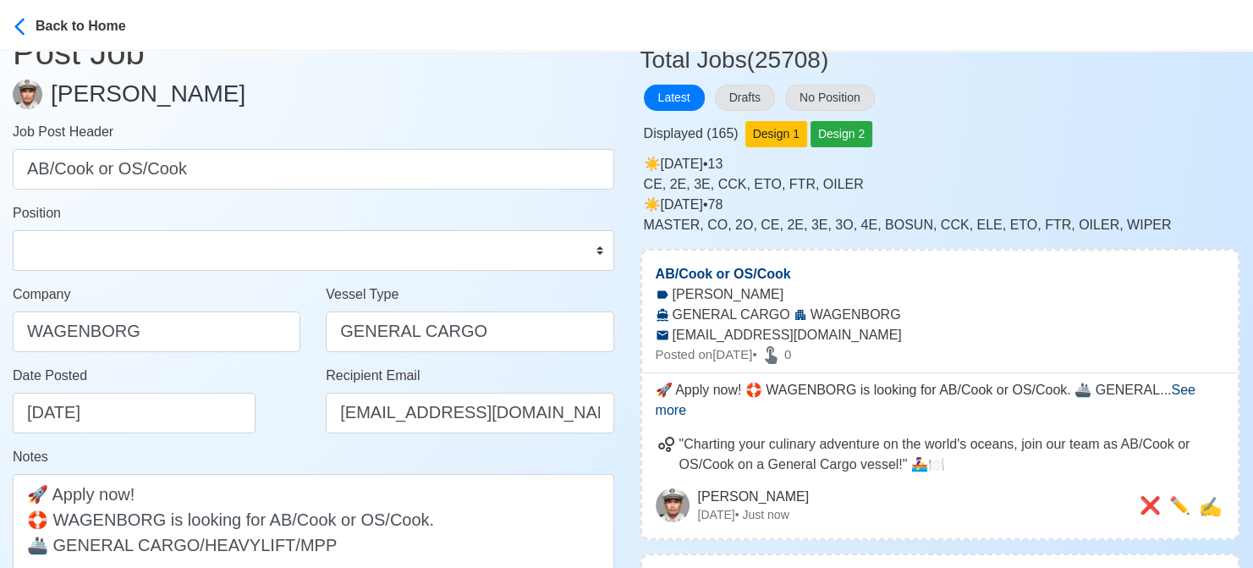
scroll to position [0, 0]
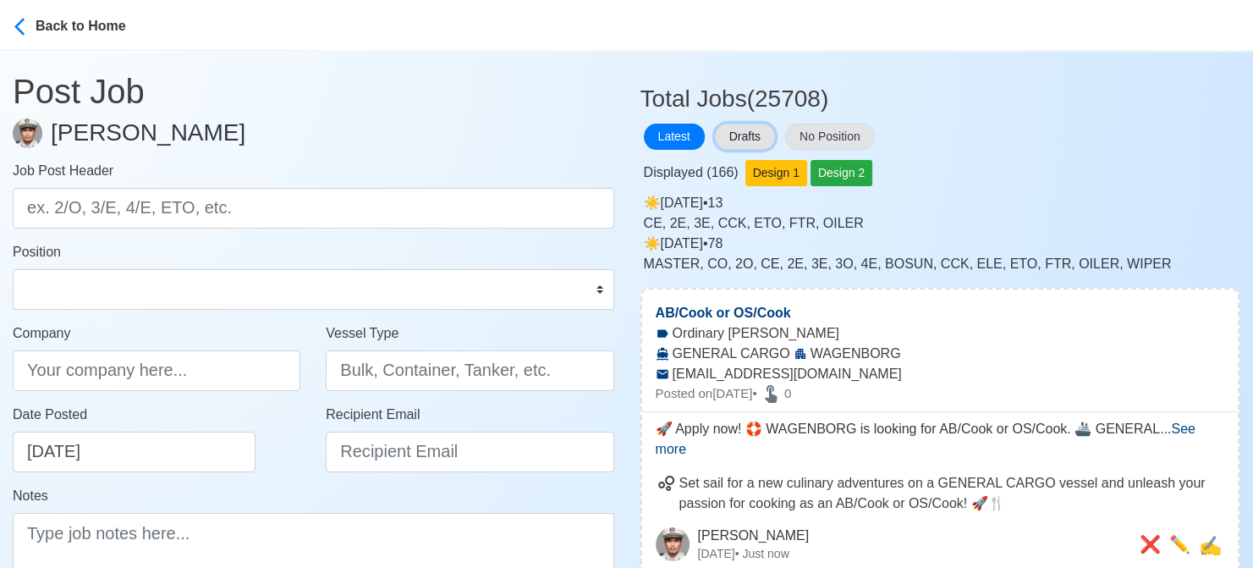
click at [757, 138] on button "Drafts" at bounding box center [745, 137] width 60 height 26
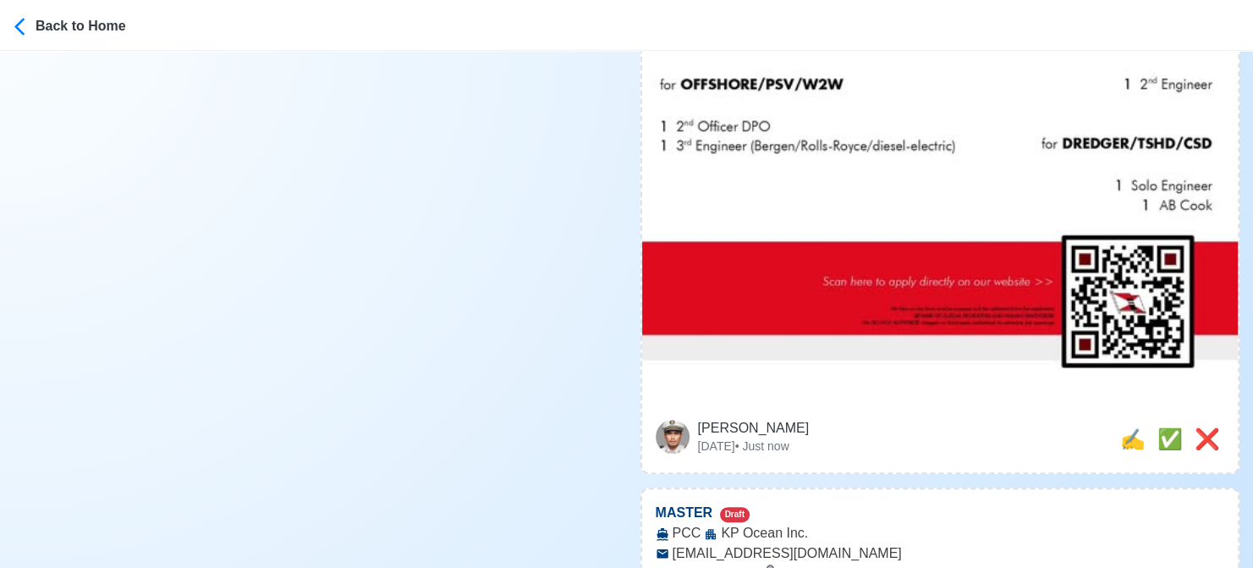
scroll to position [931, 0]
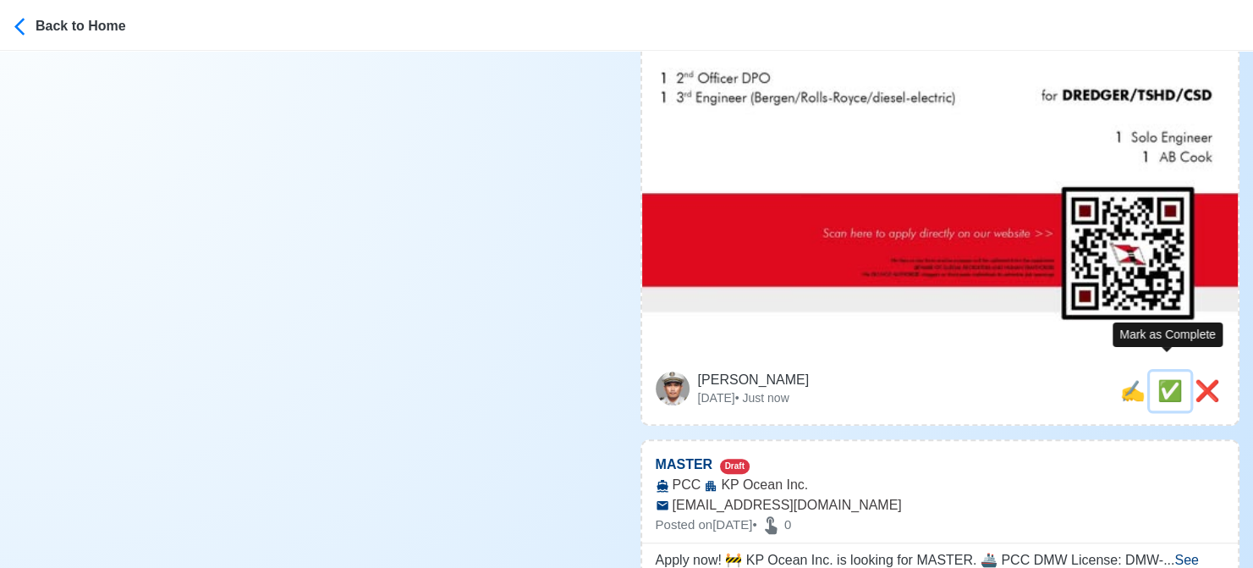
click at [1171, 379] on span "✅" at bounding box center [1169, 390] width 25 height 23
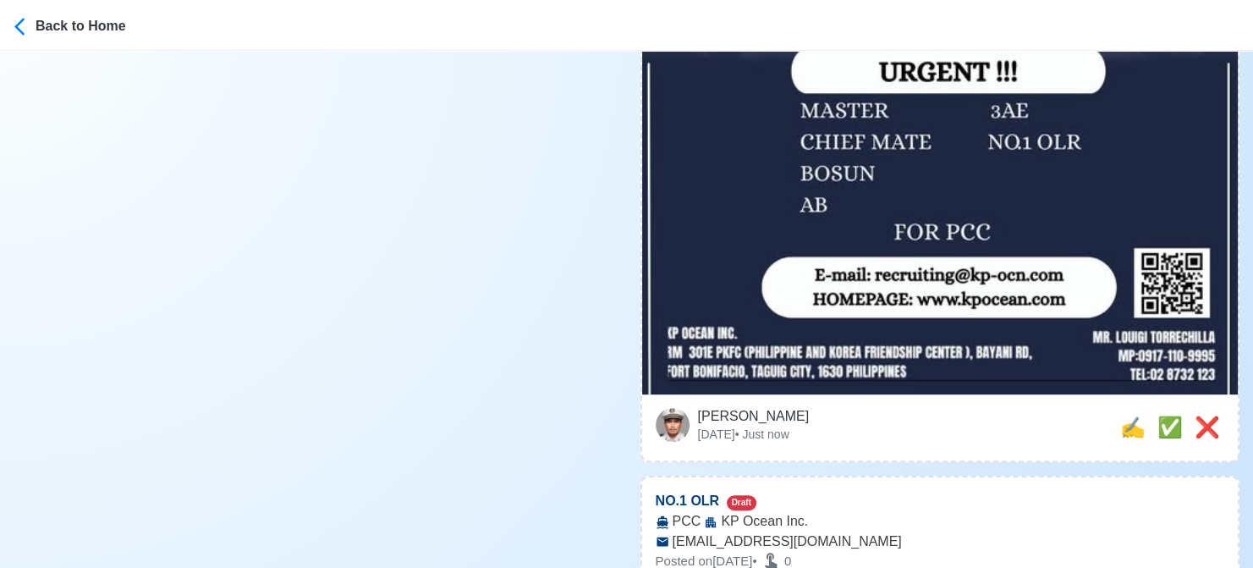
scroll to position [677, 0]
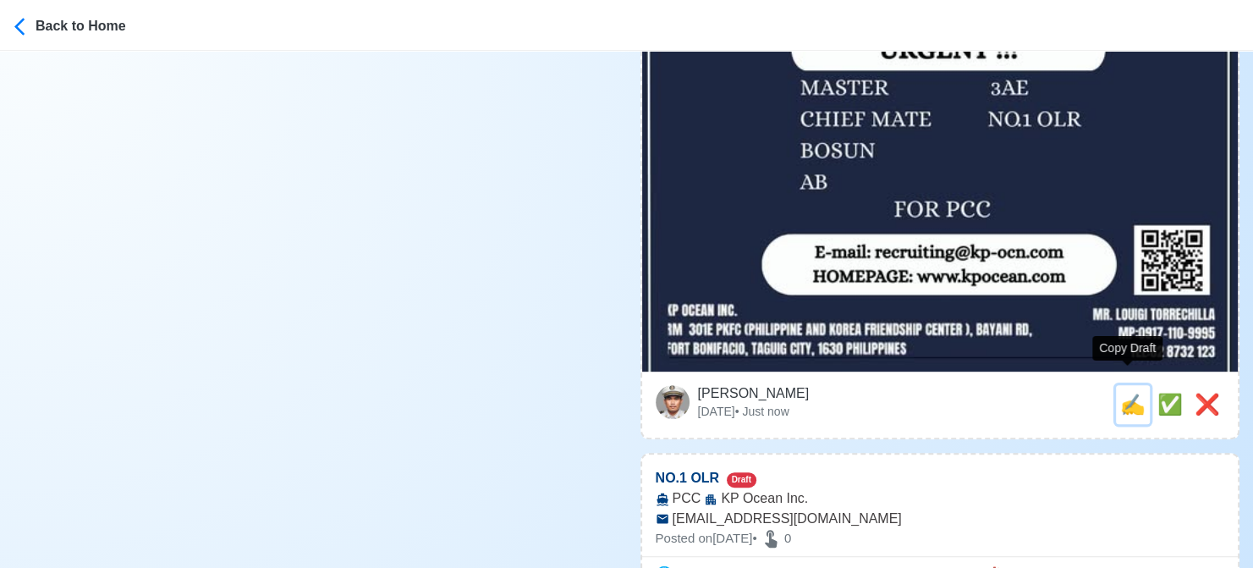
click at [1121, 393] on span "✍️" at bounding box center [1132, 404] width 25 height 23
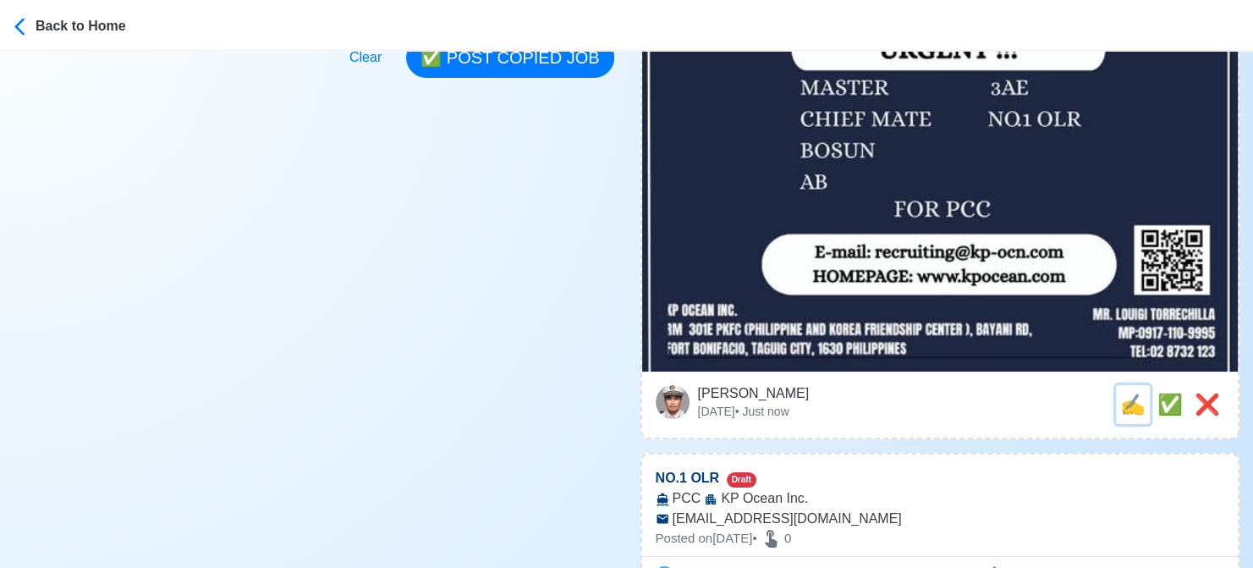
scroll to position [0, 0]
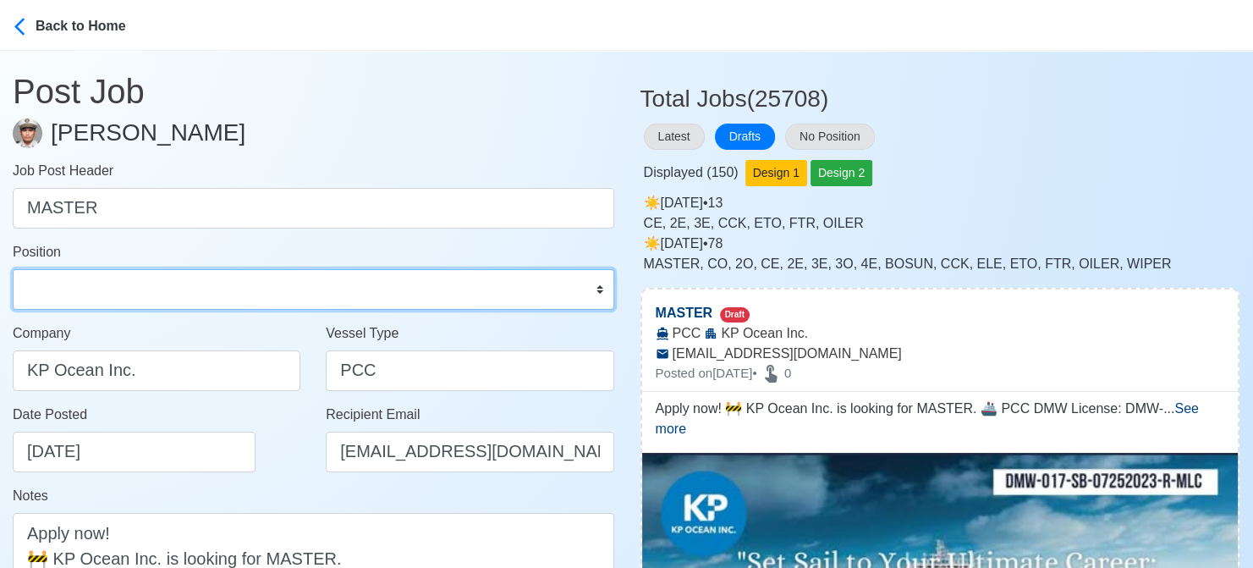
click at [338, 282] on select "Master Chief Officer 2nd Officer 3rd Officer Junior Officer Chief Engineer 2nd …" at bounding box center [313, 289] width 601 height 41
click at [13, 269] on select "Master Chief Officer 2nd Officer 3rd Officer Junior Officer Chief Engineer 2nd …" at bounding box center [313, 289] width 601 height 41
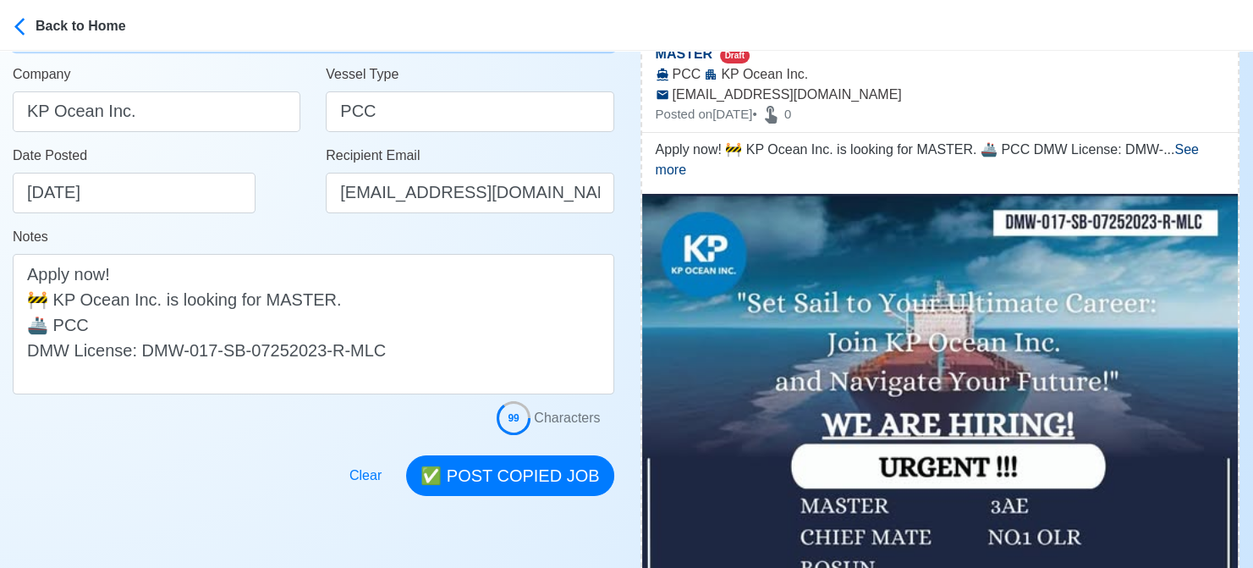
scroll to position [423, 0]
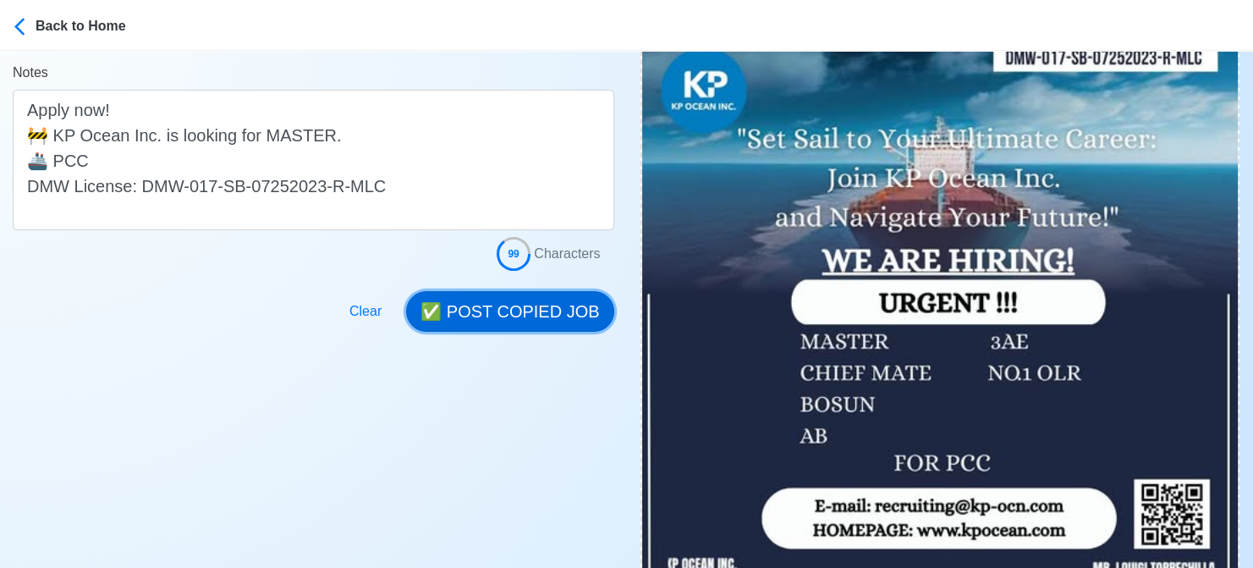
click at [522, 318] on button "✅ POST COPIED JOB" at bounding box center [509, 311] width 207 height 41
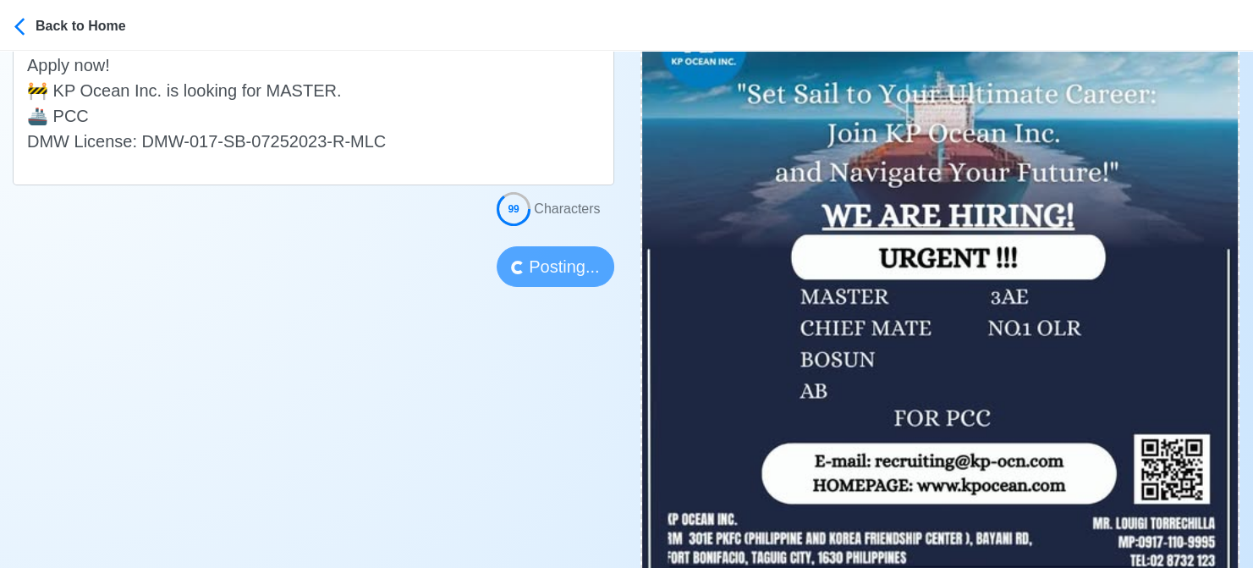
scroll to position [592, 0]
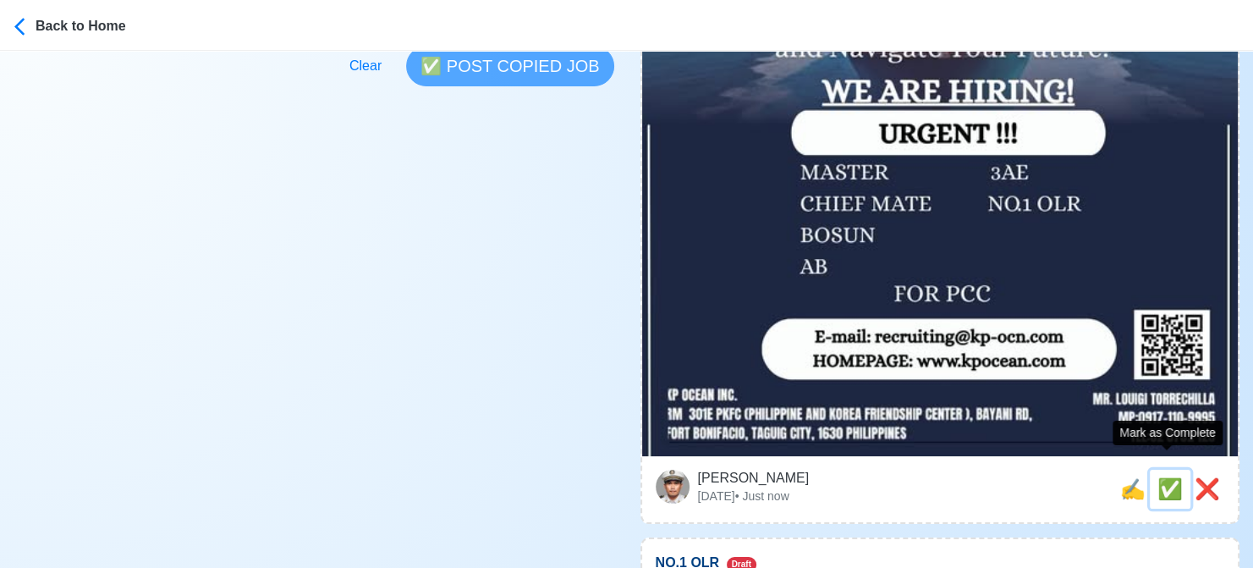
click at [1162, 477] on span "✅" at bounding box center [1169, 488] width 25 height 23
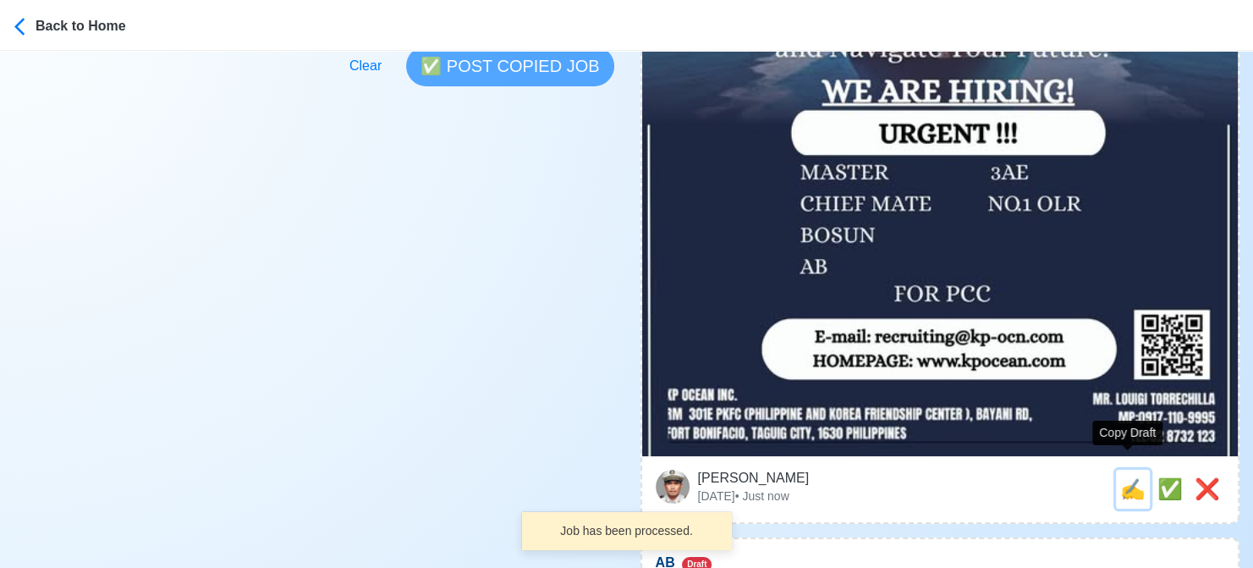
click at [1134, 477] on span "✍️" at bounding box center [1132, 488] width 25 height 23
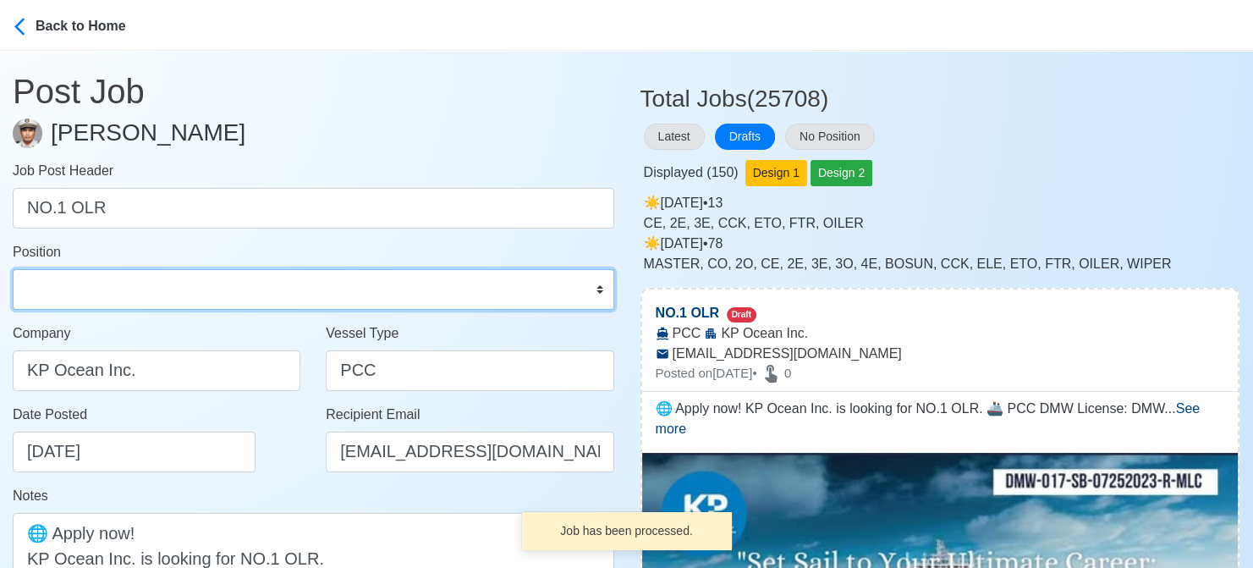
click at [254, 290] on select "Master Chief Officer 2nd Officer 3rd Officer Junior Officer Chief Engineer 2nd …" at bounding box center [313, 289] width 601 height 41
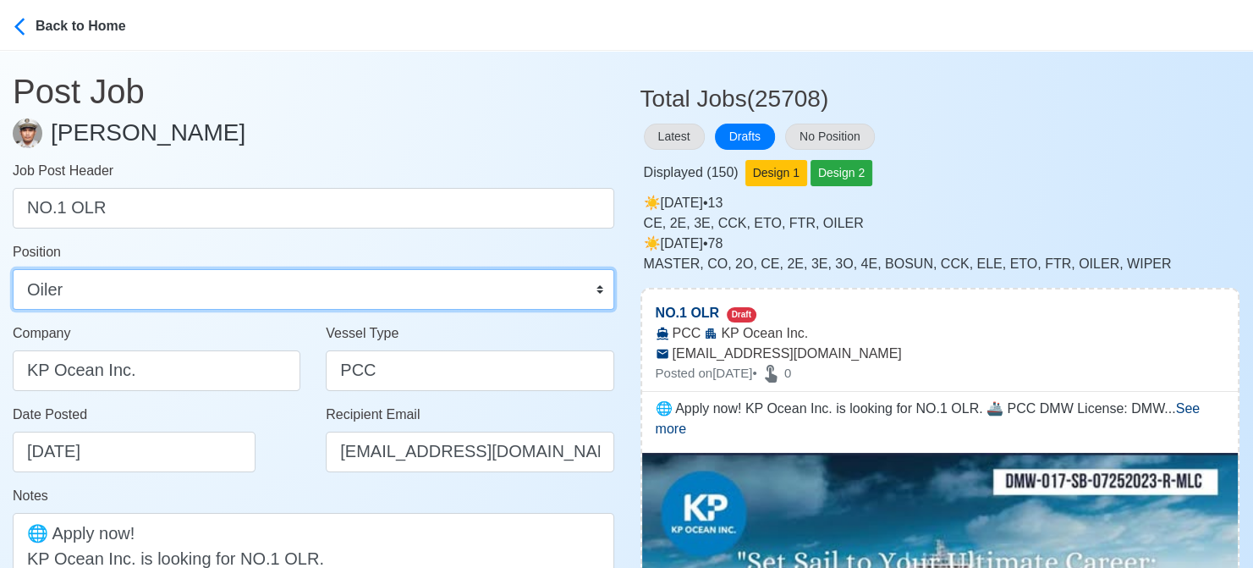
click at [13, 269] on select "Master Chief Officer 2nd Officer 3rd Officer Junior Officer Chief Engineer 2nd …" at bounding box center [313, 289] width 601 height 41
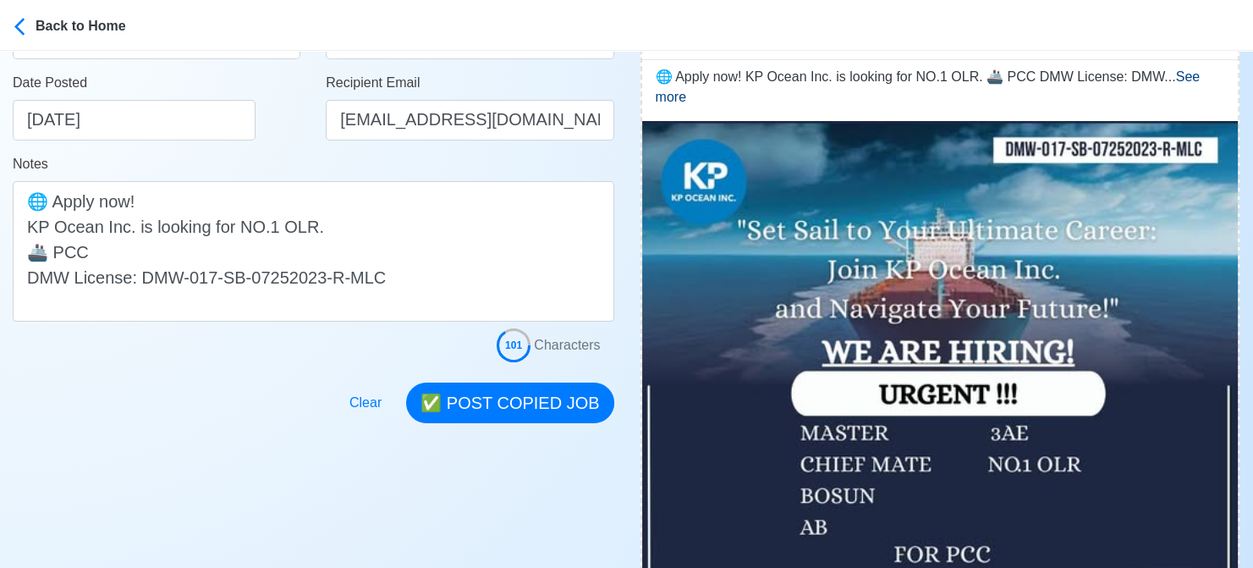
scroll to position [338, 0]
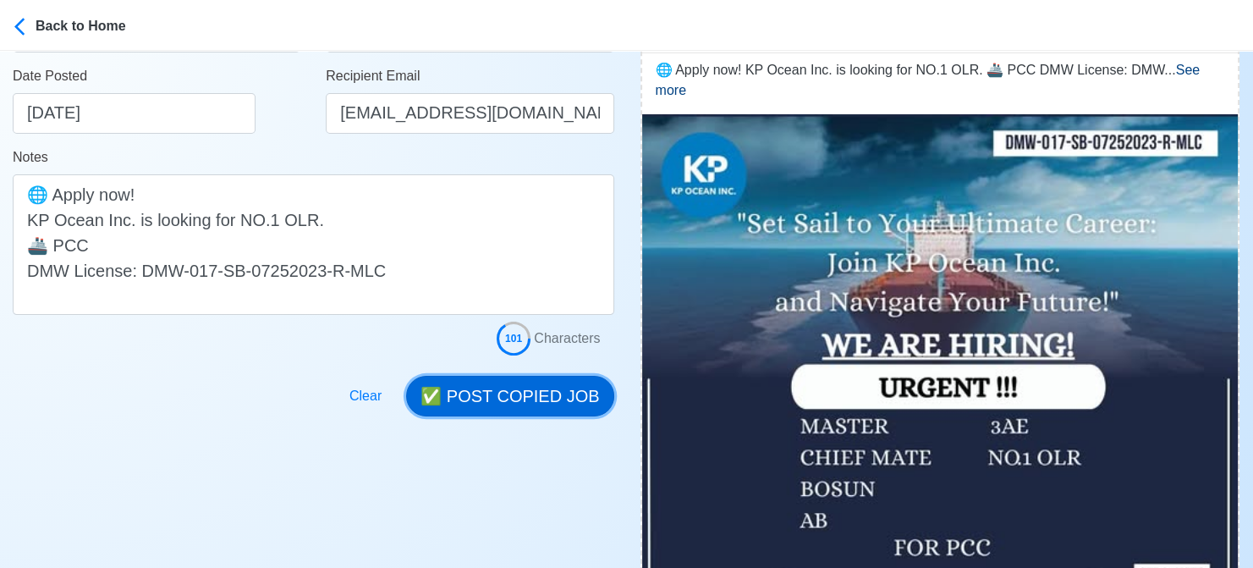
click at [505, 394] on button "✅ POST COPIED JOB" at bounding box center [509, 396] width 207 height 41
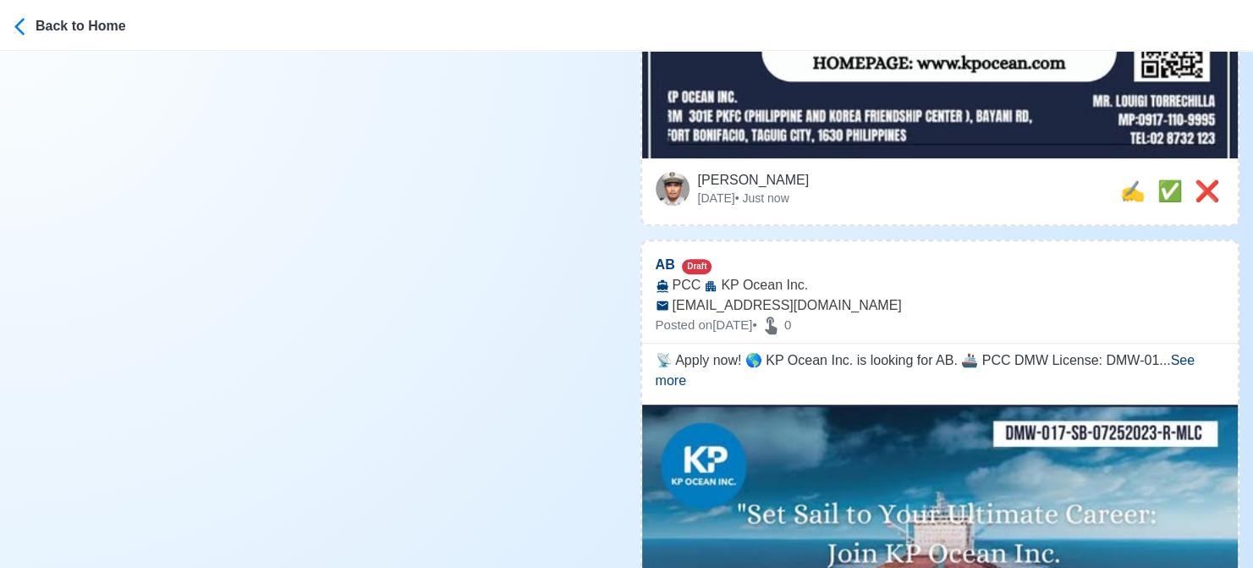
scroll to position [931, 0]
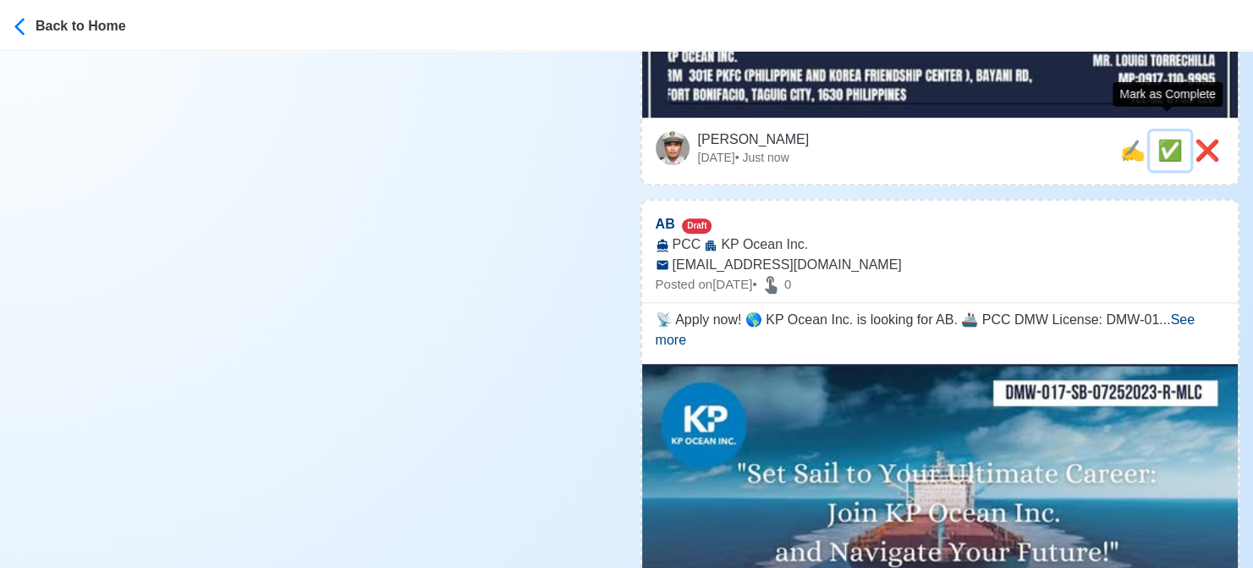
click at [1157, 139] on span "✅" at bounding box center [1169, 150] width 25 height 23
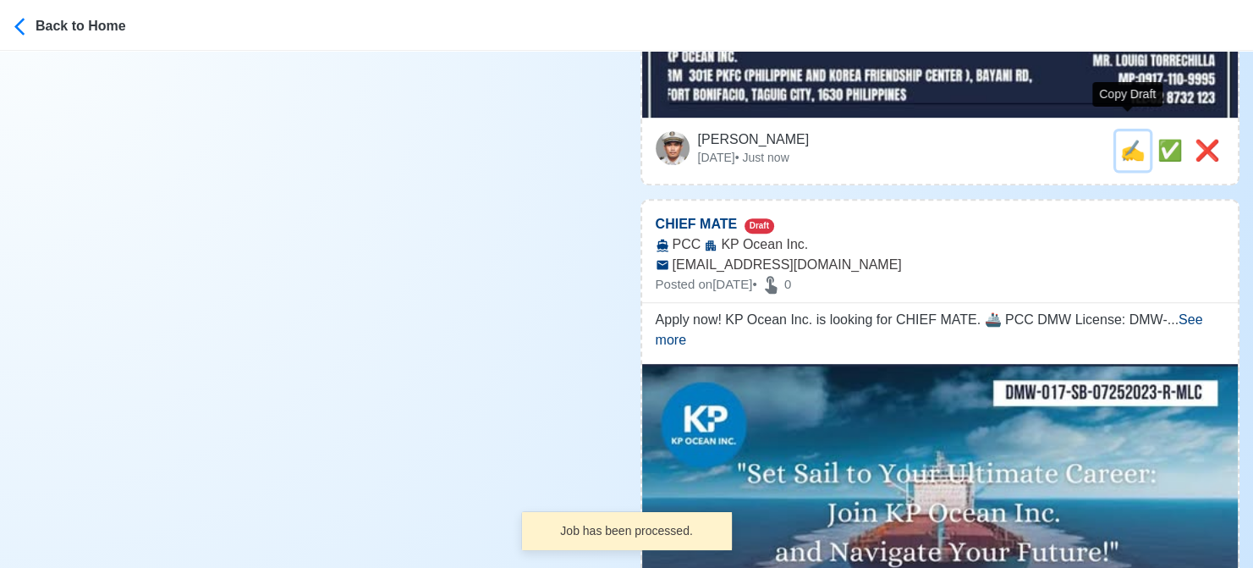
click at [1131, 139] on span "✍️" at bounding box center [1132, 150] width 25 height 23
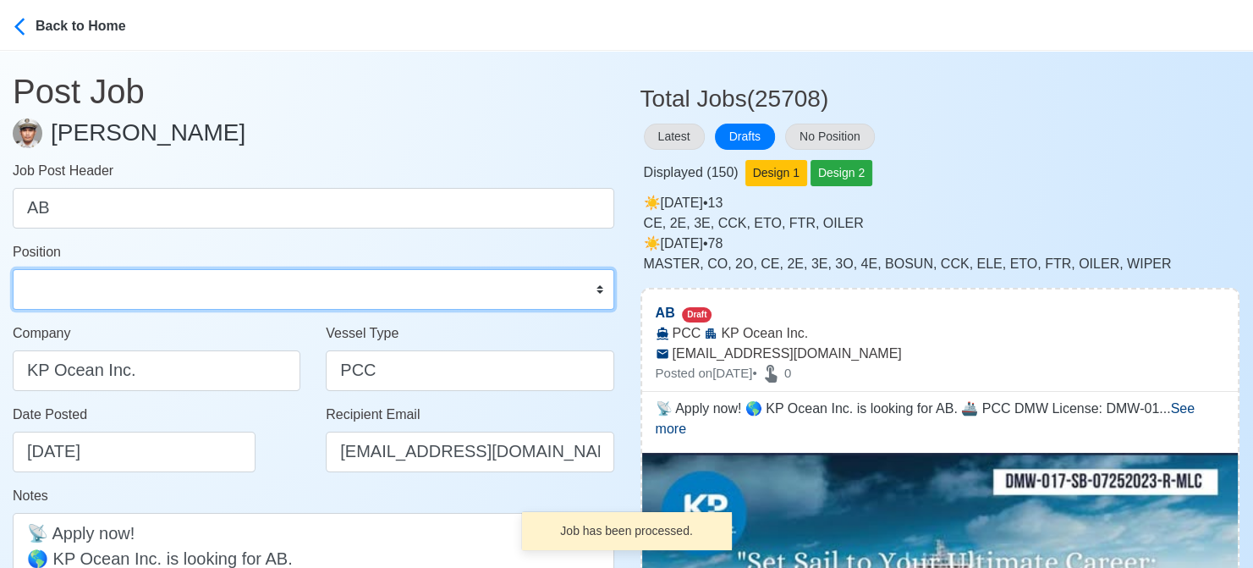
drag, startPoint x: 218, startPoint y: 298, endPoint x: 218, endPoint y: 284, distance: 13.5
click at [218, 298] on select "Master Chief Officer 2nd Officer 3rd Officer Junior Officer Chief Engineer 2nd …" at bounding box center [313, 289] width 601 height 41
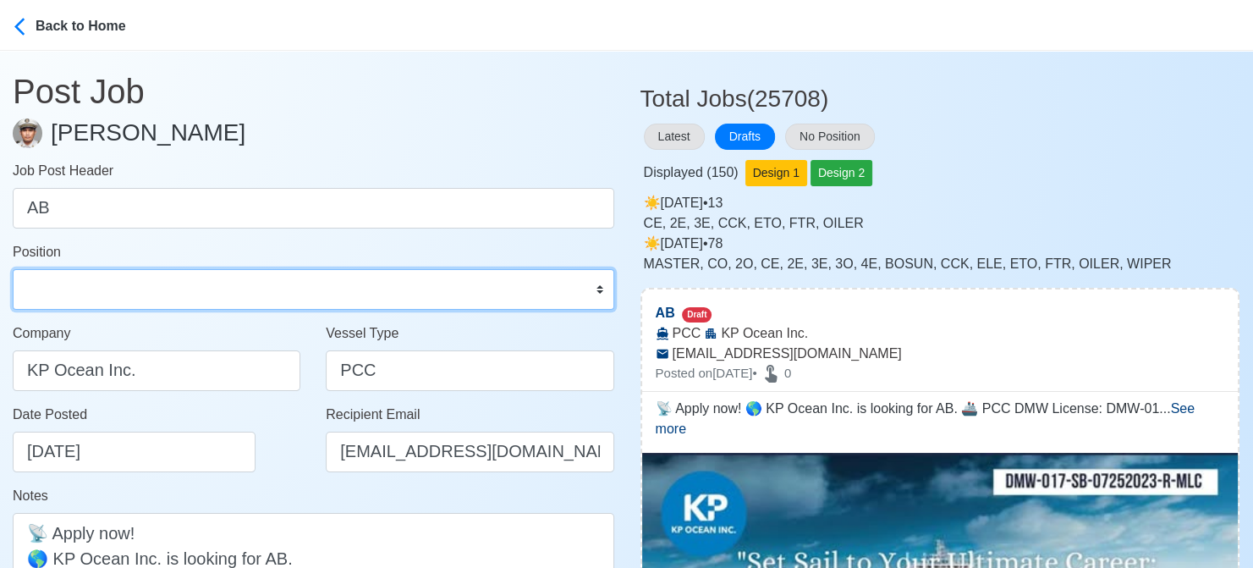
click at [13, 269] on select "Master Chief Officer 2nd Officer 3rd Officer Junior Officer Chief Engineer 2nd …" at bounding box center [313, 289] width 601 height 41
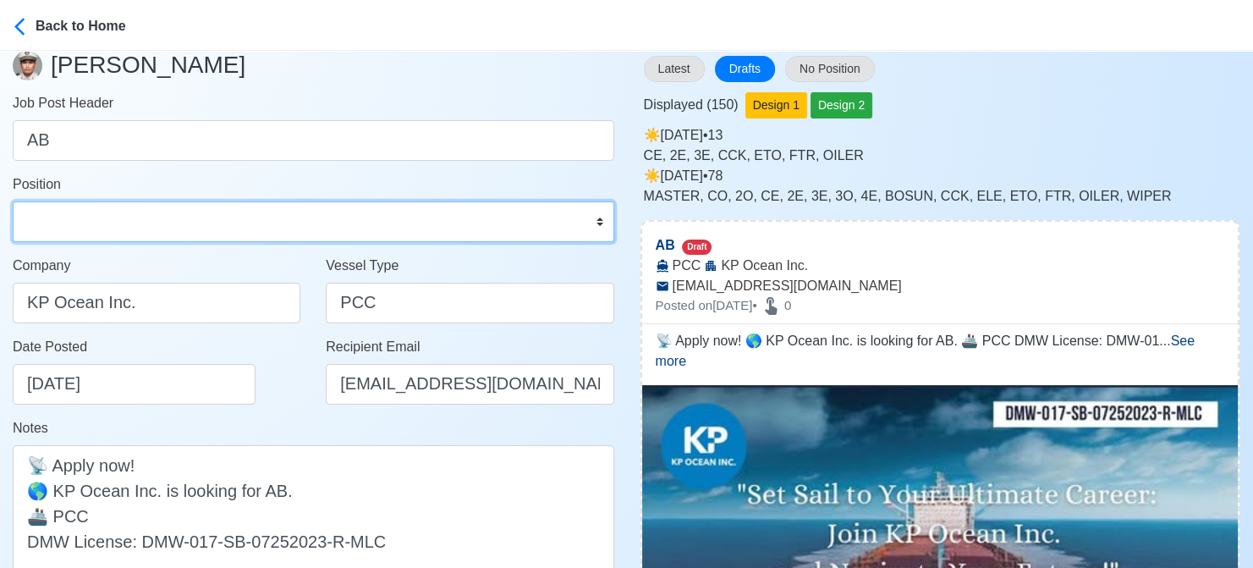
scroll to position [338, 0]
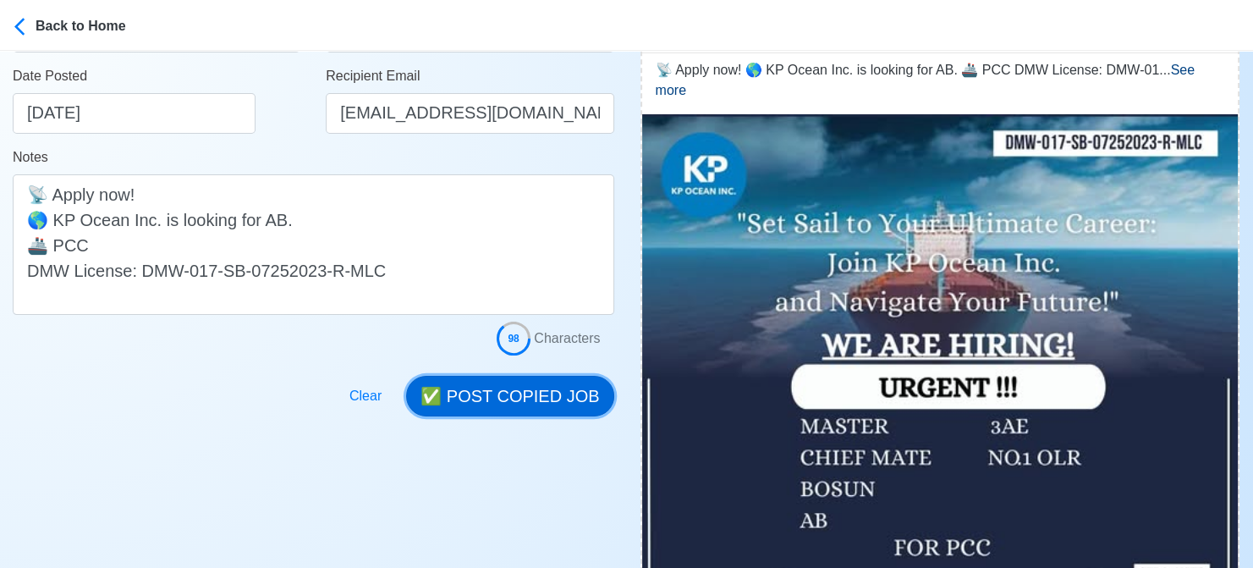
click at [528, 400] on button "✅ POST COPIED JOB" at bounding box center [509, 396] width 207 height 41
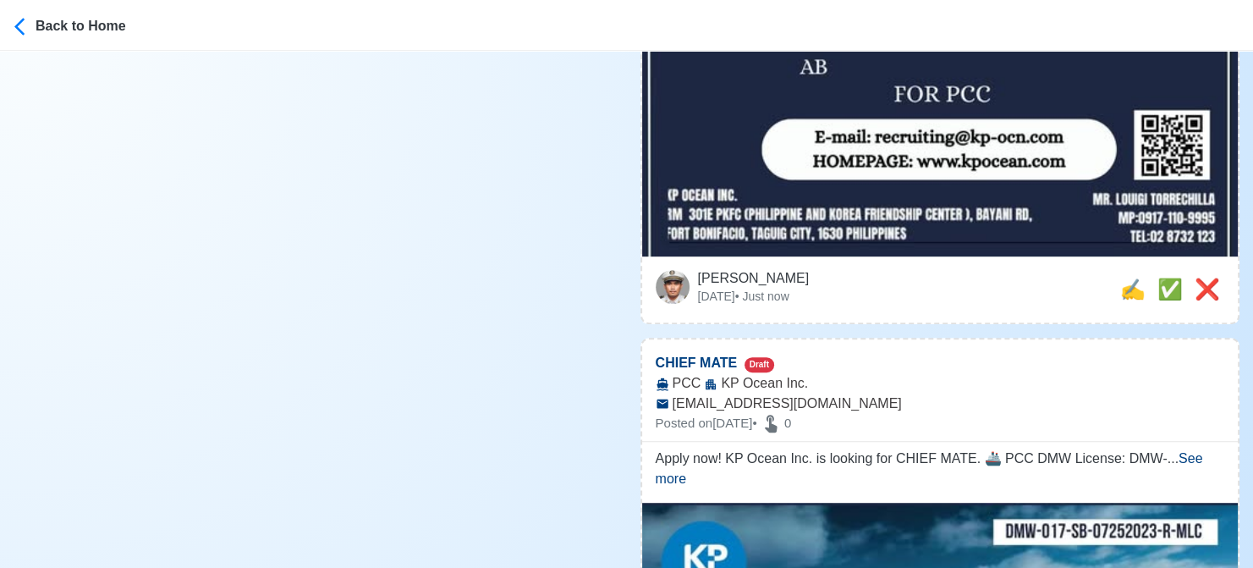
scroll to position [931, 0]
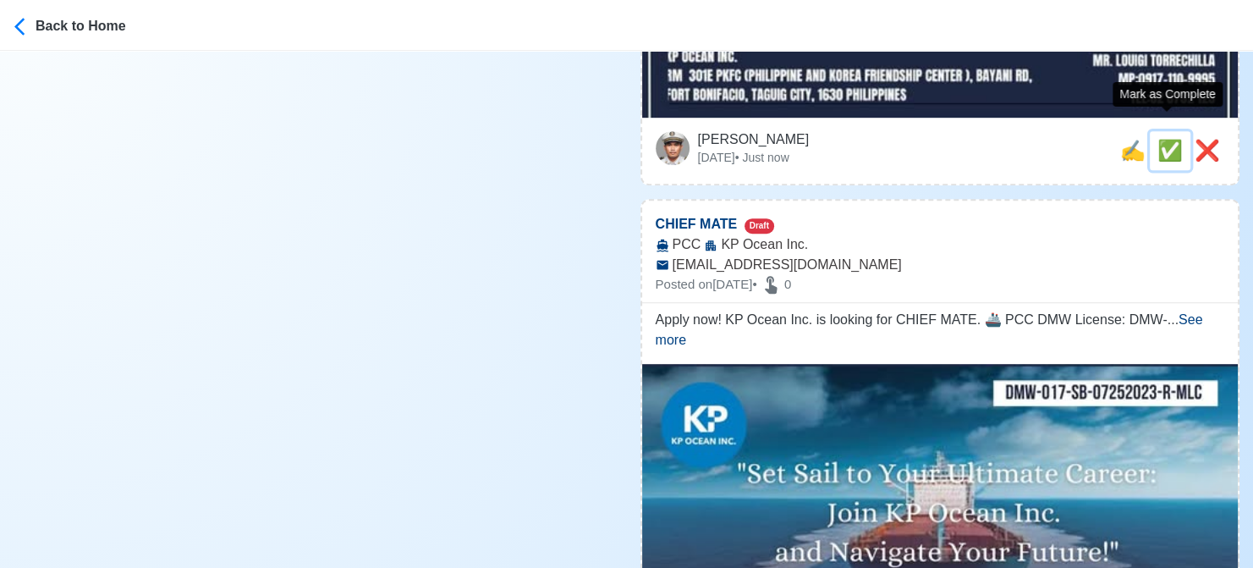
click at [1167, 139] on span "✅" at bounding box center [1169, 150] width 25 height 23
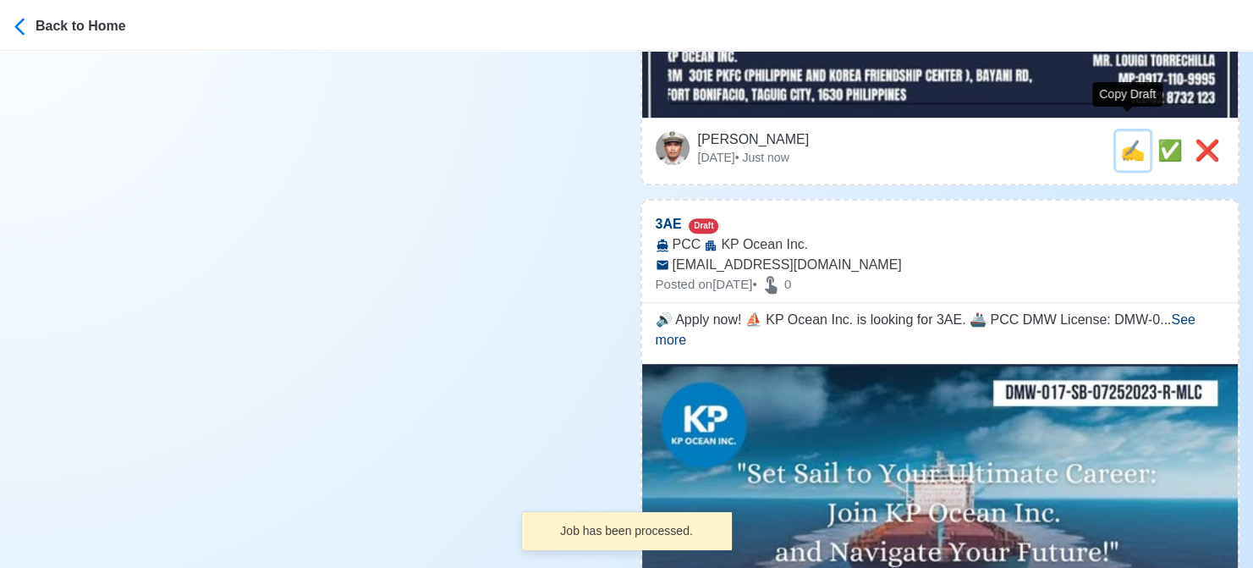
click at [1127, 139] on span "✍️" at bounding box center [1132, 150] width 25 height 23
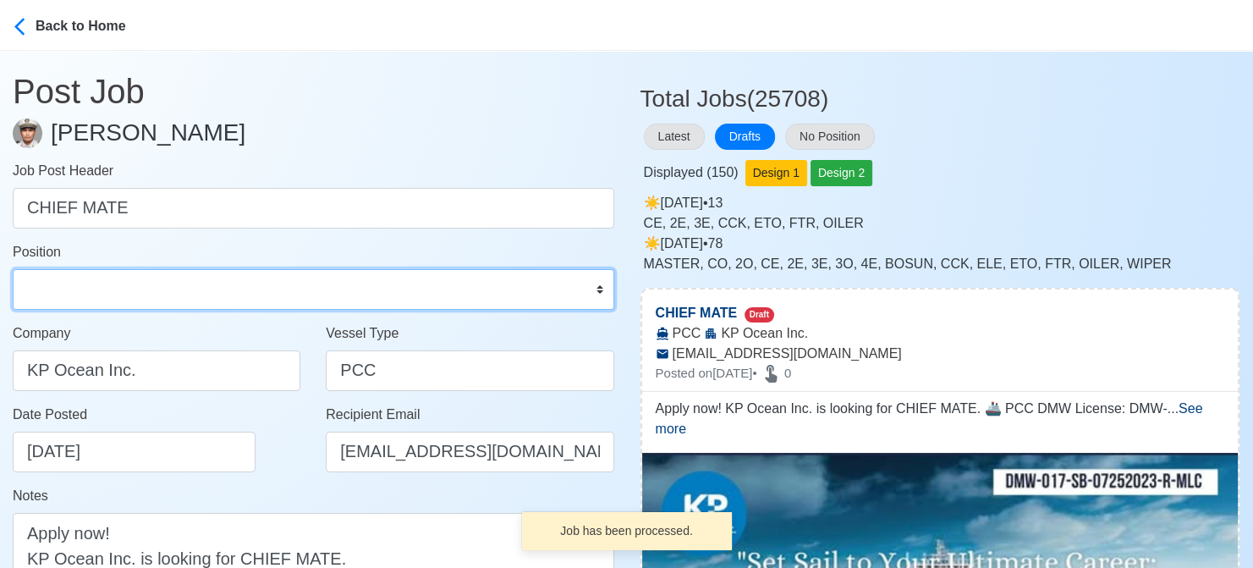
drag, startPoint x: 130, startPoint y: 288, endPoint x: 131, endPoint y: 269, distance: 18.6
click at [130, 288] on select "Master Chief Officer 2nd Officer 3rd Officer Junior Officer Chief Engineer 2nd …" at bounding box center [313, 289] width 601 height 41
click at [13, 269] on select "Master Chief Officer 2nd Officer 3rd Officer Junior Officer Chief Engineer 2nd …" at bounding box center [313, 289] width 601 height 41
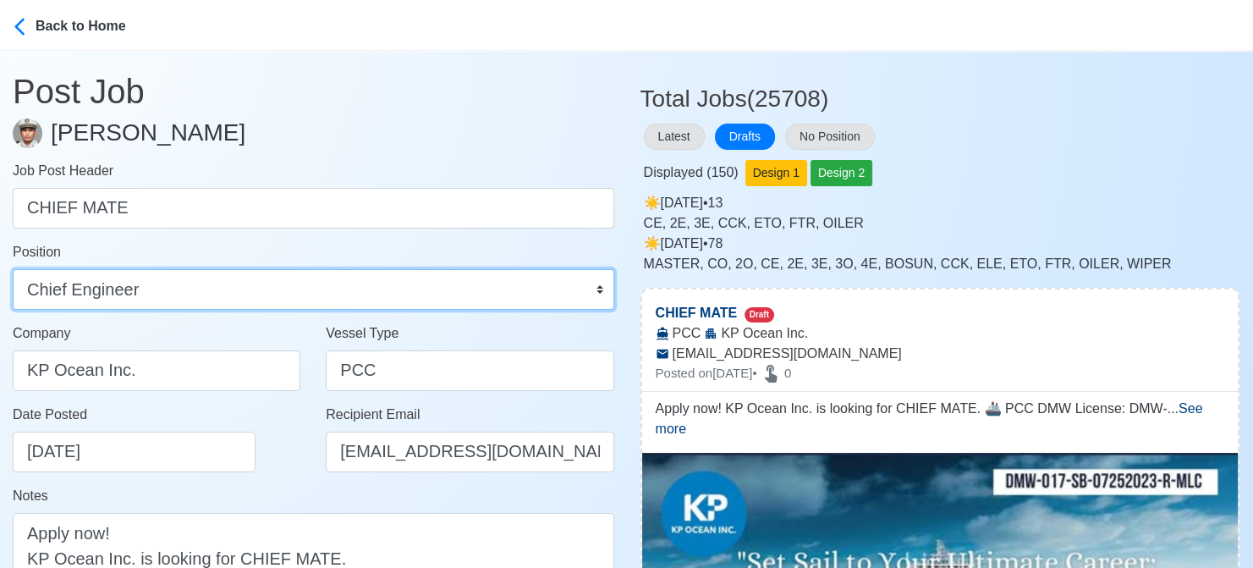
drag, startPoint x: 159, startPoint y: 284, endPoint x: 157, endPoint y: 276, distance: 8.6
click at [158, 284] on select "Master Chief Officer 2nd Officer 3rd Officer Junior Officer Chief Engineer 2nd …" at bounding box center [313, 289] width 601 height 41
click at [13, 269] on select "Master Chief Officer 2nd Officer 3rd Officer Junior Officer Chief Engineer 2nd …" at bounding box center [313, 289] width 601 height 41
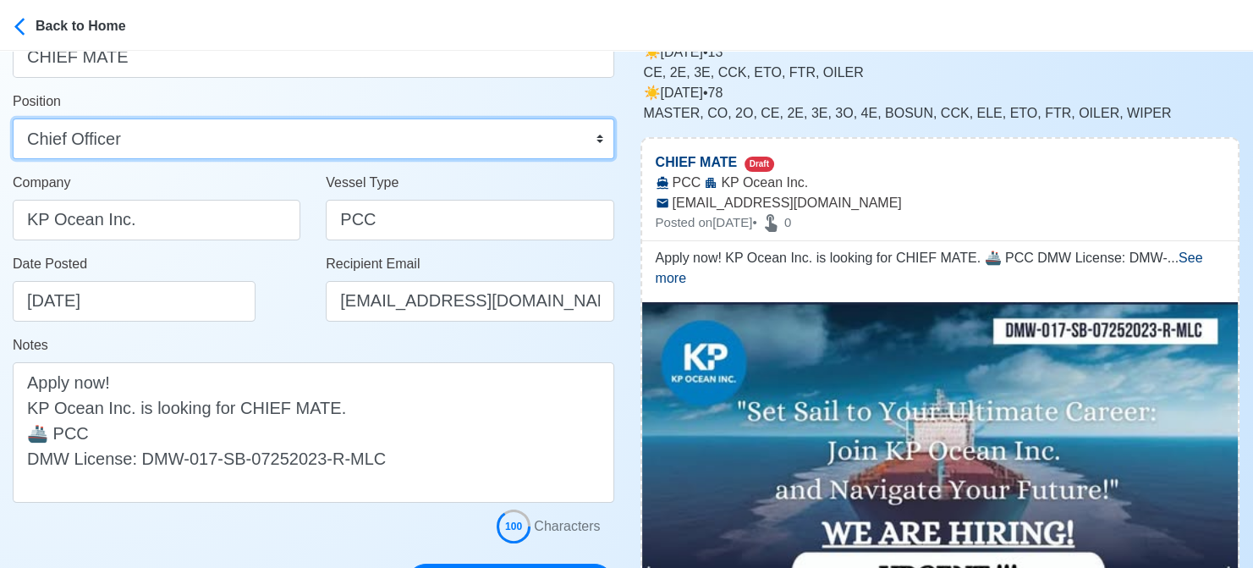
scroll to position [338, 0]
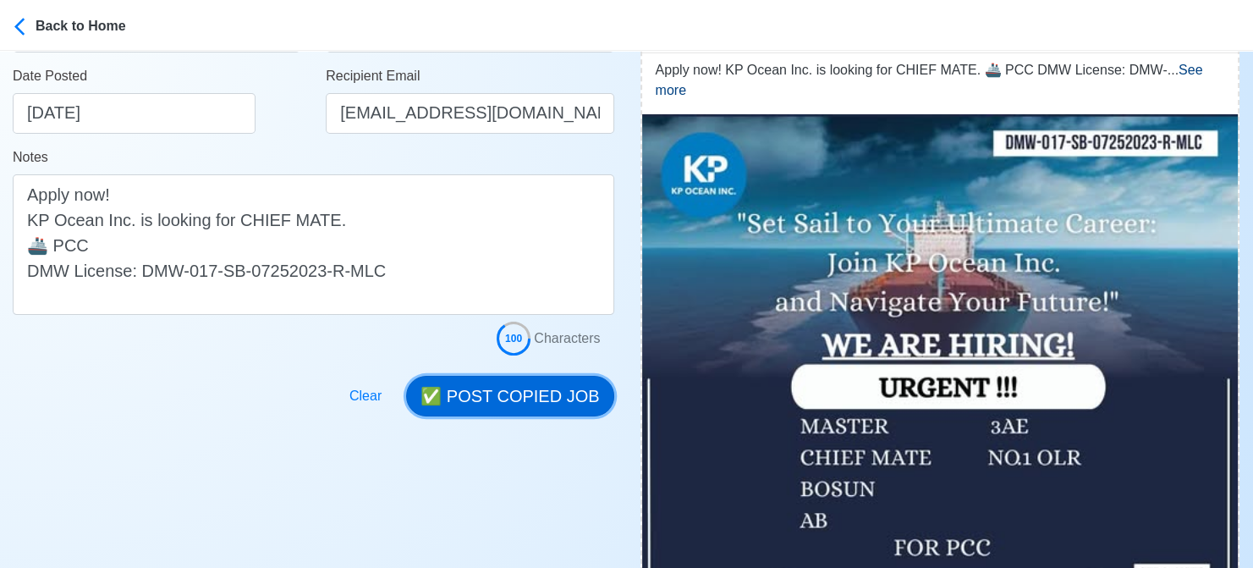
click at [552, 398] on button "✅ POST COPIED JOB" at bounding box center [509, 396] width 207 height 41
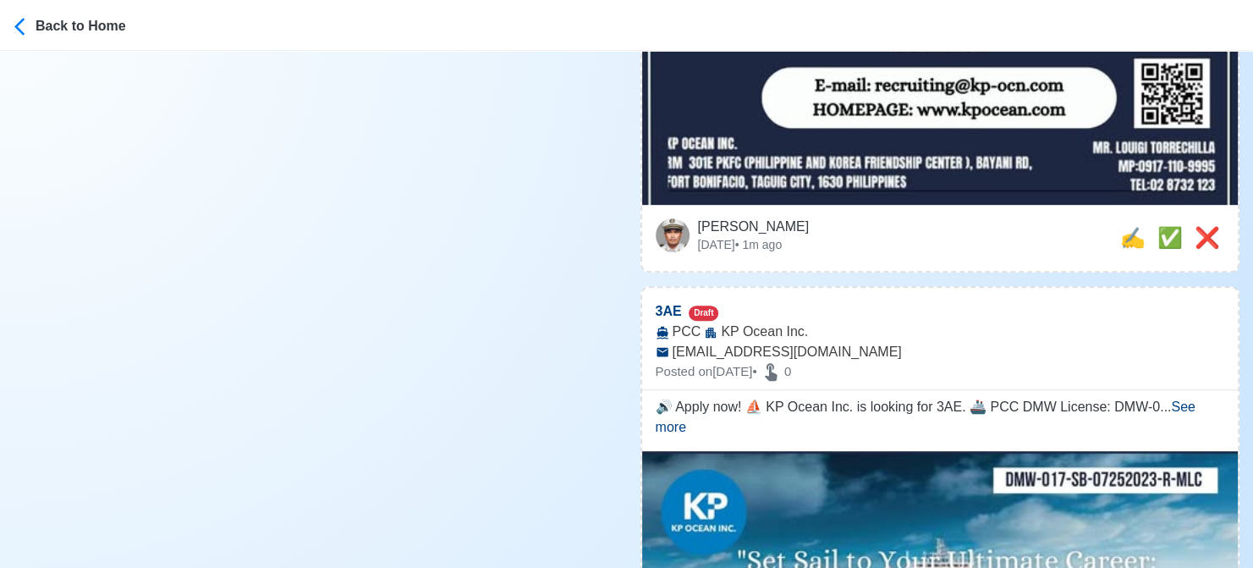
scroll to position [846, 0]
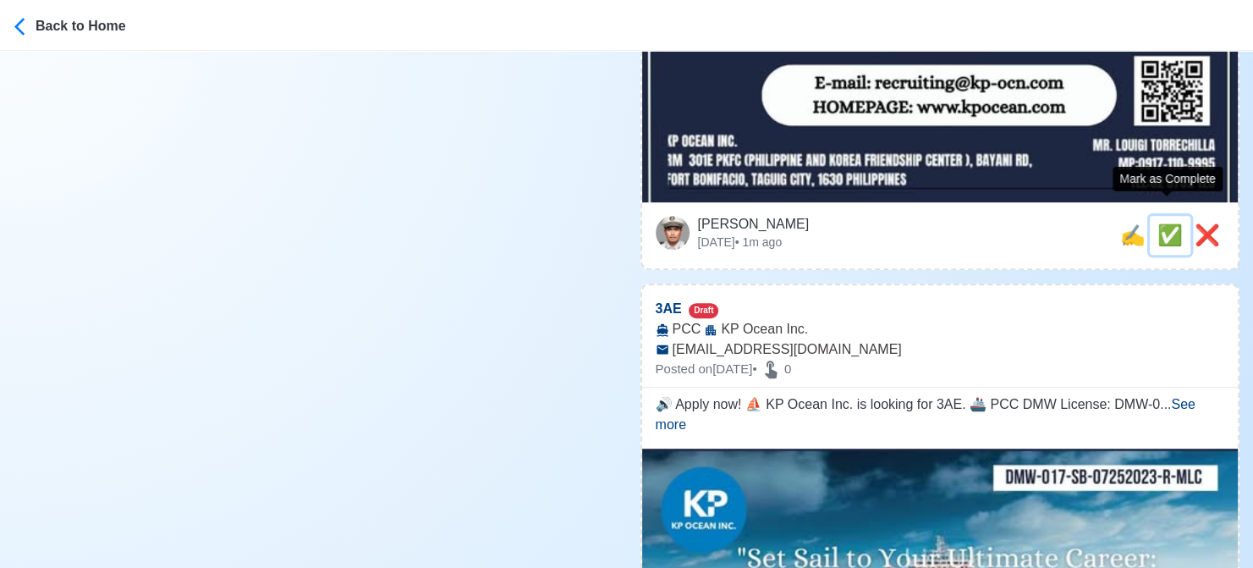
click at [1163, 223] on span "✅" at bounding box center [1169, 234] width 25 height 23
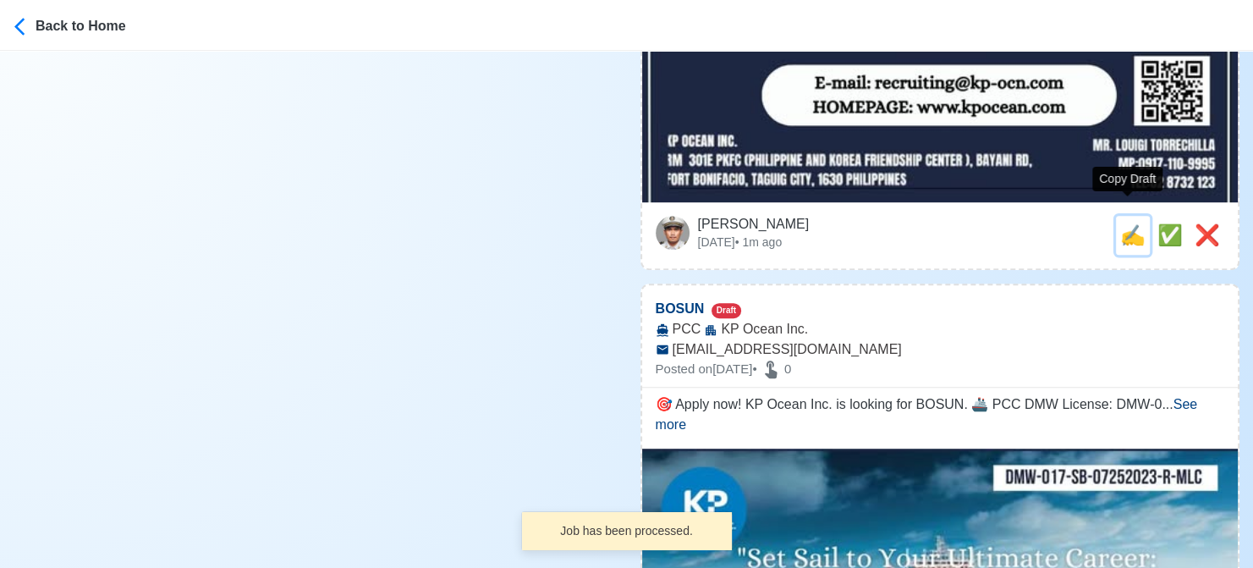
drag, startPoint x: 1134, startPoint y: 217, endPoint x: 816, endPoint y: 218, distance: 318.1
click at [1133, 223] on span "✍️" at bounding box center [1132, 234] width 25 height 23
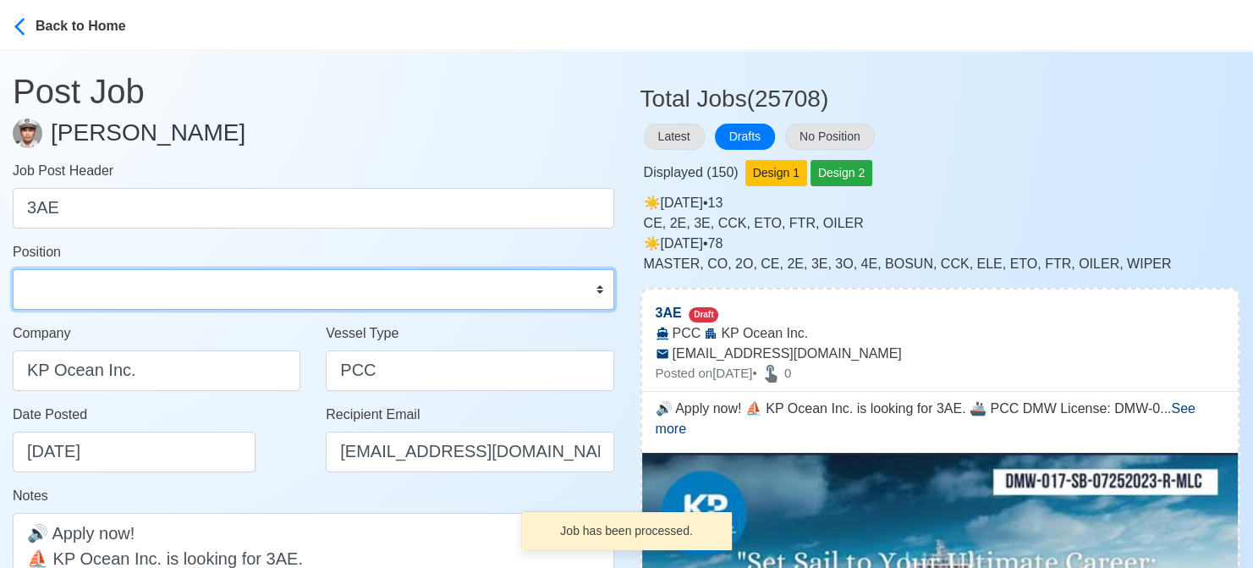
click at [217, 294] on select "Master Chief Officer 2nd Officer 3rd Officer Junior Officer Chief Engineer 2nd …" at bounding box center [313, 289] width 601 height 41
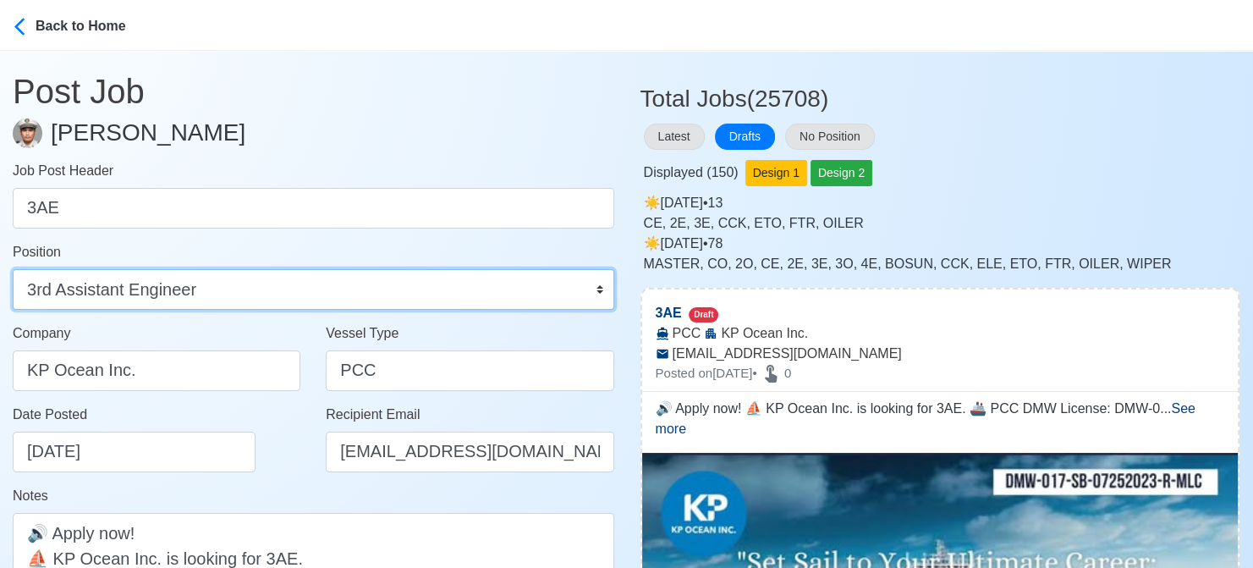
click at [13, 269] on select "Master Chief Officer 2nd Officer 3rd Officer Junior Officer Chief Engineer 2nd …" at bounding box center [313, 289] width 601 height 41
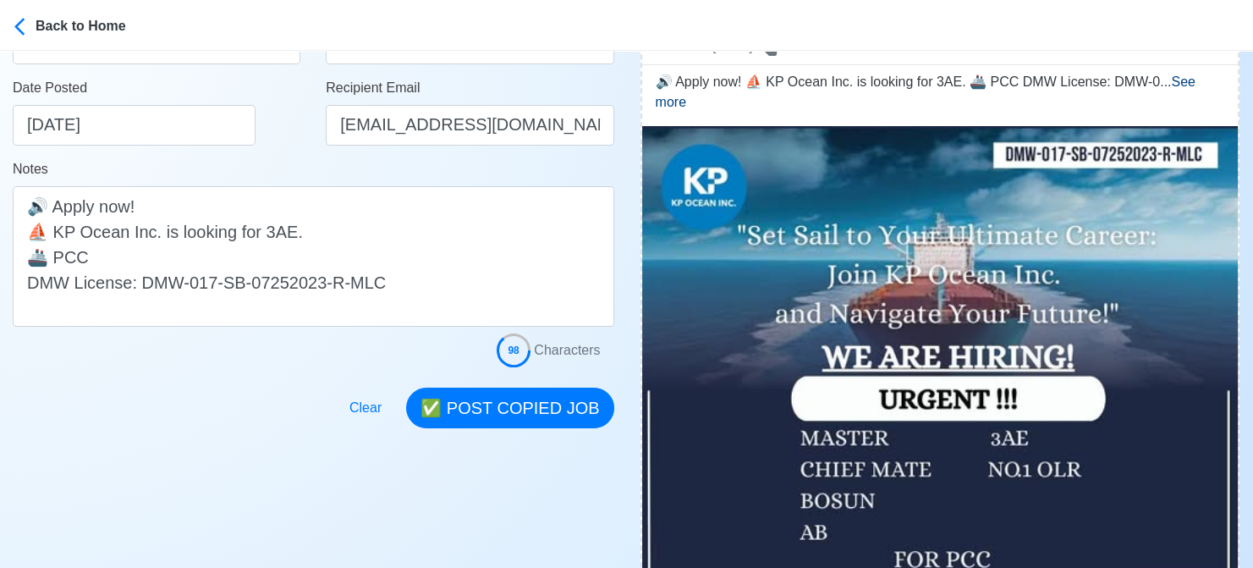
scroll to position [338, 0]
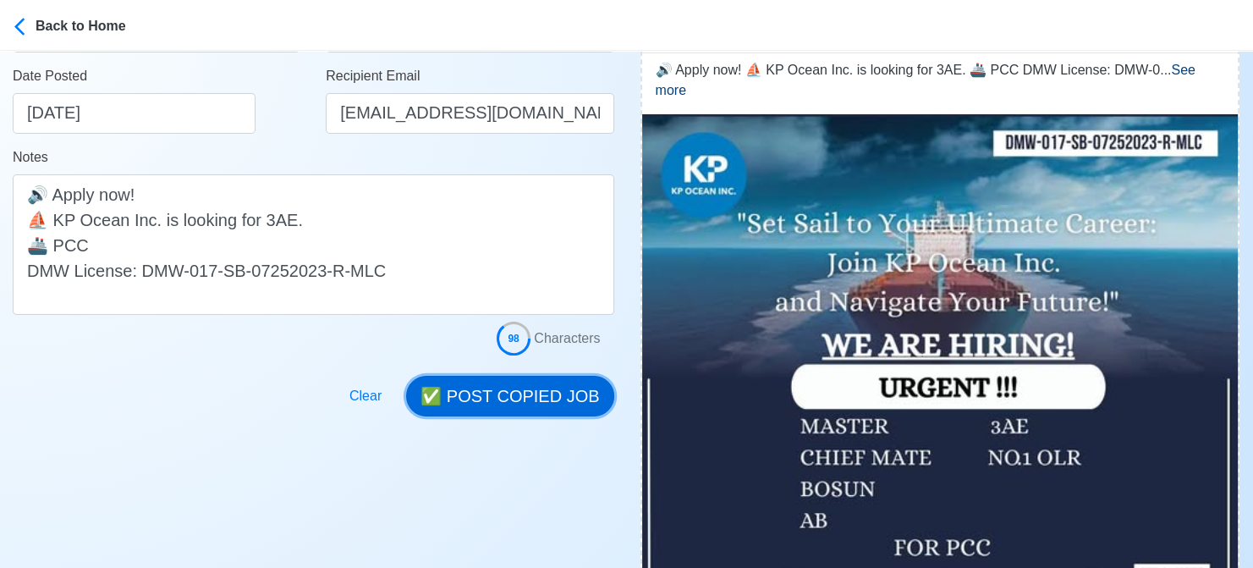
click at [518, 398] on button "✅ POST COPIED JOB" at bounding box center [509, 396] width 207 height 41
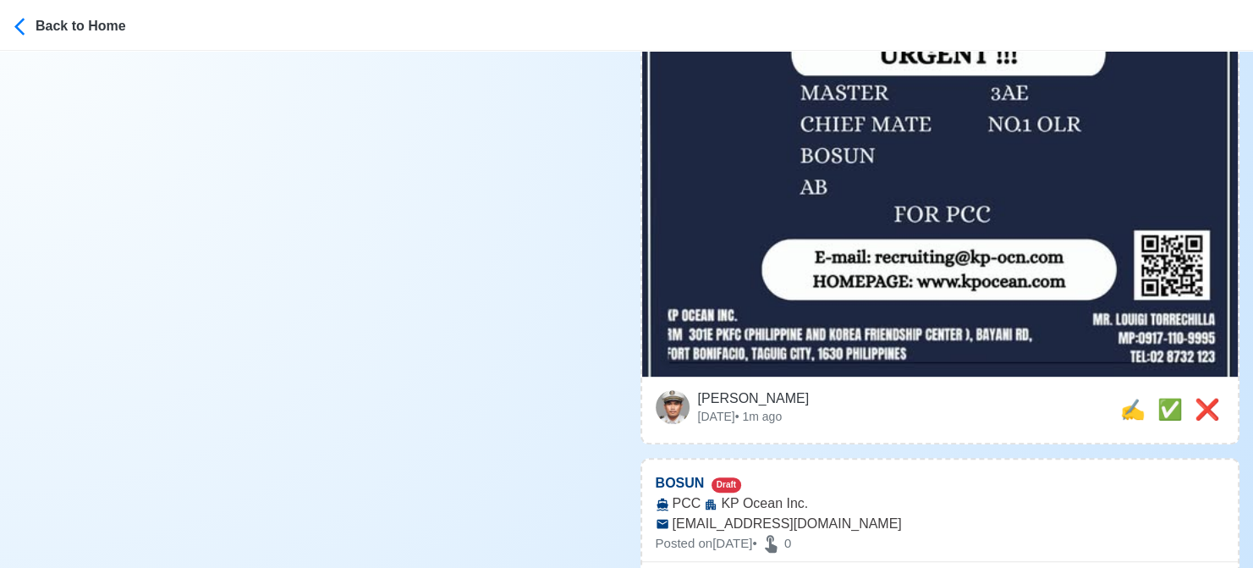
scroll to position [677, 0]
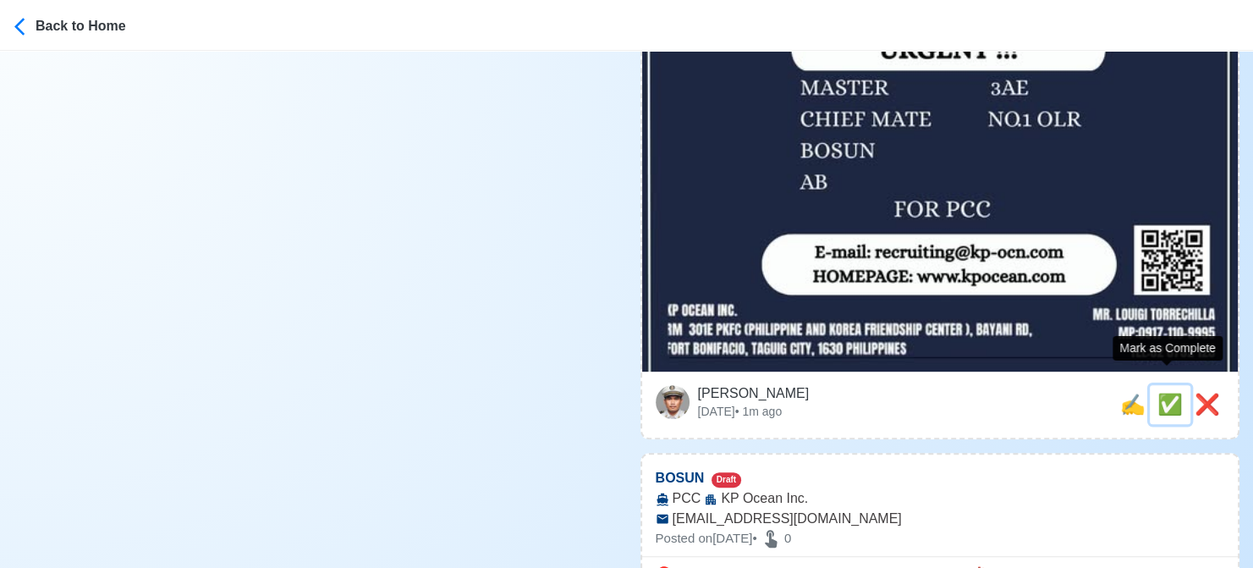
click at [1161, 393] on span "✅" at bounding box center [1169, 404] width 25 height 23
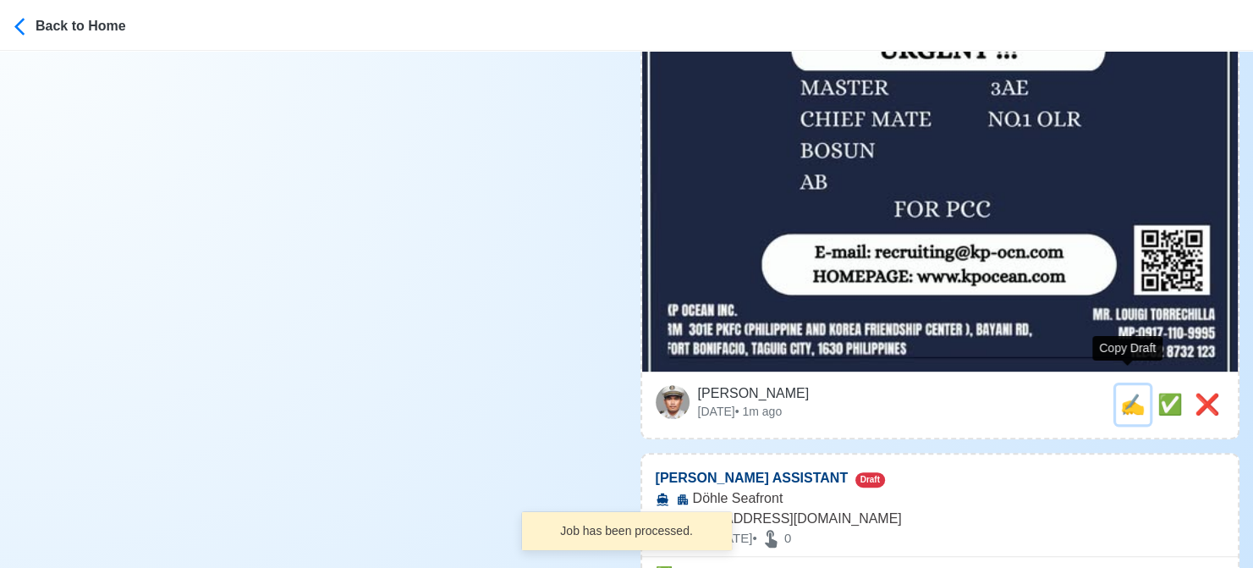
click at [1130, 393] on span "✍️" at bounding box center [1132, 404] width 25 height 23
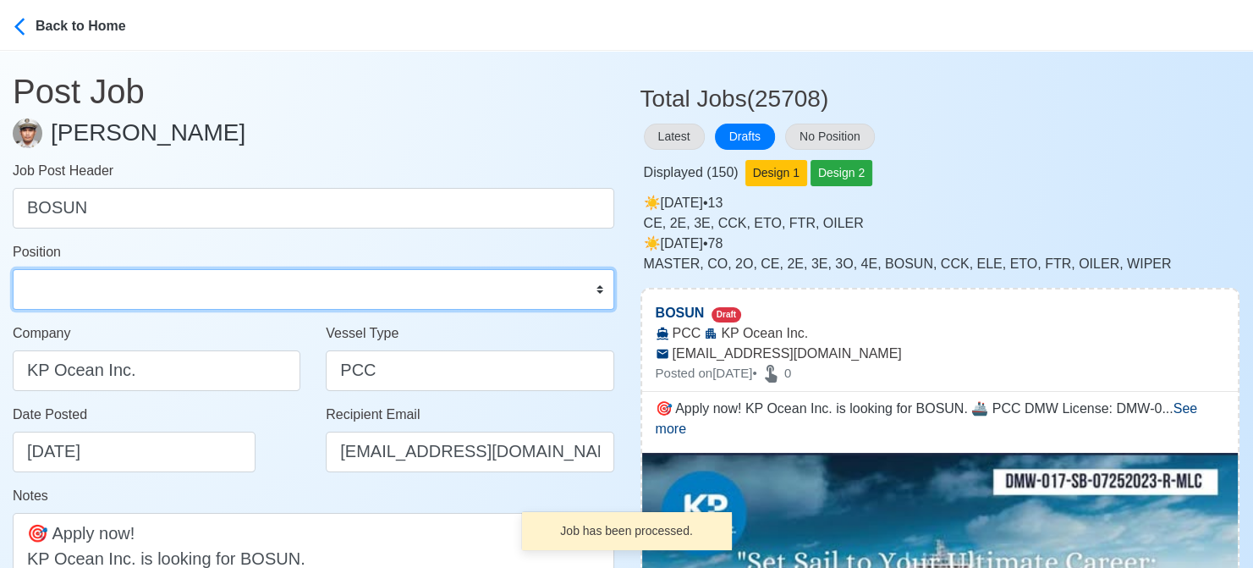
click at [144, 284] on select "Master Chief Officer 2nd Officer 3rd Officer Junior Officer Chief Engineer 2nd …" at bounding box center [313, 289] width 601 height 41
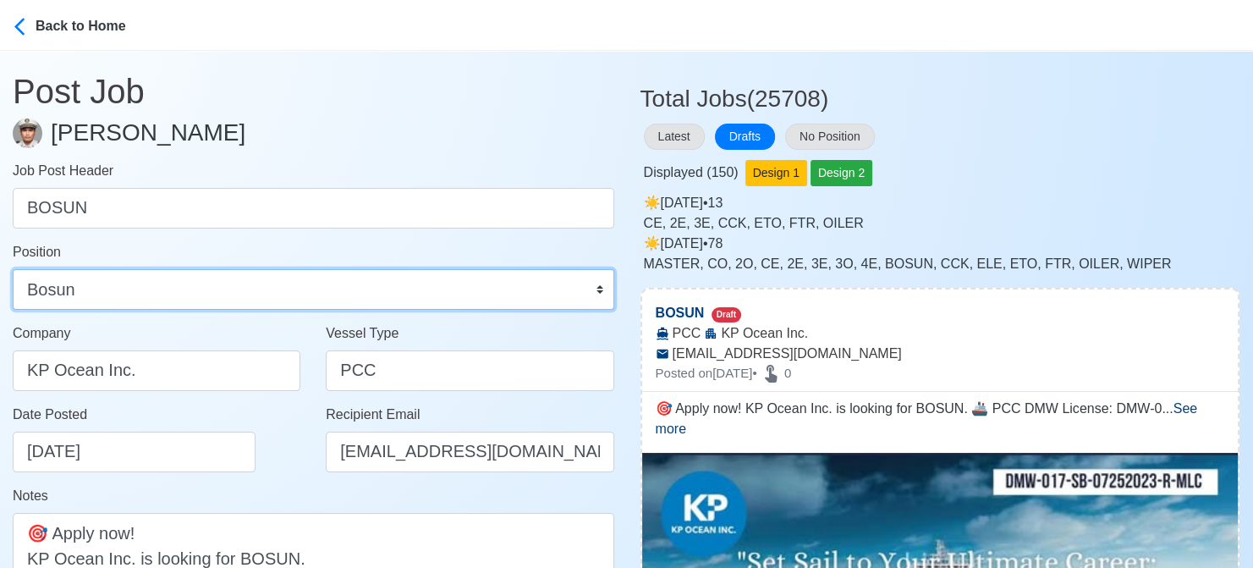
click at [13, 269] on select "Master Chief Officer 2nd Officer 3rd Officer Junior Officer Chief Engineer 2nd …" at bounding box center [313, 289] width 601 height 41
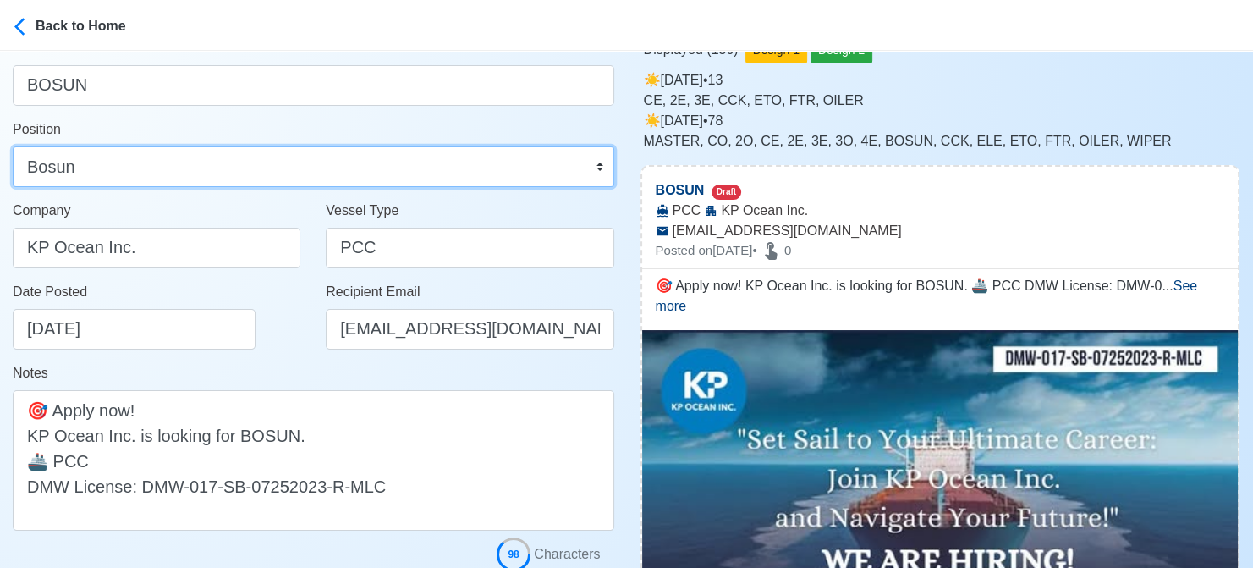
scroll to position [338, 0]
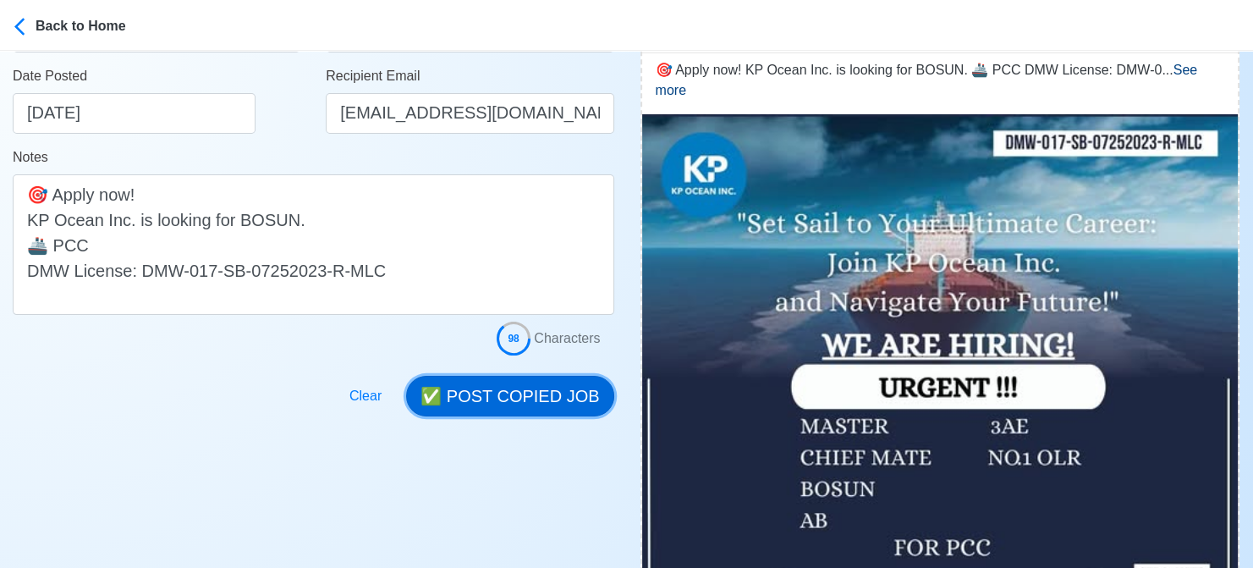
click at [508, 392] on button "✅ POST COPIED JOB" at bounding box center [509, 396] width 207 height 41
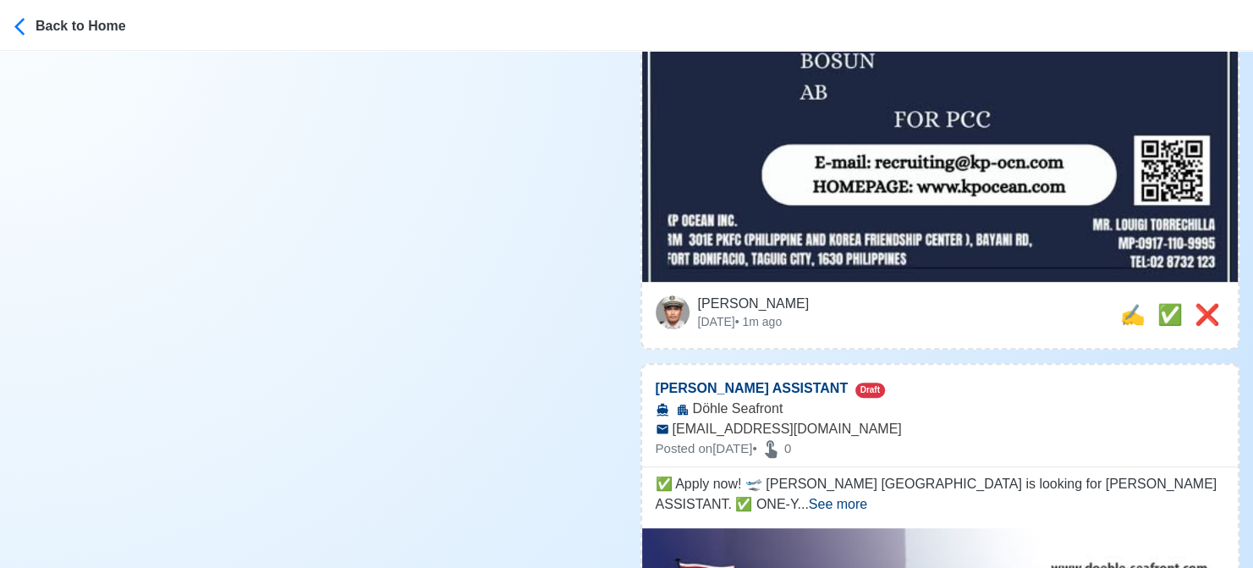
scroll to position [931, 0]
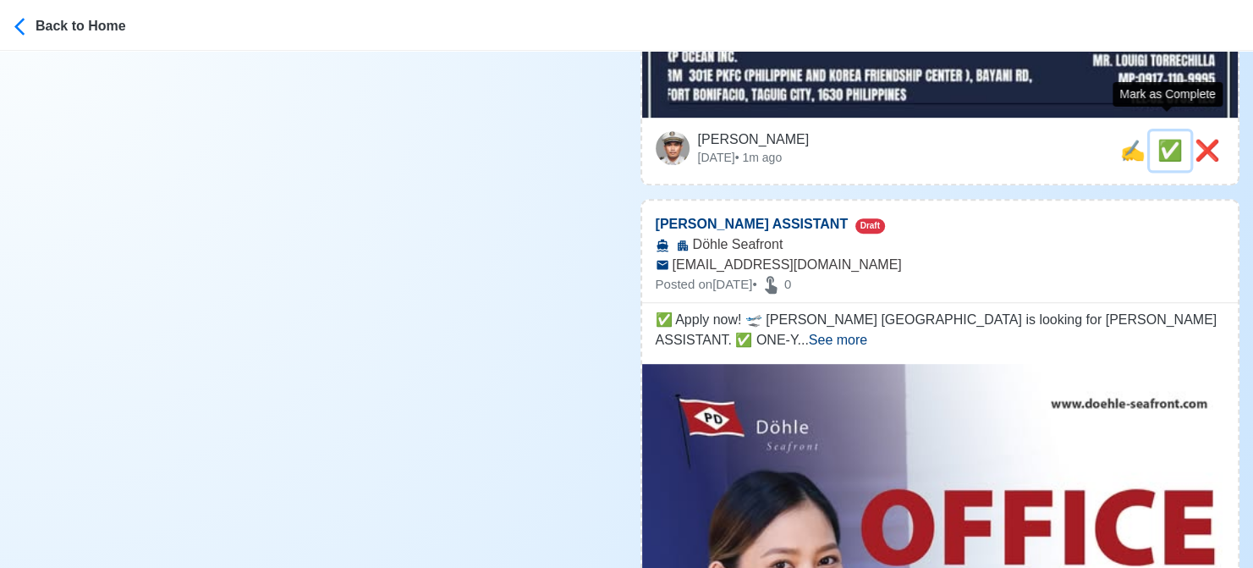
click at [1165, 139] on span "✅" at bounding box center [1169, 150] width 25 height 23
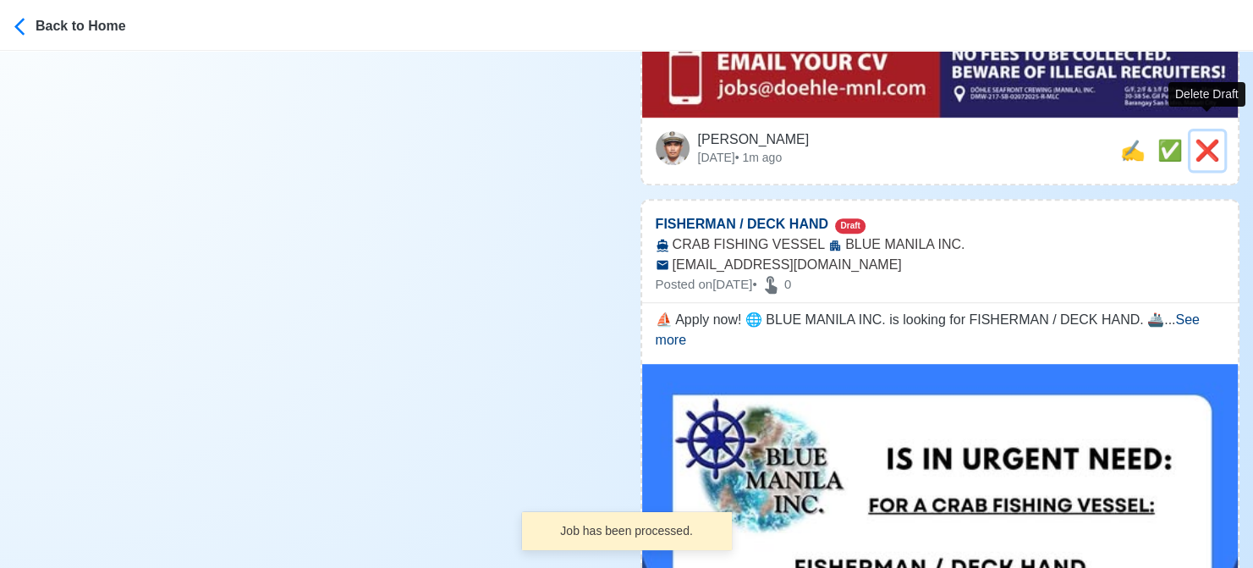
click at [1200, 139] on span "❌" at bounding box center [1206, 150] width 25 height 23
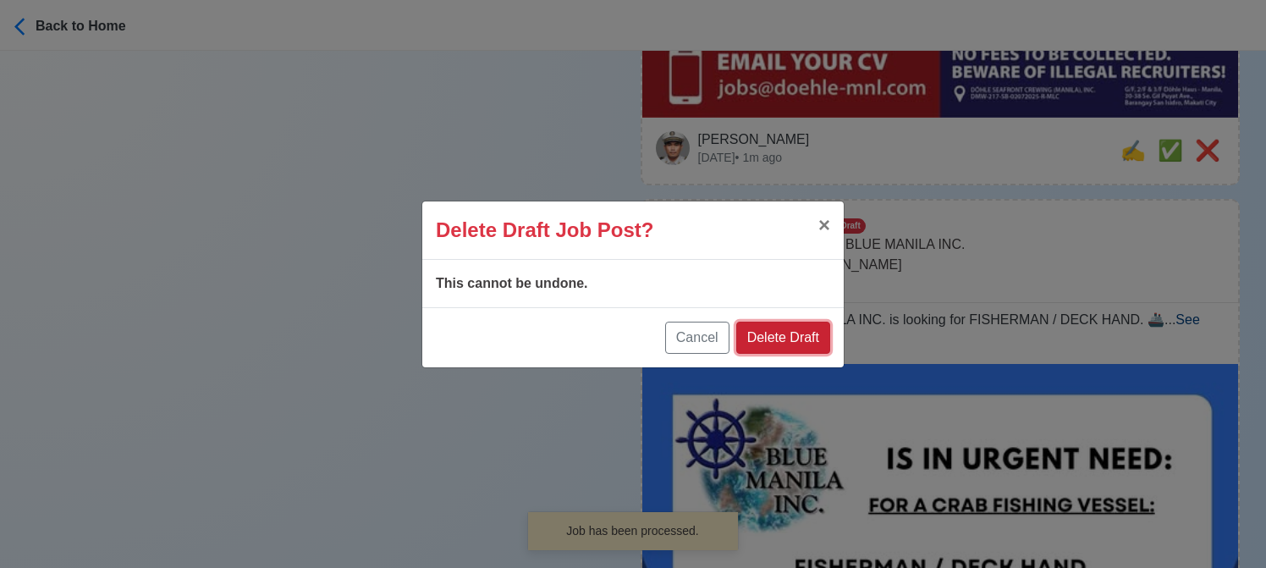
click at [805, 328] on button "Delete Draft" at bounding box center [783, 337] width 94 height 32
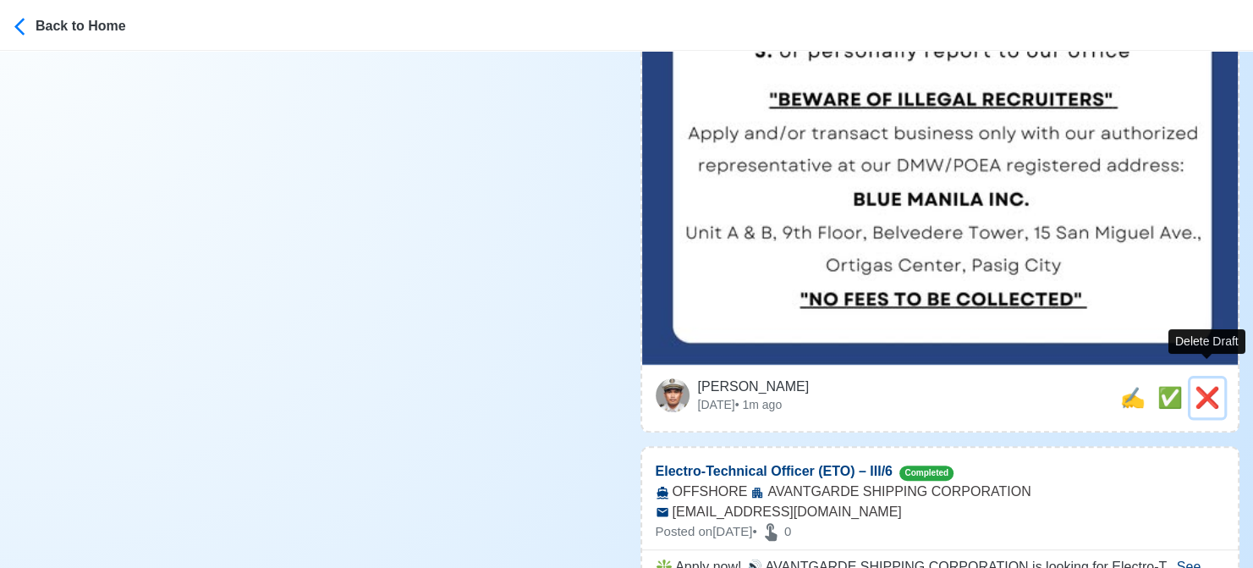
click at [1220, 380] on button "❌" at bounding box center [1207, 397] width 34 height 39
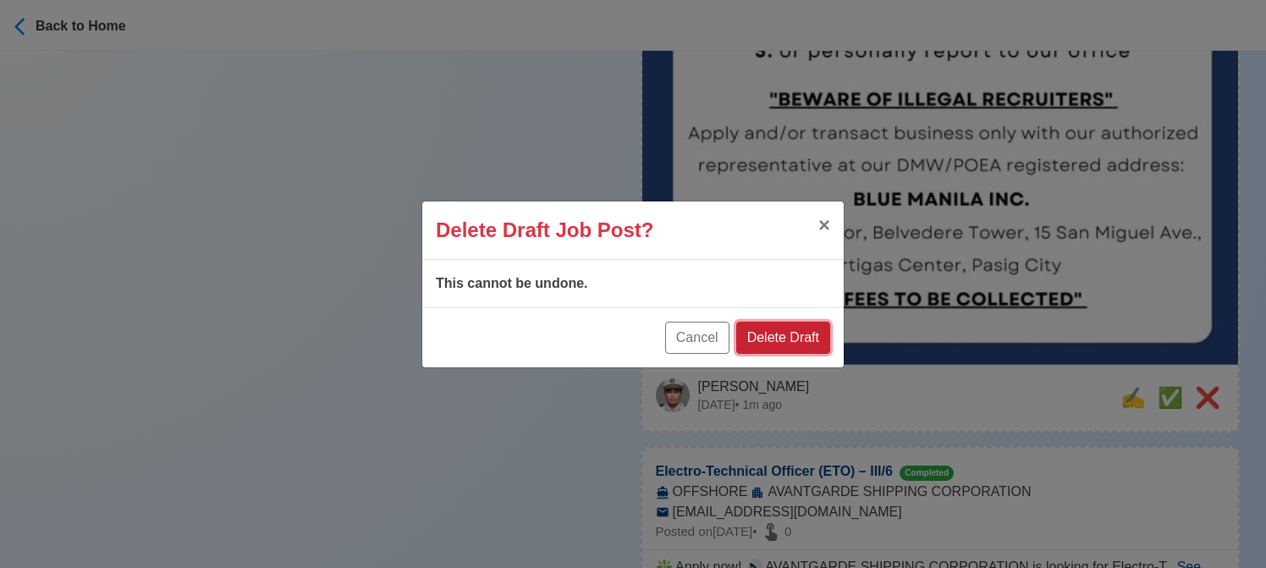
click at [805, 344] on button "Delete Draft" at bounding box center [783, 337] width 94 height 32
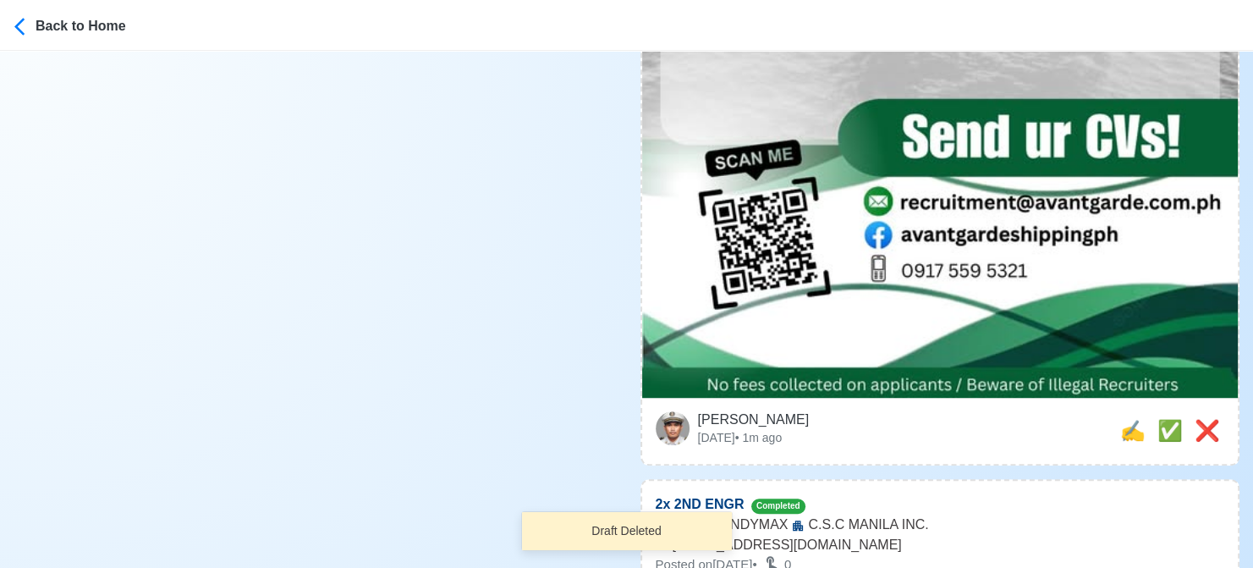
scroll to position [1269, 0]
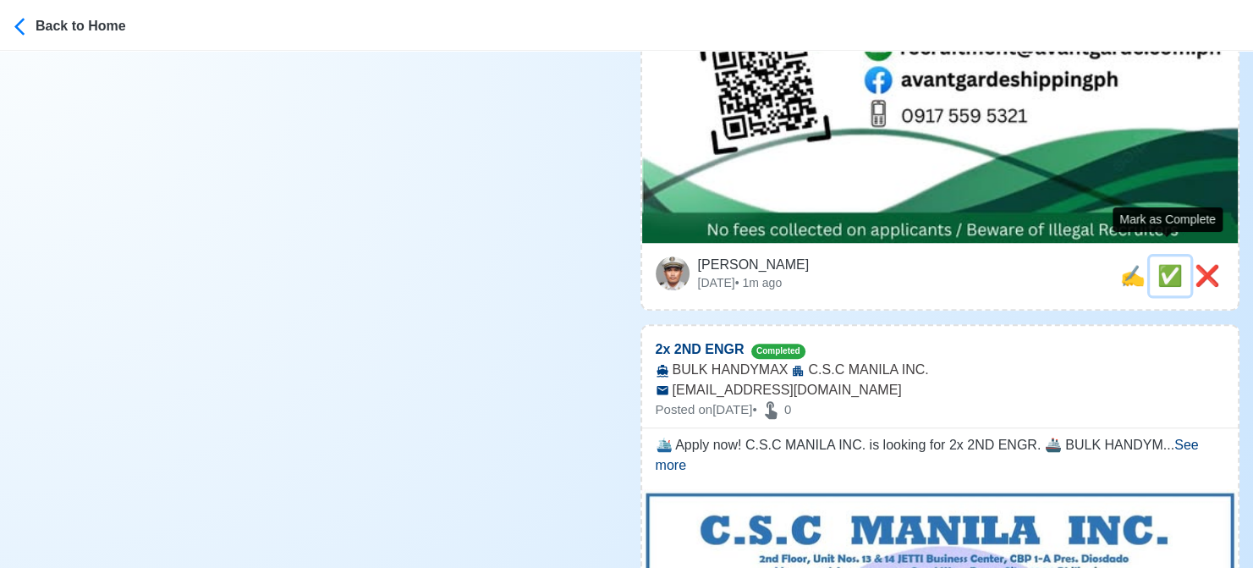
click at [1161, 264] on span "✅" at bounding box center [1169, 275] width 25 height 23
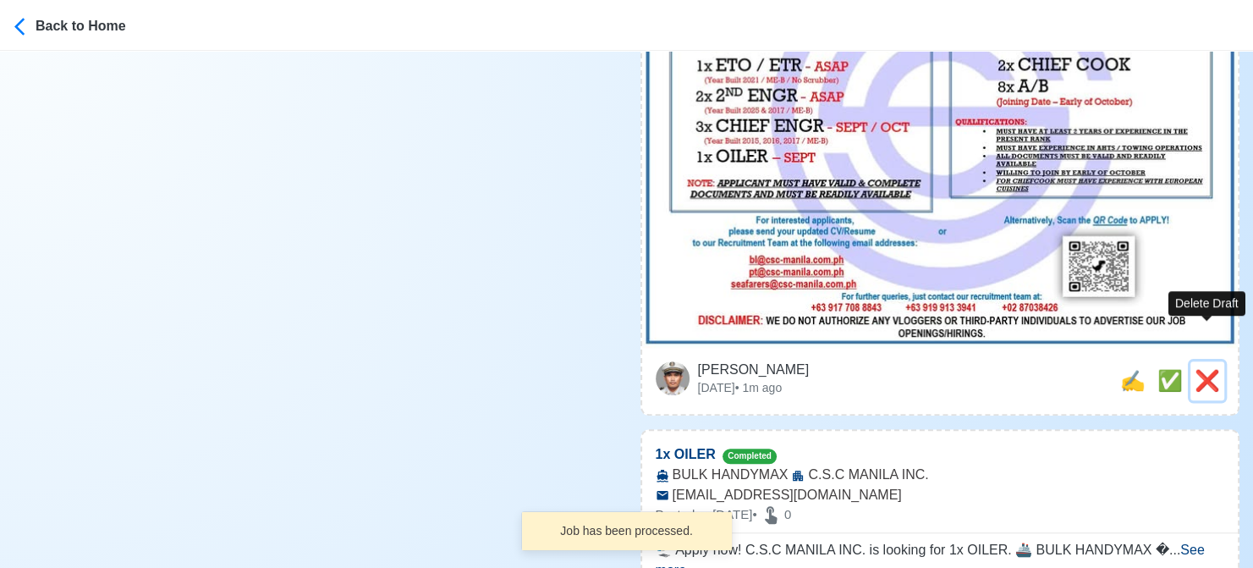
click at [1197, 369] on span "❌" at bounding box center [1206, 380] width 25 height 23
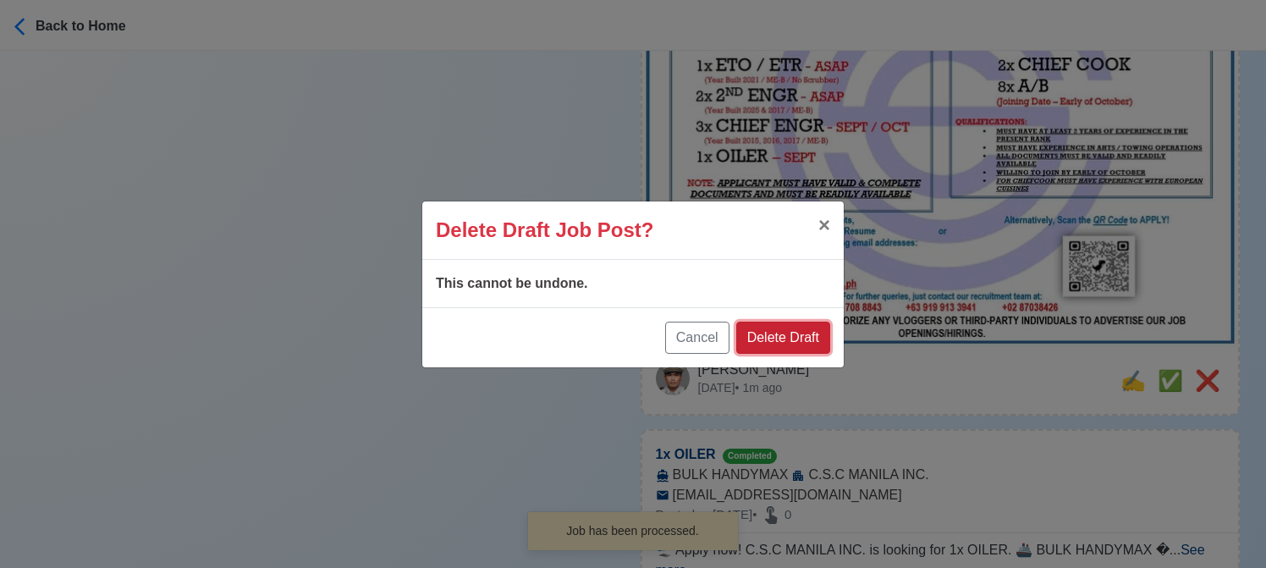
click at [798, 333] on button "Delete Draft" at bounding box center [783, 337] width 94 height 32
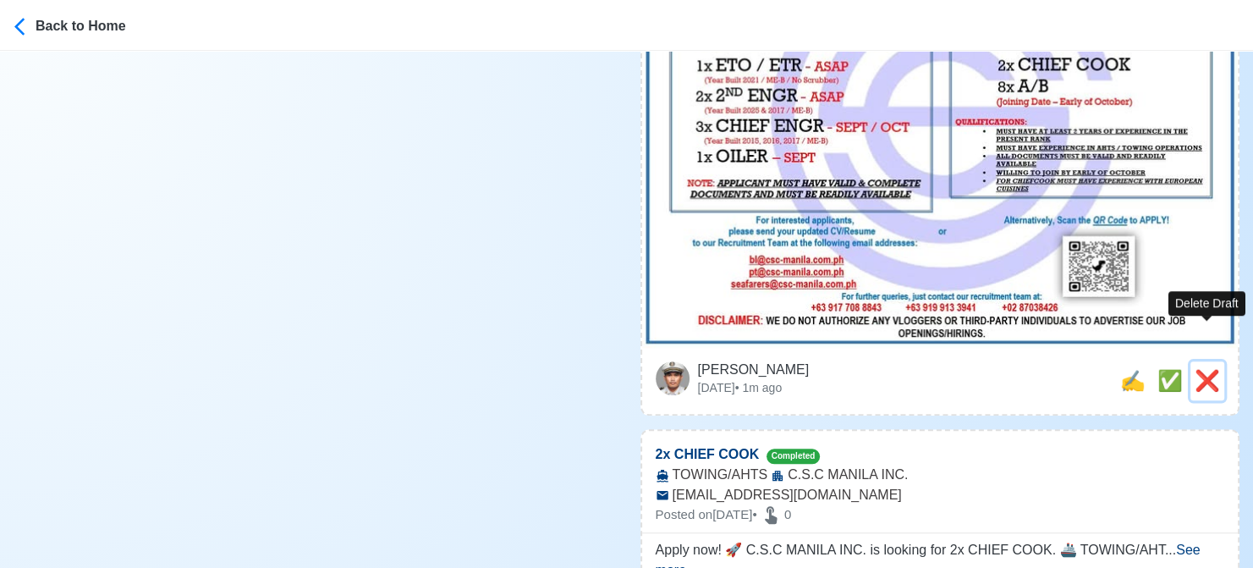
click at [1201, 369] on span "❌" at bounding box center [1206, 380] width 25 height 23
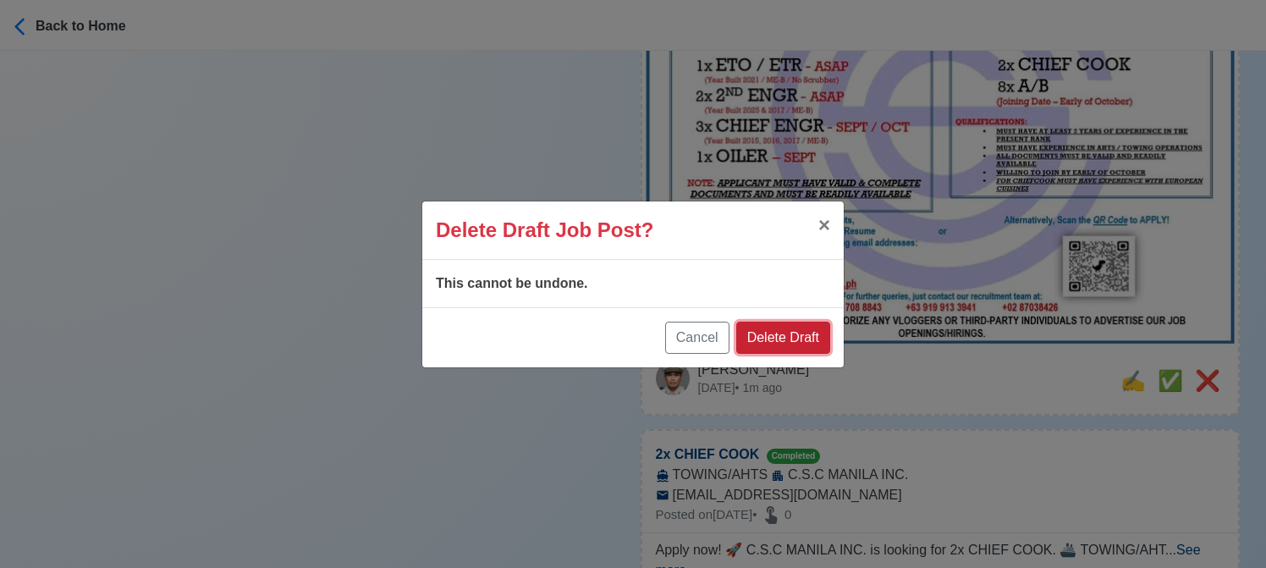
click at [797, 333] on button "Delete Draft" at bounding box center [783, 337] width 94 height 32
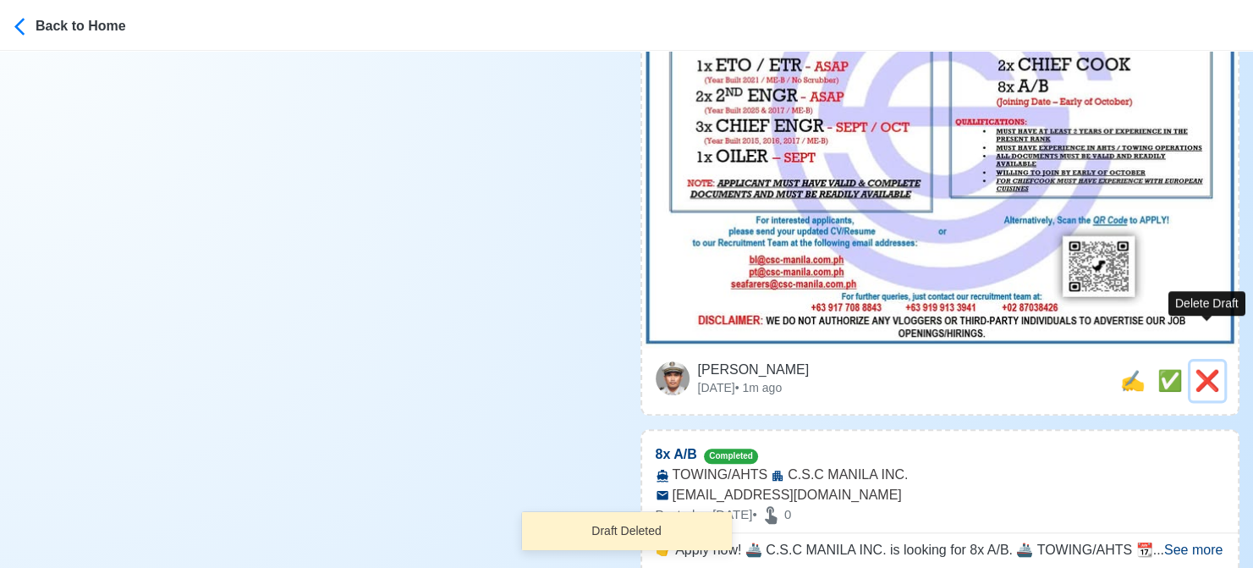
click at [1200, 369] on span "❌" at bounding box center [1206, 380] width 25 height 23
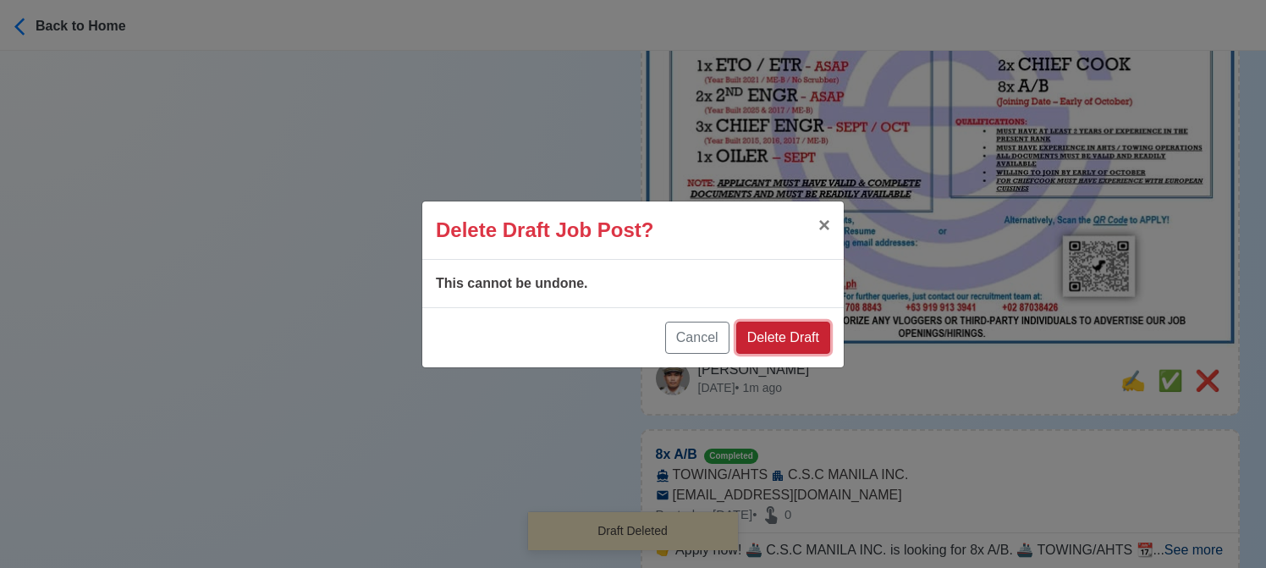
click at [772, 338] on button "Delete Draft" at bounding box center [783, 337] width 94 height 32
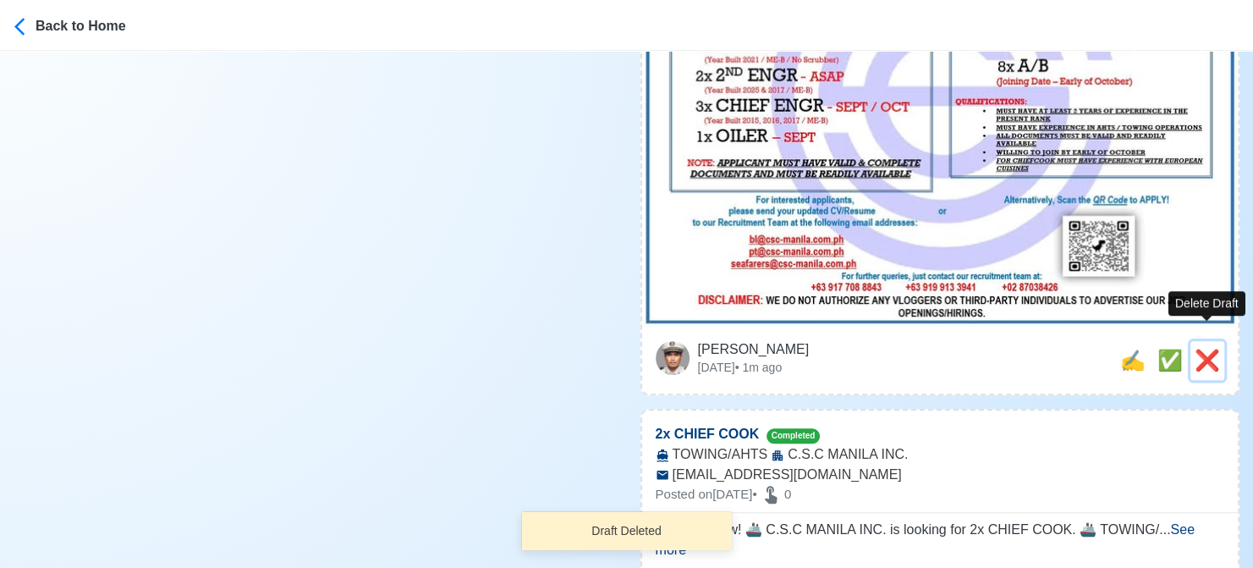
click at [1211, 349] on span "❌" at bounding box center [1206, 360] width 25 height 23
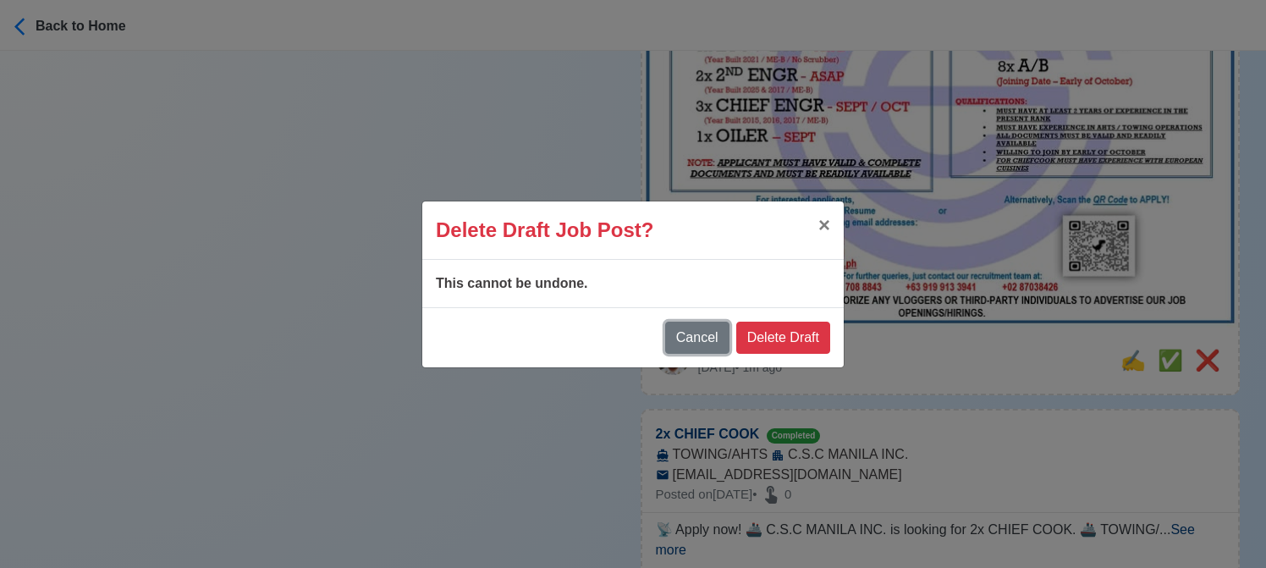
click at [702, 338] on button "Cancel" at bounding box center [697, 337] width 64 height 32
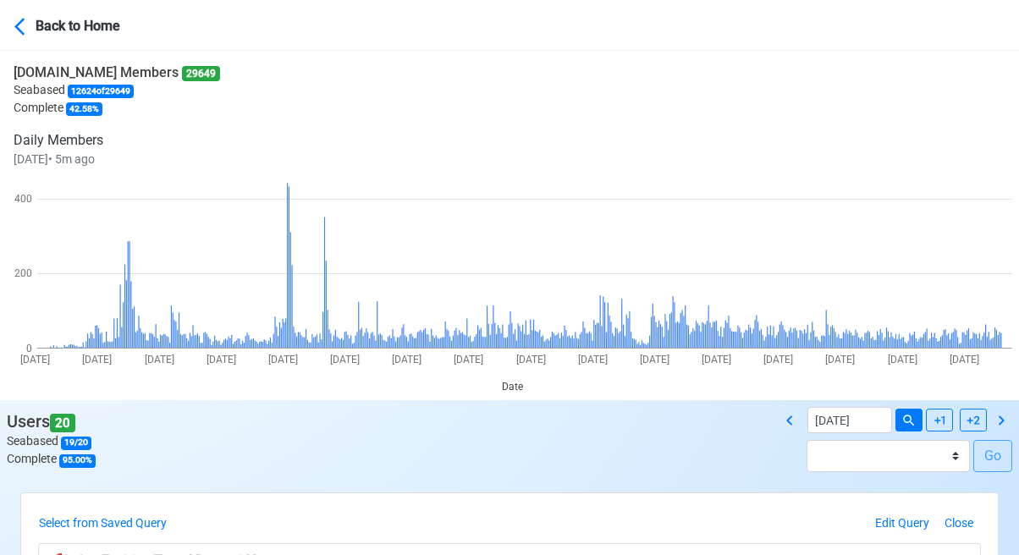
scroll to position [254, 0]
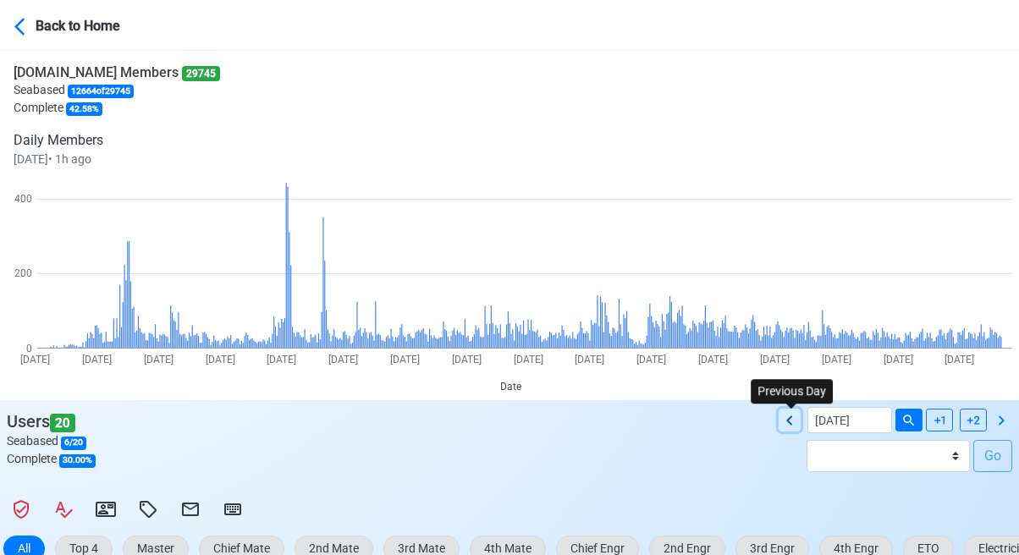
click at [792, 422] on icon at bounding box center [789, 420] width 20 height 20
click at [792, 422] on div "[DATE]" at bounding box center [899, 420] width 239 height 26
click at [794, 419] on icon at bounding box center [789, 420] width 20 height 20
type input "[DATE]"
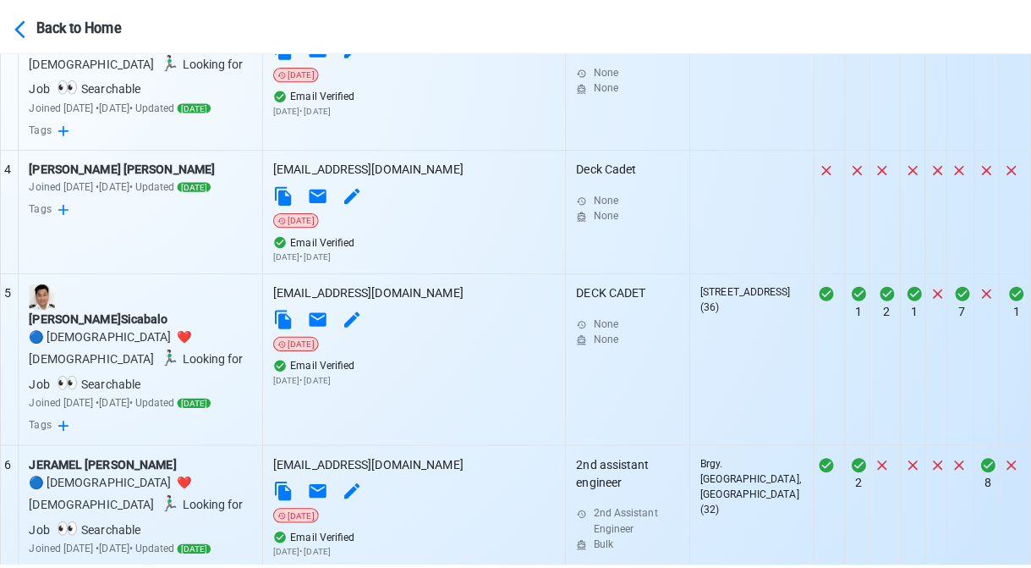
scroll to position [1269, 0]
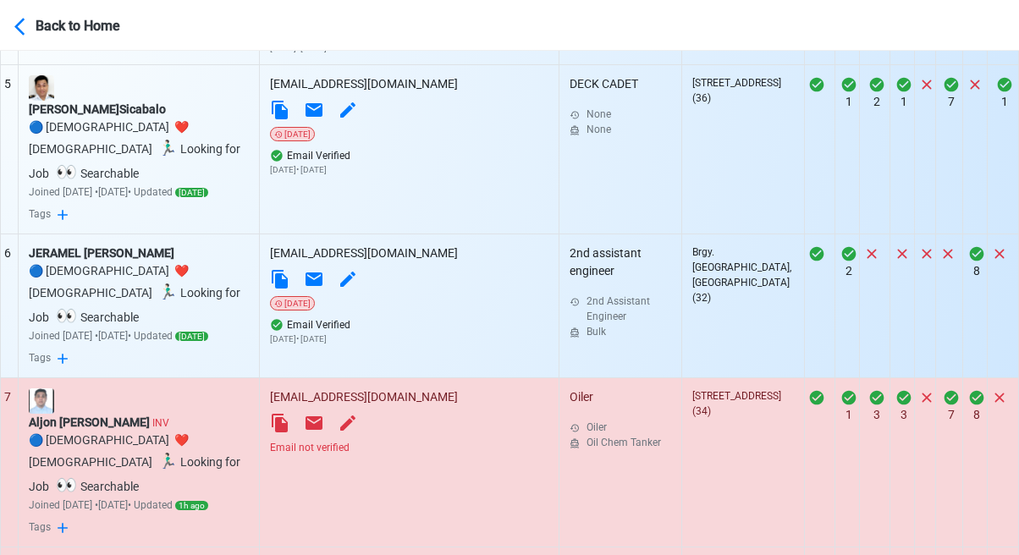
click at [437, 440] on div "Email not verified" at bounding box center [409, 447] width 278 height 15
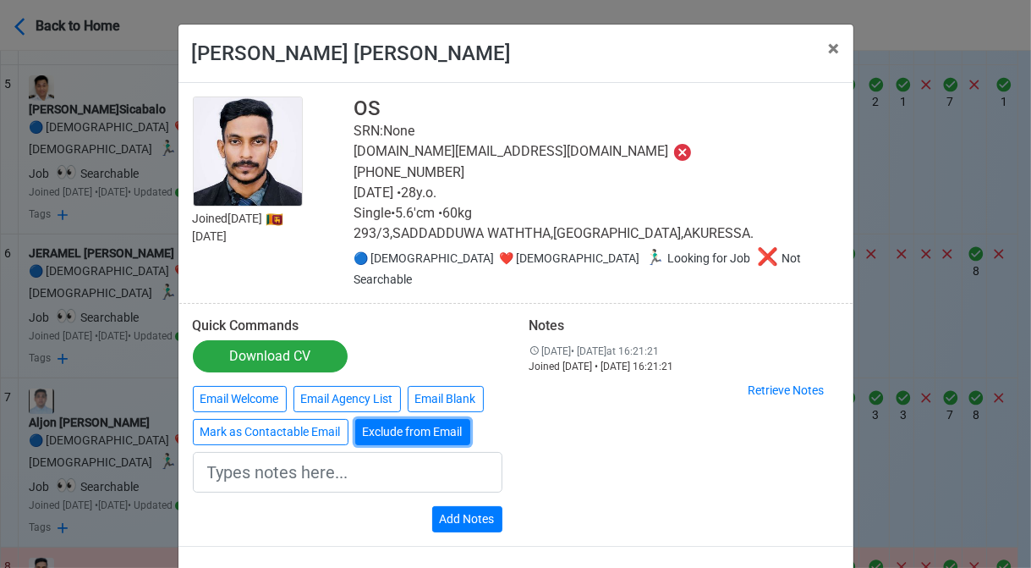
click at [384, 419] on button "Exclude from Email" at bounding box center [412, 432] width 115 height 26
type input "Exclude from Email"
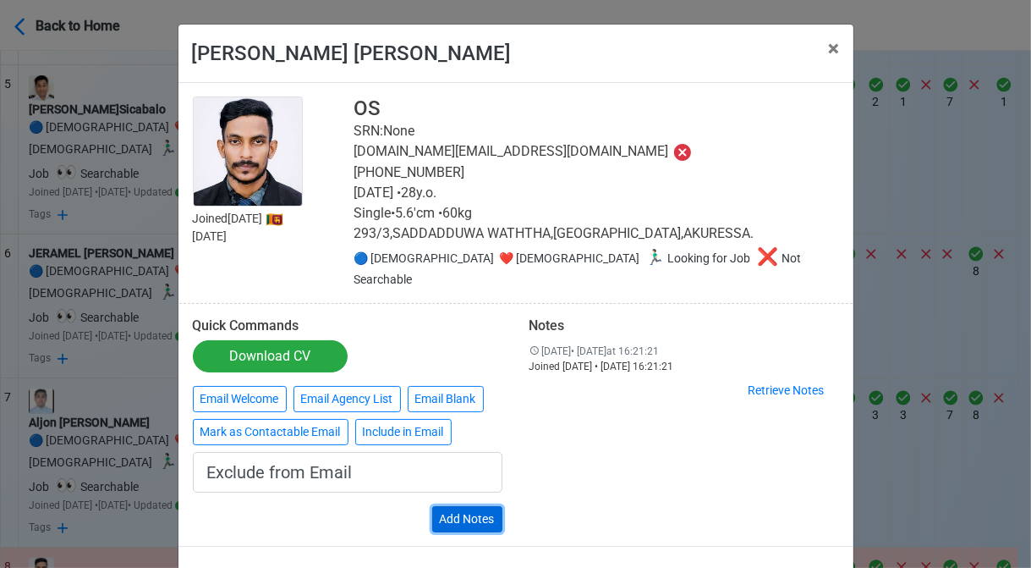
click at [464, 506] on button "Add Notes" at bounding box center [467, 519] width 70 height 26
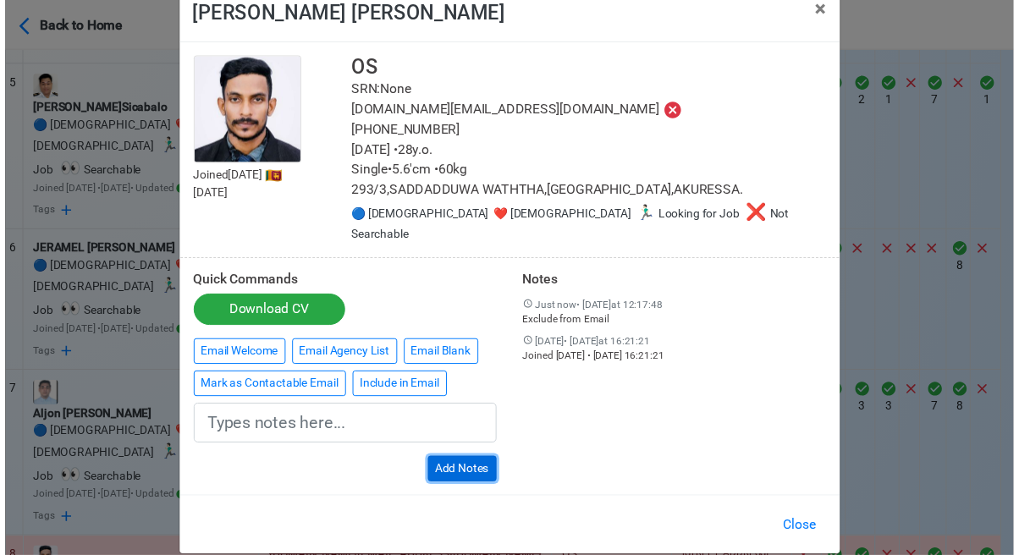
scroll to position [41, 0]
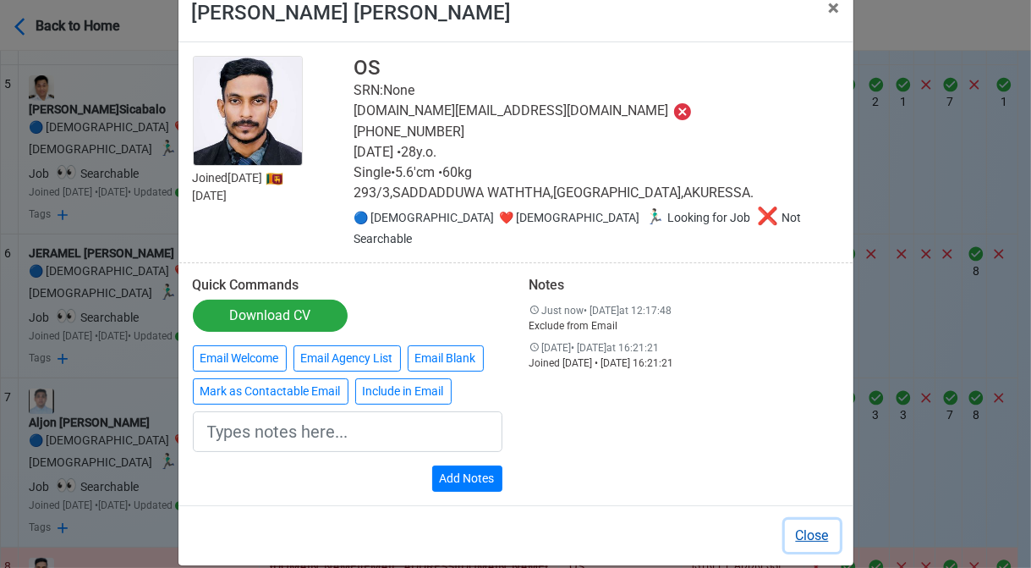
click at [809, 519] on button "Close" at bounding box center [812, 535] width 55 height 32
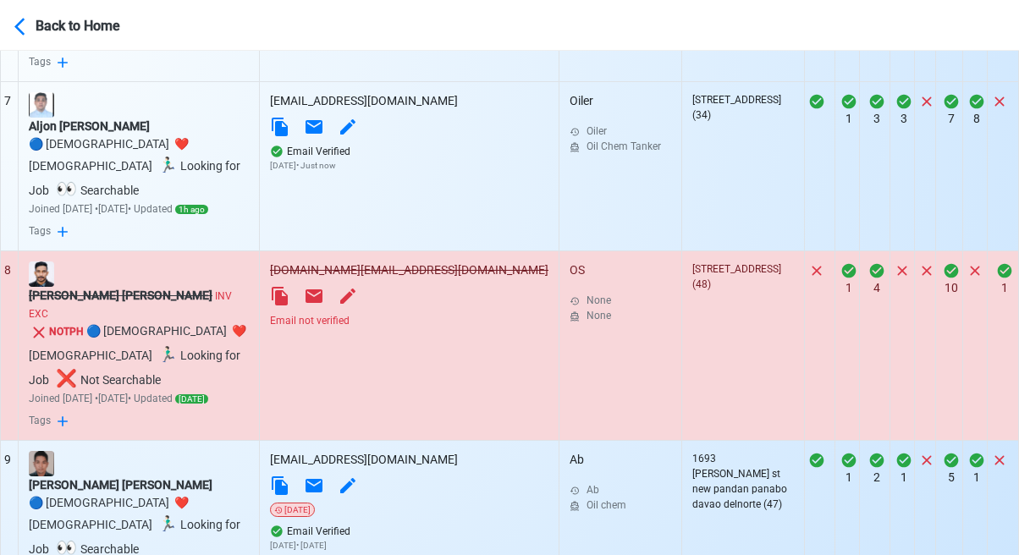
scroll to position [1569, 0]
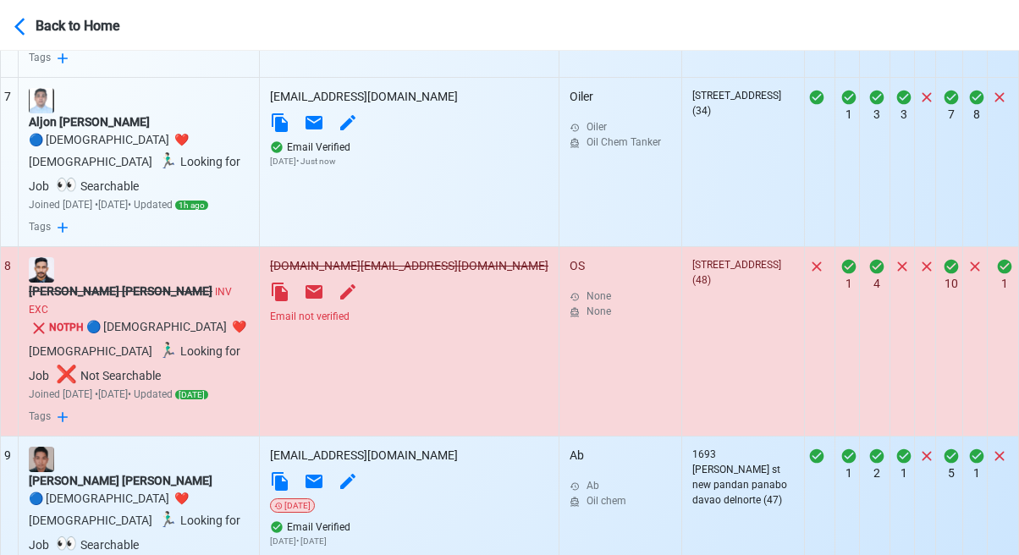
select select "50"
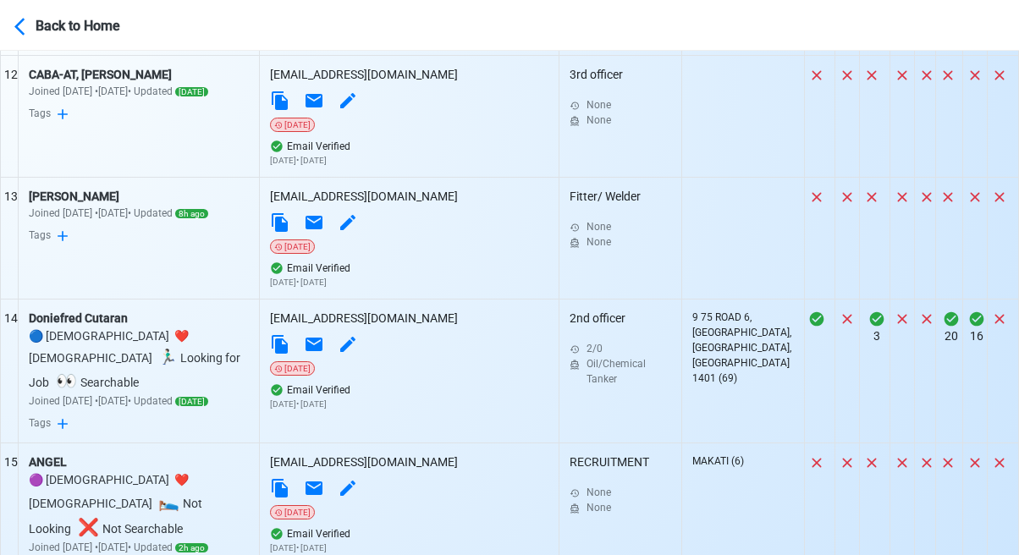
scroll to position [2415, 0]
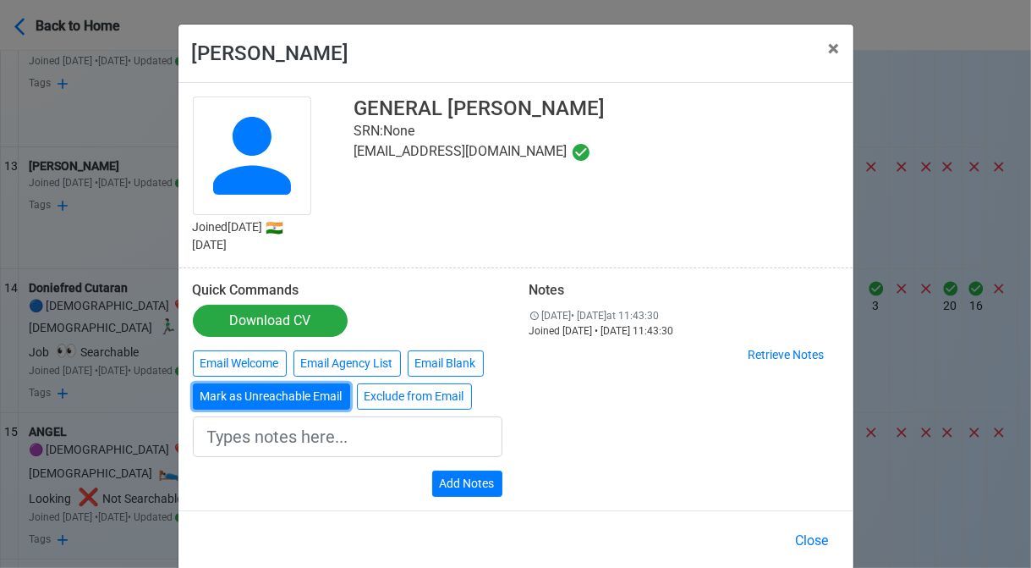
click at [282, 395] on button "Mark as Unreachable Email" at bounding box center [271, 396] width 157 height 26
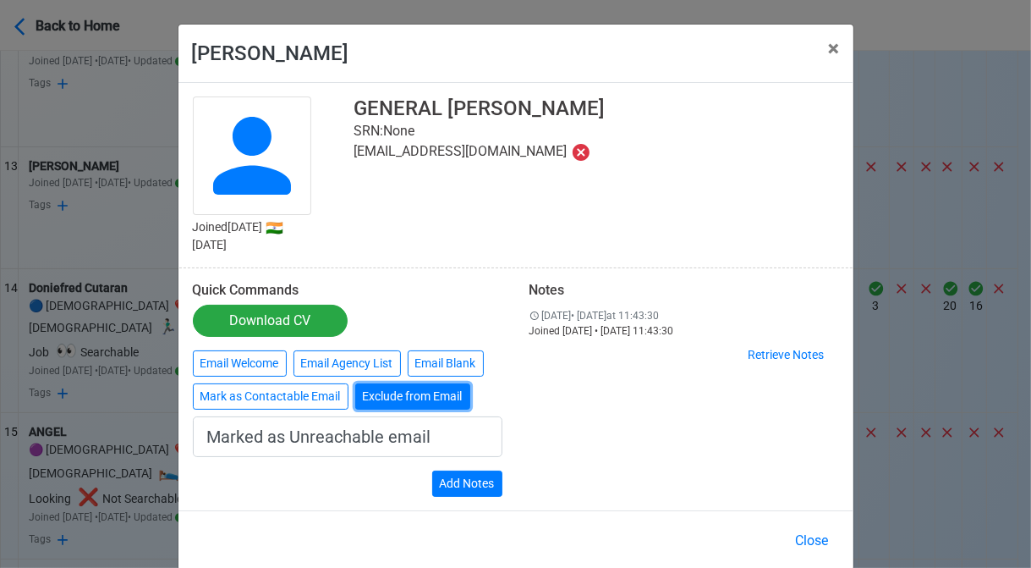
click at [373, 390] on button "Exclude from Email" at bounding box center [412, 396] width 115 height 26
type input "Exclude from Email"
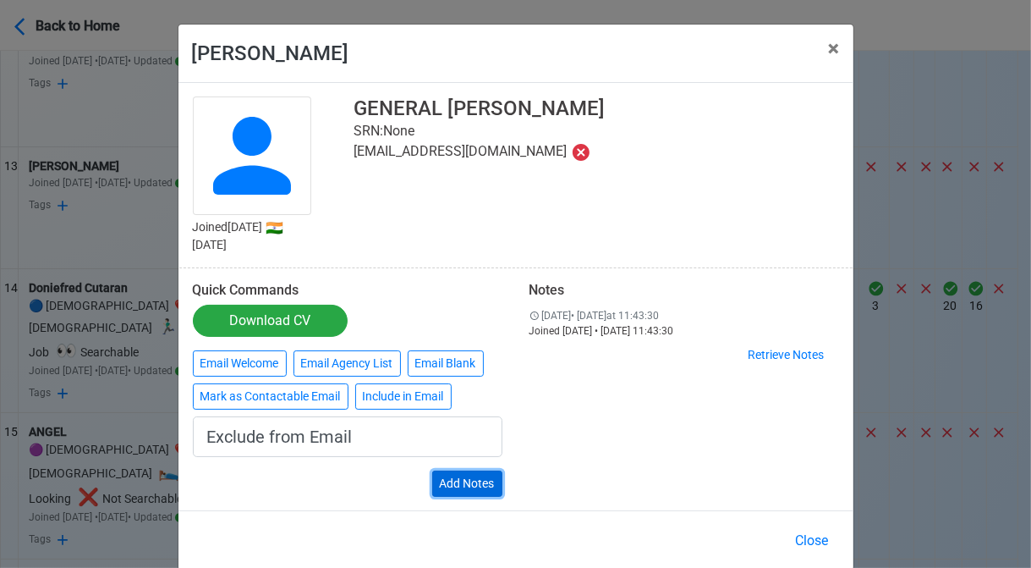
click at [458, 481] on button "Add Notes" at bounding box center [467, 483] width 70 height 26
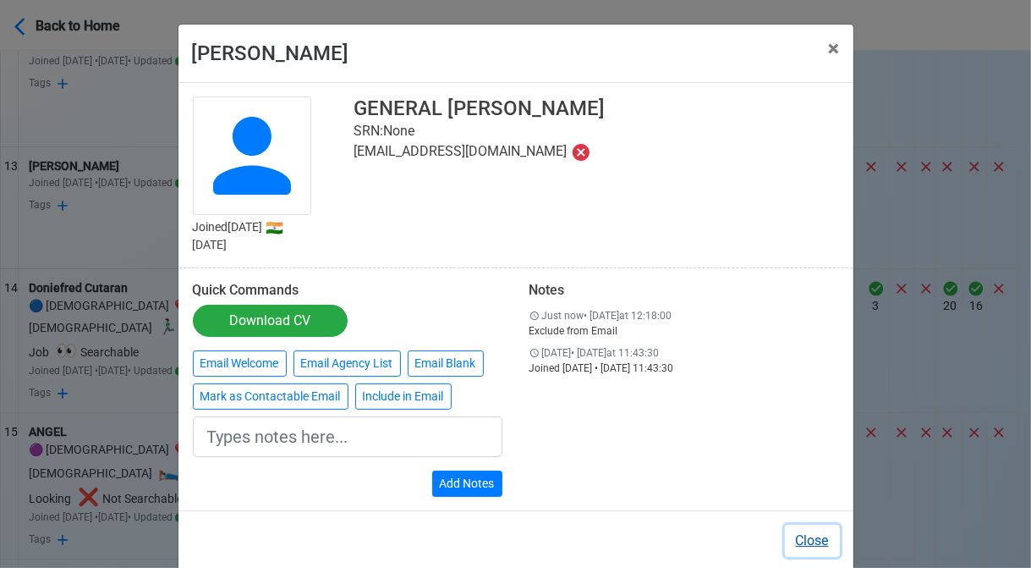
click at [809, 535] on button "Close" at bounding box center [812, 540] width 55 height 32
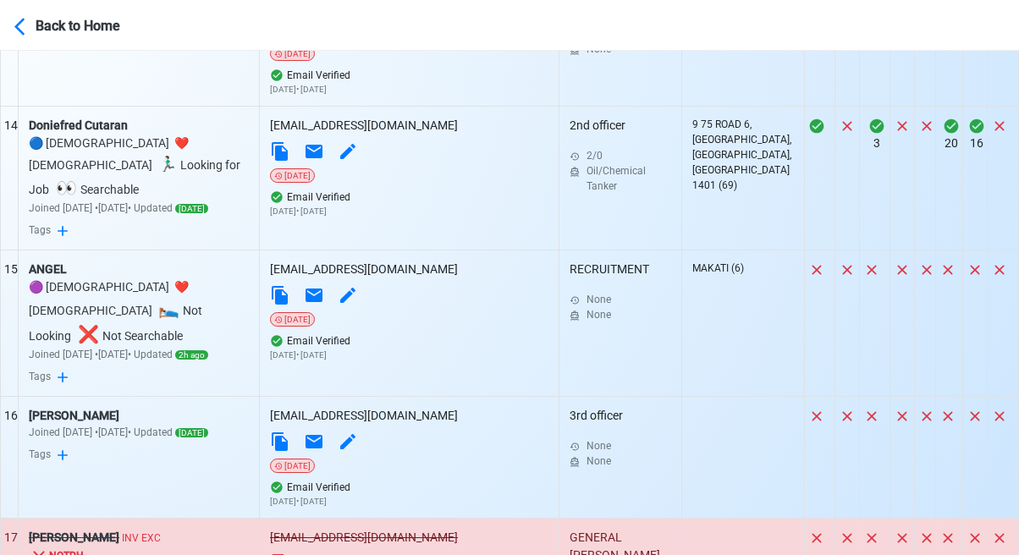
scroll to position [2584, 0]
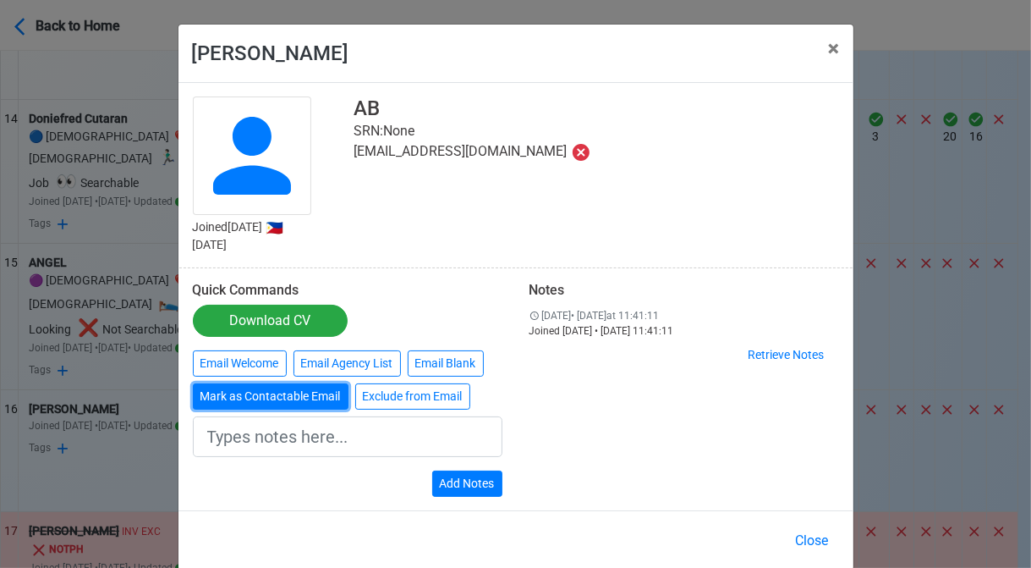
click at [319, 392] on button "Mark as Contactable Email" at bounding box center [271, 396] width 156 height 26
type input "Marked as Contactable email"
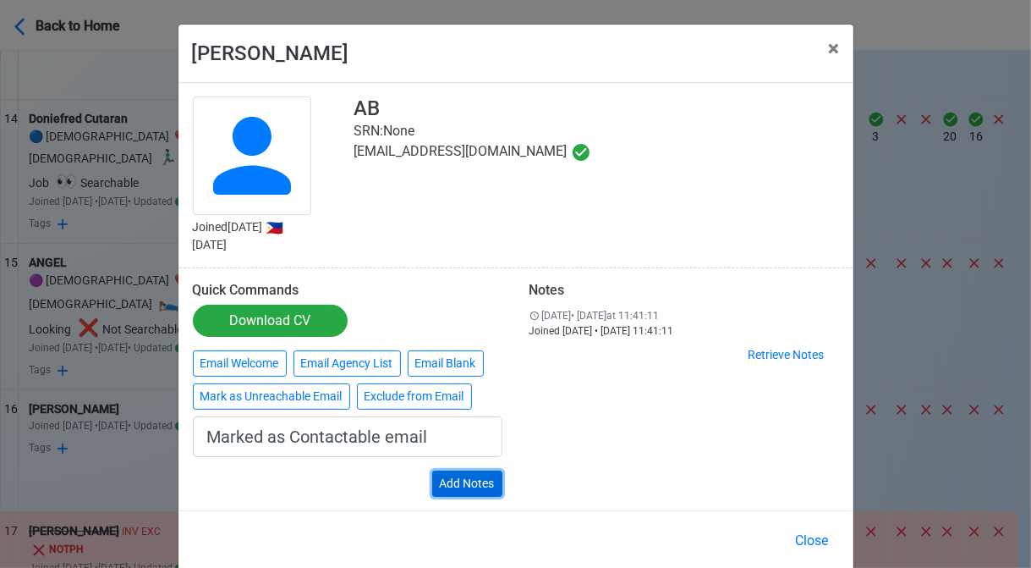
click at [473, 486] on button "Add Notes" at bounding box center [467, 483] width 70 height 26
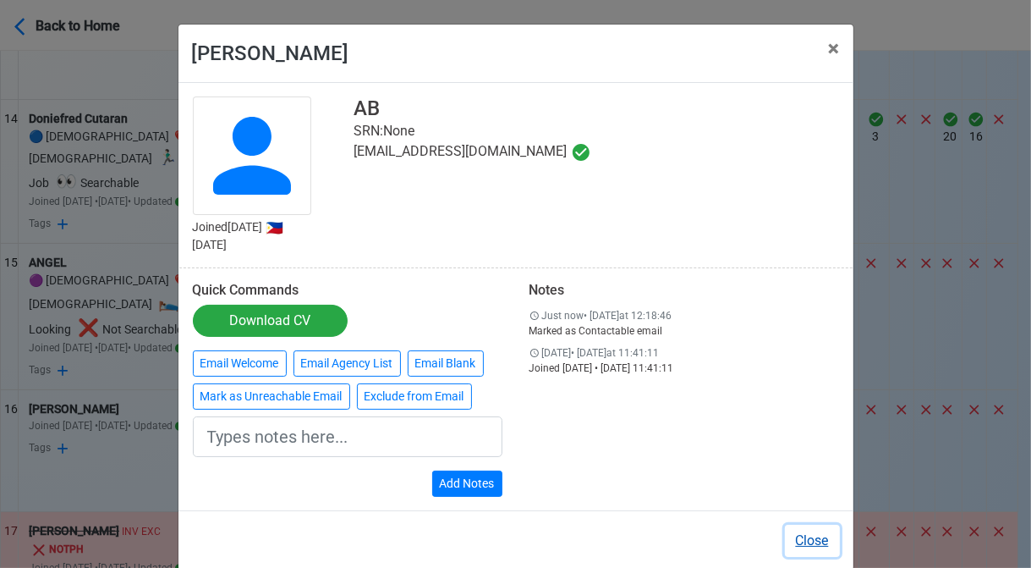
click at [811, 541] on button "Close" at bounding box center [812, 540] width 55 height 32
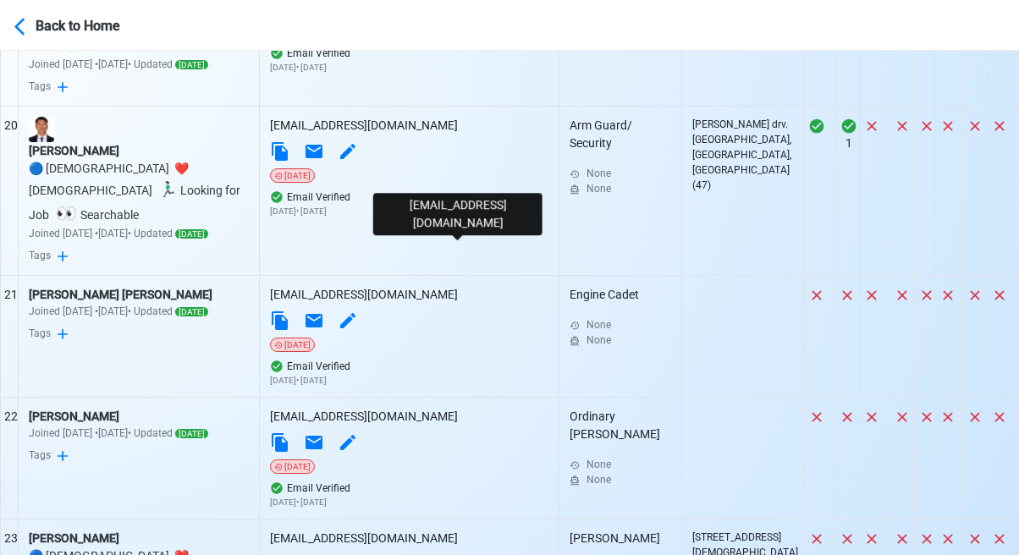
scroll to position [3430, 0]
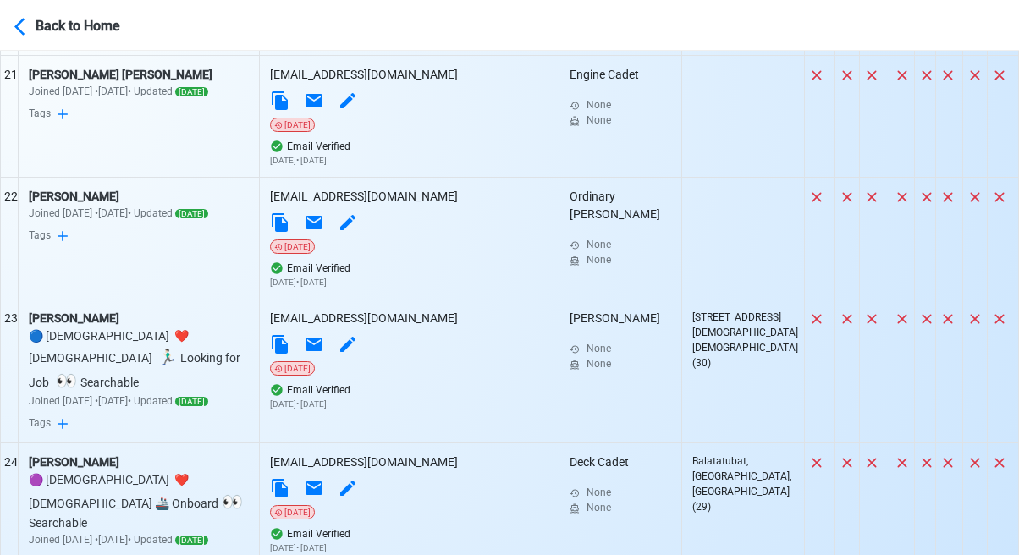
scroll to position [3600, 0]
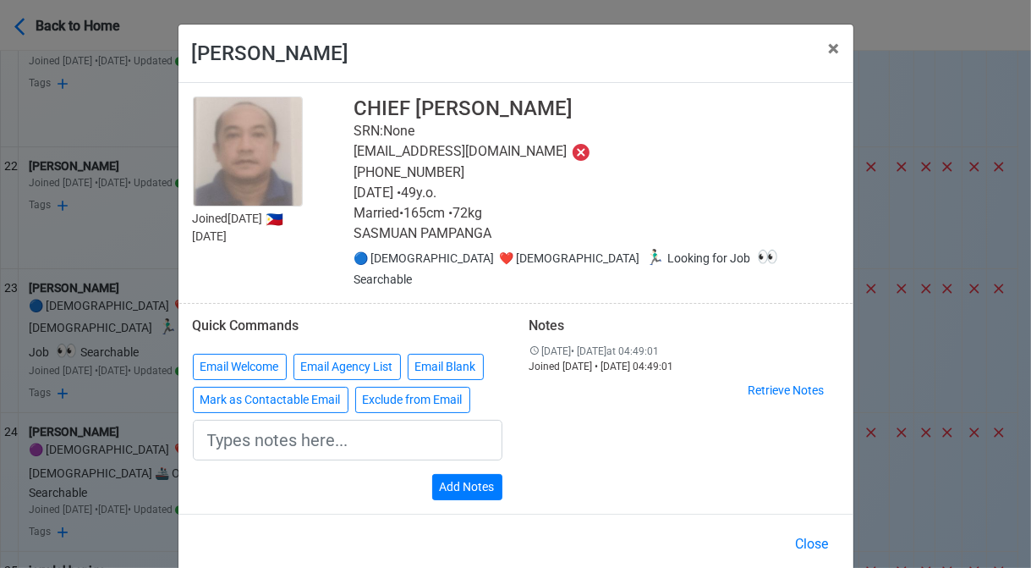
click at [284, 376] on div "Email Welcome Email Agency List Email Blank Mark as Contactable Email Exclude f…" at bounding box center [348, 387] width 310 height 66
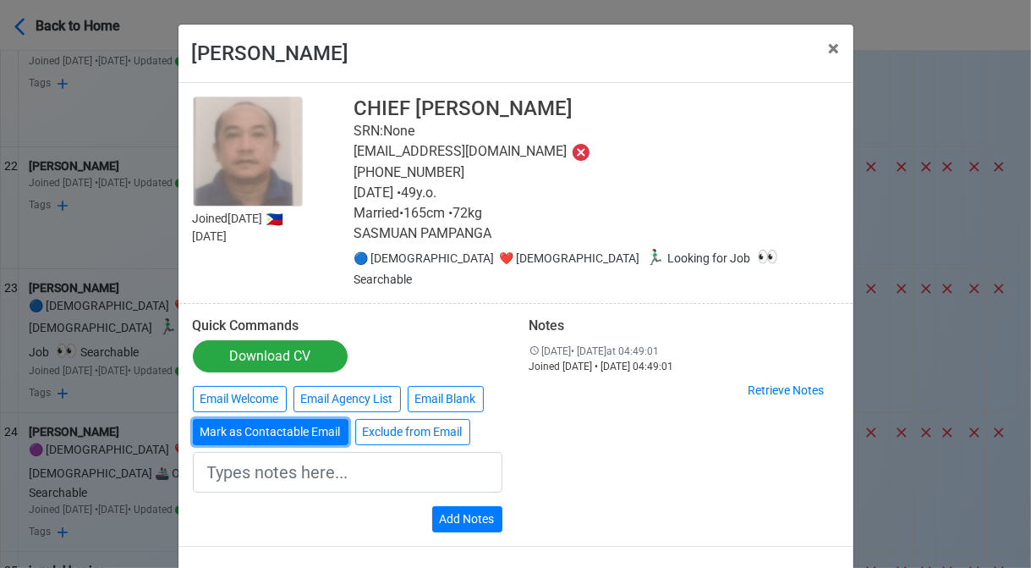
click at [284, 419] on button "Mark as Contactable Email" at bounding box center [271, 432] width 156 height 26
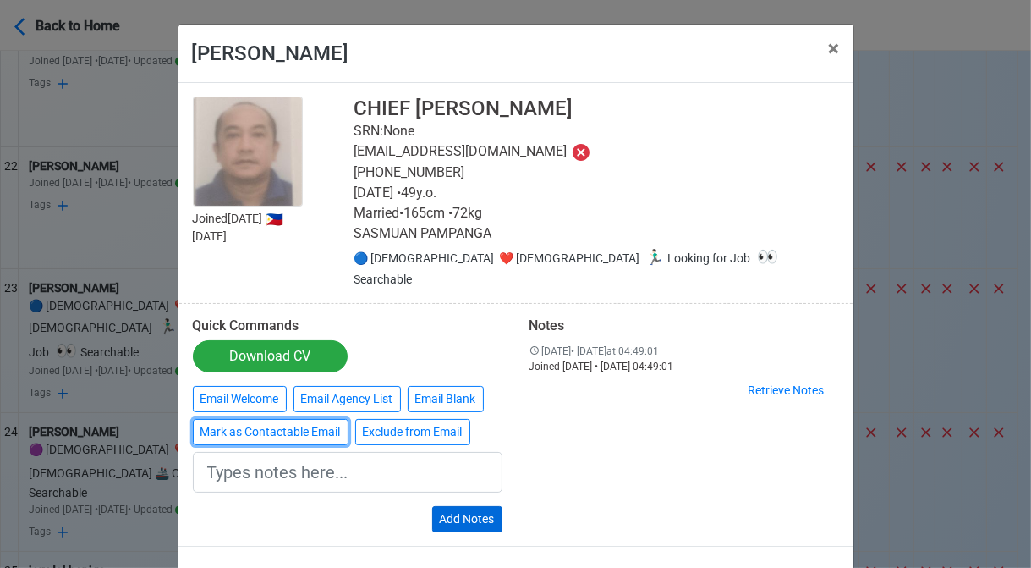
type input "Marked as Contactable email"
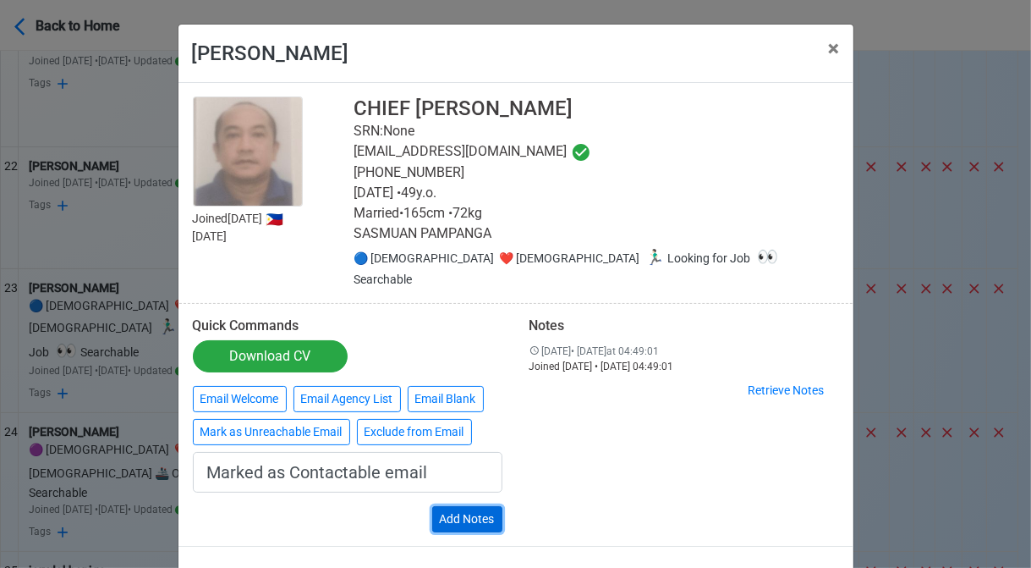
click at [484, 506] on button "Add Notes" at bounding box center [467, 519] width 70 height 26
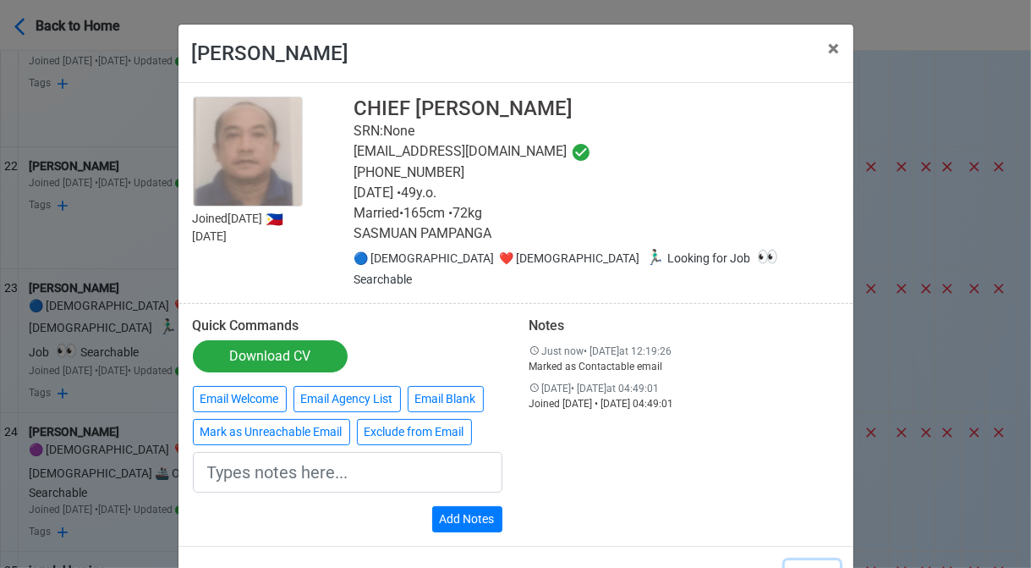
click at [803, 560] on button "Close" at bounding box center [812, 576] width 55 height 32
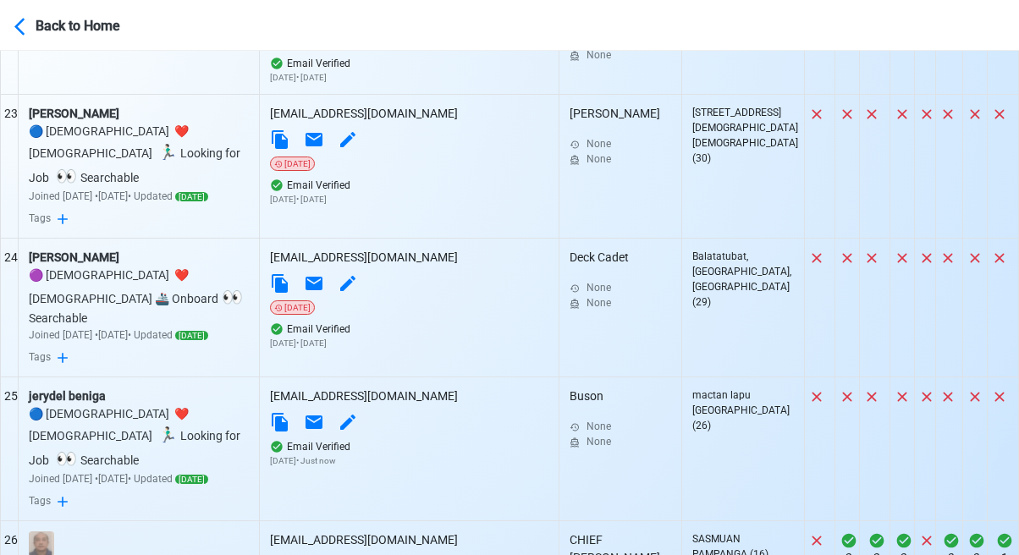
scroll to position [3853, 0]
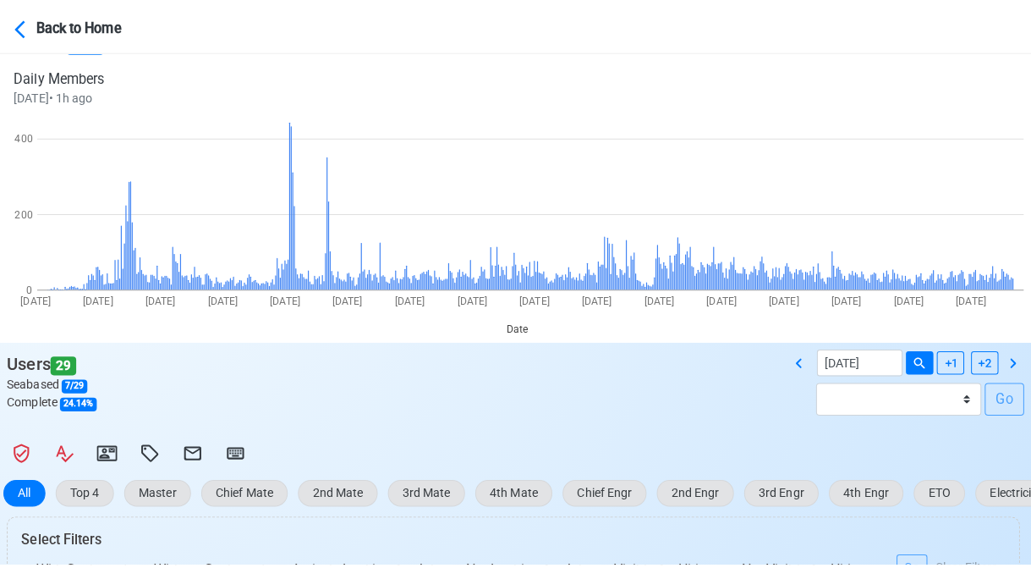
scroll to position [47, 0]
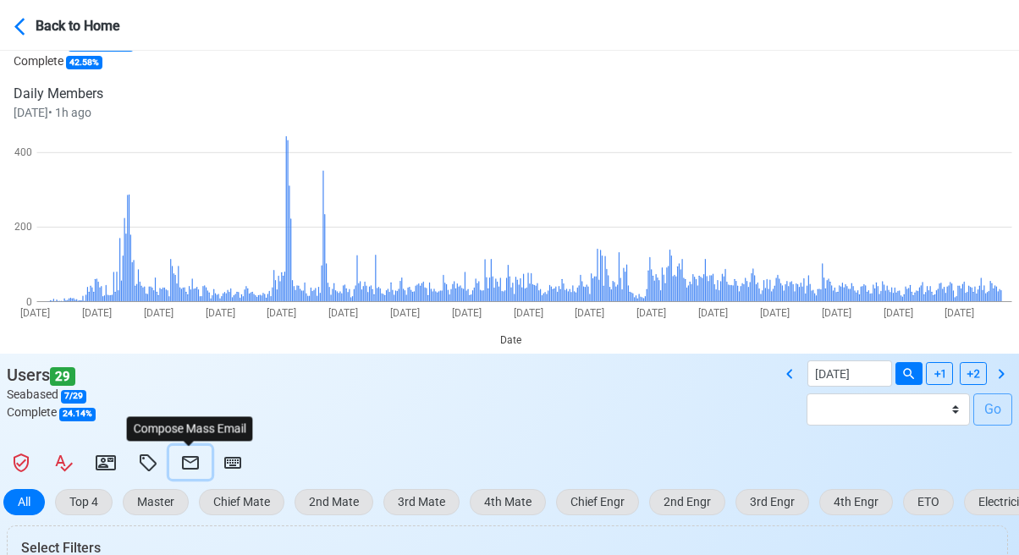
click at [185, 463] on icon at bounding box center [190, 463] width 20 height 20
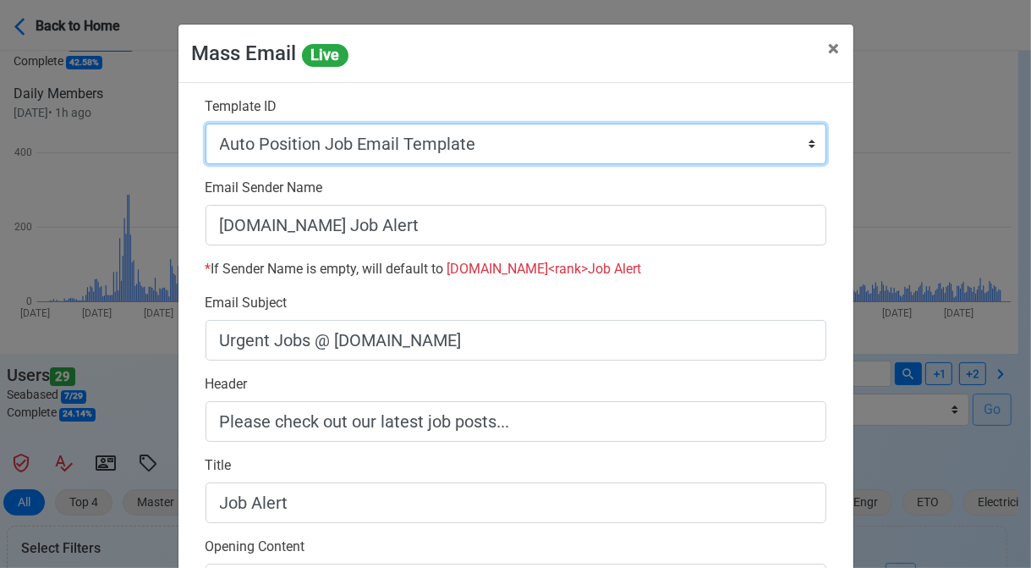
click at [460, 137] on select "Auto Position Job Email Template Incomplete CV Email Template ETO/ETR Job Email…" at bounding box center [516, 144] width 621 height 41
select select "d-0c193ece46b24c5dbce89cdb3e751472"
click at [206, 124] on select "Auto Position Job Email Template Incomplete CV Email Template ETO/ETR Job Email…" at bounding box center [516, 144] width 621 height 41
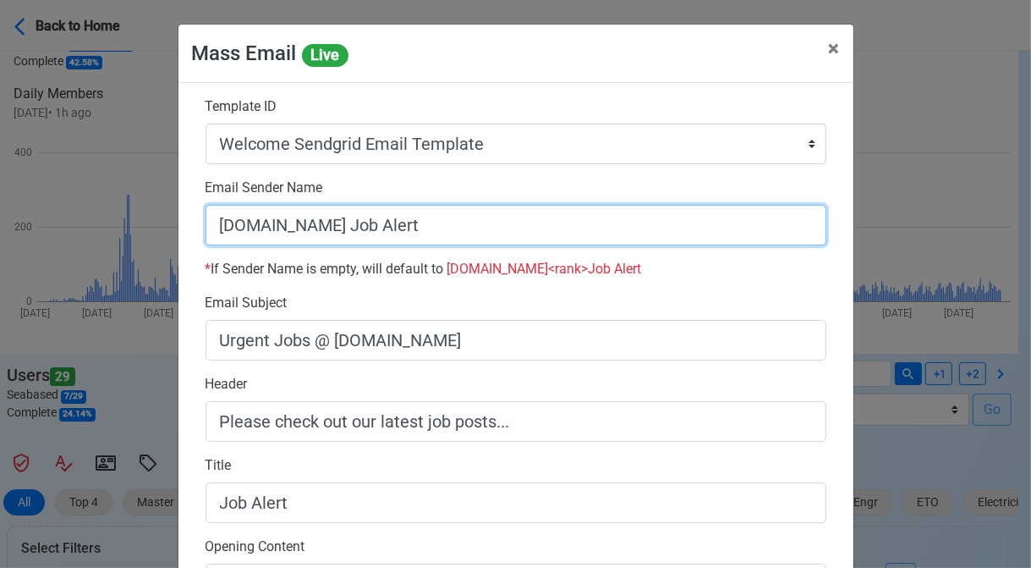
drag, startPoint x: 325, startPoint y: 222, endPoint x: 508, endPoint y: 233, distance: 183.0
click at [508, 233] on input "[DOMAIN_NAME] Job Alert" at bounding box center [516, 225] width 621 height 41
click at [211, 229] on input "[DOMAIN_NAME]" at bounding box center [516, 225] width 621 height 41
type input "Welcome to SeamanBio.PH"
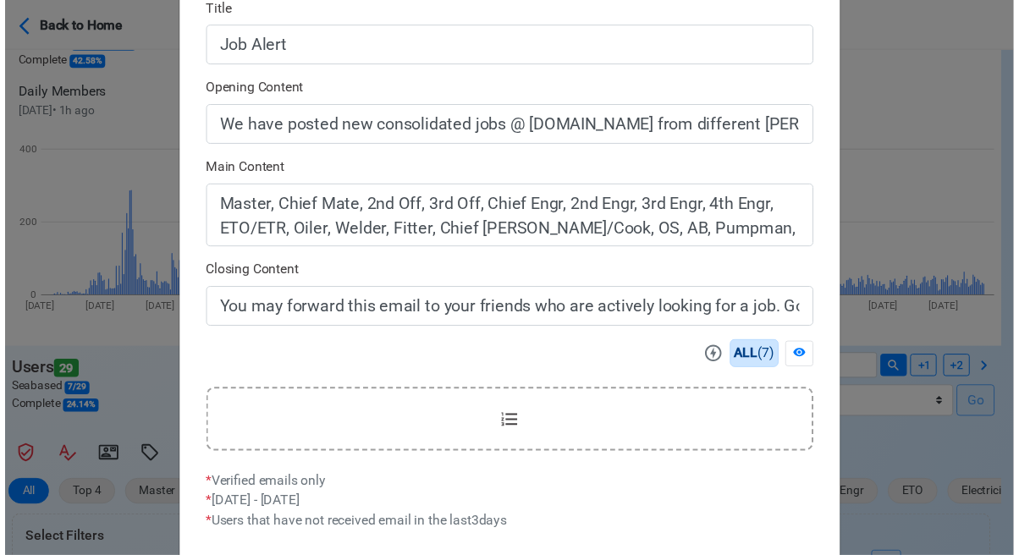
scroll to position [541, 0]
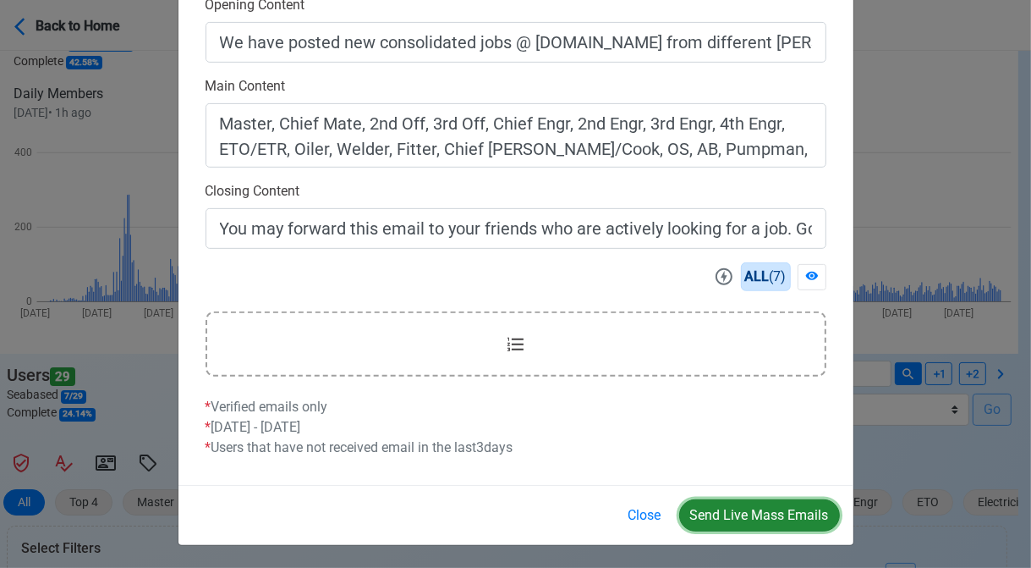
click at [744, 511] on button "Send Live Mass Emails" at bounding box center [759, 515] width 161 height 32
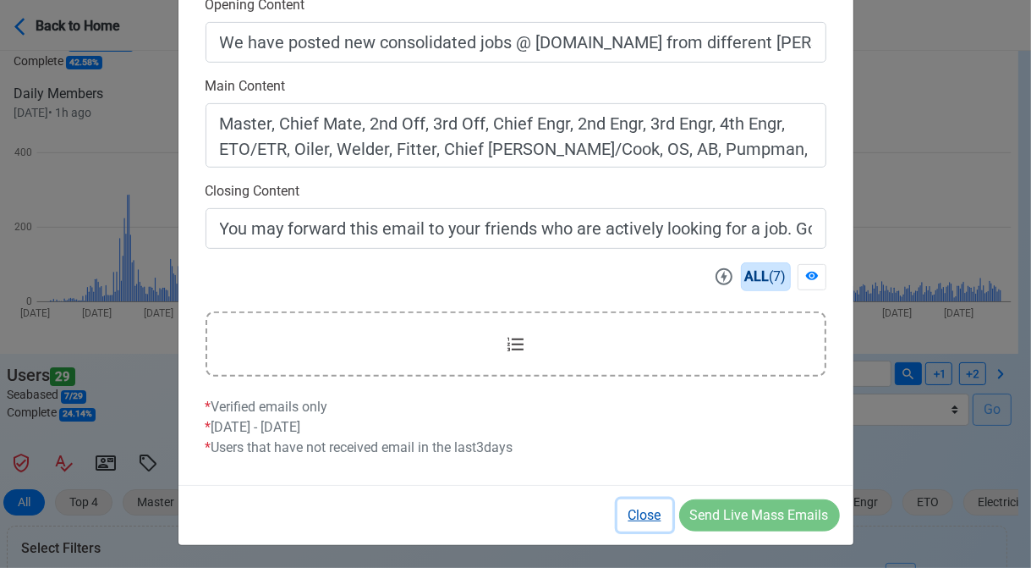
click at [640, 513] on button "Close" at bounding box center [645, 515] width 55 height 32
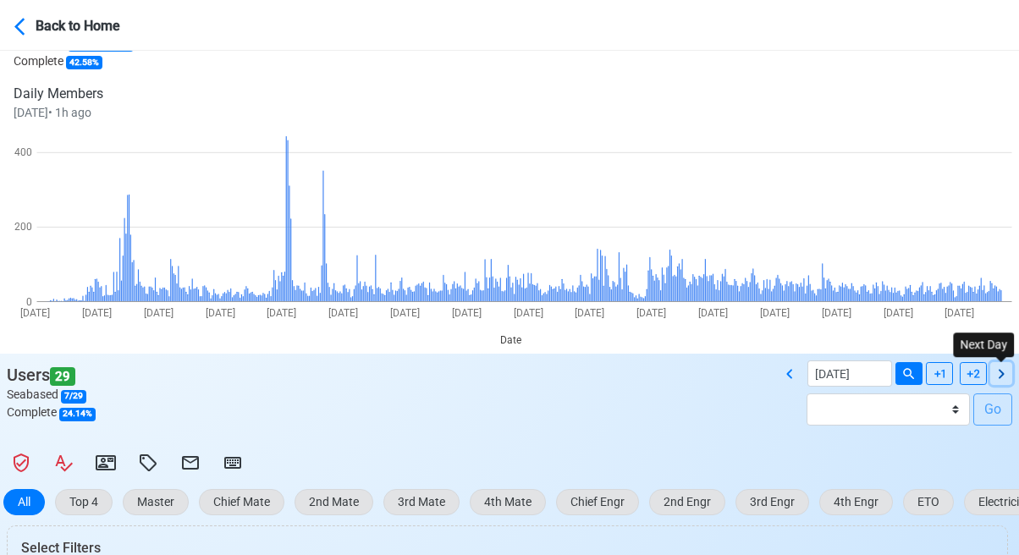
click at [996, 371] on icon at bounding box center [1001, 374] width 20 height 20
type input "08/17/2025"
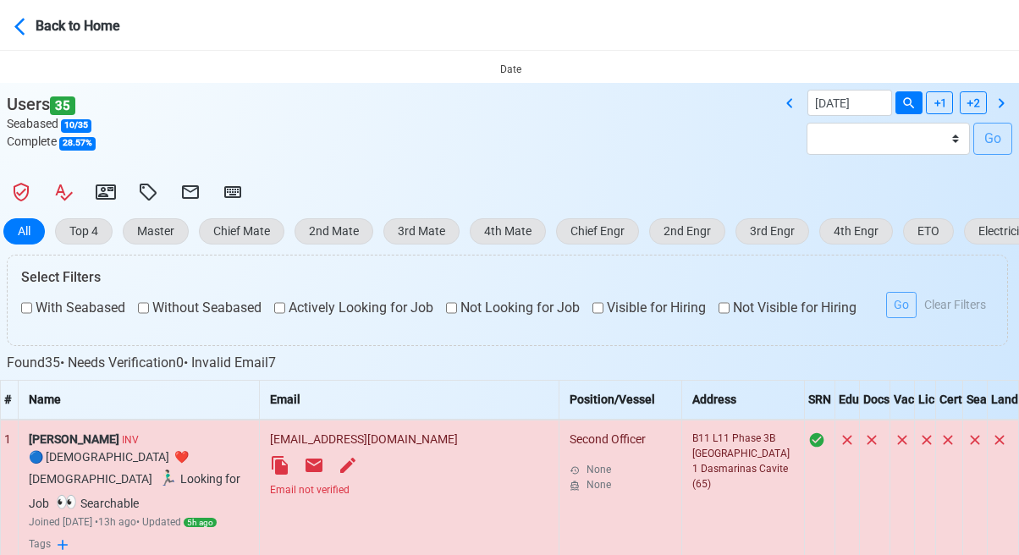
scroll to position [470, 0]
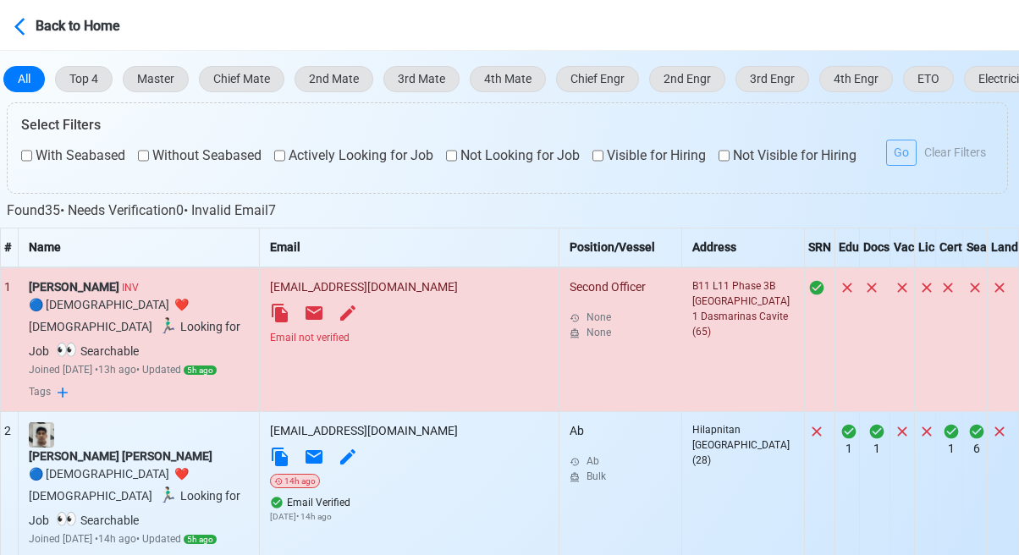
click at [422, 336] on div "Email not verified" at bounding box center [409, 337] width 278 height 15
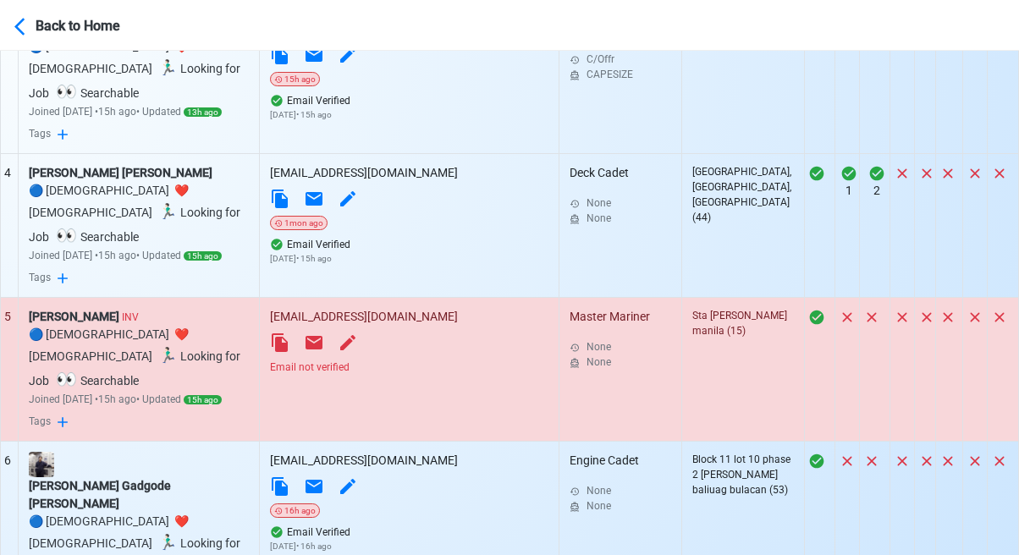
scroll to position [1062, 0]
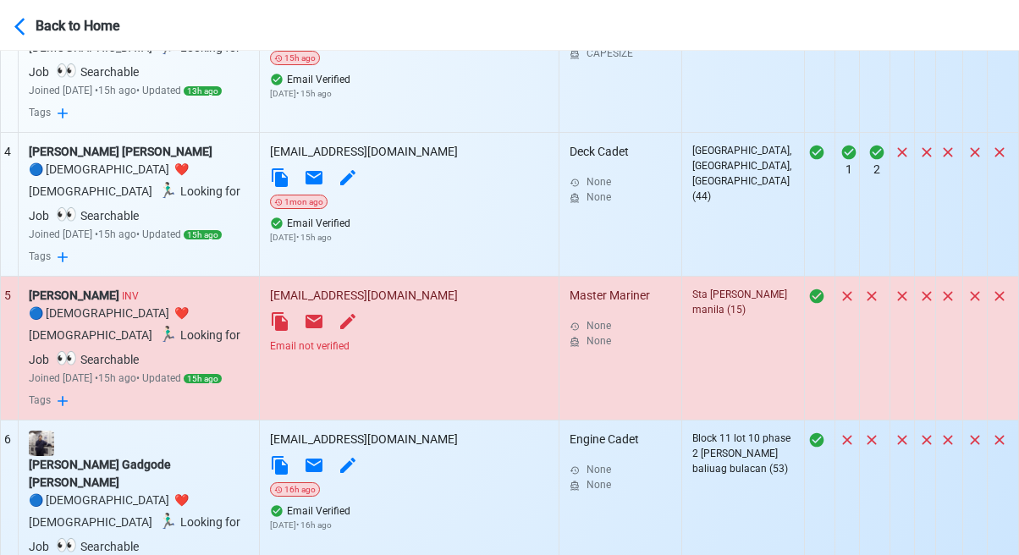
click at [9, 420] on td "6" at bounding box center [10, 513] width 18 height 187
click at [109, 287] on div "Rodriguez Rex Jasper INV" at bounding box center [139, 296] width 220 height 18
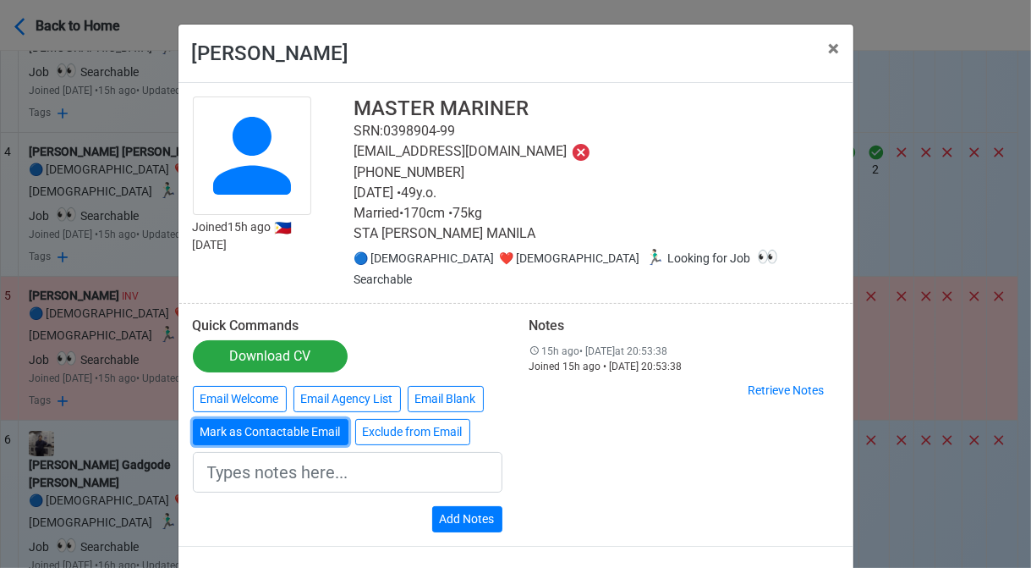
click at [280, 419] on button "Mark as Contactable Email" at bounding box center [271, 432] width 156 height 26
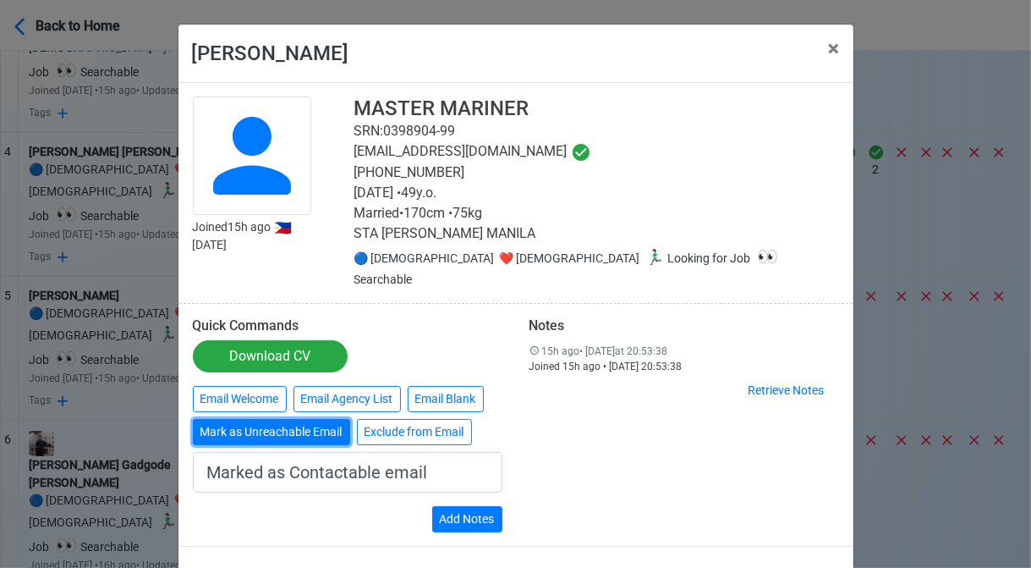
click at [280, 419] on button "Mark as Unreachable Email" at bounding box center [271, 432] width 157 height 26
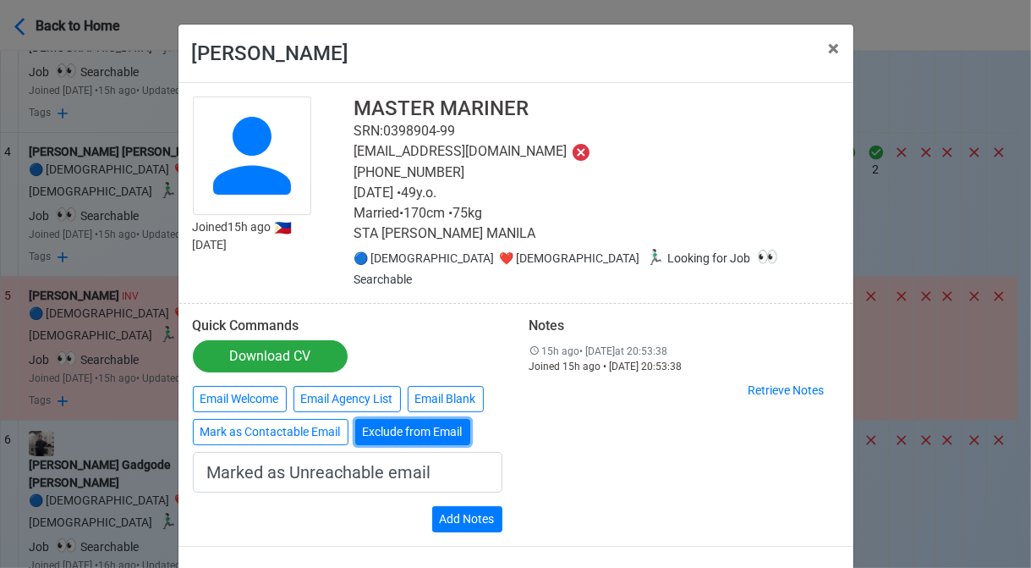
click at [424, 419] on button "Exclude from Email" at bounding box center [412, 432] width 115 height 26
type input "Exclude from Email"
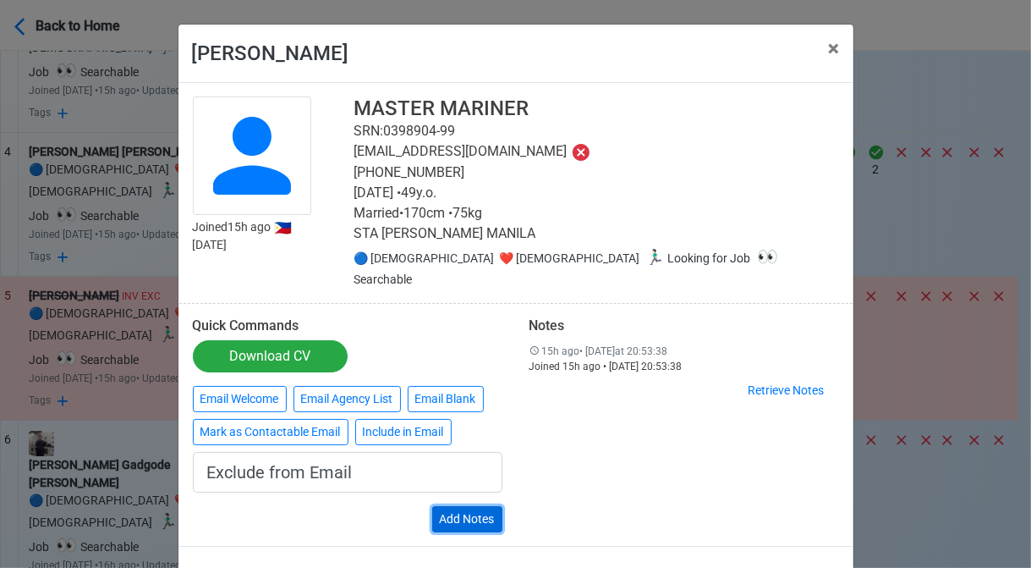
click at [485, 506] on button "Add Notes" at bounding box center [467, 519] width 70 height 26
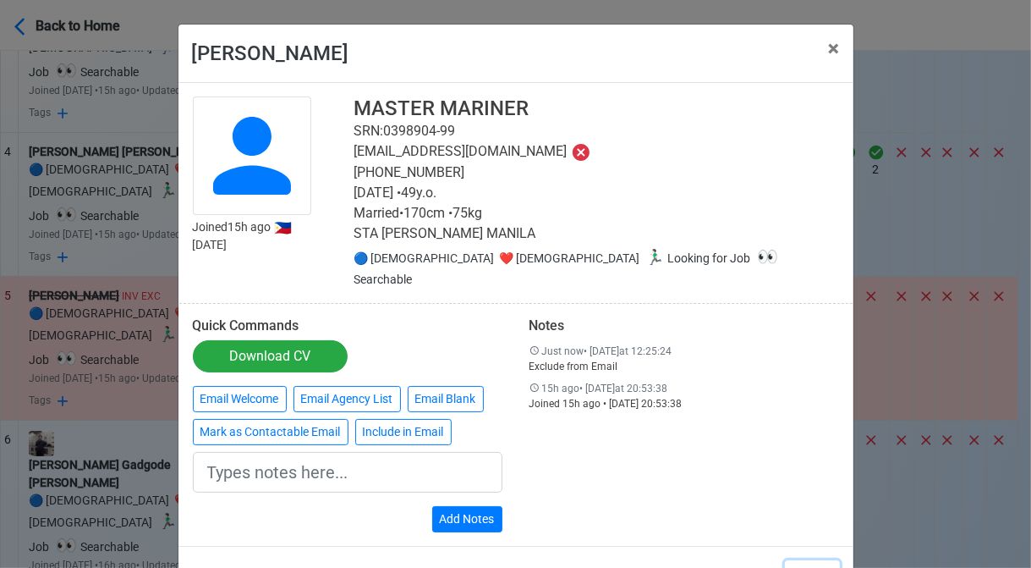
click at [818, 560] on button "Close" at bounding box center [812, 576] width 55 height 32
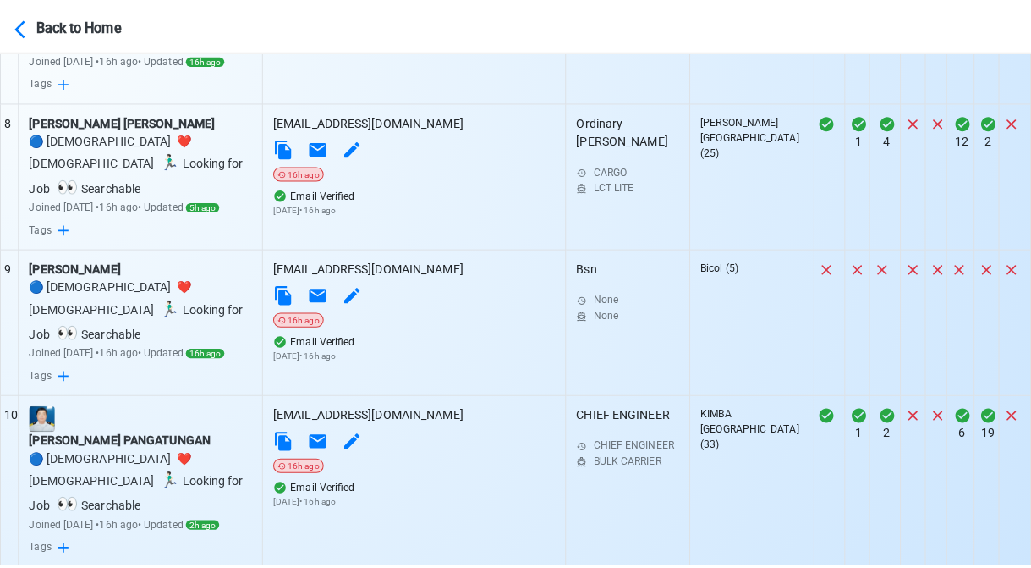
scroll to position [1738, 0]
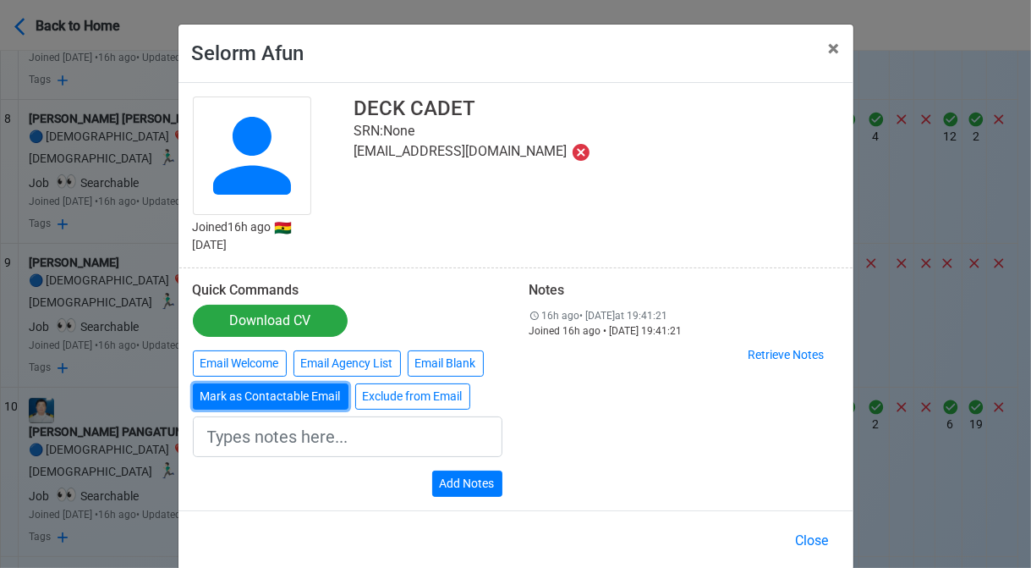
click at [237, 393] on button "Mark as Contactable Email" at bounding box center [271, 396] width 156 height 26
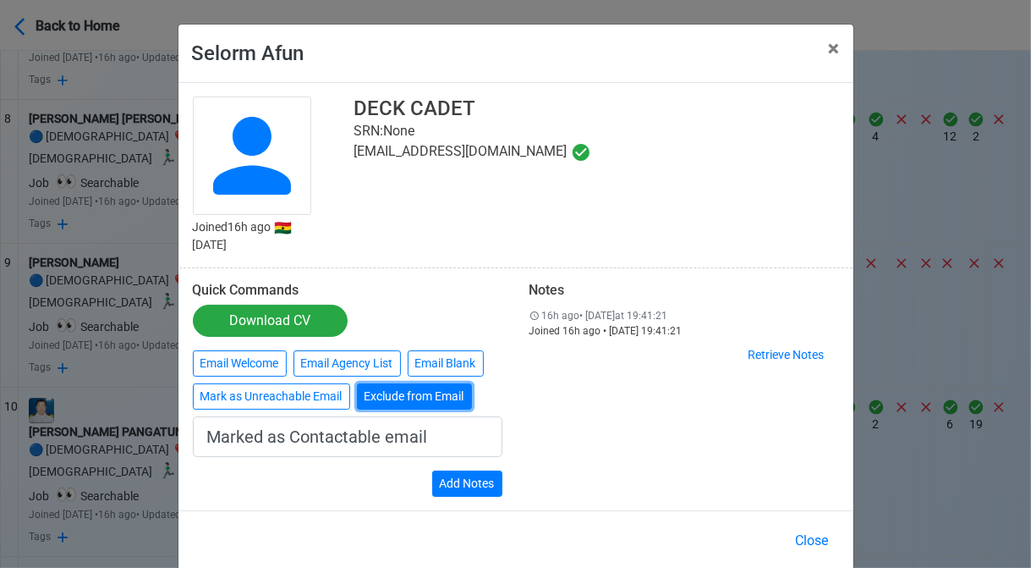
click at [418, 397] on button "Exclude from Email" at bounding box center [414, 396] width 115 height 26
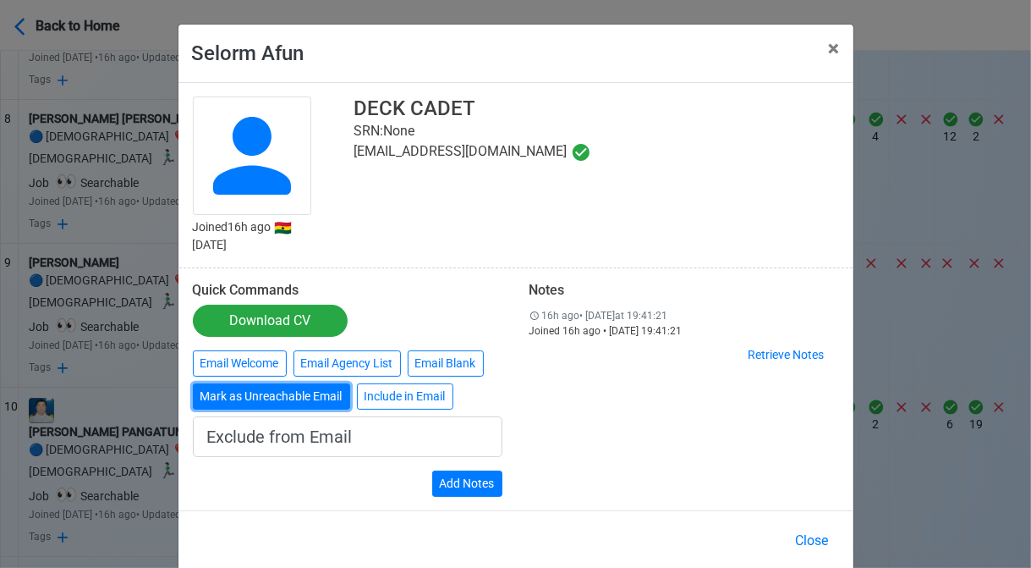
click at [301, 392] on button "Mark as Unreachable Email" at bounding box center [271, 396] width 157 height 26
type input "Marked as Unreachable email"
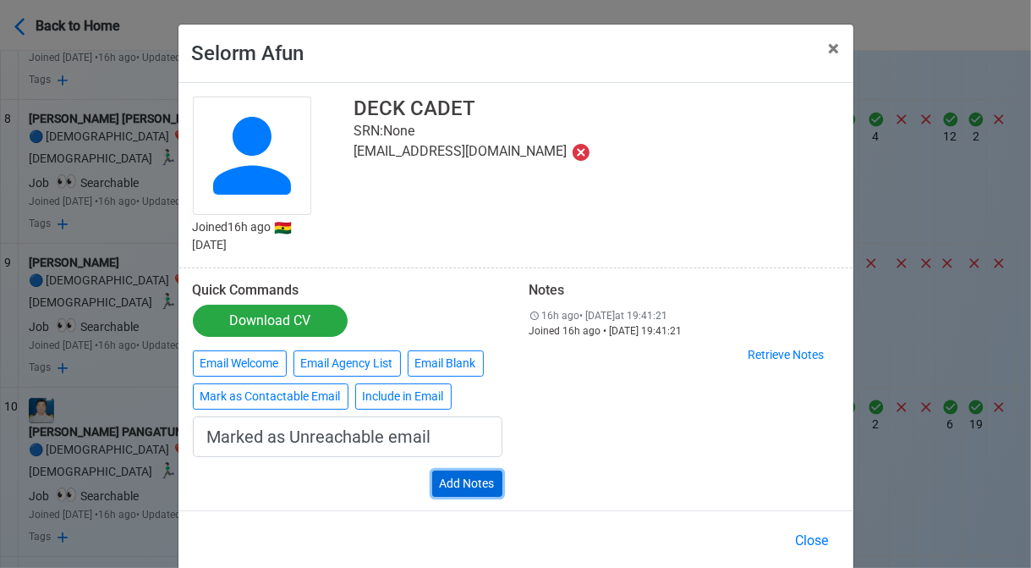
click at [492, 485] on button "Add Notes" at bounding box center [467, 483] width 70 height 26
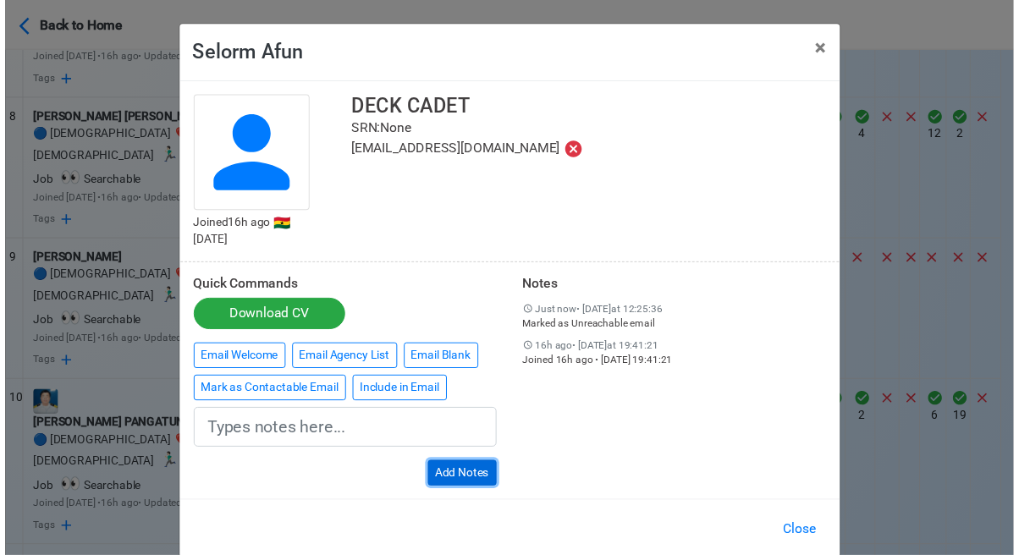
scroll to position [24, 0]
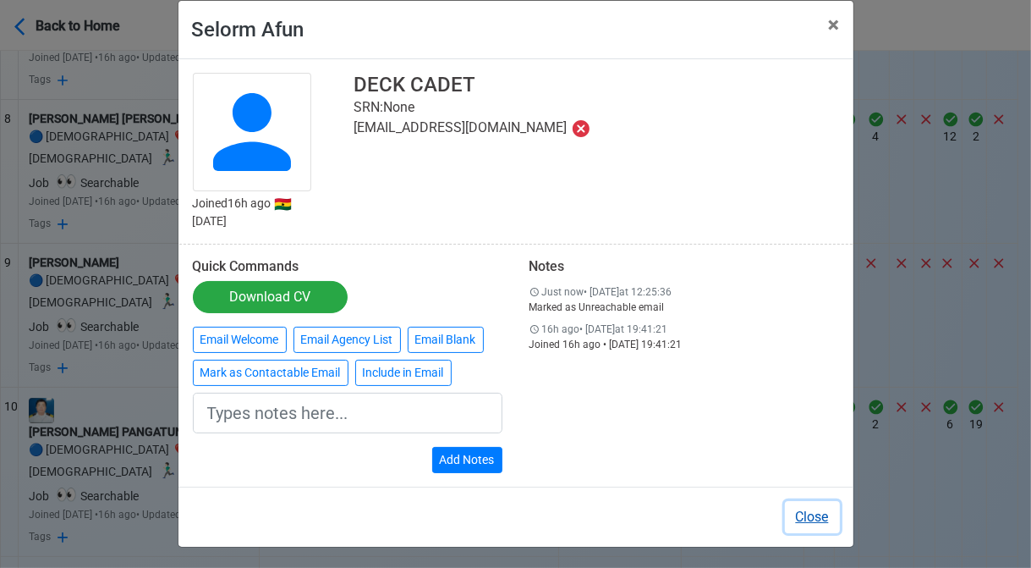
click at [803, 507] on button "Close" at bounding box center [812, 517] width 55 height 32
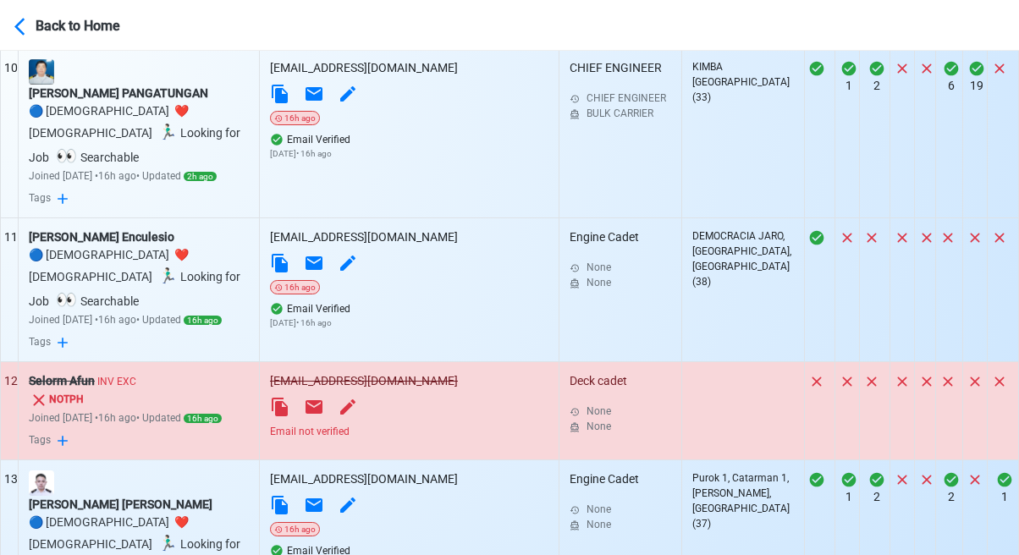
scroll to position [2331, 0]
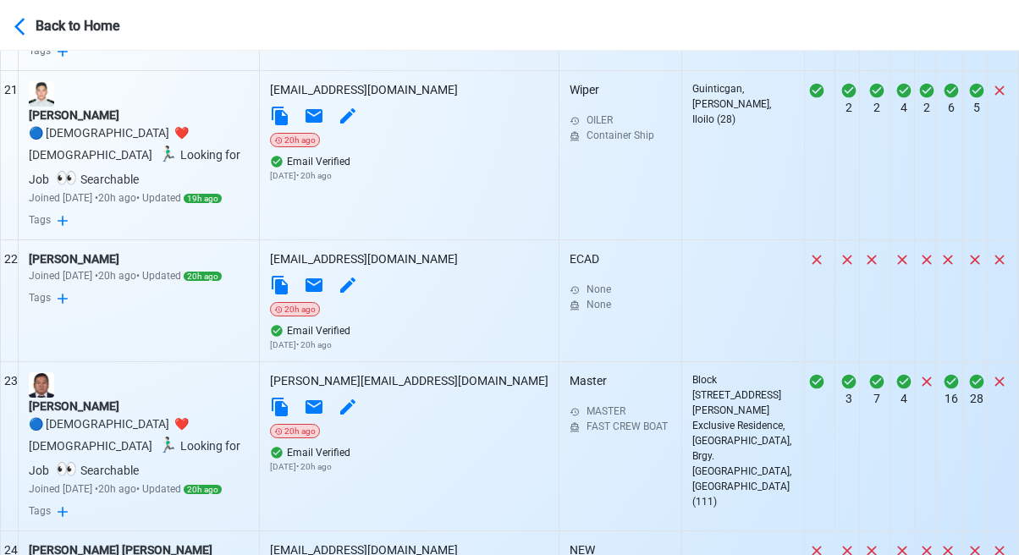
scroll to position [3938, 0]
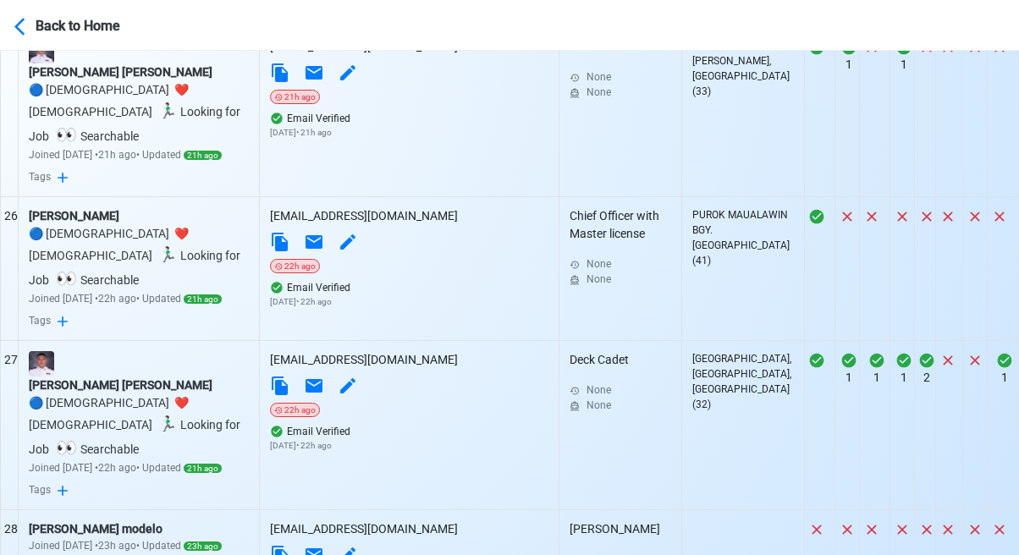
scroll to position [4446, 0]
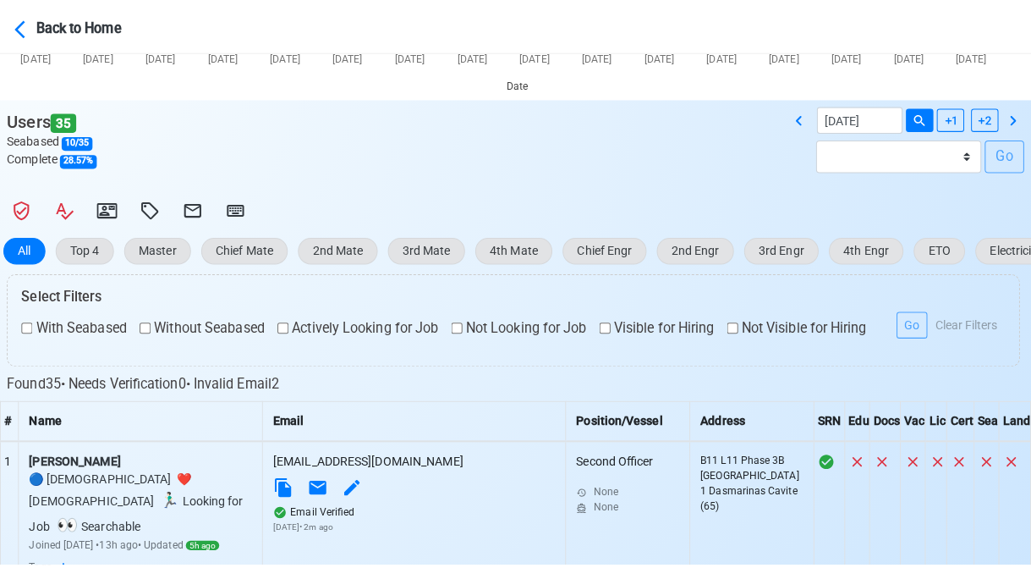
scroll to position [264, 0]
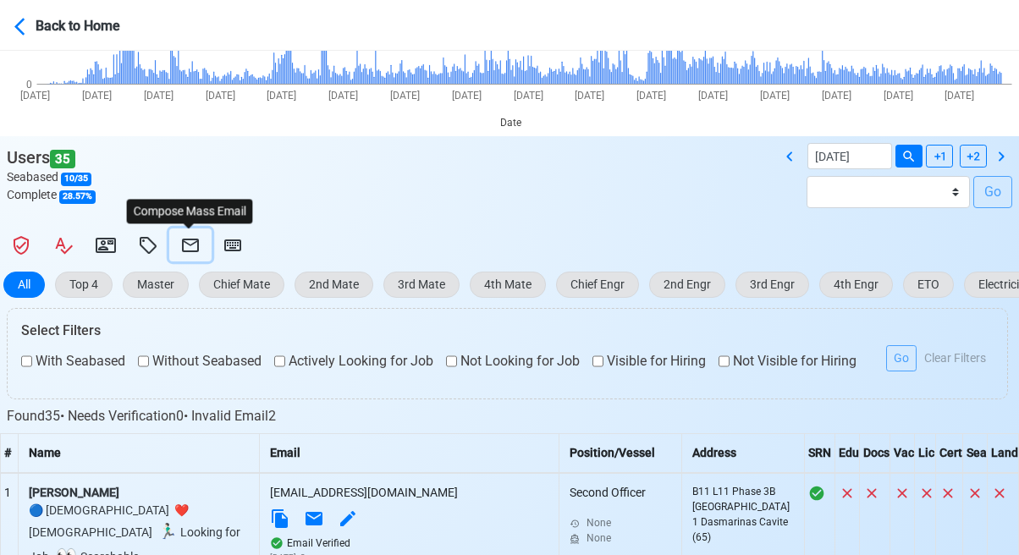
click at [189, 243] on icon at bounding box center [190, 245] width 20 height 20
select select "d-0c193ece46b24c5dbce89cdb3e751472"
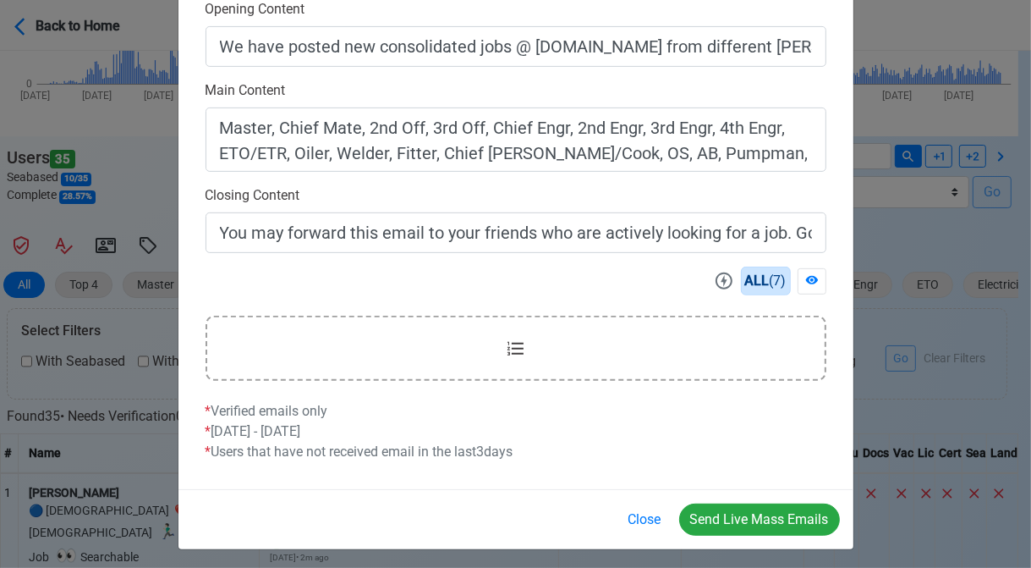
scroll to position [541, 0]
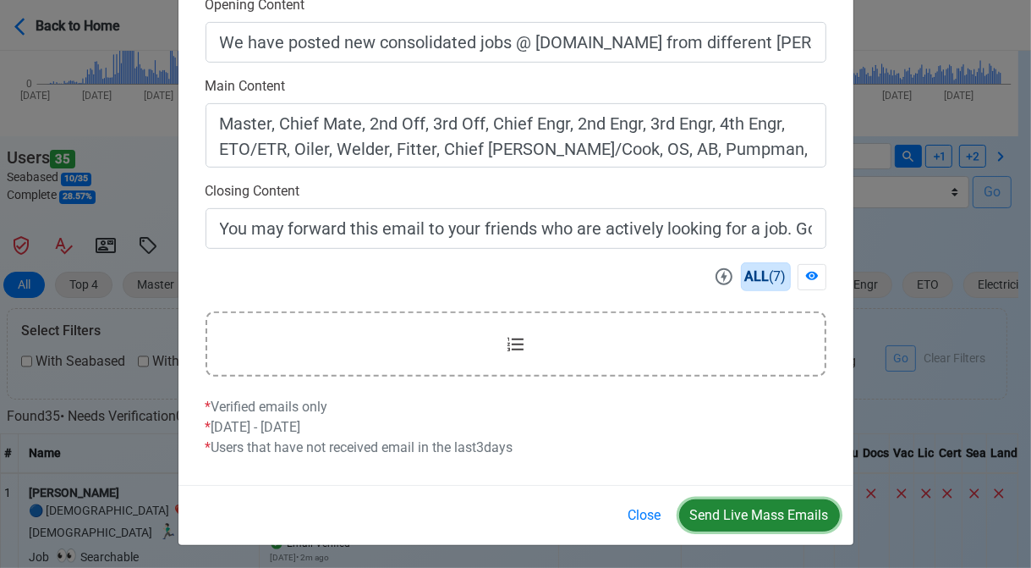
click at [758, 518] on button "Send Live Mass Emails" at bounding box center [759, 515] width 161 height 32
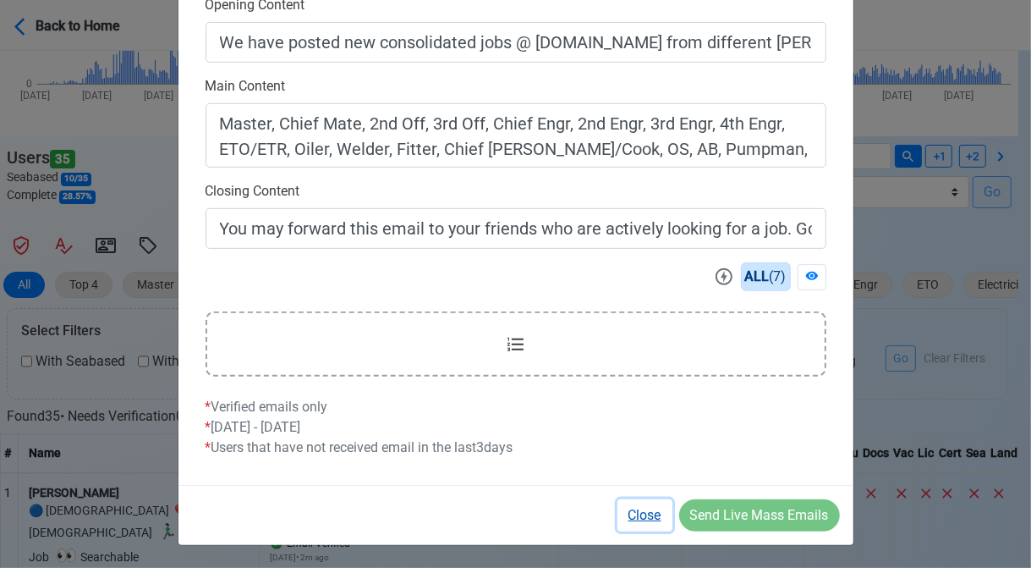
click at [645, 511] on button "Close" at bounding box center [645, 515] width 55 height 32
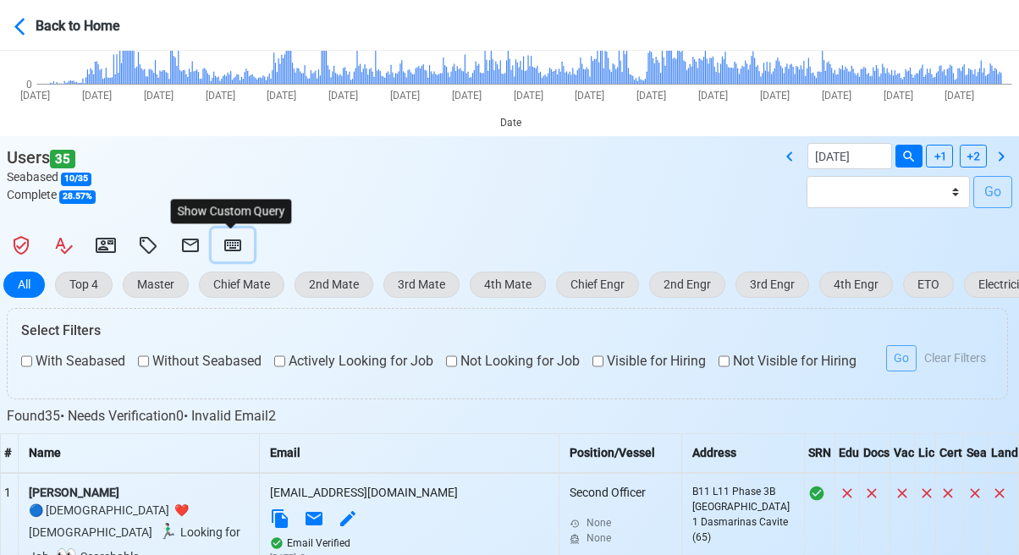
click at [233, 253] on icon at bounding box center [232, 245] width 20 height 20
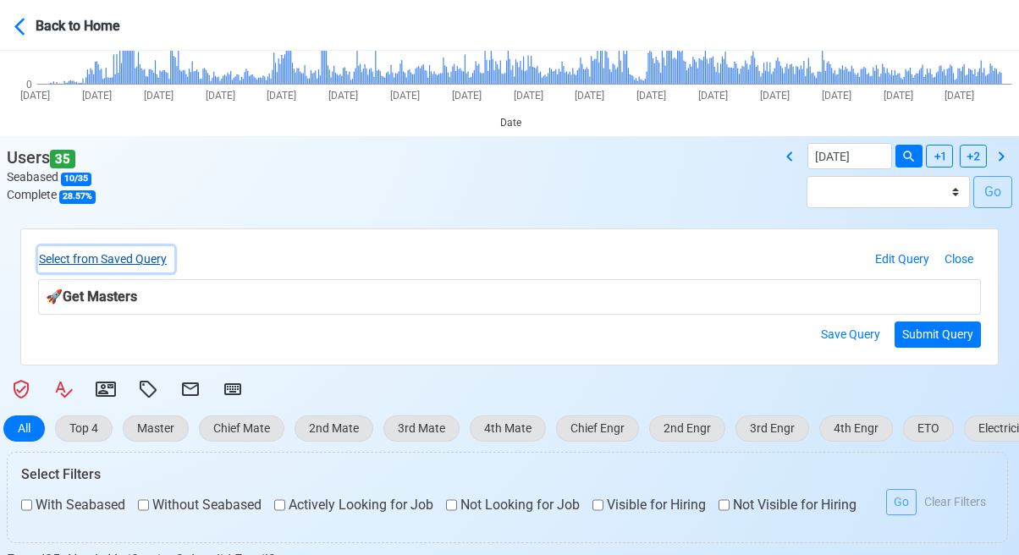
click at [166, 260] on button "Select from Saved Query" at bounding box center [106, 259] width 136 height 26
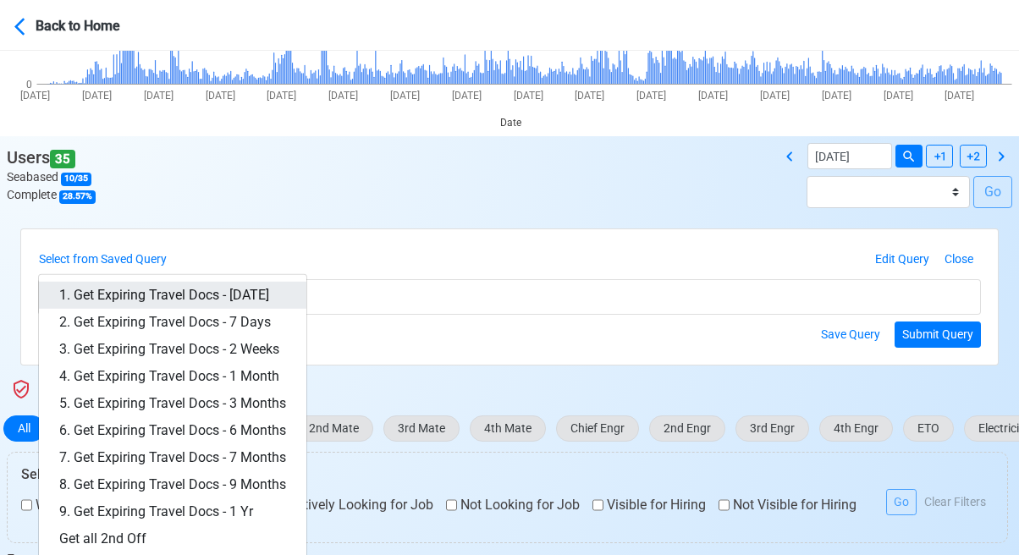
click at [210, 294] on link "1. Get Expiring Travel Docs - [DATE]" at bounding box center [172, 295] width 267 height 27
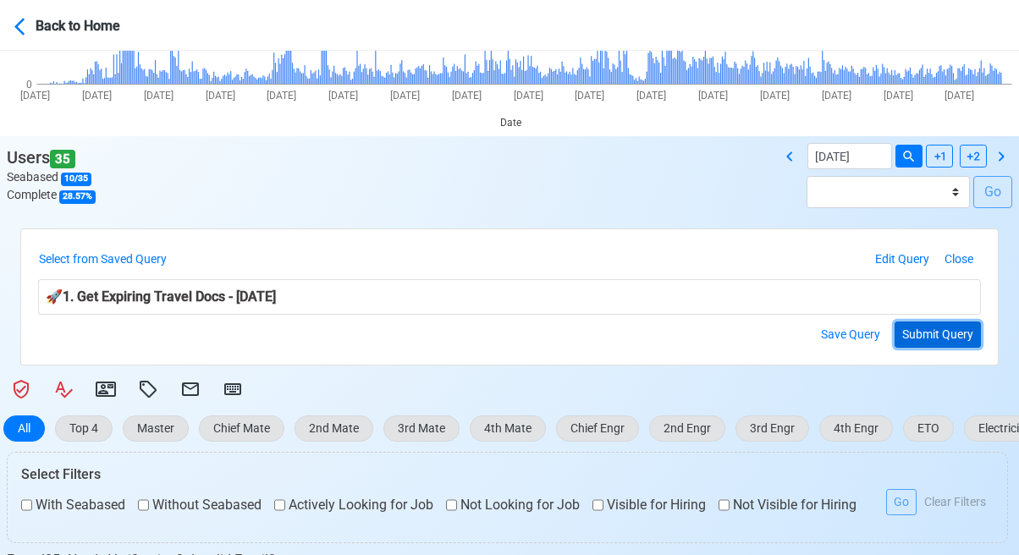
click at [952, 333] on button "Submit Query" at bounding box center [937, 334] width 86 height 26
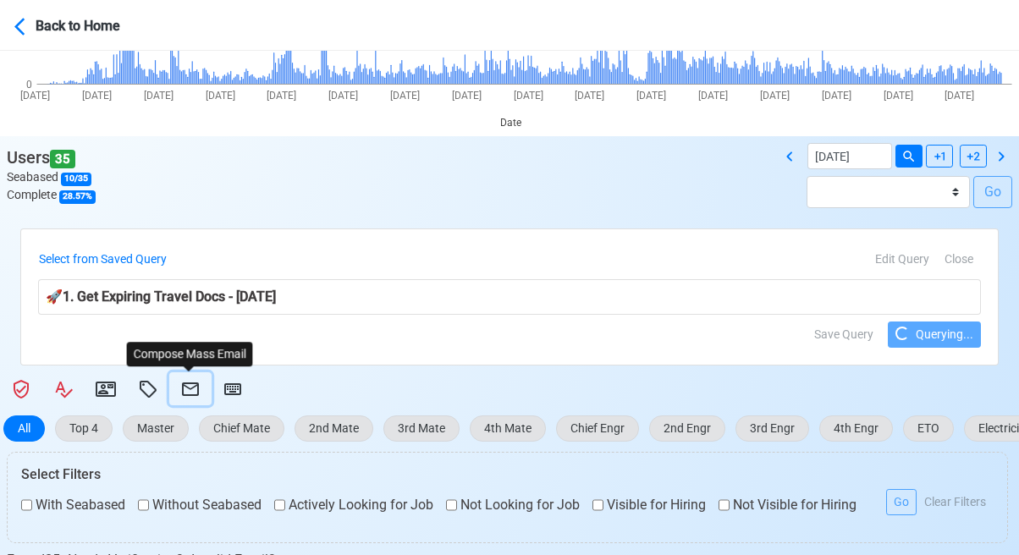
click at [183, 392] on icon at bounding box center [190, 389] width 20 height 20
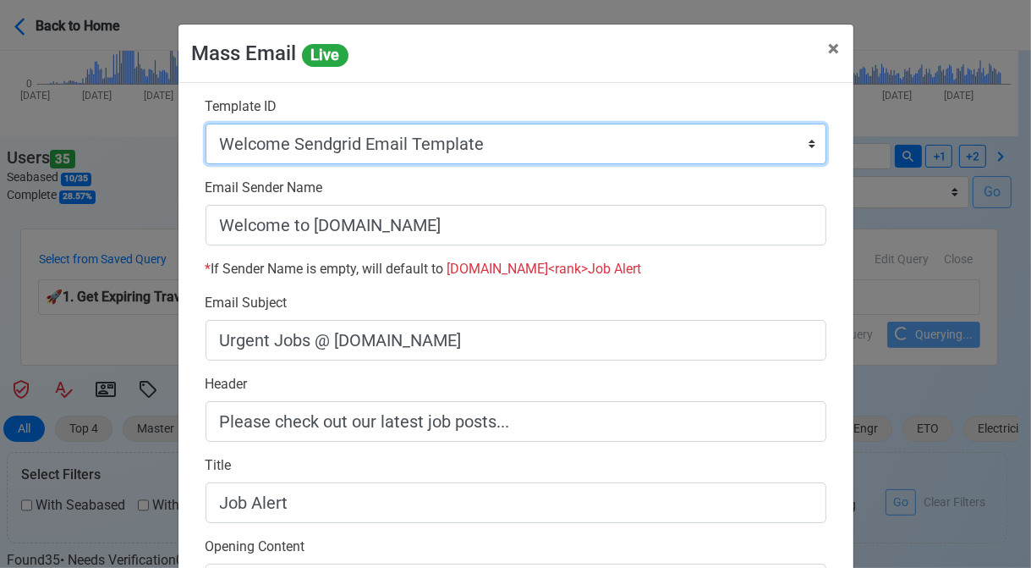
click at [552, 146] on select "Auto Position Job Email Template Incomplete CV Email Template ETO/ETR Job Email…" at bounding box center [516, 144] width 621 height 41
select select "d-3e71907ffd064a39999872a824aaf79a"
click at [206, 124] on select "Auto Position Job Email Template Incomplete CV Email Template ETO/ETR Job Email…" at bounding box center [516, 144] width 621 height 41
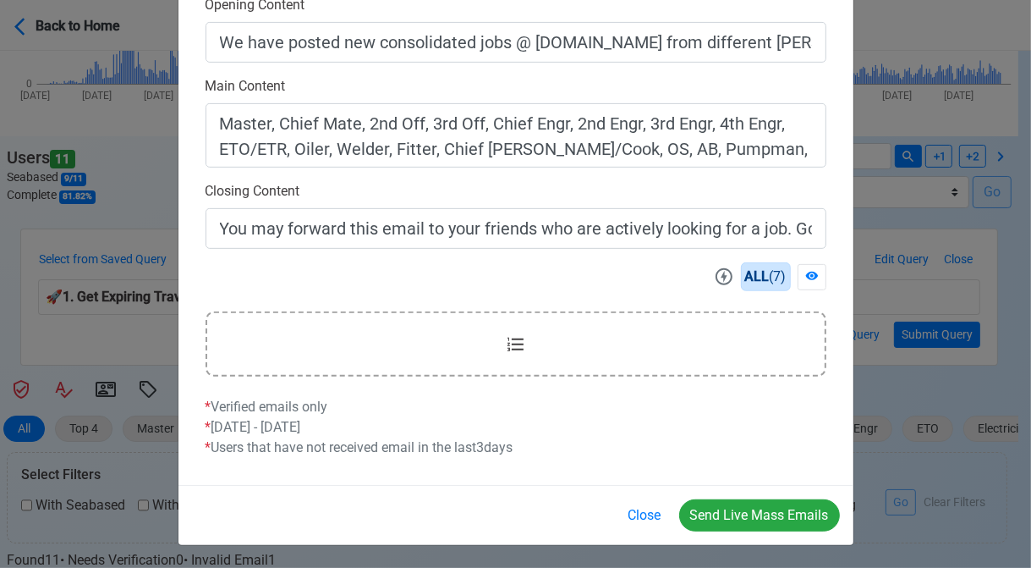
click at [2, 317] on div "Mass Email Live × Close Template ID Auto Position Job Email Template Incomplete…" at bounding box center [515, 284] width 1031 height 568
click at [643, 517] on button "Close" at bounding box center [645, 515] width 55 height 32
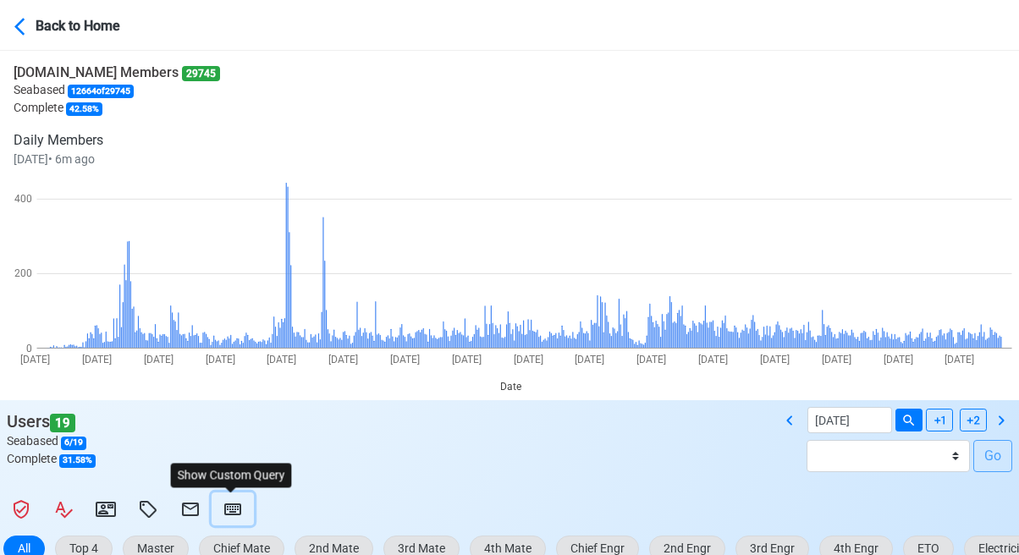
click at [227, 504] on icon at bounding box center [232, 509] width 20 height 20
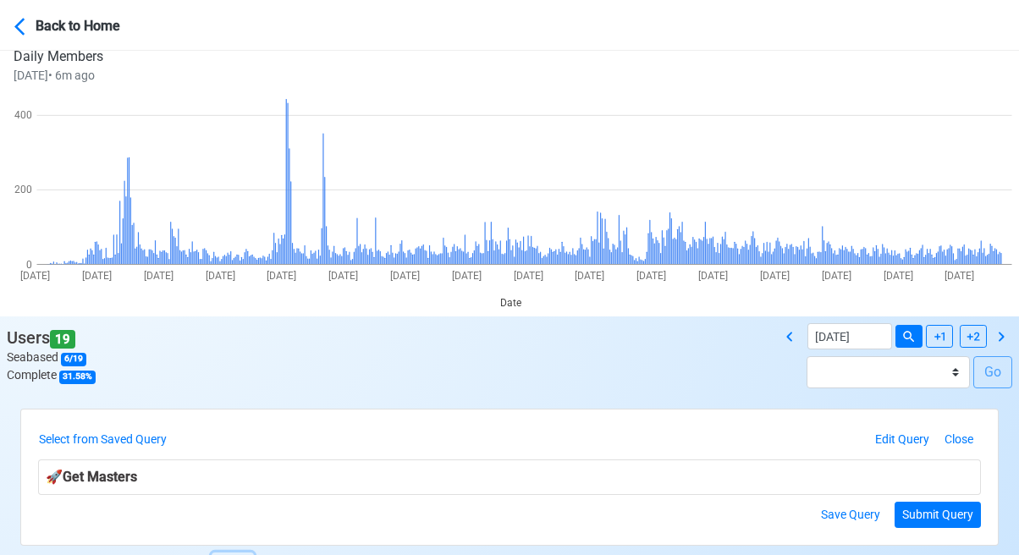
scroll to position [85, 0]
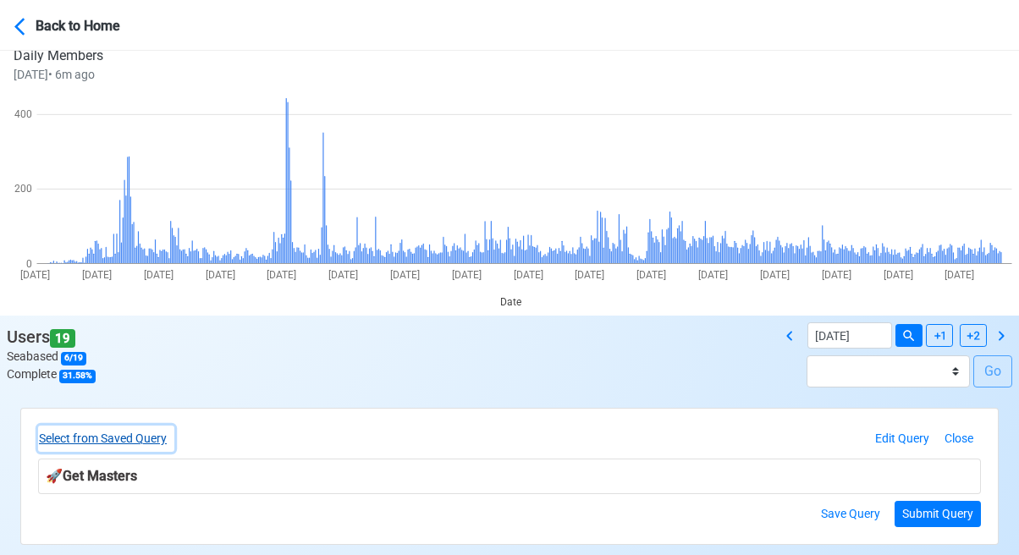
click at [156, 441] on button "Select from Saved Query" at bounding box center [106, 439] width 136 height 26
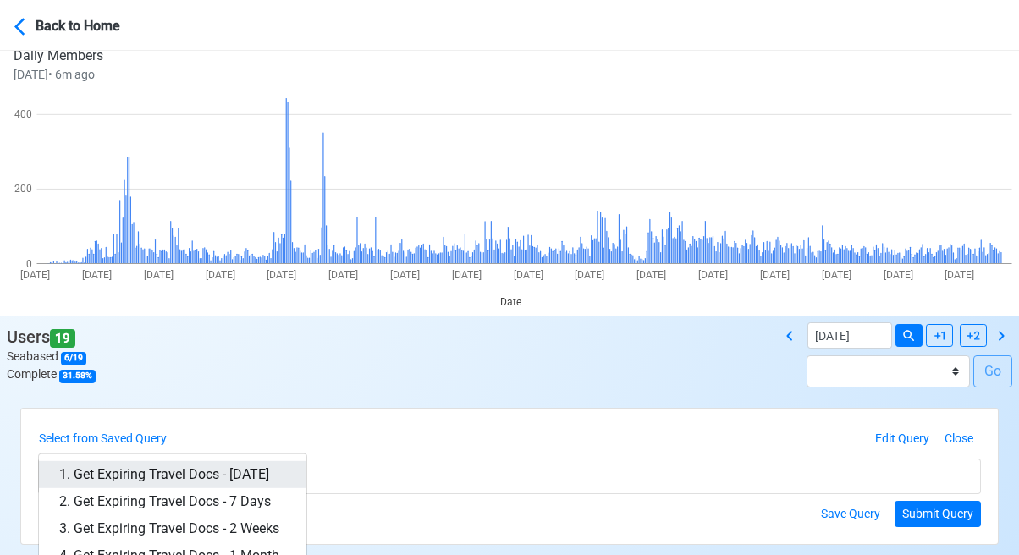
click at [217, 468] on link "1. Get Expiring Travel Docs - [DATE]" at bounding box center [172, 474] width 267 height 27
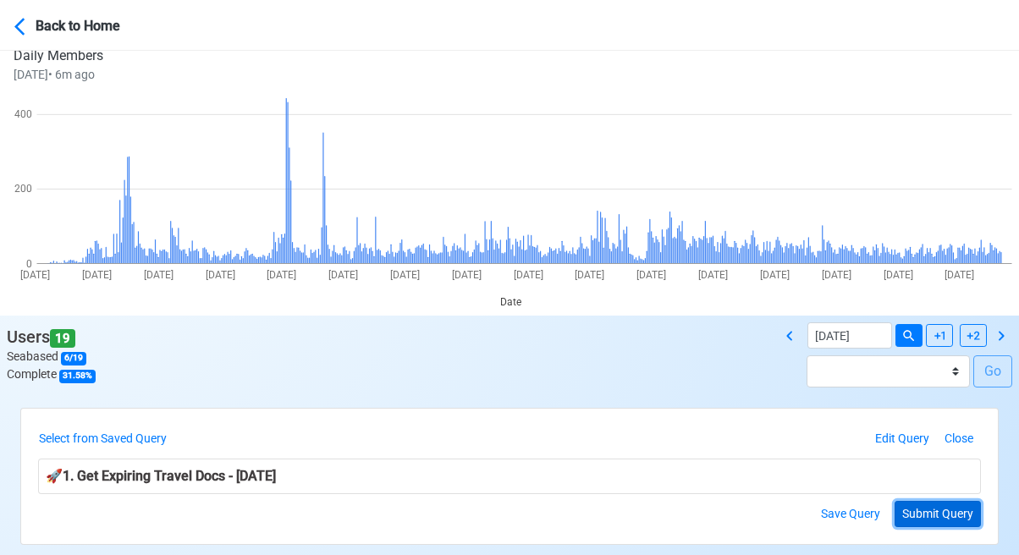
click at [928, 516] on button "Submit Query" at bounding box center [937, 514] width 86 height 26
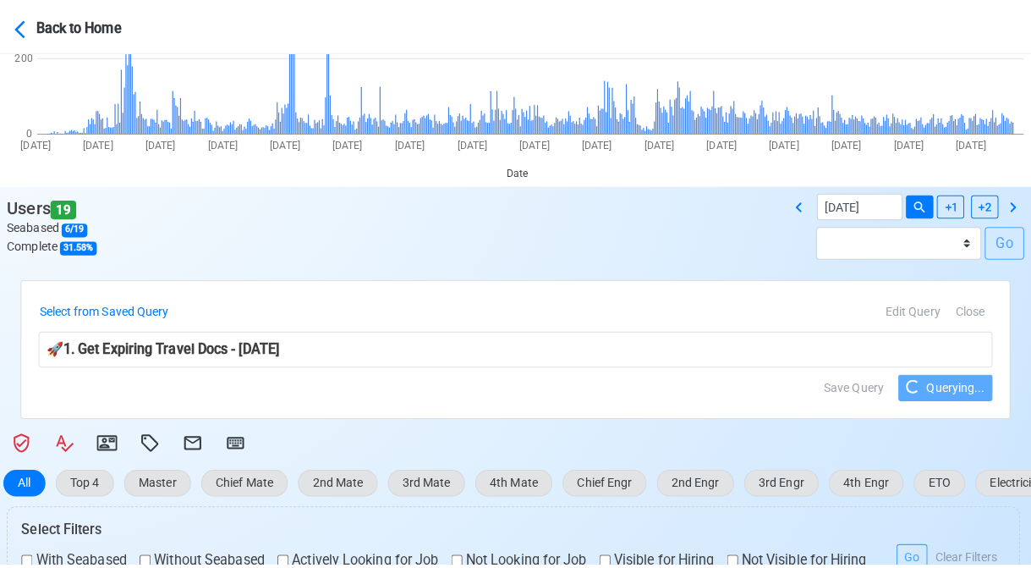
scroll to position [254, 0]
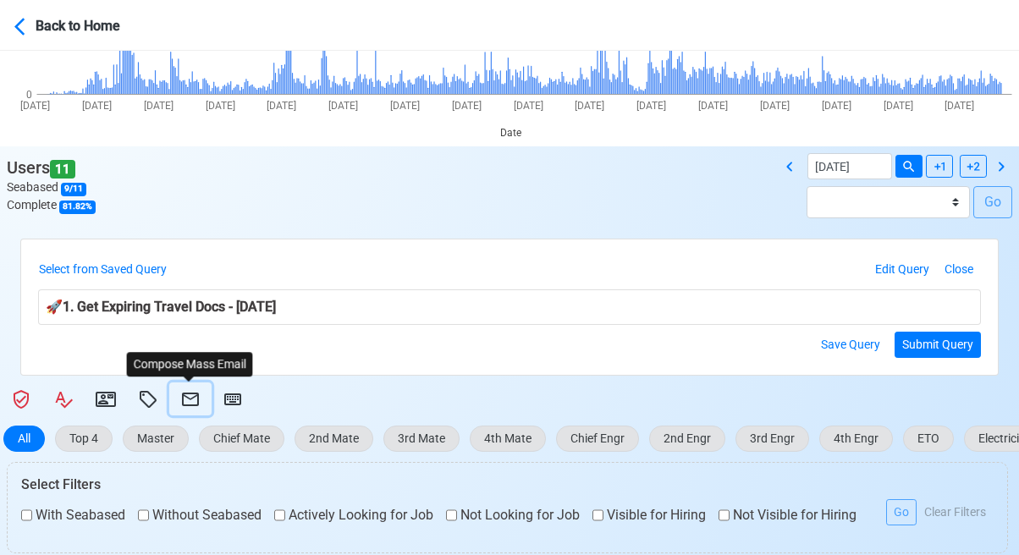
click at [189, 402] on icon at bounding box center [190, 399] width 20 height 20
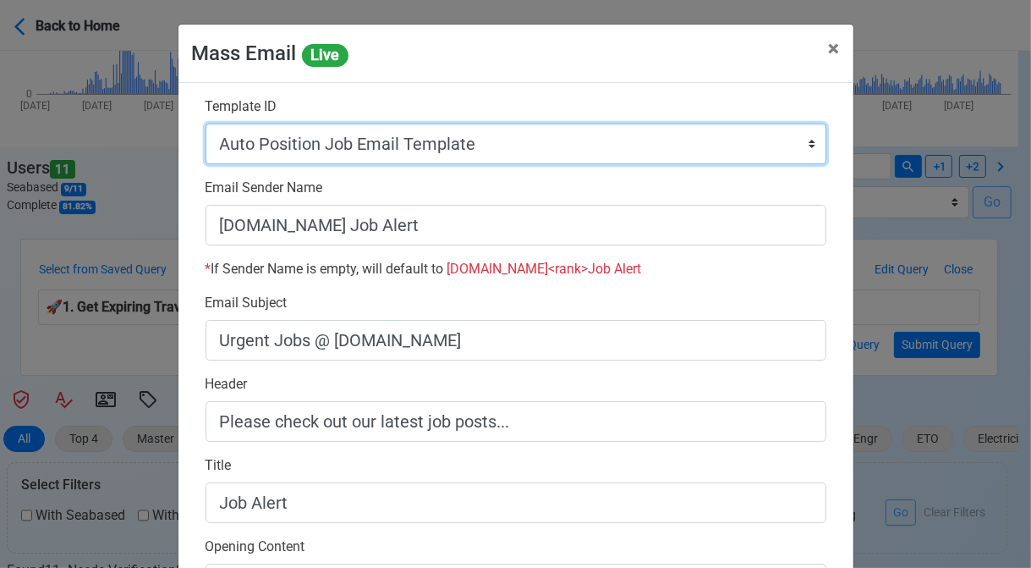
click at [509, 147] on select "Auto Position Job Email Template Incomplete CV Email Template ETO/ETR Job Email…" at bounding box center [516, 144] width 621 height 41
select select "d-3e71907ffd064a39999872a824aaf79a"
click at [206, 124] on select "Auto Position Job Email Template Incomplete CV Email Template ETO/ETR Job Email…" at bounding box center [516, 144] width 621 height 41
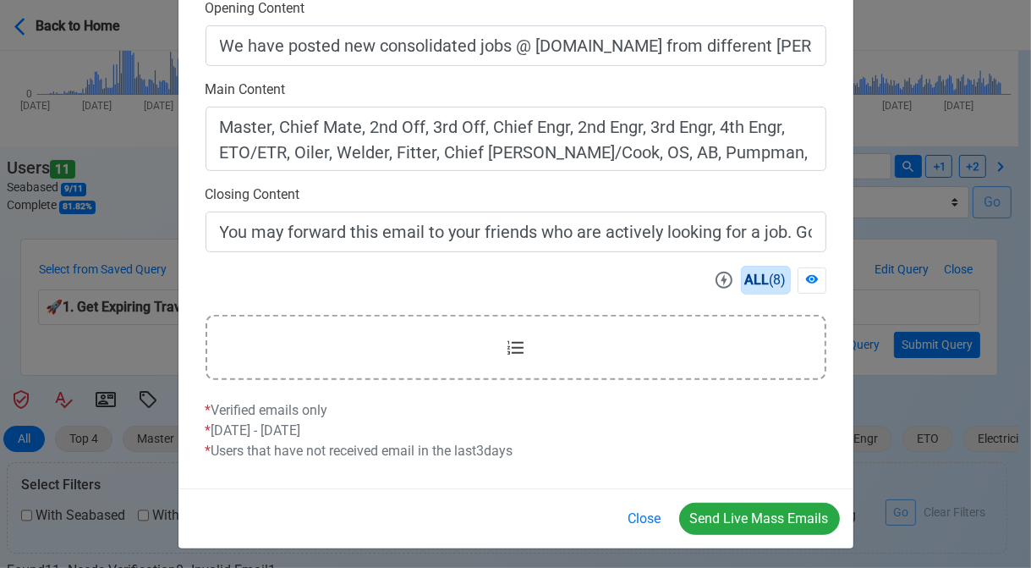
scroll to position [541, 0]
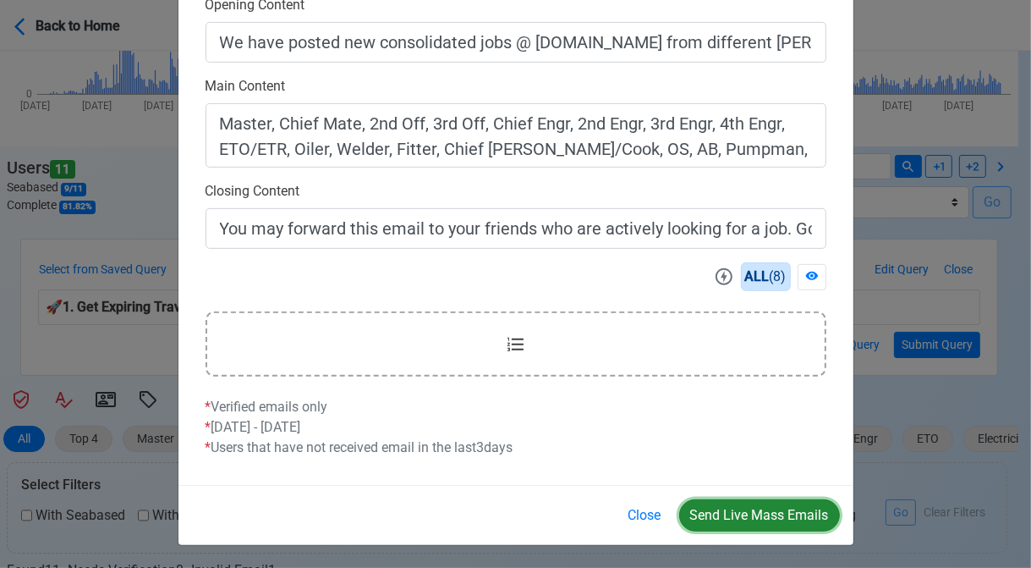
click at [764, 509] on button "Send Live Mass Emails" at bounding box center [759, 515] width 161 height 32
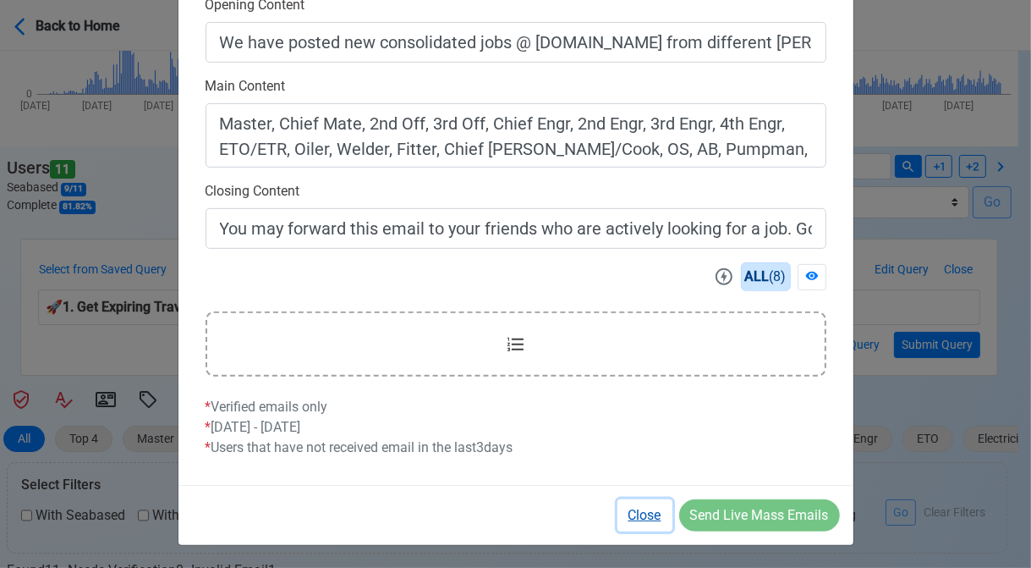
click at [643, 513] on button "Close" at bounding box center [645, 515] width 55 height 32
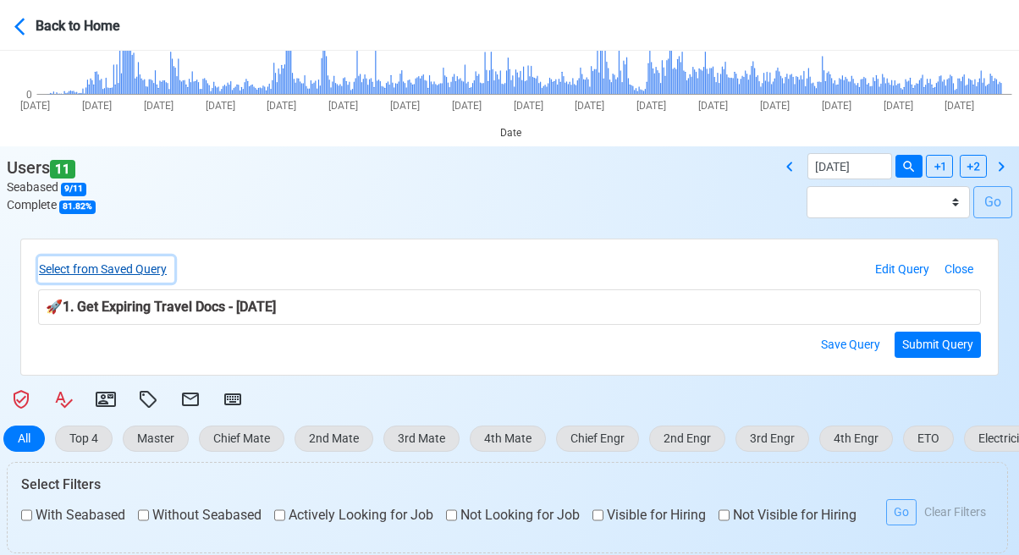
click at [158, 266] on button "Select from Saved Query" at bounding box center [106, 269] width 136 height 26
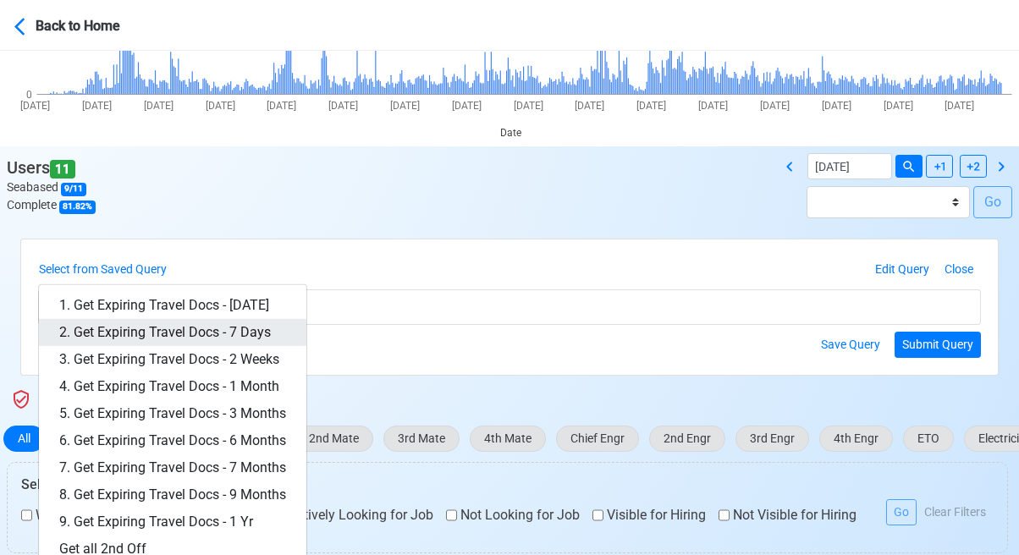
click at [220, 332] on link "2. Get Expiring Travel Docs - 7 Days" at bounding box center [172, 332] width 267 height 27
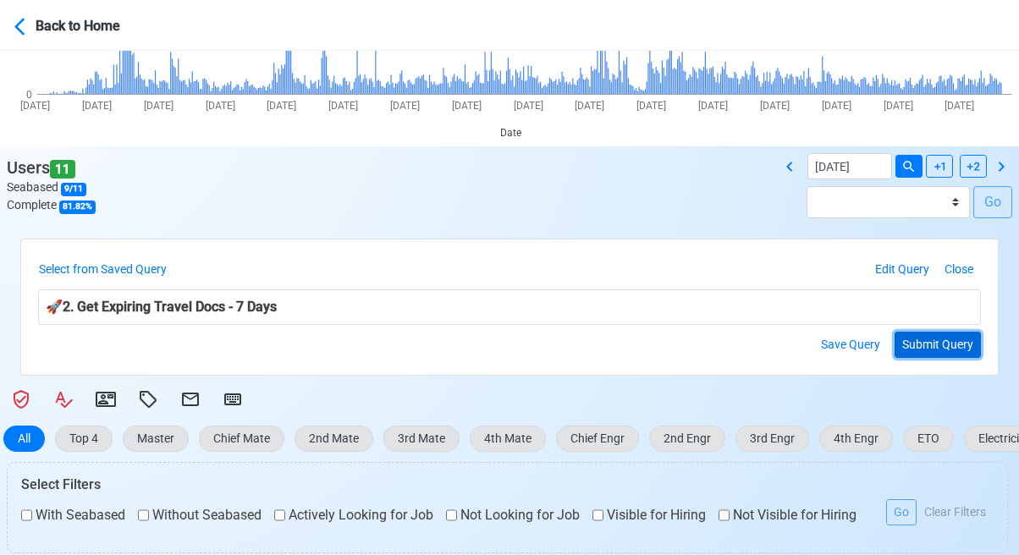
click at [931, 340] on button "Submit Query" at bounding box center [937, 345] width 86 height 26
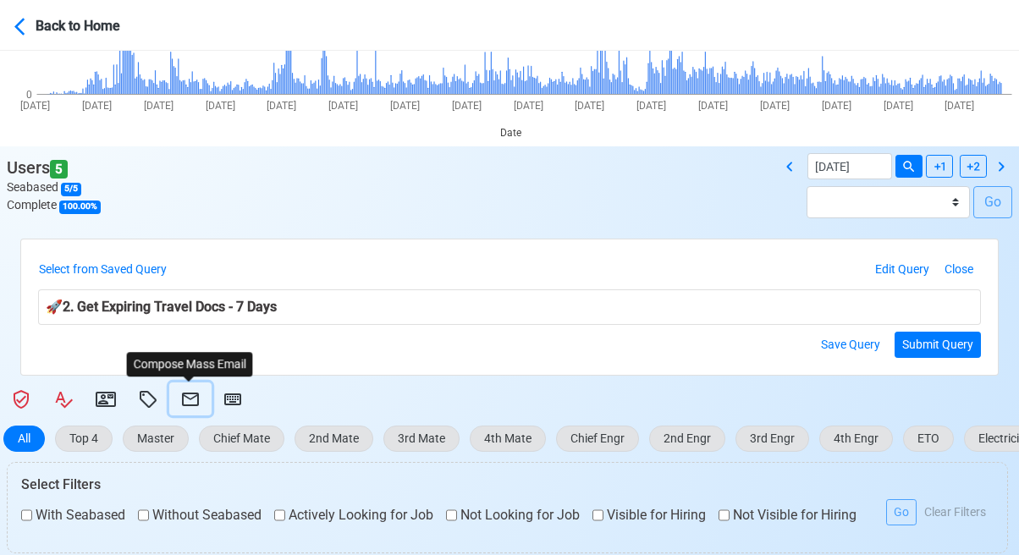
click at [192, 401] on icon at bounding box center [190, 399] width 20 height 20
select select "d-3e71907ffd064a39999872a824aaf79a"
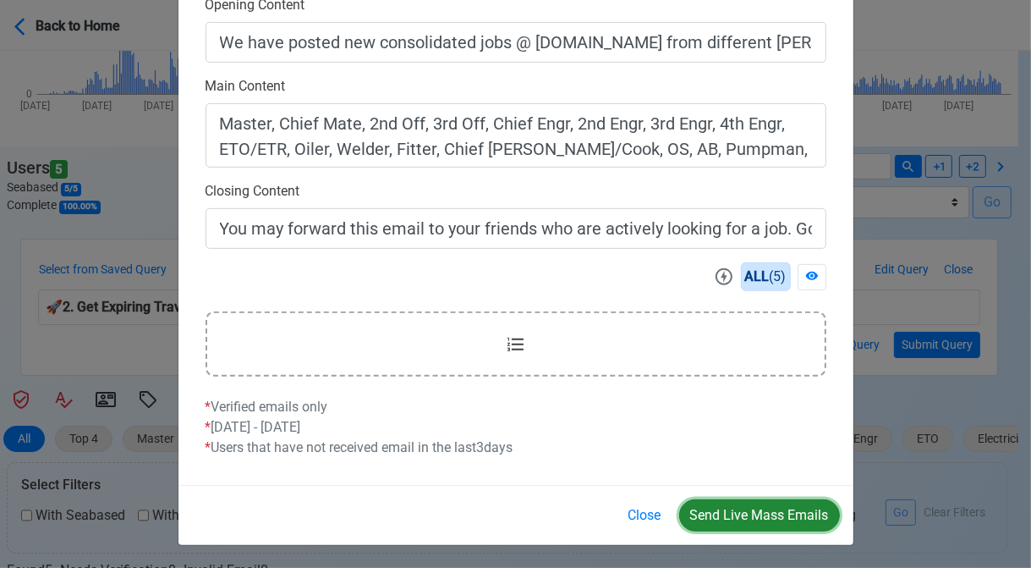
click at [761, 510] on button "Send Live Mass Emails" at bounding box center [759, 515] width 161 height 32
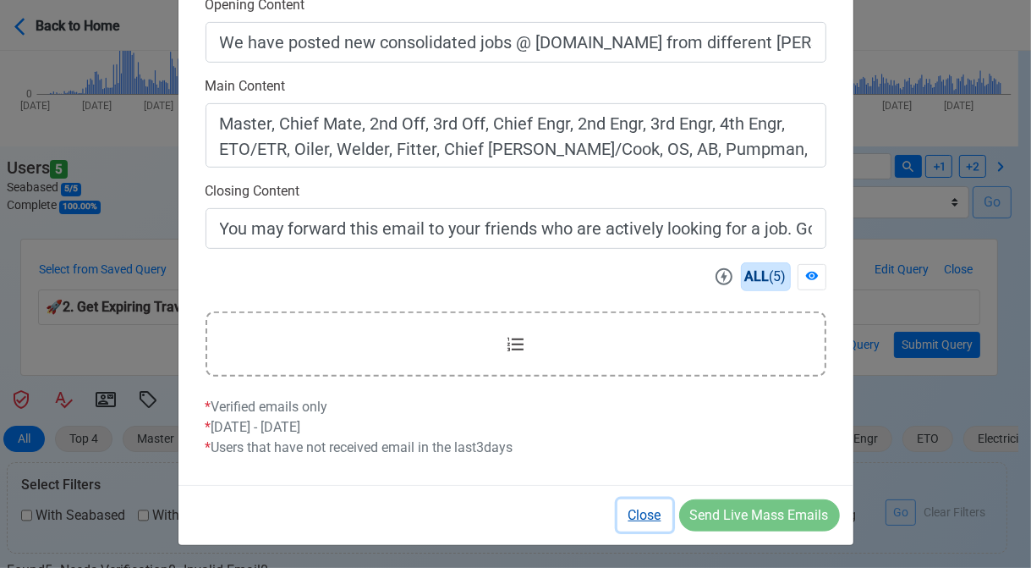
click at [644, 515] on button "Close" at bounding box center [645, 515] width 55 height 32
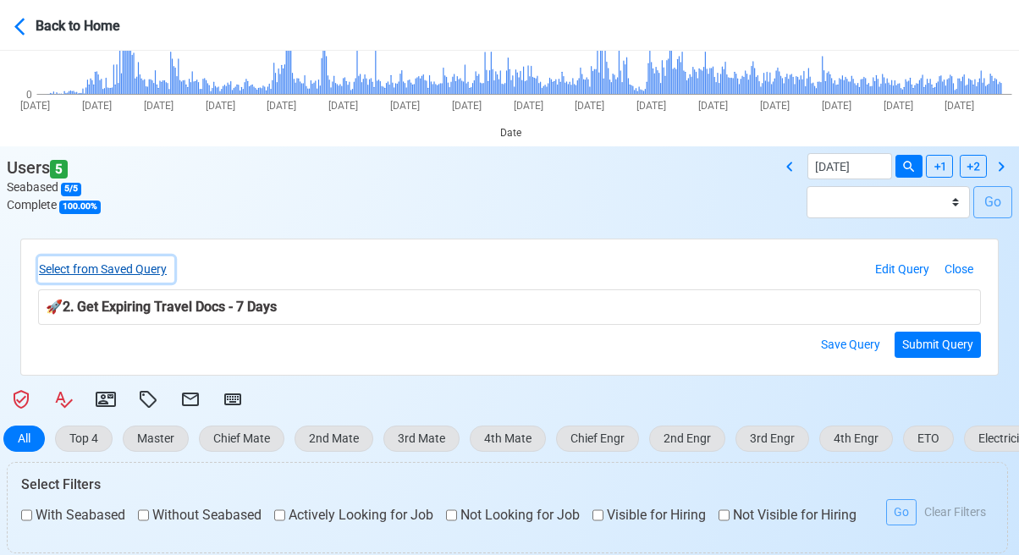
click at [140, 270] on button "Select from Saved Query" at bounding box center [106, 269] width 136 height 26
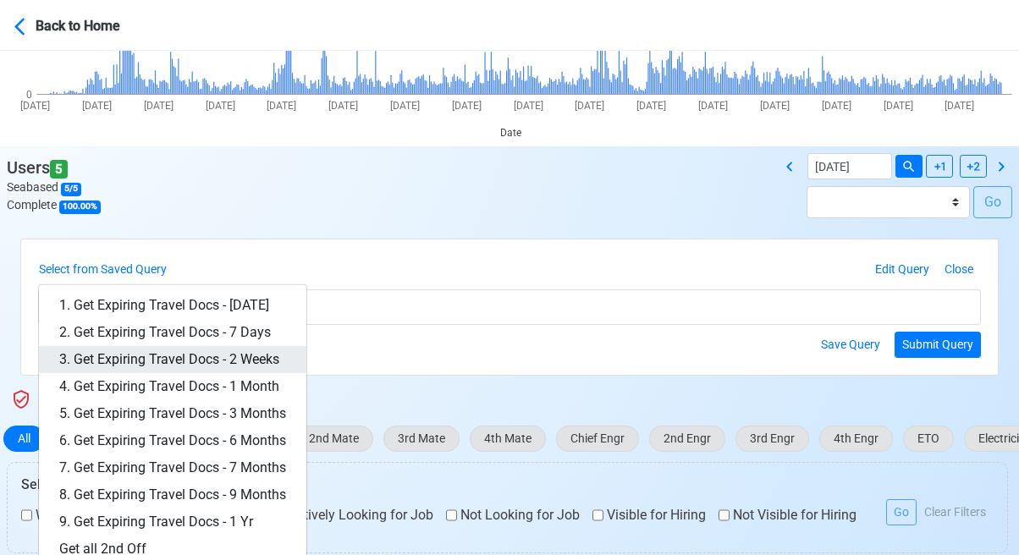
click at [217, 351] on link "3. Get Expiring Travel Docs - 2 Weeks" at bounding box center [172, 359] width 267 height 27
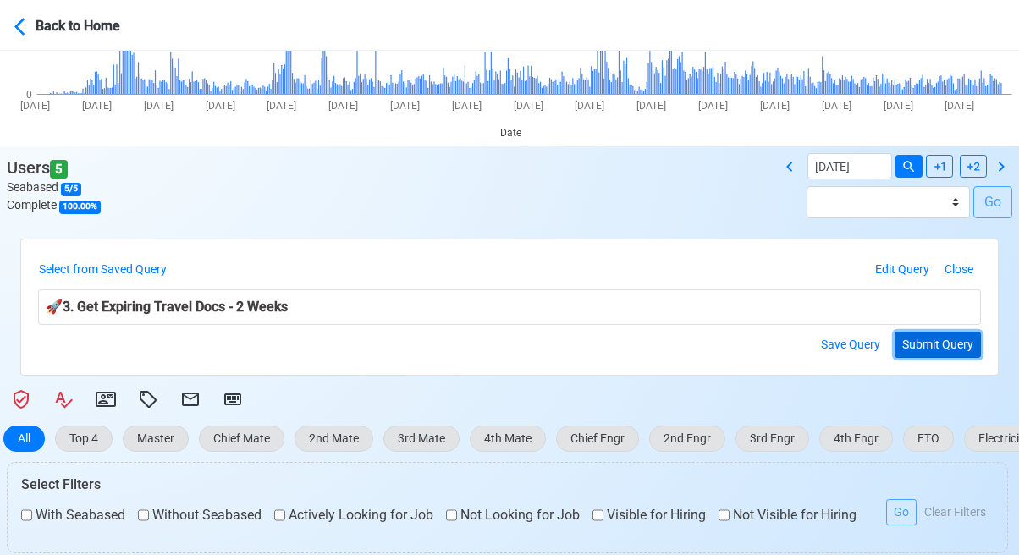
click at [942, 339] on button "Submit Query" at bounding box center [937, 345] width 86 height 26
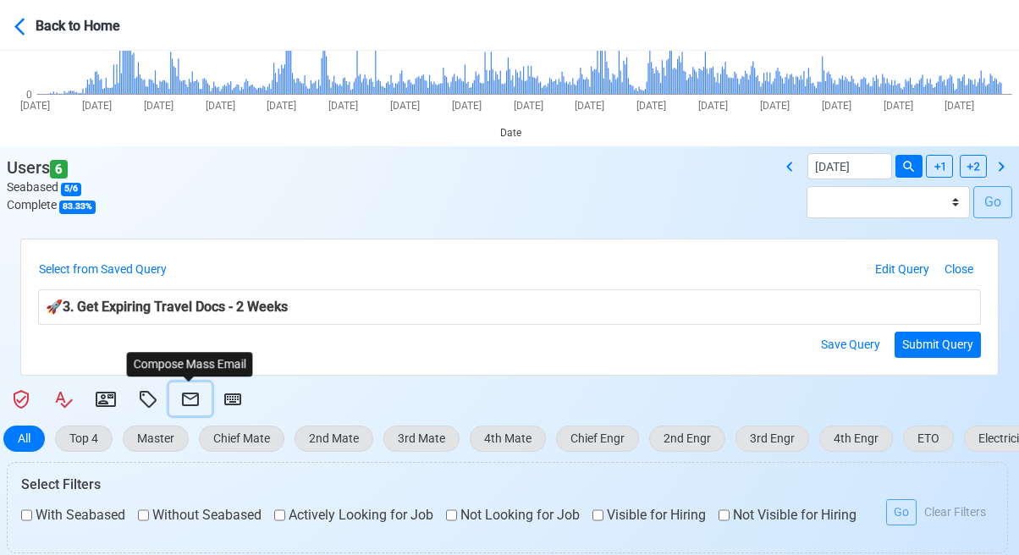
click at [189, 398] on icon at bounding box center [190, 399] width 20 height 20
select select "d-3e71907ffd064a39999872a824aaf79a"
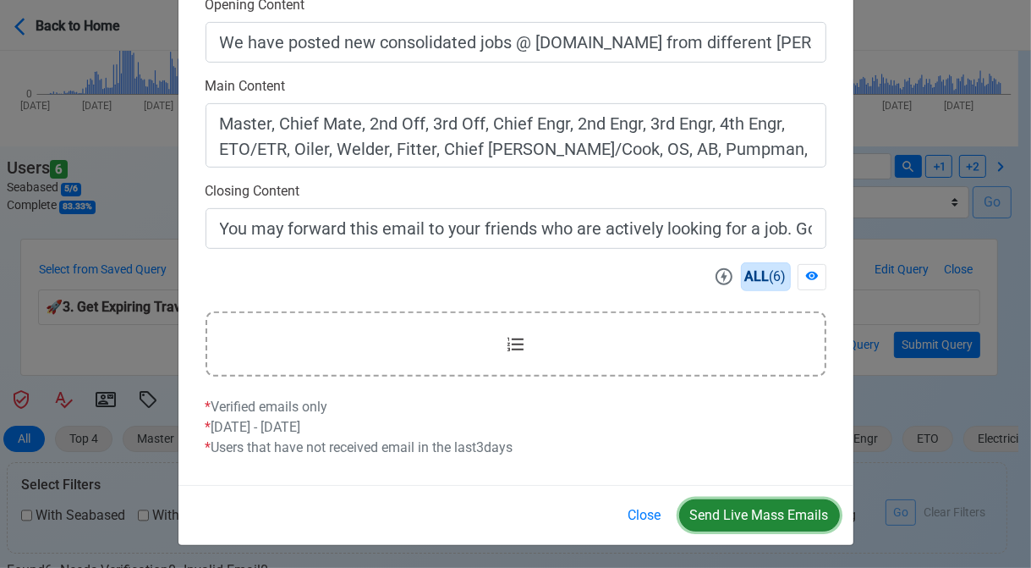
click at [742, 507] on button "Send Live Mass Emails" at bounding box center [759, 515] width 161 height 32
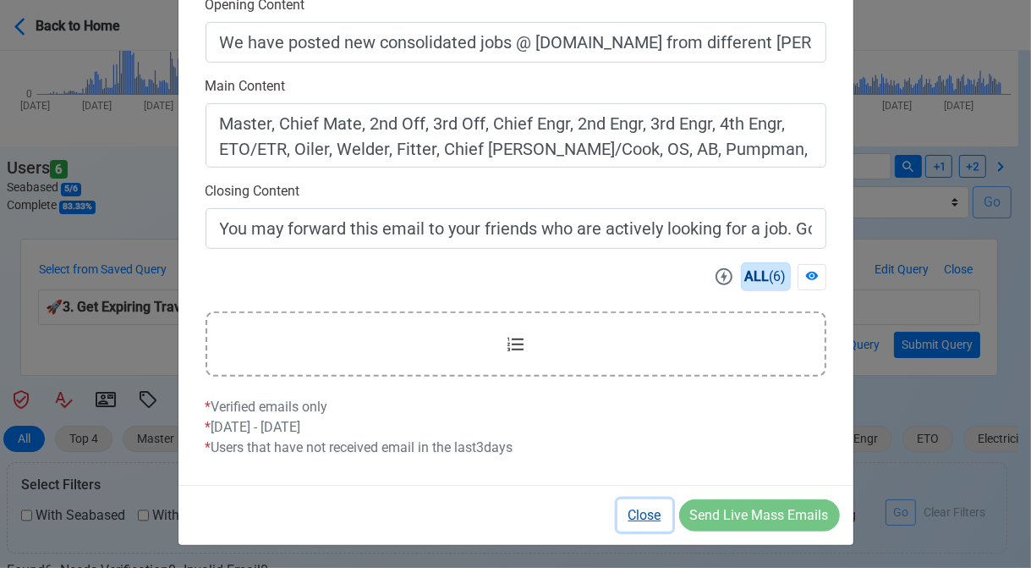
click at [650, 513] on button "Close" at bounding box center [645, 515] width 55 height 32
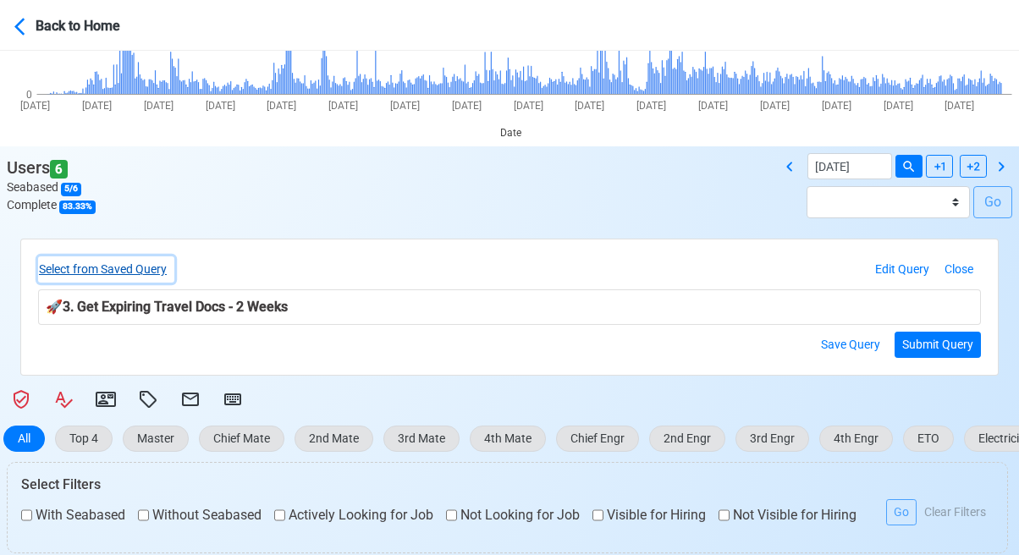
click at [151, 263] on button "Select from Saved Query" at bounding box center [106, 269] width 136 height 26
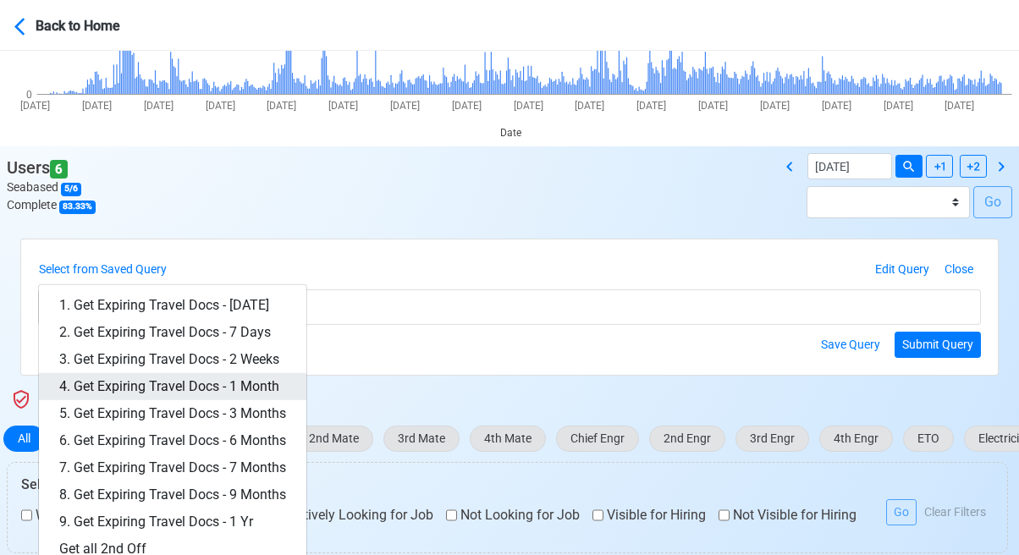
click at [244, 388] on link "4. Get Expiring Travel Docs - 1 Month" at bounding box center [172, 386] width 267 height 27
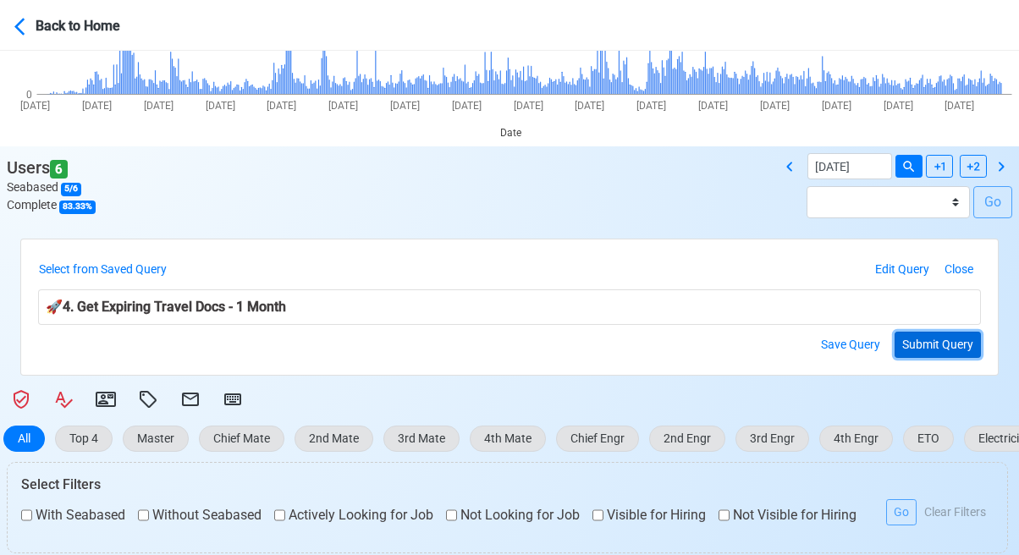
click at [958, 334] on button "Submit Query" at bounding box center [937, 345] width 86 height 26
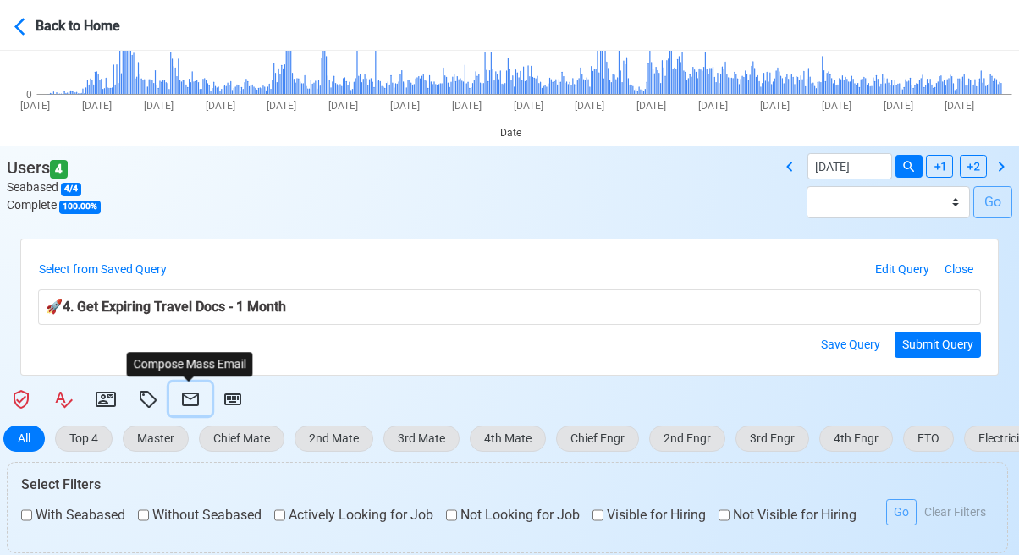
click at [187, 396] on icon at bounding box center [190, 399] width 20 height 20
select select "d-3e71907ffd064a39999872a824aaf79a"
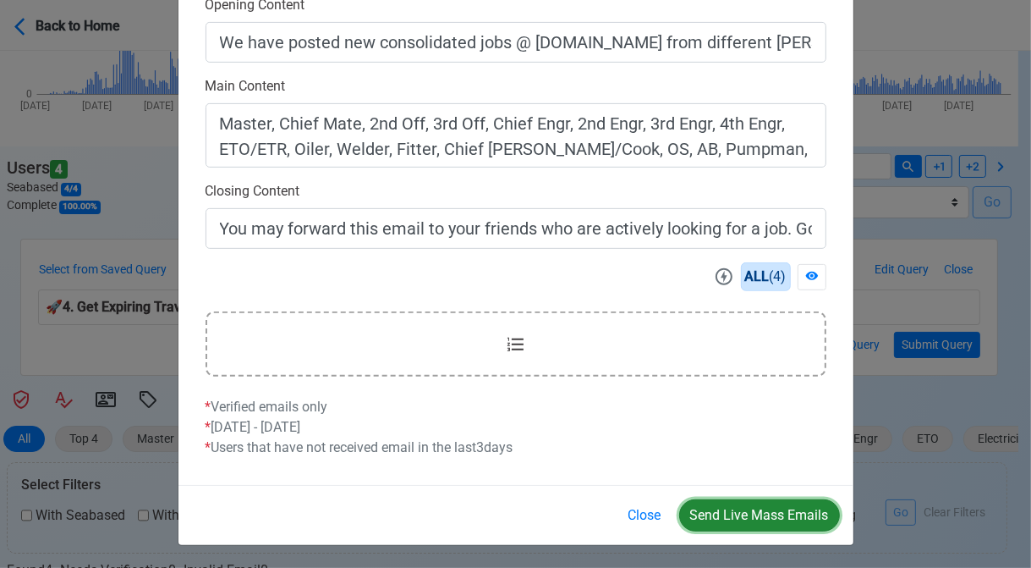
click at [734, 506] on button "Send Live Mass Emails" at bounding box center [759, 515] width 161 height 32
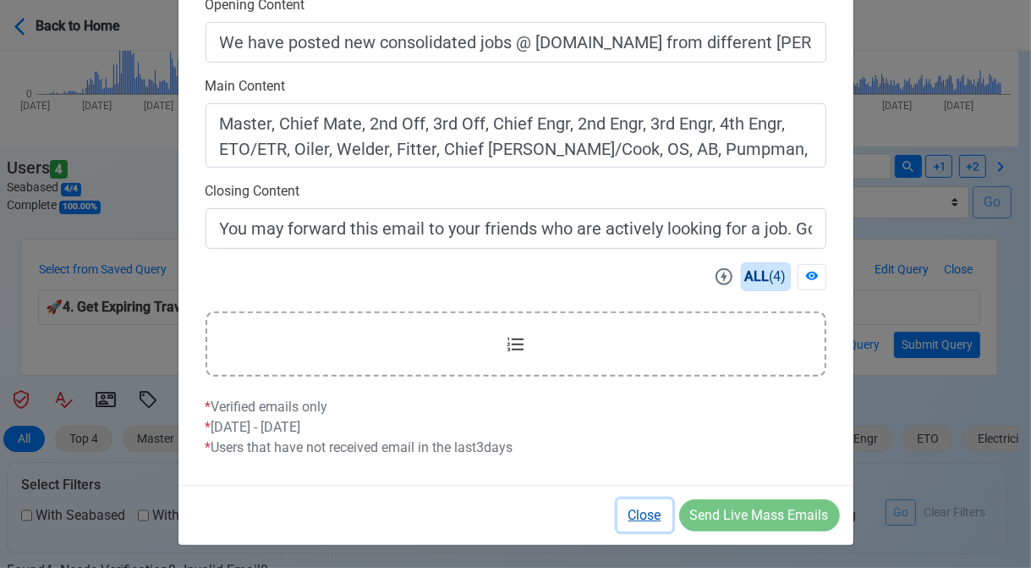
click at [650, 511] on button "Close" at bounding box center [645, 515] width 55 height 32
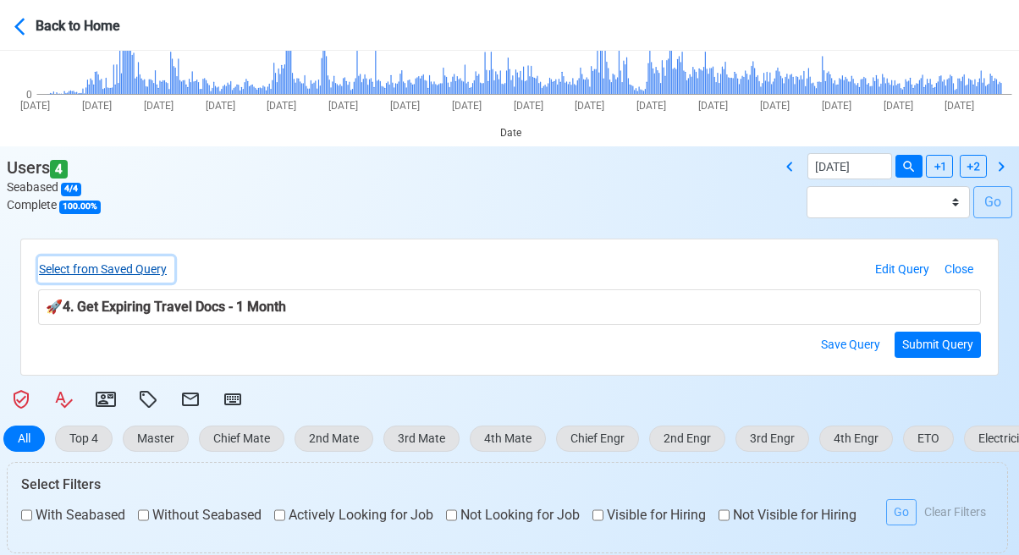
click at [151, 268] on button "Select from Saved Query" at bounding box center [106, 269] width 136 height 26
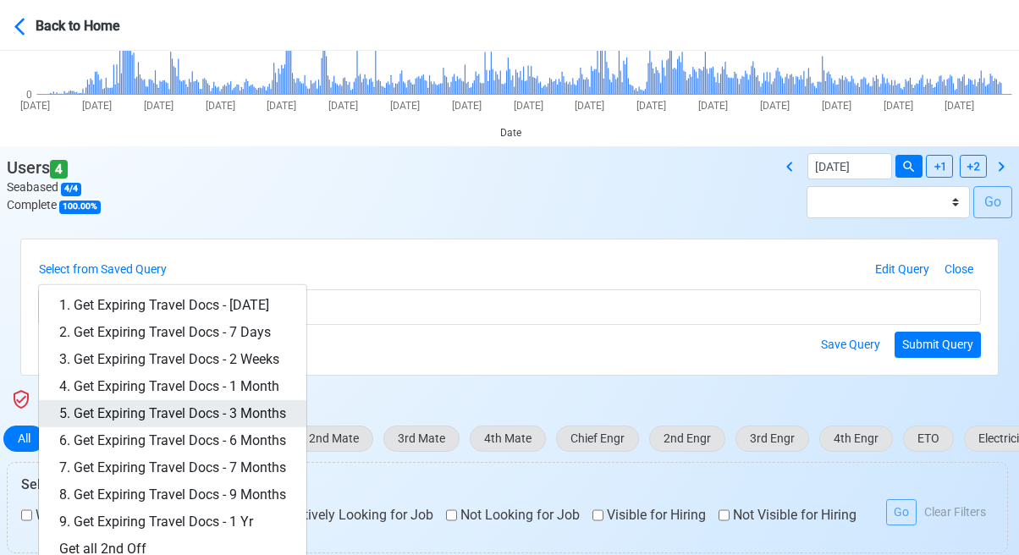
click at [232, 403] on link "5. Get Expiring Travel Docs - 3 Months" at bounding box center [172, 413] width 267 height 27
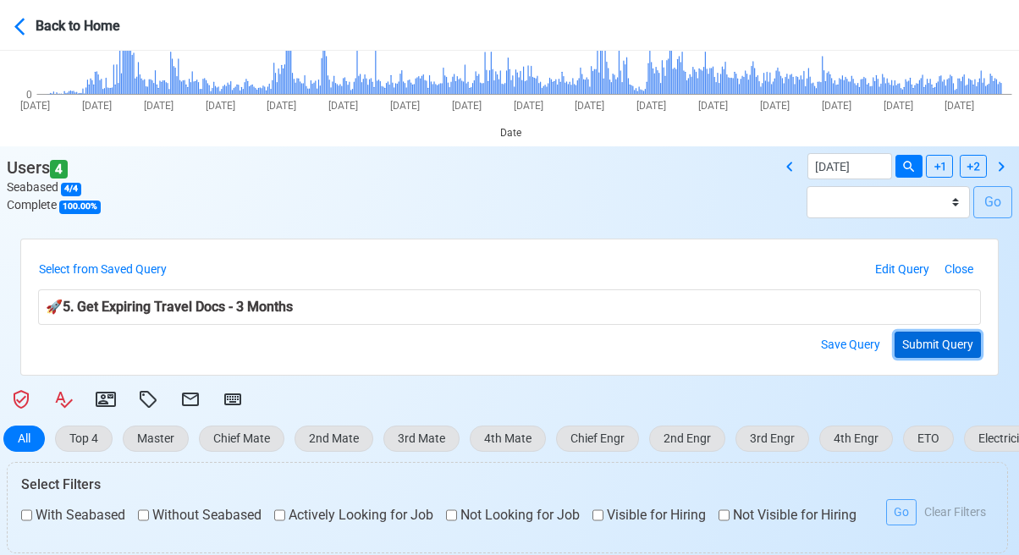
click at [923, 342] on button "Submit Query" at bounding box center [937, 345] width 86 height 26
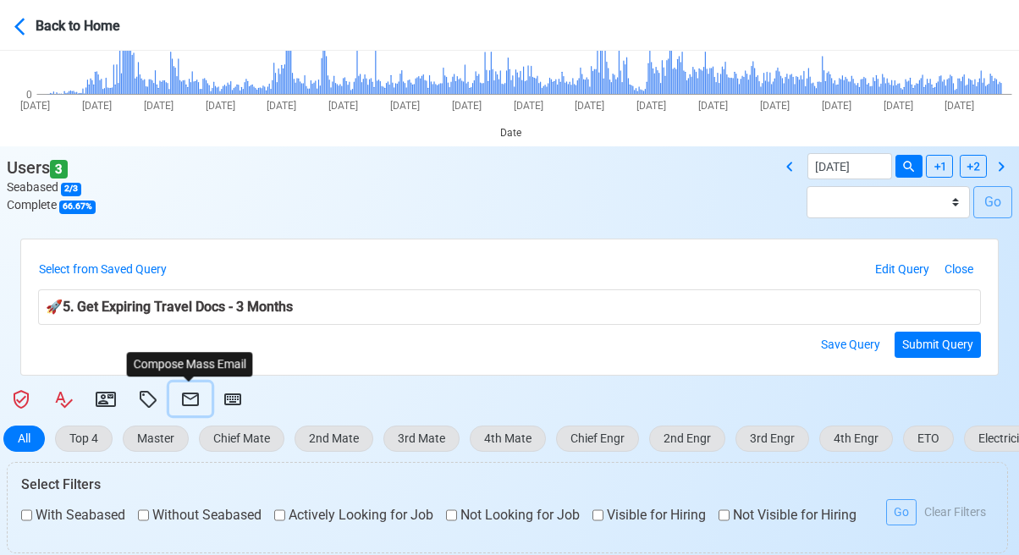
click at [177, 394] on button at bounding box center [190, 398] width 42 height 33
select select "d-3e71907ffd064a39999872a824aaf79a"
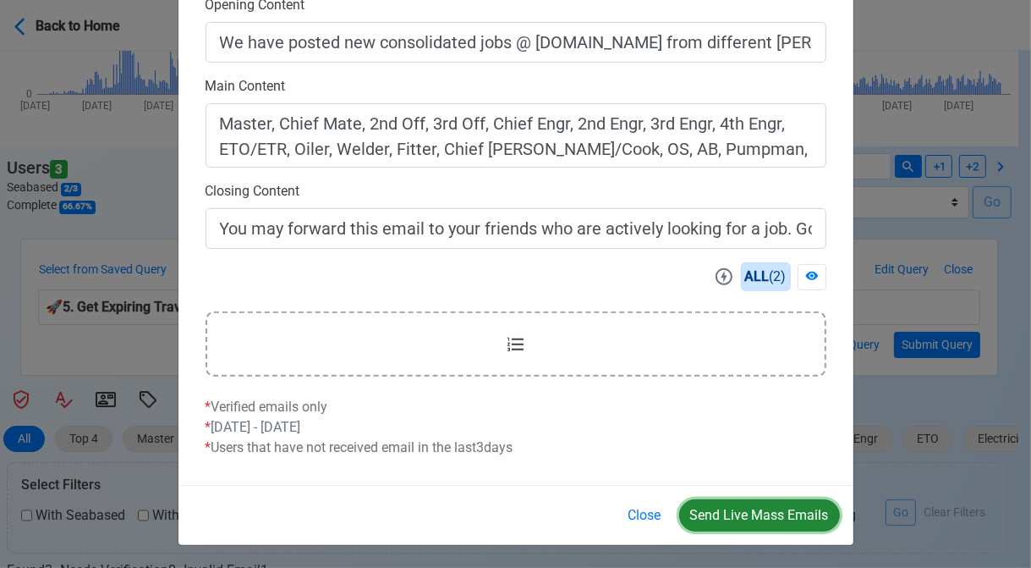
click at [753, 509] on button "Send Live Mass Emails" at bounding box center [759, 515] width 161 height 32
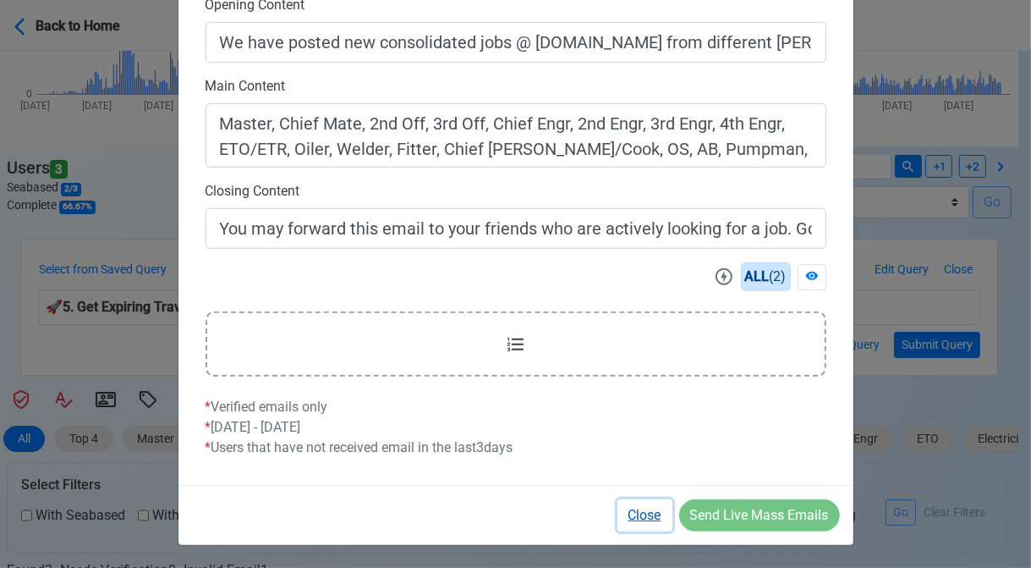
click at [637, 511] on button "Close" at bounding box center [645, 515] width 55 height 32
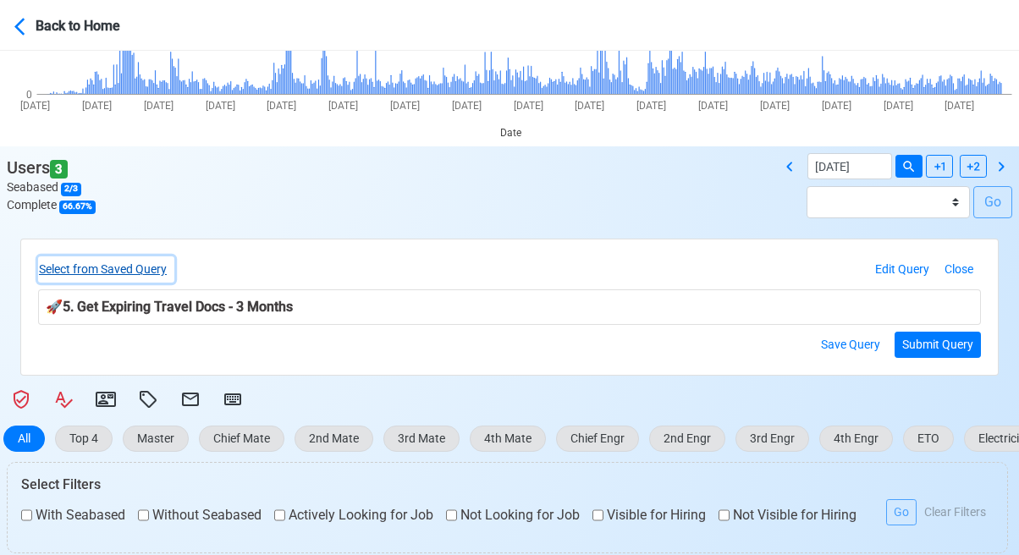
click at [152, 270] on button "Select from Saved Query" at bounding box center [106, 269] width 136 height 26
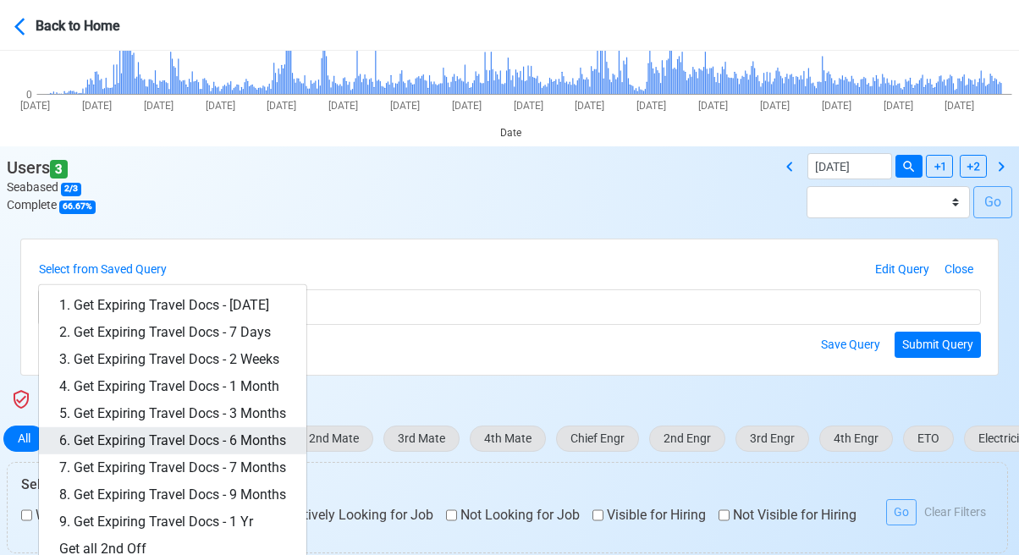
click at [261, 434] on link "6. Get Expiring Travel Docs - 6 Months" at bounding box center [172, 440] width 267 height 27
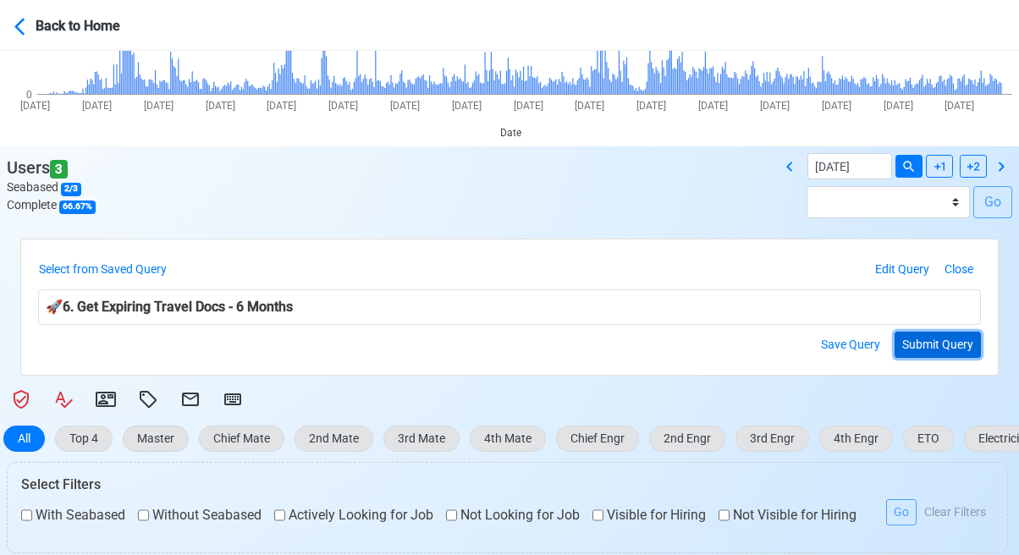
click at [931, 344] on button "Submit Query" at bounding box center [937, 345] width 86 height 26
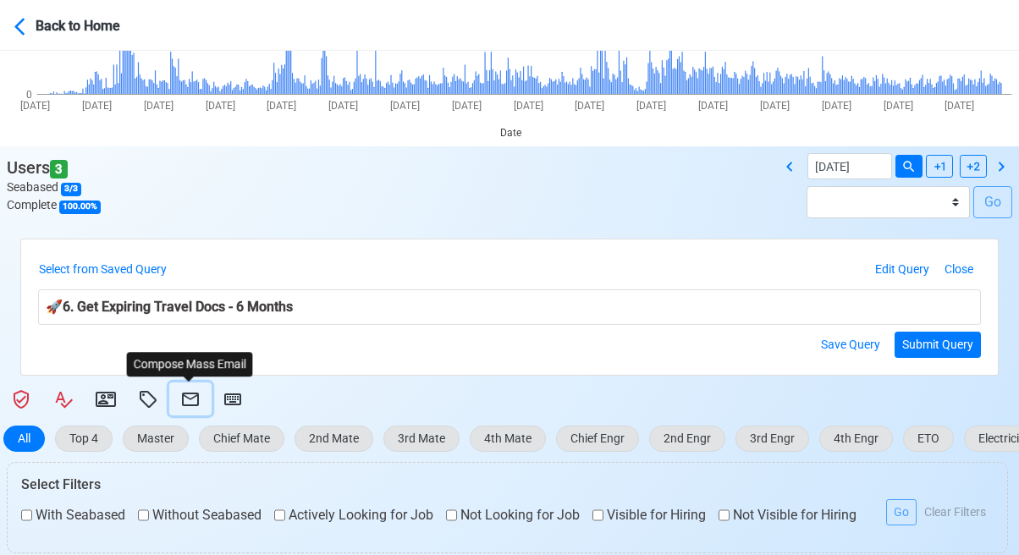
click at [185, 397] on icon at bounding box center [190, 400] width 17 height 14
select select "d-3e71907ffd064a39999872a824aaf79a"
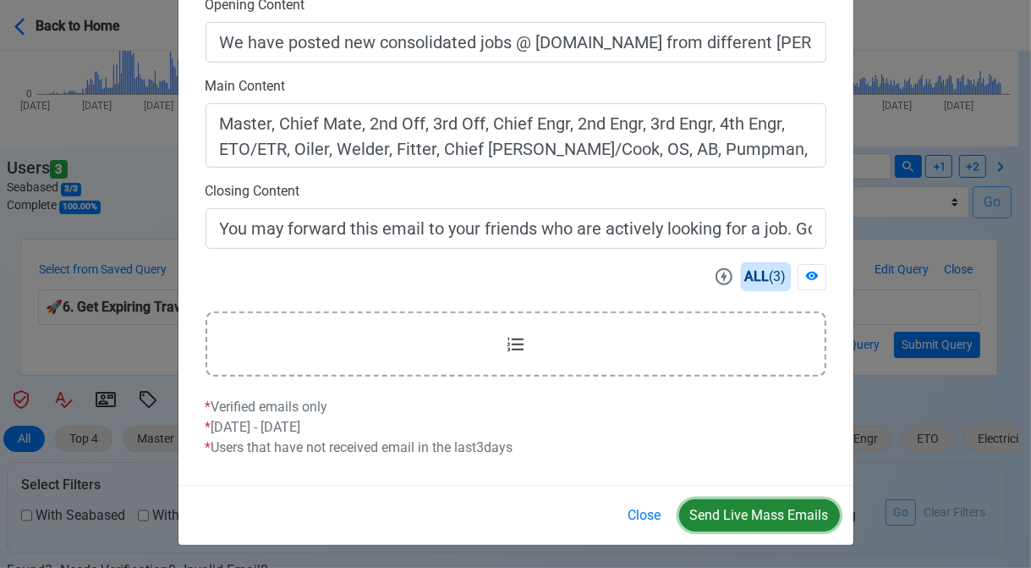
click at [762, 513] on button "Send Live Mass Emails" at bounding box center [759, 515] width 161 height 32
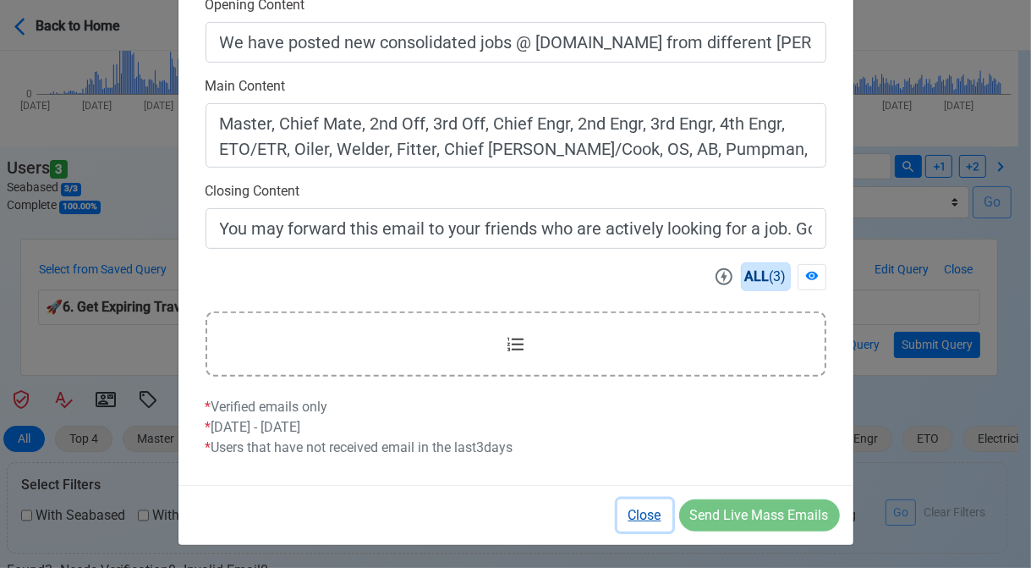
click at [647, 507] on button "Close" at bounding box center [645, 515] width 55 height 32
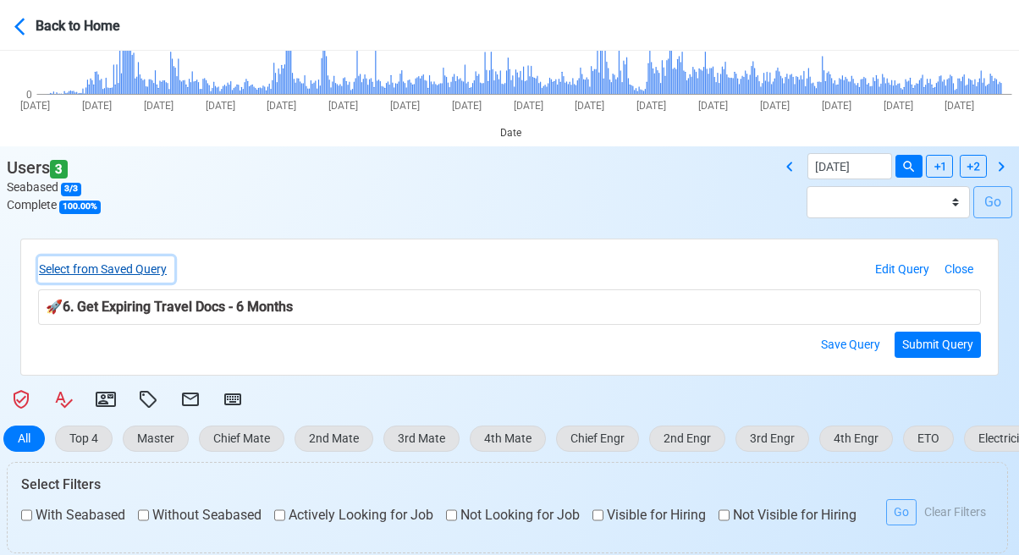
click at [156, 272] on button "Select from Saved Query" at bounding box center [106, 269] width 136 height 26
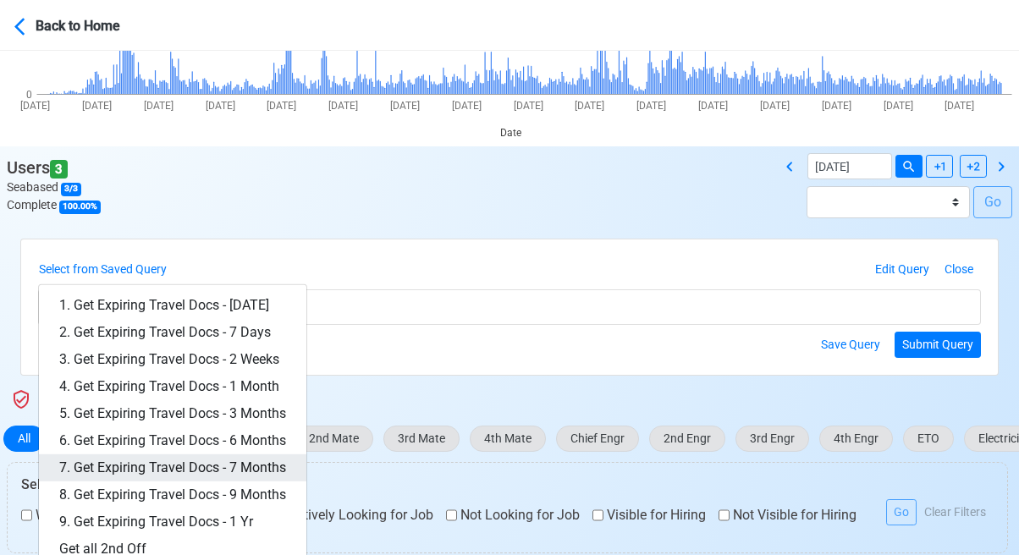
click at [233, 460] on link "7. Get Expiring Travel Docs - 7 Months" at bounding box center [172, 467] width 267 height 27
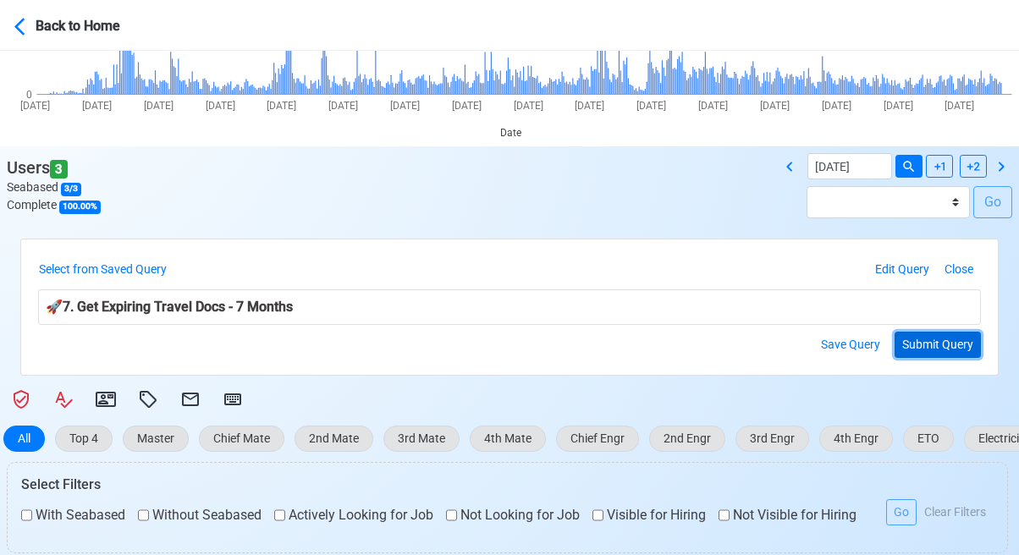
click at [944, 341] on button "Submit Query" at bounding box center [937, 345] width 86 height 26
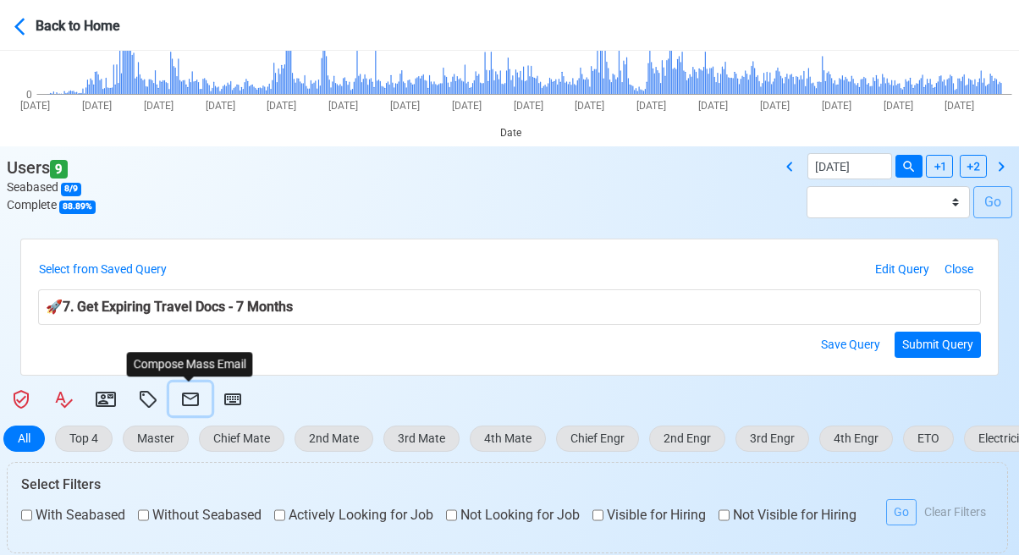
click at [194, 398] on icon at bounding box center [190, 399] width 20 height 20
select select "d-3e71907ffd064a39999872a824aaf79a"
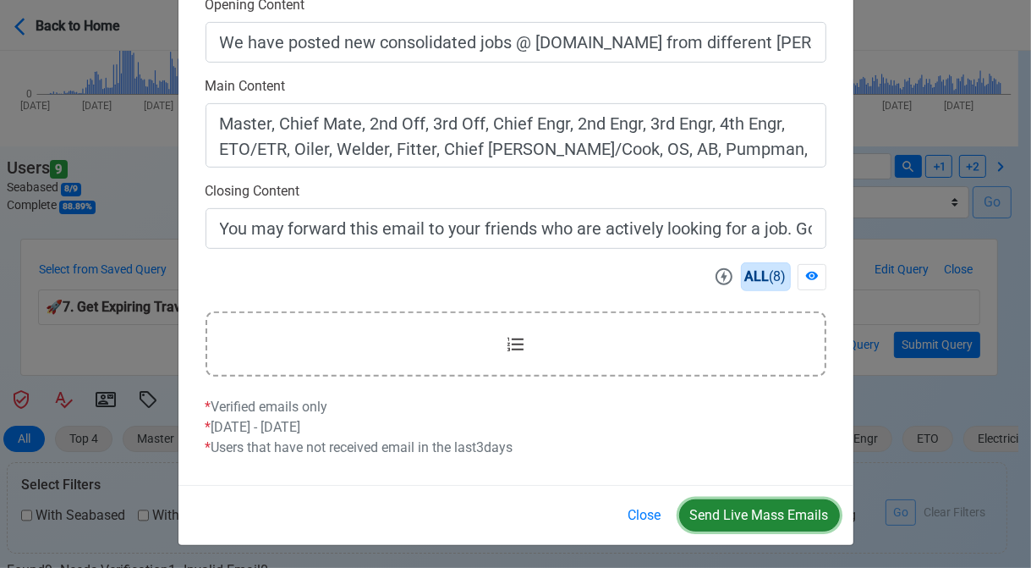
click at [764, 507] on button "Send Live Mass Emails" at bounding box center [759, 515] width 161 height 32
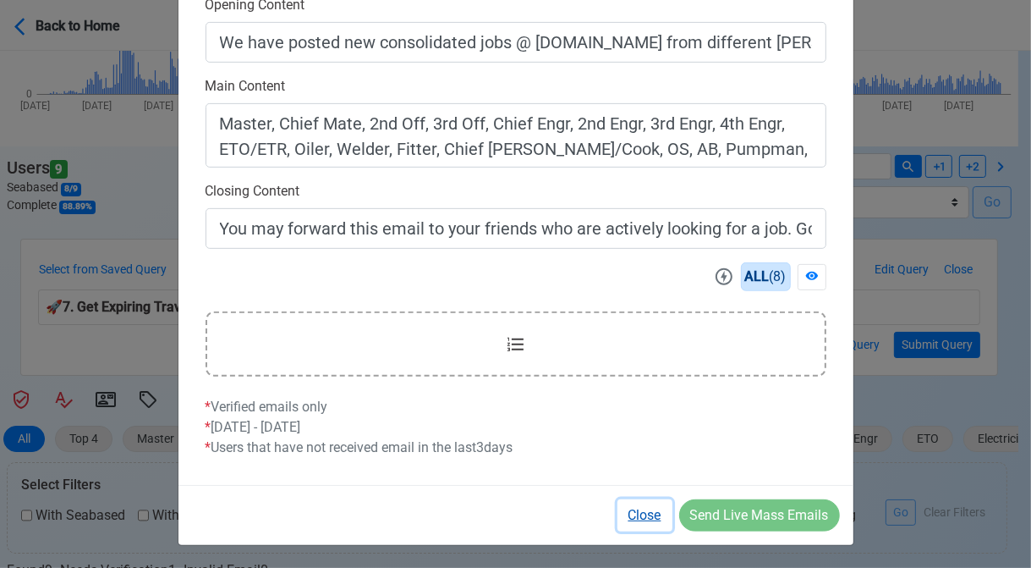
click at [652, 510] on button "Close" at bounding box center [645, 515] width 55 height 32
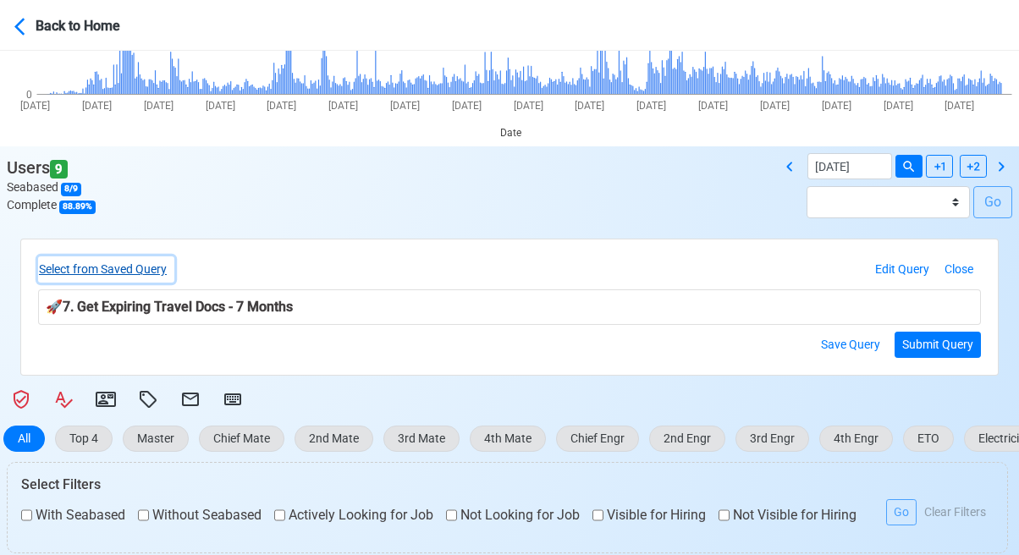
click at [150, 263] on button "Select from Saved Query" at bounding box center [106, 269] width 136 height 26
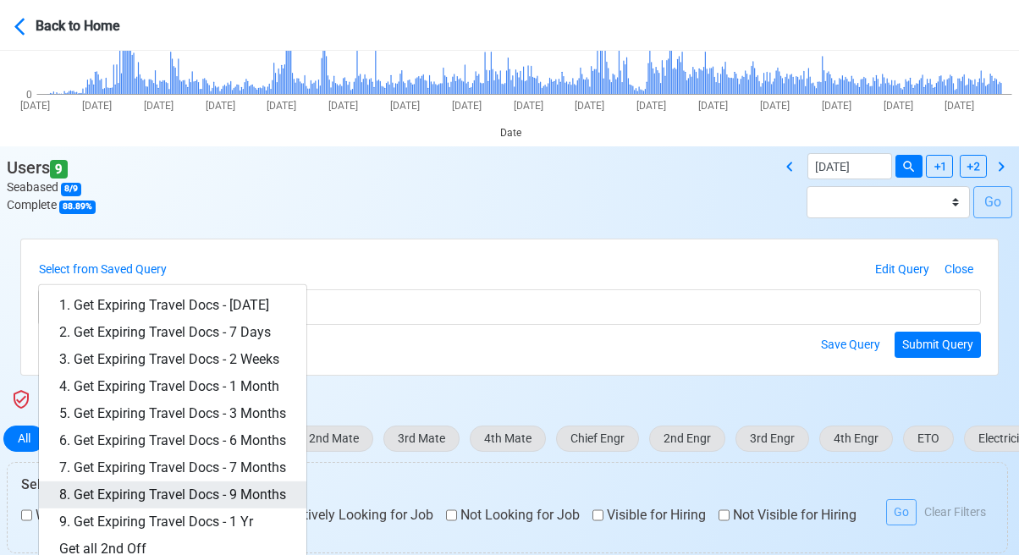
click at [237, 485] on link "8. Get Expiring Travel Docs - 9 Months" at bounding box center [172, 494] width 267 height 27
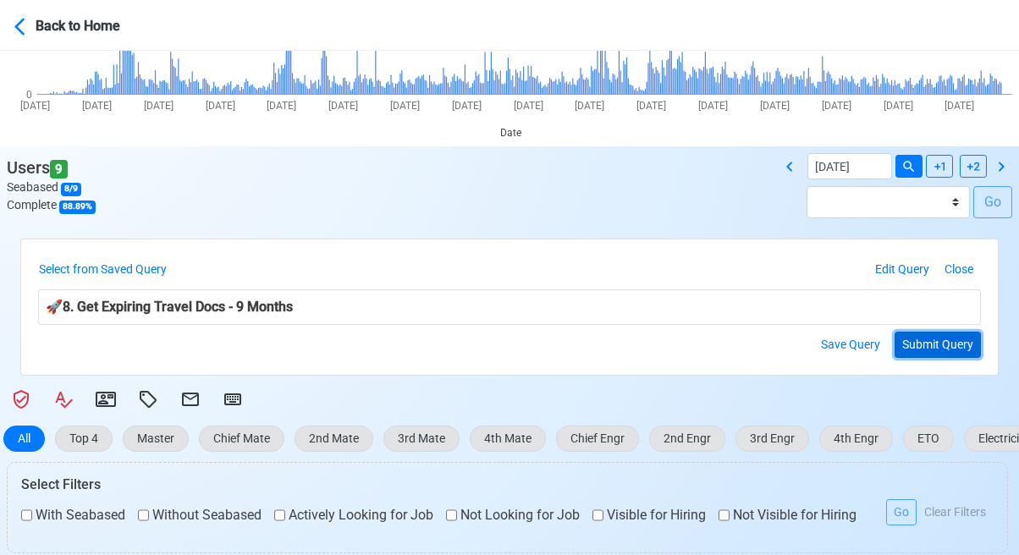
click at [942, 343] on button "Submit Query" at bounding box center [937, 345] width 86 height 26
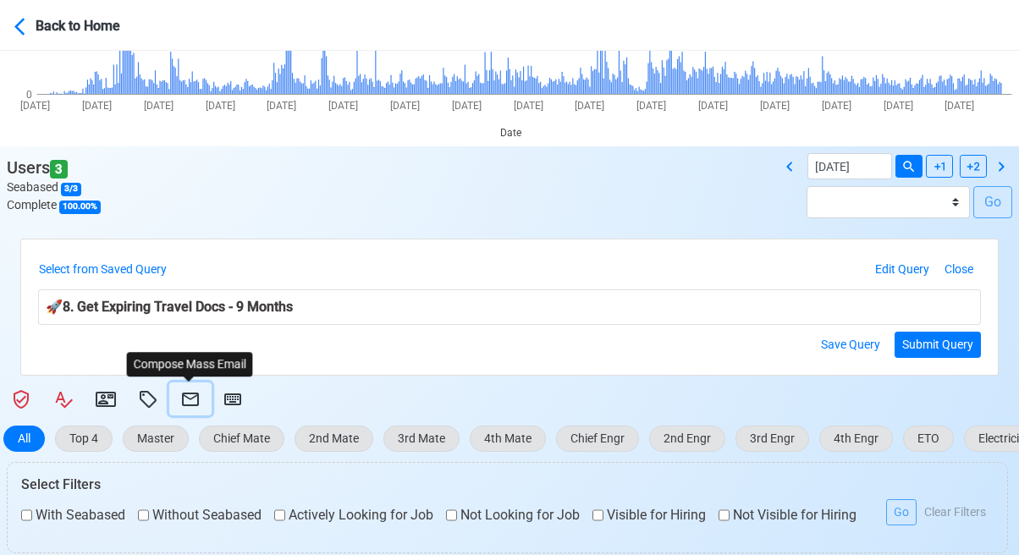
click at [182, 393] on icon at bounding box center [190, 400] width 17 height 14
select select "d-3e71907ffd064a39999872a824aaf79a"
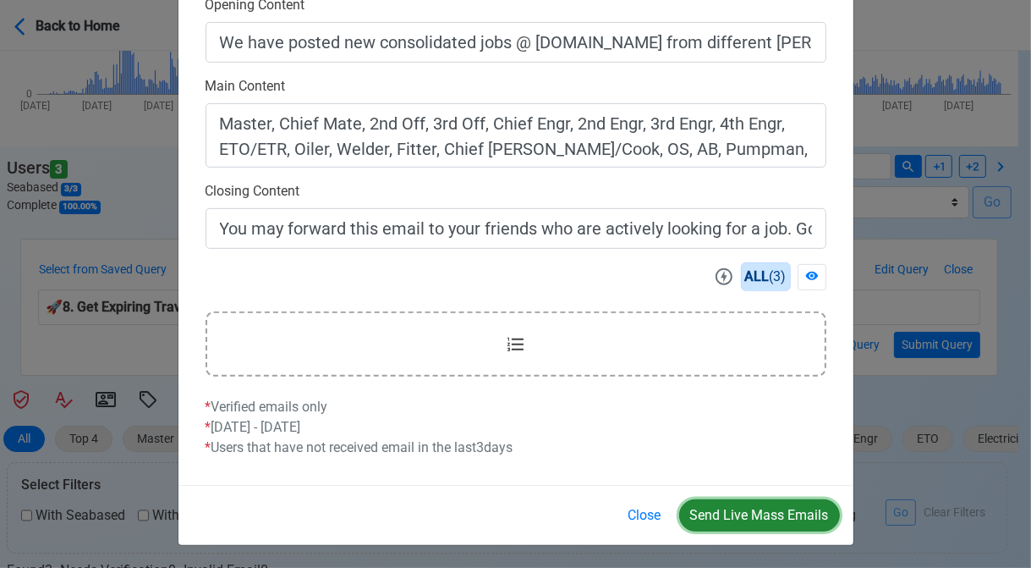
click at [771, 513] on button "Send Live Mass Emails" at bounding box center [759, 515] width 161 height 32
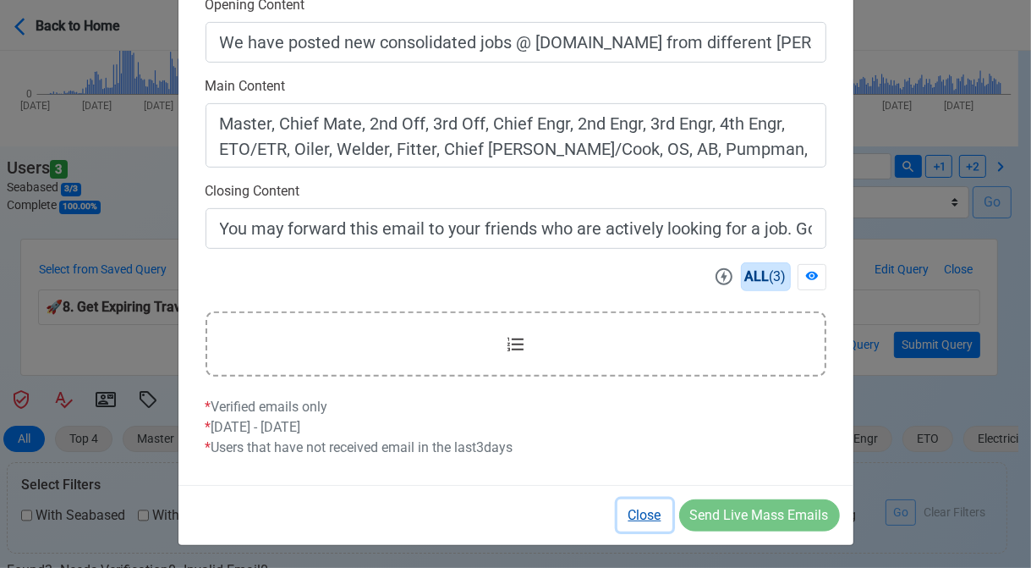
click at [643, 507] on button "Close" at bounding box center [645, 515] width 55 height 32
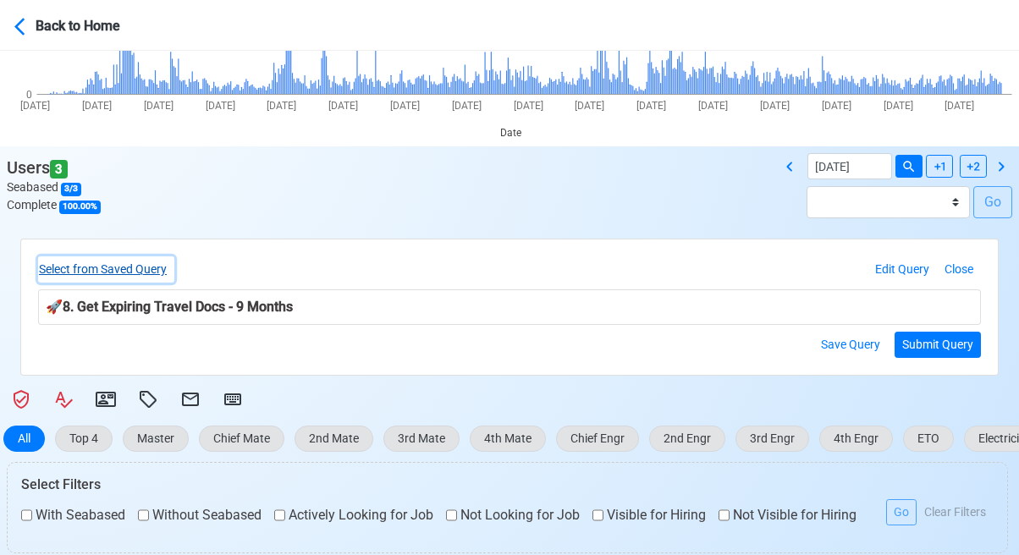
click at [131, 265] on button "Select from Saved Query" at bounding box center [106, 269] width 136 height 26
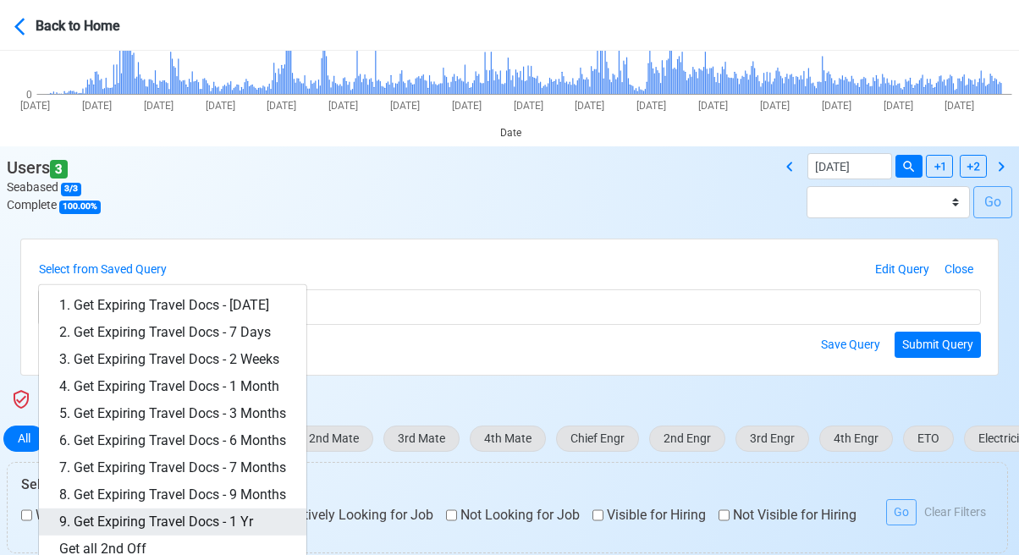
click at [230, 519] on link "9. Get Expiring Travel Docs - 1 Yr" at bounding box center [172, 521] width 267 height 27
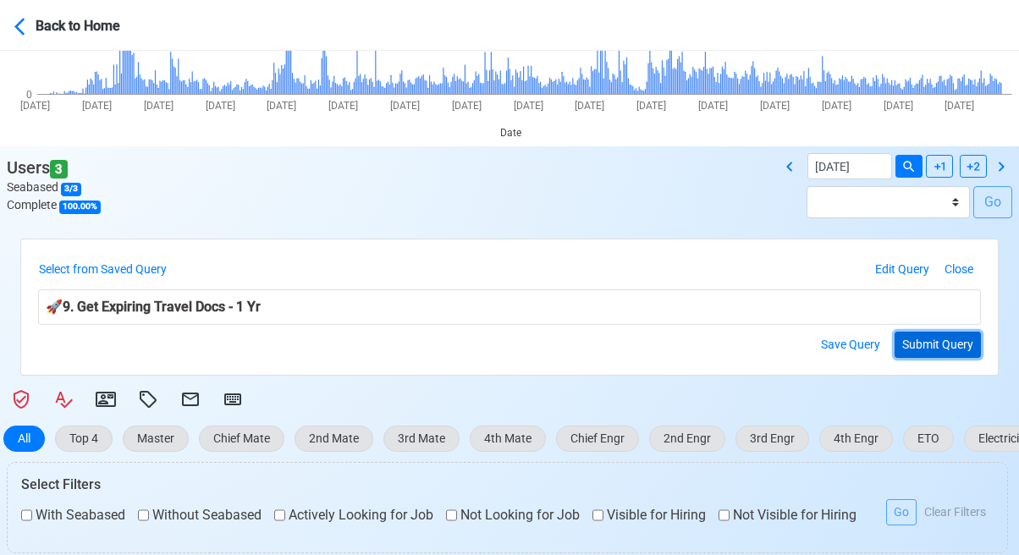
click at [951, 344] on button "Submit Query" at bounding box center [937, 345] width 86 height 26
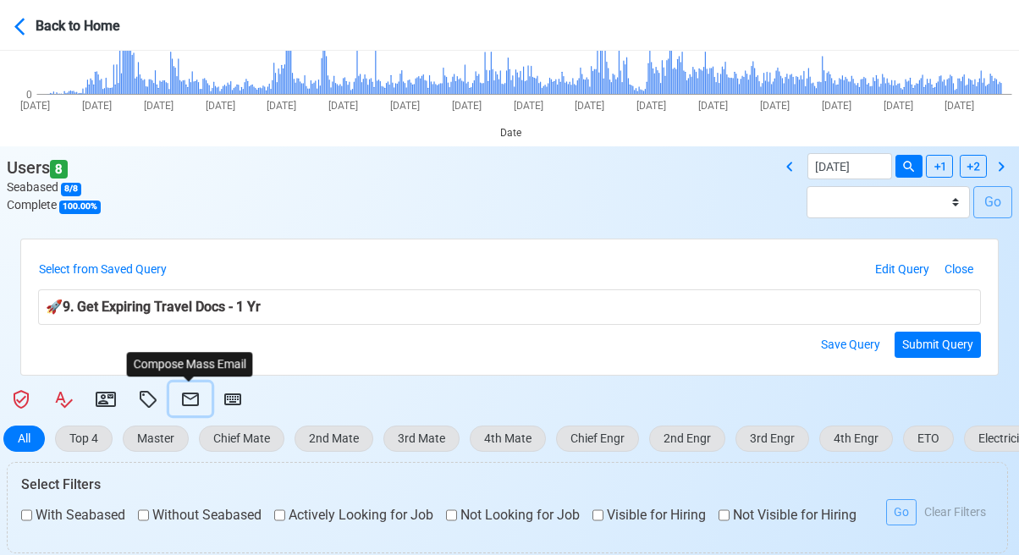
click at [192, 395] on icon at bounding box center [190, 399] width 20 height 20
select select "d-3e71907ffd064a39999872a824aaf79a"
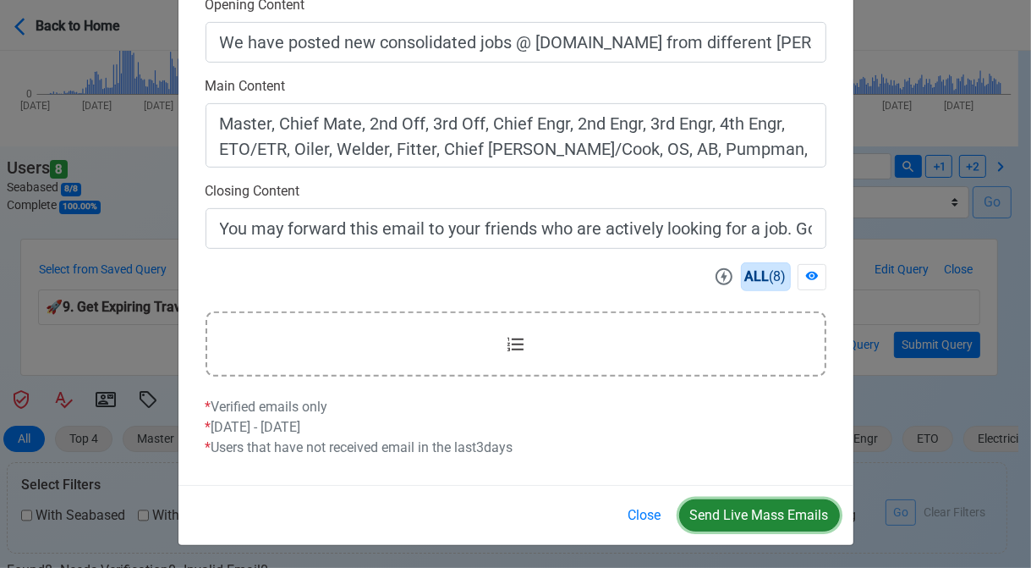
click at [751, 508] on button "Send Live Mass Emails" at bounding box center [759, 515] width 161 height 32
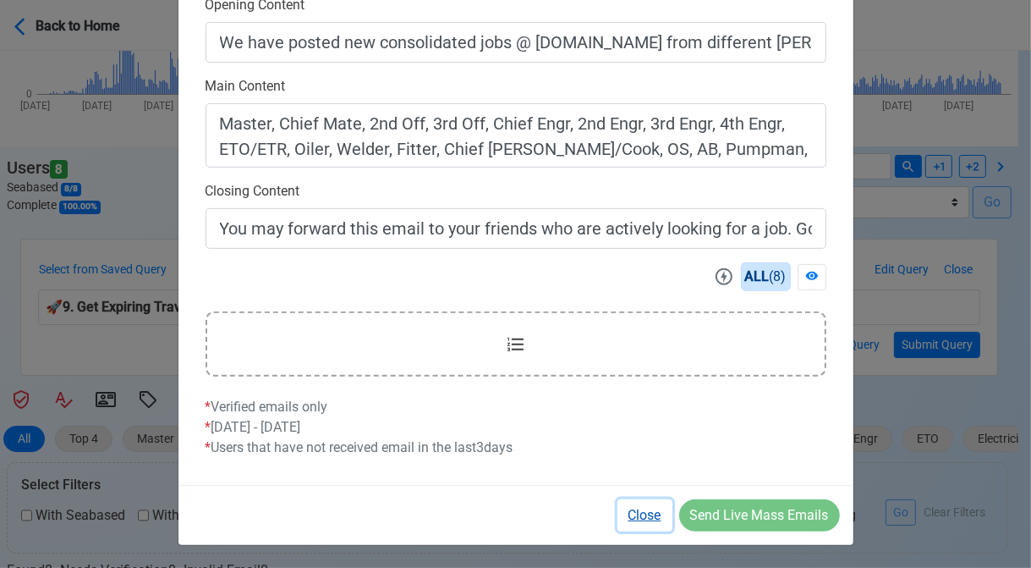
click at [653, 515] on button "Close" at bounding box center [645, 515] width 55 height 32
